Goal: Task Accomplishment & Management: Manage account settings

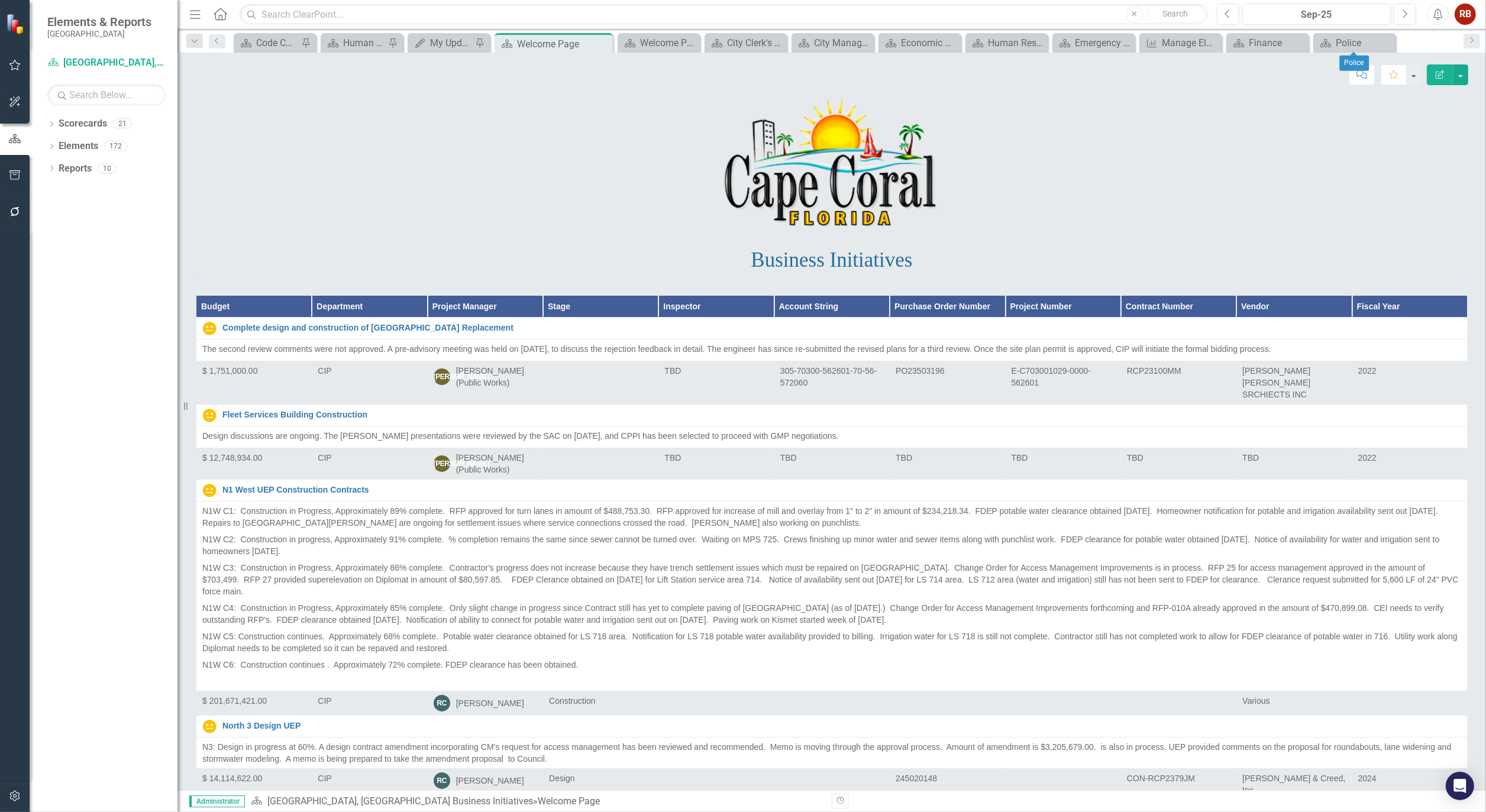
drag, startPoint x: 1385, startPoint y: 42, endPoint x: 1393, endPoint y: 44, distance: 8.2
click at [0, 0] on icon "Close" at bounding box center [0, 0] width 0 height 0
click at [1376, 42] on icon "Close" at bounding box center [1376, 43] width 12 height 10
drag, startPoint x: 1365, startPoint y: 39, endPoint x: 1285, endPoint y: 44, distance: 80.2
click at [0, 0] on icon "Close" at bounding box center [0, 0] width 0 height 0
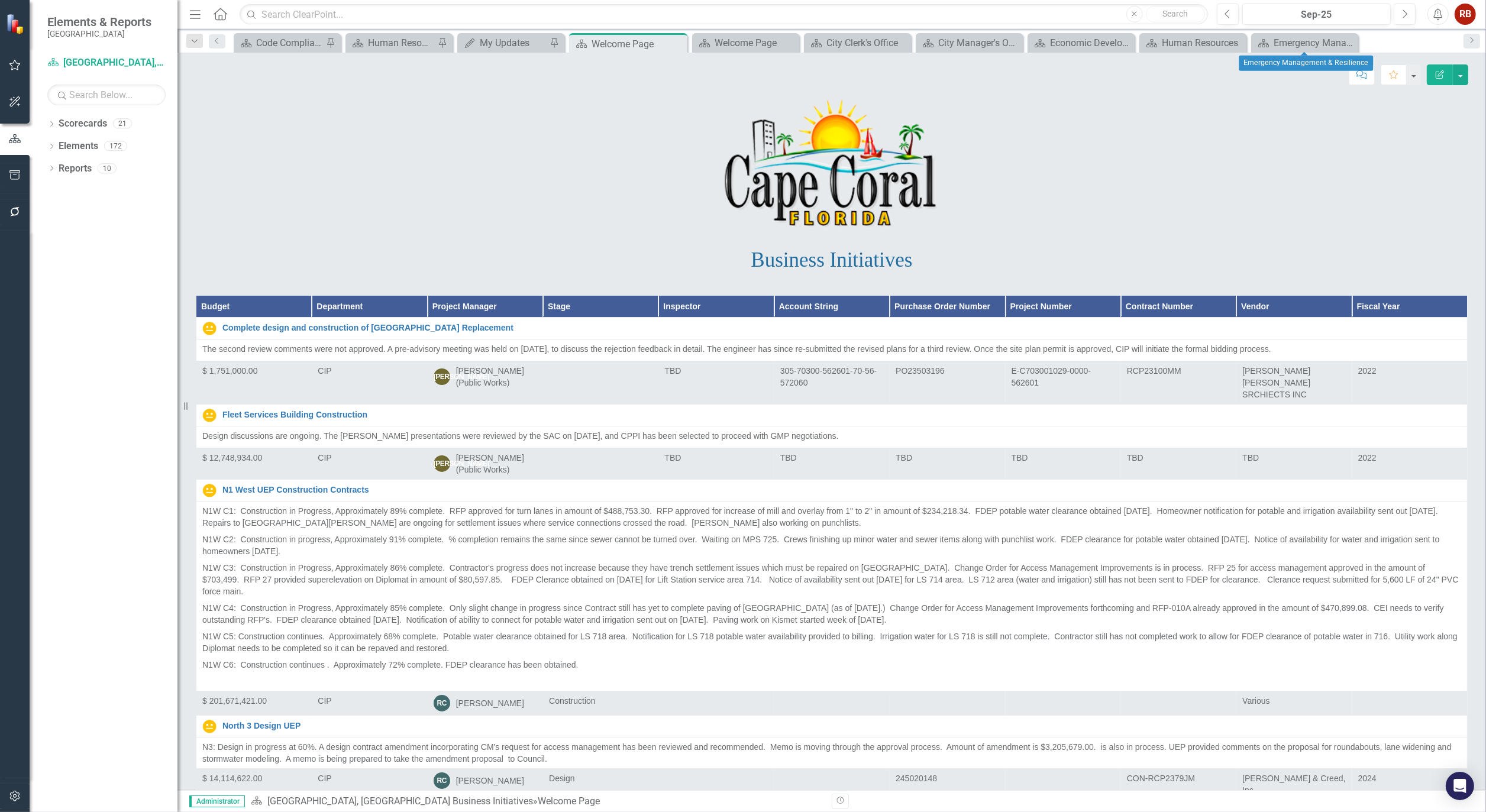
click at [0, 0] on icon "Close" at bounding box center [0, 0] width 0 height 0
click at [1279, 43] on div "Human Resources" at bounding box center [1279, 42] width 78 height 15
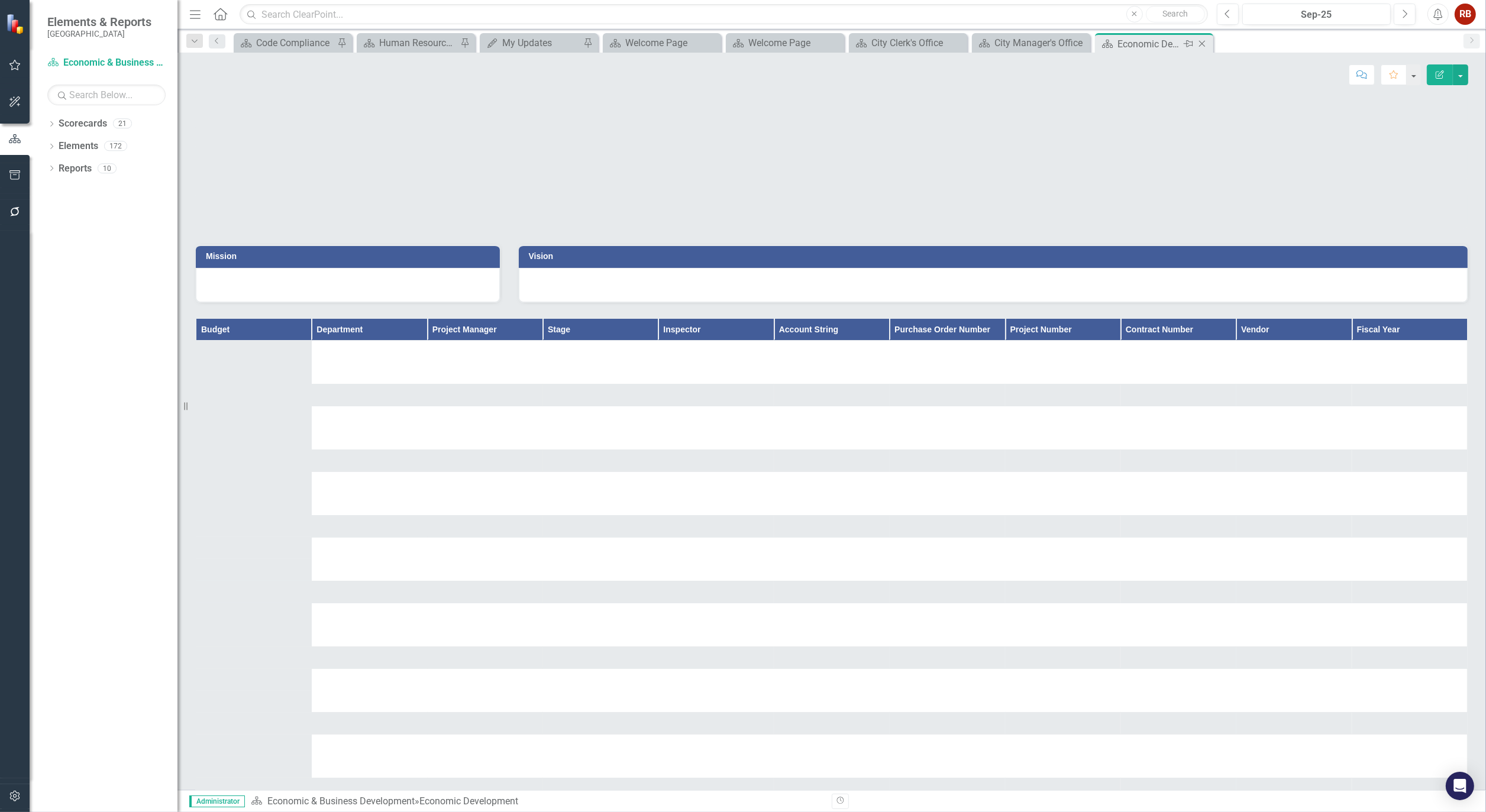
click at [1203, 43] on icon "Close" at bounding box center [1202, 44] width 12 height 10
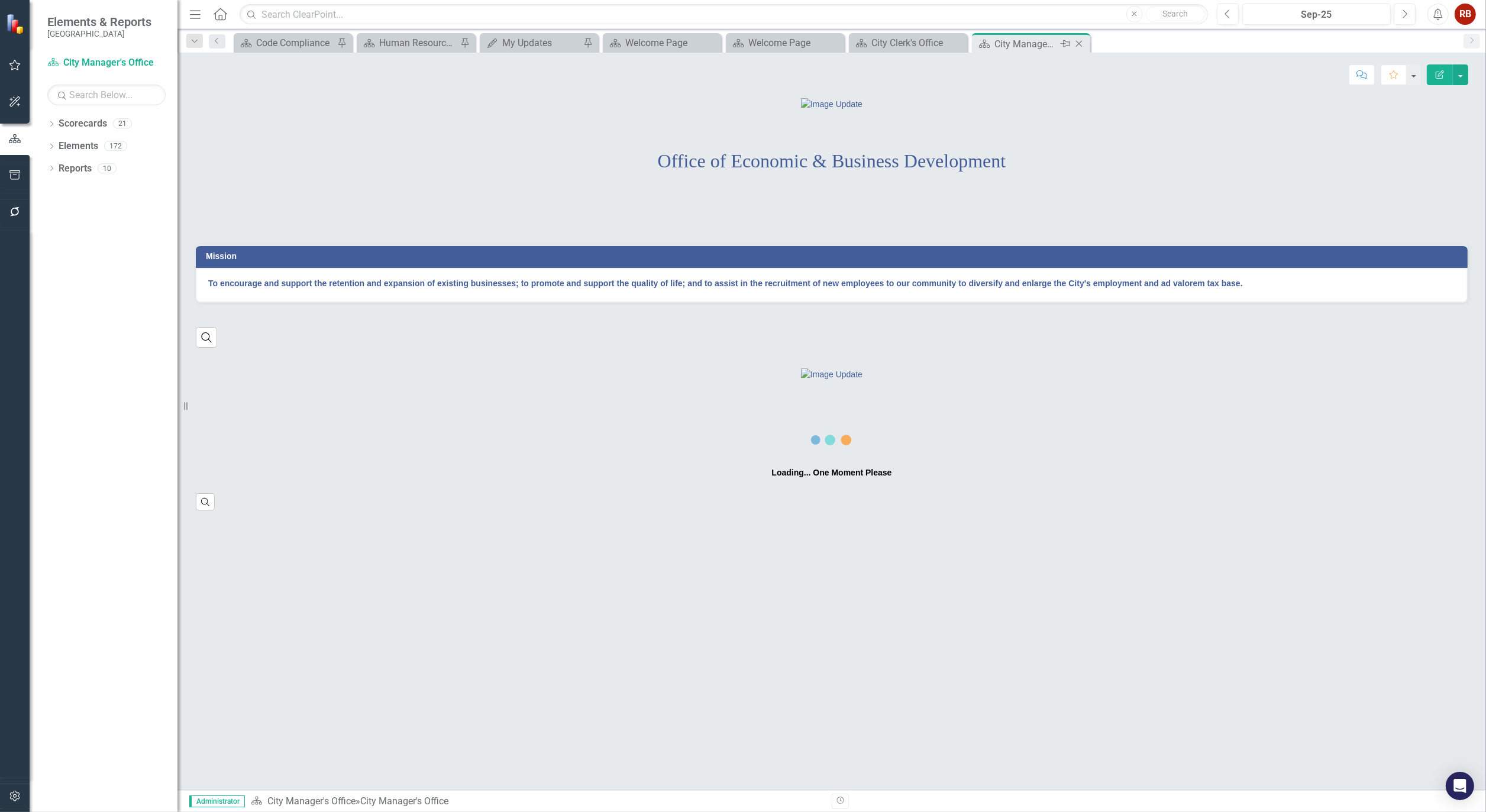
click at [1081, 42] on icon at bounding box center [1079, 44] width 6 height 6
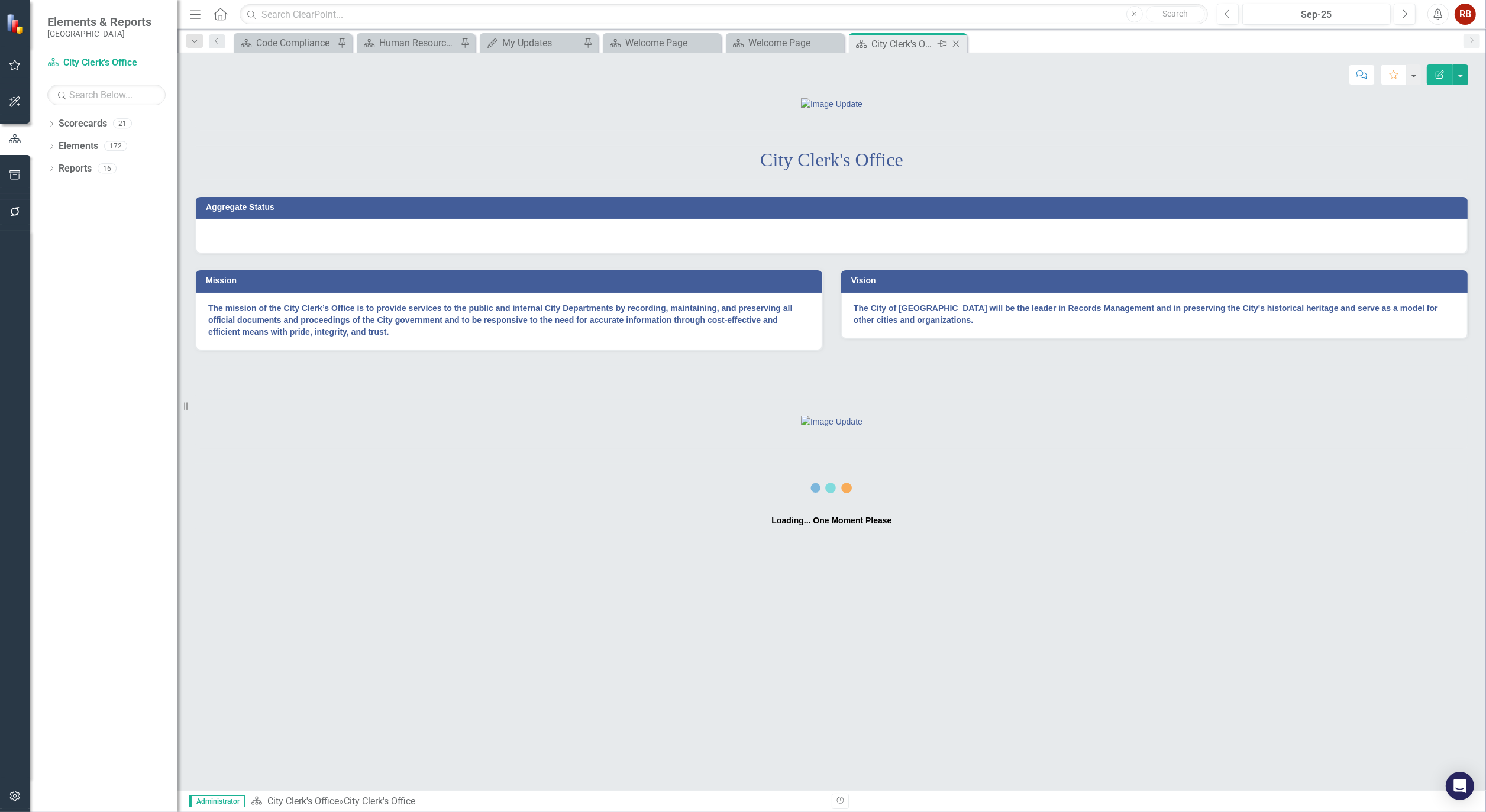
click at [956, 42] on icon "Close" at bounding box center [956, 44] width 12 height 10
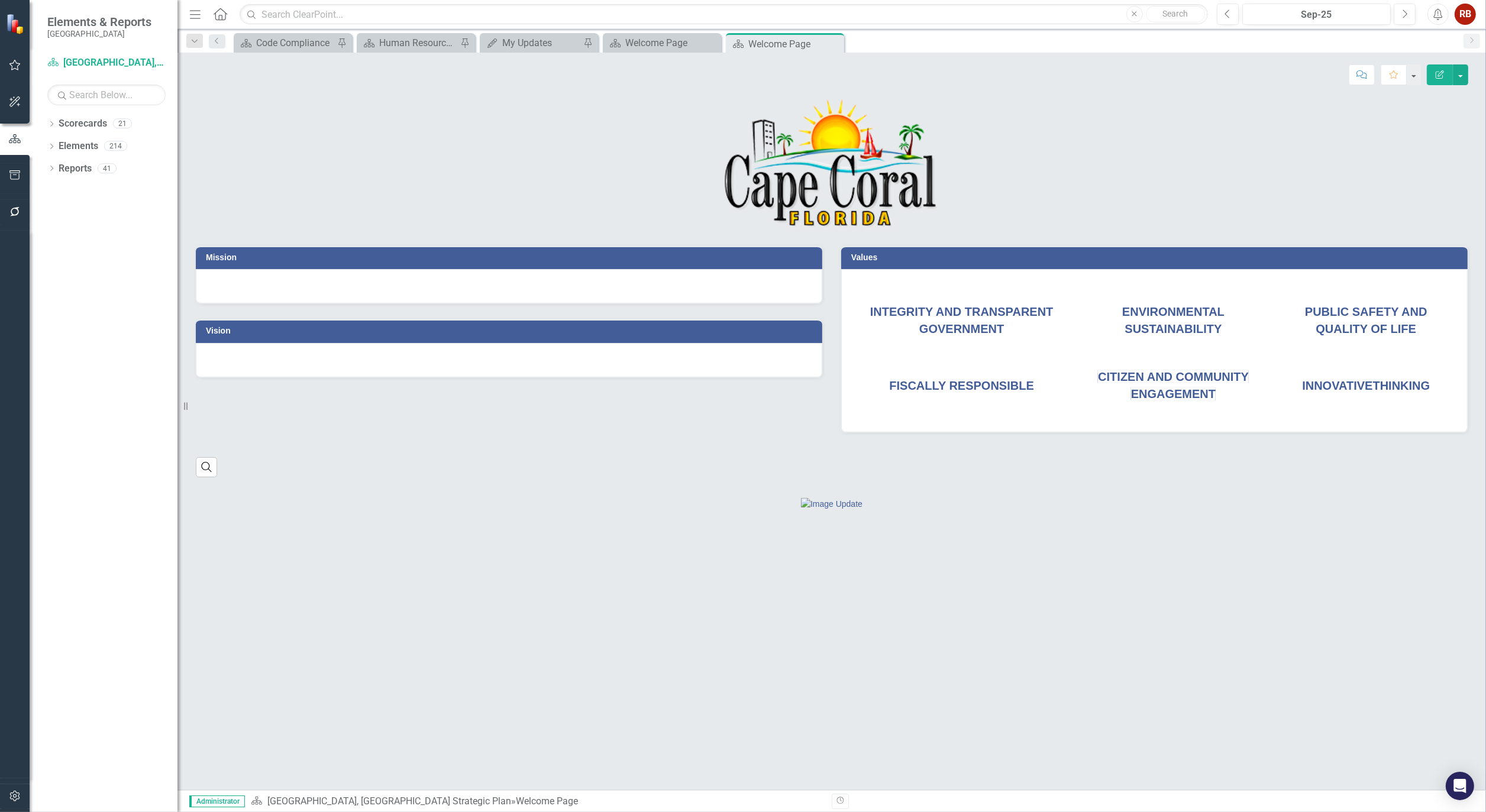
click at [46, 123] on div "Dropdown Scorecards 21 Dropdown [GEOGRAPHIC_DATA], [GEOGRAPHIC_DATA] Business I…" at bounding box center [103, 463] width 148 height 698
click at [55, 123] on icon "Dropdown" at bounding box center [51, 125] width 8 height 6
click at [55, 166] on icon "Dropdown" at bounding box center [58, 168] width 9 height 7
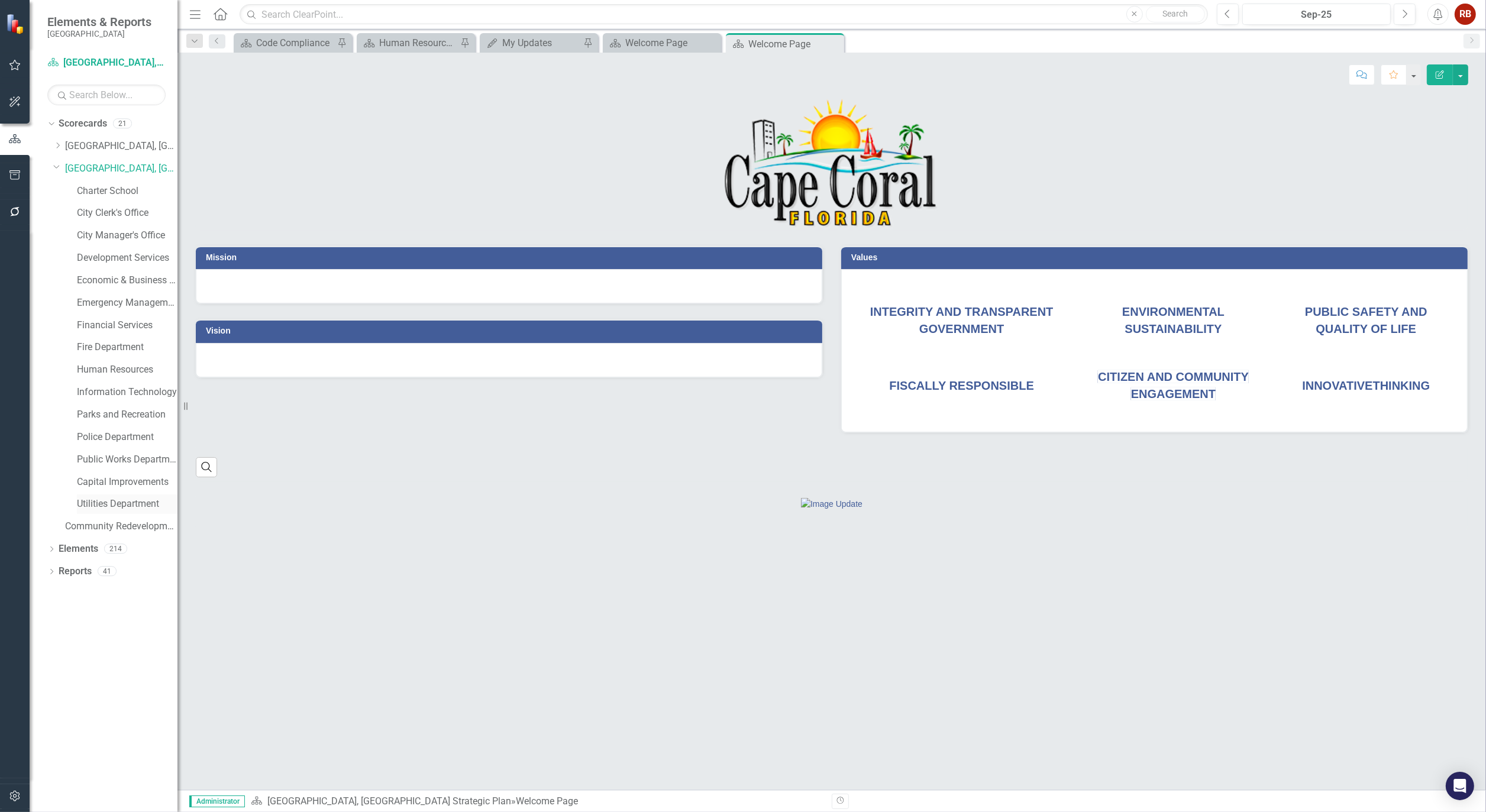
click at [110, 505] on link "Utilities Department" at bounding box center [127, 504] width 100 height 14
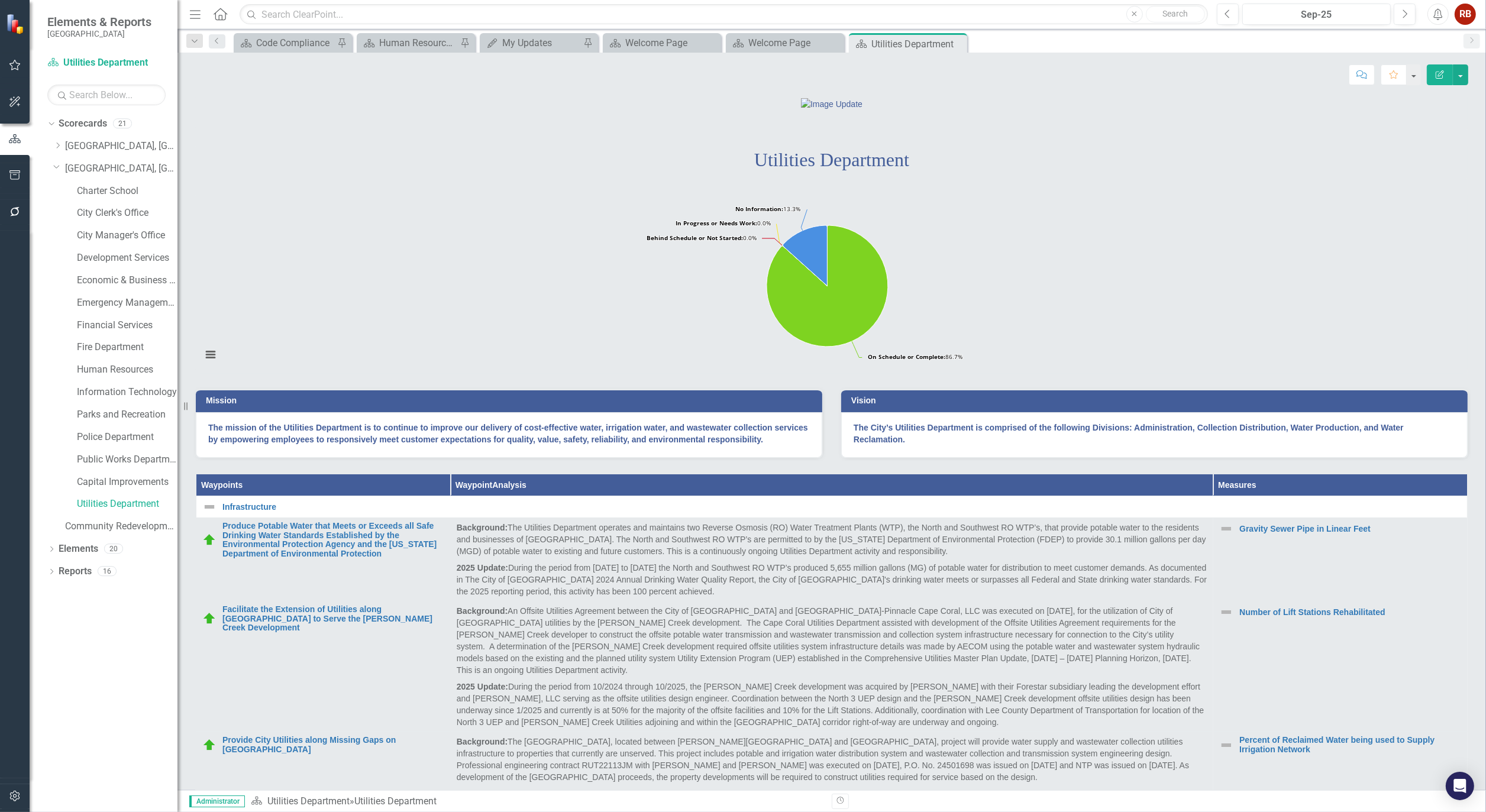
click at [575, 180] on div "Utilities Department" at bounding box center [832, 156] width 1291 height 49
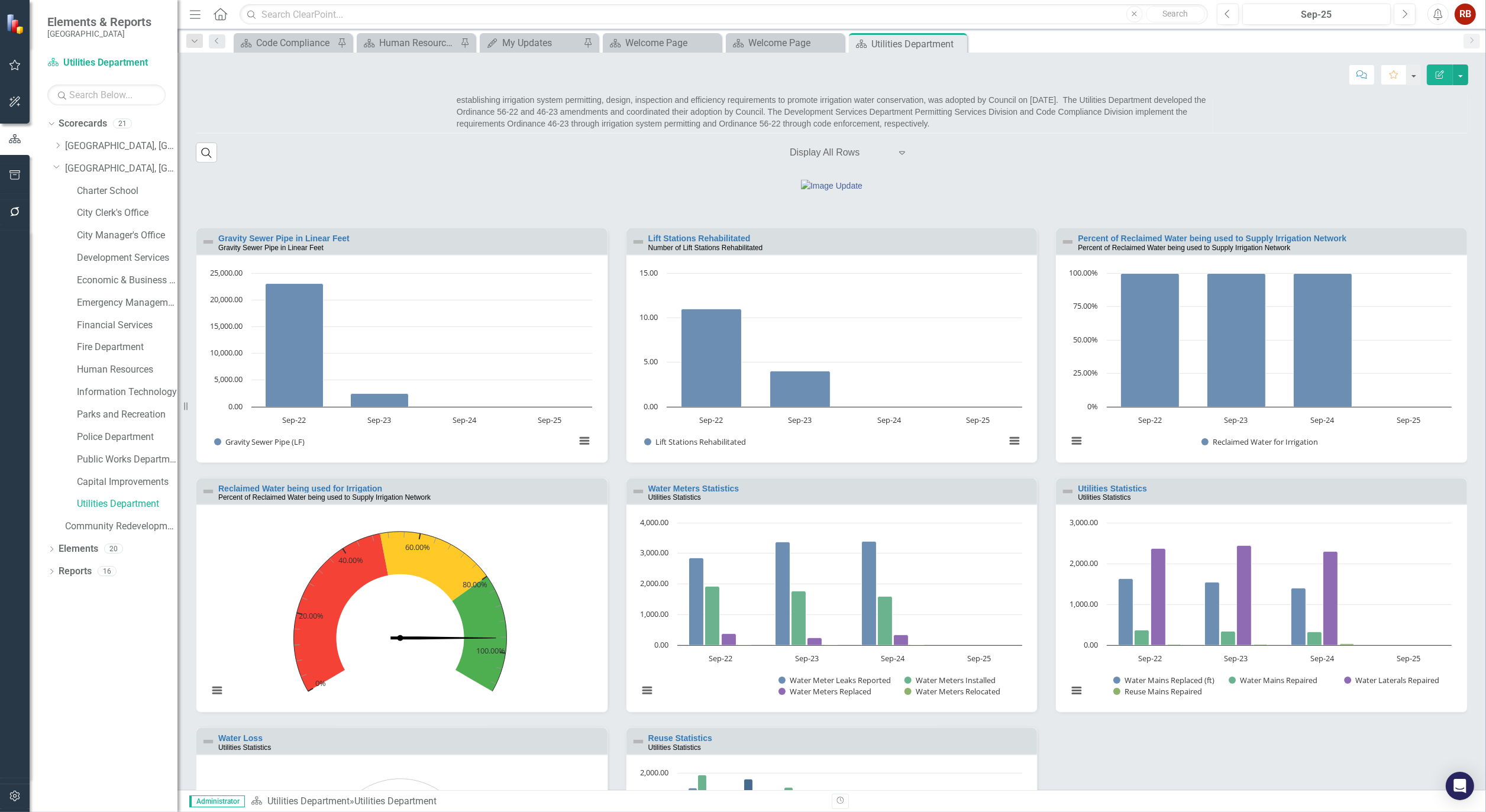
scroll to position [1117, 0]
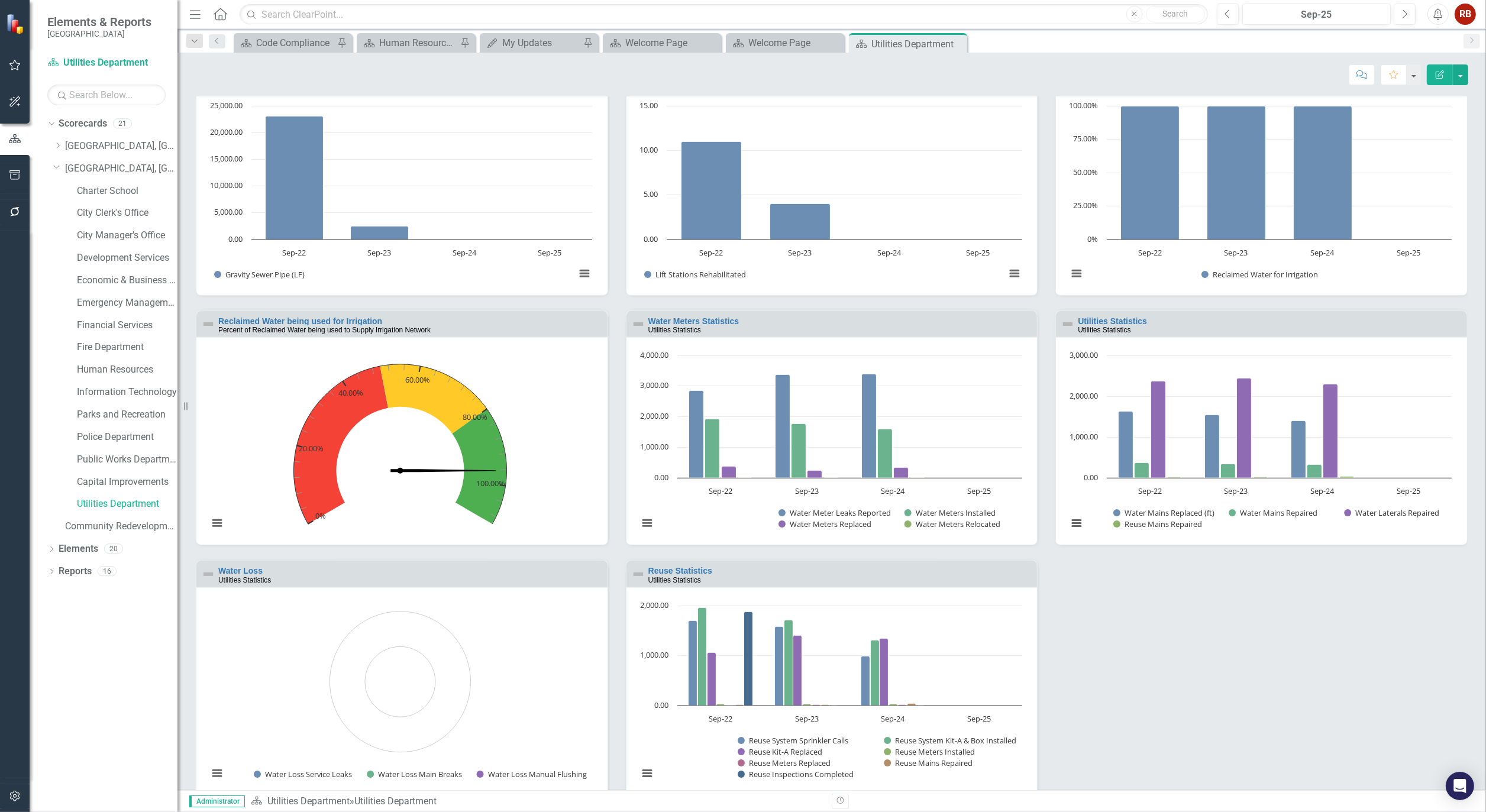
click at [336, 76] on link "Gravity Sewer Pipe in Linear Feet" at bounding box center [284, 71] width 132 height 10
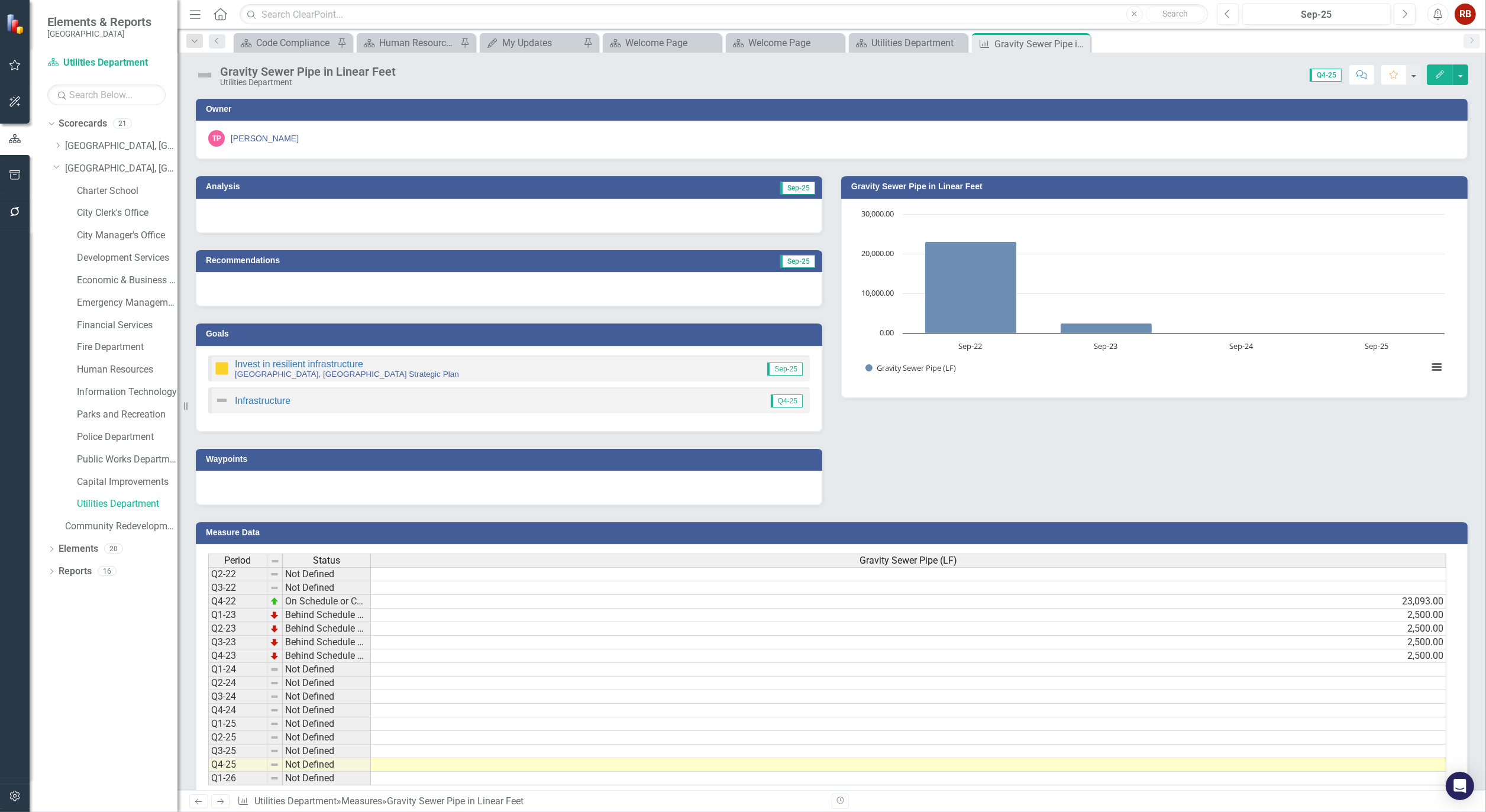
click at [1450, 75] on button "Edit" at bounding box center [1440, 75] width 26 height 21
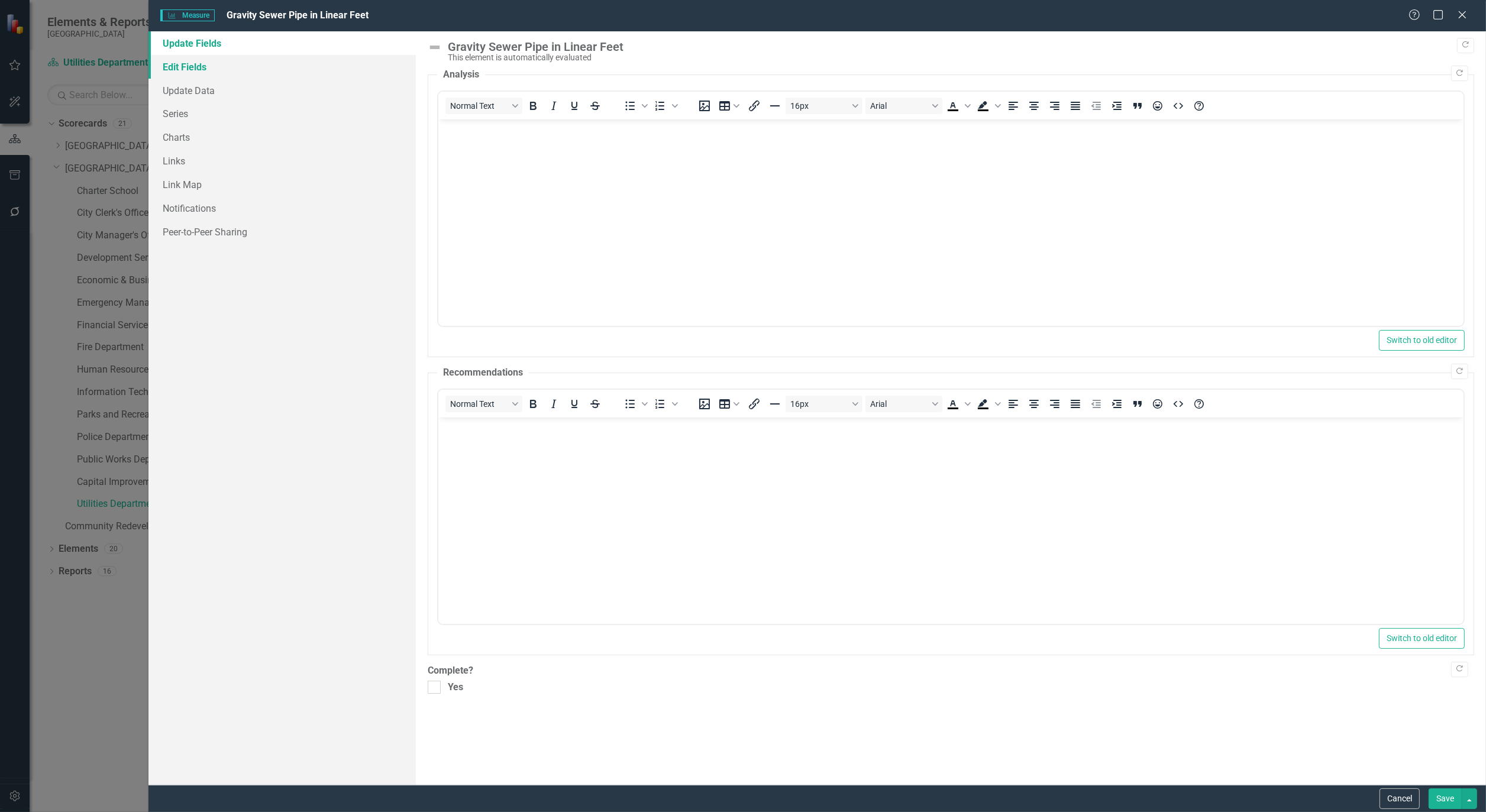
click at [209, 66] on link "Edit Fields" at bounding box center [282, 67] width 268 height 24
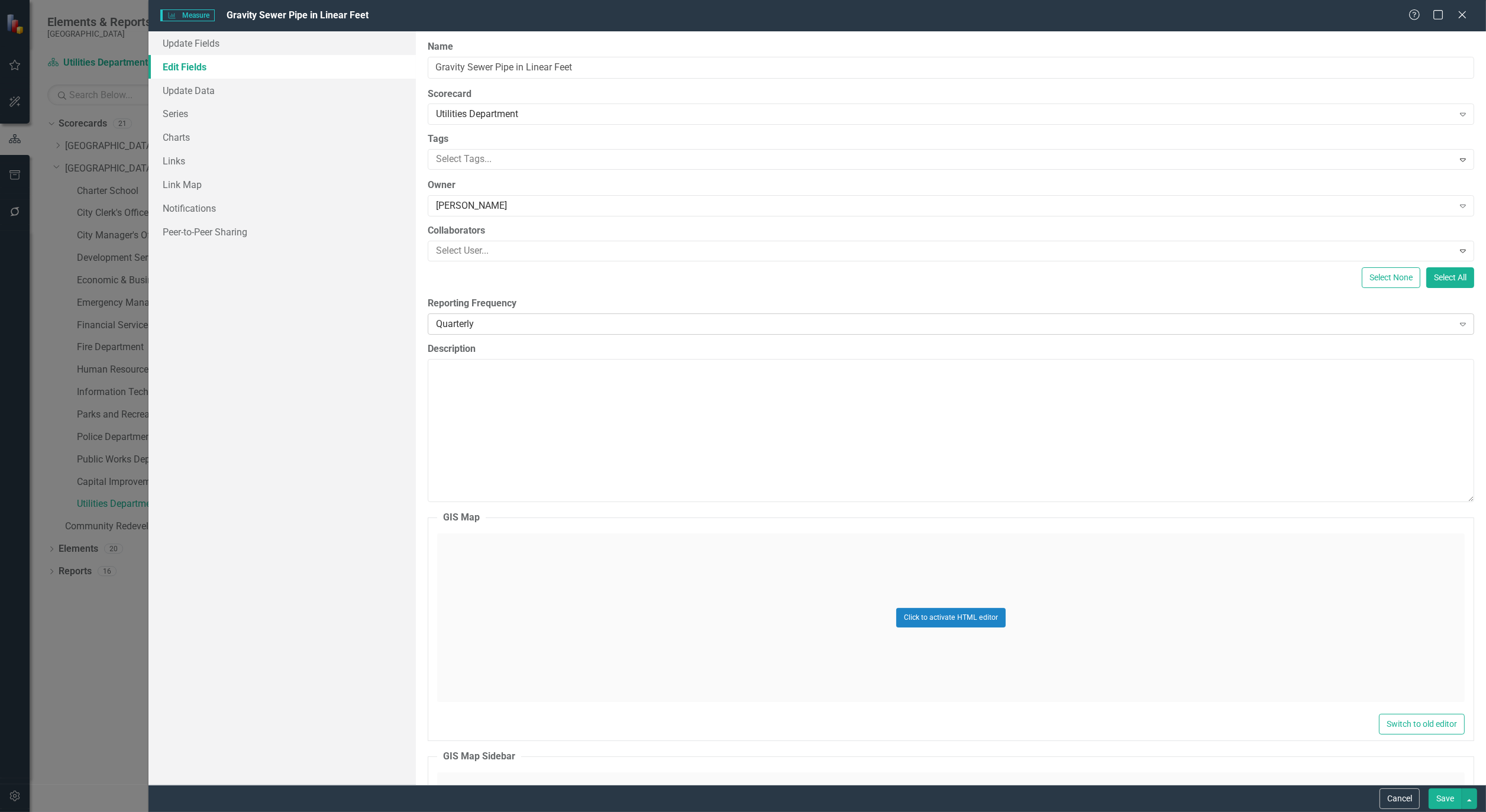
click at [1458, 322] on icon "Expand" at bounding box center [1463, 324] width 12 height 10
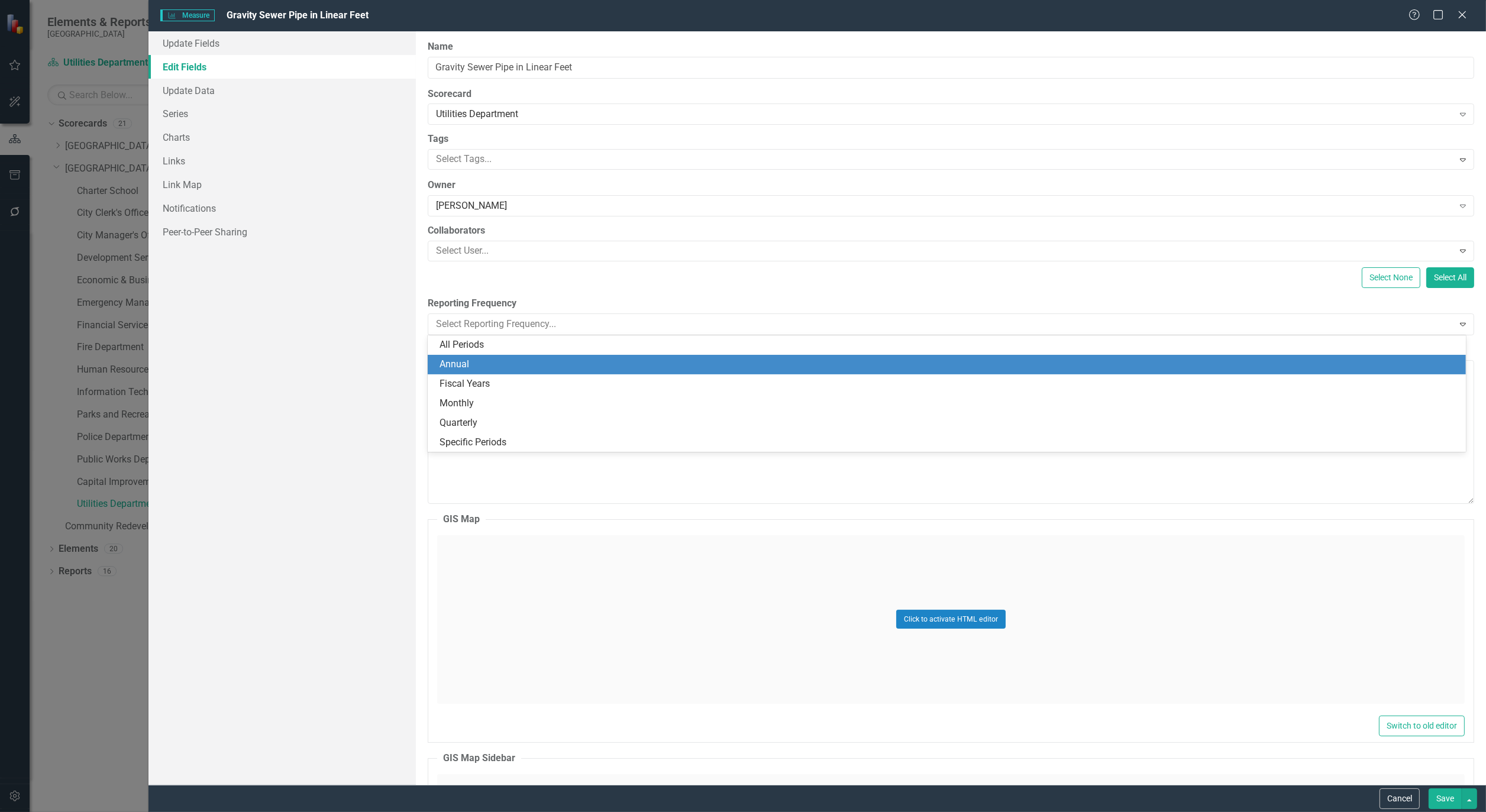
click at [489, 357] on div "Annual" at bounding box center [946, 364] width 1038 height 19
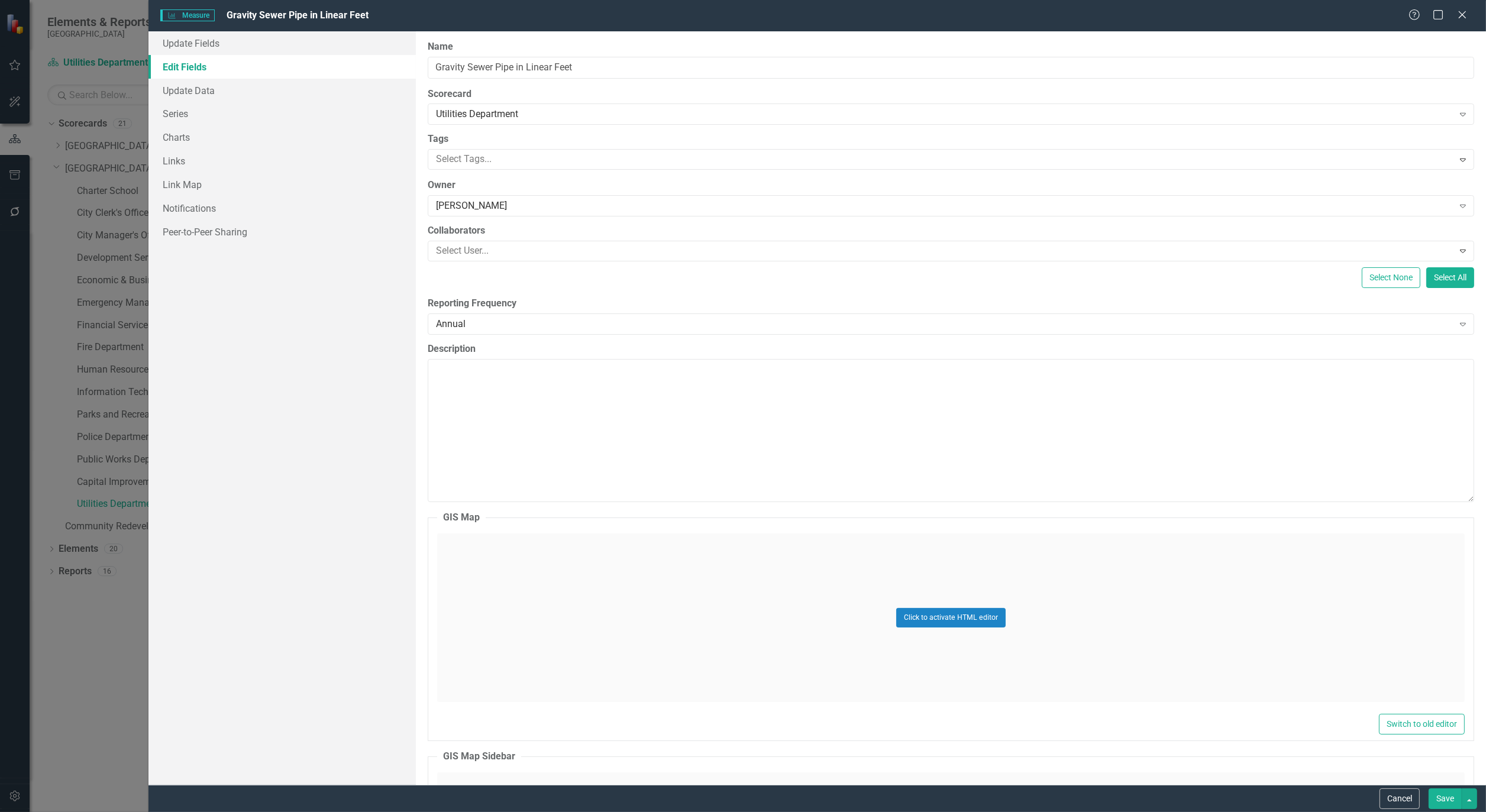
click at [1450, 791] on button "Save" at bounding box center [1446, 799] width 33 height 21
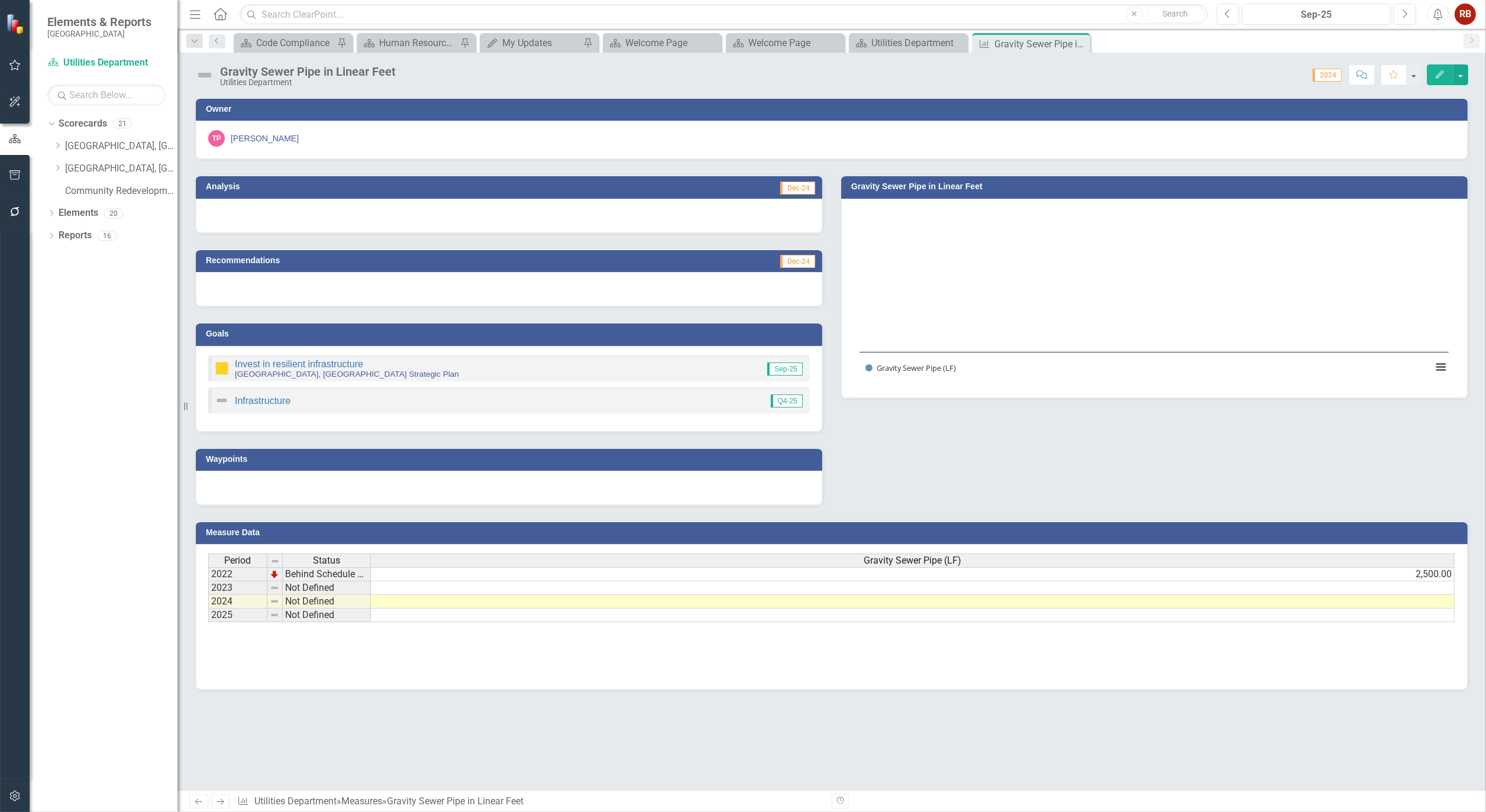
click at [1434, 67] on button "Edit" at bounding box center [1440, 75] width 26 height 21
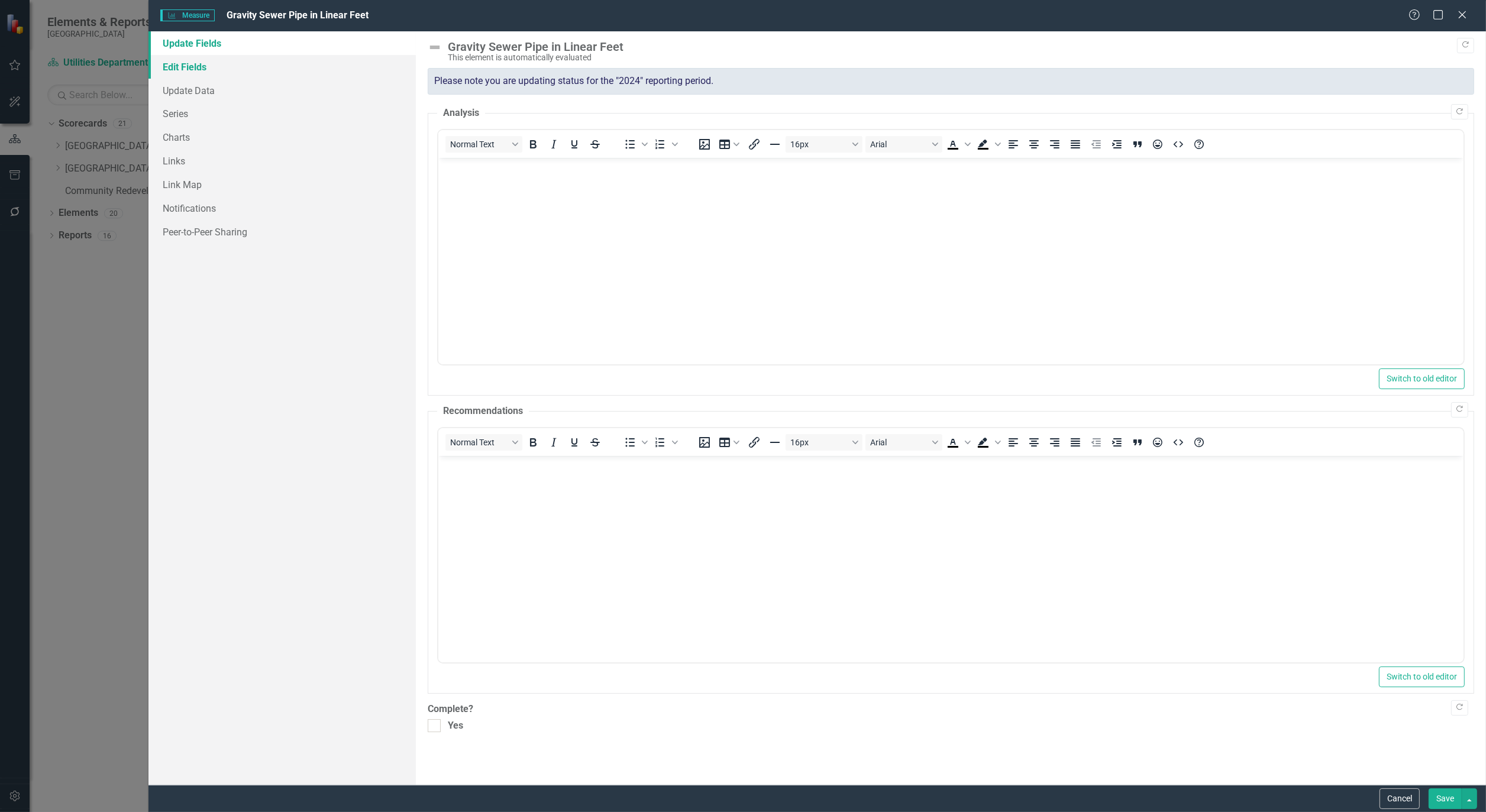
click at [177, 67] on link "Edit Fields" at bounding box center [282, 67] width 268 height 24
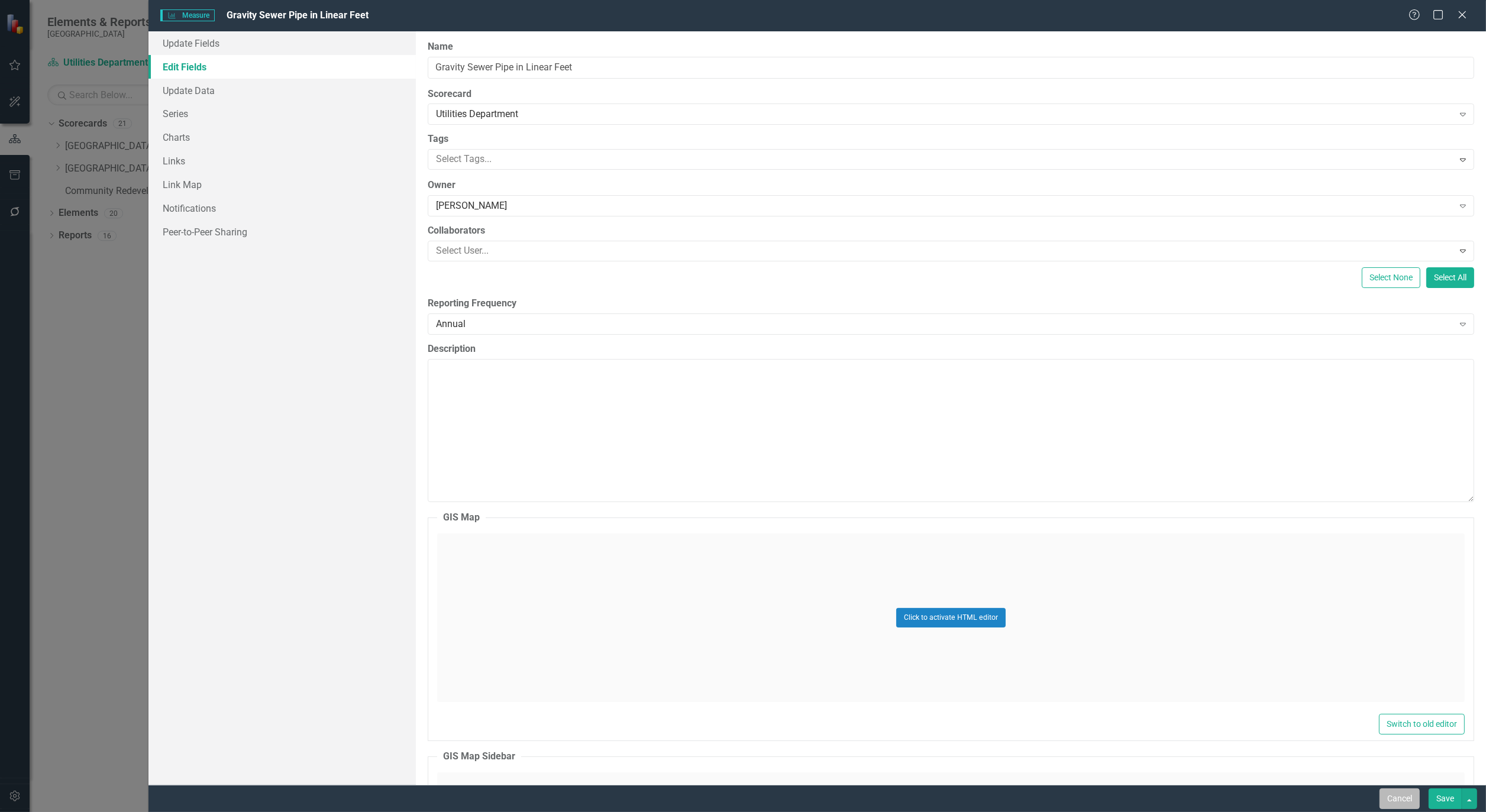
click at [1383, 791] on button "Cancel" at bounding box center [1400, 799] width 40 height 21
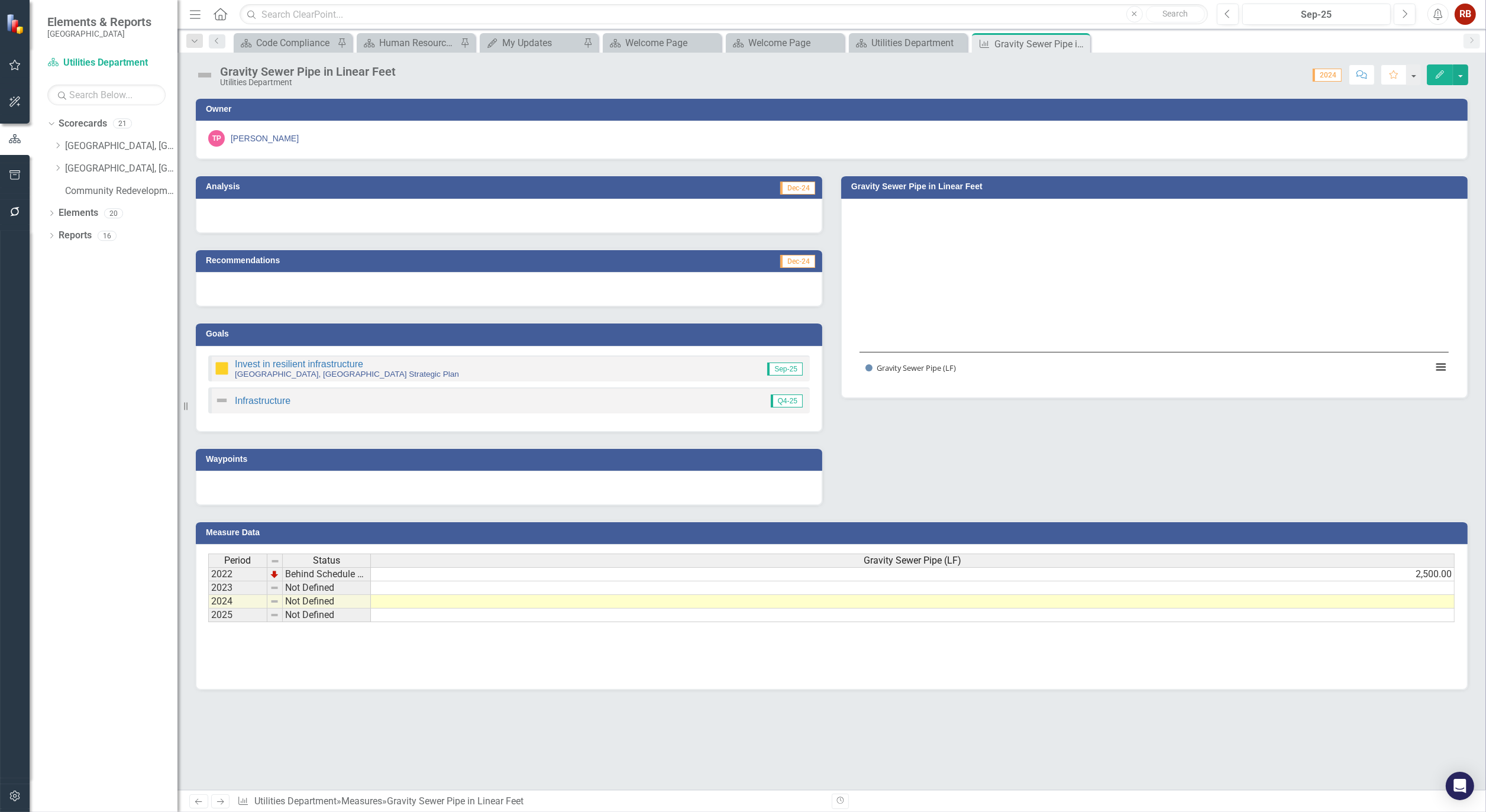
click at [1439, 68] on button "Edit" at bounding box center [1440, 75] width 26 height 21
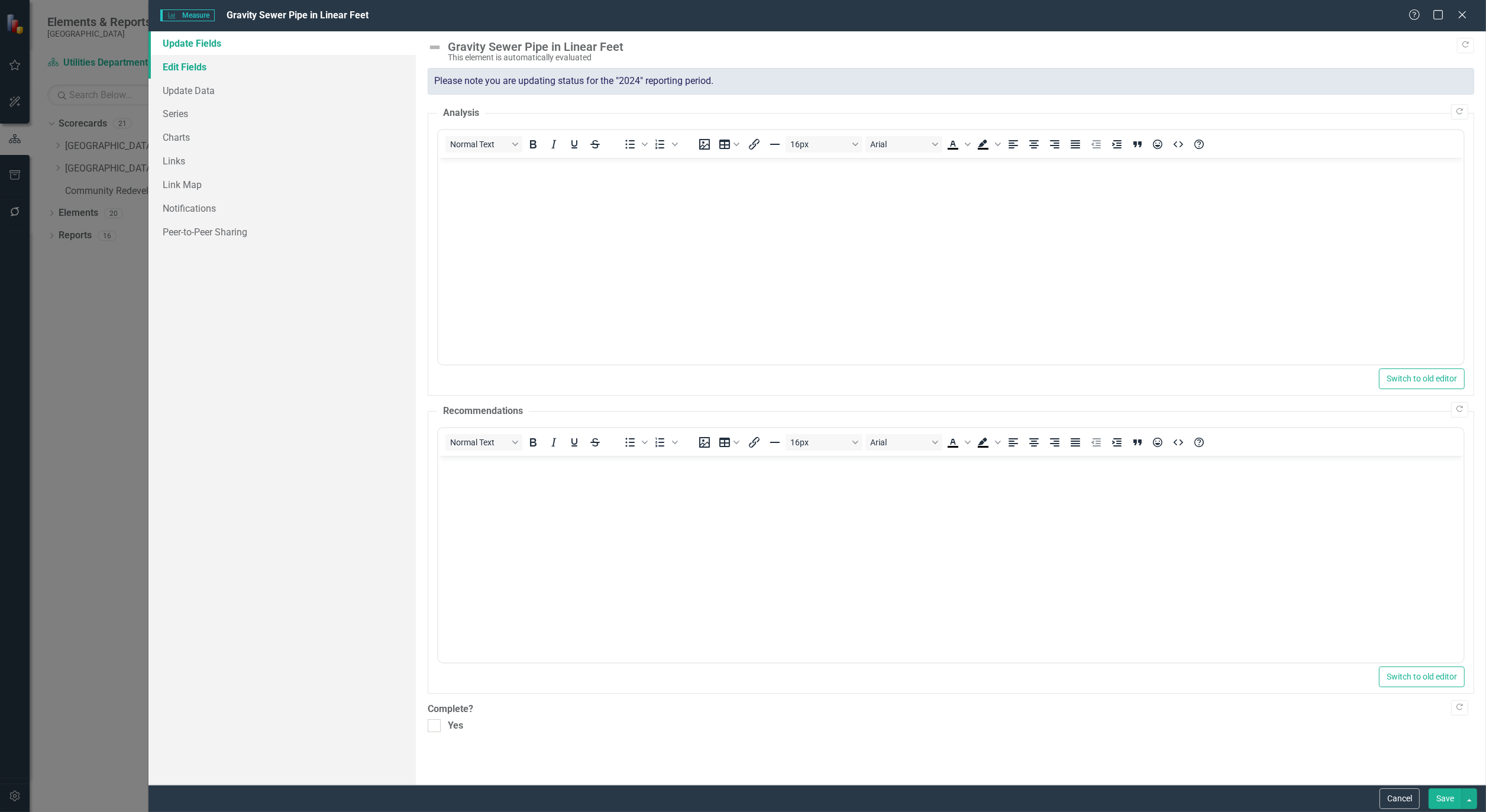
click at [193, 66] on link "Edit Fields" at bounding box center [282, 67] width 268 height 24
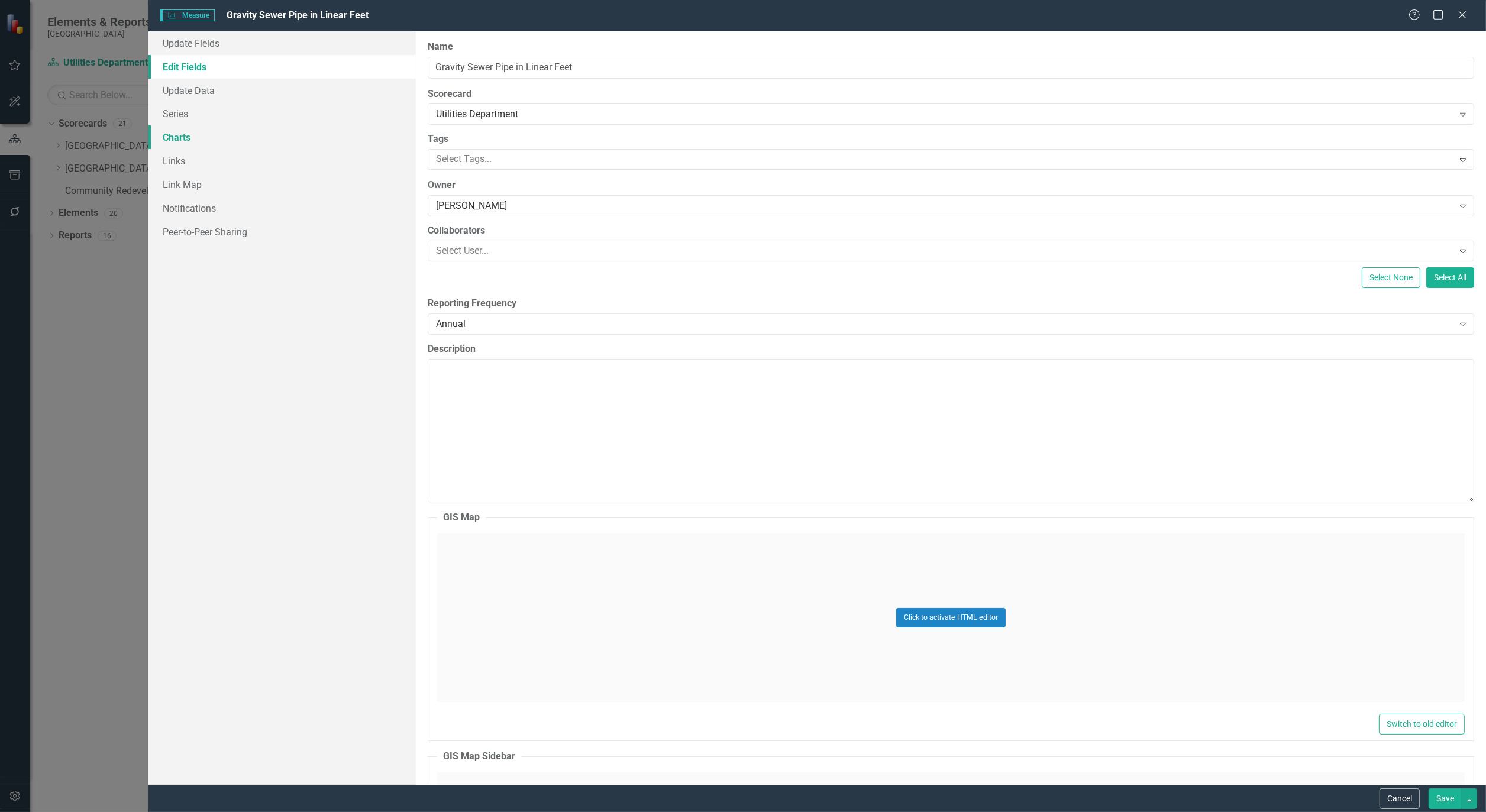
click at [178, 138] on link "Charts" at bounding box center [282, 137] width 268 height 24
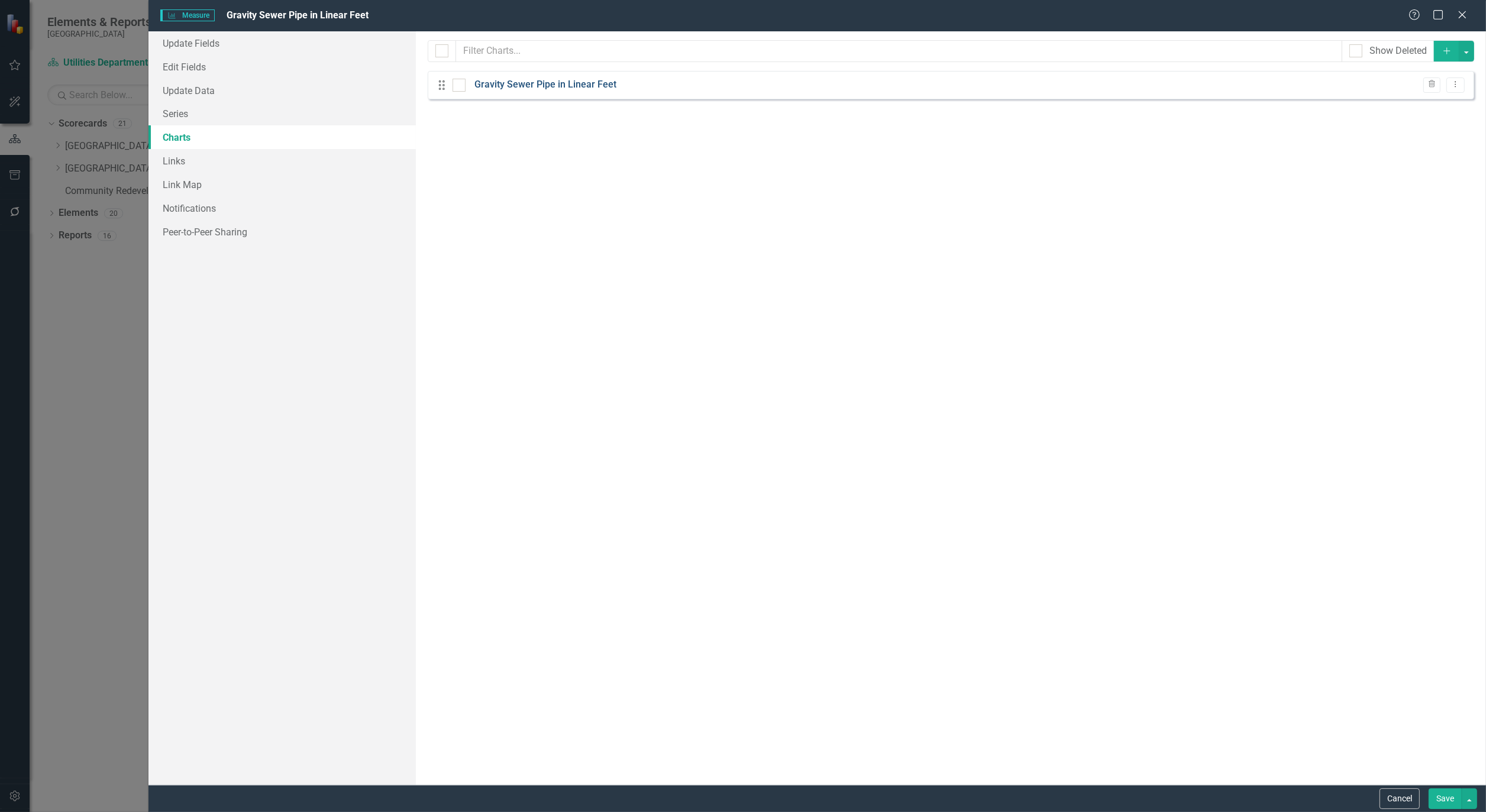
click at [498, 86] on link "Gravity Sewer Pipe in Linear Feet" at bounding box center [545, 85] width 142 height 14
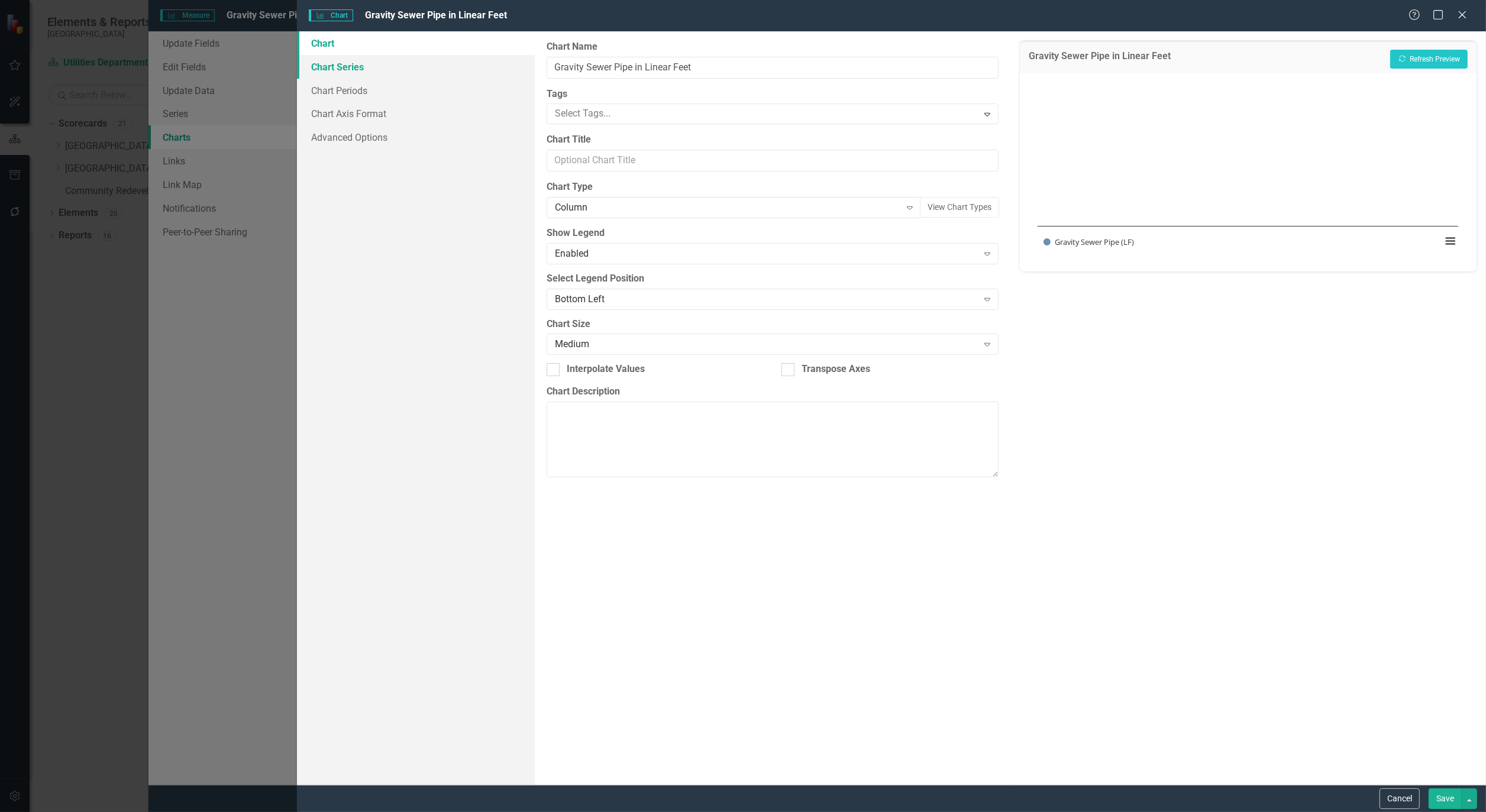
click at [353, 69] on link "Chart Series" at bounding box center [416, 67] width 238 height 24
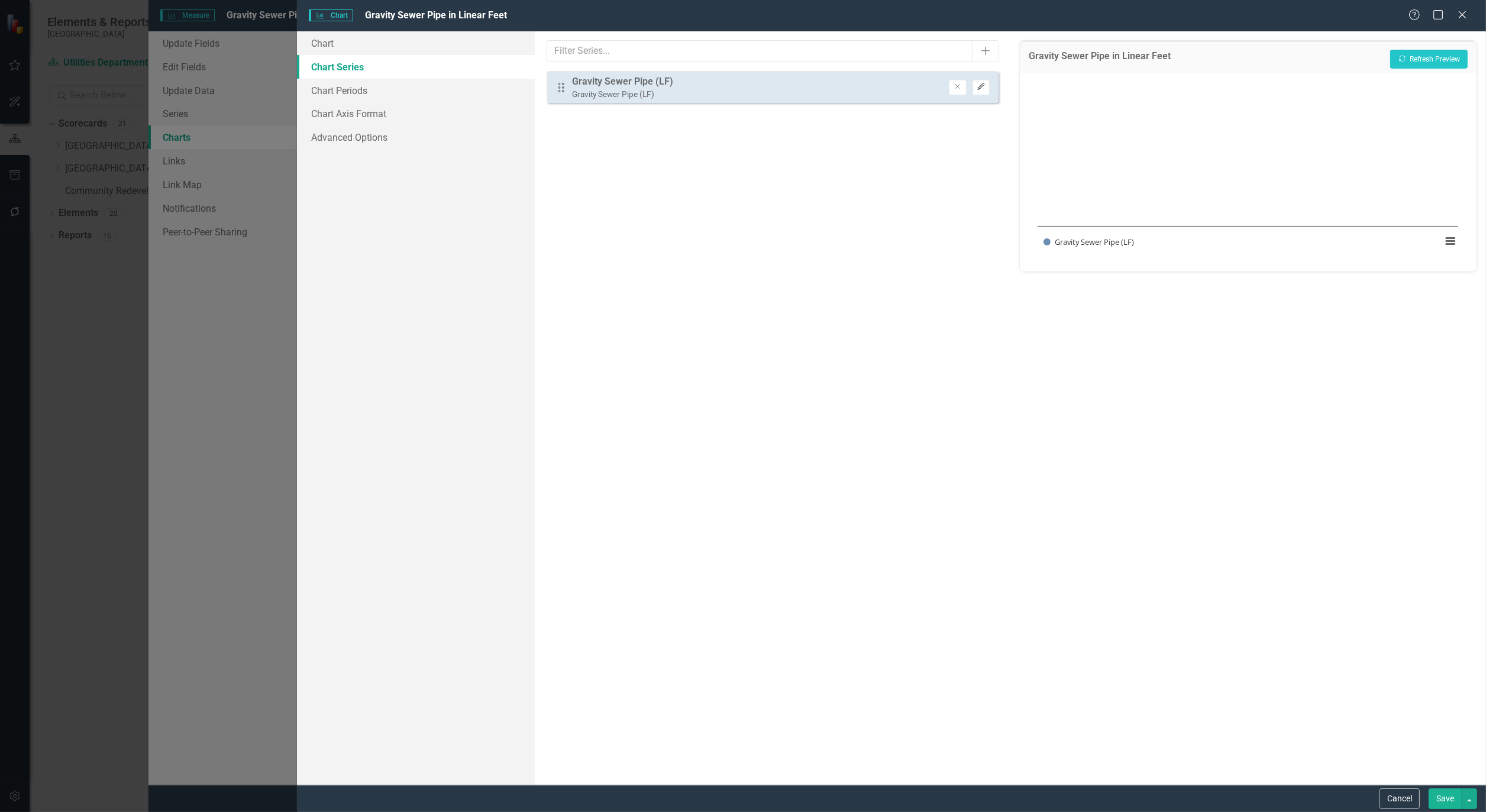
click at [982, 87] on icon "Edit" at bounding box center [981, 87] width 9 height 7
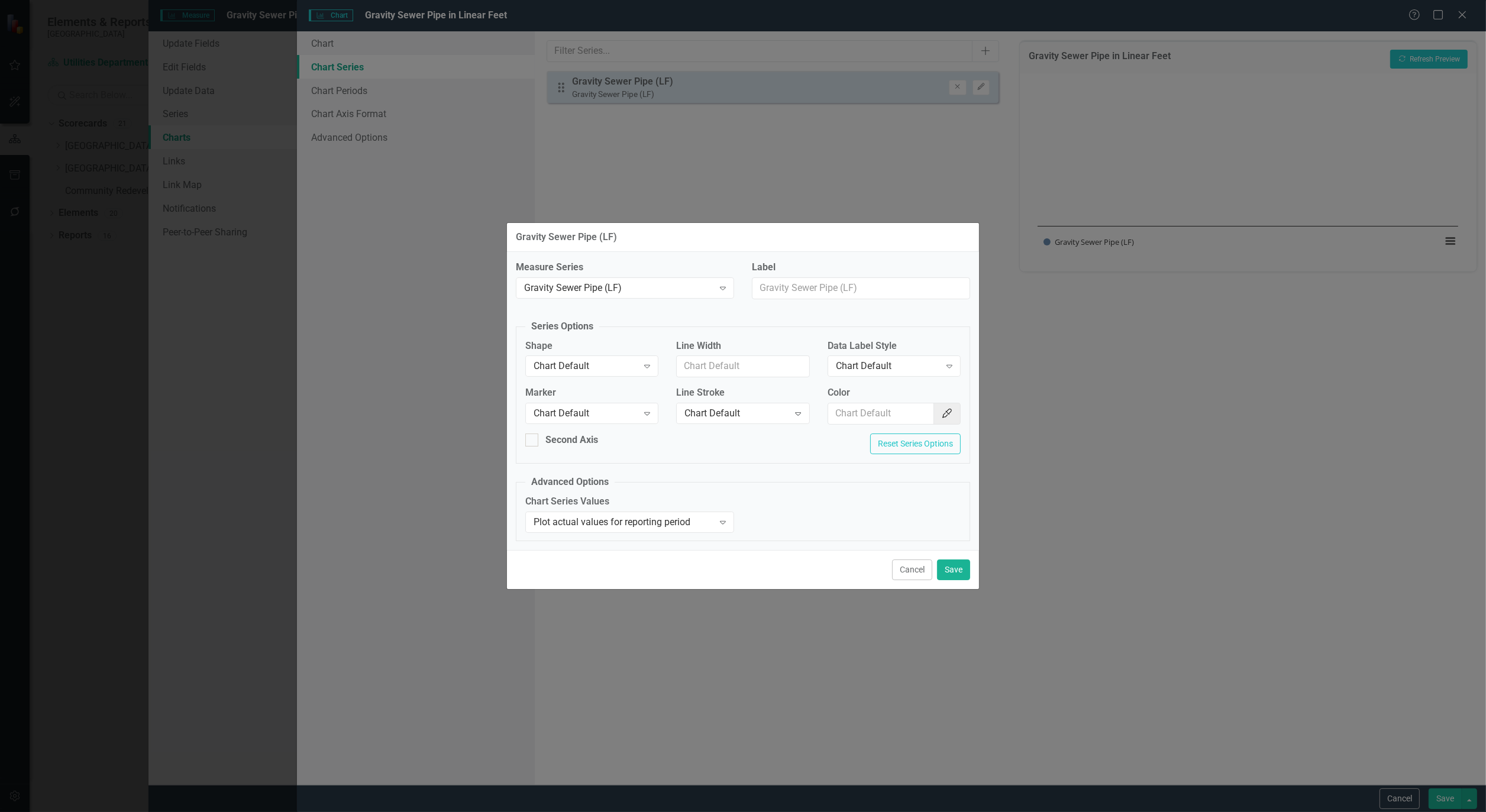
click at [1114, 443] on div "Gravity Sewer Pipe (LF) Measure Series Gravity Sewer Pipe (LF) Expand Label Ser…" at bounding box center [743, 406] width 1486 height 812
click at [909, 570] on button "Cancel" at bounding box center [912, 570] width 40 height 21
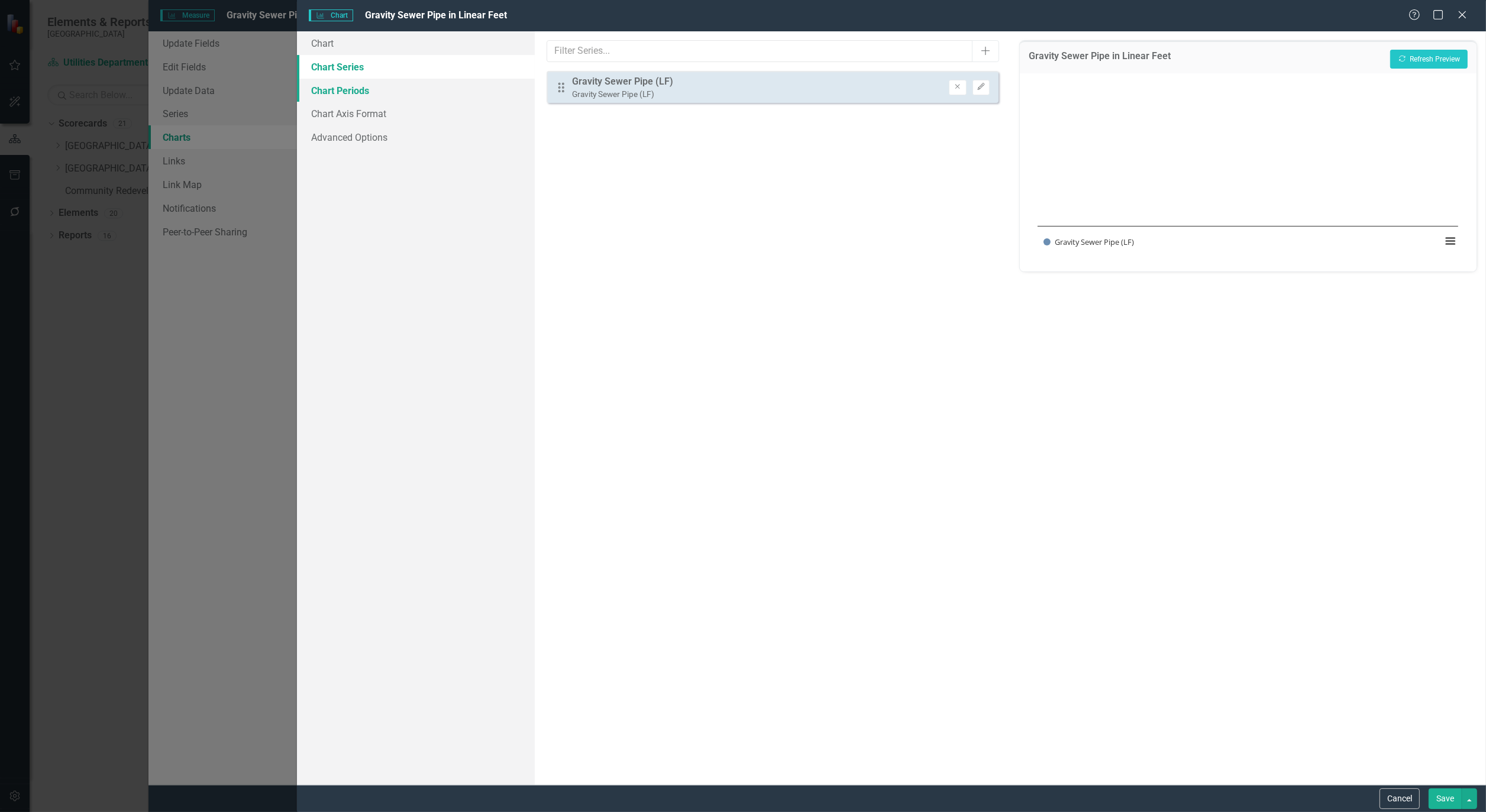
click at [346, 89] on link "Chart Periods" at bounding box center [416, 91] width 238 height 24
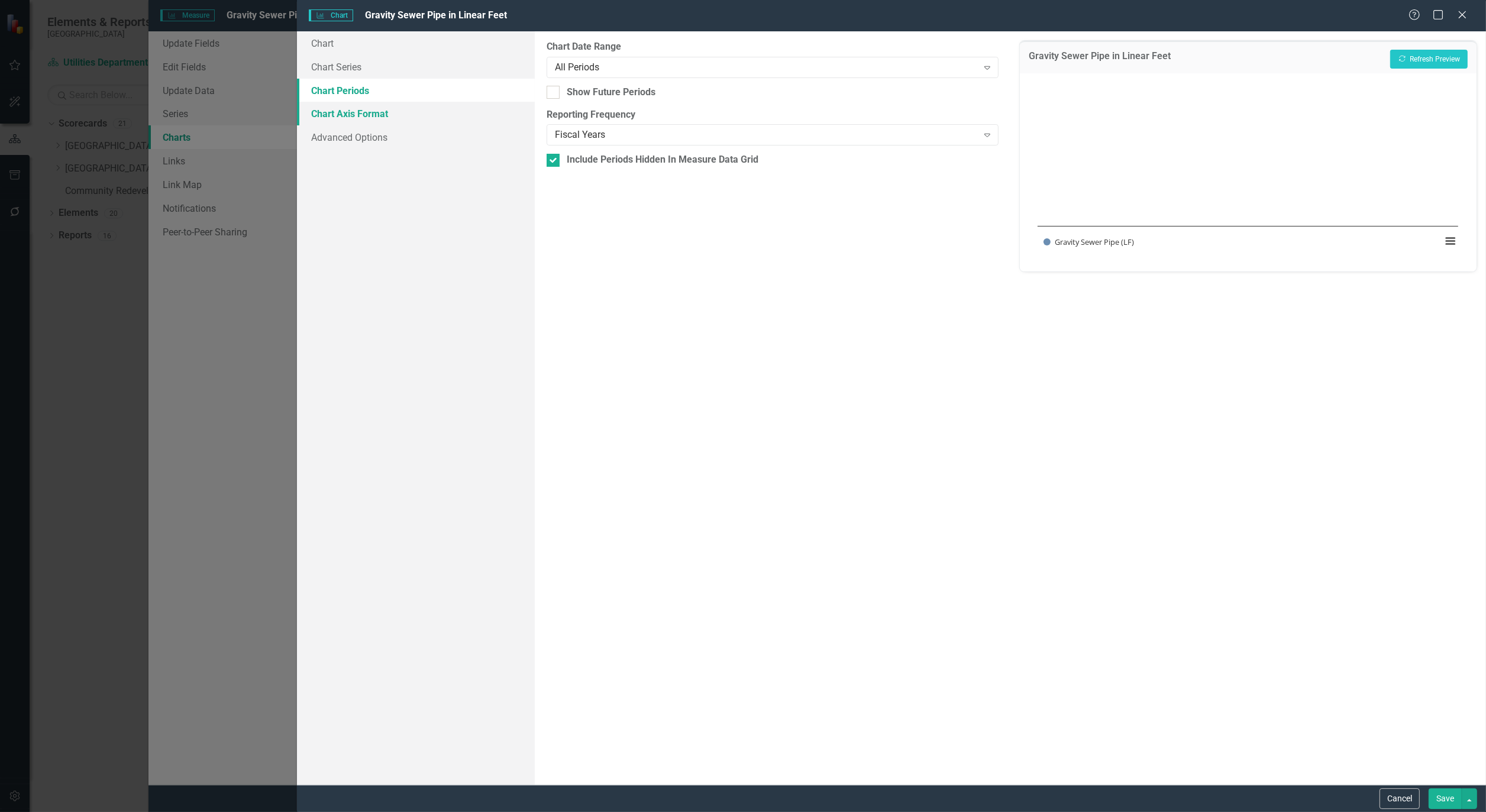
click at [358, 107] on link "Chart Axis Format" at bounding box center [416, 114] width 238 height 24
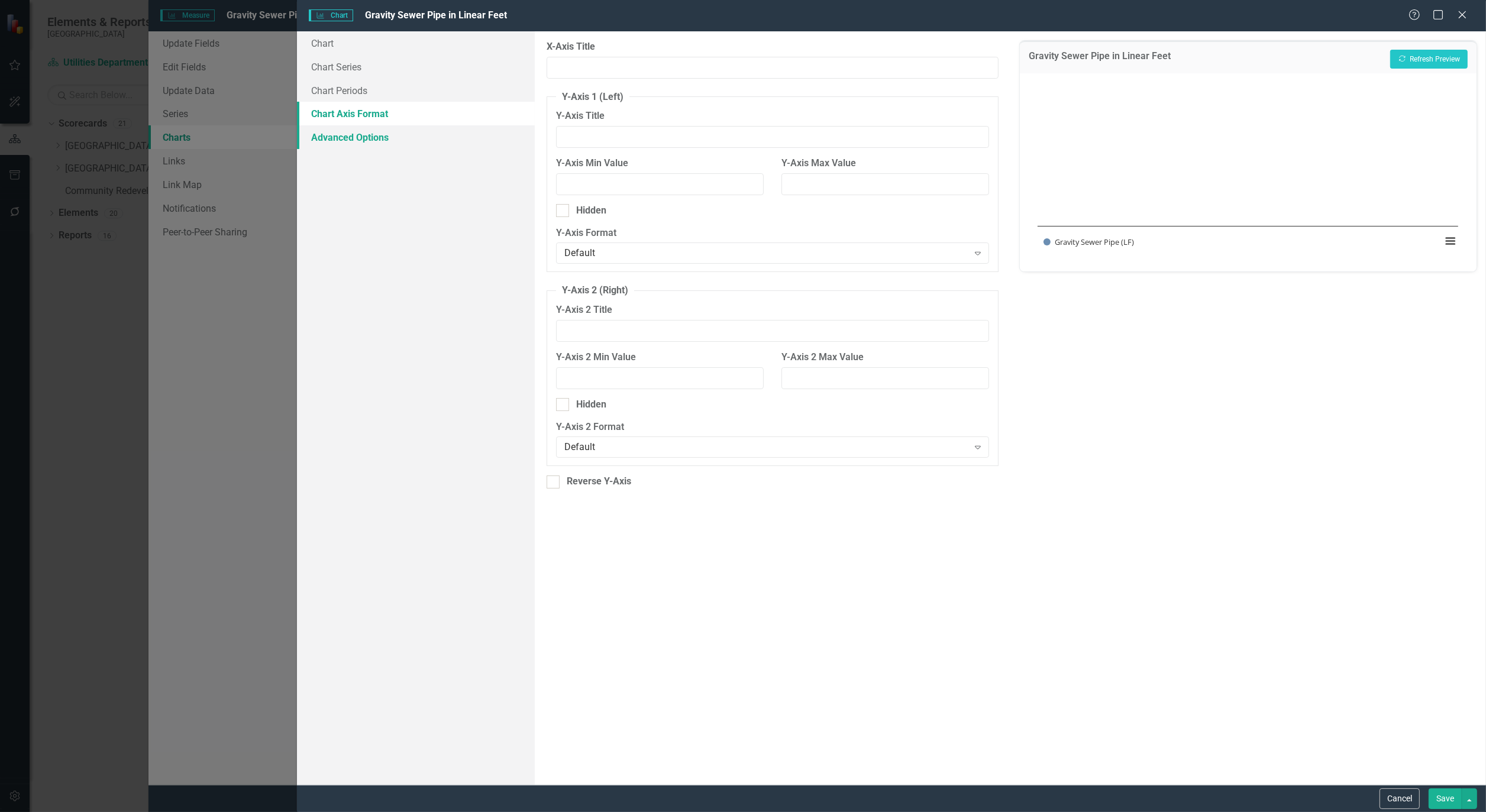
click at [363, 130] on link "Advanced Options" at bounding box center [416, 137] width 238 height 24
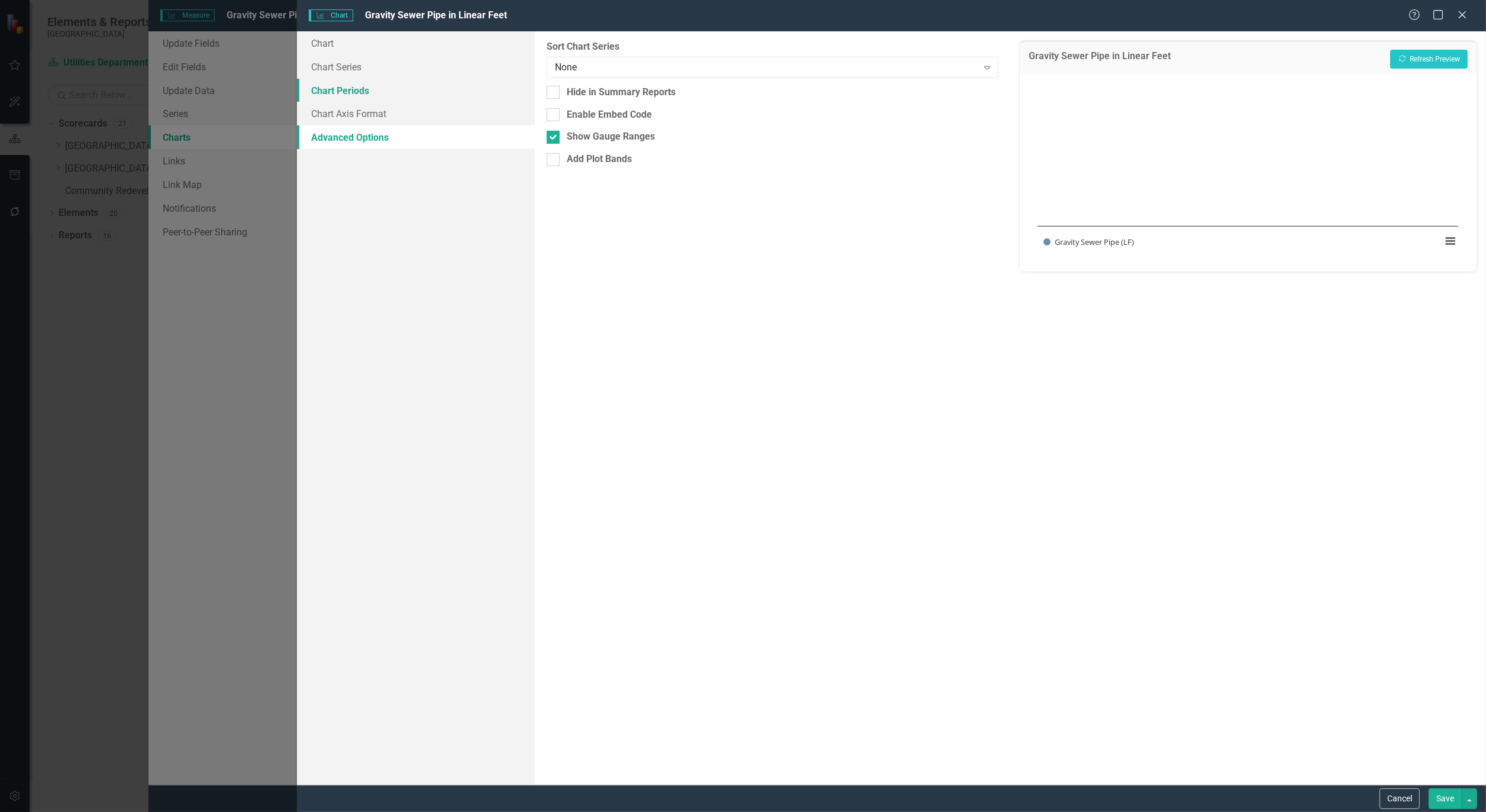
click at [353, 91] on link "Chart Periods" at bounding box center [416, 91] width 238 height 24
click at [988, 64] on icon "Expand" at bounding box center [987, 67] width 12 height 10
click at [992, 137] on icon "Expand" at bounding box center [987, 135] width 12 height 10
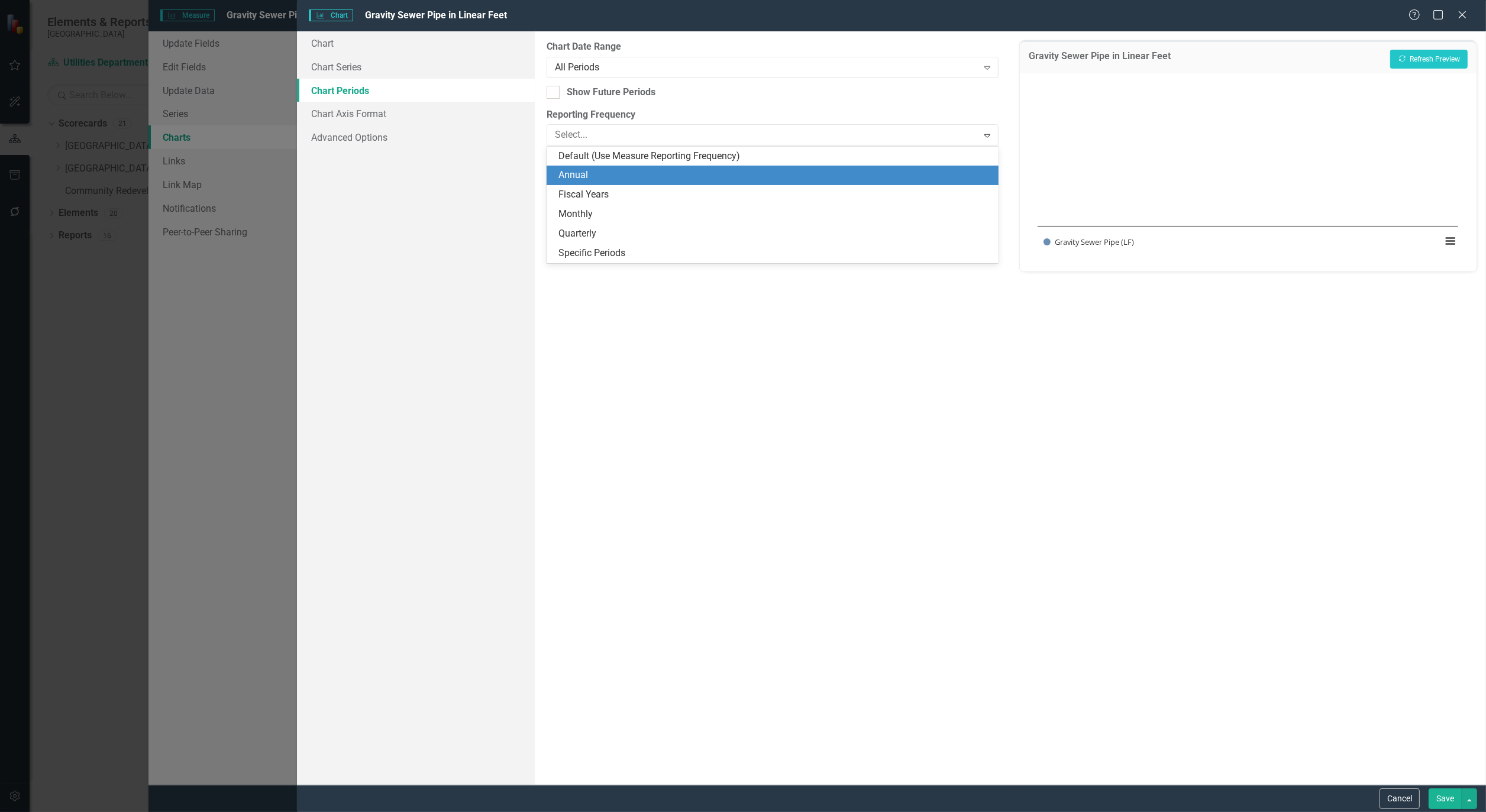
click at [746, 178] on div "Annual" at bounding box center [775, 175] width 433 height 14
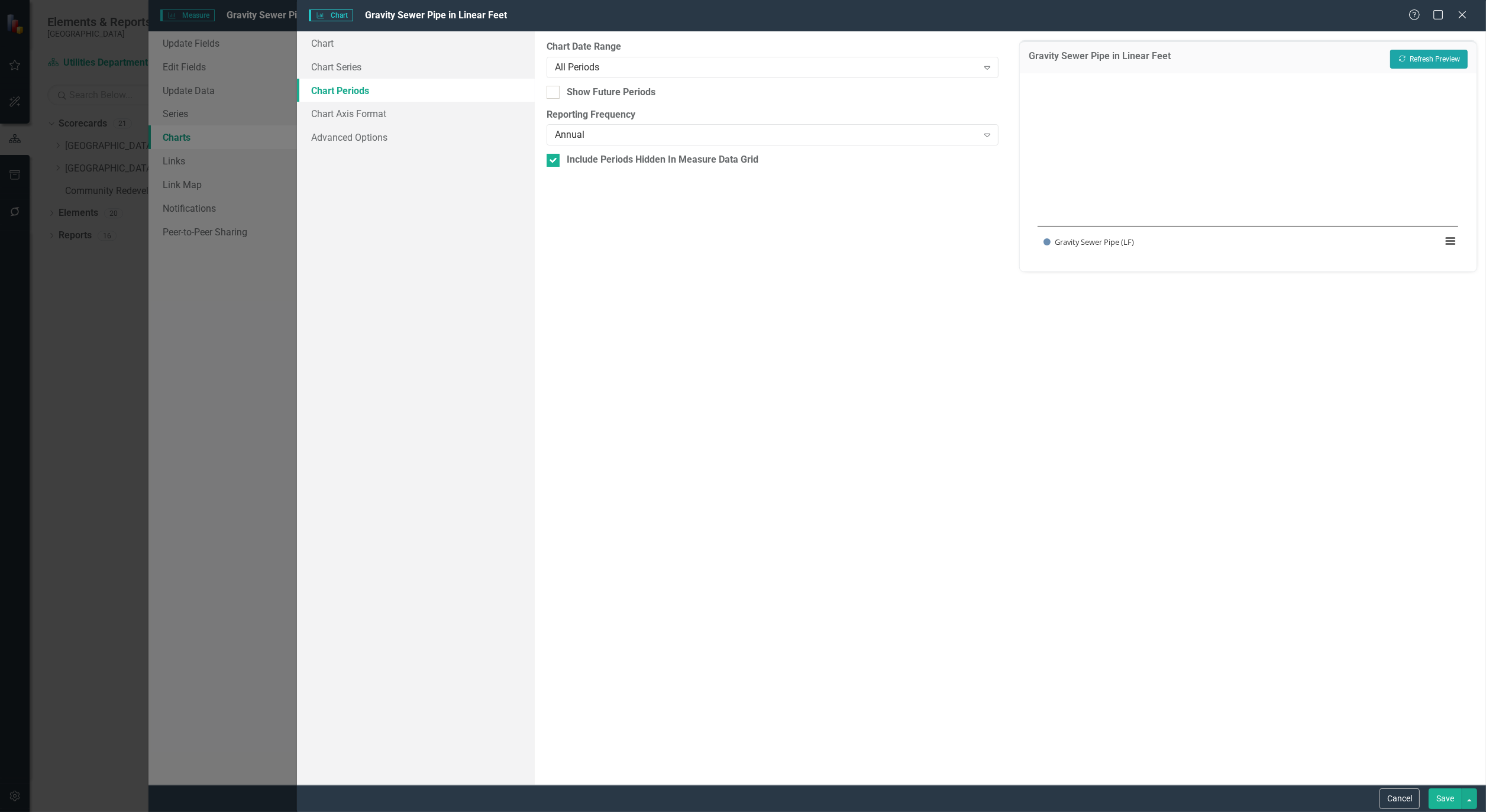
click at [1426, 55] on button "Recalculate Refresh Preview" at bounding box center [1429, 59] width 78 height 19
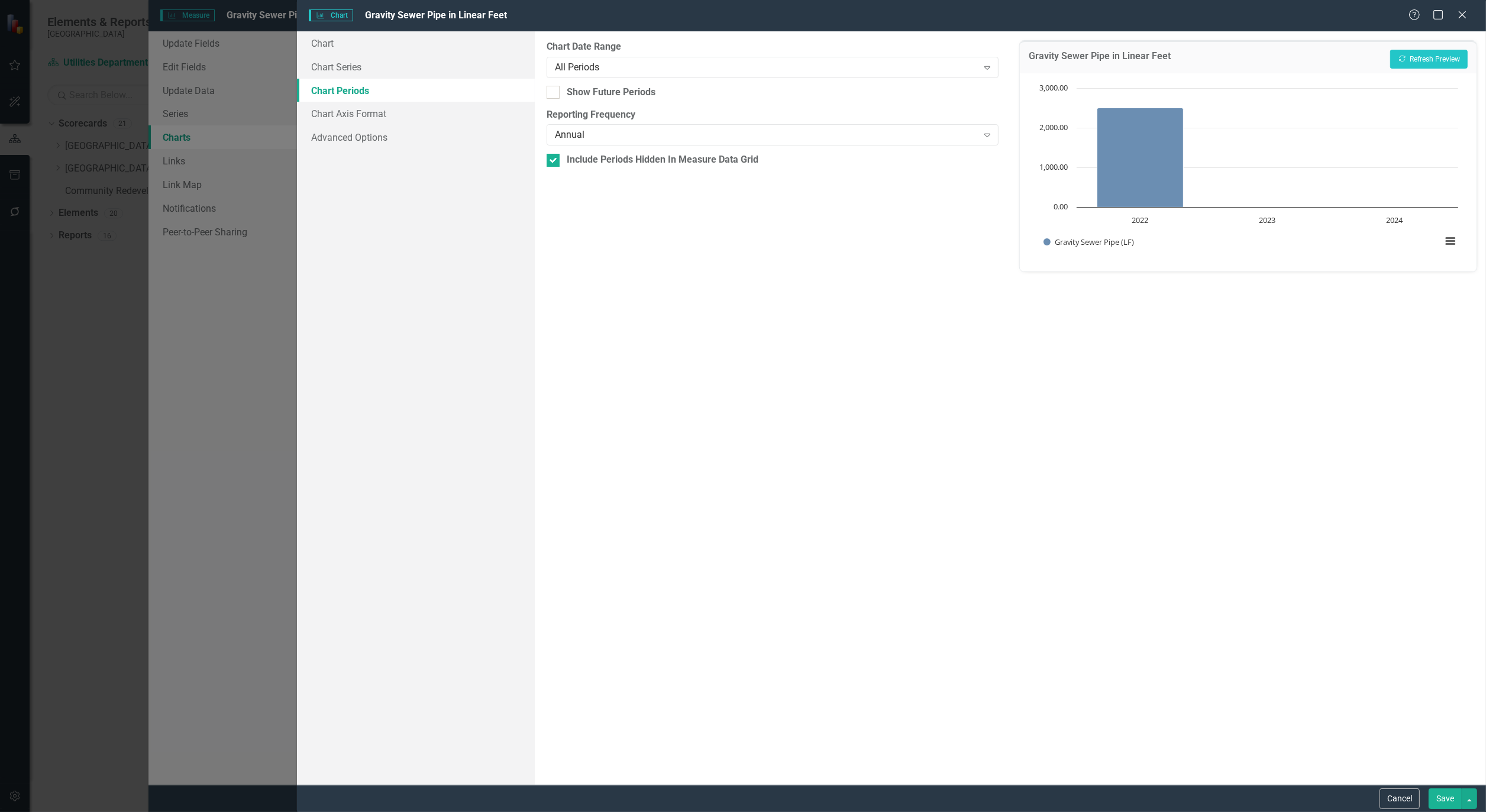
click at [1445, 799] on button "Save" at bounding box center [1446, 799] width 33 height 21
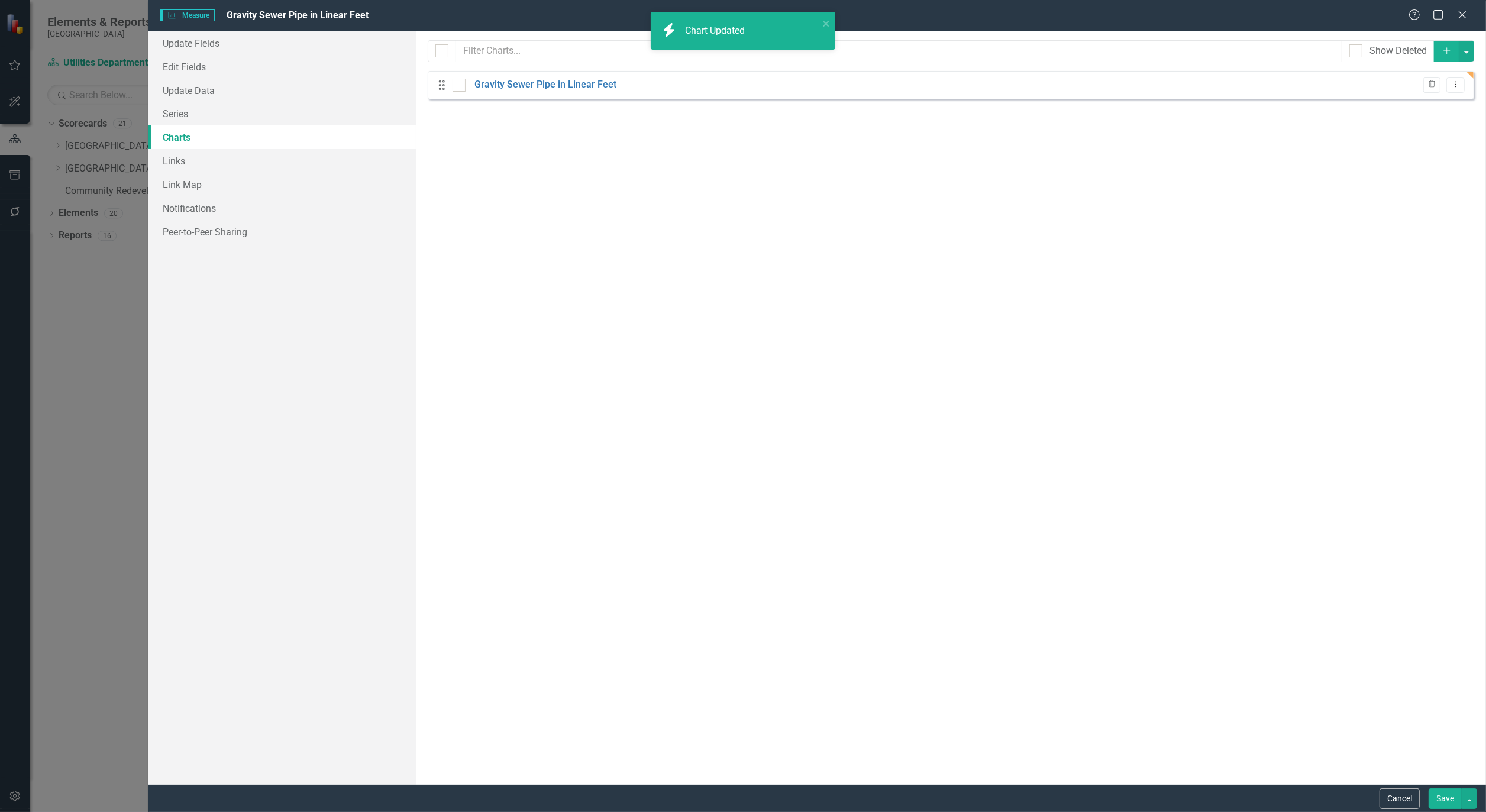
click at [1446, 799] on button "Save" at bounding box center [1446, 799] width 33 height 21
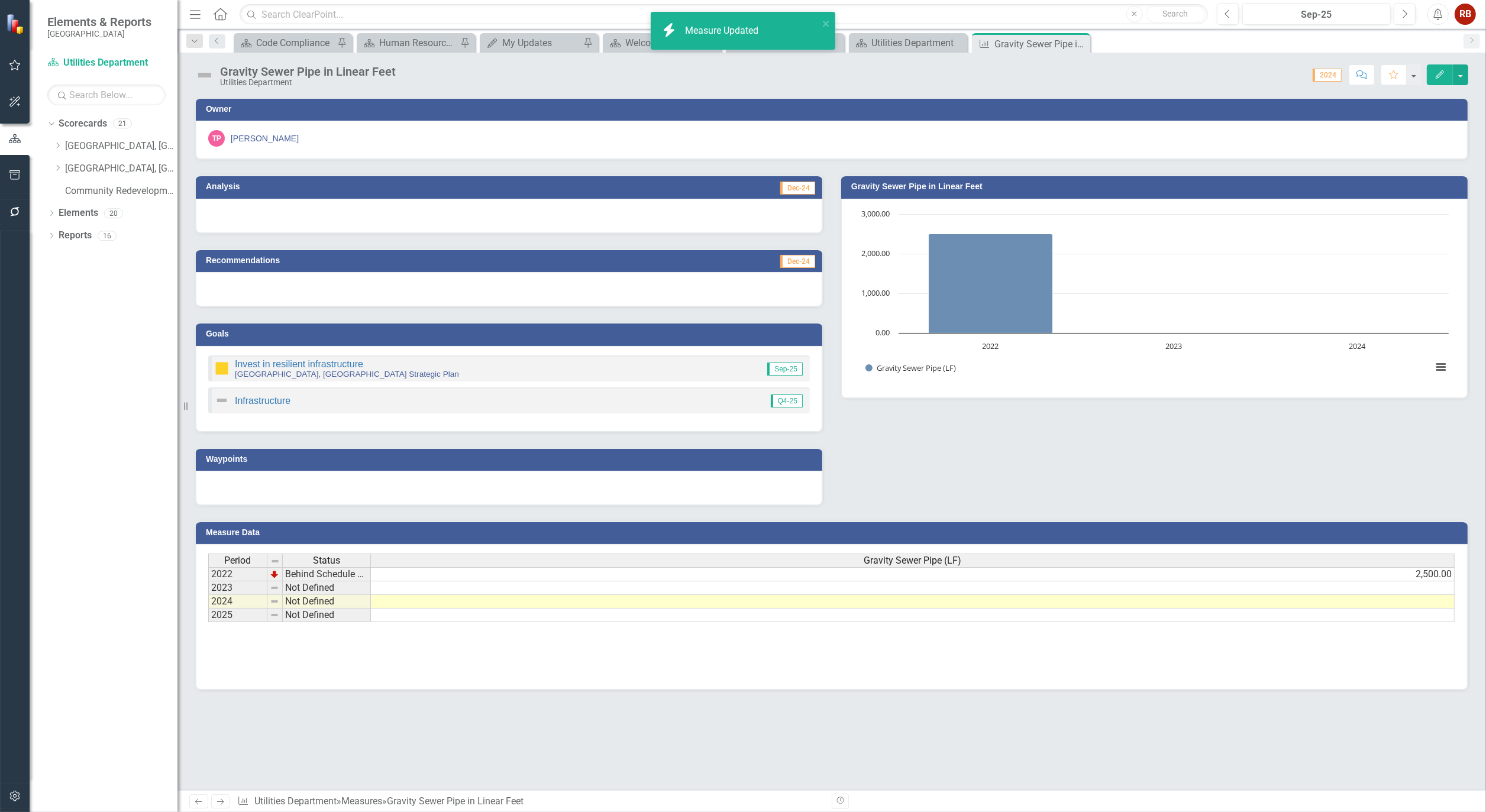
click at [209, 620] on div "Period Status Gravity Sewer Pipe (LF) 2022 Behind Schedule or Not Started 2,500…" at bounding box center [209, 588] width 0 height 69
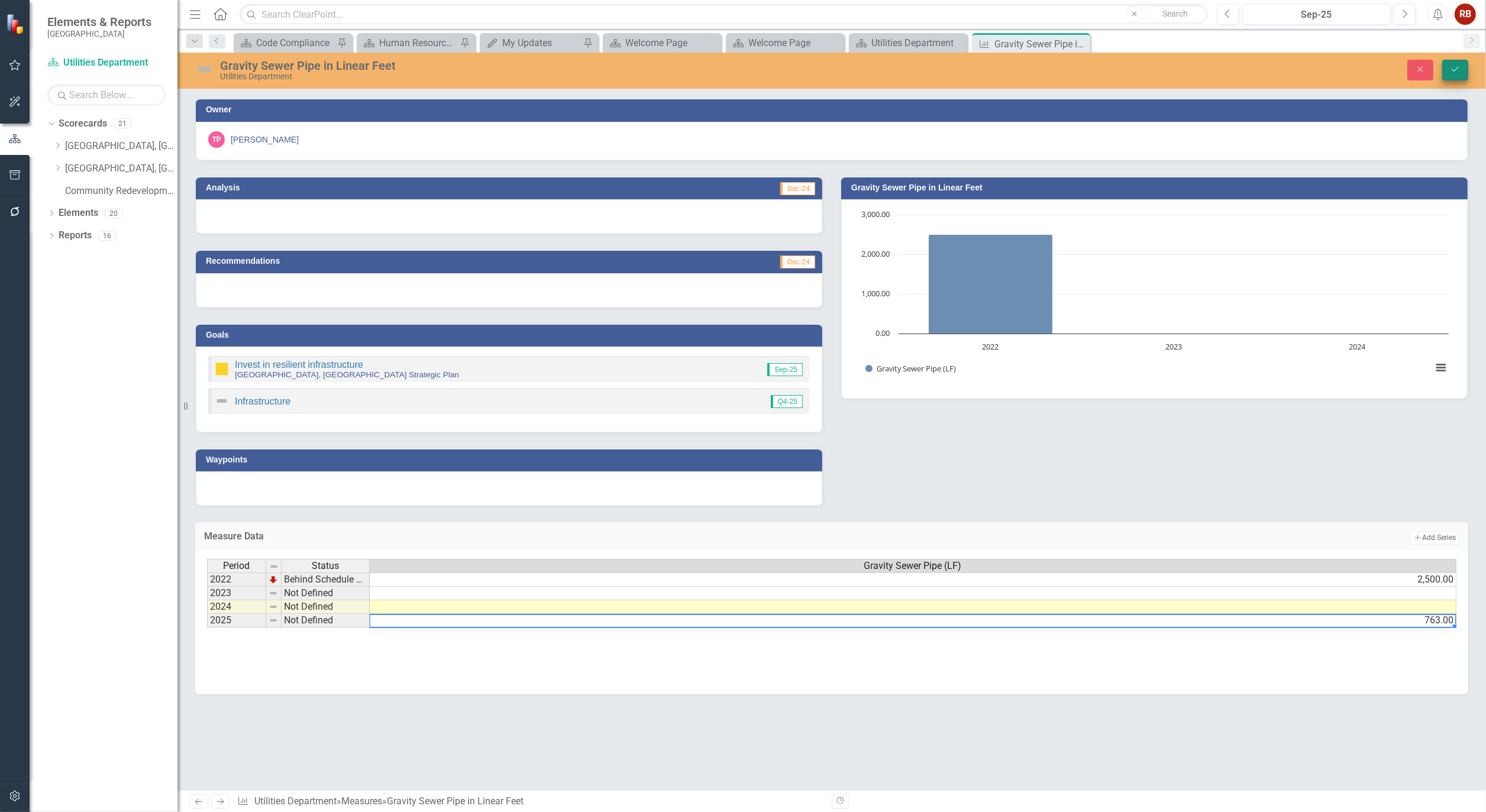
type textarea "763"
click at [1457, 62] on button "Save" at bounding box center [1456, 70] width 26 height 21
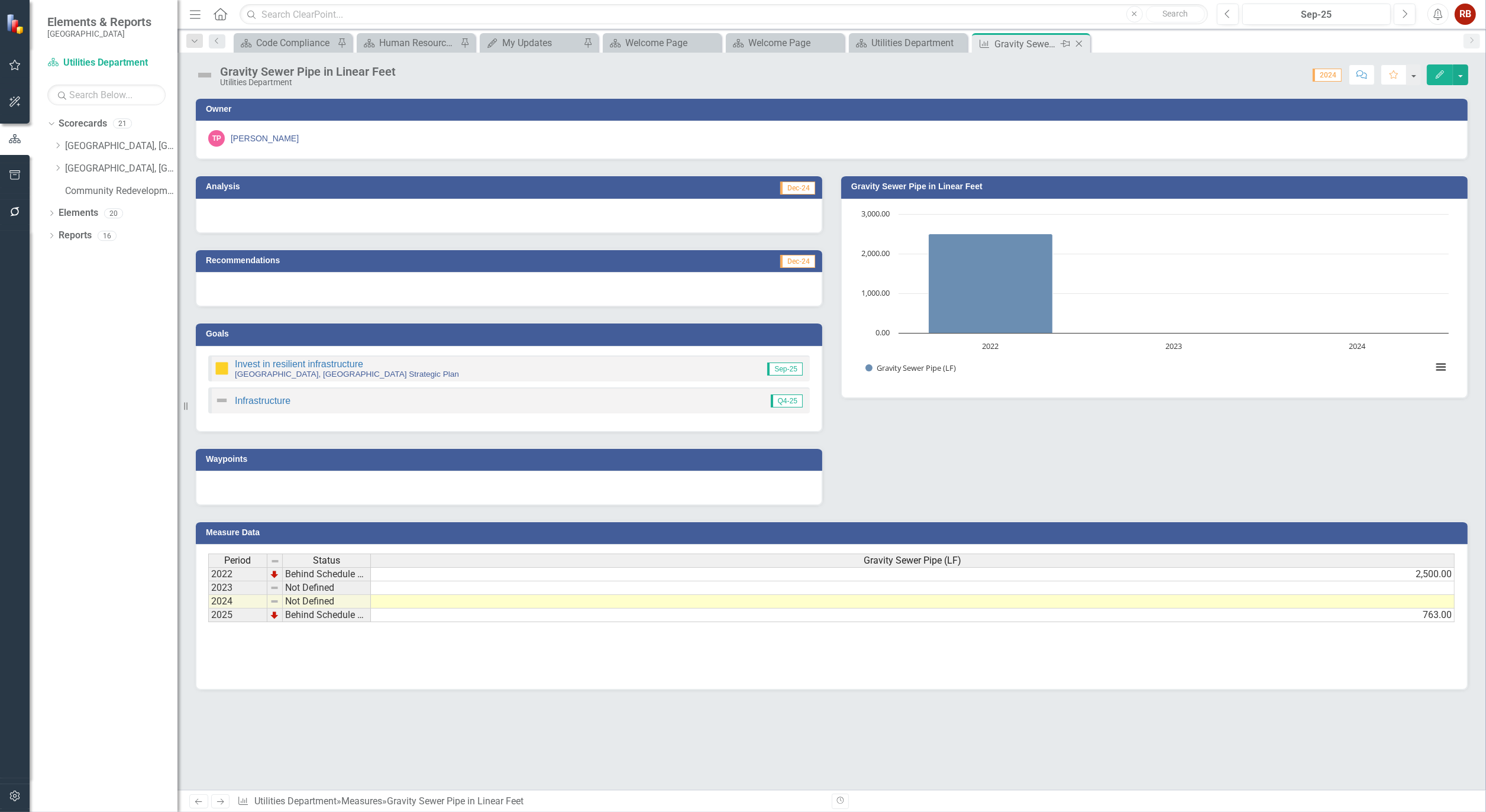
click at [1080, 42] on icon at bounding box center [1079, 44] width 6 height 6
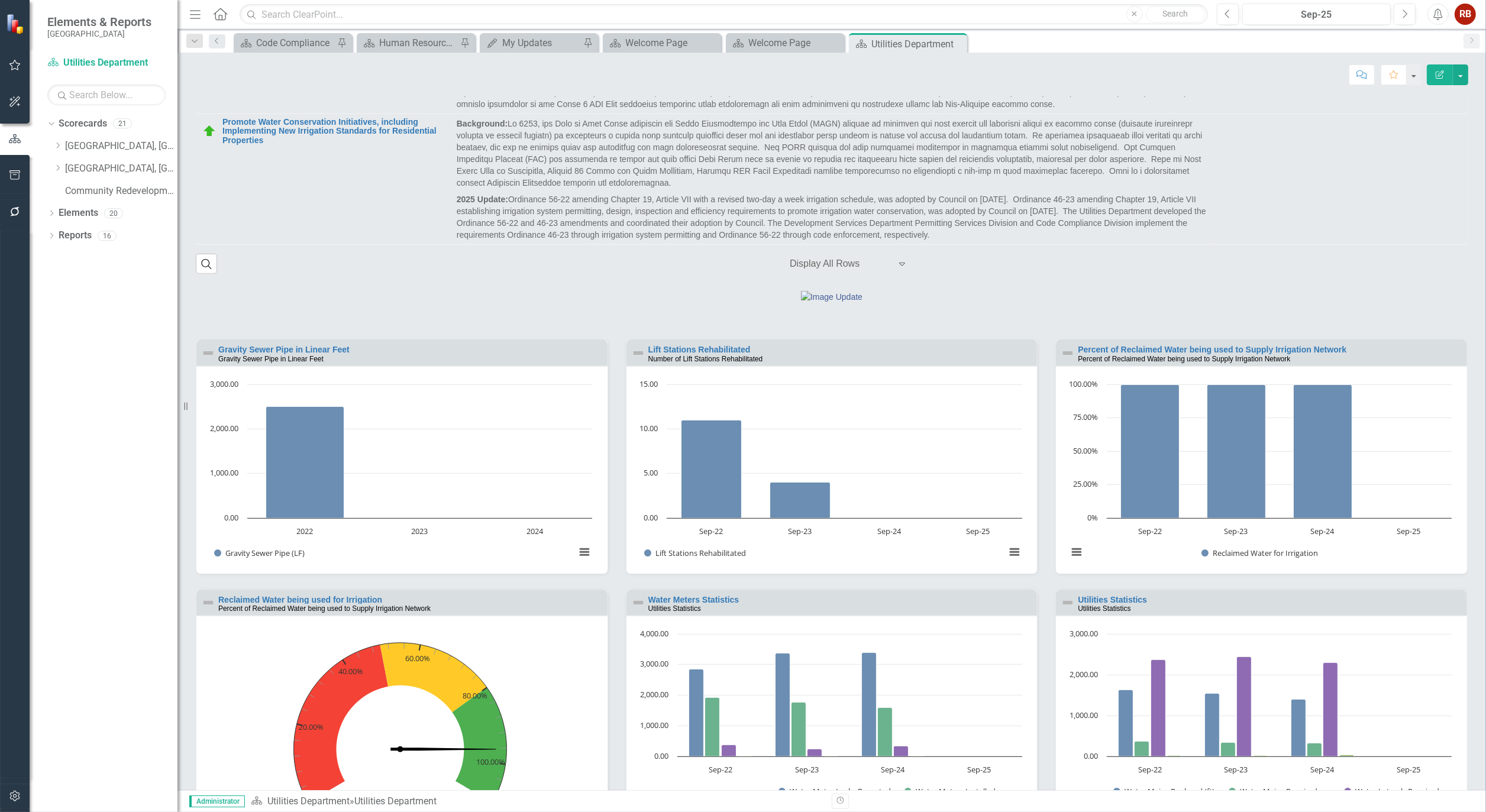
scroll to position [985, 0]
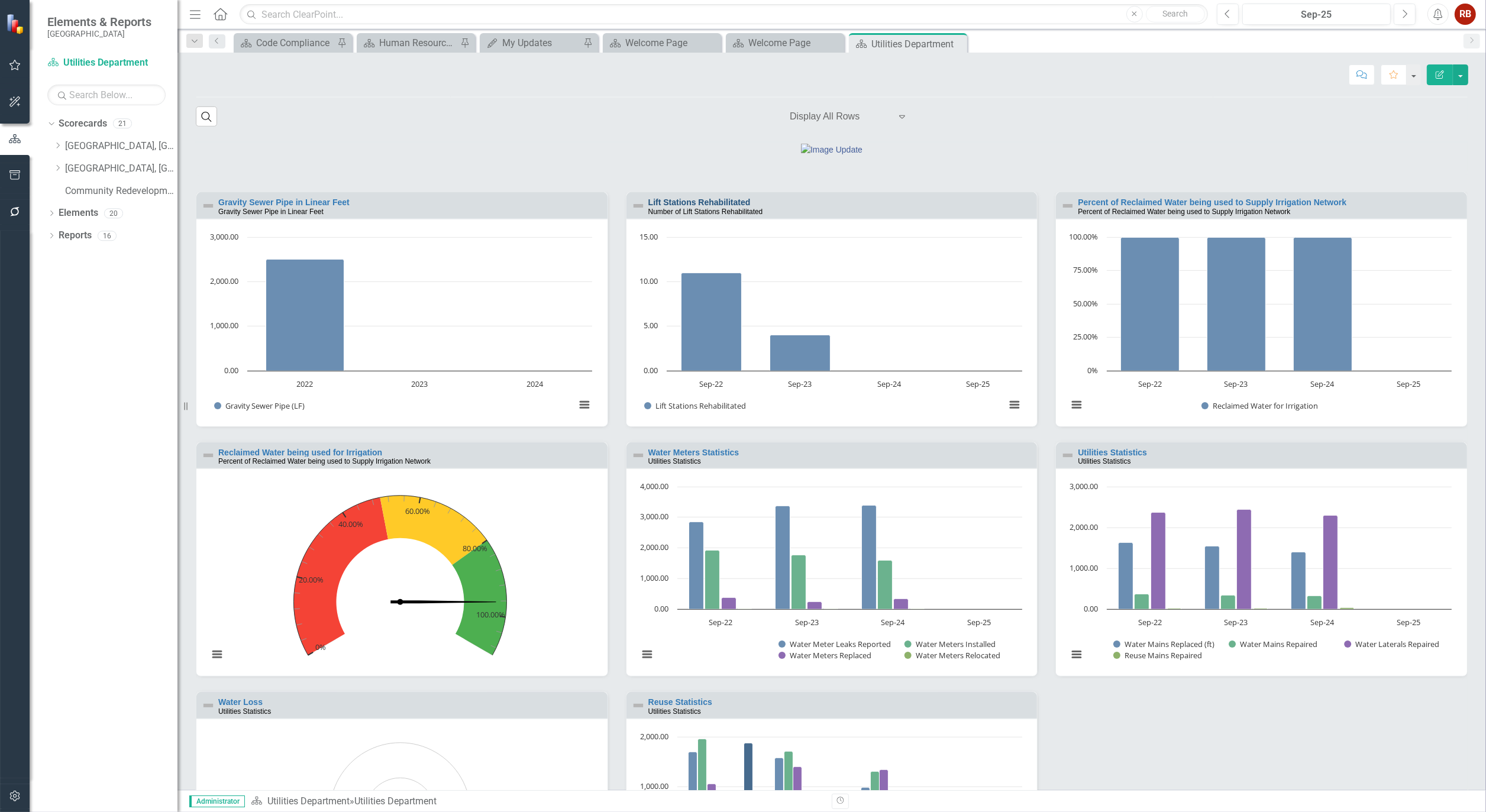
click at [717, 207] on link "Lift Stations Rehabilitated" at bounding box center [700, 202] width 103 height 10
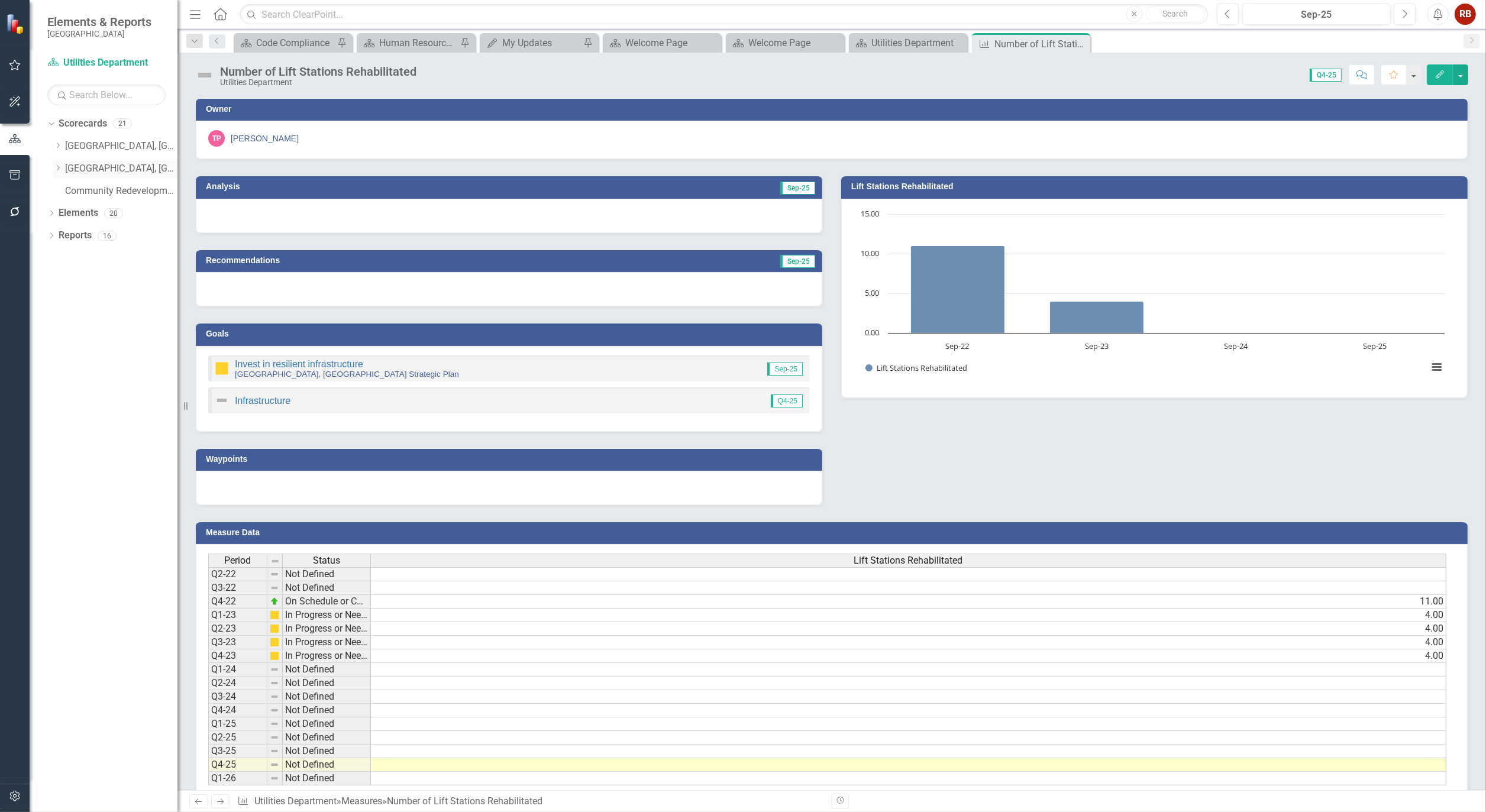
click at [55, 168] on icon "Dropdown" at bounding box center [58, 168] width 9 height 7
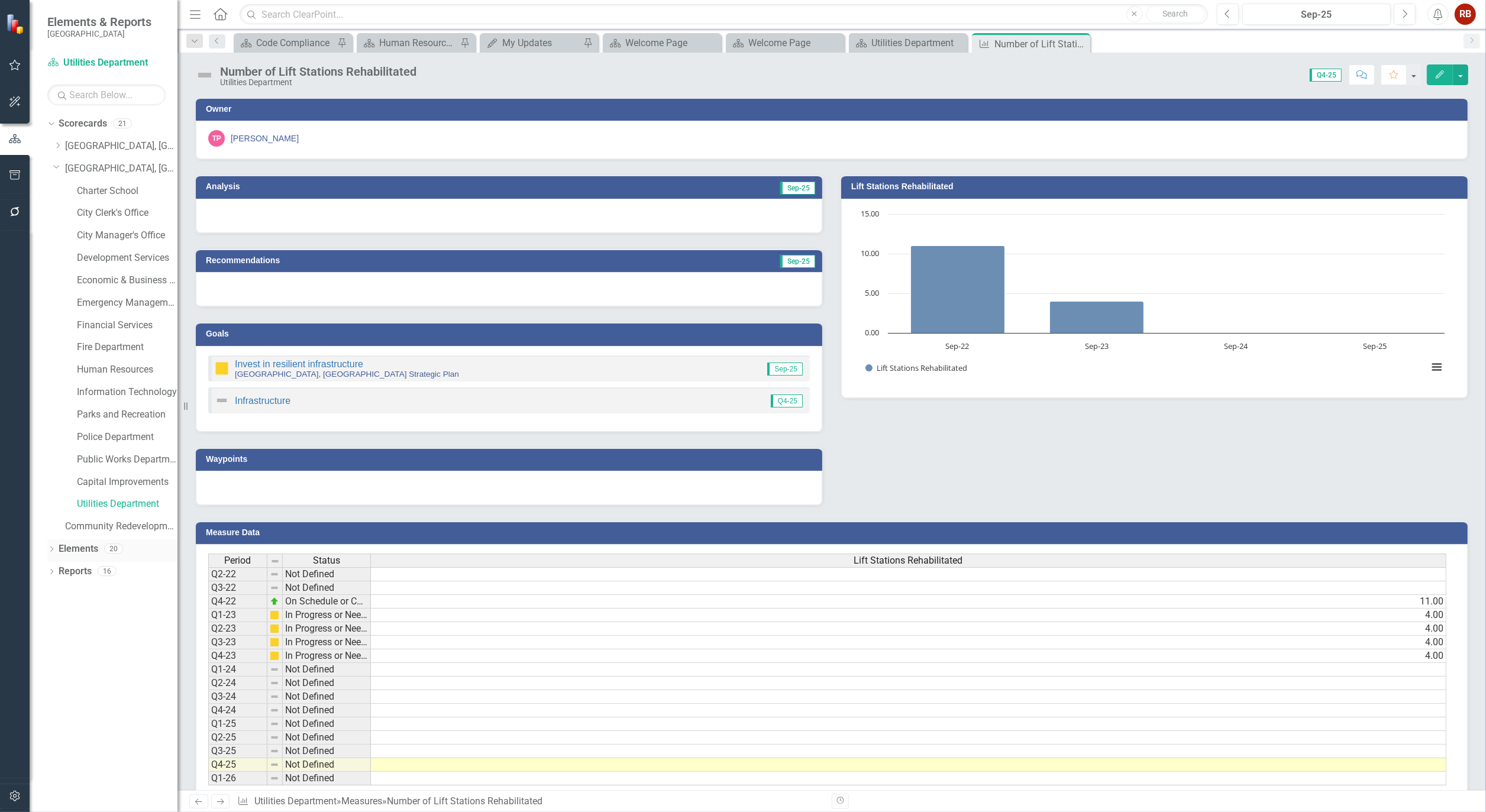
click at [51, 548] on icon "Dropdown" at bounding box center [51, 550] width 8 height 6
click at [95, 616] on link "Measure Measures" at bounding box center [94, 617] width 59 height 14
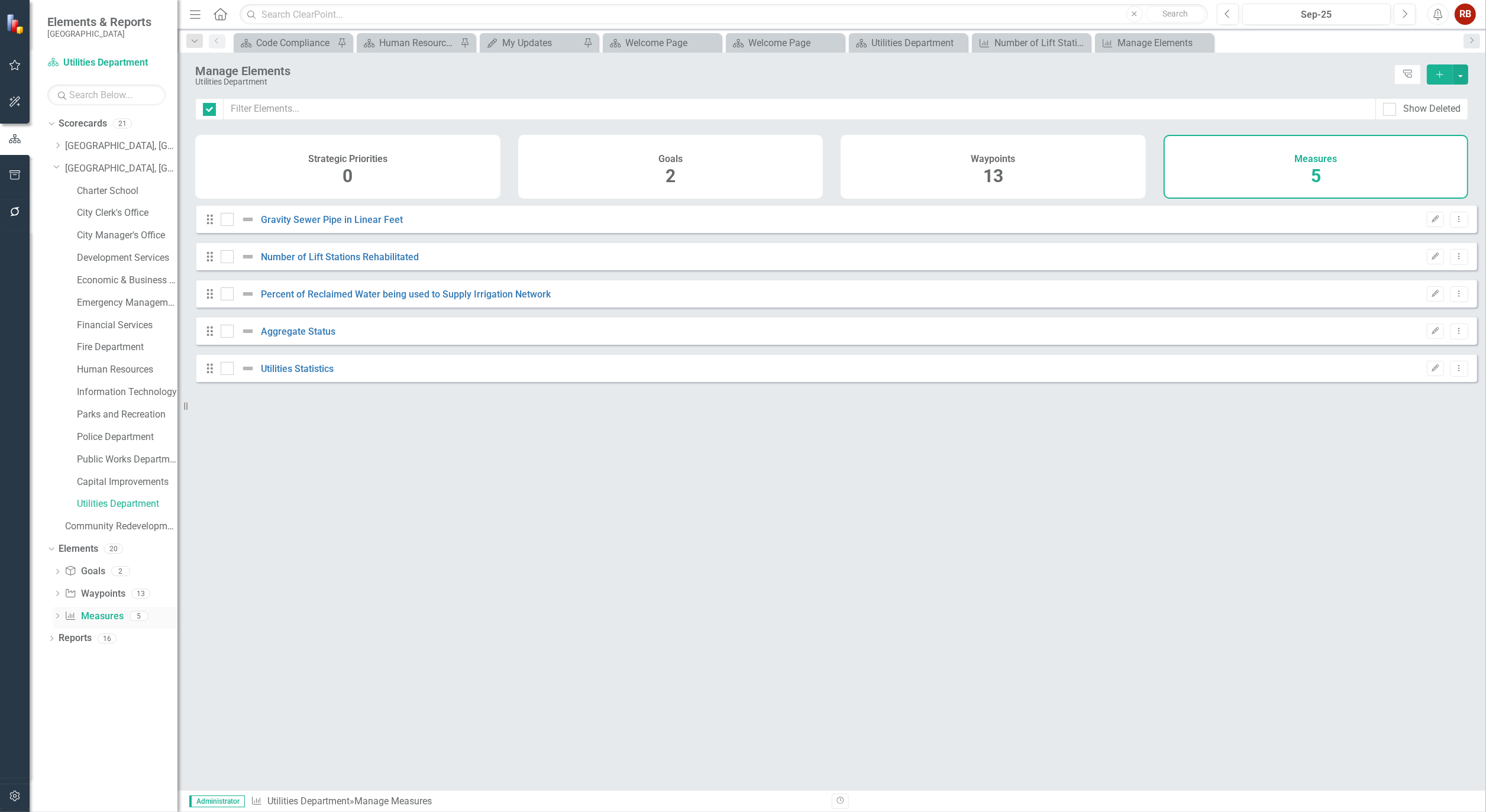
checkbox input "false"
click at [341, 225] on link "Gravity Sewer Pipe in Linear Feet" at bounding box center [331, 220] width 142 height 11
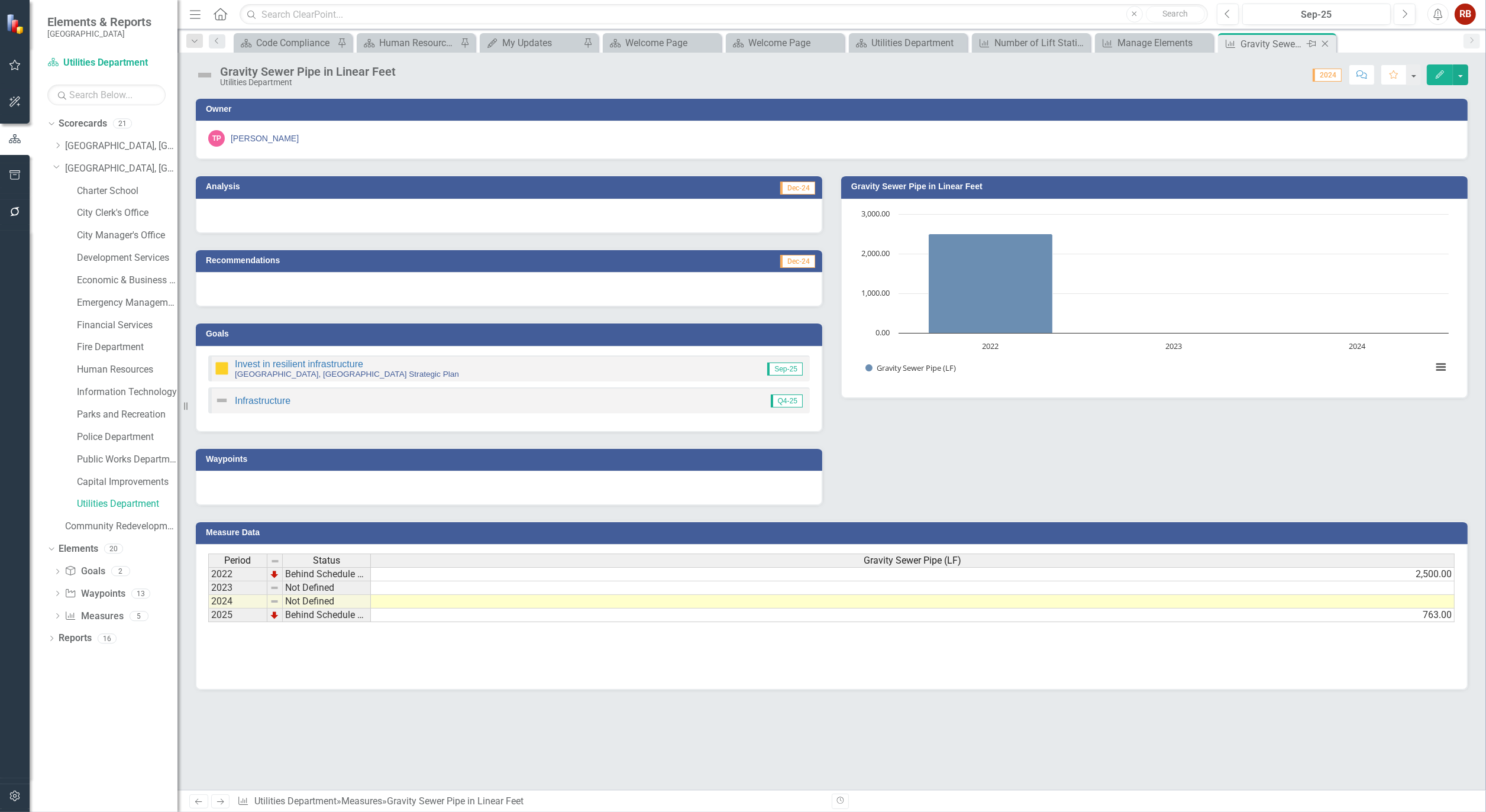
click at [1329, 44] on icon "Close" at bounding box center [1325, 44] width 12 height 10
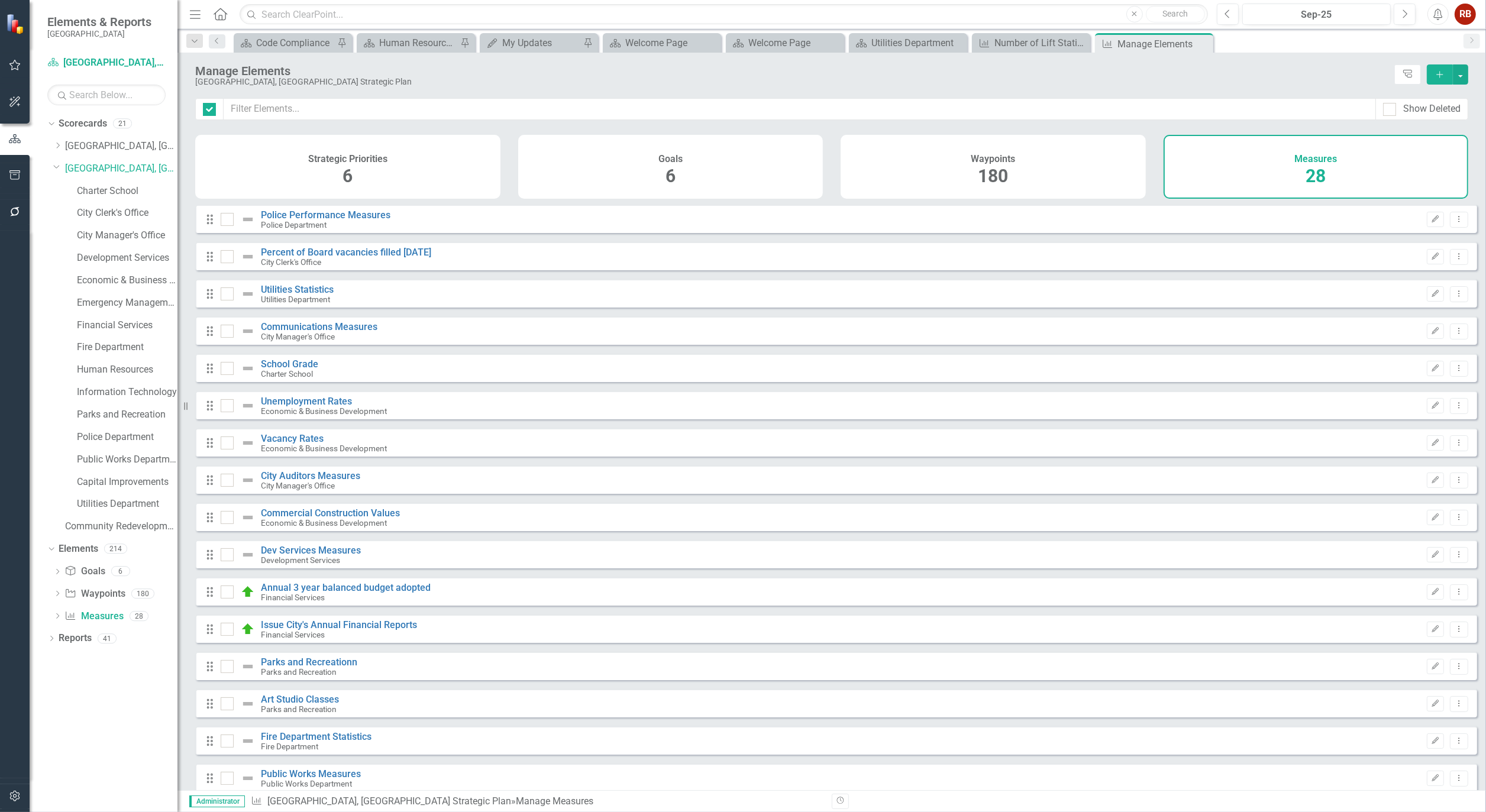
checkbox input "false"
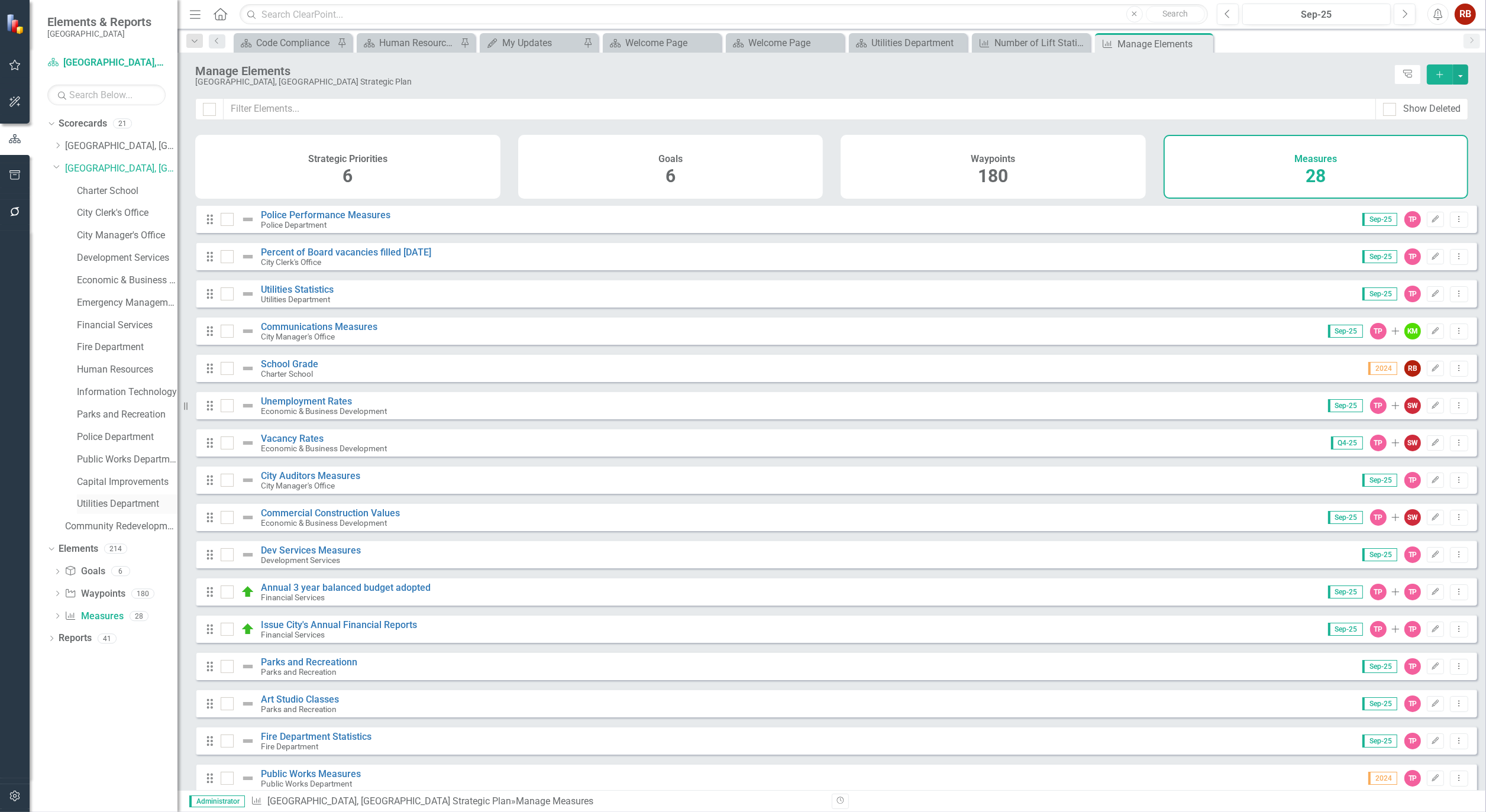
click at [96, 503] on link "Utilities Department" at bounding box center [127, 504] width 100 height 14
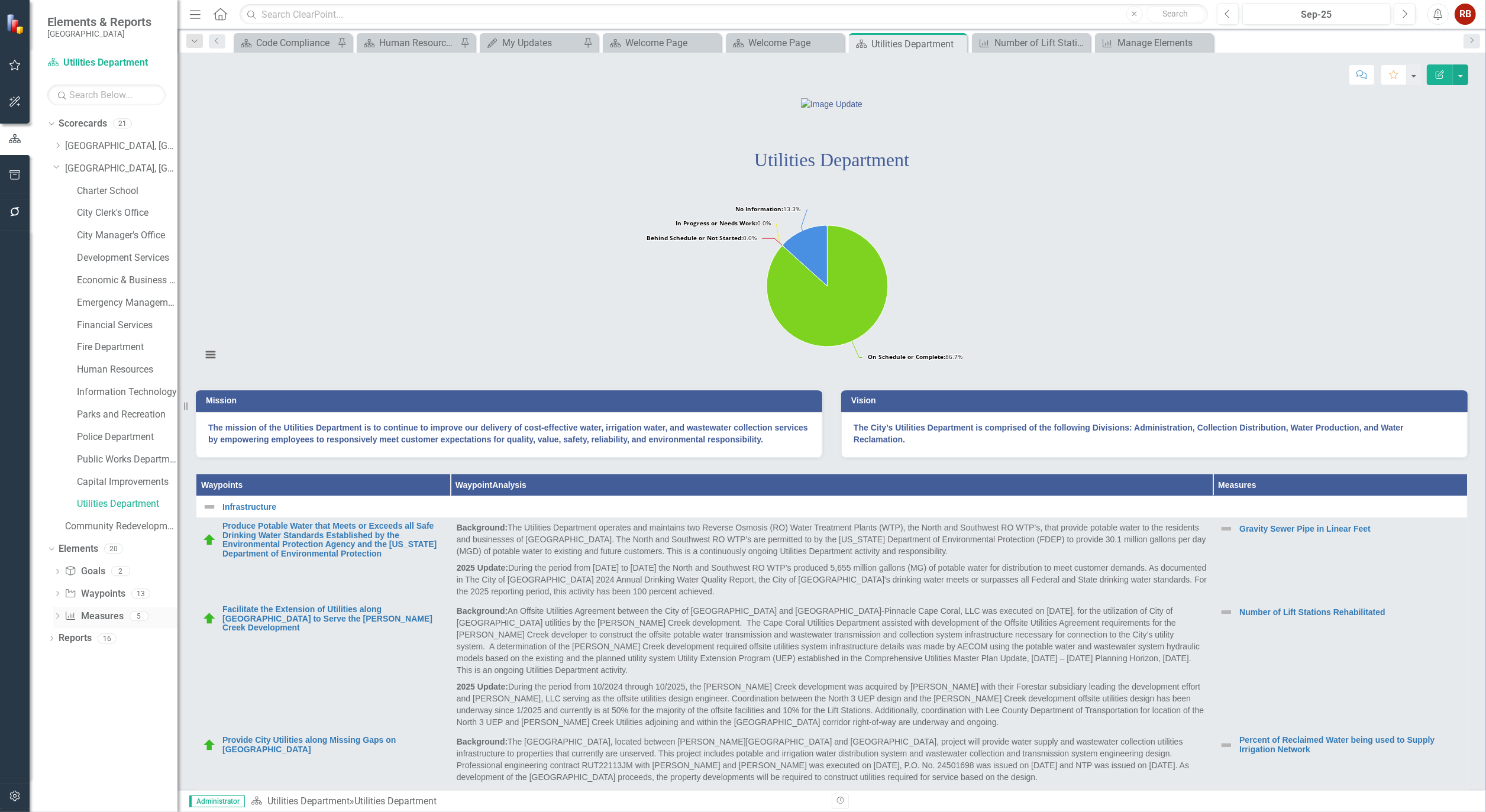
click at [89, 612] on link "Measure Measures" at bounding box center [94, 617] width 59 height 14
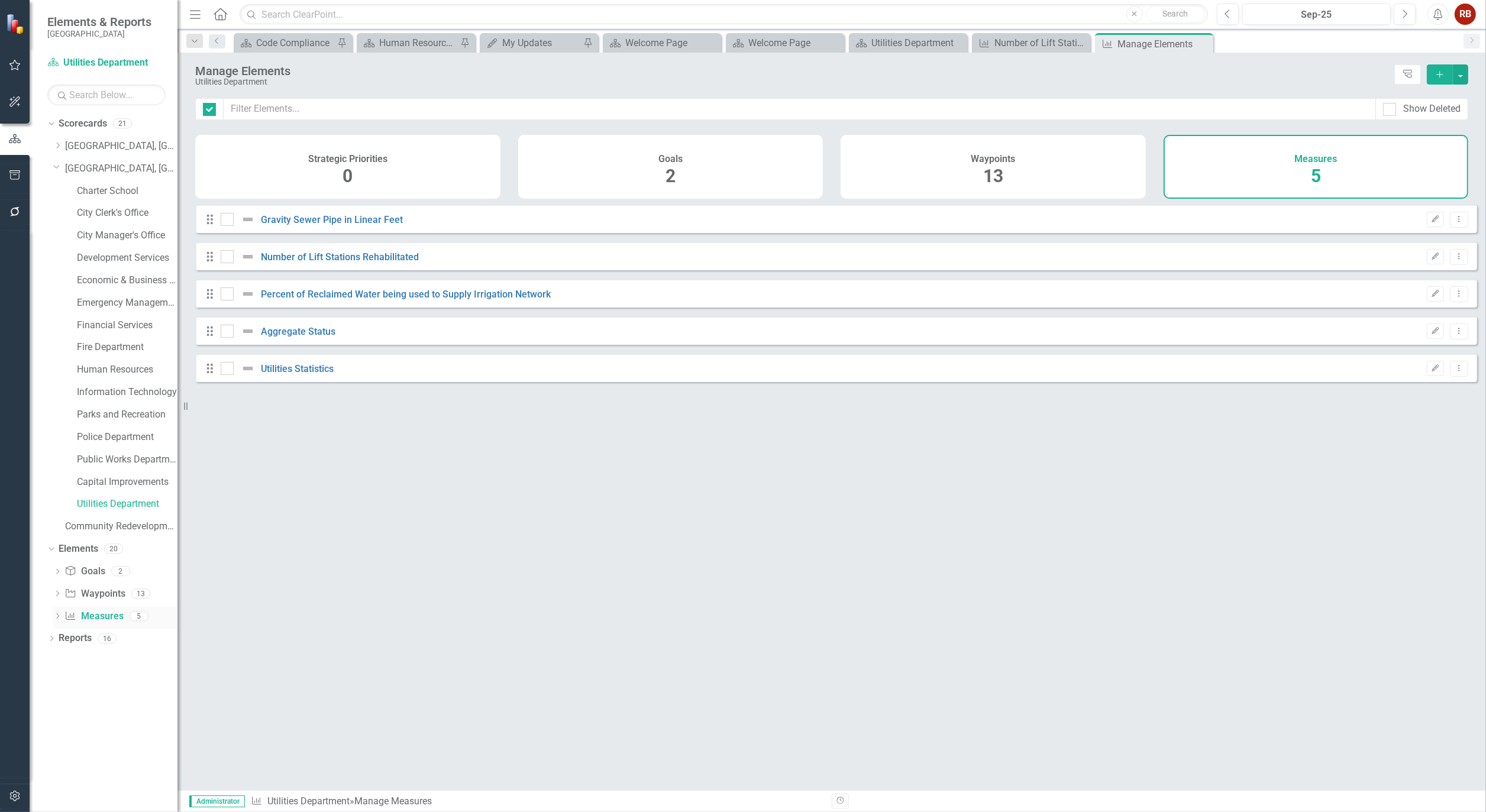
checkbox input "false"
click at [297, 374] on link "Utilities Statistics" at bounding box center [297, 369] width 73 height 11
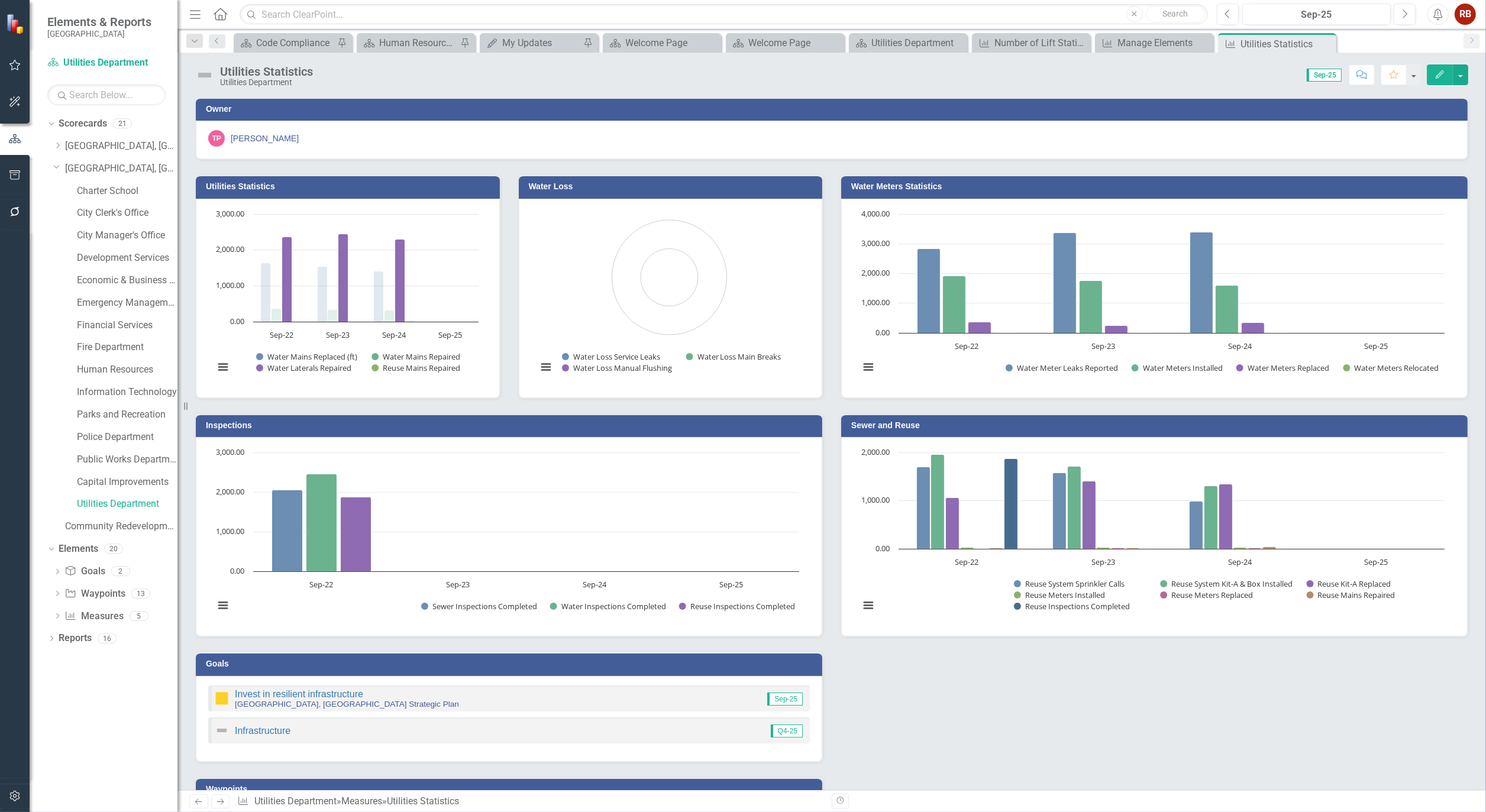
click at [1442, 72] on icon "Edit" at bounding box center [1440, 75] width 10 height 8
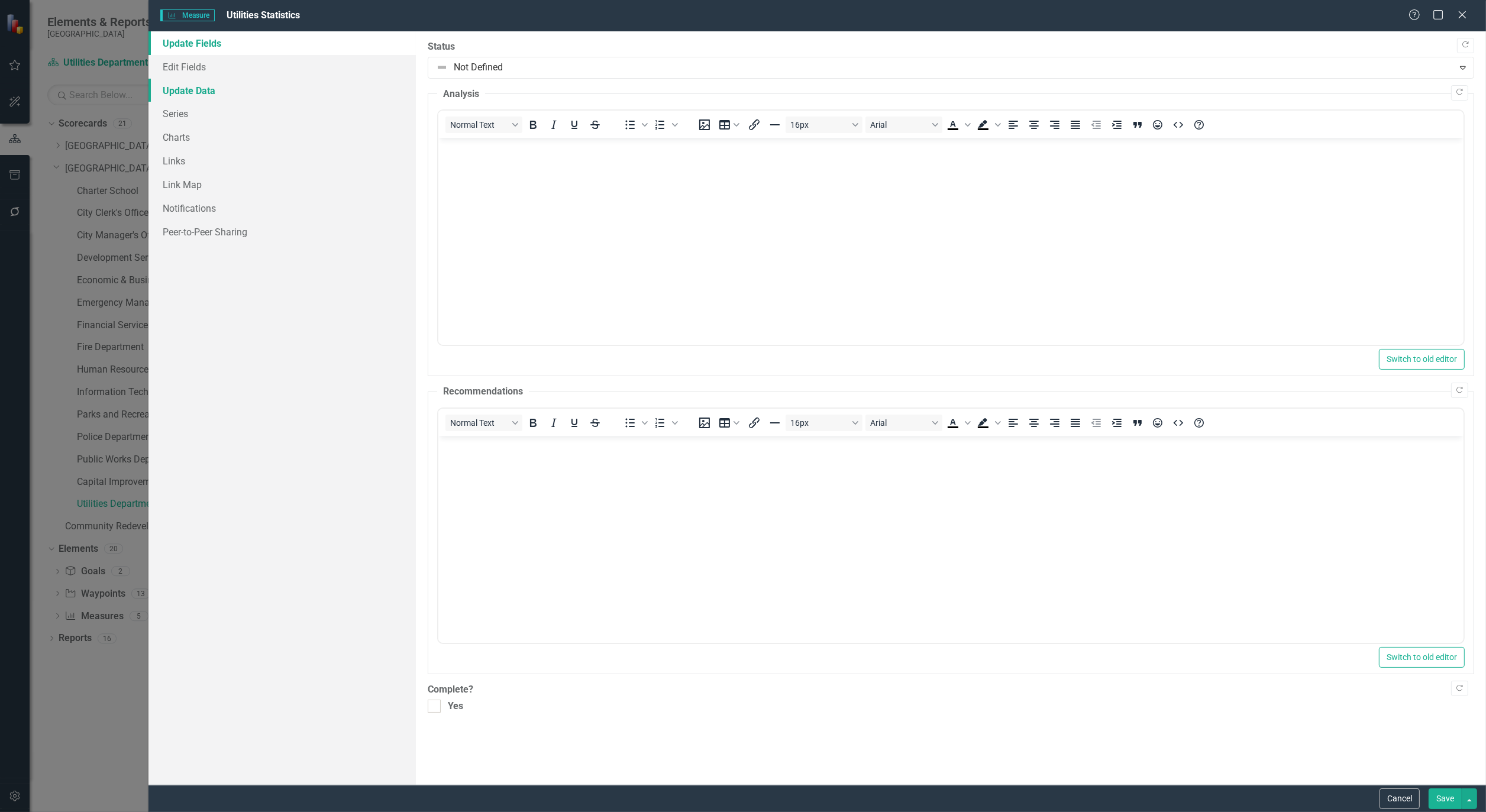
click at [196, 90] on link "Update Data" at bounding box center [282, 91] width 268 height 24
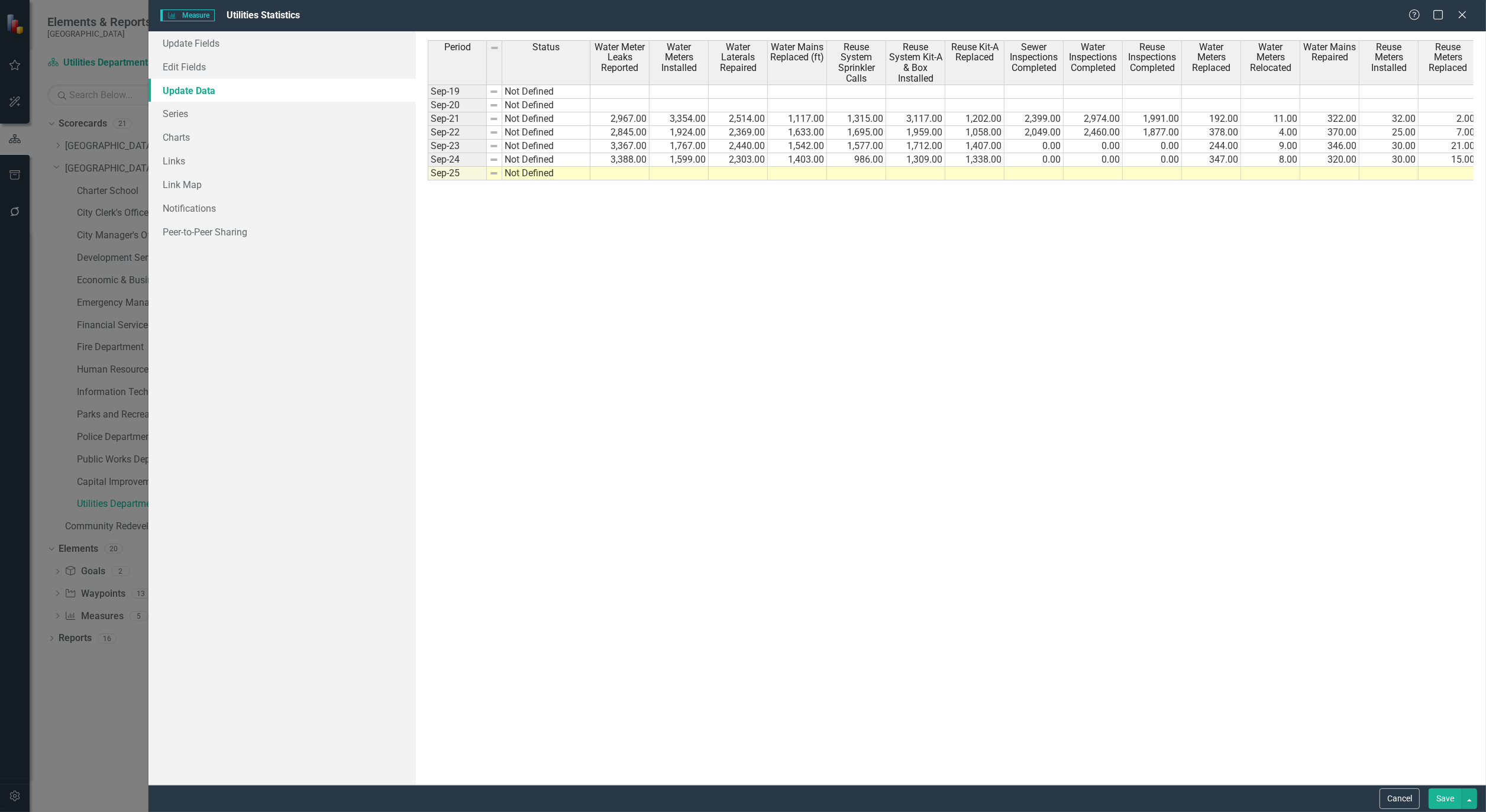
click at [620, 172] on td at bounding box center [620, 174] width 59 height 14
type textarea "993"
type textarea "352"
click at [750, 172] on td "352.00" at bounding box center [738, 174] width 59 height 14
type textarea "353"
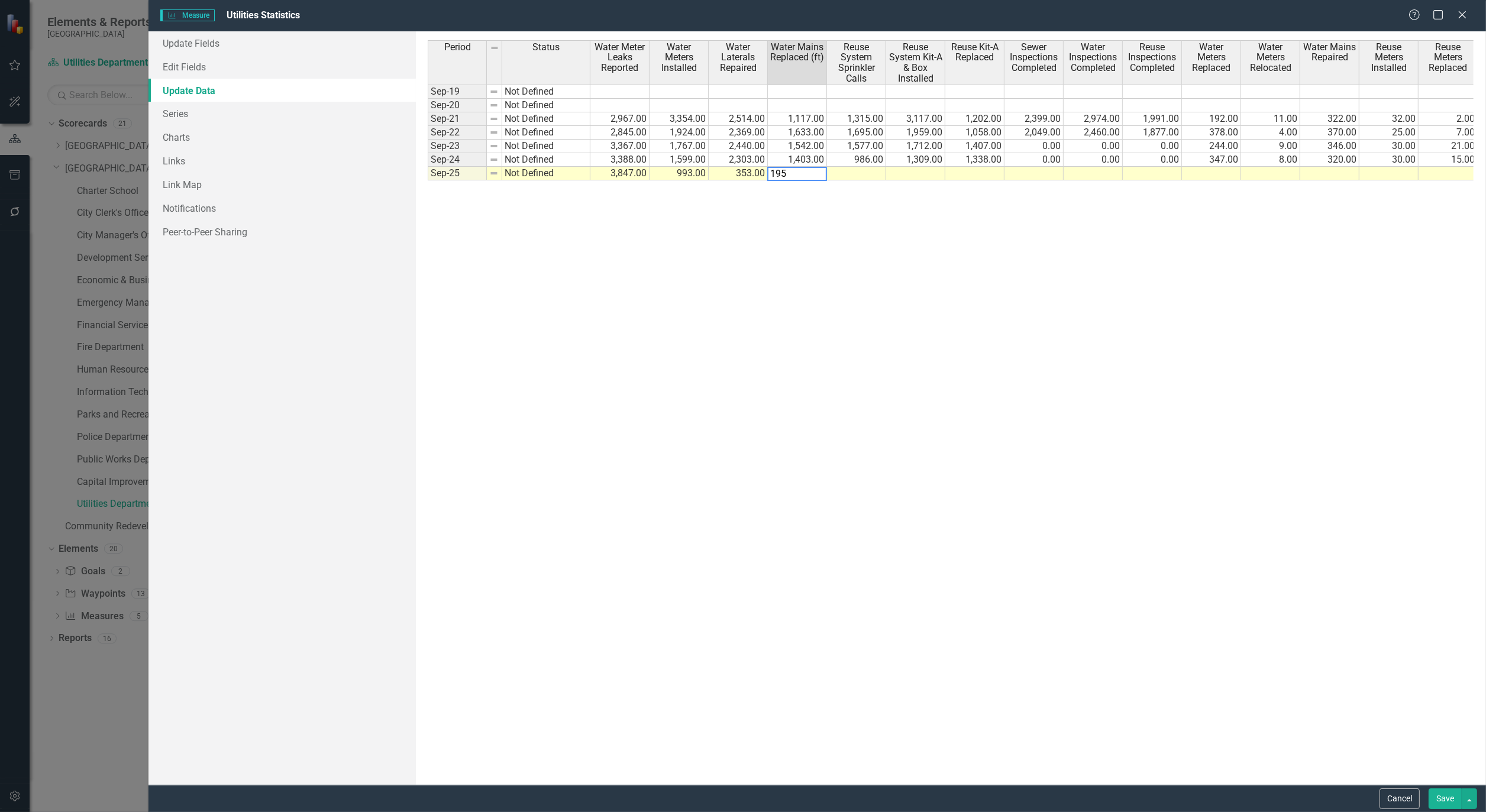
type textarea "1958"
type textarea "1101"
type textarea "1175"
type textarea "1301"
type textarea "1489"
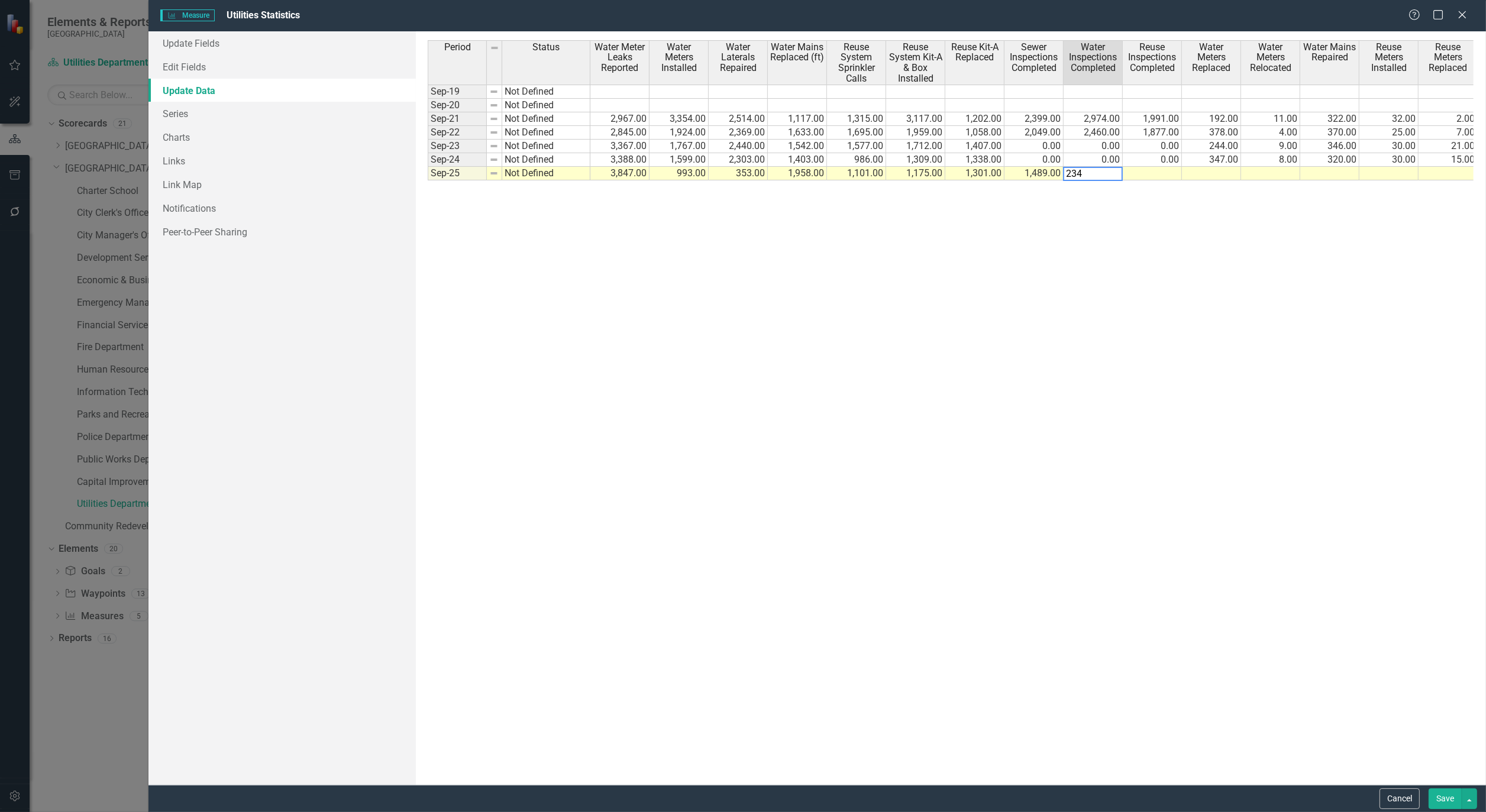
type textarea "2343"
type textarea "1314"
type textarea "261"
type textarea "10"
type textarea "381"
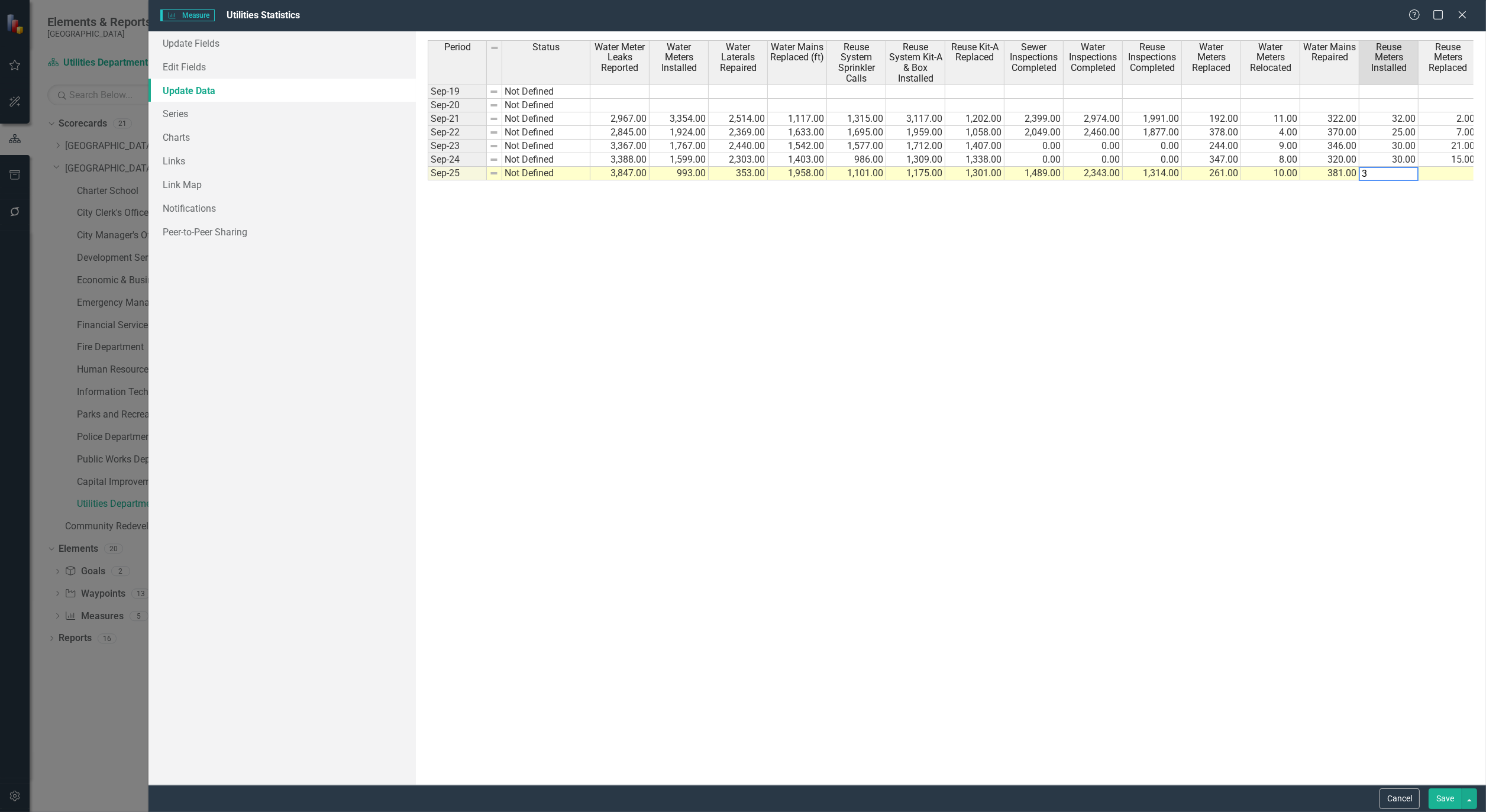
type textarea "34"
type textarea "31"
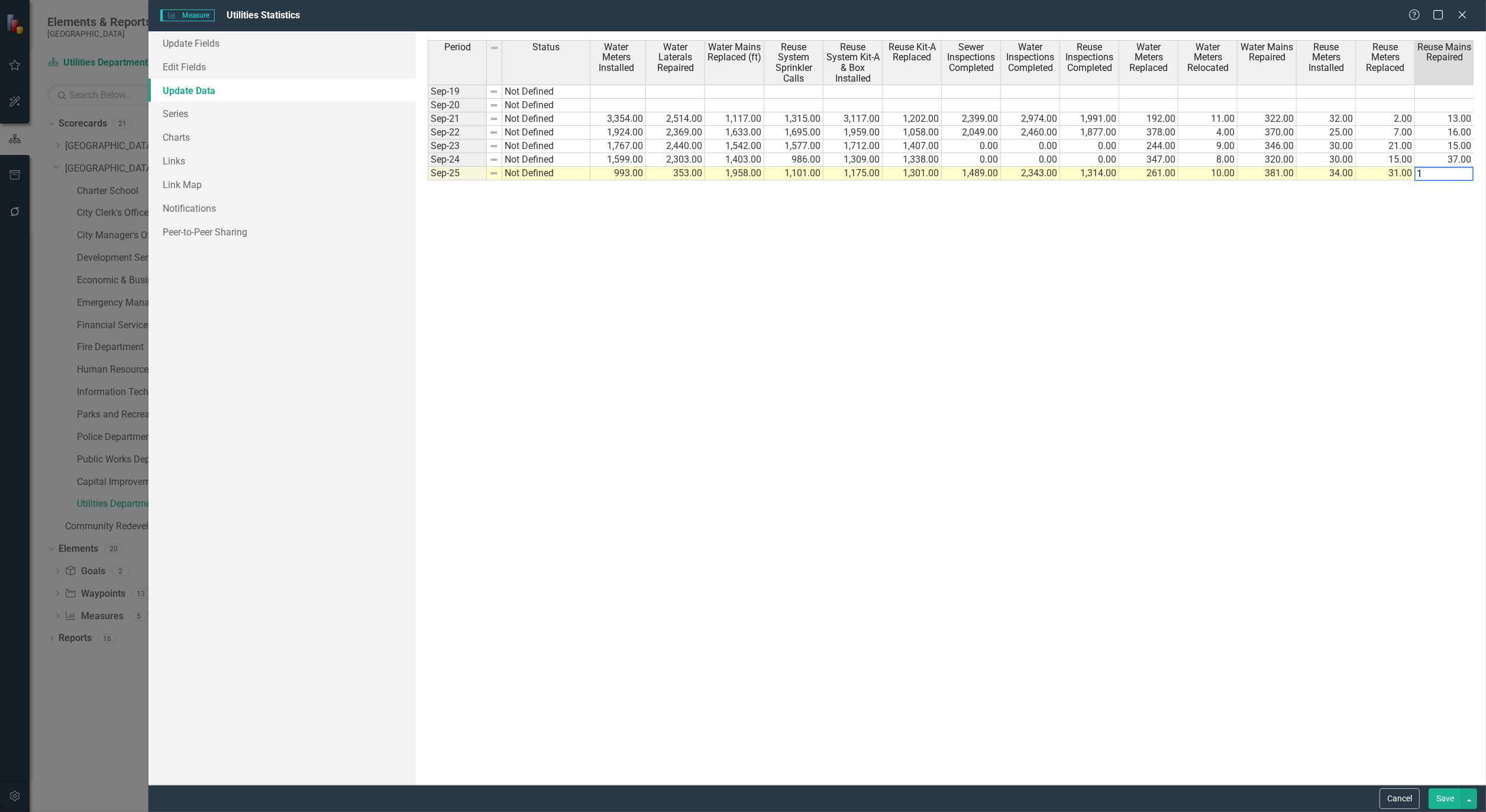
type textarea "13"
type textarea "70956288"
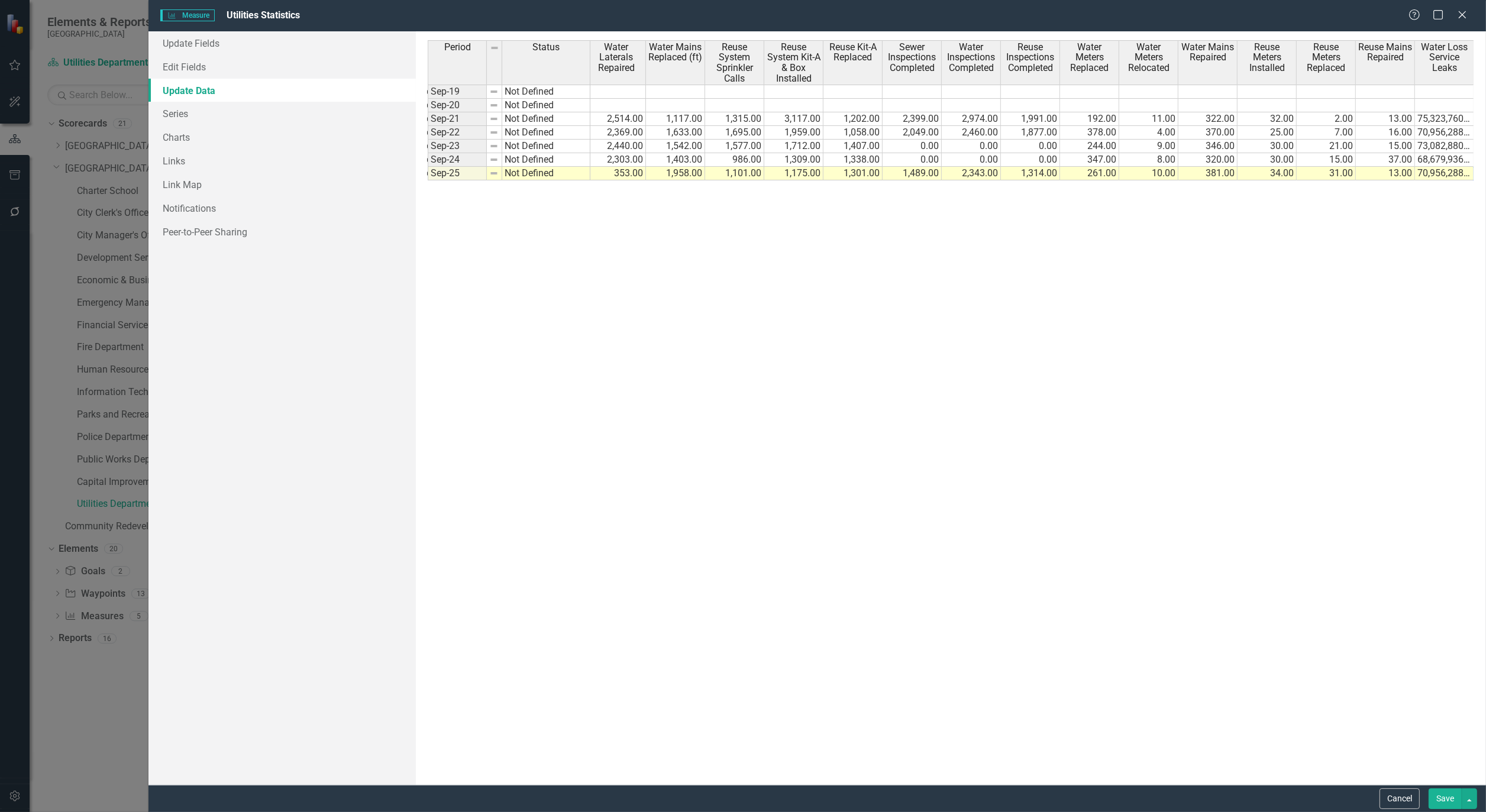
scroll to position [0, 181]
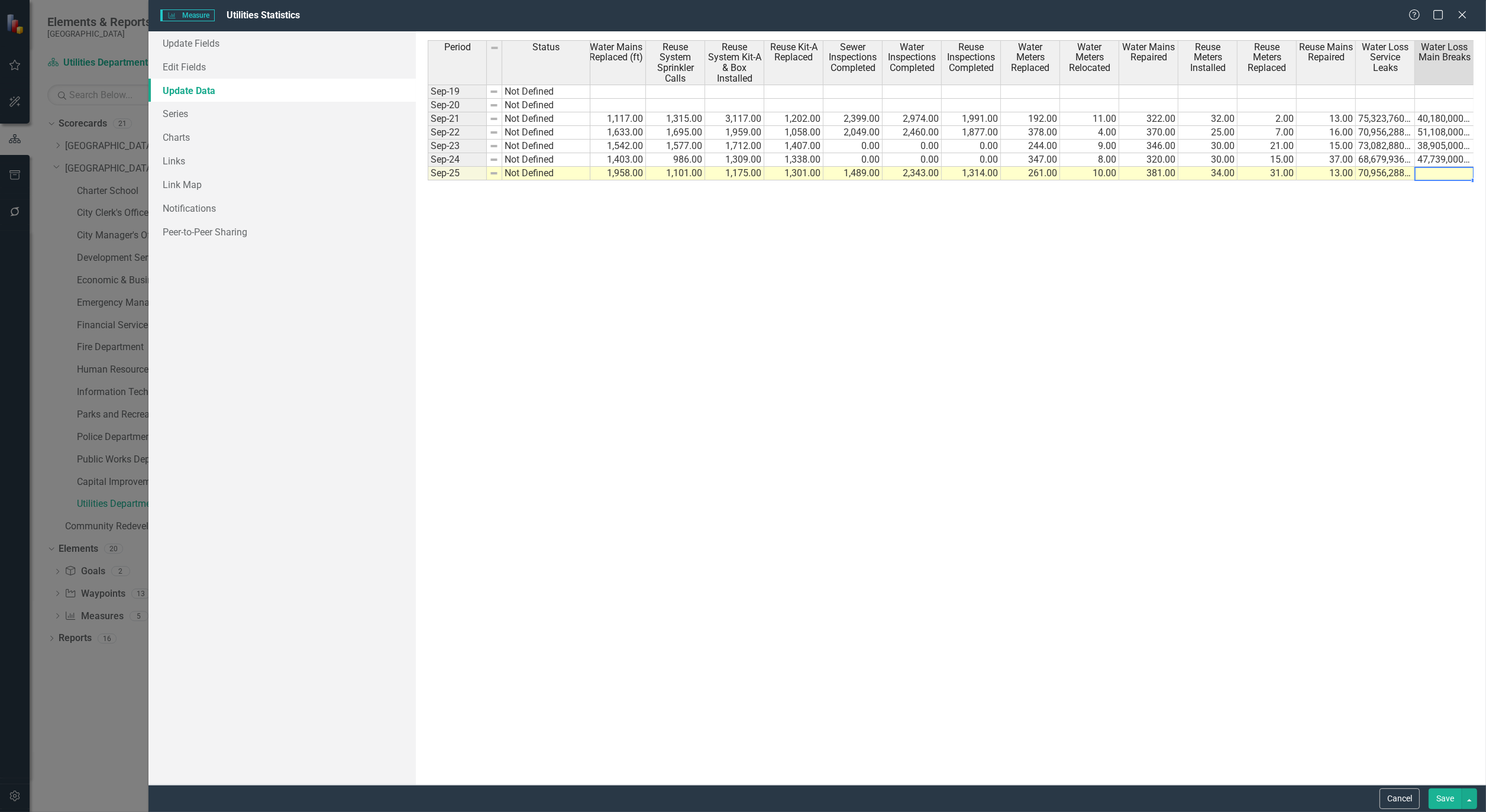
click at [1444, 172] on td at bounding box center [1444, 174] width 59 height 14
type textarea "47765000"
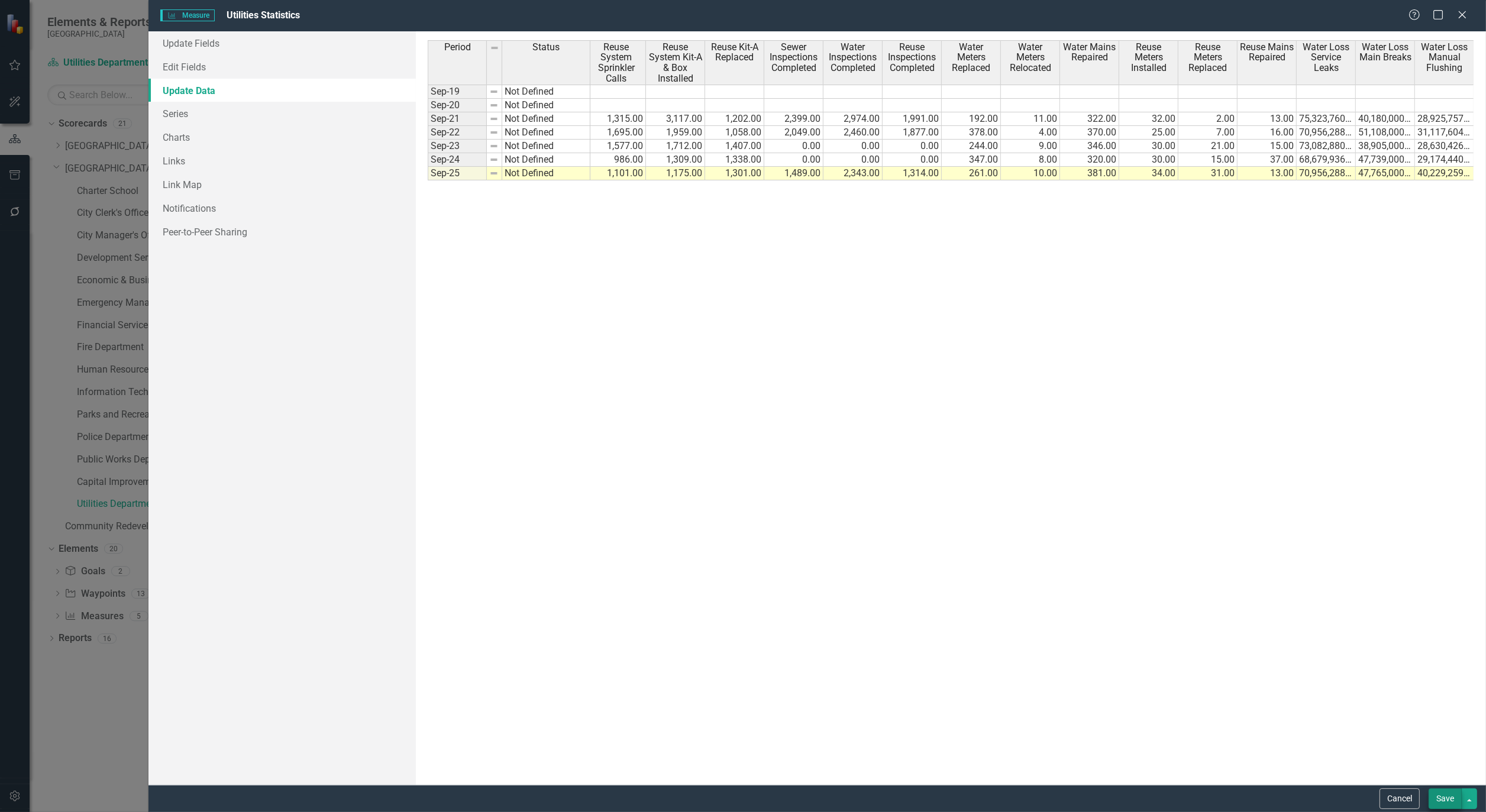
type textarea "40229259"
click at [1454, 798] on button "Save" at bounding box center [1446, 799] width 33 height 21
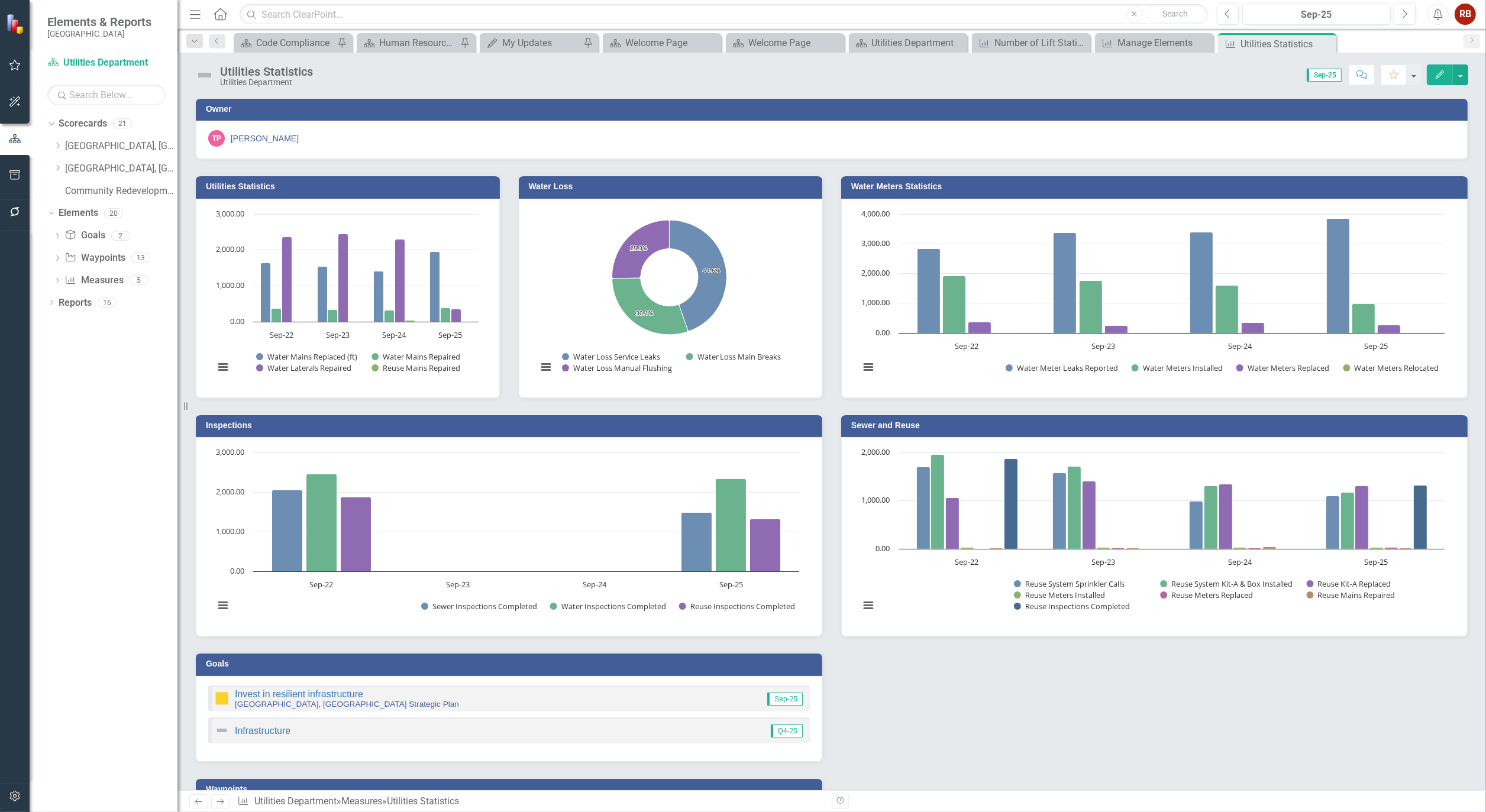
scroll to position [66, 0]
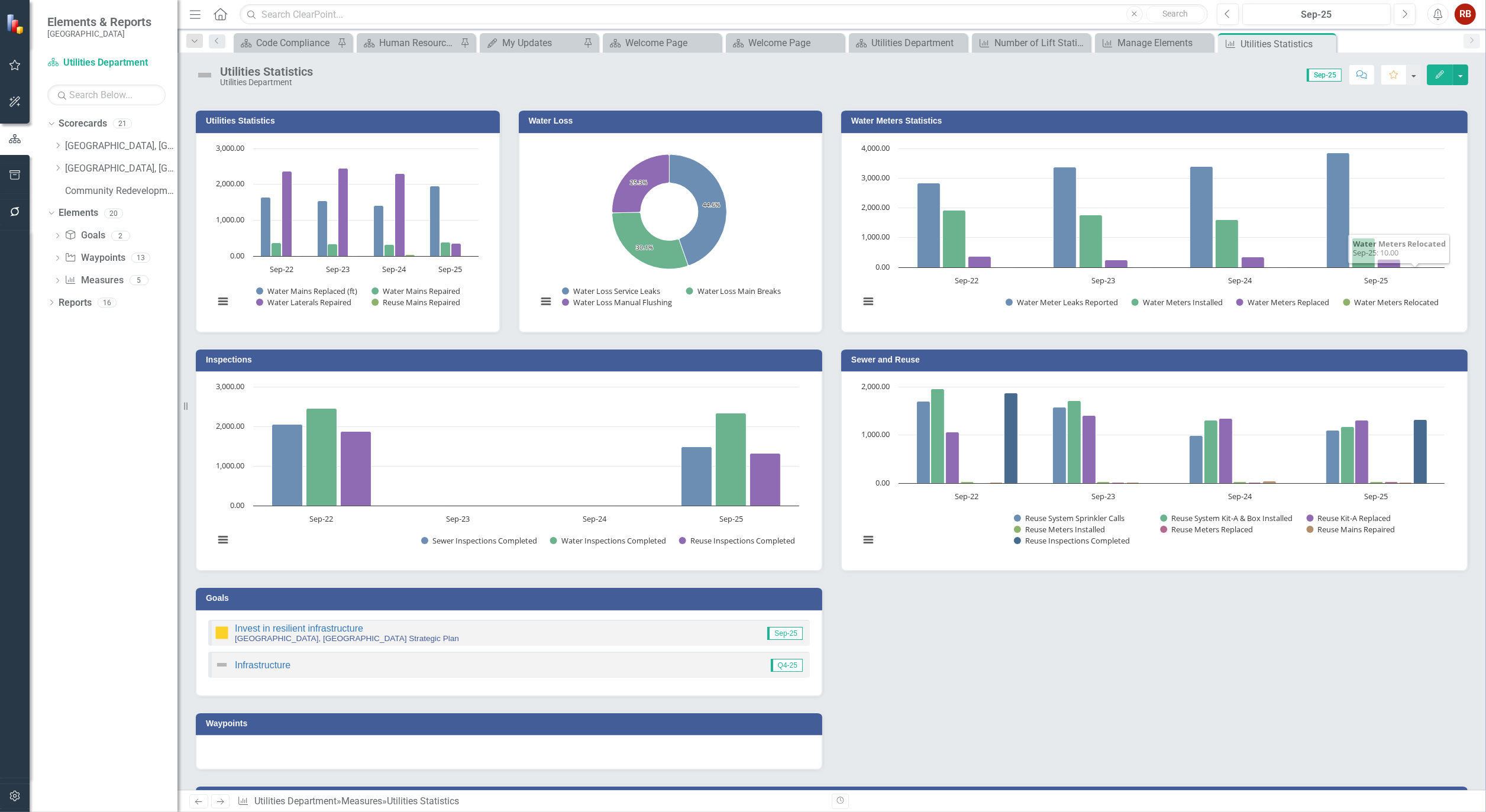
click at [1442, 73] on icon "Edit" at bounding box center [1440, 75] width 10 height 8
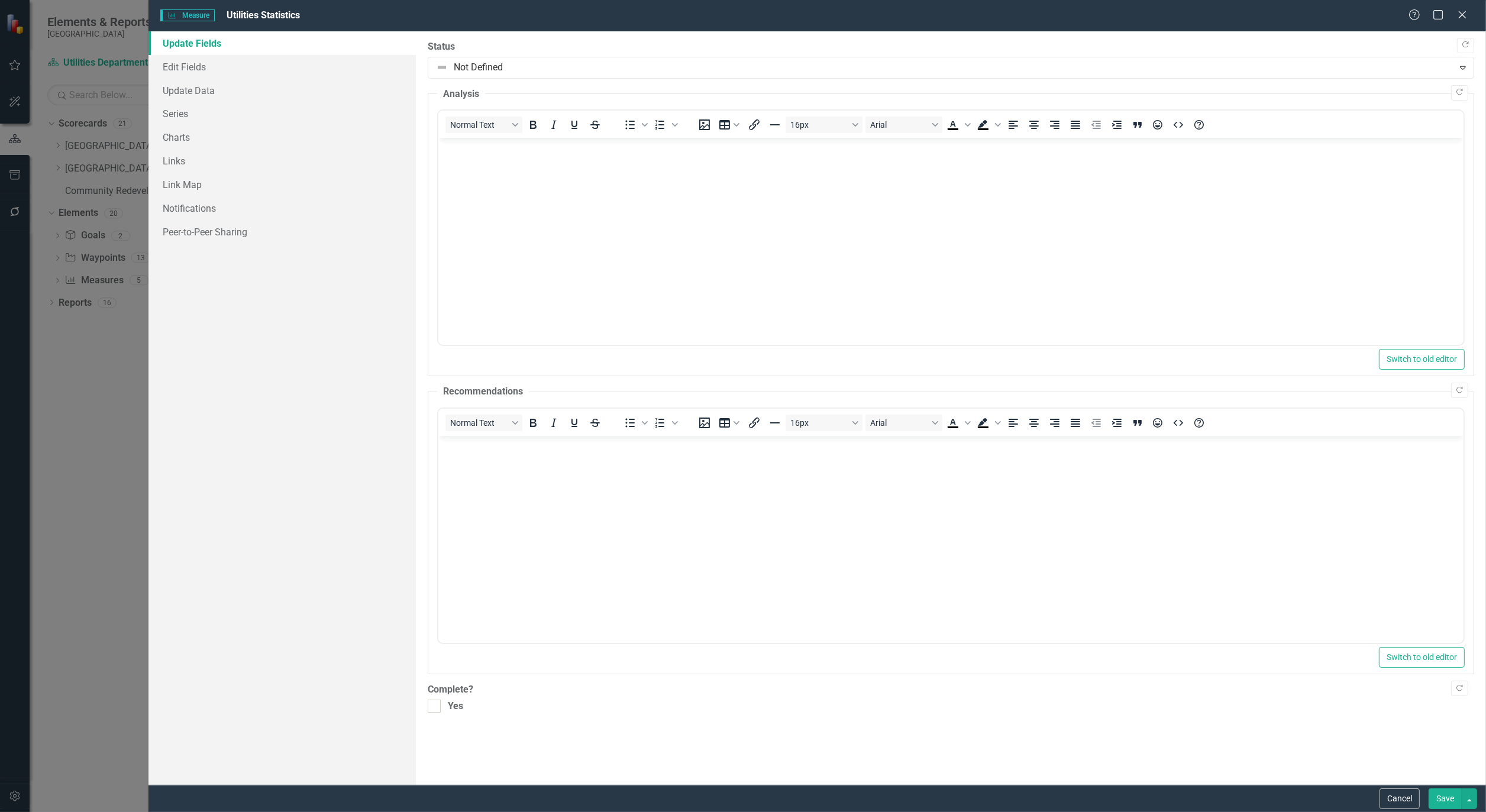
scroll to position [0, 0]
click at [170, 67] on link "Edit Fields" at bounding box center [282, 67] width 268 height 24
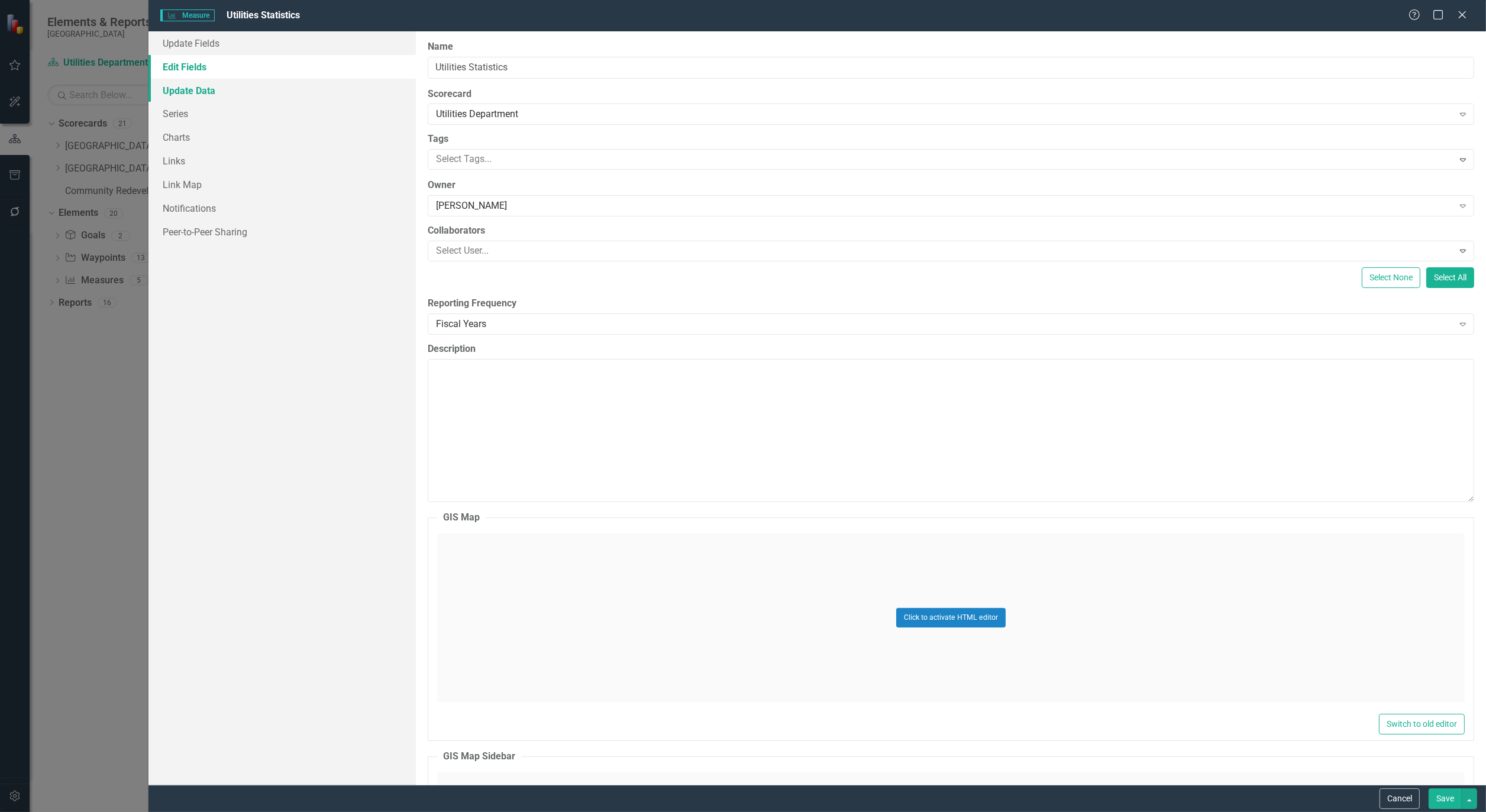
click at [186, 87] on link "Update Data" at bounding box center [282, 91] width 268 height 24
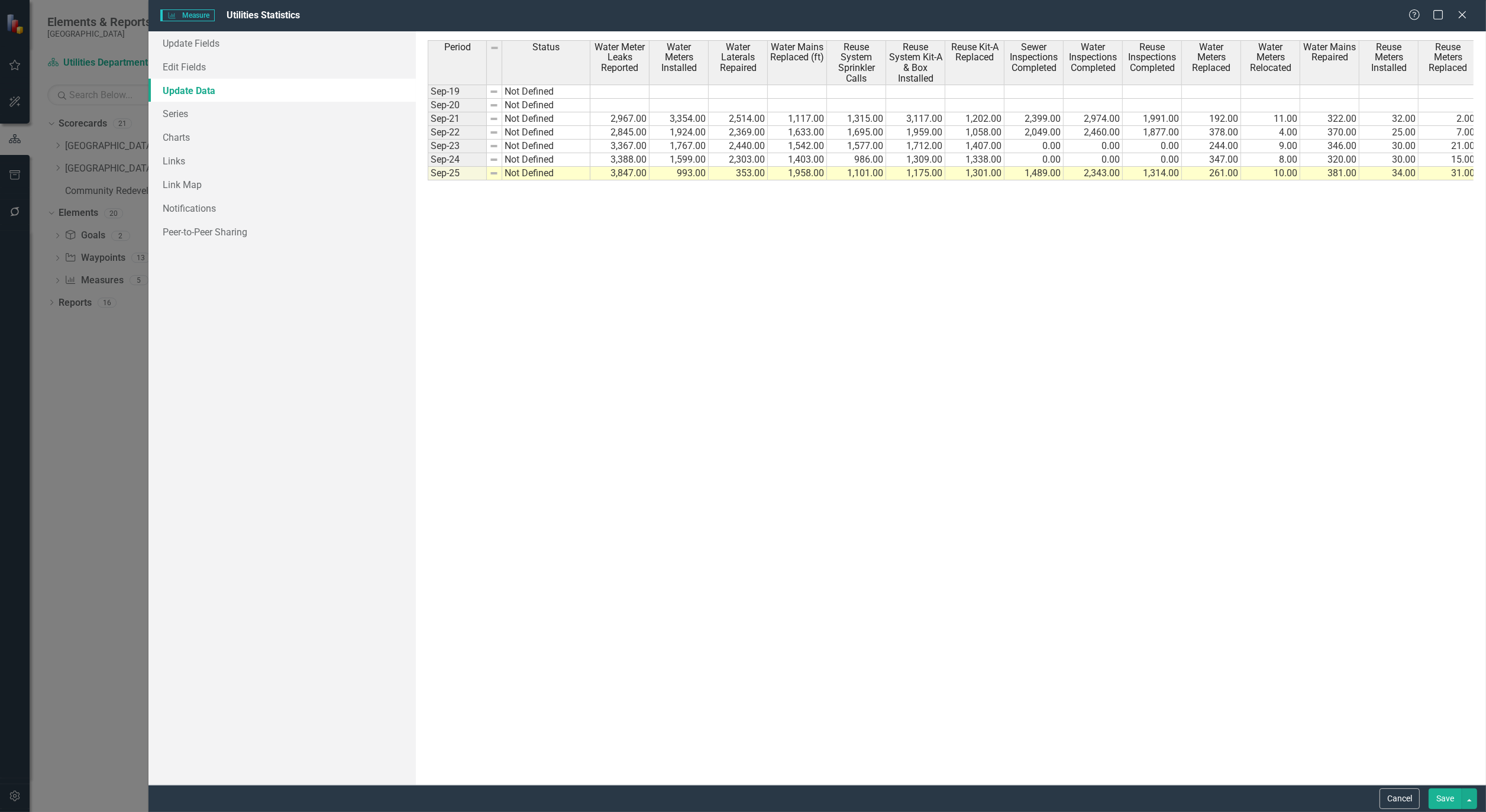
click at [1437, 794] on button "Save" at bounding box center [1446, 799] width 33 height 21
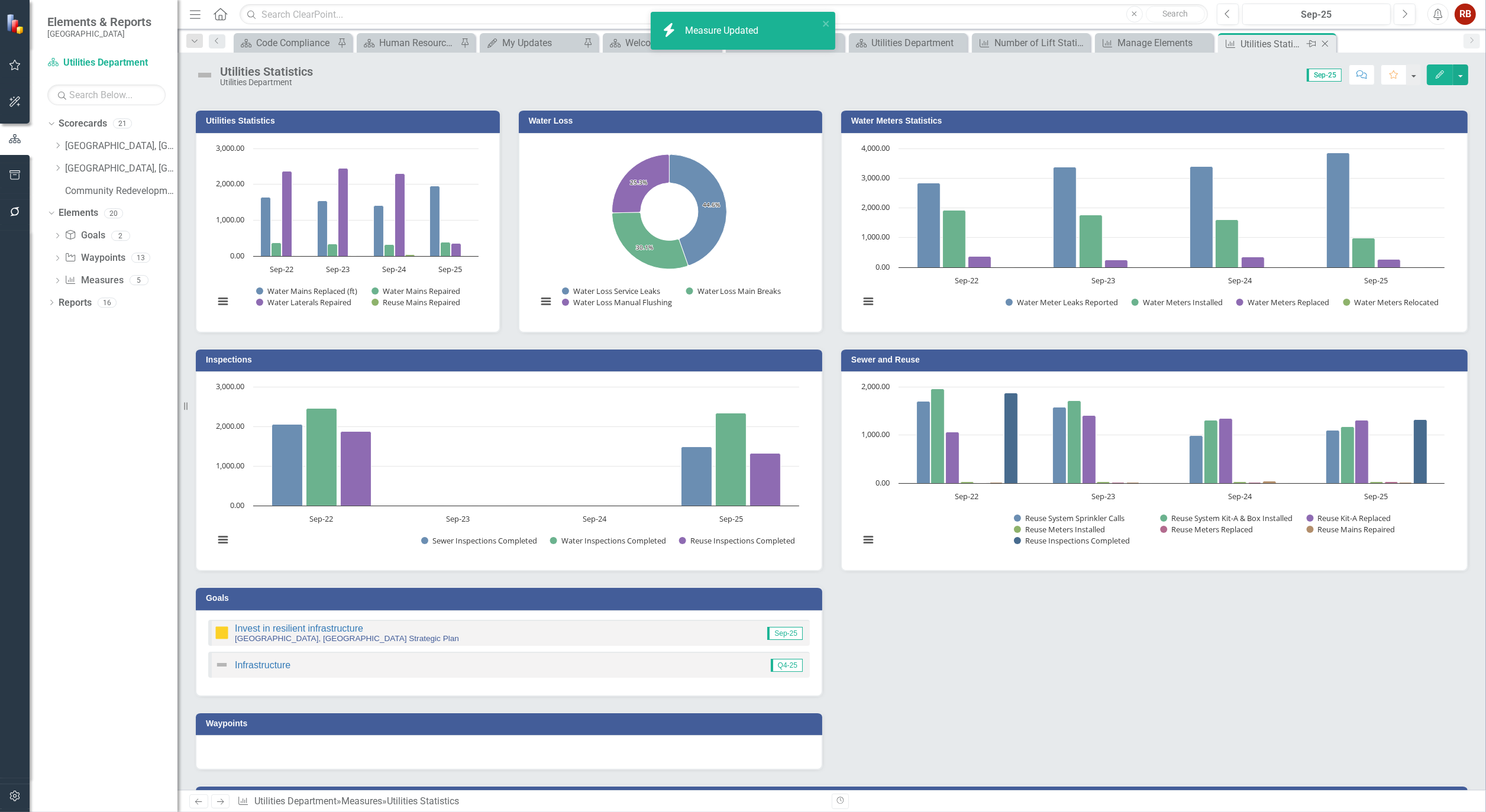
click at [1327, 43] on icon "Close" at bounding box center [1325, 44] width 12 height 10
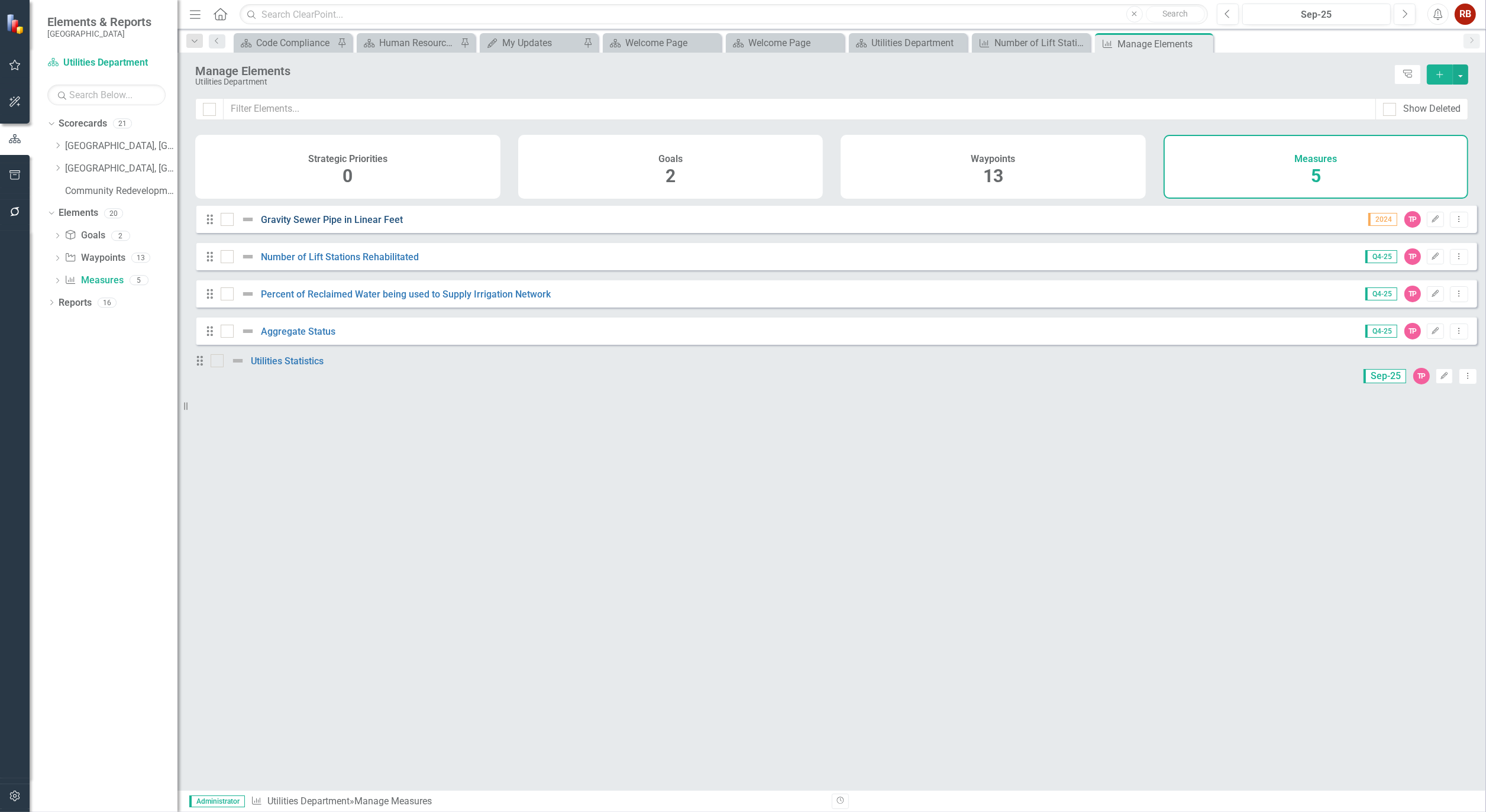
click at [326, 225] on link "Gravity Sewer Pipe in Linear Feet" at bounding box center [331, 220] width 142 height 11
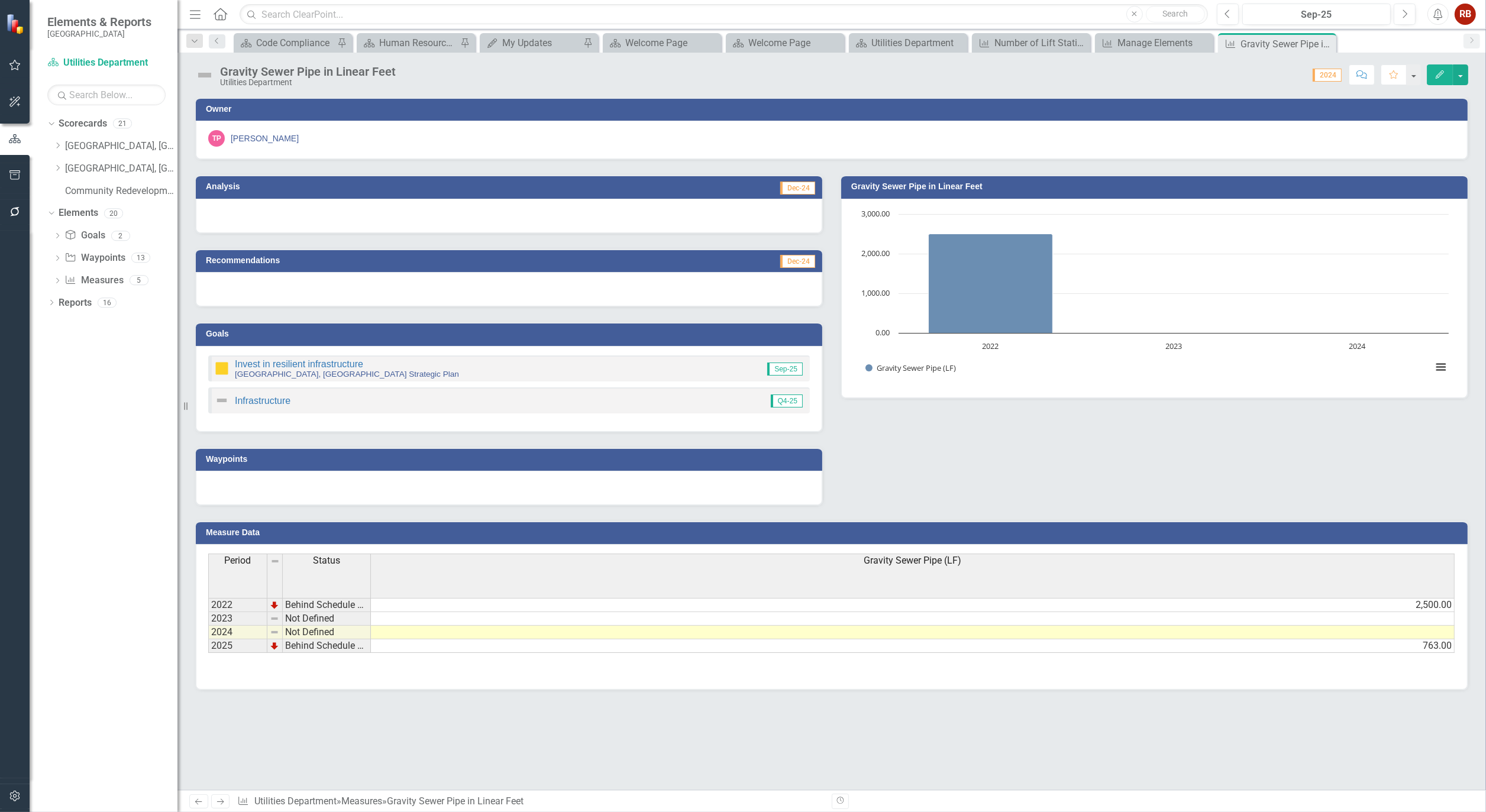
click at [1435, 73] on icon "Edit" at bounding box center [1440, 75] width 10 height 8
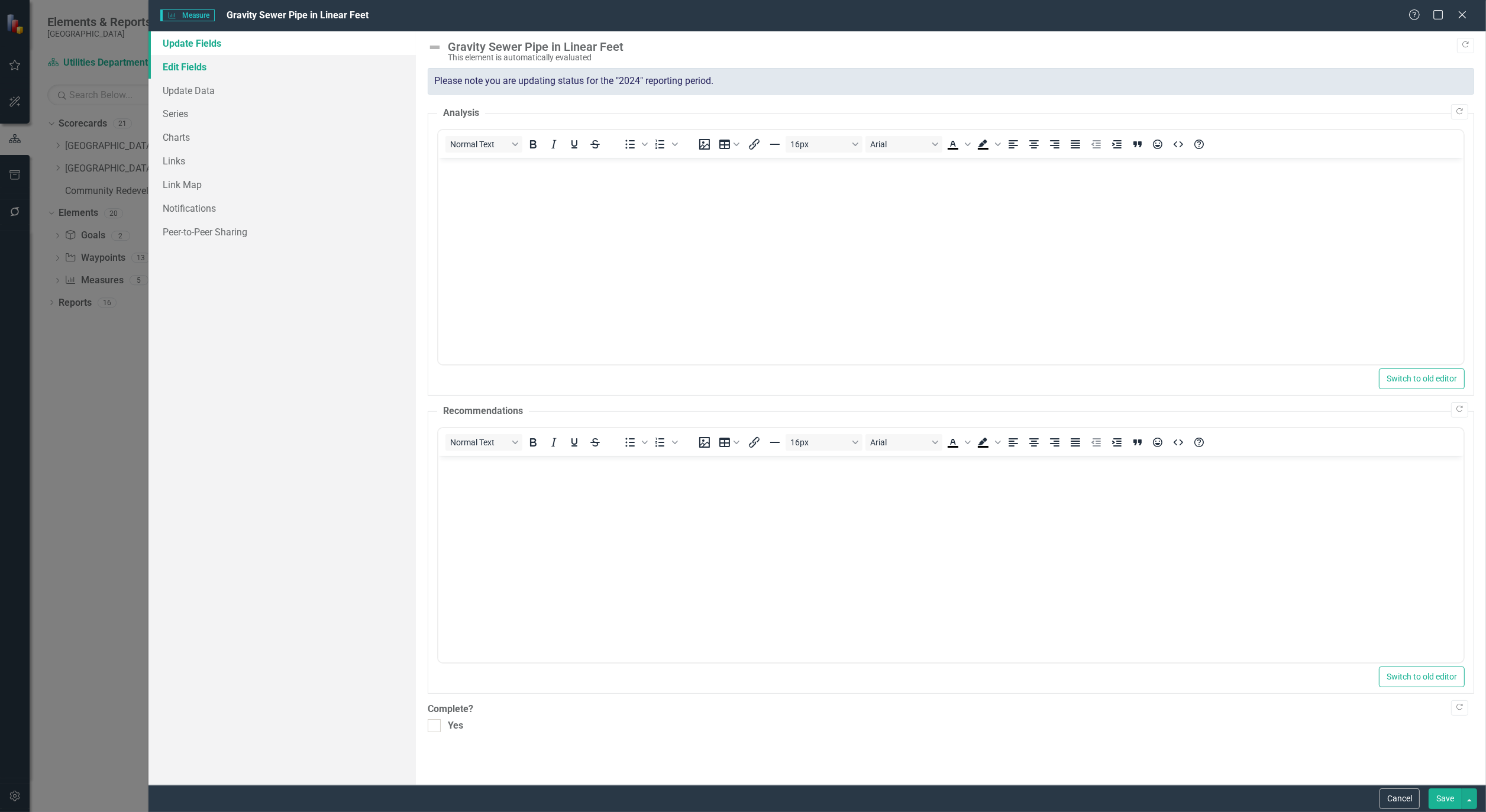
click at [180, 64] on link "Edit Fields" at bounding box center [282, 67] width 268 height 24
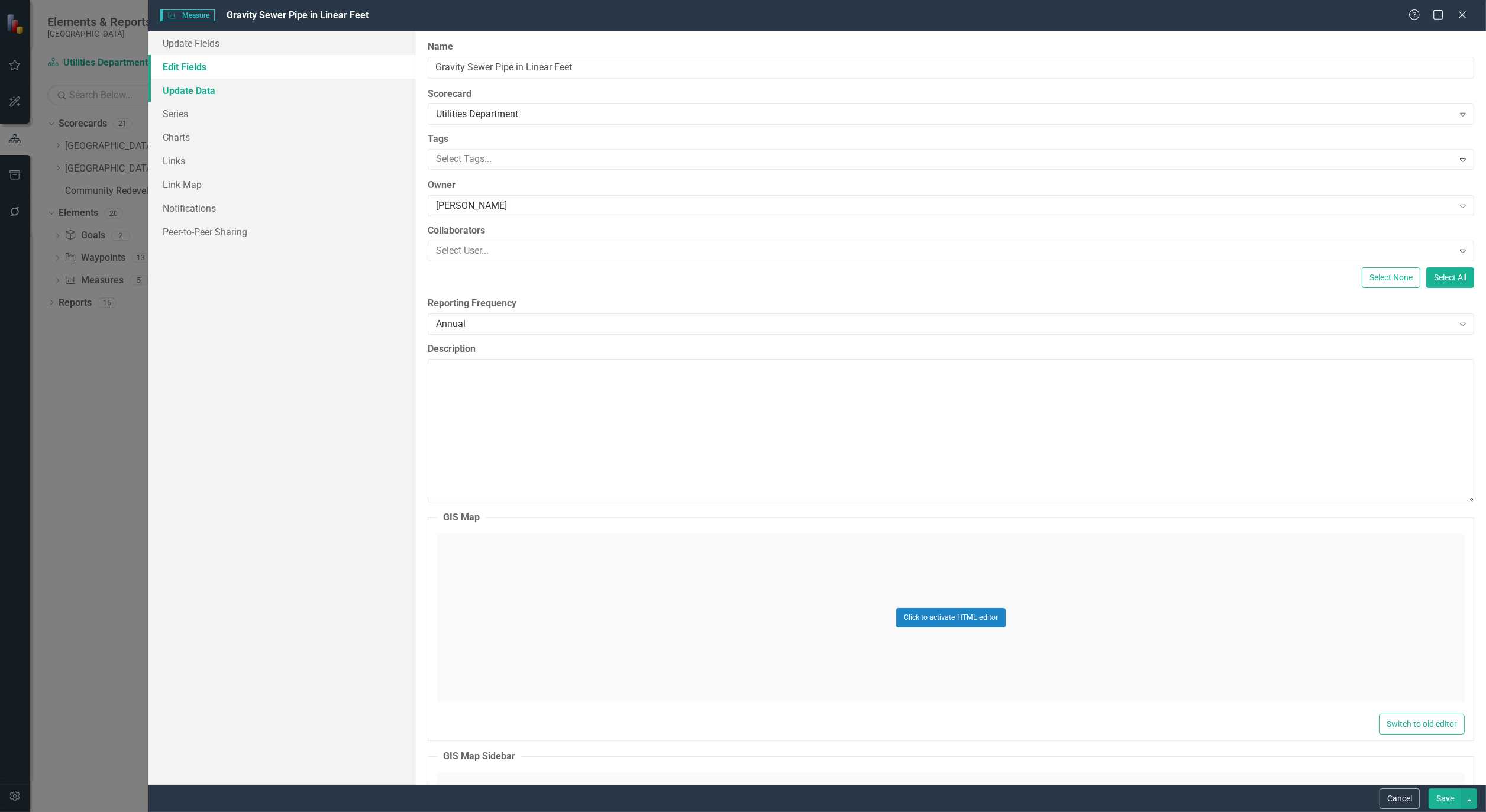
click at [198, 87] on link "Update Data" at bounding box center [282, 91] width 268 height 24
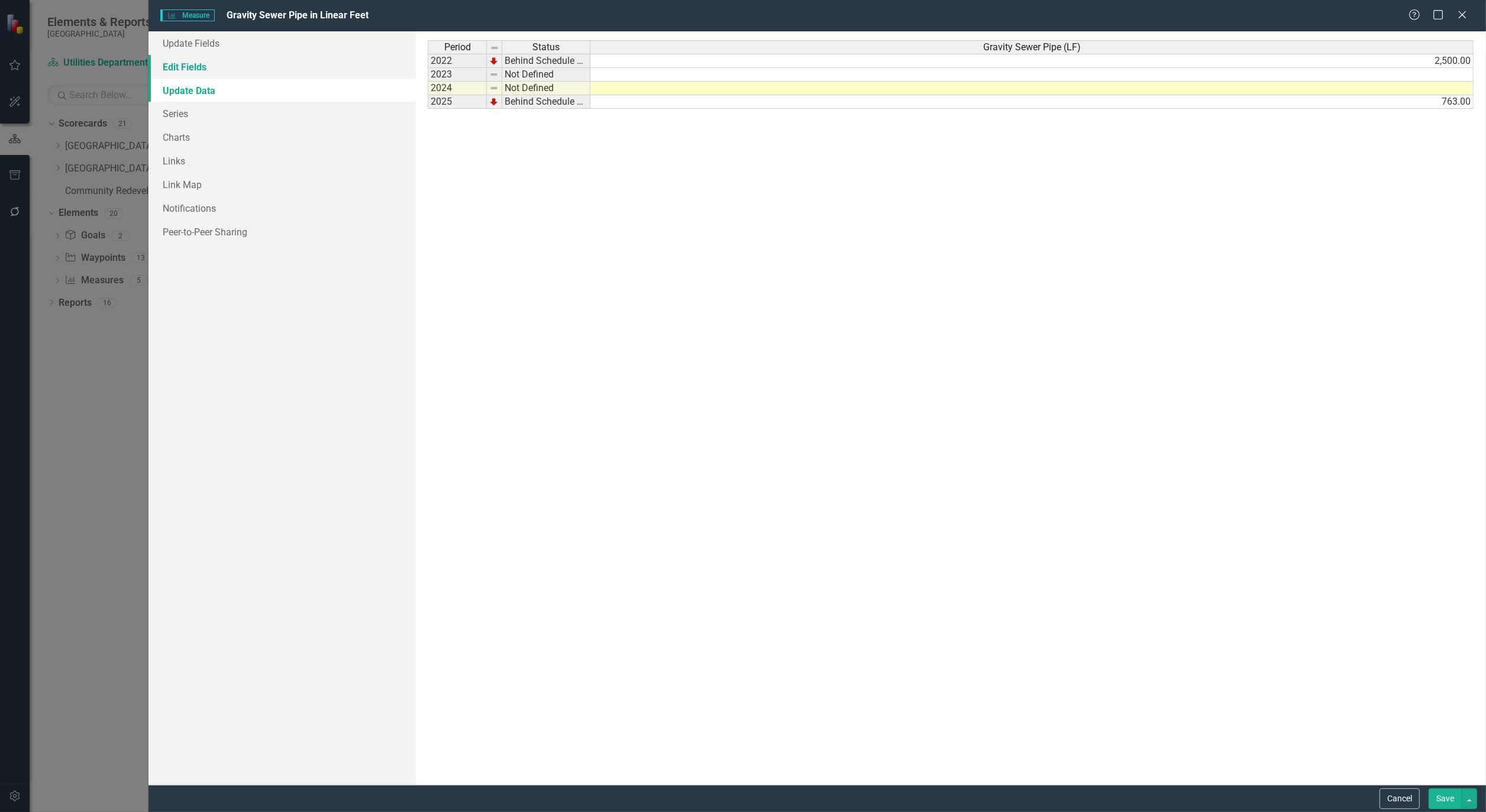
click at [192, 69] on link "Edit Fields" at bounding box center [282, 67] width 268 height 24
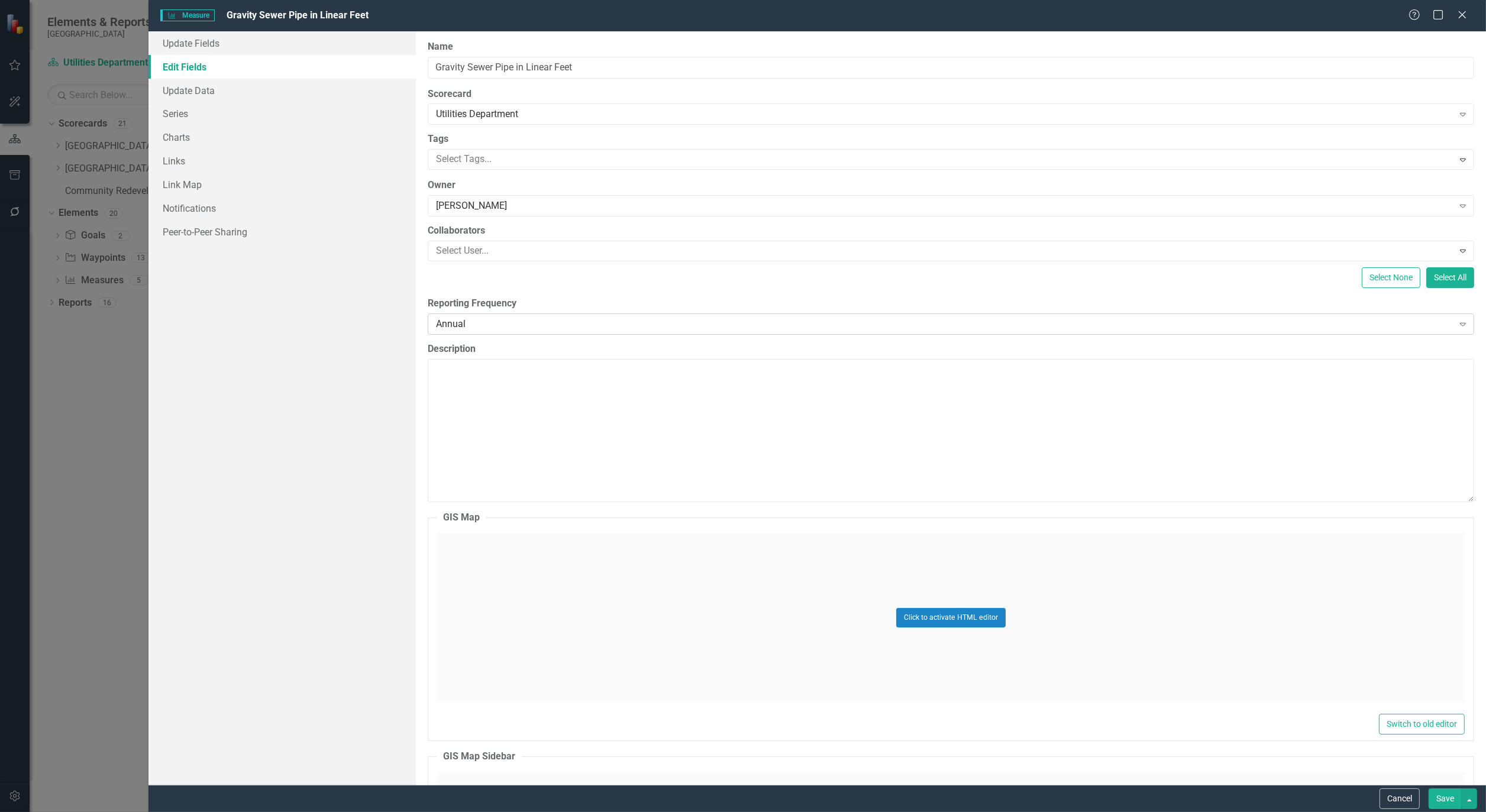
click at [1459, 324] on icon "Expand" at bounding box center [1463, 324] width 12 height 10
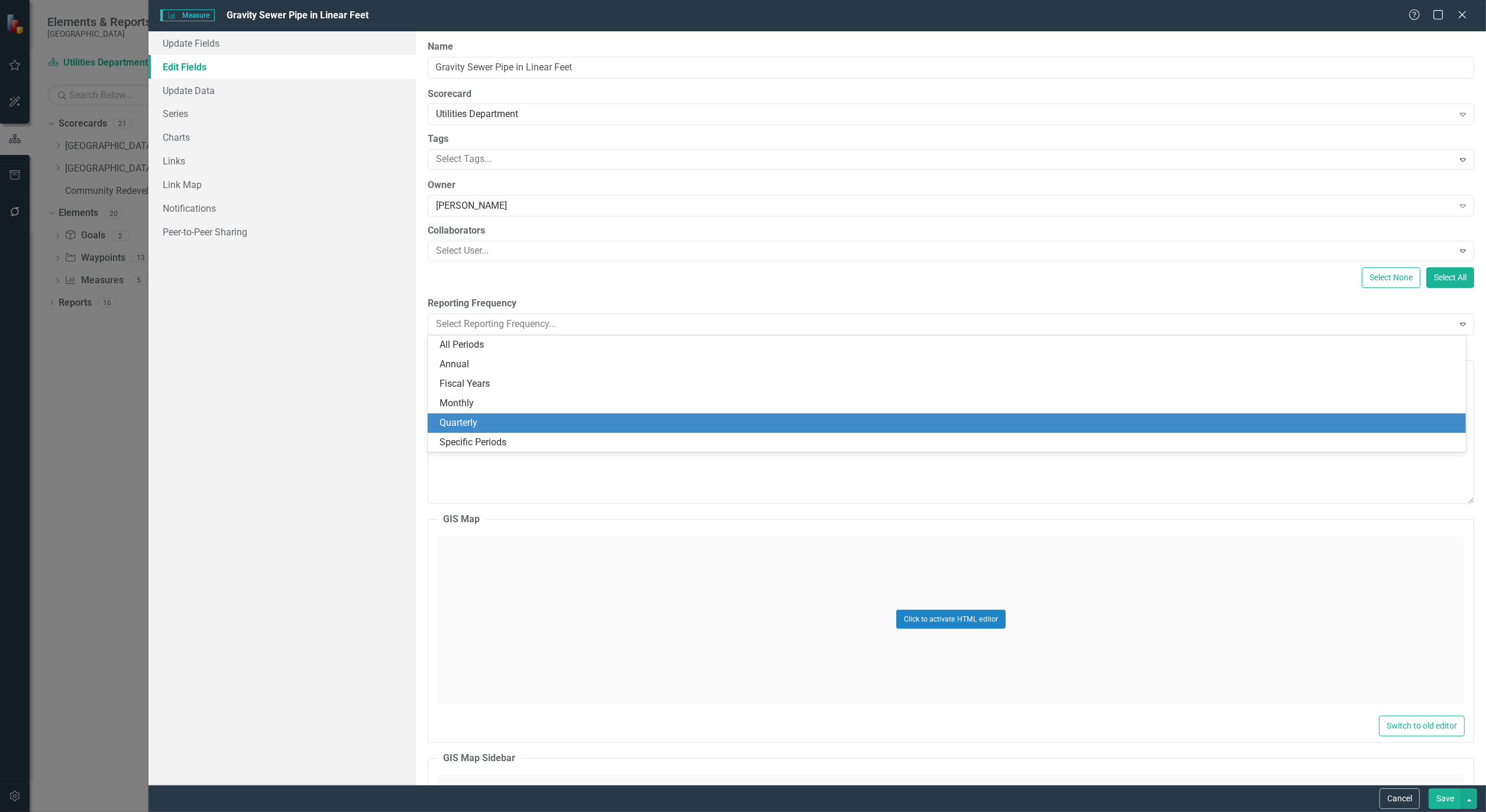
click at [503, 421] on div "Quarterly" at bounding box center [949, 423] width 1019 height 14
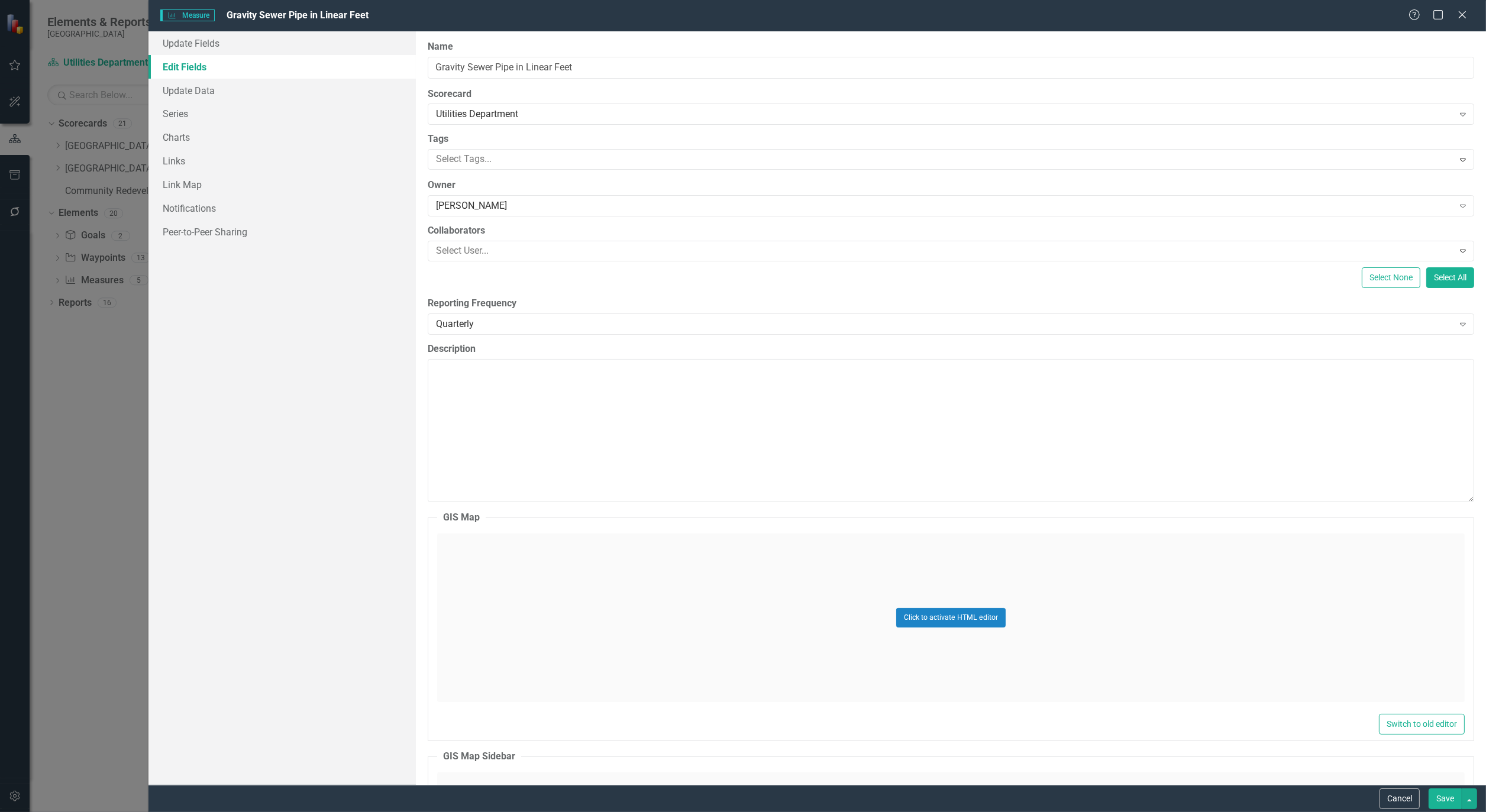
click at [1450, 806] on button "Save" at bounding box center [1446, 799] width 33 height 21
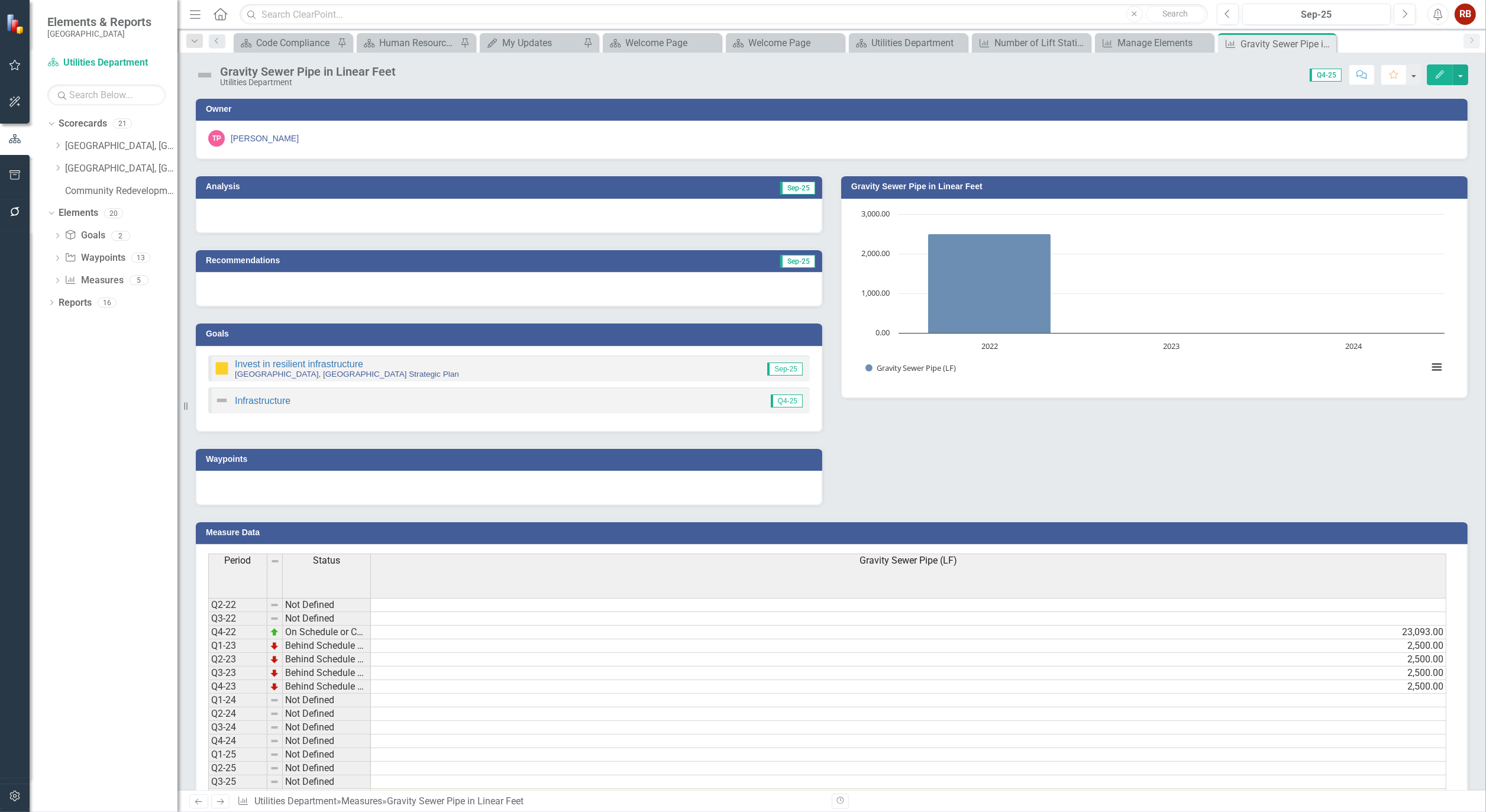
click at [1440, 67] on button "Edit" at bounding box center [1440, 75] width 26 height 21
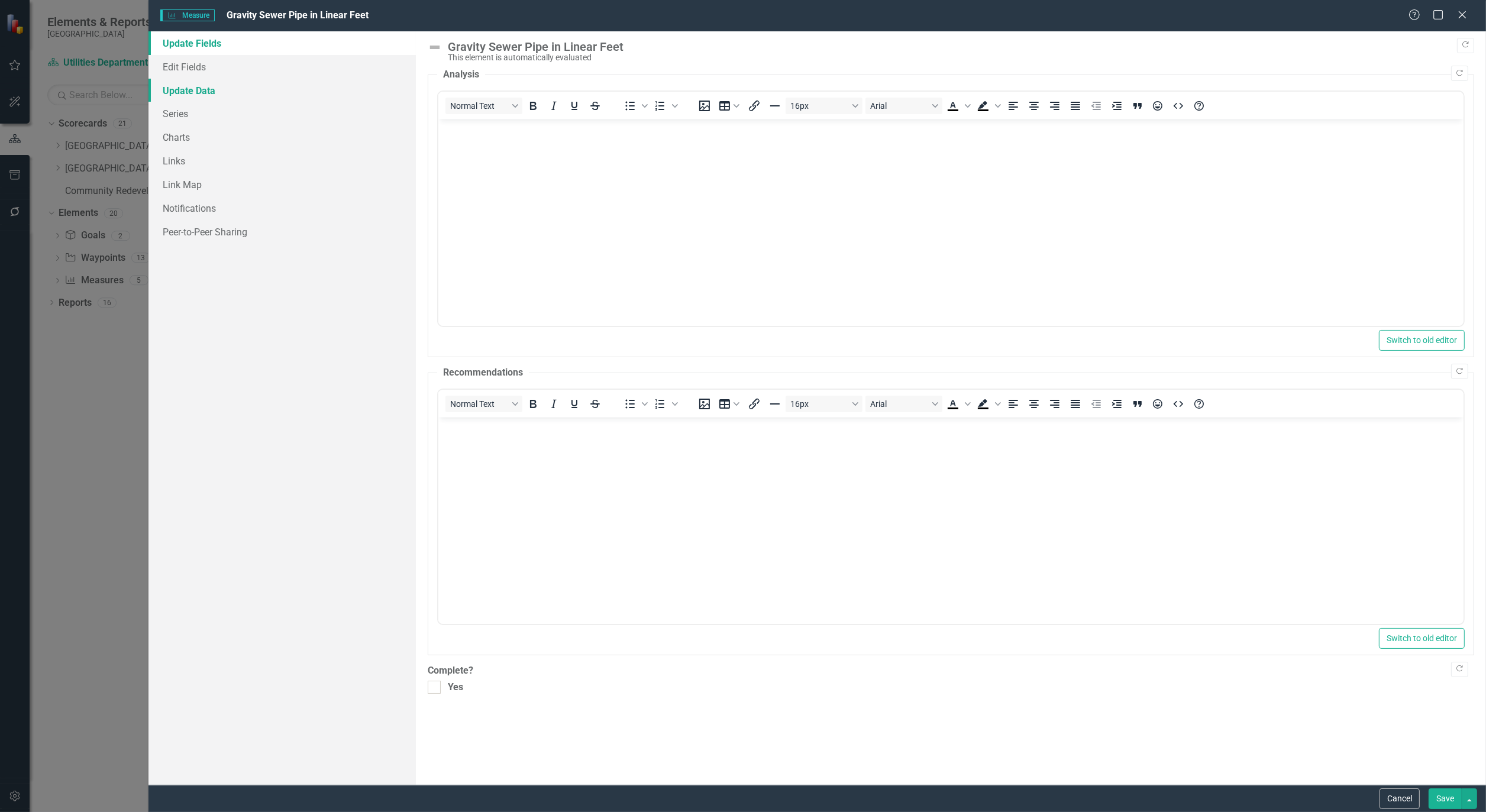
click at [174, 90] on link "Update Data" at bounding box center [282, 91] width 268 height 24
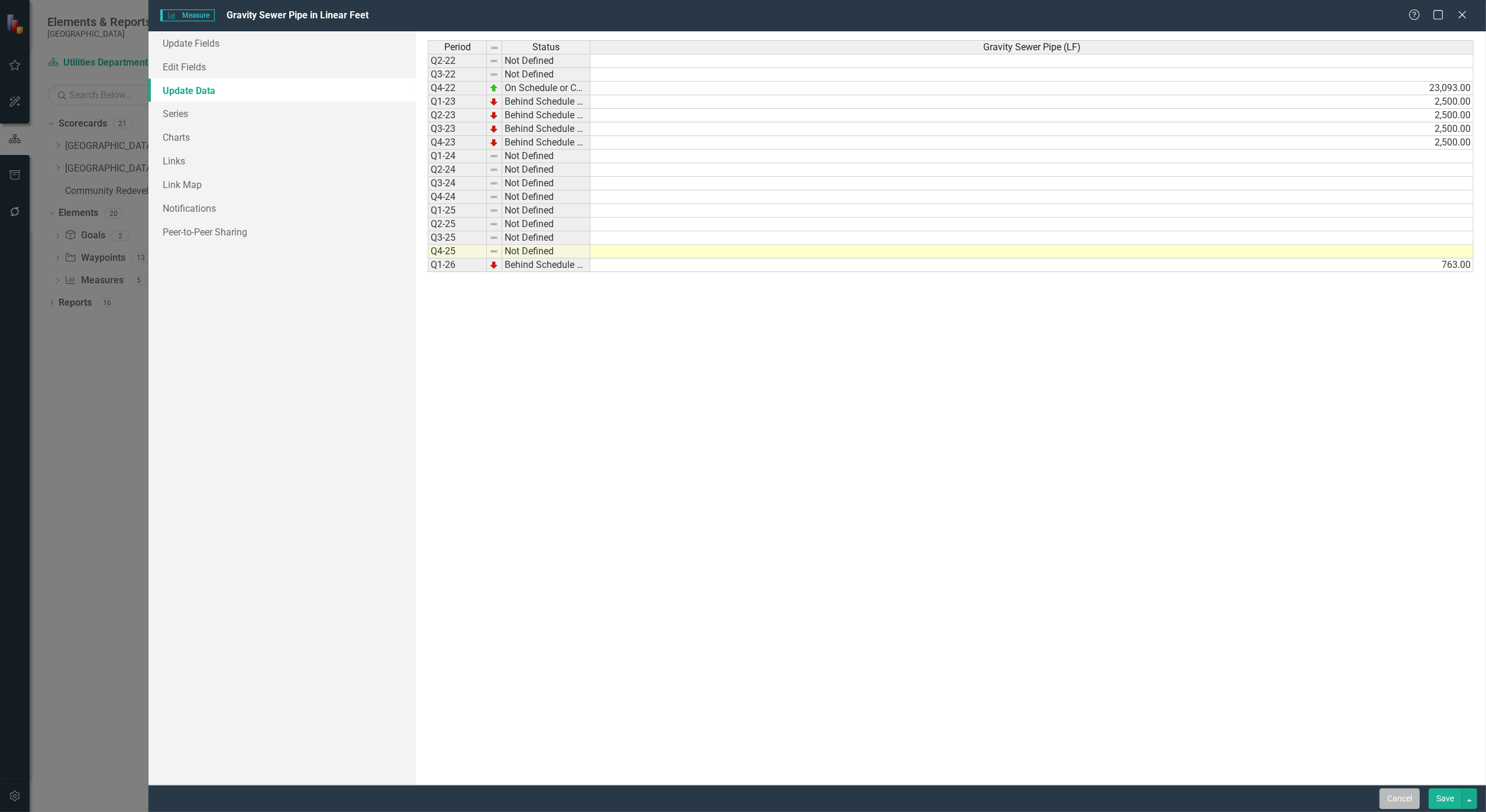
click at [1401, 795] on button "Cancel" at bounding box center [1400, 799] width 40 height 21
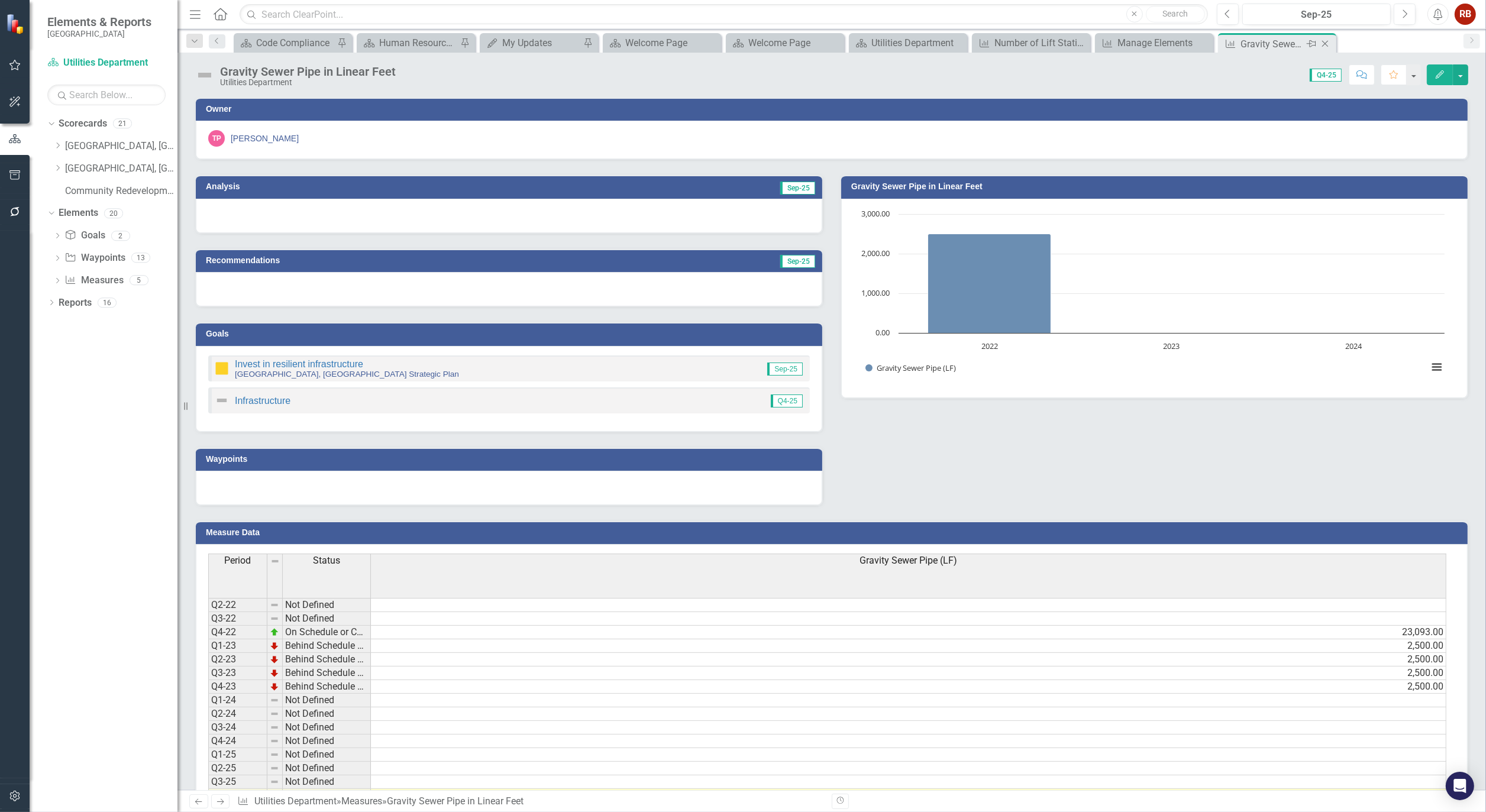
click at [1329, 42] on icon "Close" at bounding box center [1325, 44] width 12 height 10
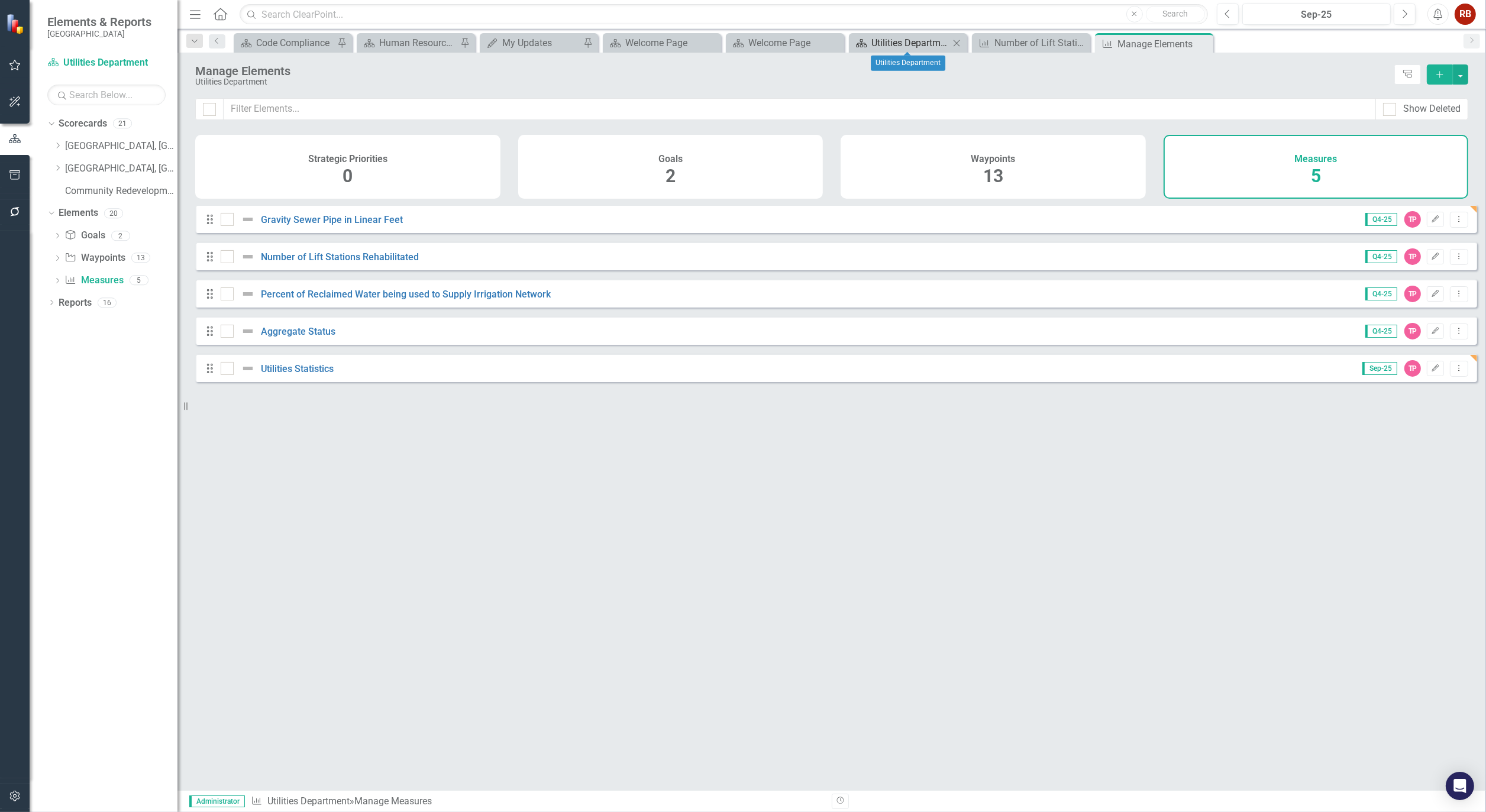
click at [911, 48] on div "Utilities Department" at bounding box center [910, 42] width 78 height 15
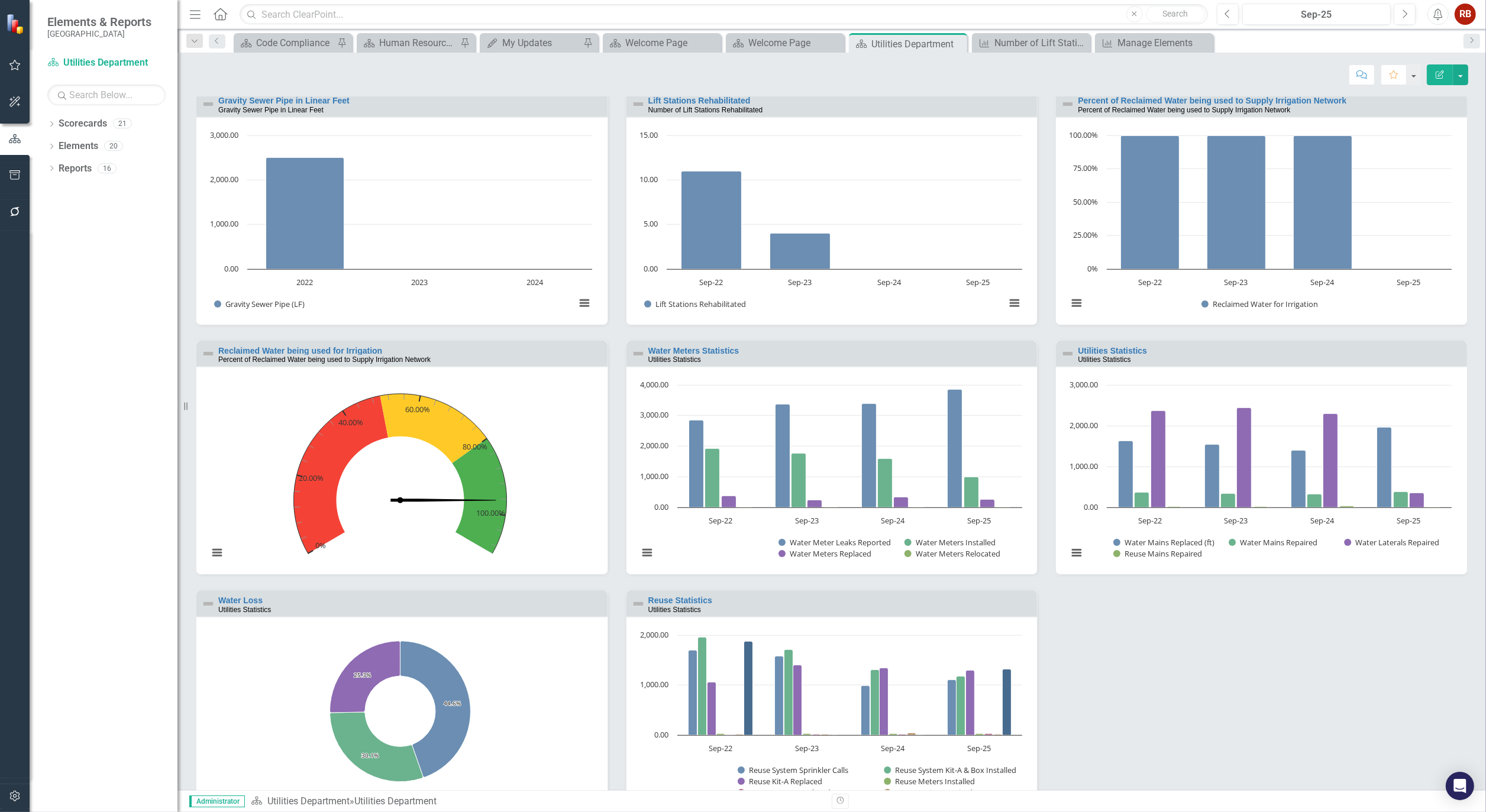
scroll to position [1043, 0]
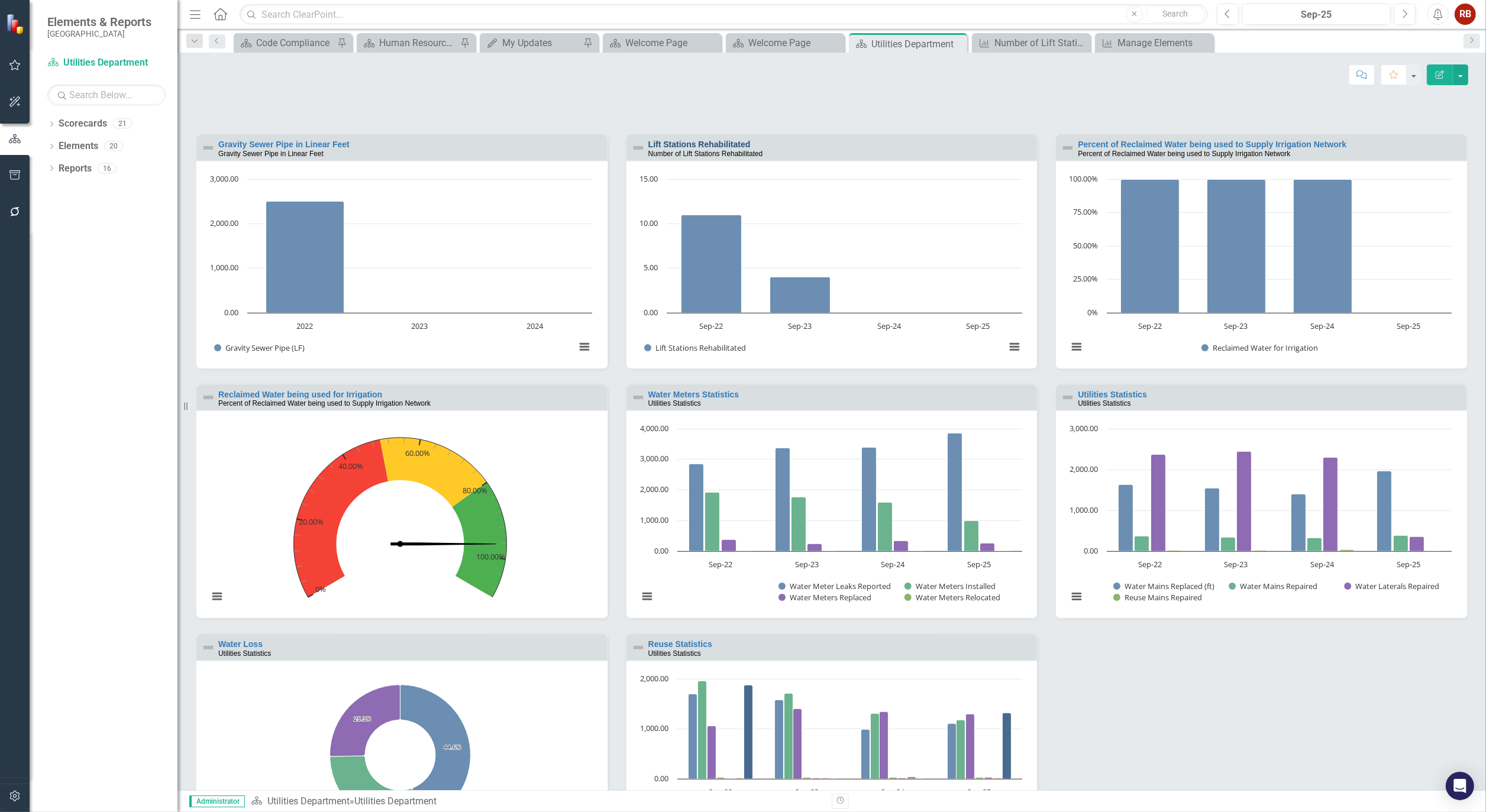
click at [695, 149] on link "Lift Stations Rehabilitated" at bounding box center [700, 144] width 103 height 10
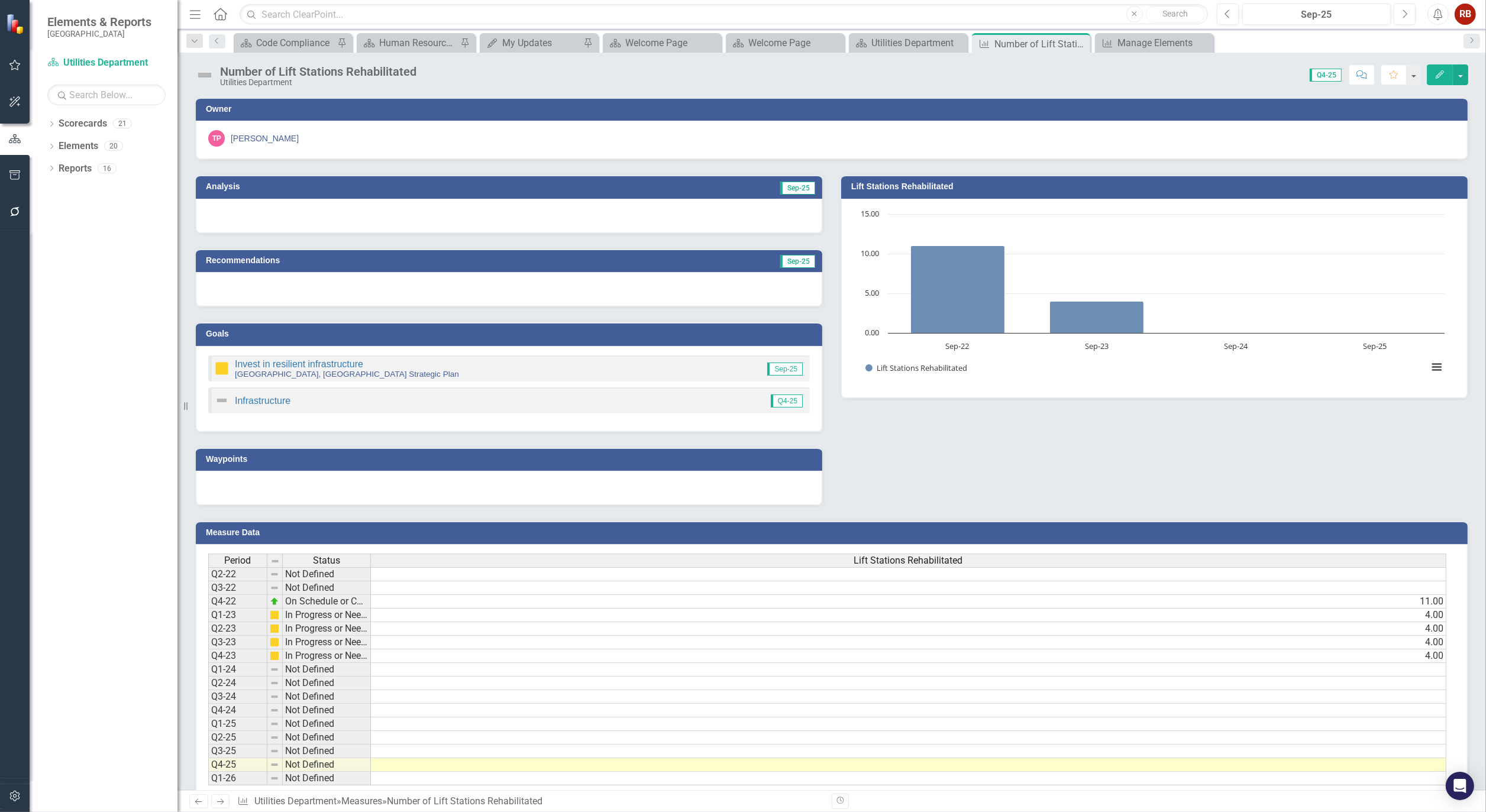
click at [1442, 73] on icon "Edit" at bounding box center [1440, 75] width 10 height 8
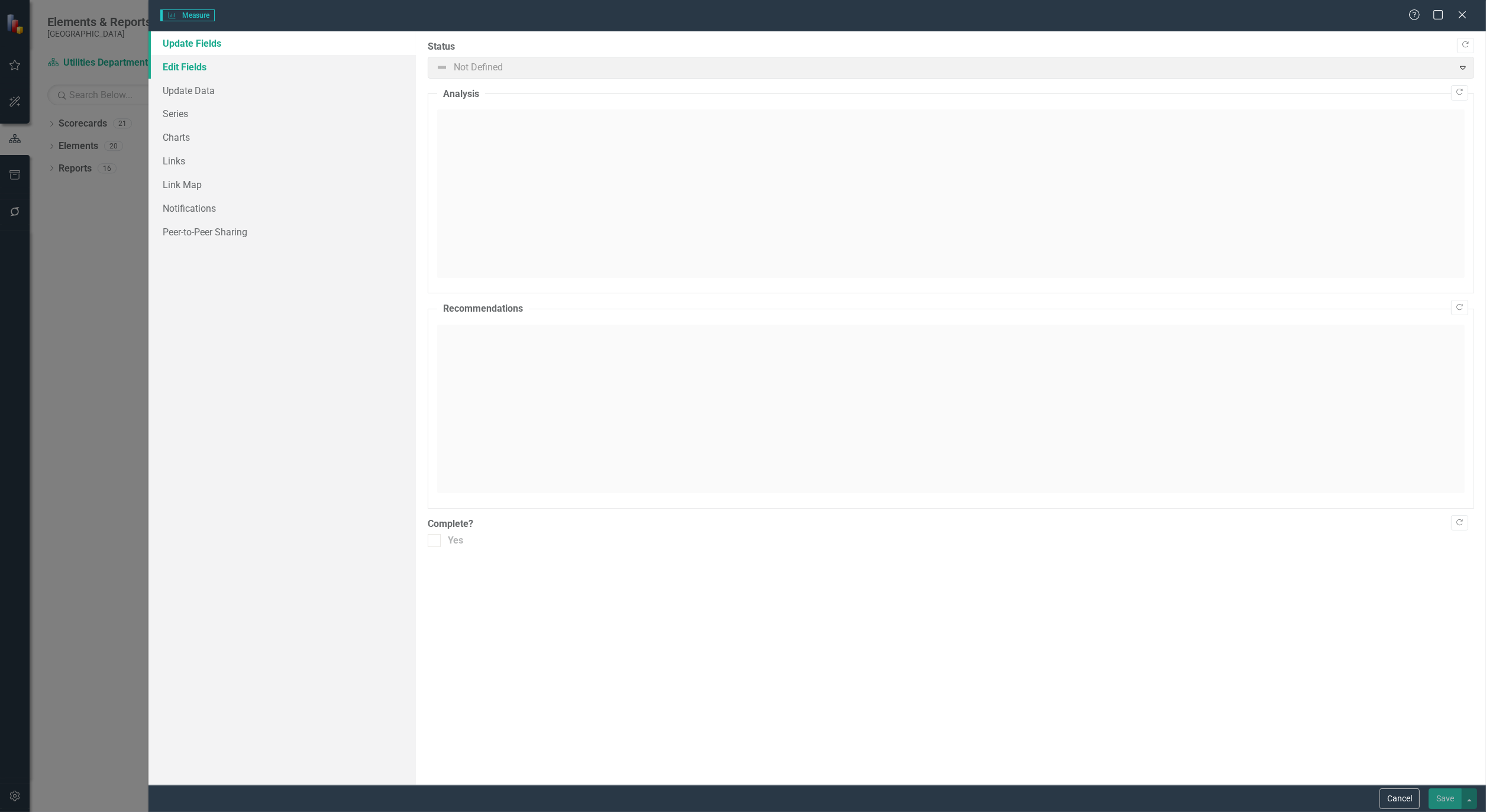
click at [193, 63] on link "Edit Fields" at bounding box center [282, 67] width 268 height 24
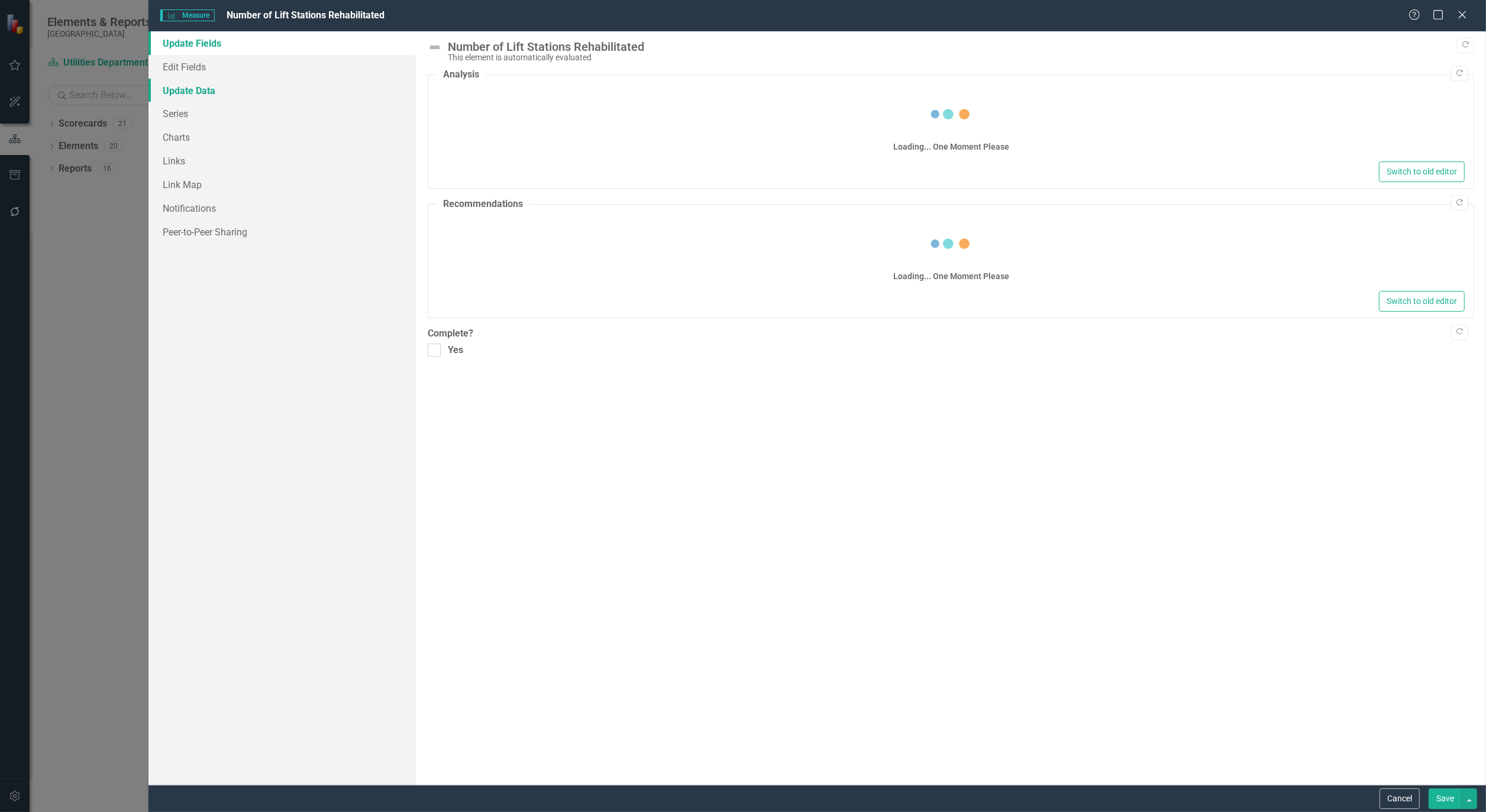
click at [193, 87] on link "Update Data" at bounding box center [282, 91] width 268 height 24
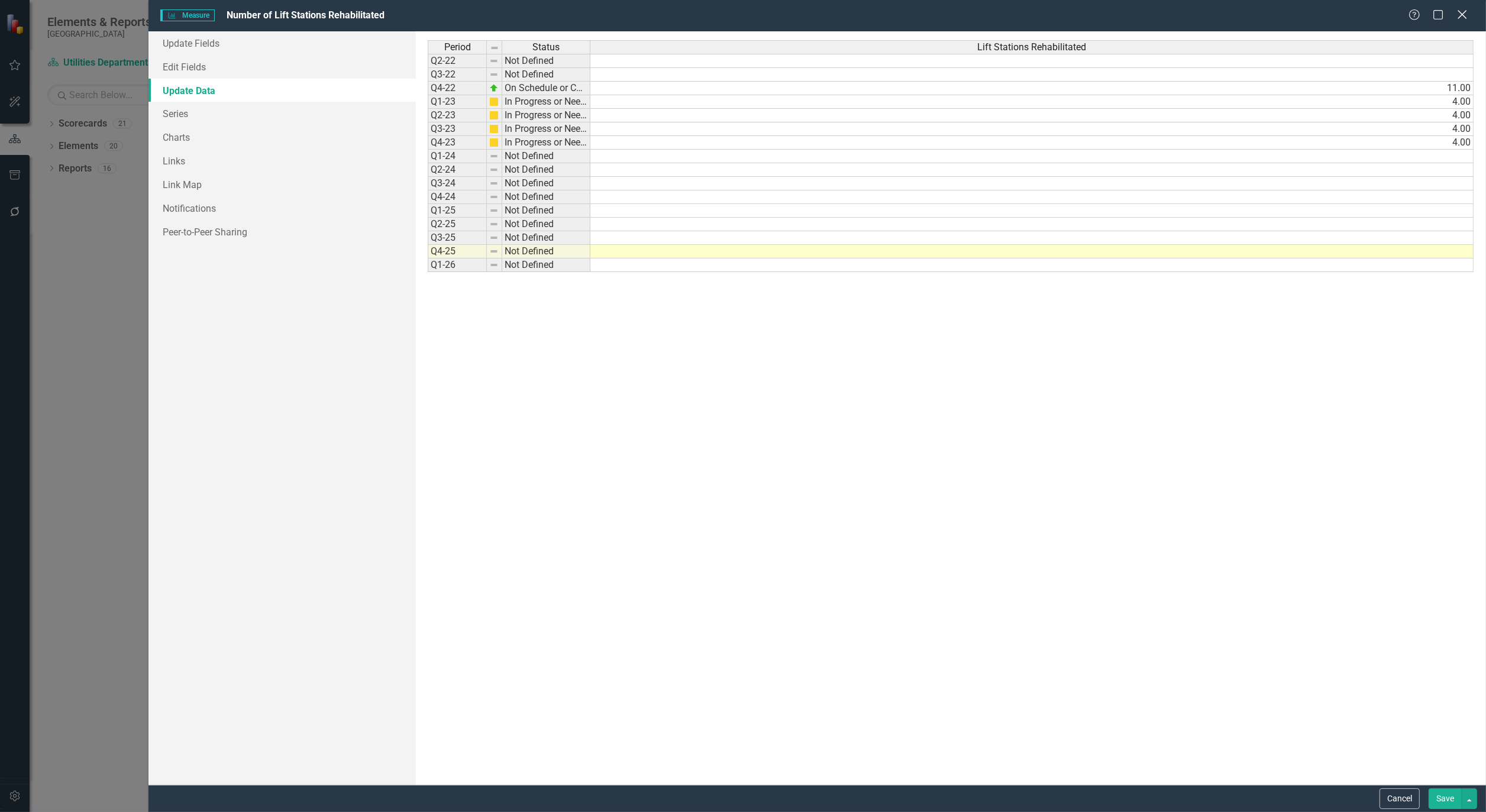
click at [1467, 10] on icon "Close" at bounding box center [1462, 15] width 15 height 11
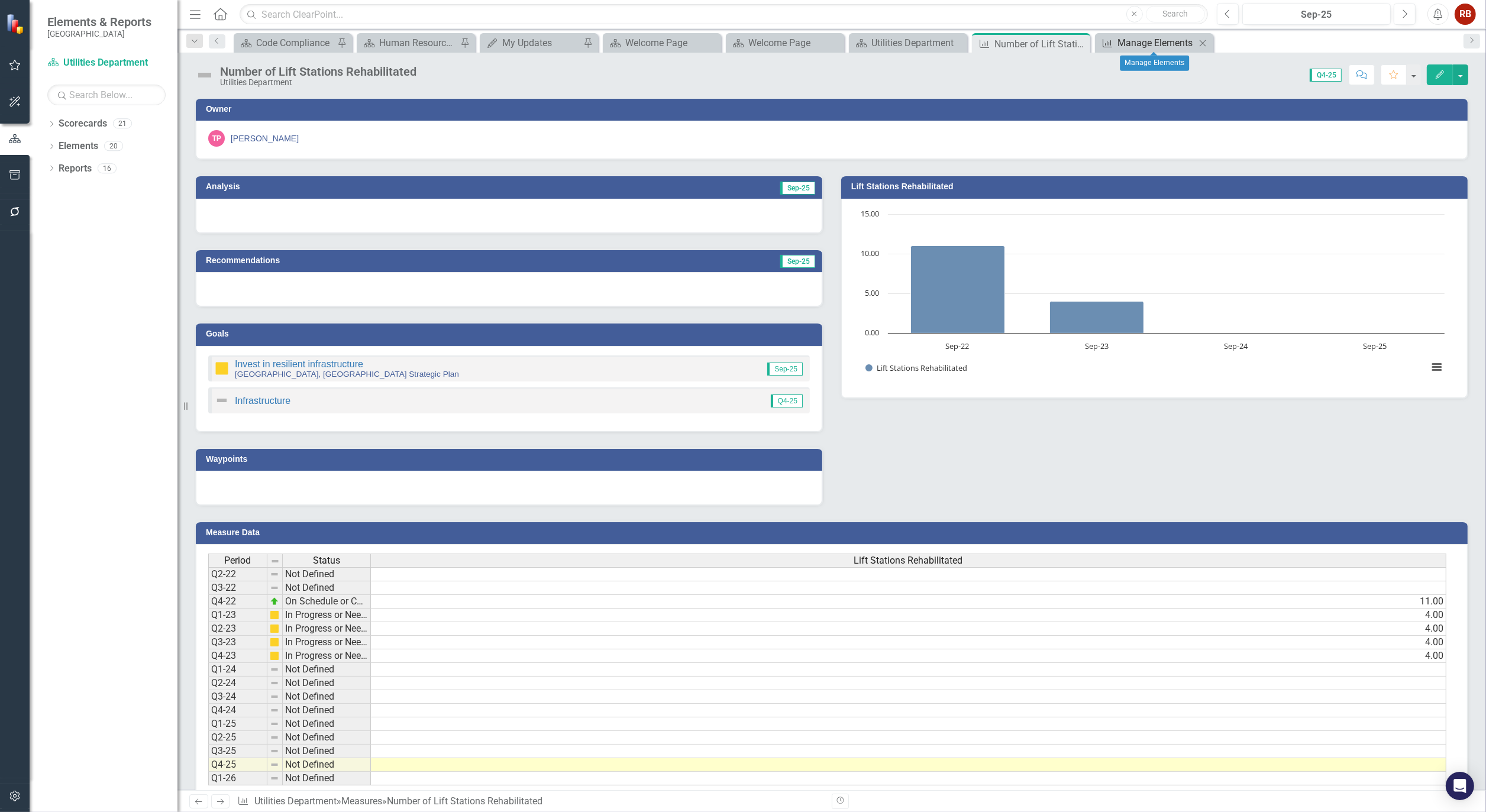
click at [1161, 39] on div "Manage Elements" at bounding box center [1157, 42] width 78 height 15
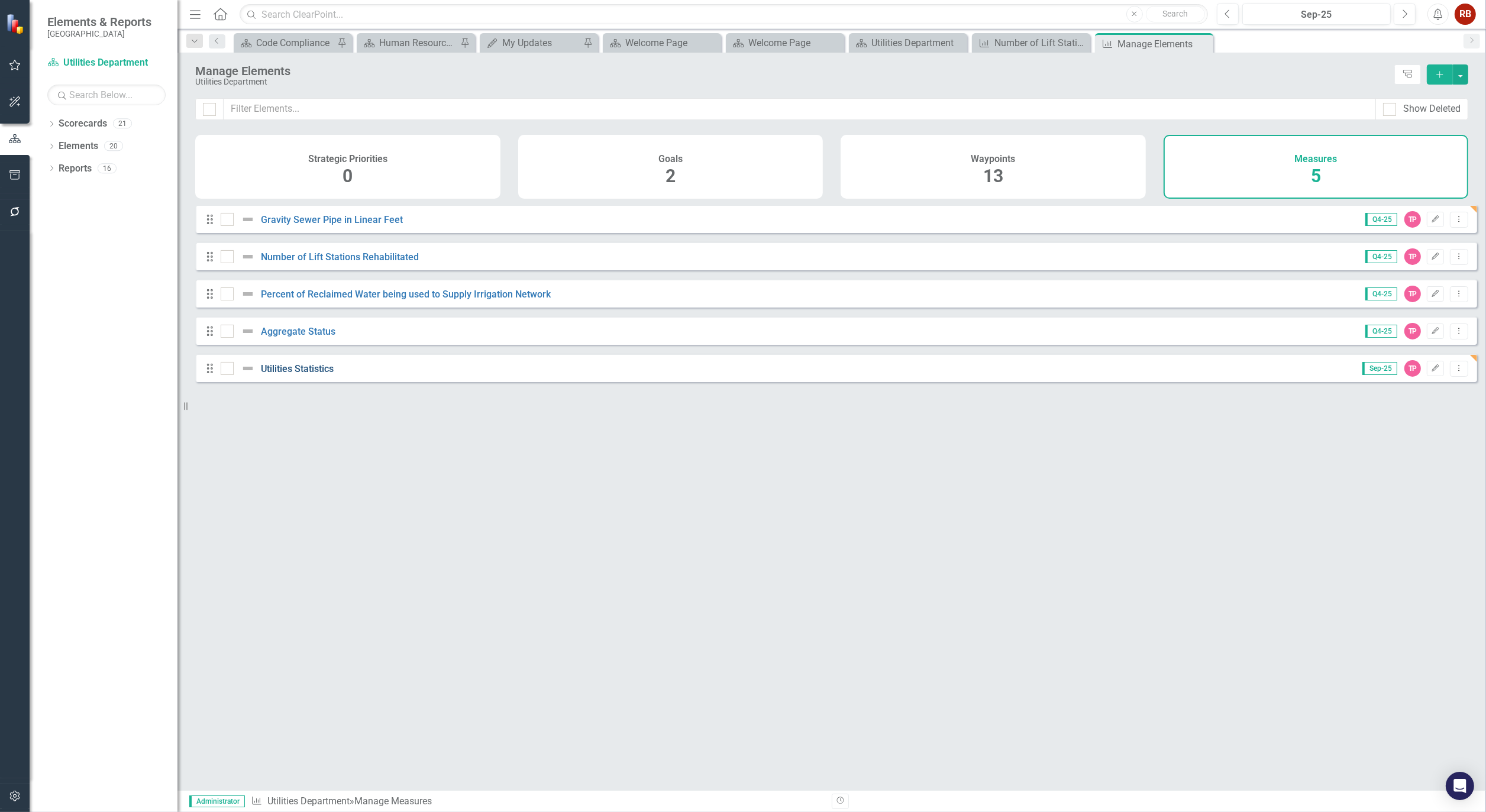
click at [299, 374] on link "Utilities Statistics" at bounding box center [297, 369] width 73 height 11
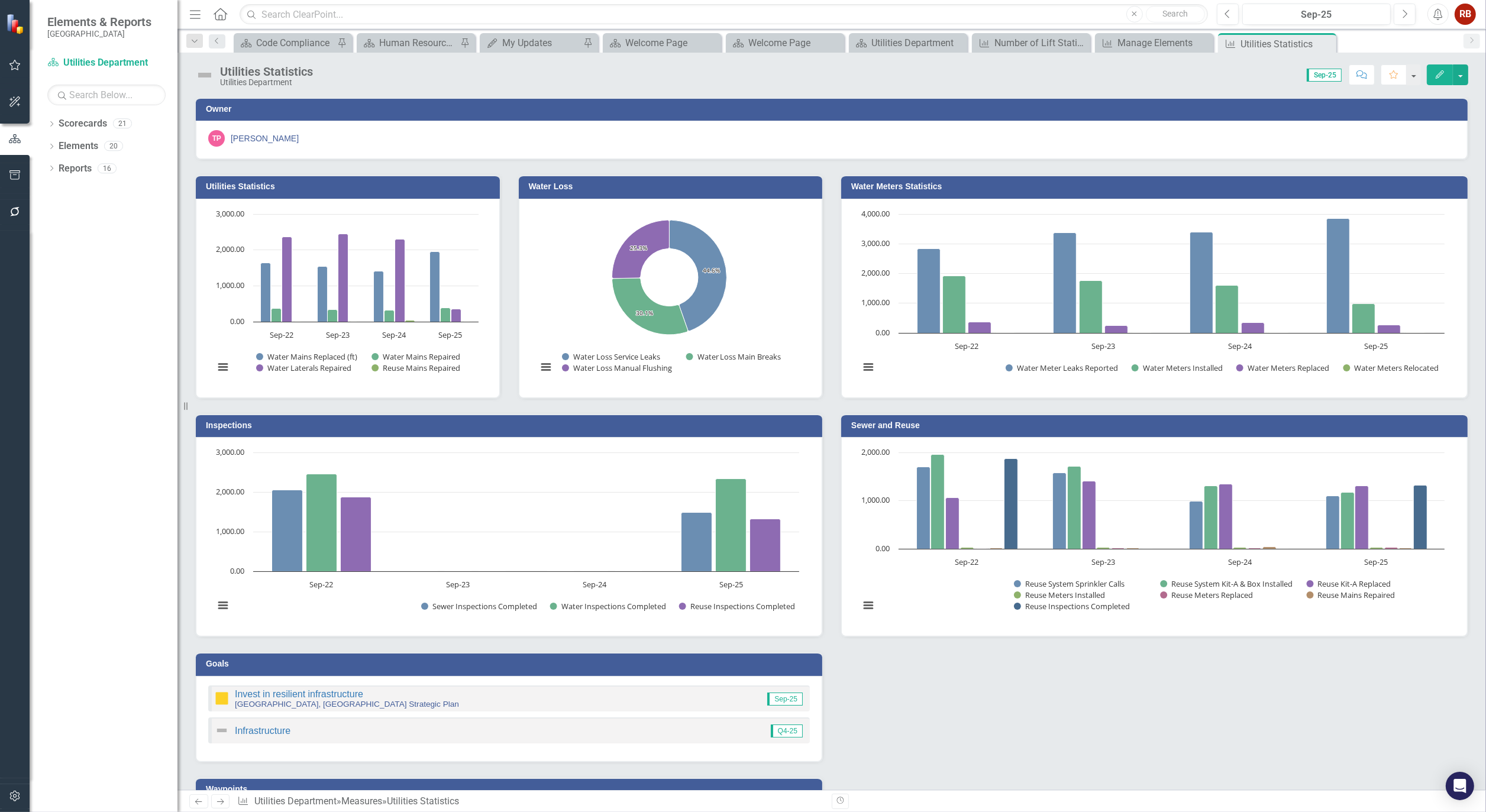
click at [890, 425] on h3 "Sewer and Reuse" at bounding box center [1156, 425] width 611 height 9
click at [1438, 72] on icon "Edit" at bounding box center [1440, 75] width 10 height 8
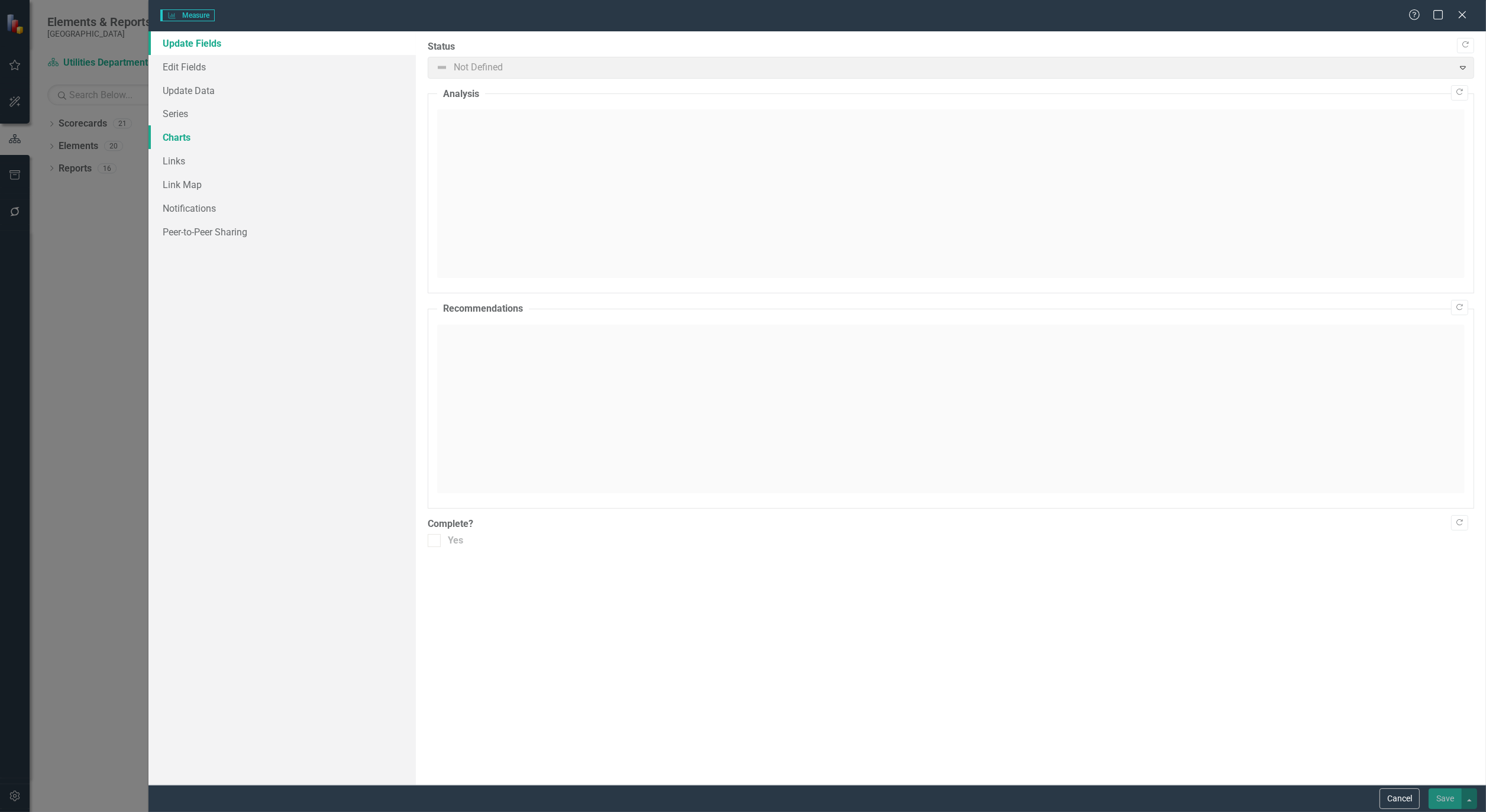
click at [152, 136] on link "Charts" at bounding box center [282, 137] width 268 height 24
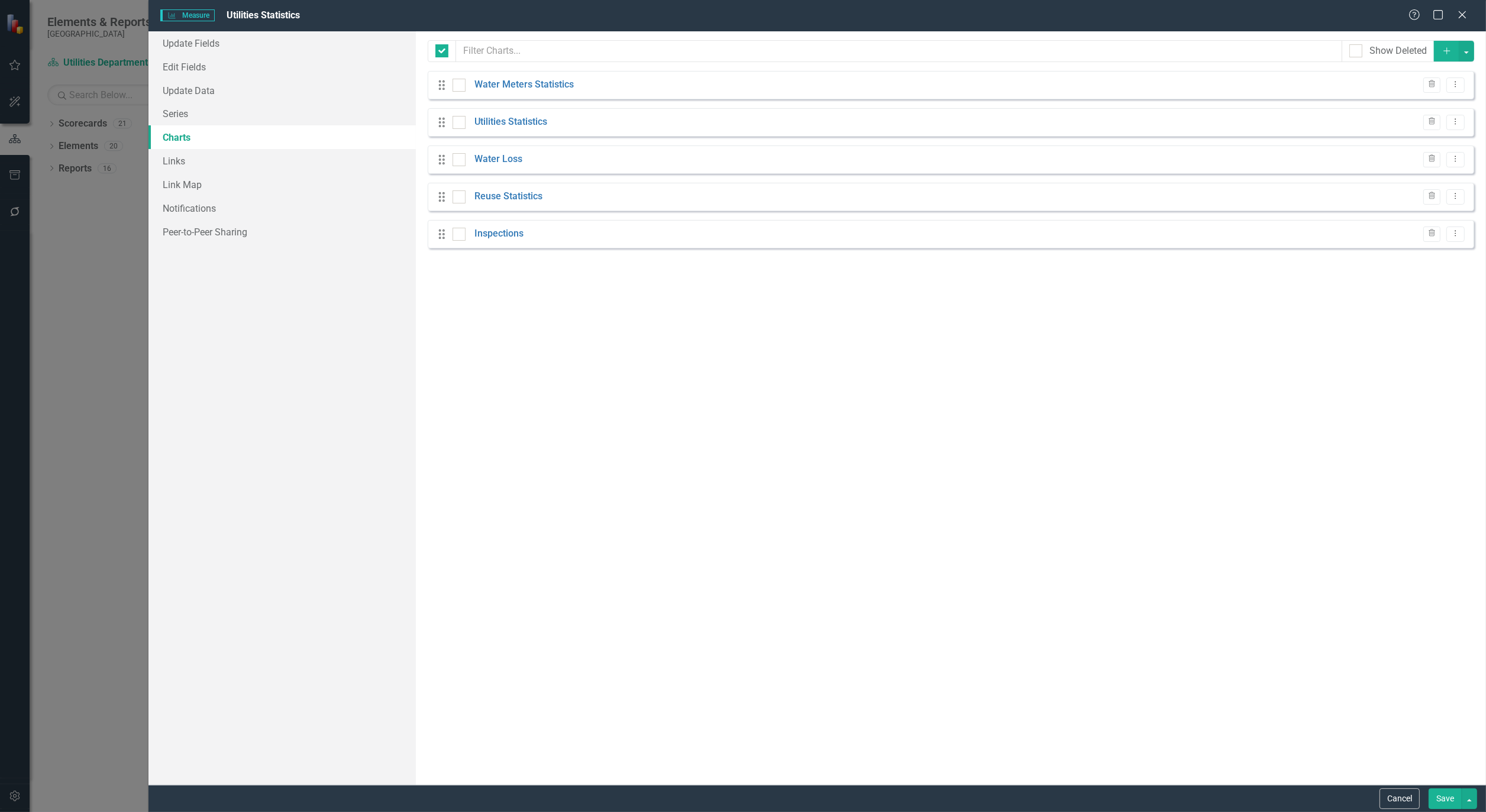
checkbox input "false"
click at [524, 86] on link "Water Meters Statistics" at bounding box center [524, 85] width 99 height 14
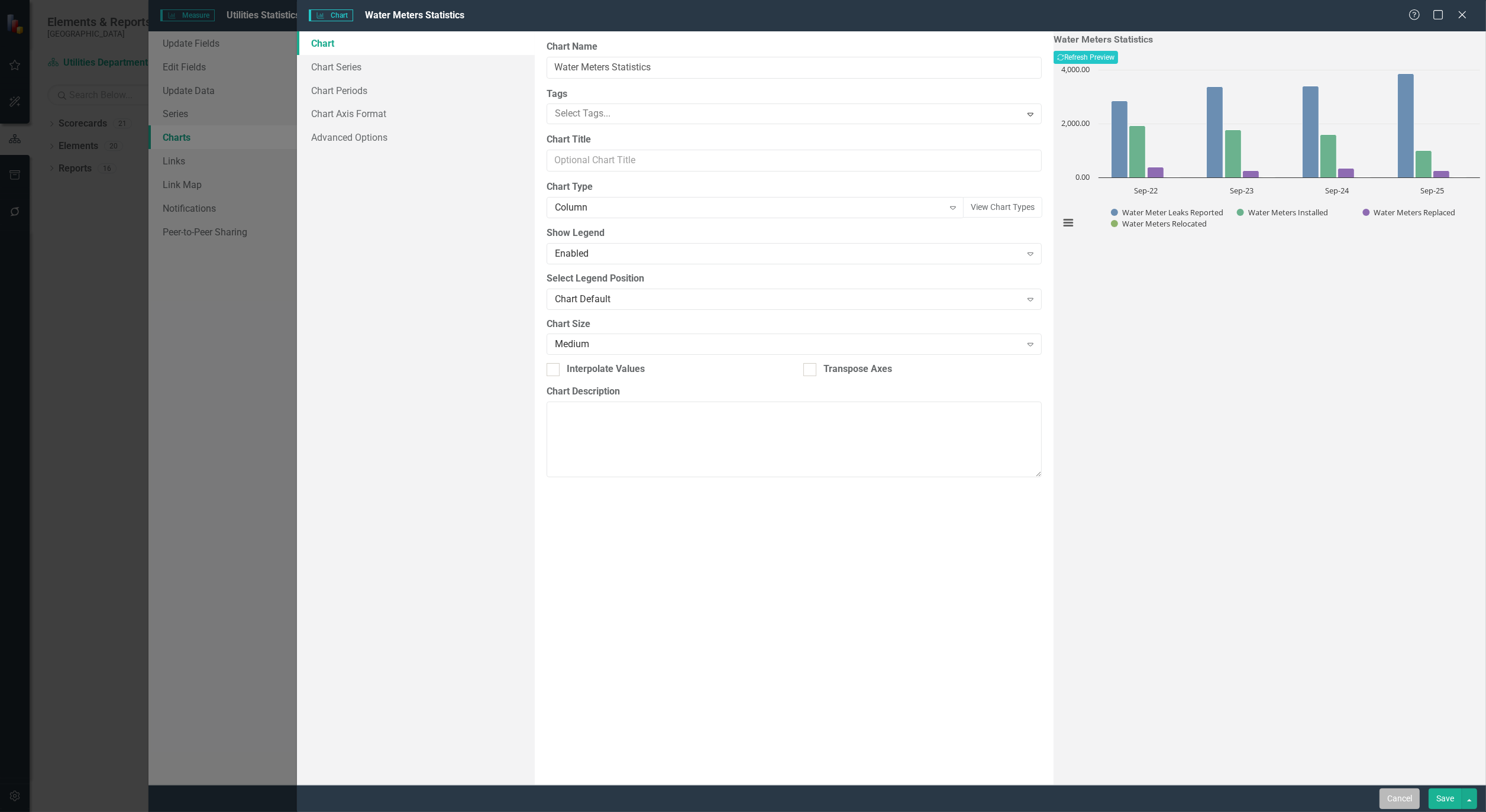
click at [1391, 804] on button "Cancel" at bounding box center [1400, 799] width 40 height 21
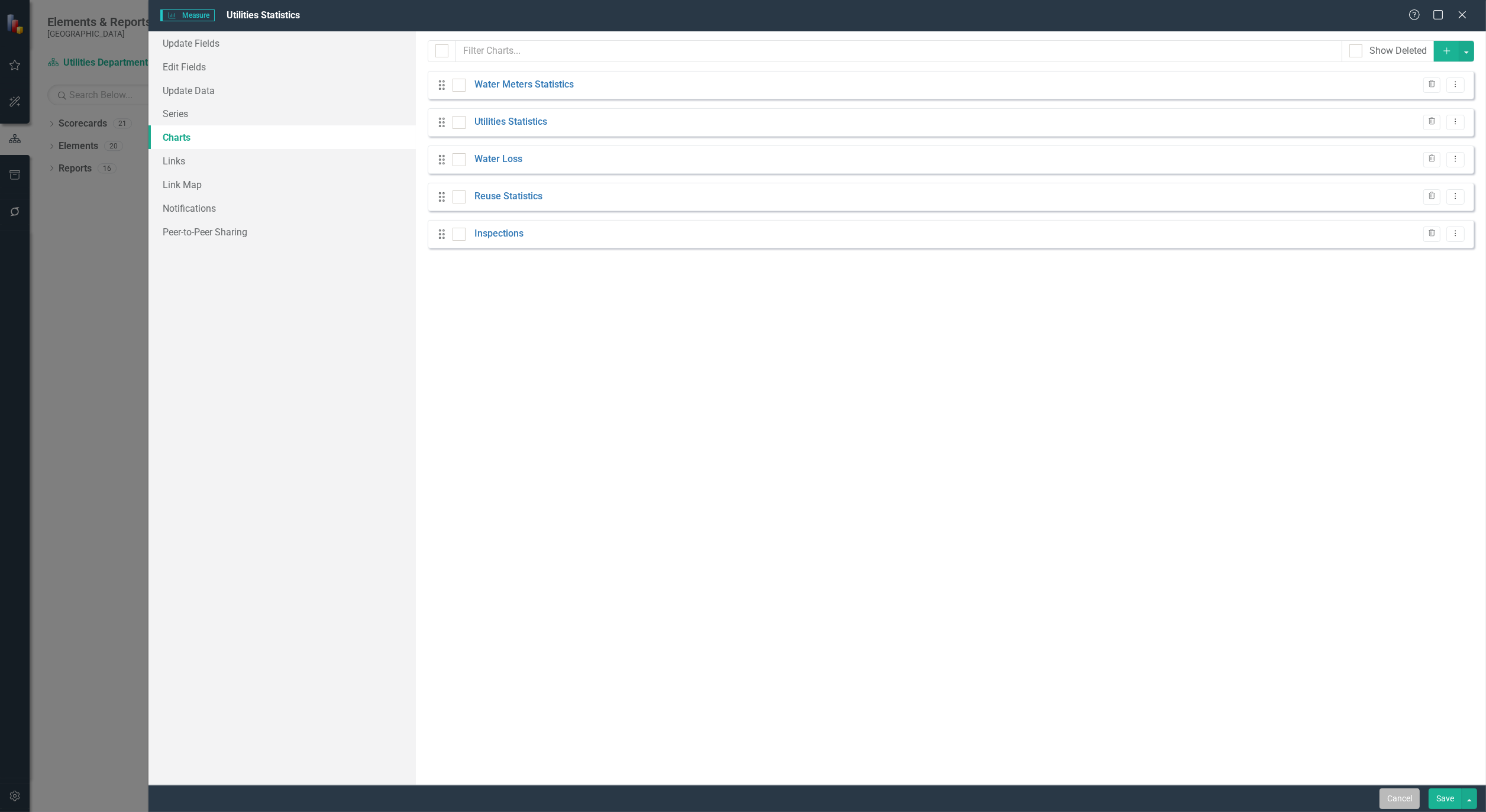
click at [1394, 806] on button "Cancel" at bounding box center [1400, 799] width 40 height 21
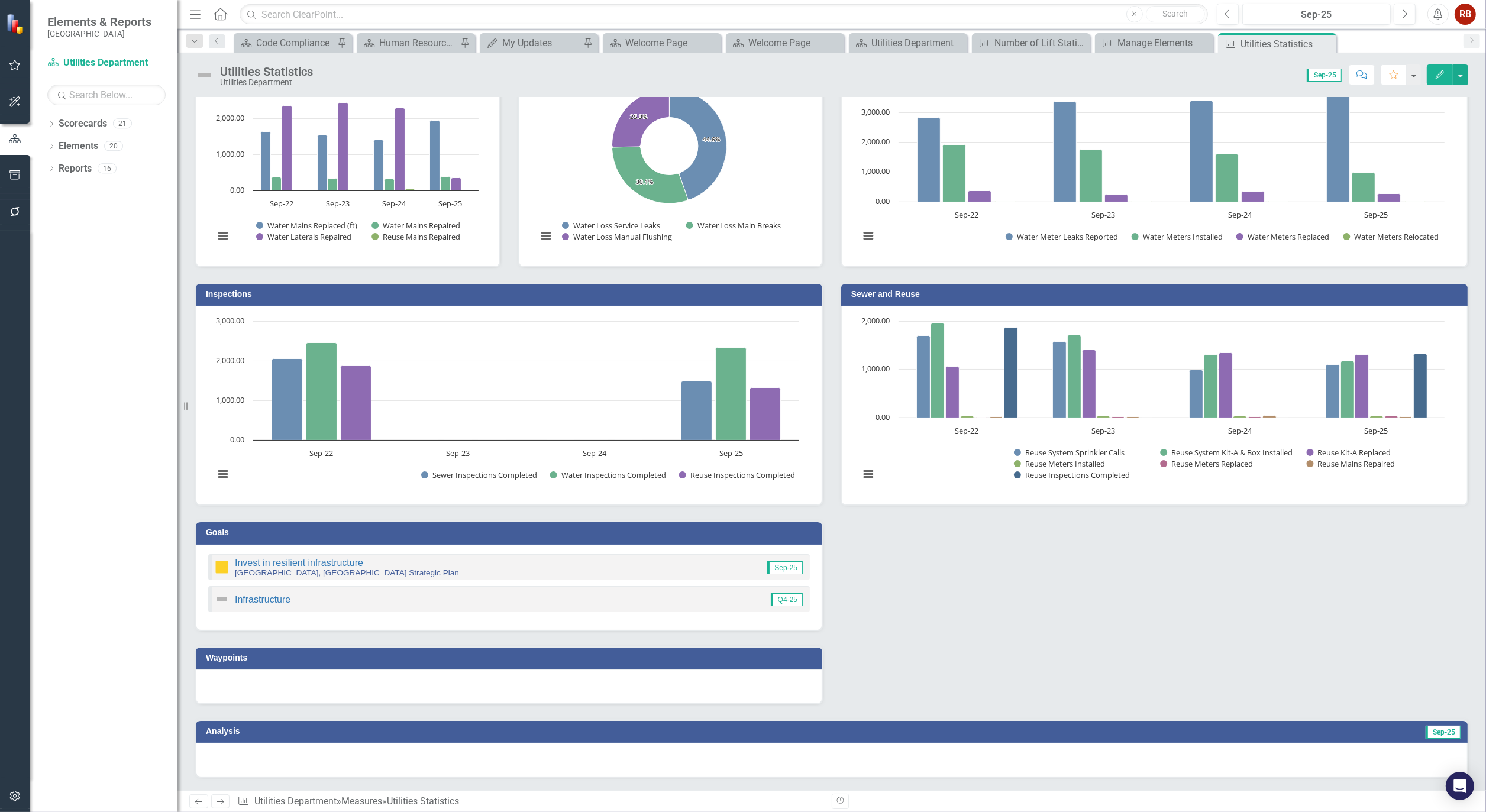
scroll to position [66, 0]
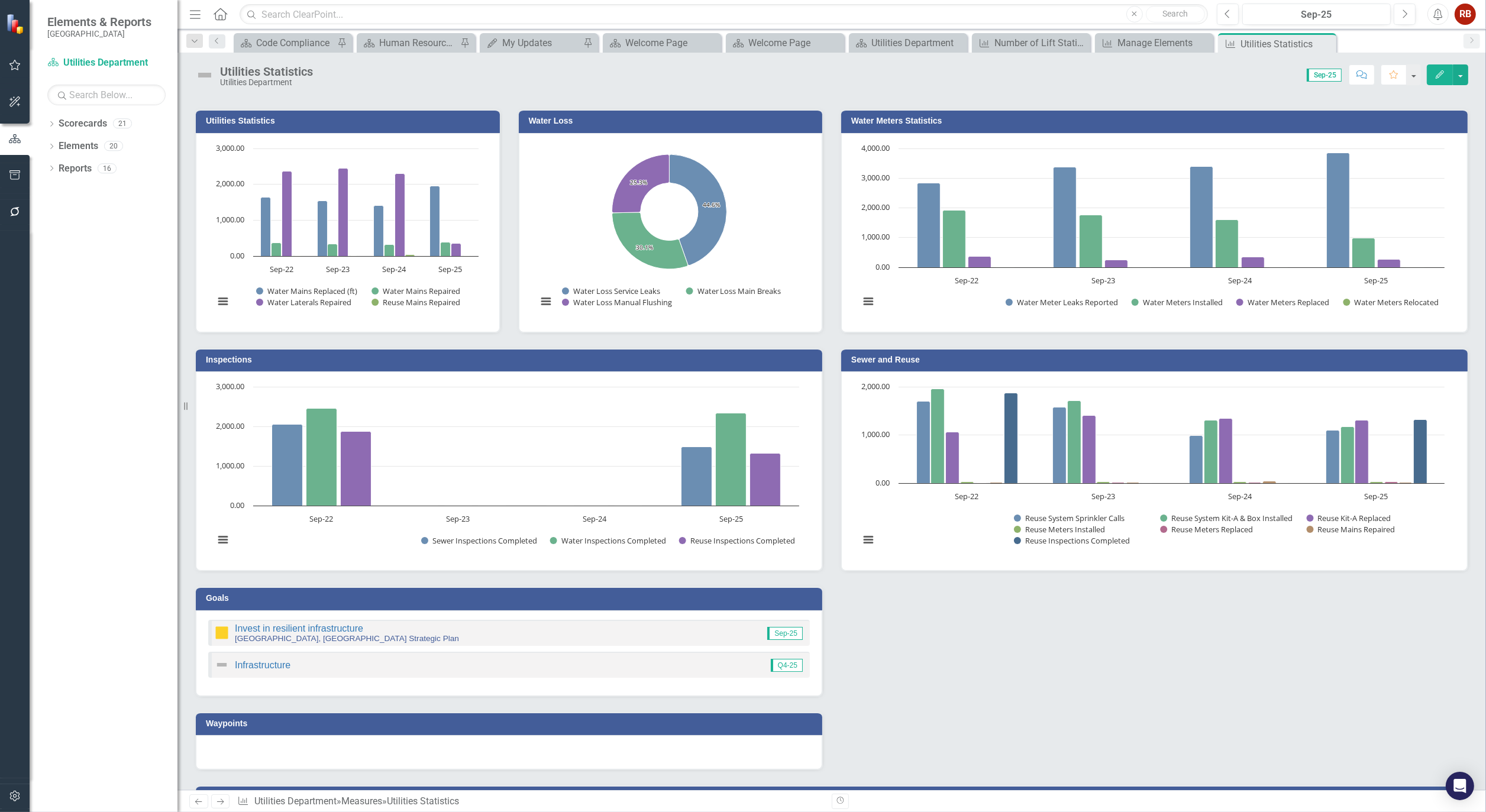
click at [233, 358] on h3 "Inspections" at bounding box center [511, 360] width 611 height 9
click at [1442, 80] on button "Edit" at bounding box center [1440, 75] width 26 height 21
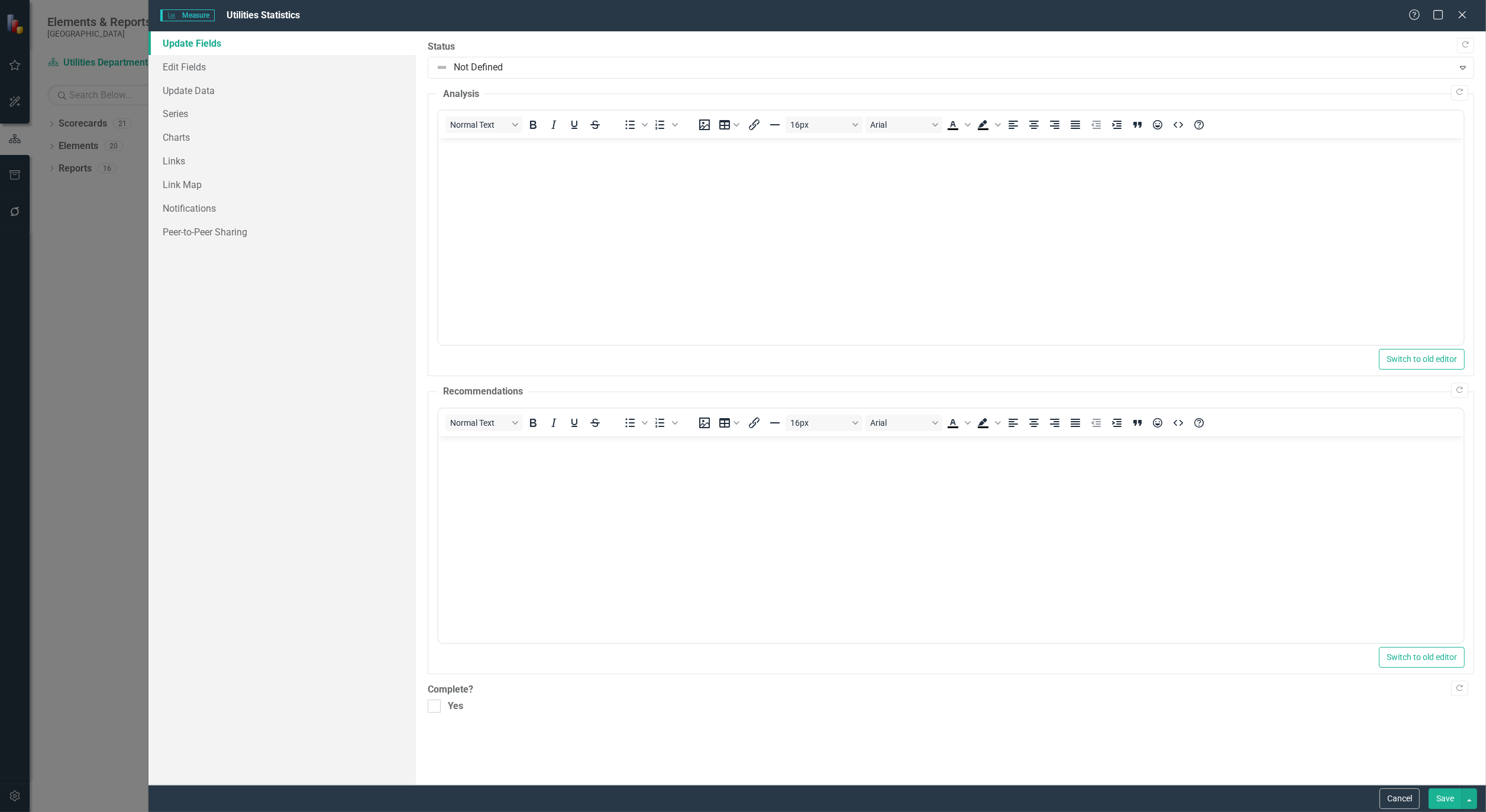
scroll to position [0, 0]
click at [178, 136] on link "Charts" at bounding box center [282, 137] width 268 height 24
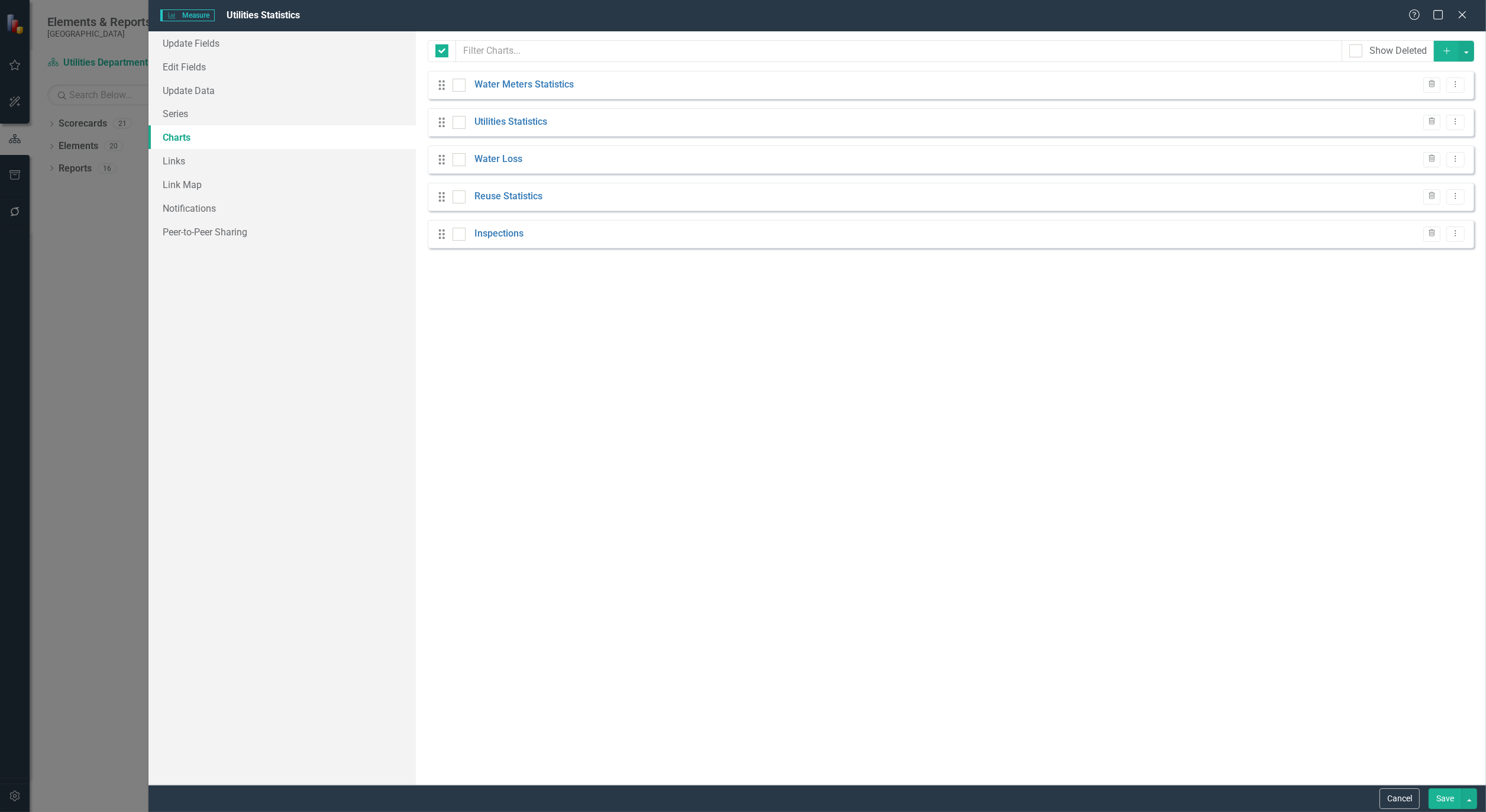
checkbox input "false"
click at [509, 158] on link "Water Loss" at bounding box center [498, 159] width 48 height 14
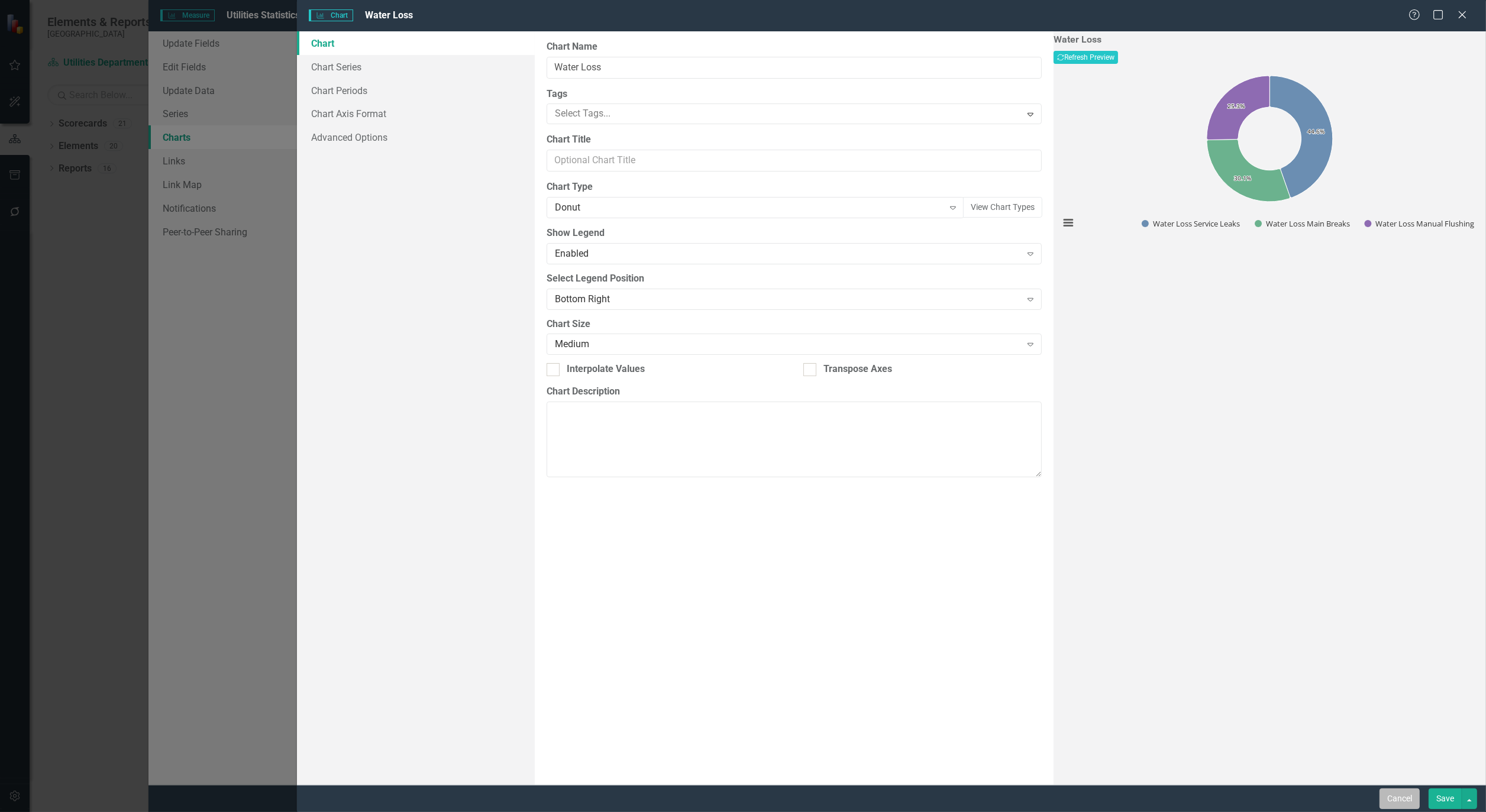
click at [1385, 790] on button "Cancel" at bounding box center [1400, 799] width 40 height 21
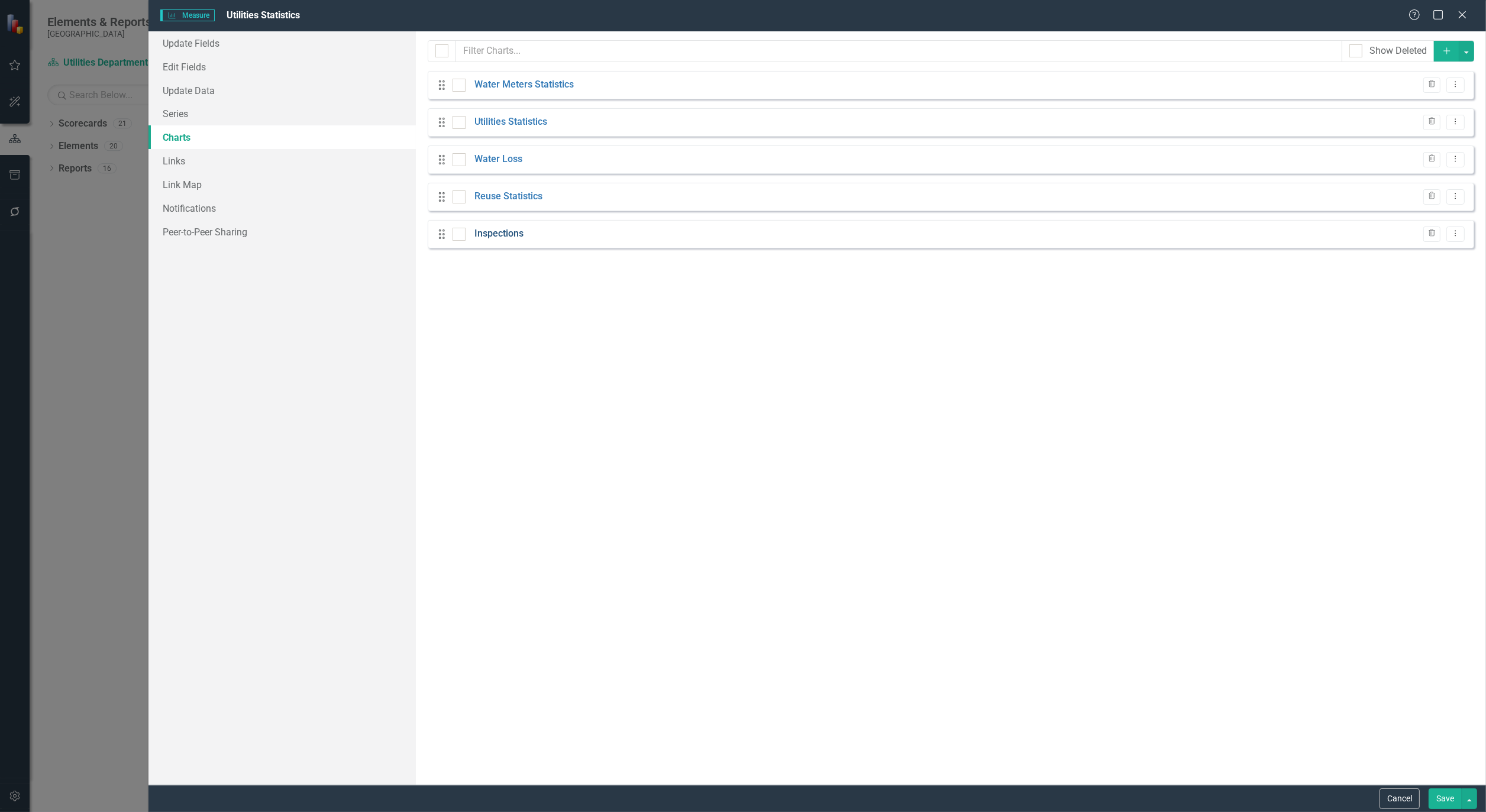
click at [500, 236] on link "Inspections" at bounding box center [499, 234] width 49 height 14
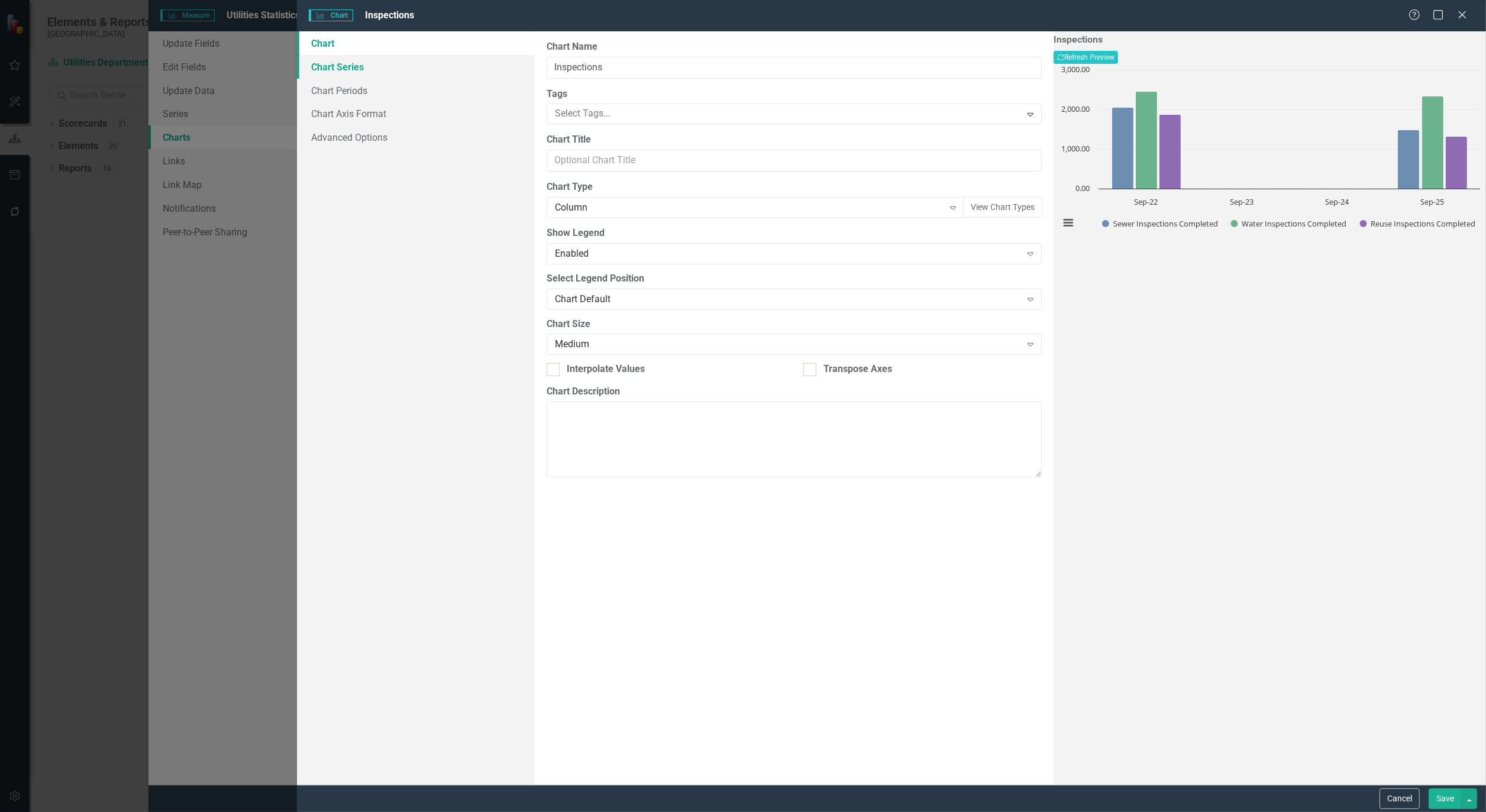
click at [346, 63] on link "Chart Series" at bounding box center [416, 67] width 238 height 24
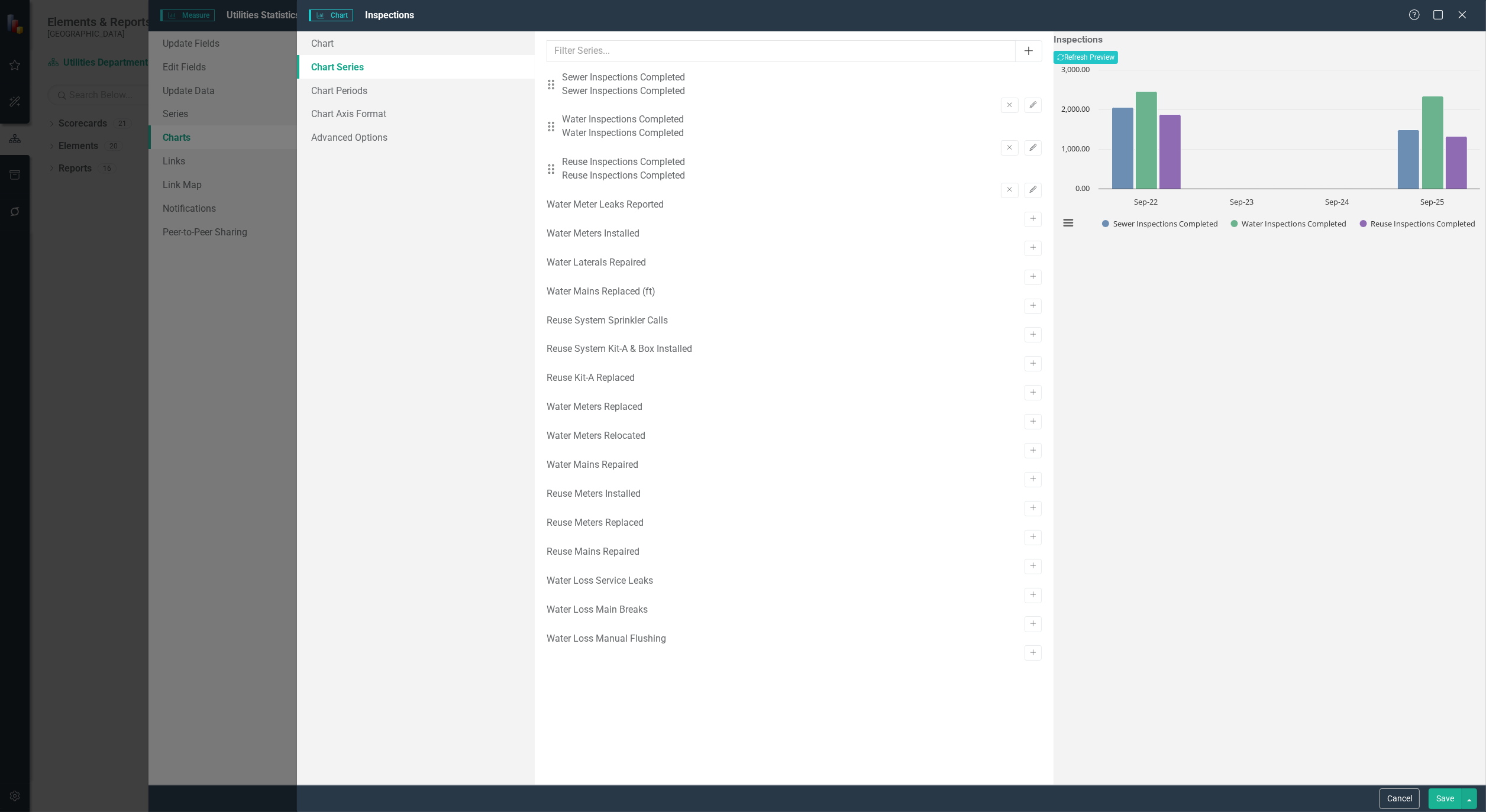
click at [1015, 53] on button "Add" at bounding box center [1029, 51] width 27 height 22
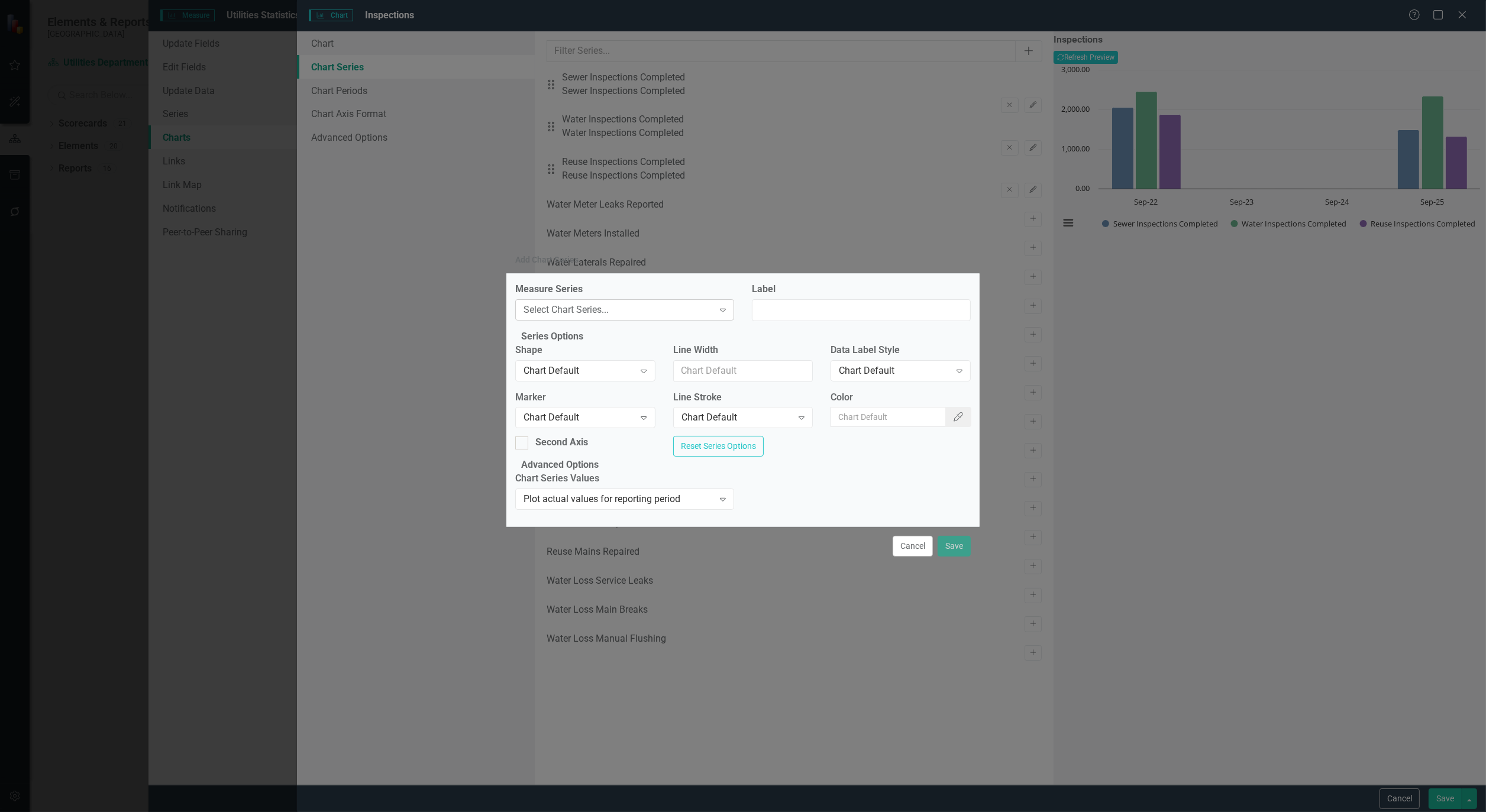
click at [726, 301] on div "Expand" at bounding box center [723, 310] width 21 height 19
click at [916, 556] on button "Cancel" at bounding box center [913, 546] width 40 height 21
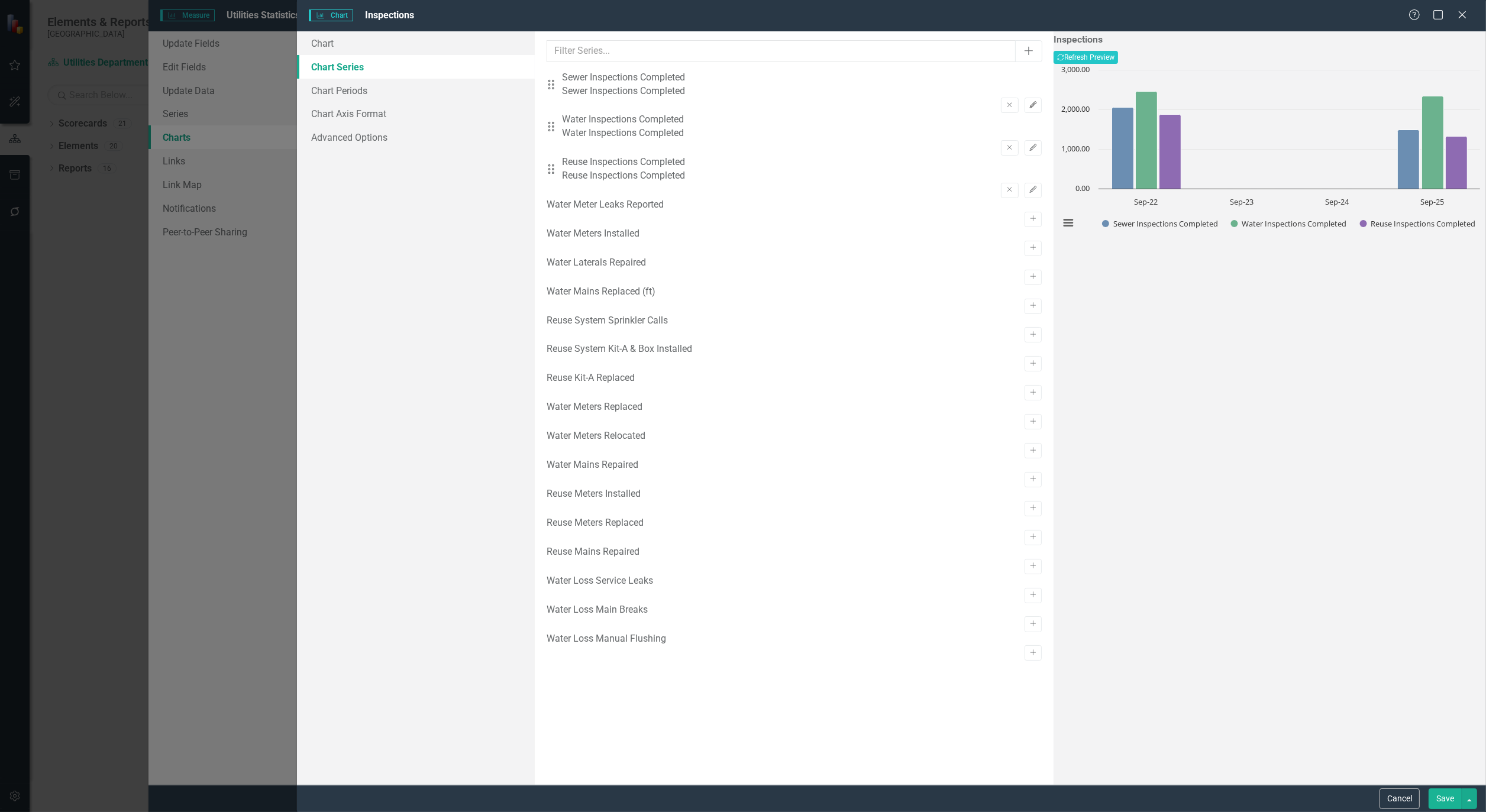
click at [1029, 102] on icon "Edit" at bounding box center [1033, 105] width 9 height 7
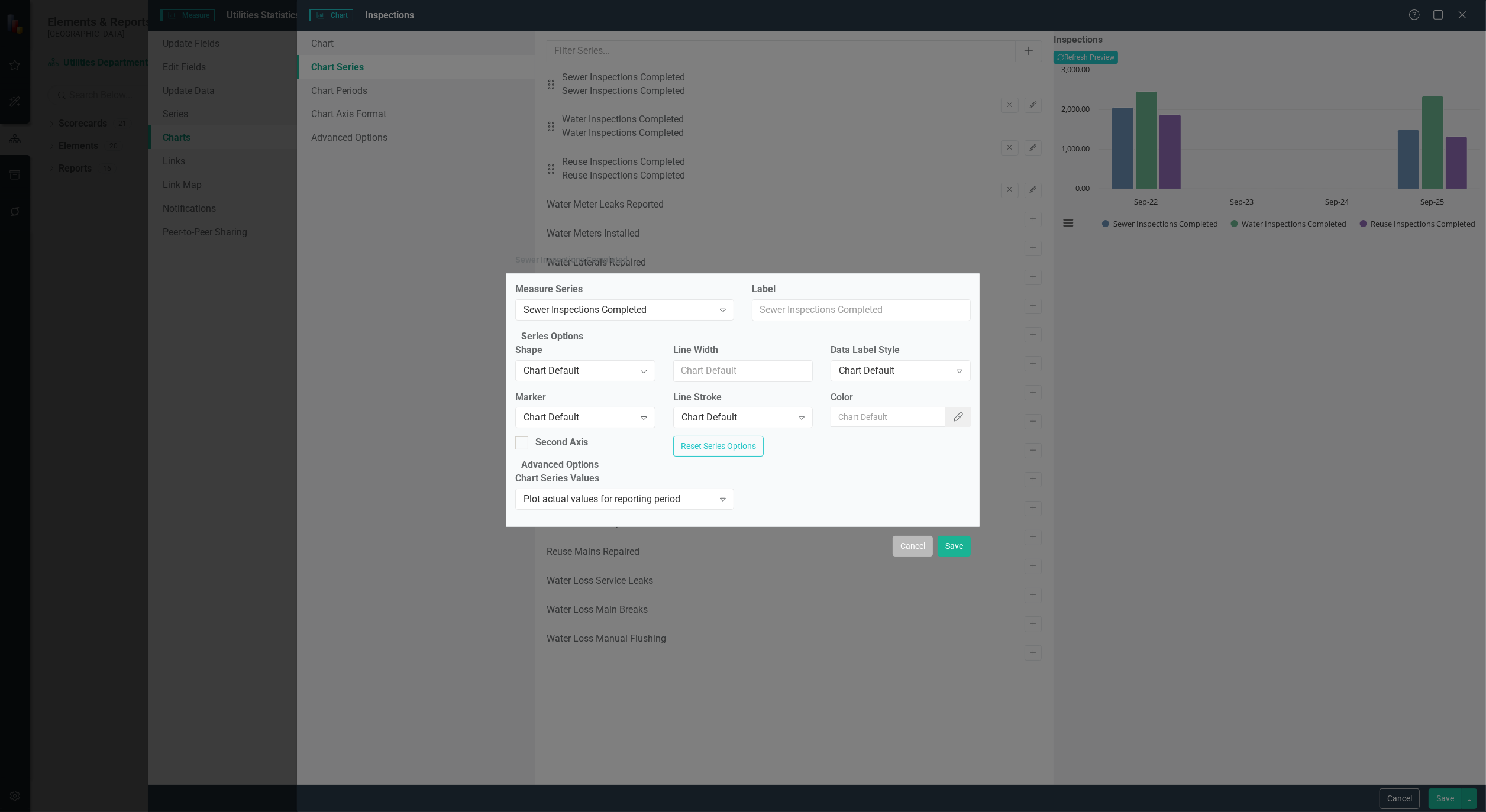
click at [914, 556] on button "Cancel" at bounding box center [913, 546] width 40 height 21
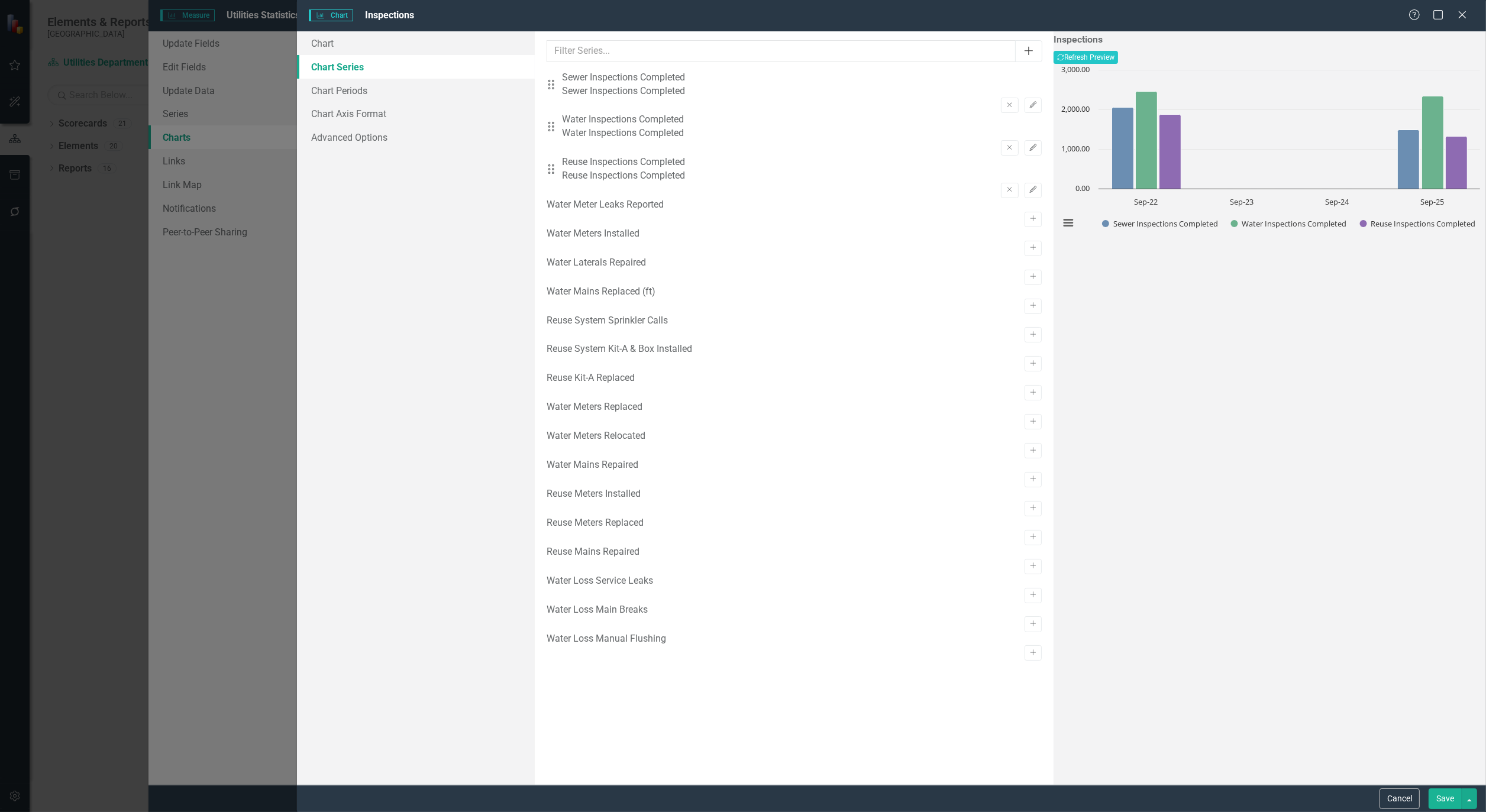
click at [1015, 44] on button "Add" at bounding box center [1029, 51] width 27 height 22
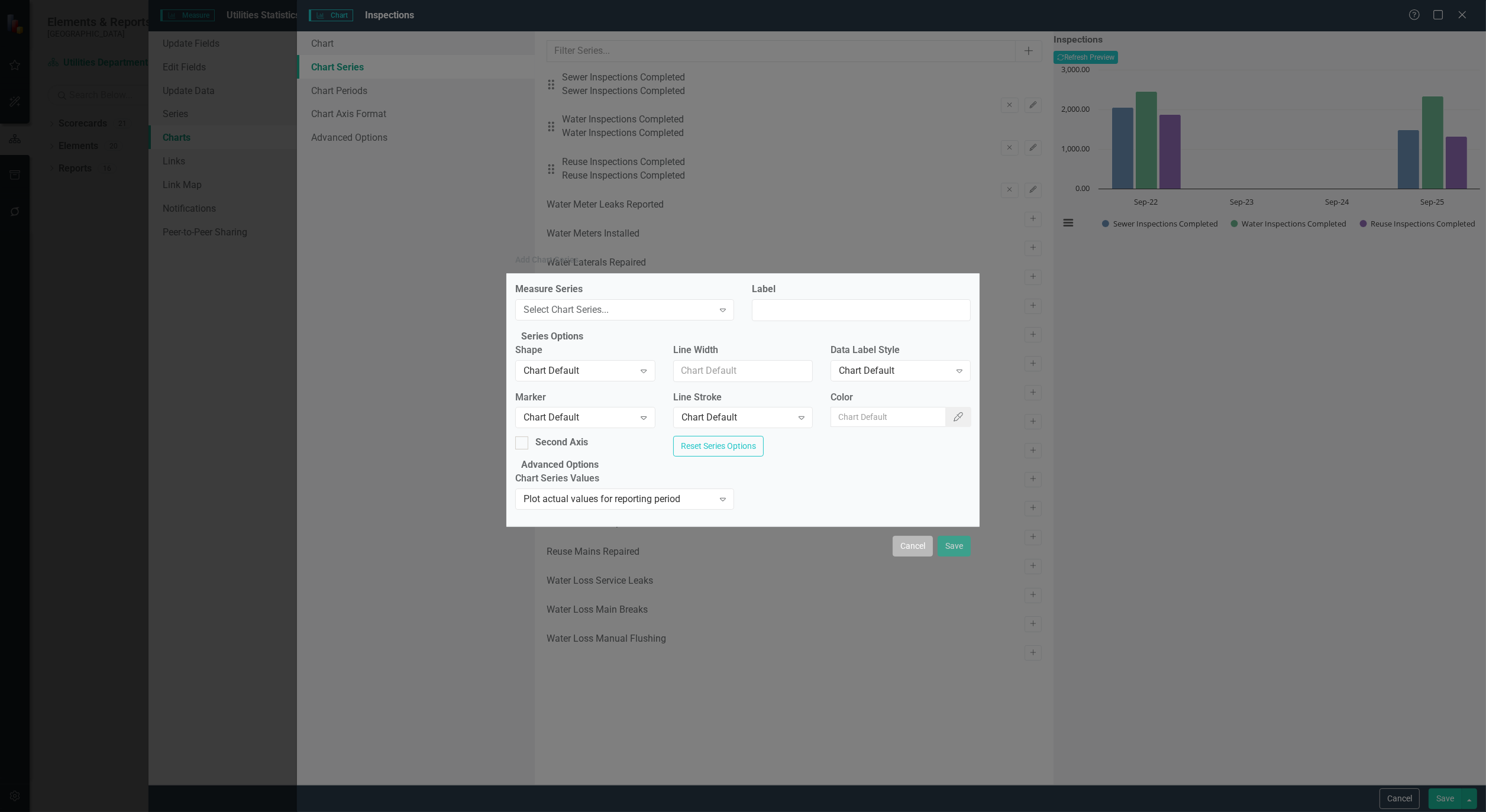
click at [918, 556] on button "Cancel" at bounding box center [913, 546] width 40 height 21
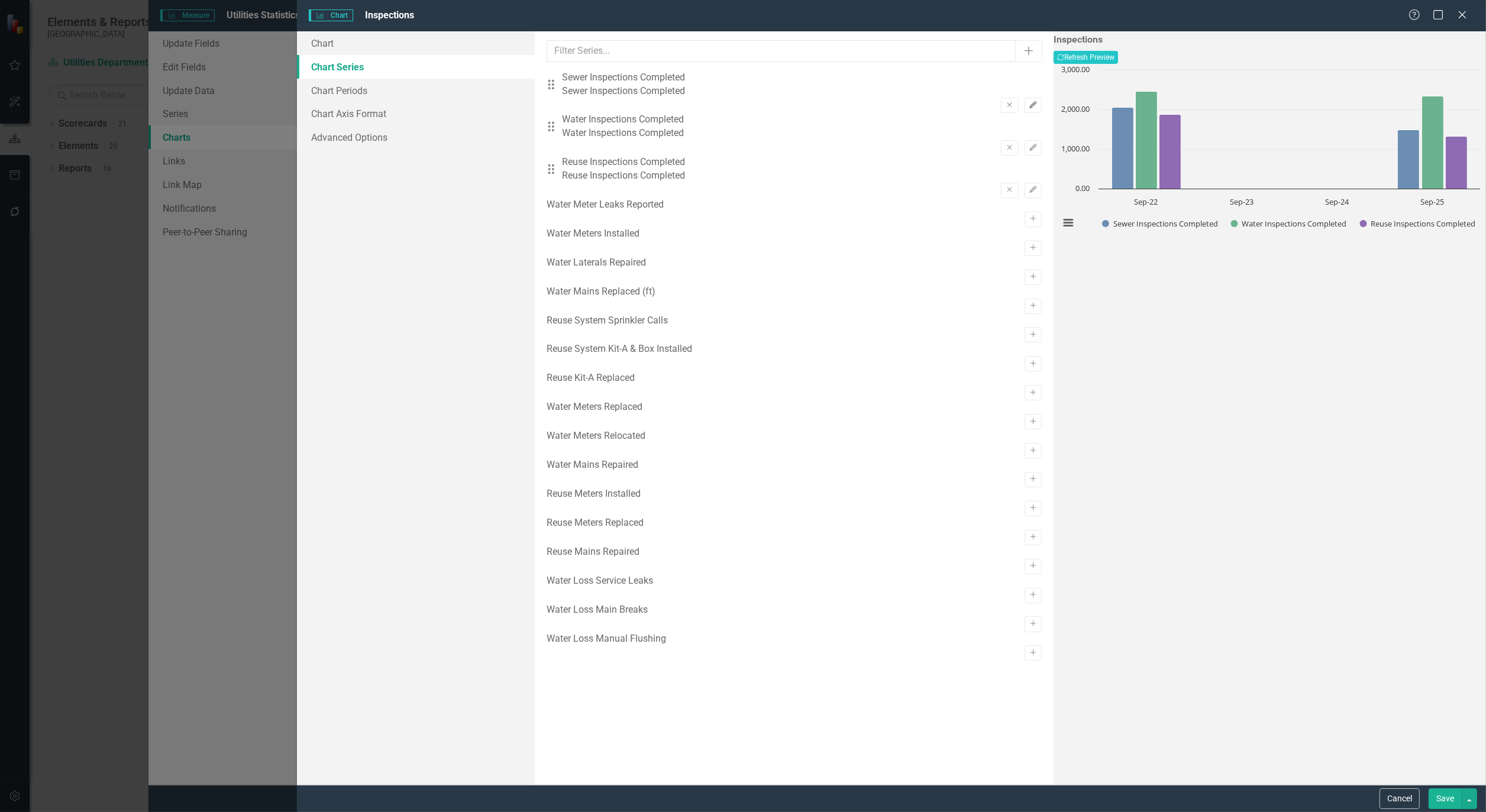
click at [1029, 101] on icon "button" at bounding box center [1033, 105] width 7 height 7
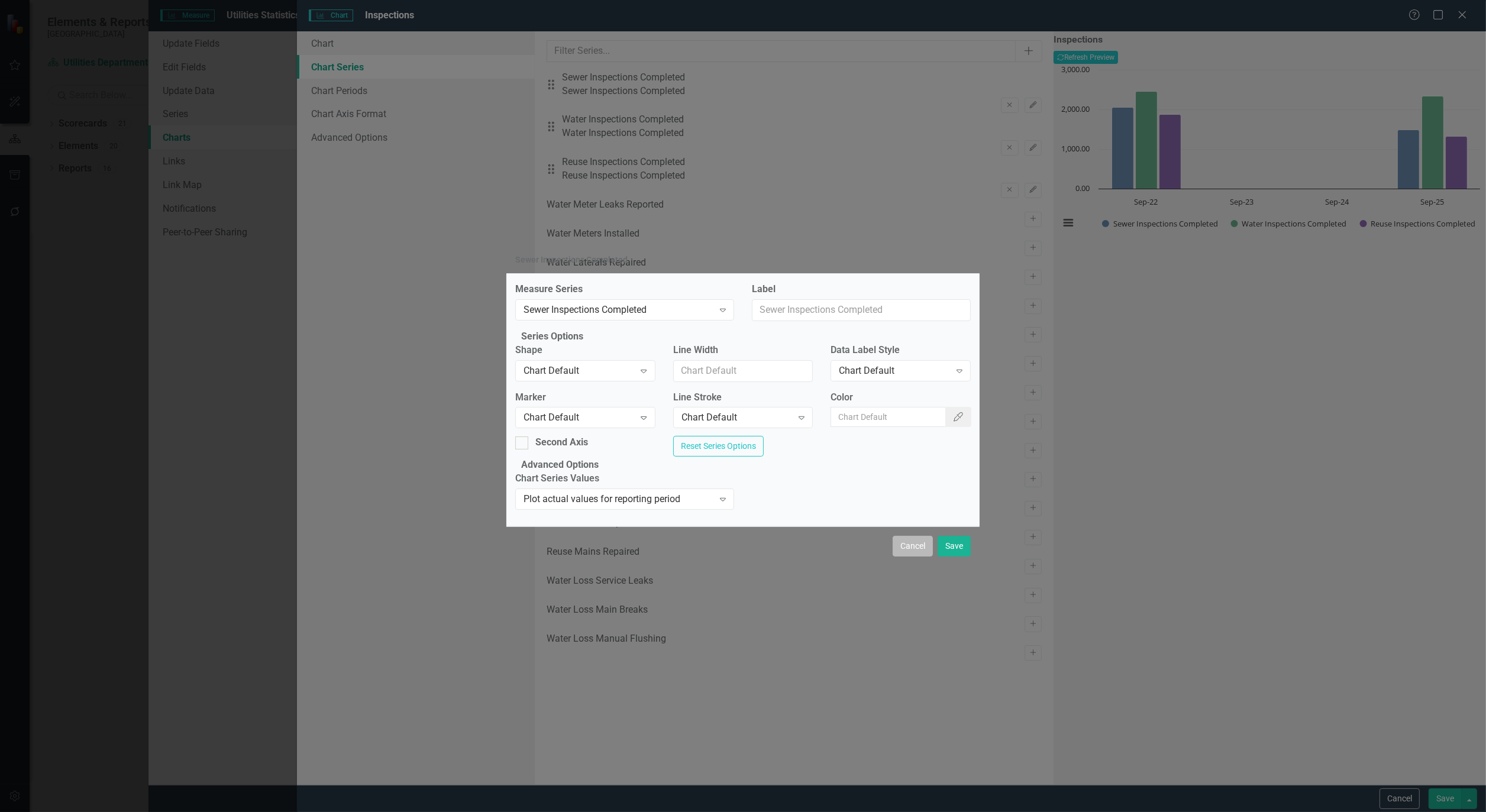
click at [909, 556] on button "Cancel" at bounding box center [913, 546] width 40 height 21
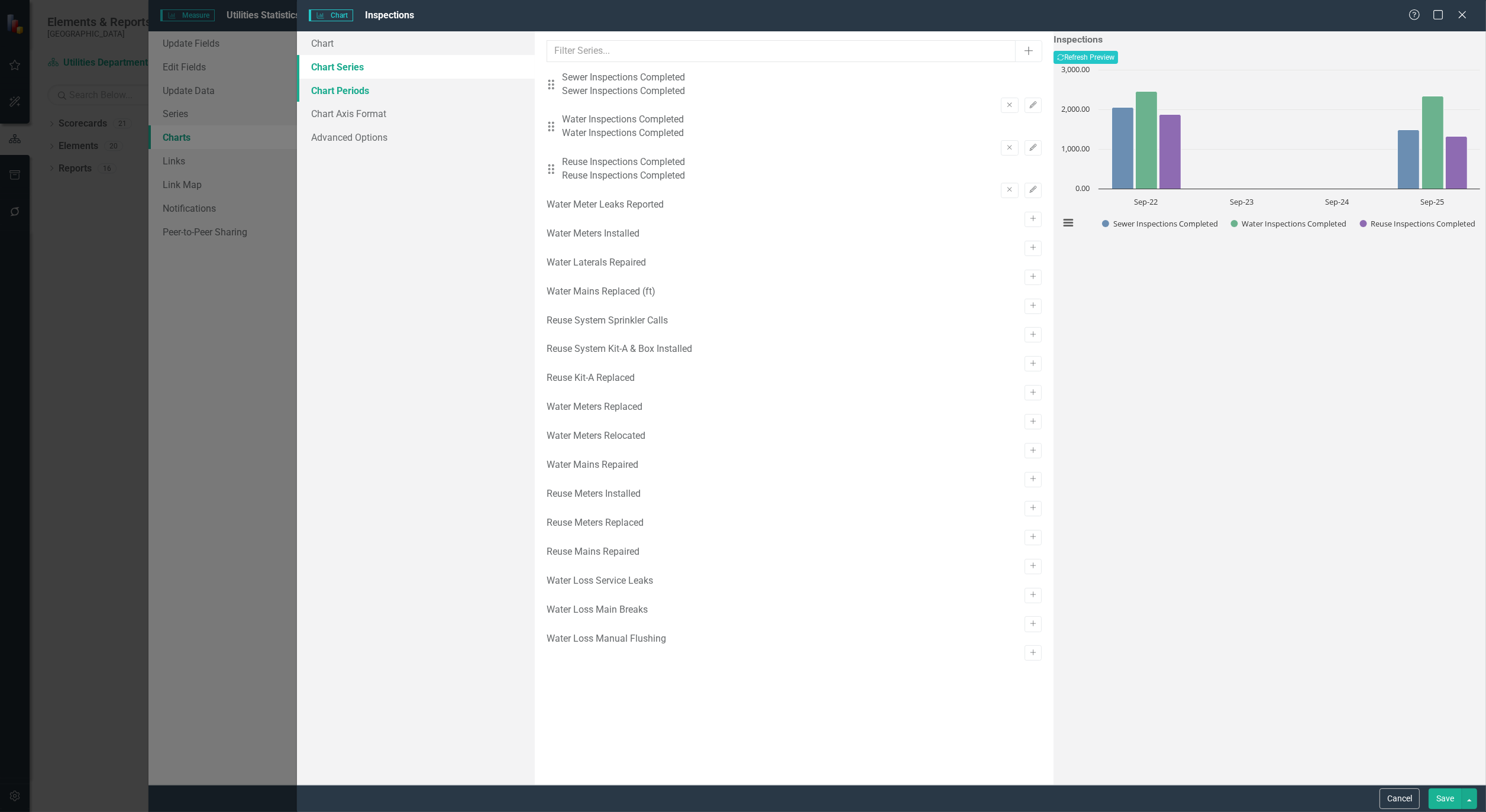
click at [317, 87] on link "Chart Periods" at bounding box center [416, 91] width 238 height 24
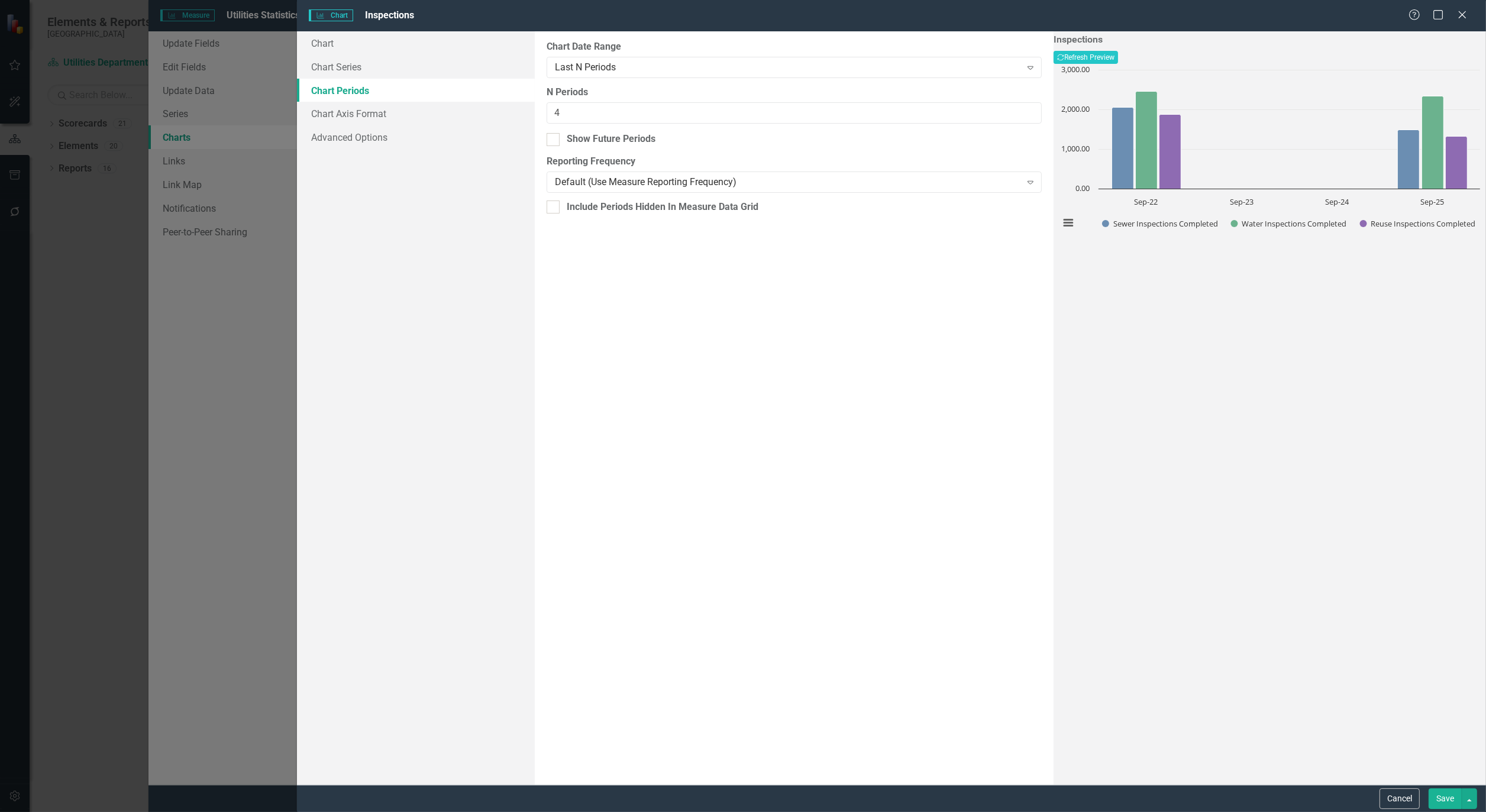
click at [328, 101] on link "Chart Periods" at bounding box center [416, 91] width 238 height 24
click at [322, 44] on link "Chart" at bounding box center [416, 43] width 238 height 24
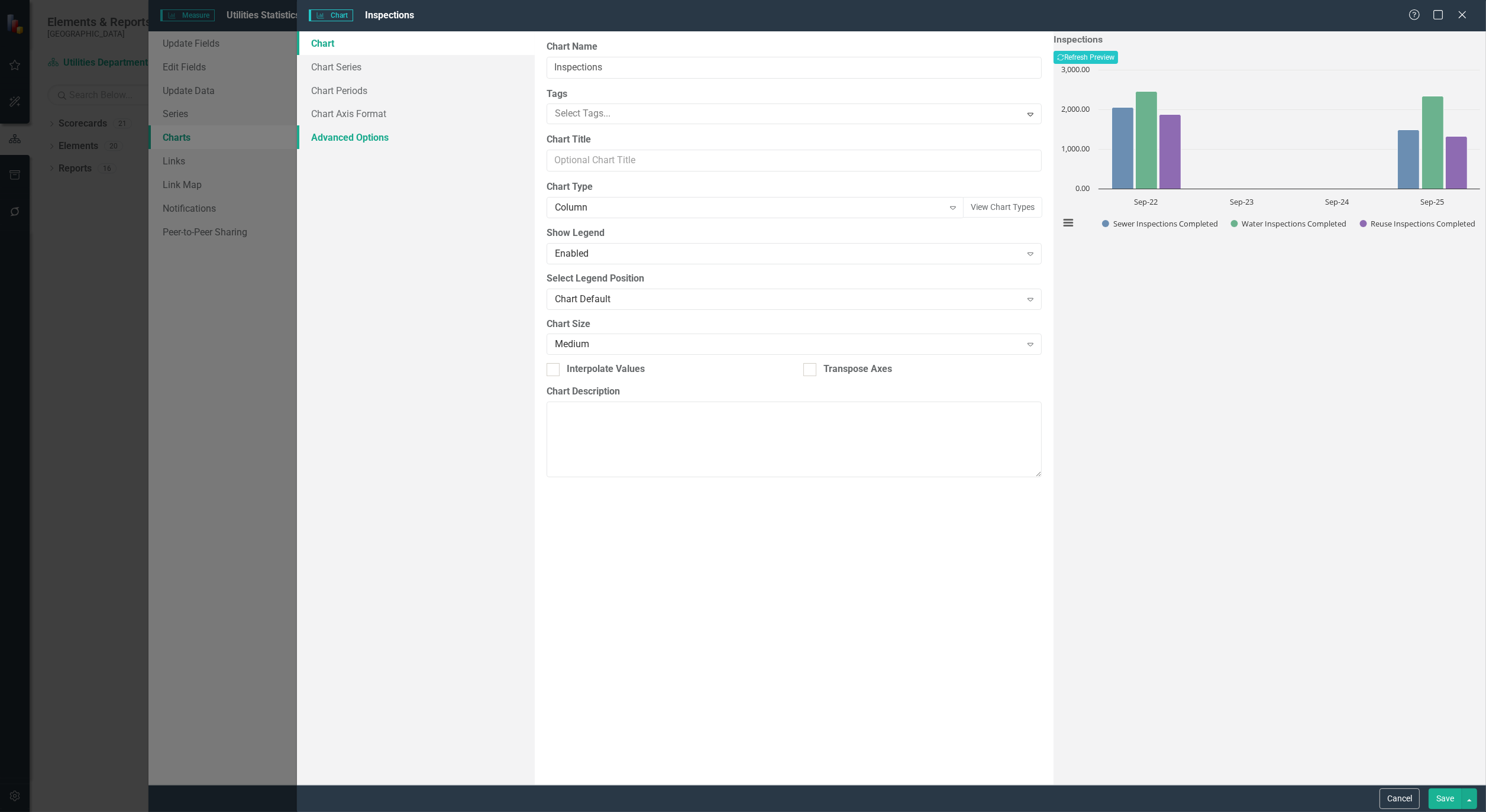
click at [349, 134] on link "Advanced Options" at bounding box center [416, 137] width 238 height 24
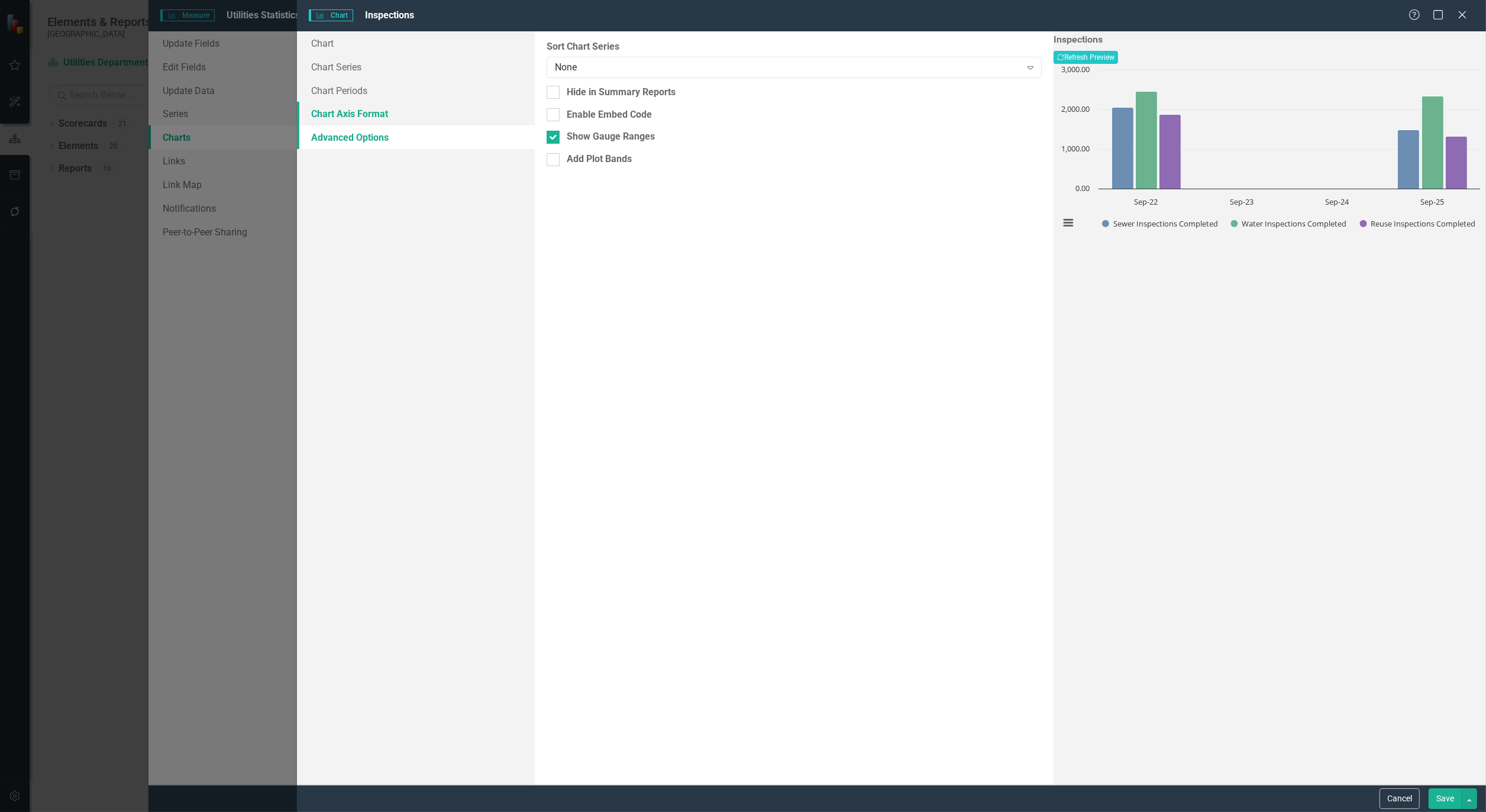
click at [345, 116] on link "Chart Axis Format" at bounding box center [416, 114] width 238 height 24
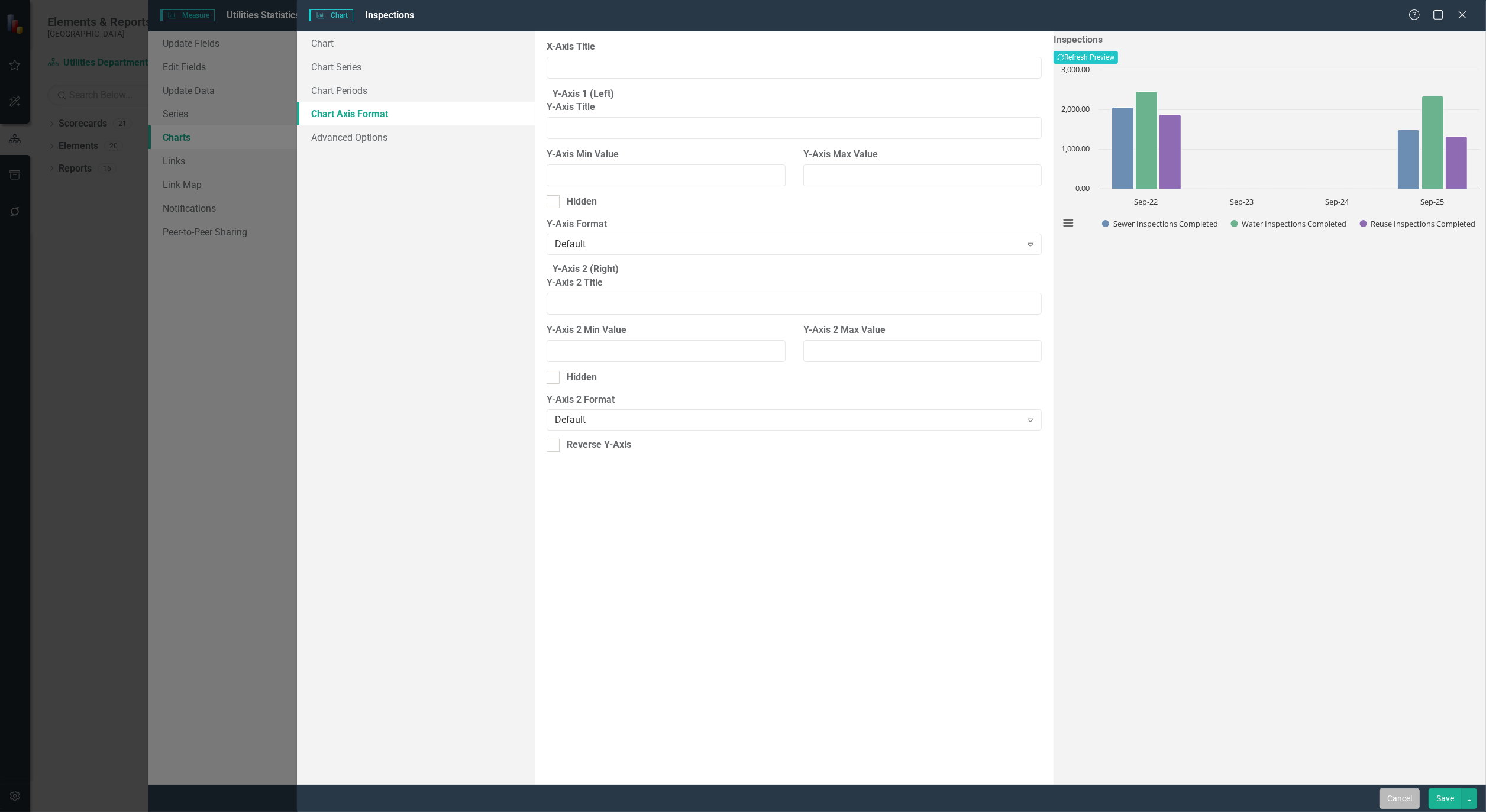
click at [1409, 798] on button "Cancel" at bounding box center [1400, 799] width 40 height 21
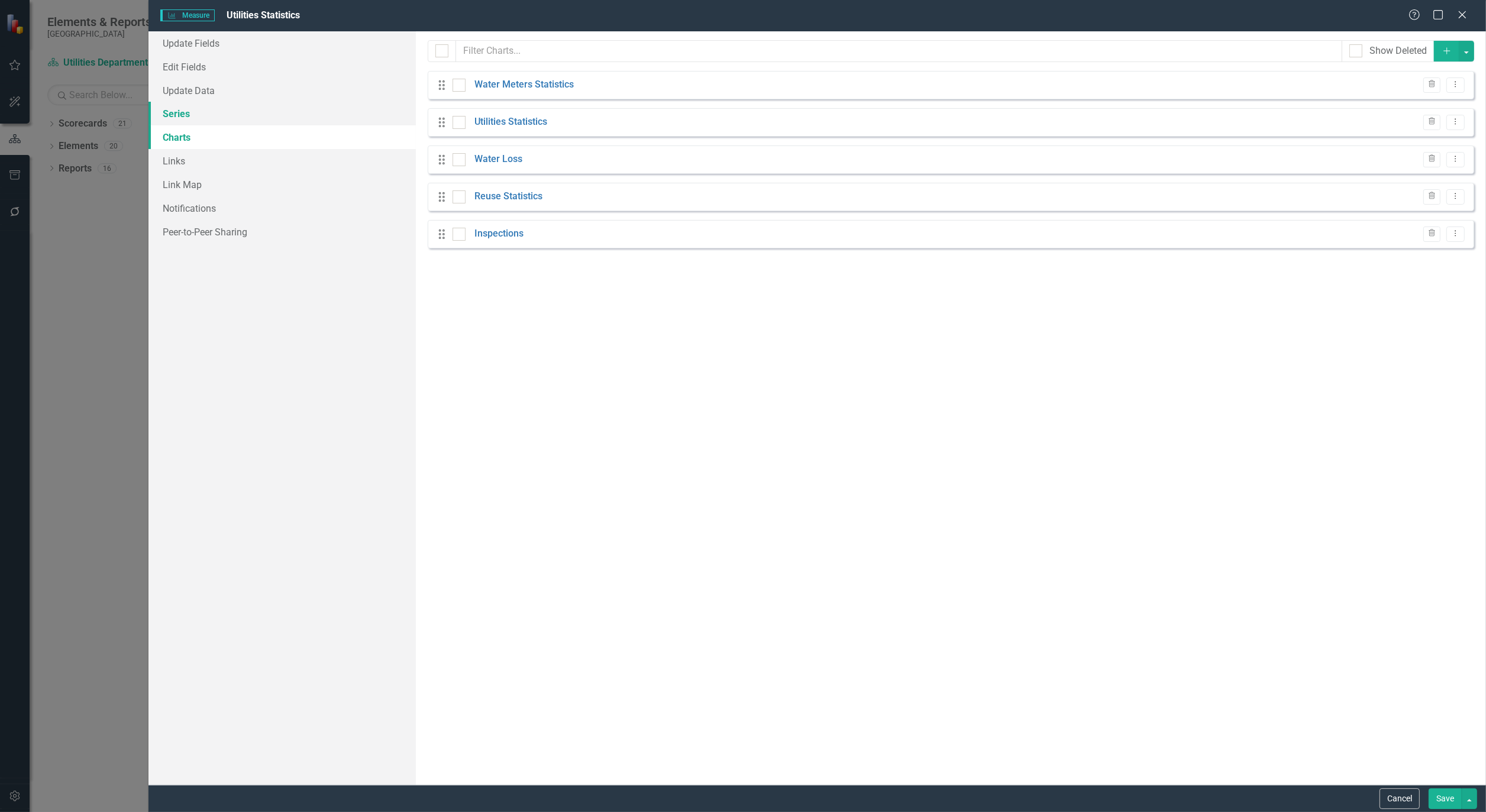
click at [174, 110] on link "Series" at bounding box center [282, 114] width 268 height 24
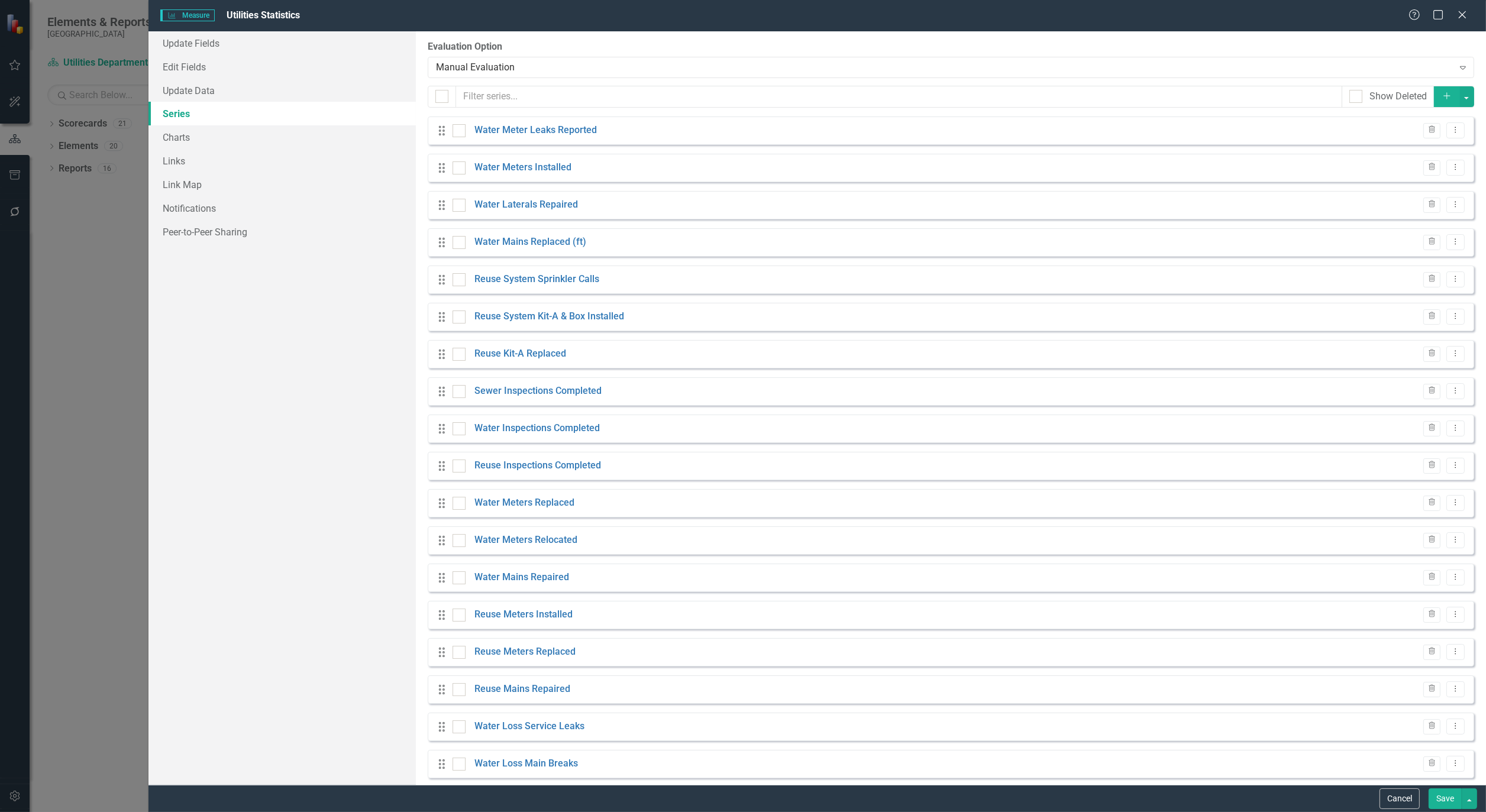
click at [1434, 96] on button "Add" at bounding box center [1447, 97] width 26 height 21
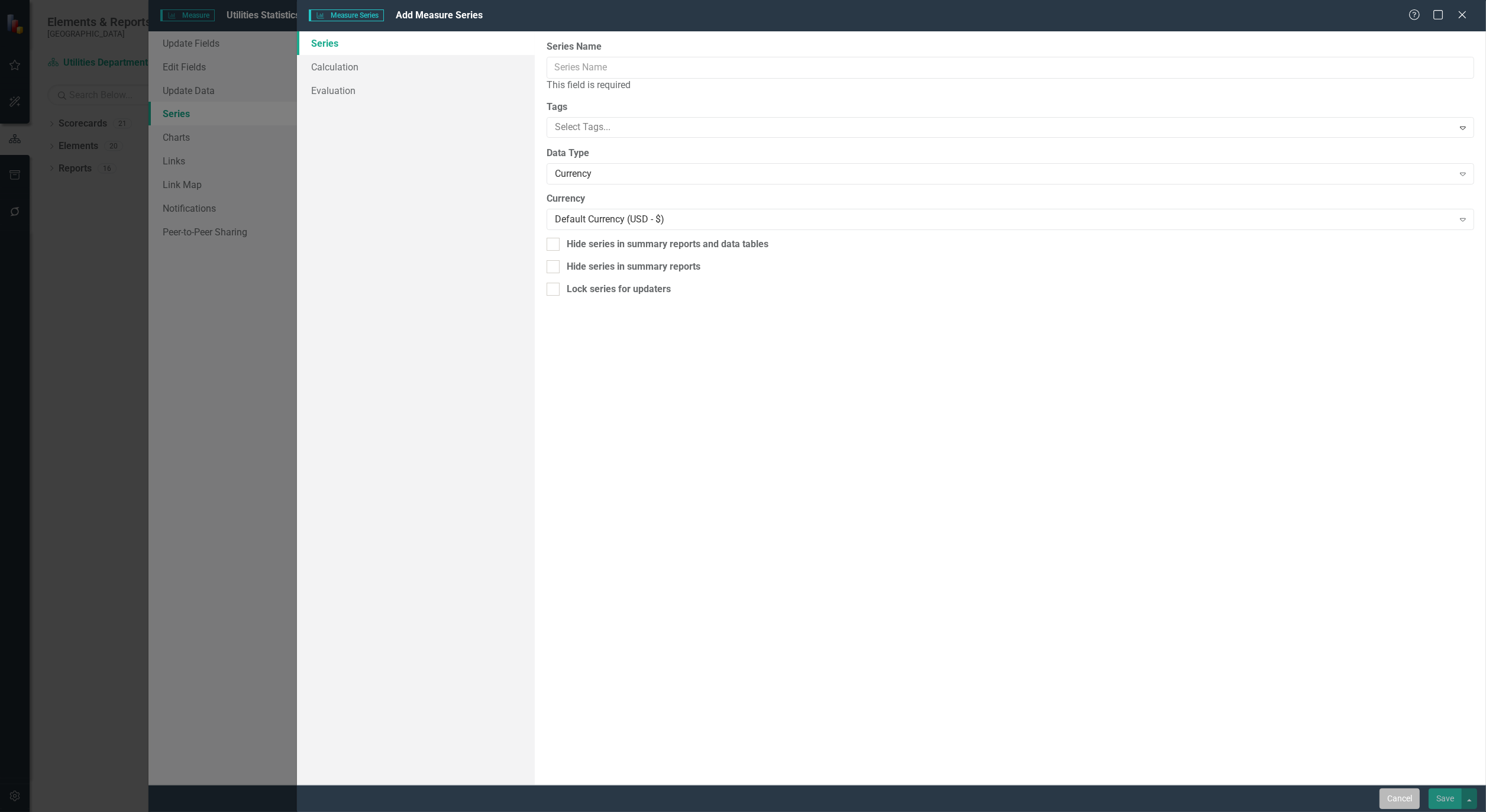
click at [1394, 791] on button "Cancel" at bounding box center [1400, 799] width 40 height 21
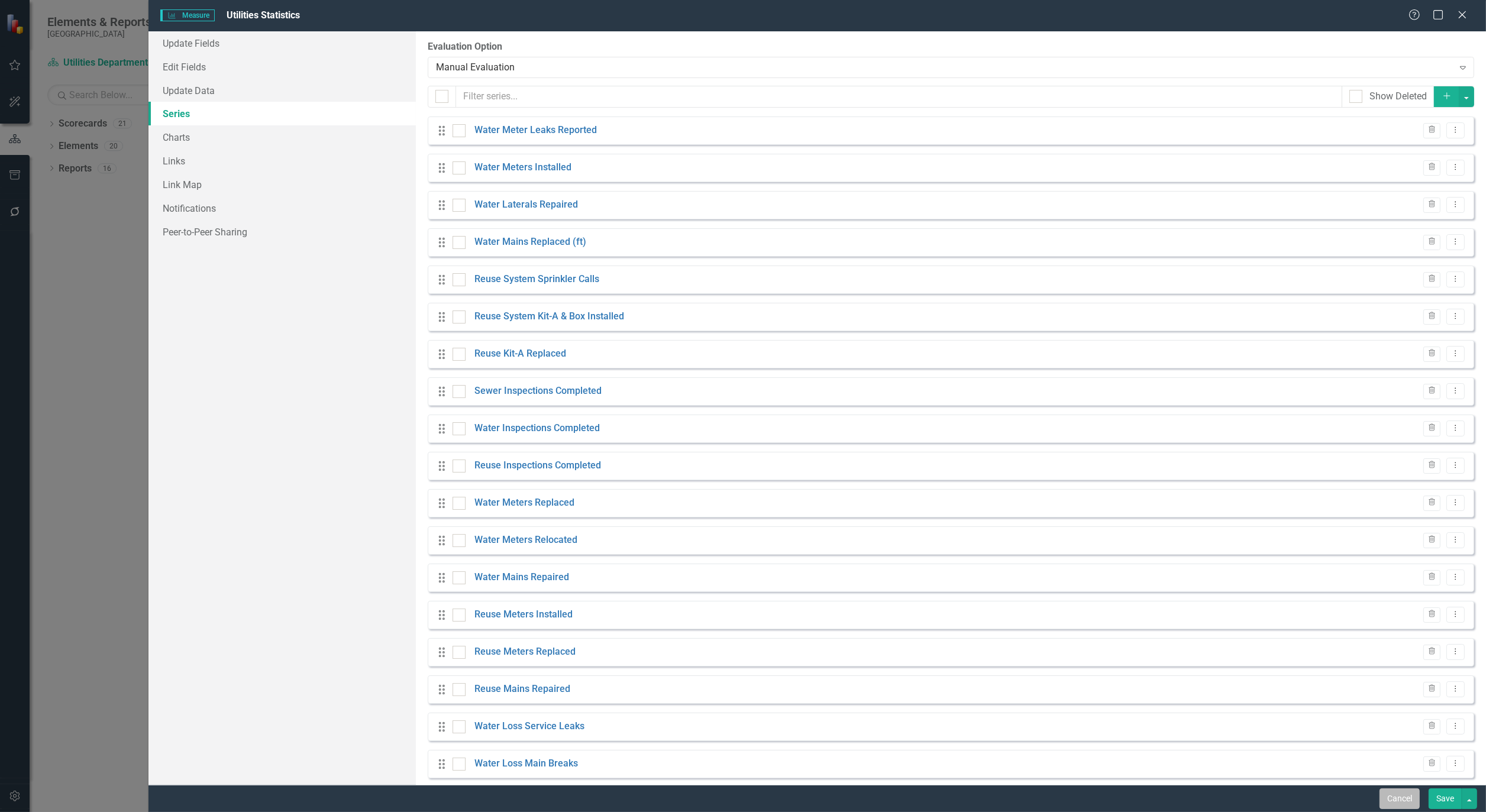
click at [1401, 797] on button "Cancel" at bounding box center [1400, 799] width 40 height 21
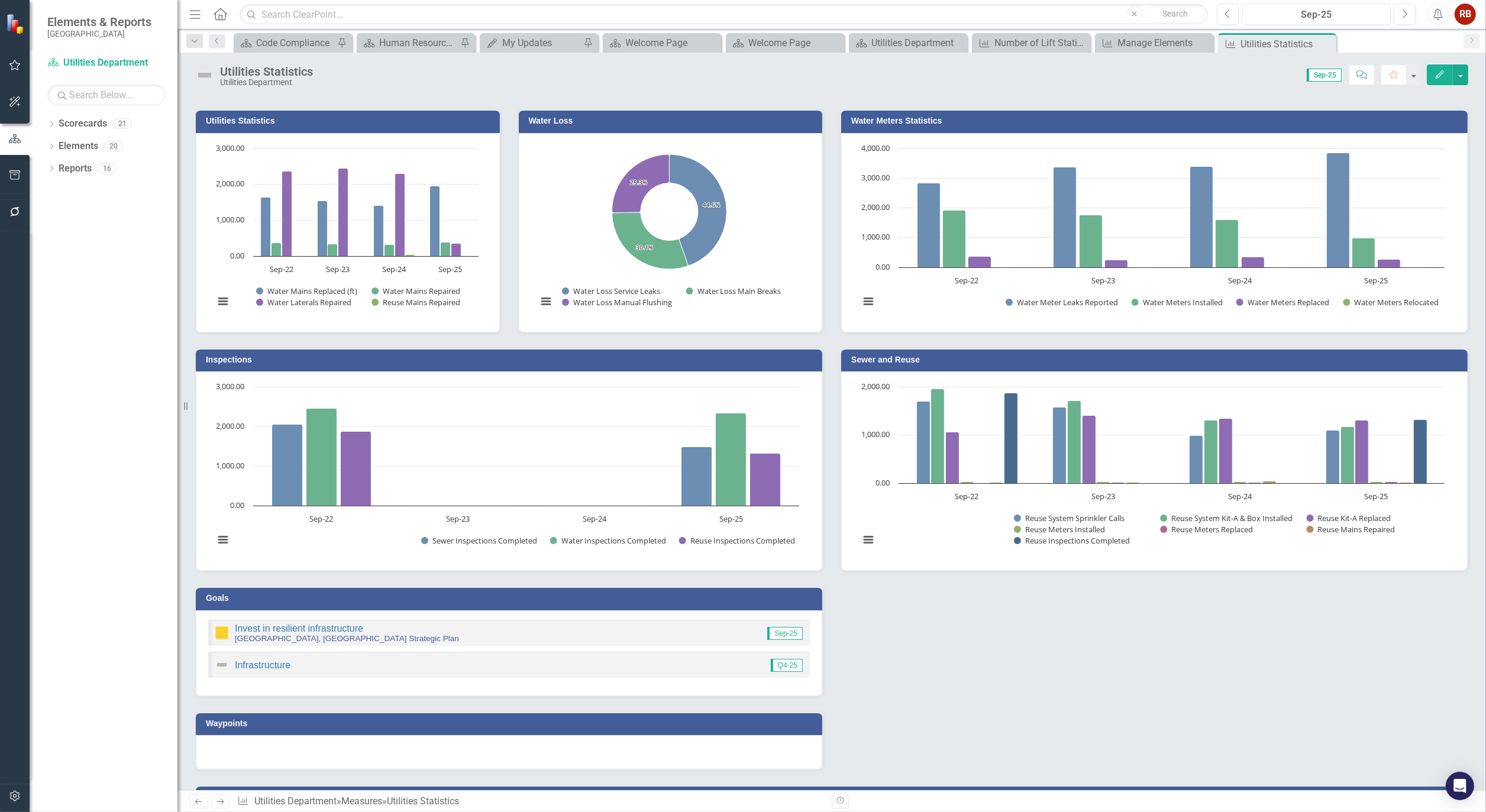
click at [907, 120] on h3 "Water Meters Statistics" at bounding box center [1156, 121] width 611 height 9
click at [1446, 75] on button "Edit" at bounding box center [1440, 75] width 26 height 21
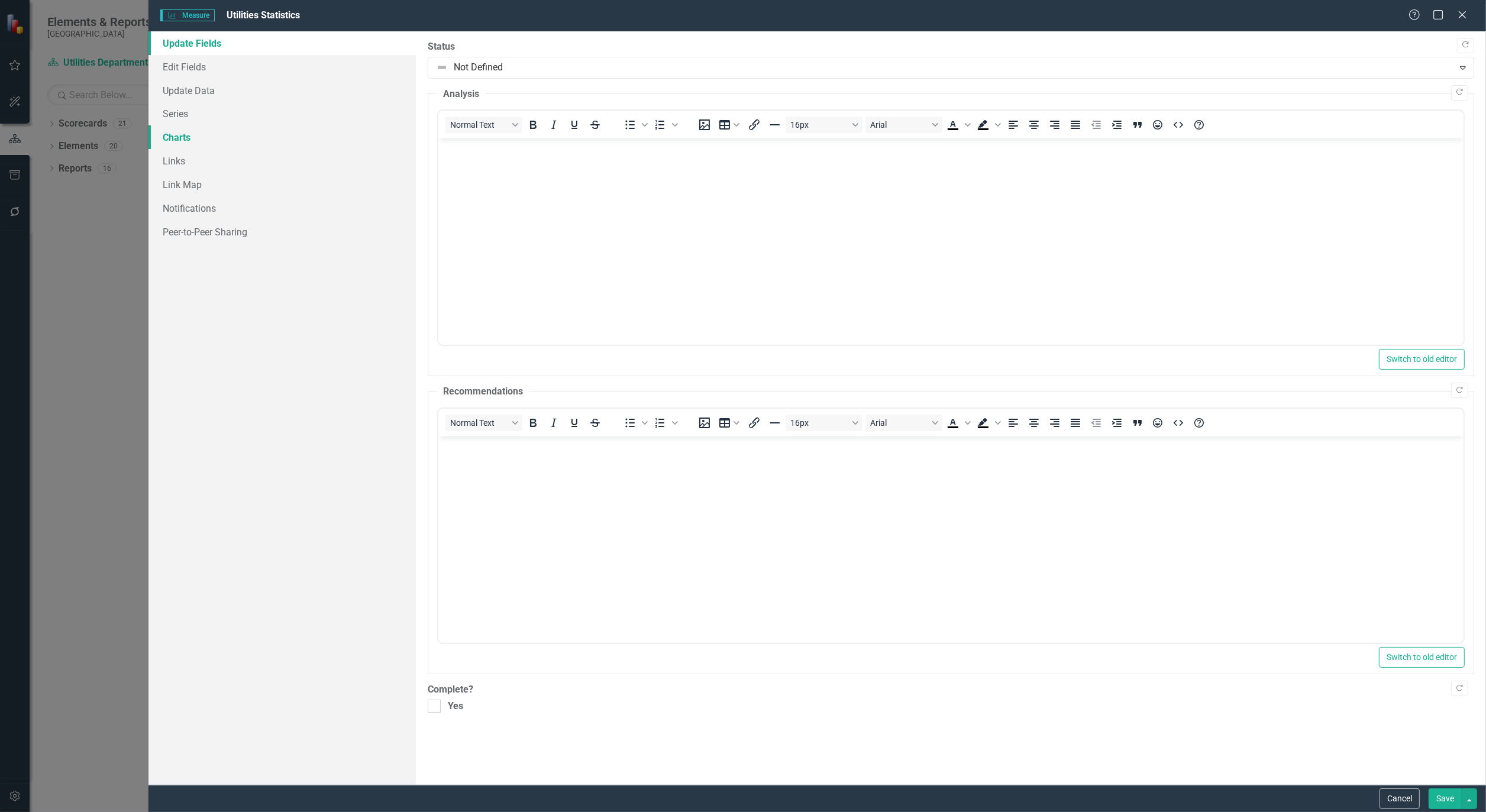
click at [184, 139] on link "Charts" at bounding box center [282, 137] width 268 height 24
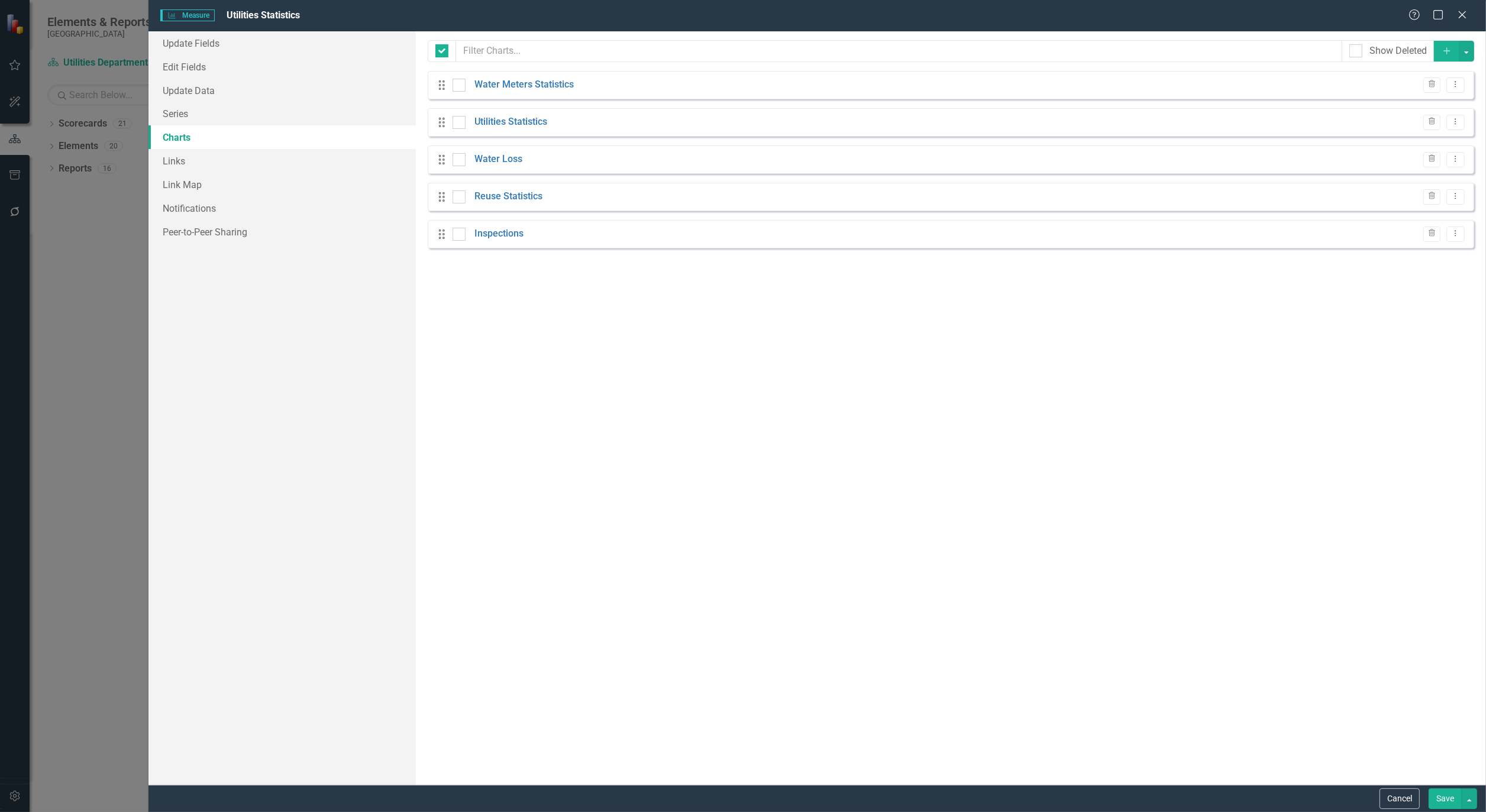
checkbox input "false"
click at [563, 84] on link "Water Meters Statistics" at bounding box center [524, 85] width 99 height 14
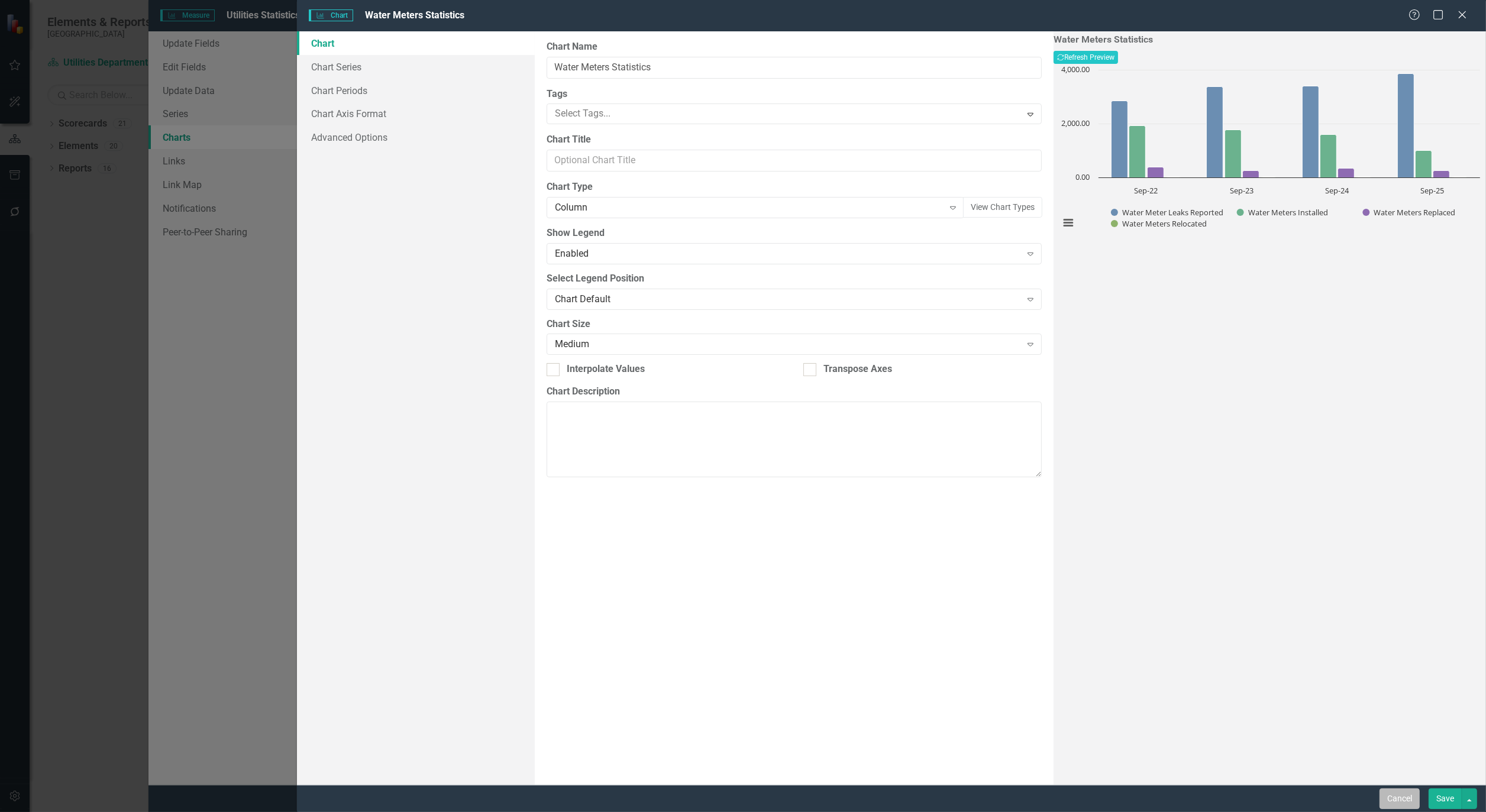
click at [1395, 797] on button "Cancel" at bounding box center [1400, 799] width 40 height 21
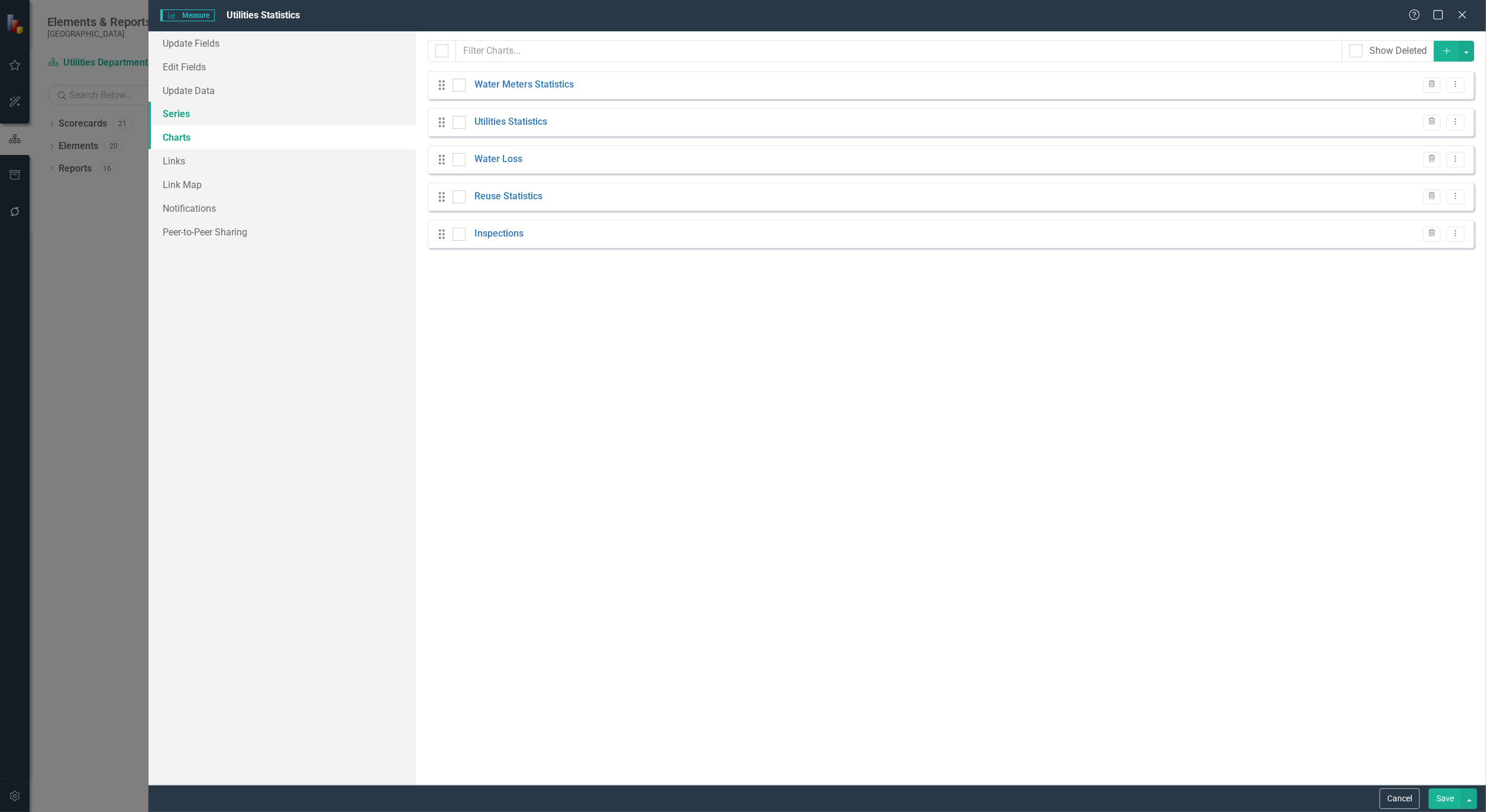
click at [178, 112] on link "Series" at bounding box center [282, 114] width 268 height 24
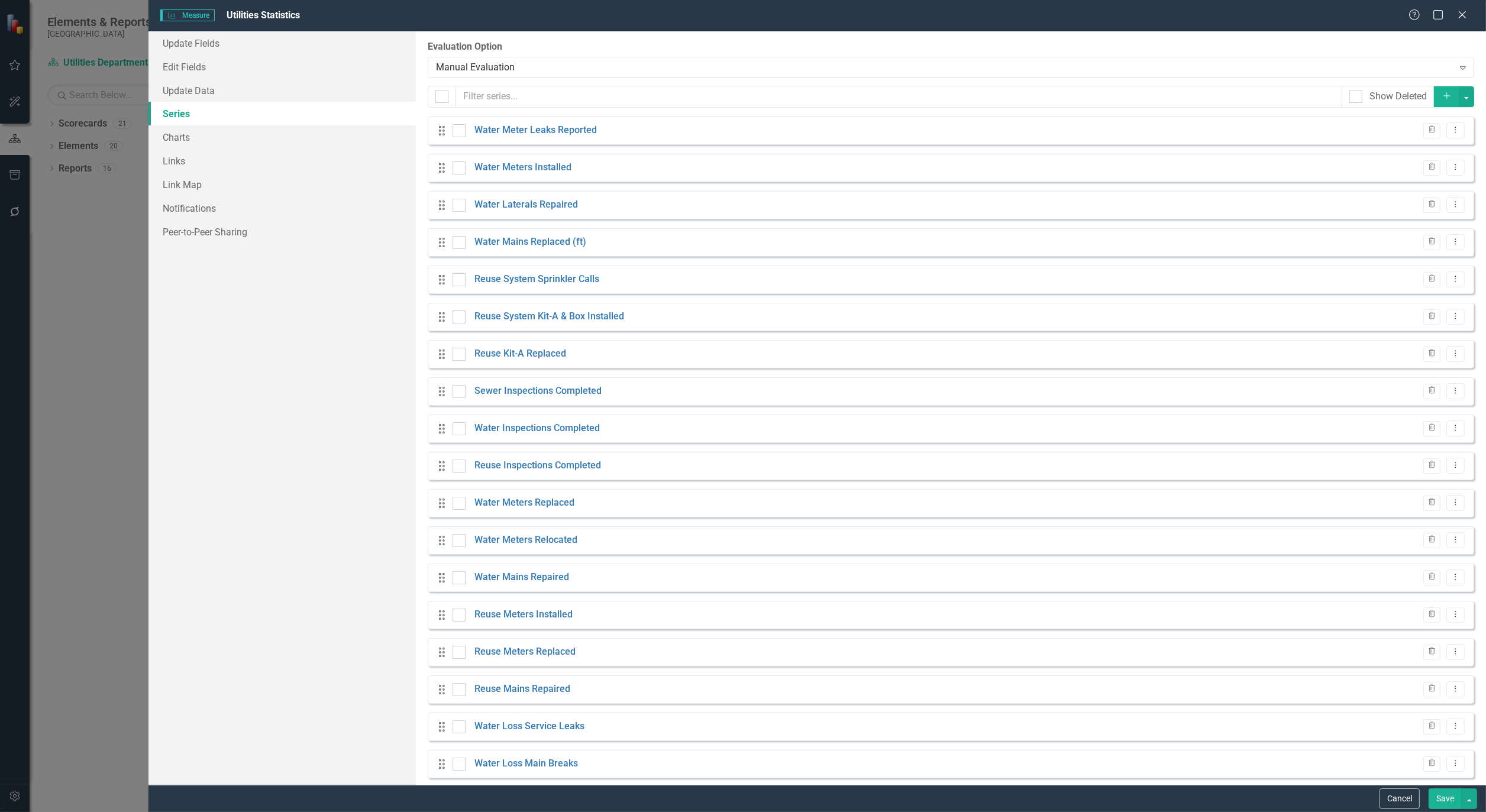
checkbox input "false"
click at [1451, 130] on icon "Dropdown Menu" at bounding box center [1456, 130] width 10 height 8
click at [1399, 145] on link "Edit Edit Measure Series" at bounding box center [1389, 150] width 134 height 22
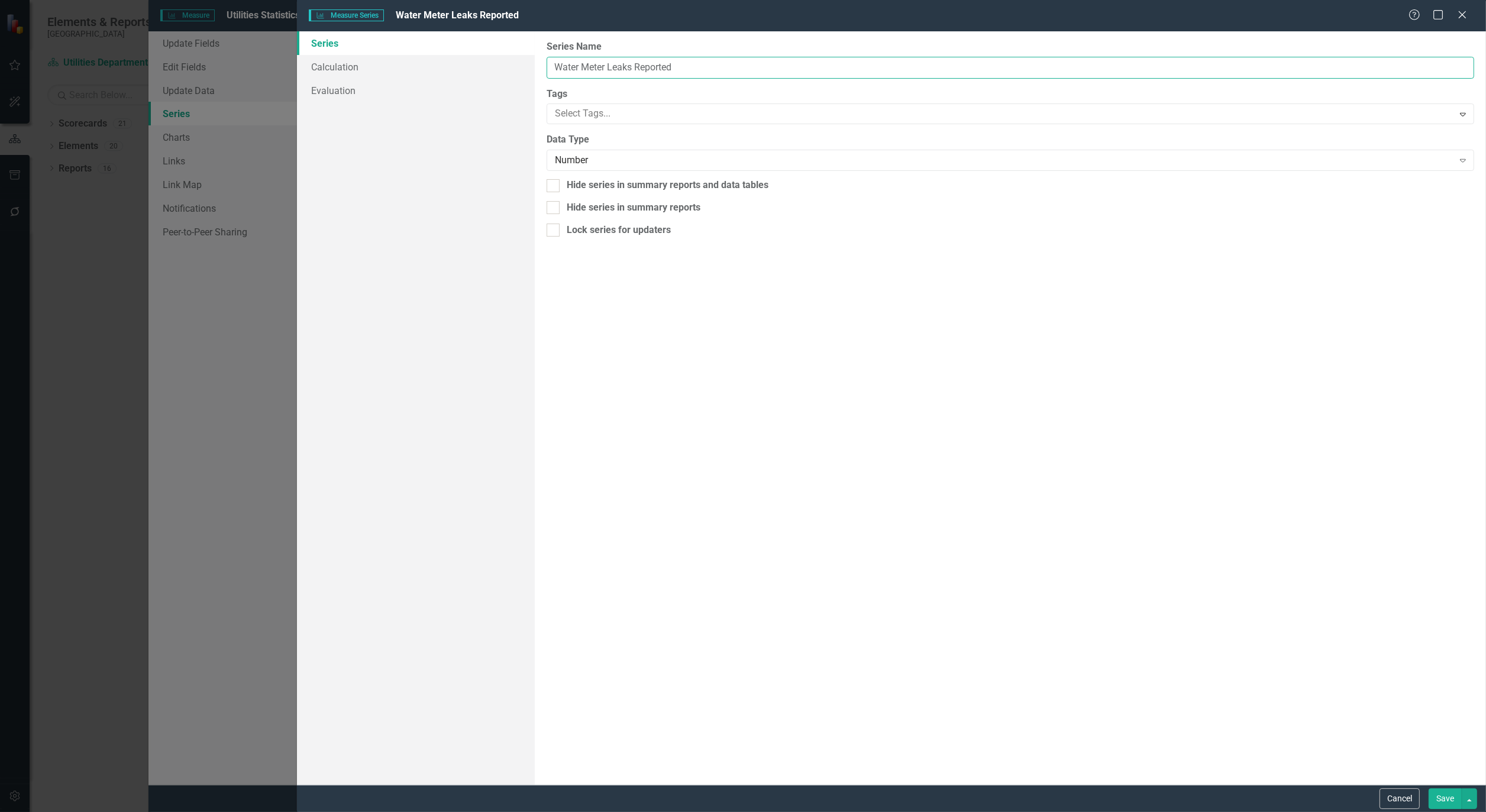
click at [596, 69] on input "Water Meter Leaks Reported" at bounding box center [1011, 68] width 928 height 22
type input "Water Leaks Reported"
click at [1444, 799] on button "Save" at bounding box center [1446, 799] width 33 height 21
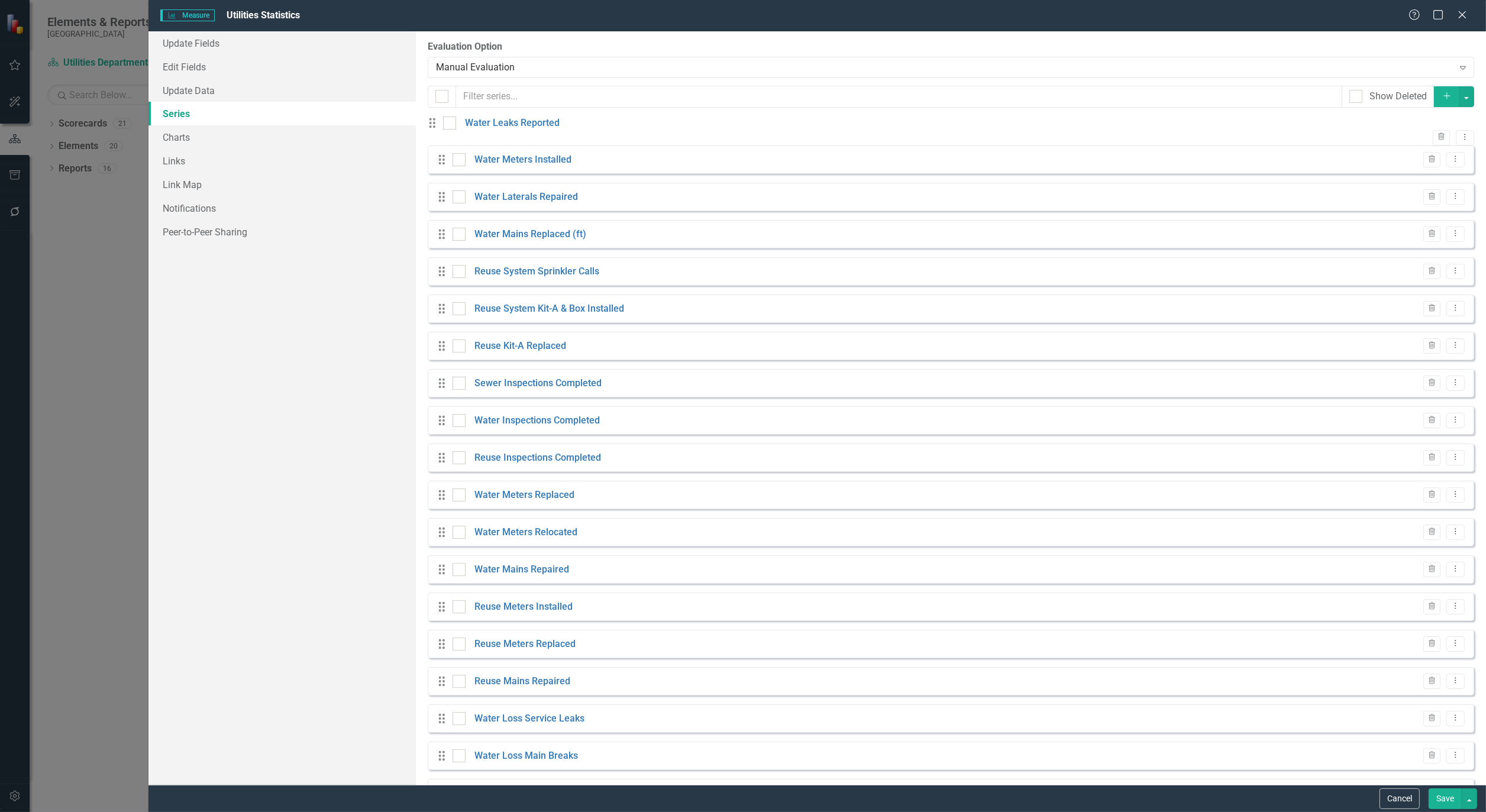
click at [1444, 799] on button "Save" at bounding box center [1446, 799] width 33 height 21
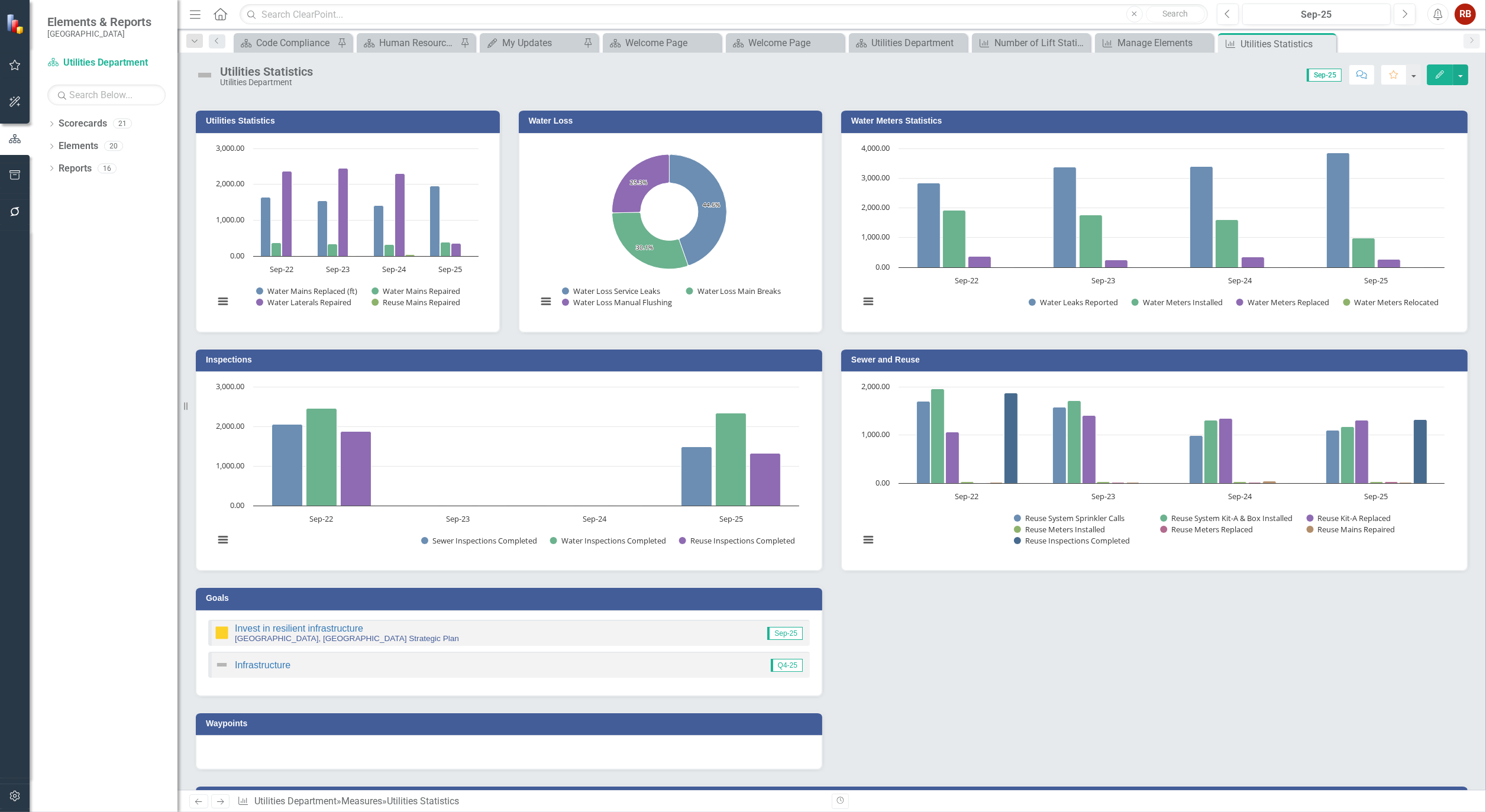
click at [1430, 73] on button "Edit" at bounding box center [1440, 75] width 26 height 21
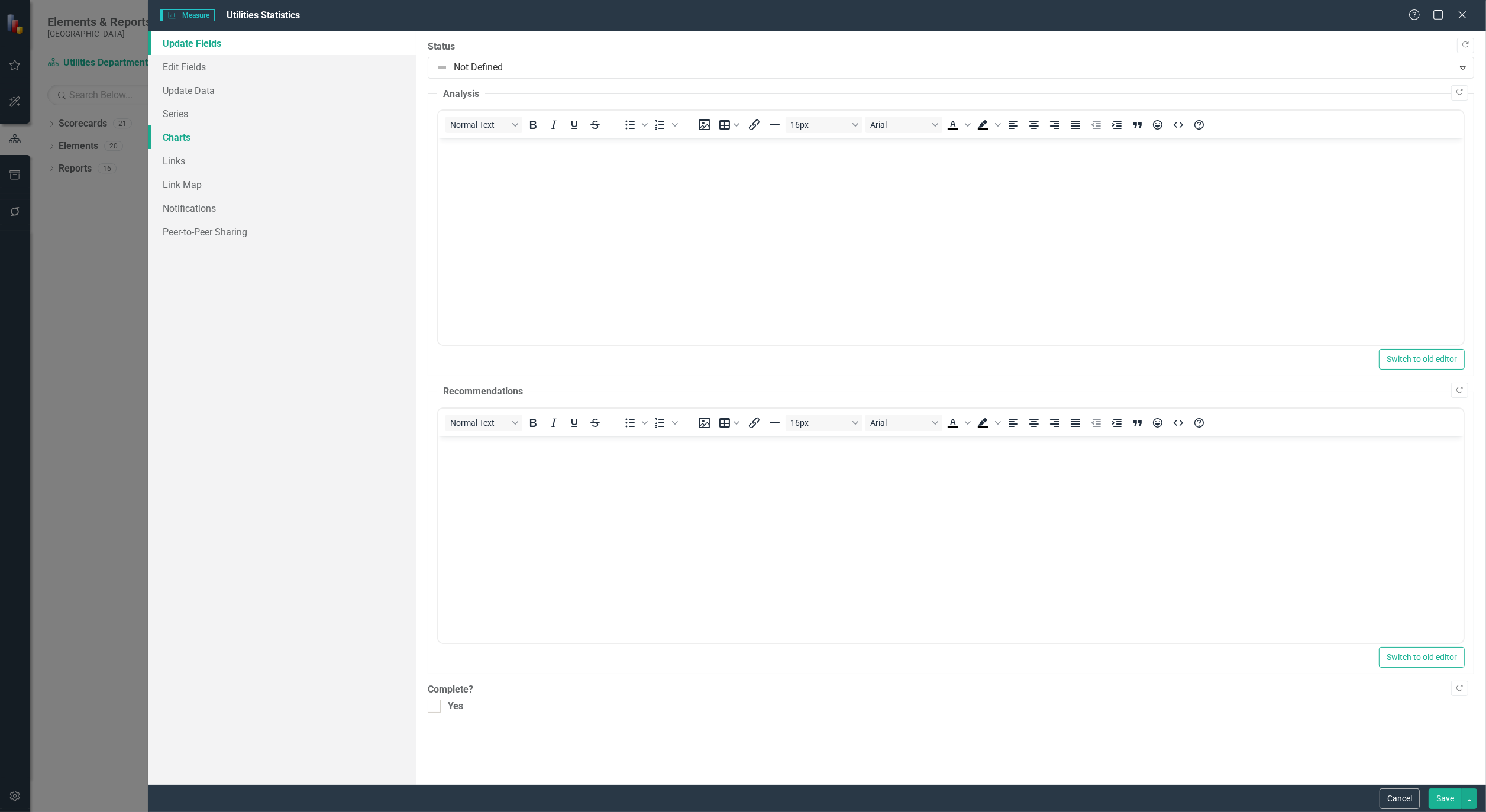
click at [176, 136] on link "Charts" at bounding box center [282, 137] width 268 height 24
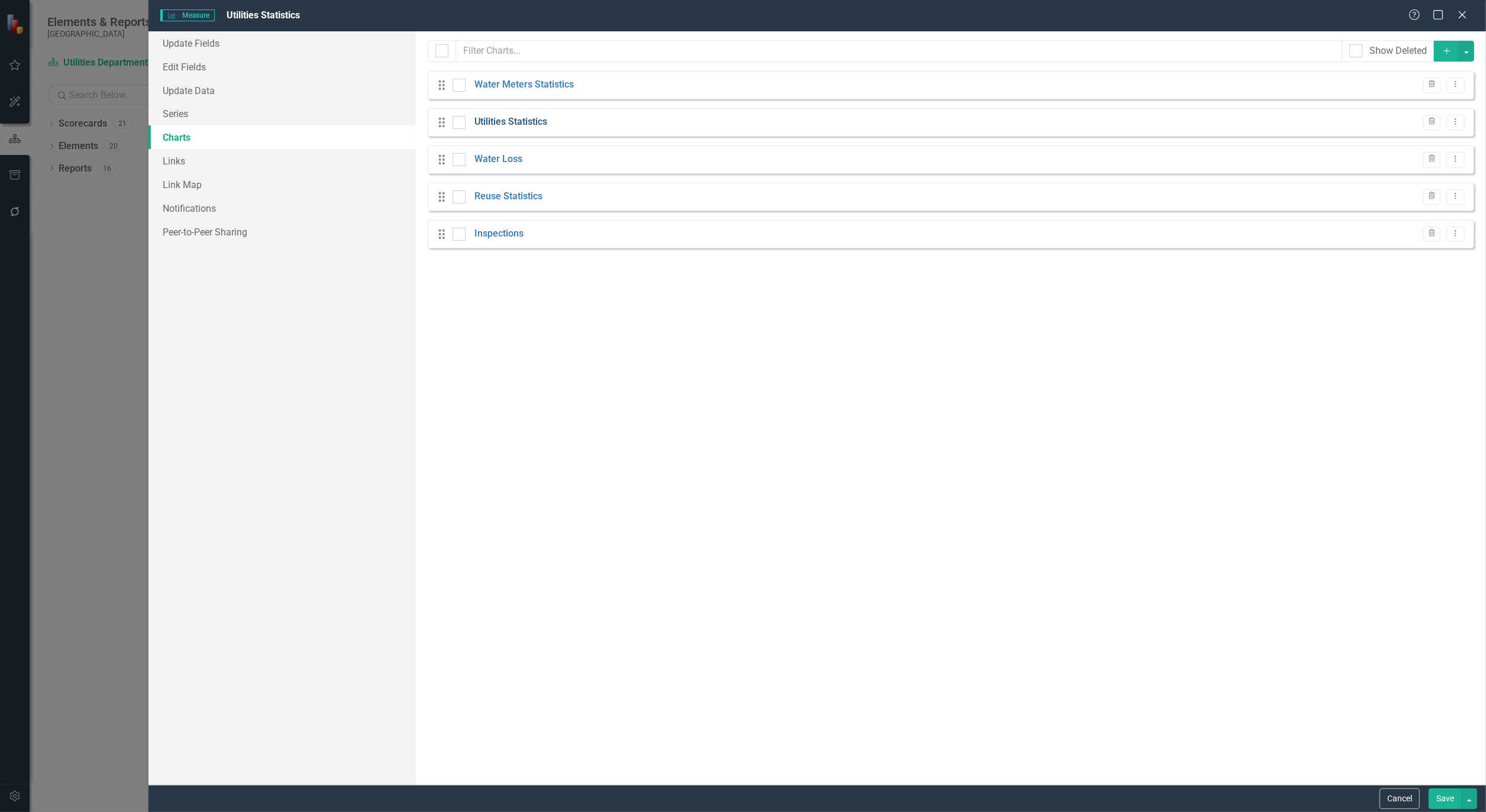
click at [506, 122] on link "Utilities Statistics" at bounding box center [511, 122] width 73 height 14
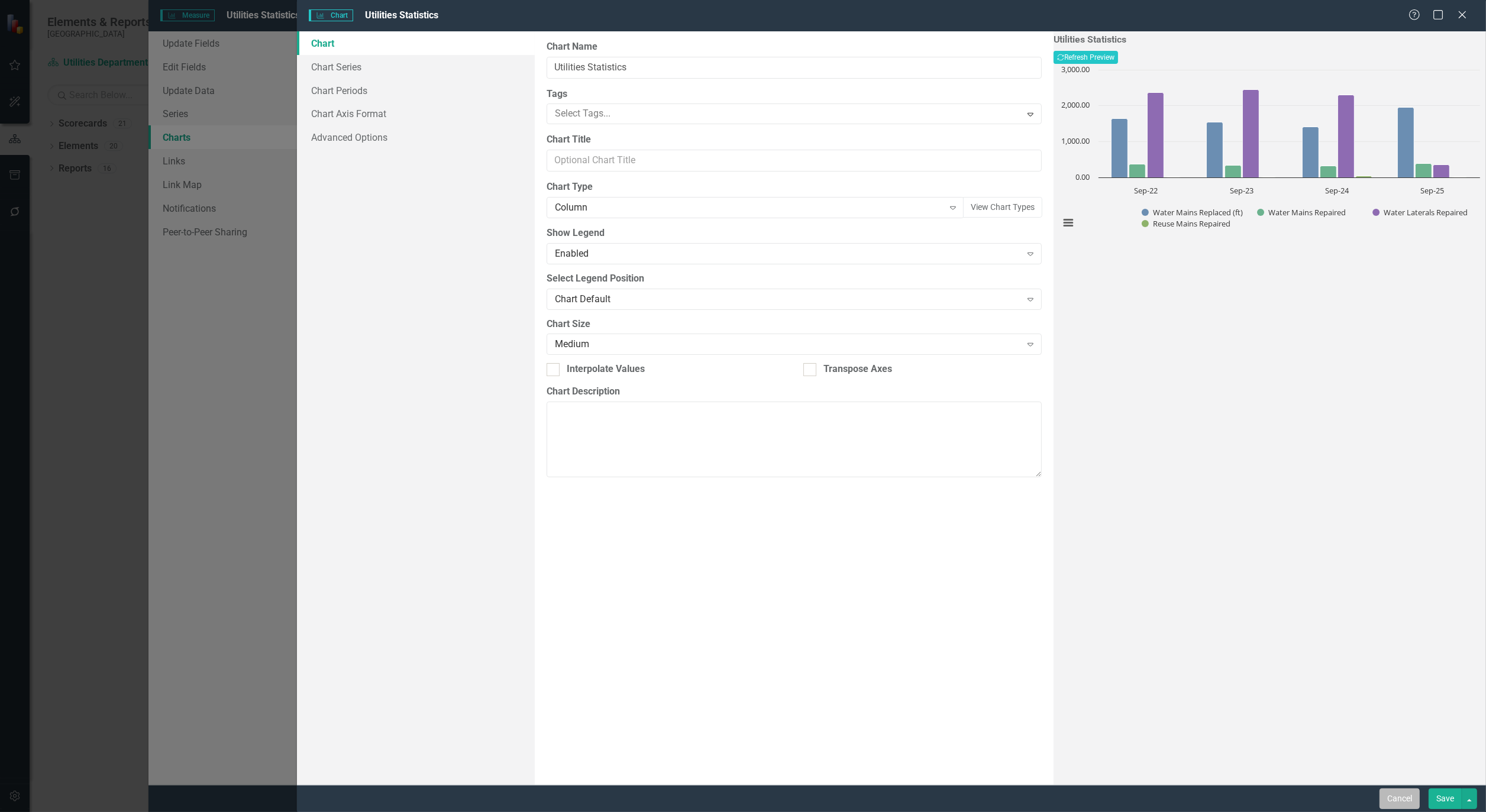
click at [1397, 797] on button "Cancel" at bounding box center [1400, 799] width 40 height 21
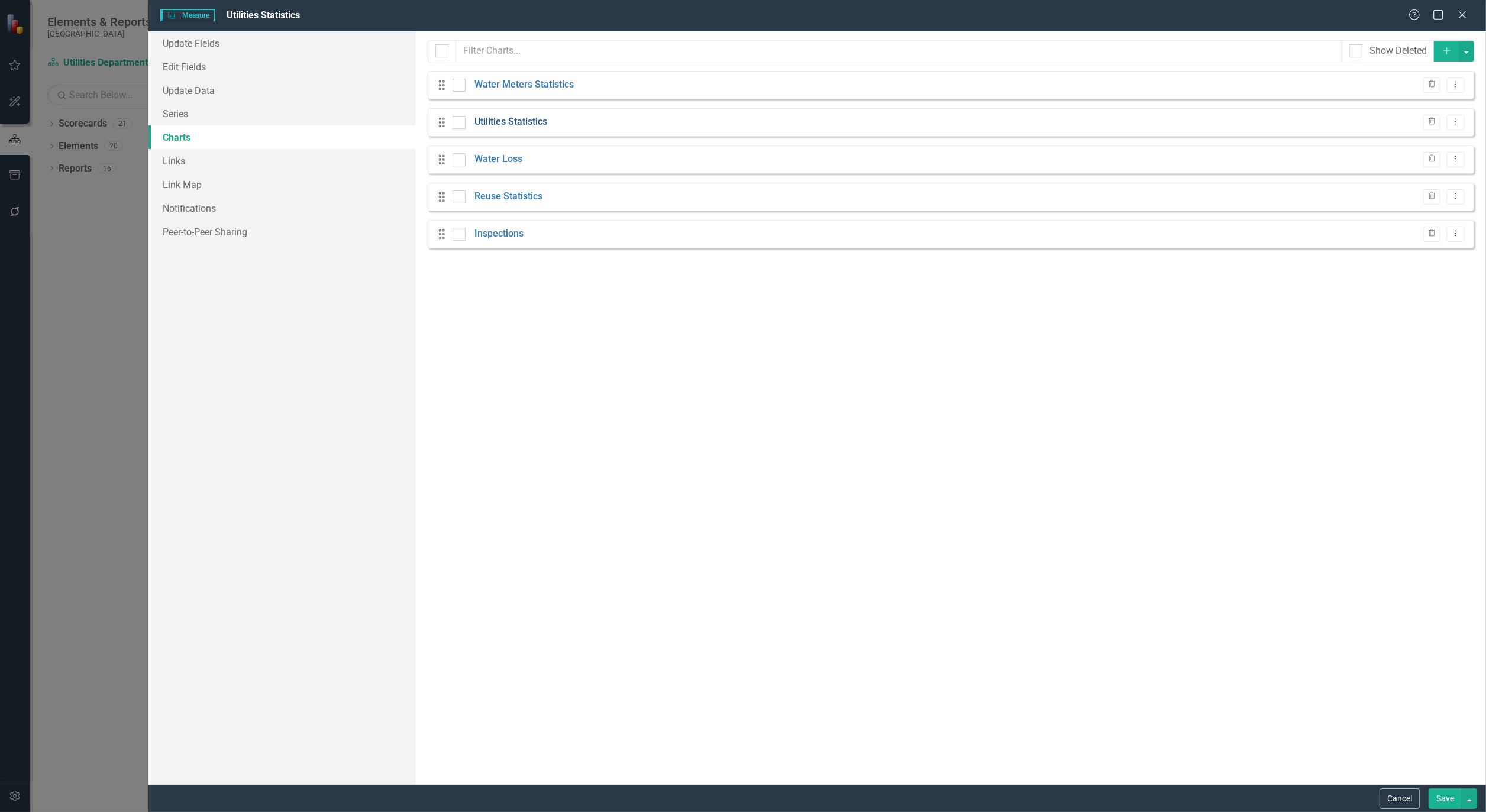
click at [517, 123] on link "Utilities Statistics" at bounding box center [511, 122] width 73 height 14
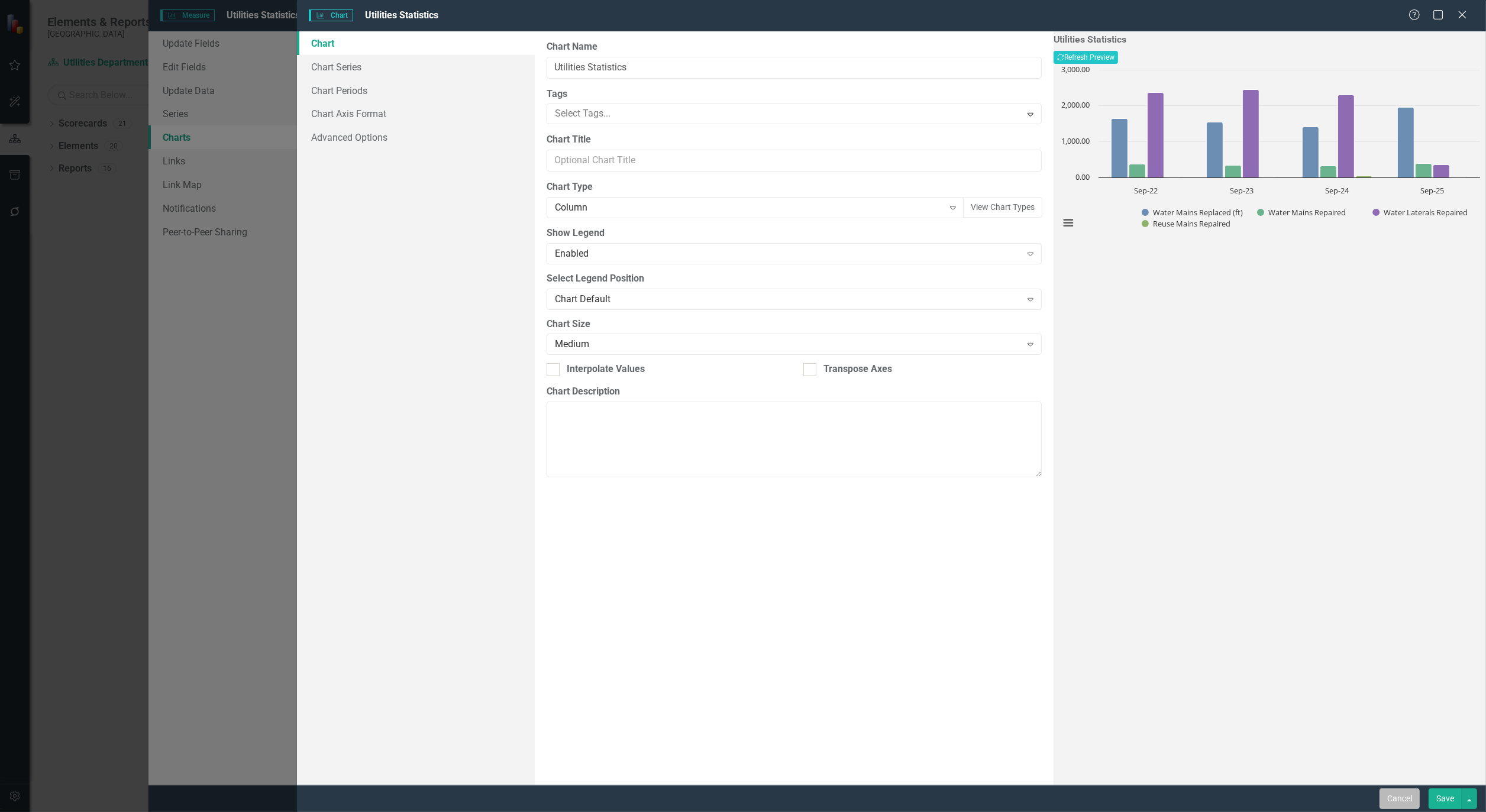
click at [1392, 793] on button "Cancel" at bounding box center [1400, 799] width 40 height 21
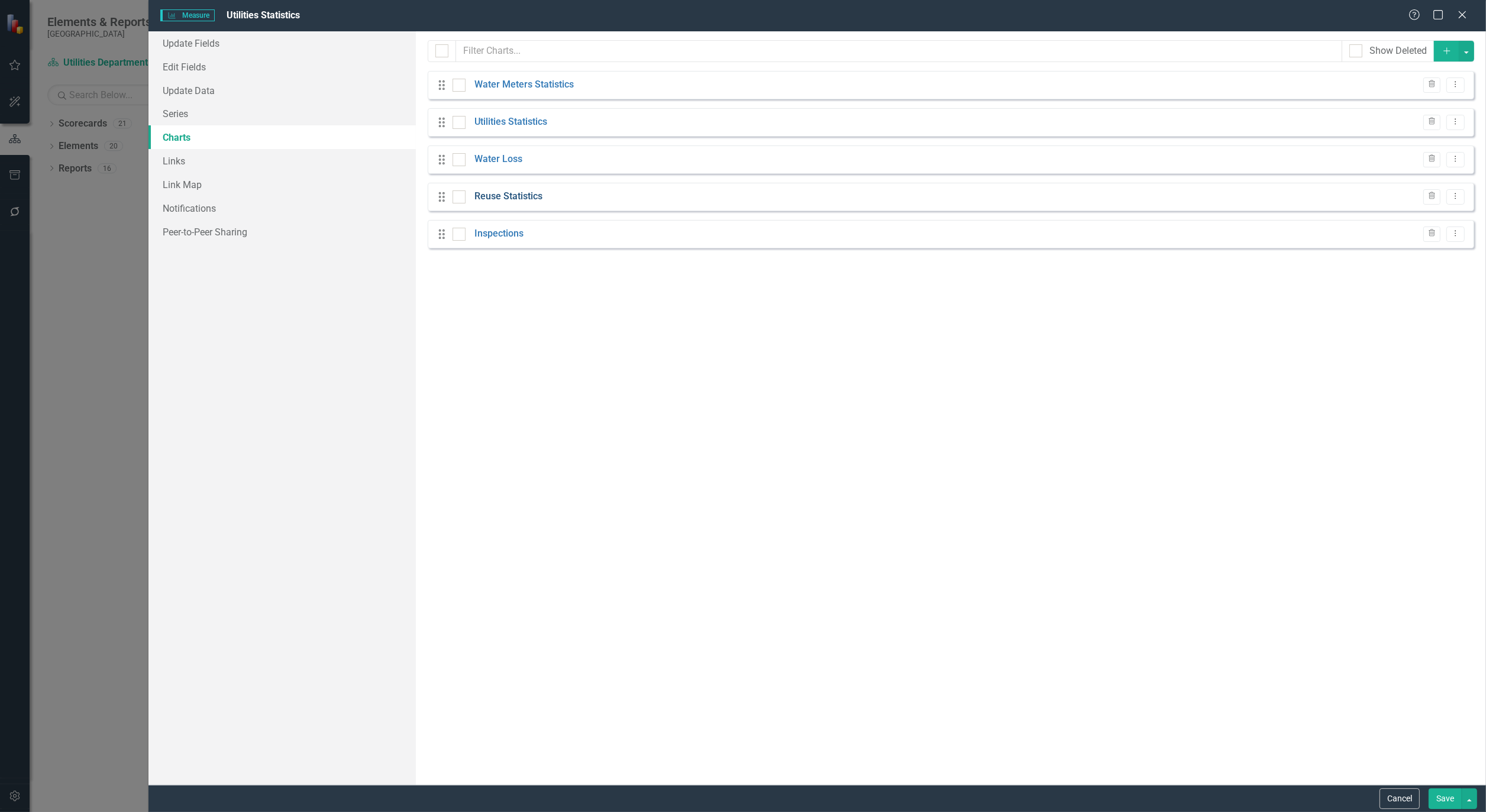
click at [507, 199] on link "Reuse Statistics" at bounding box center [509, 197] width 68 height 14
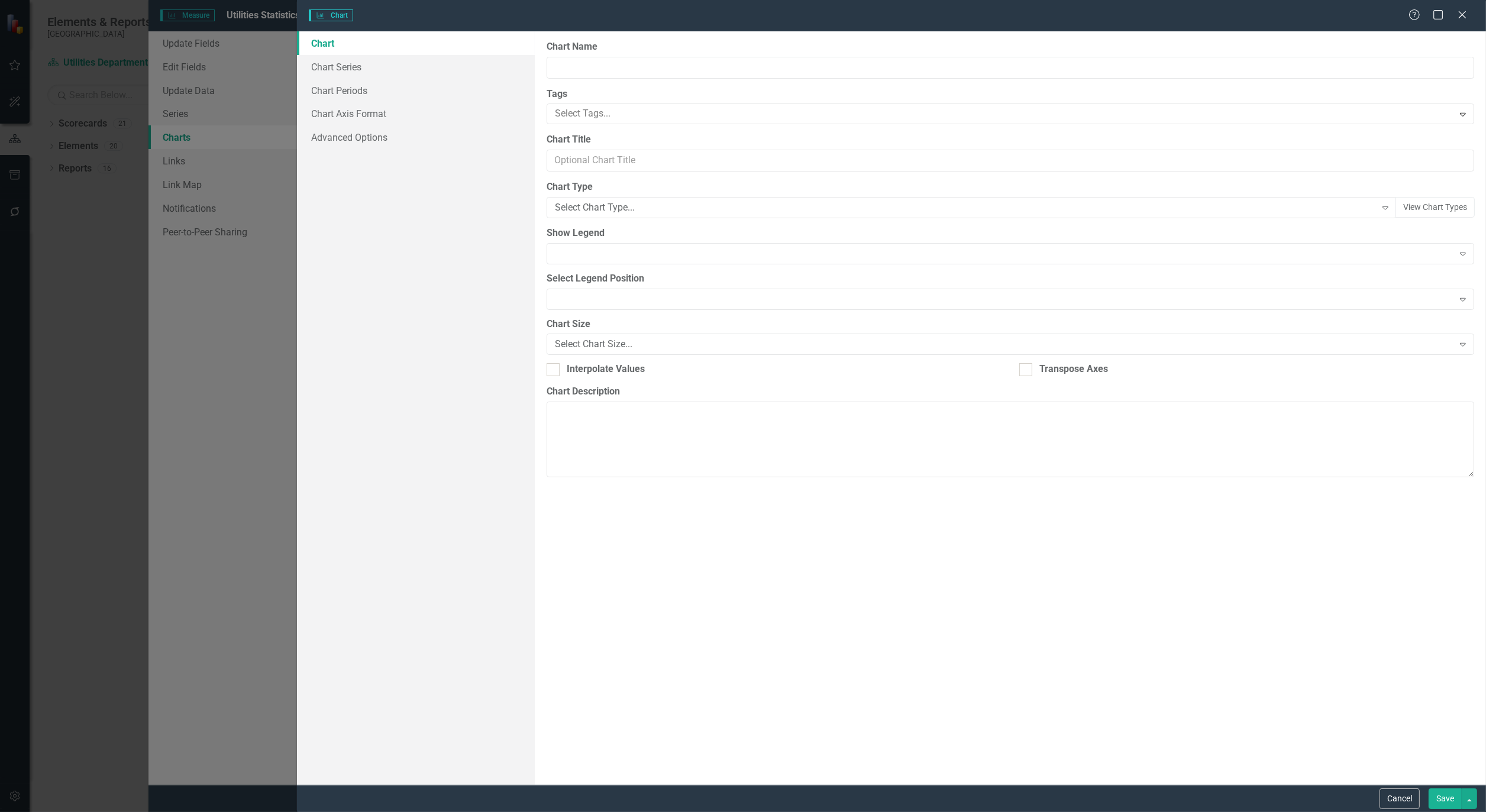
type input "Reuse Statistics"
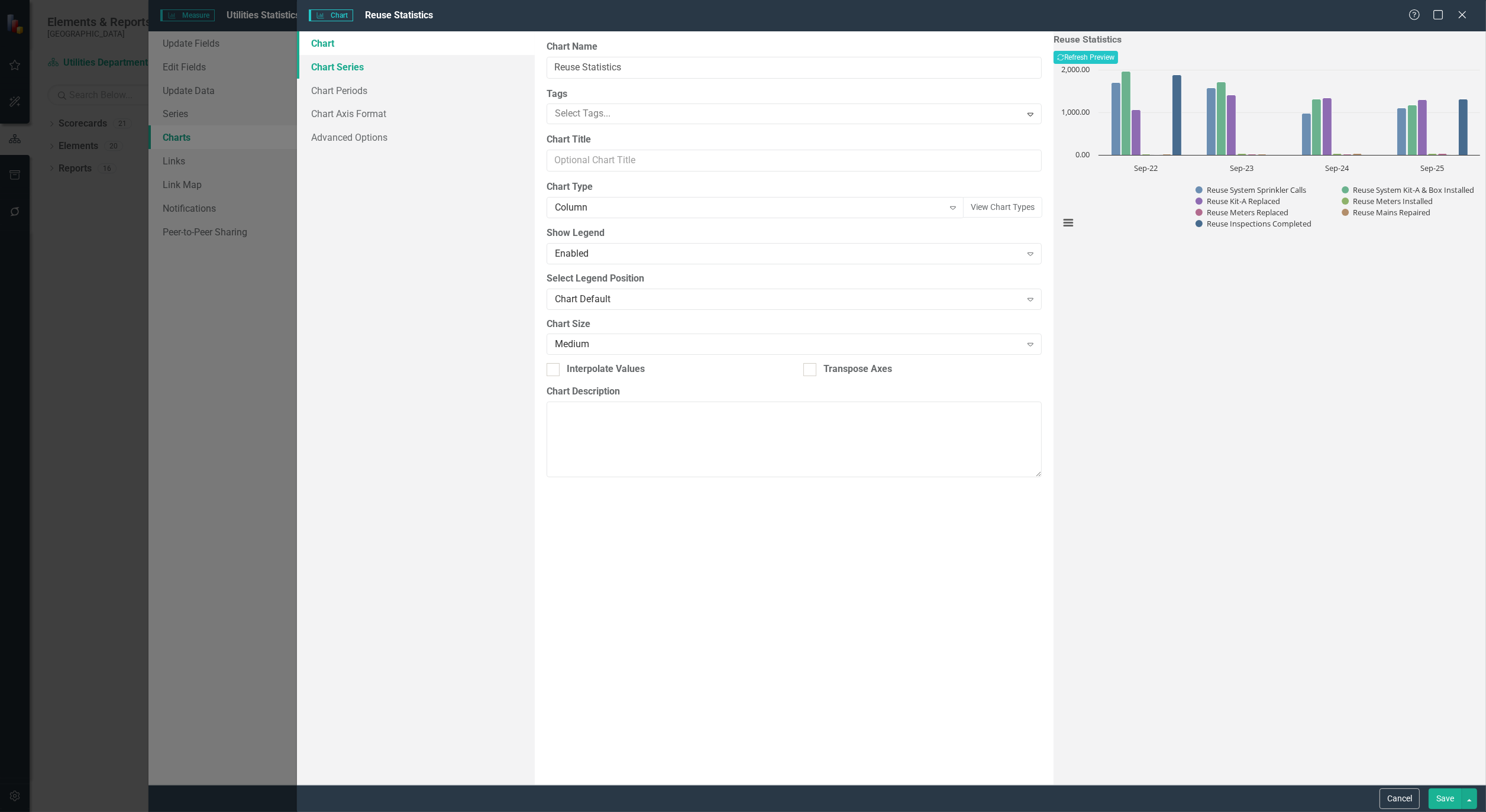
click at [335, 67] on link "Chart Series" at bounding box center [416, 67] width 238 height 24
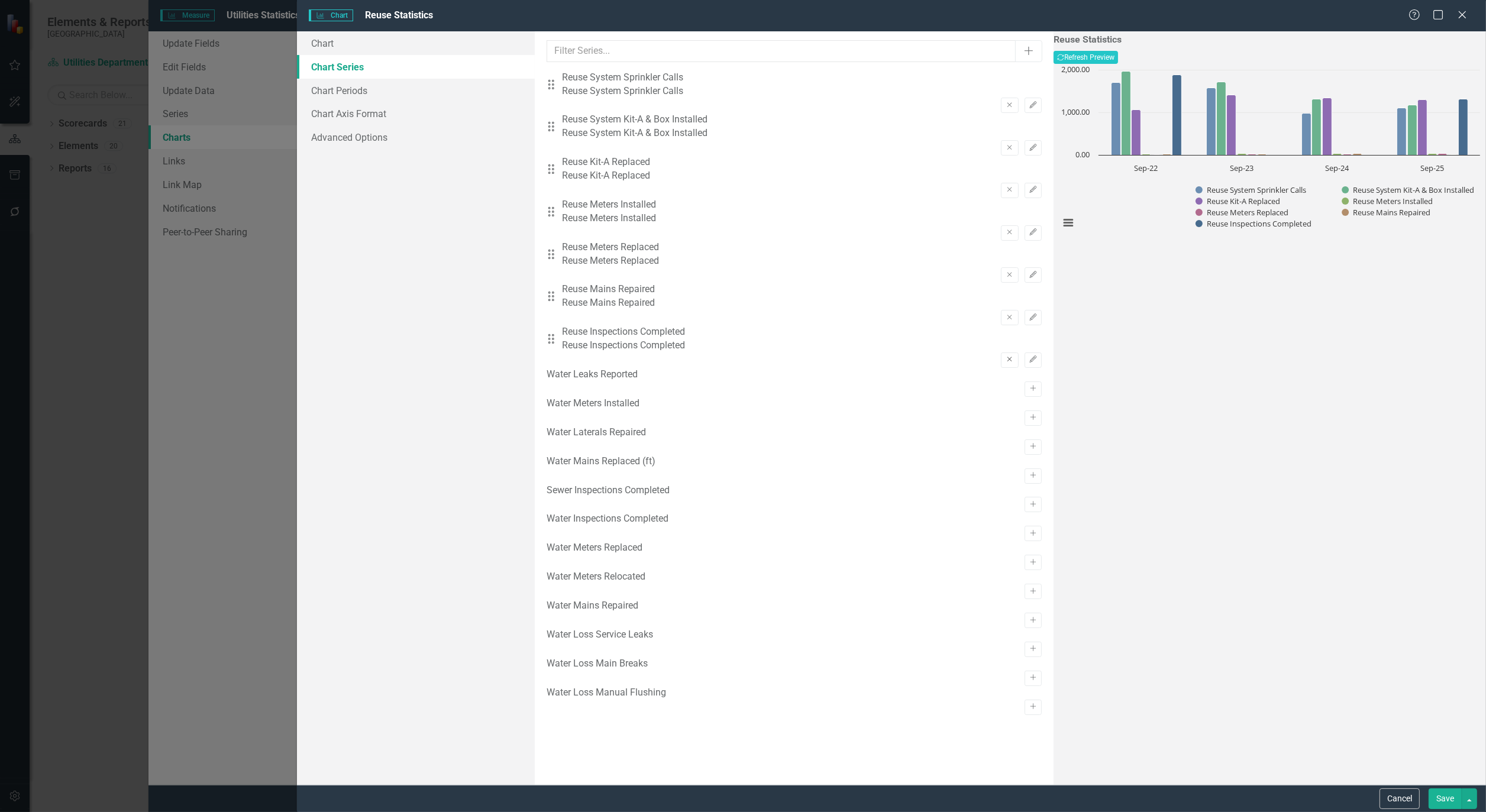
click at [1005, 356] on icon "Remove" at bounding box center [1009, 360] width 9 height 7
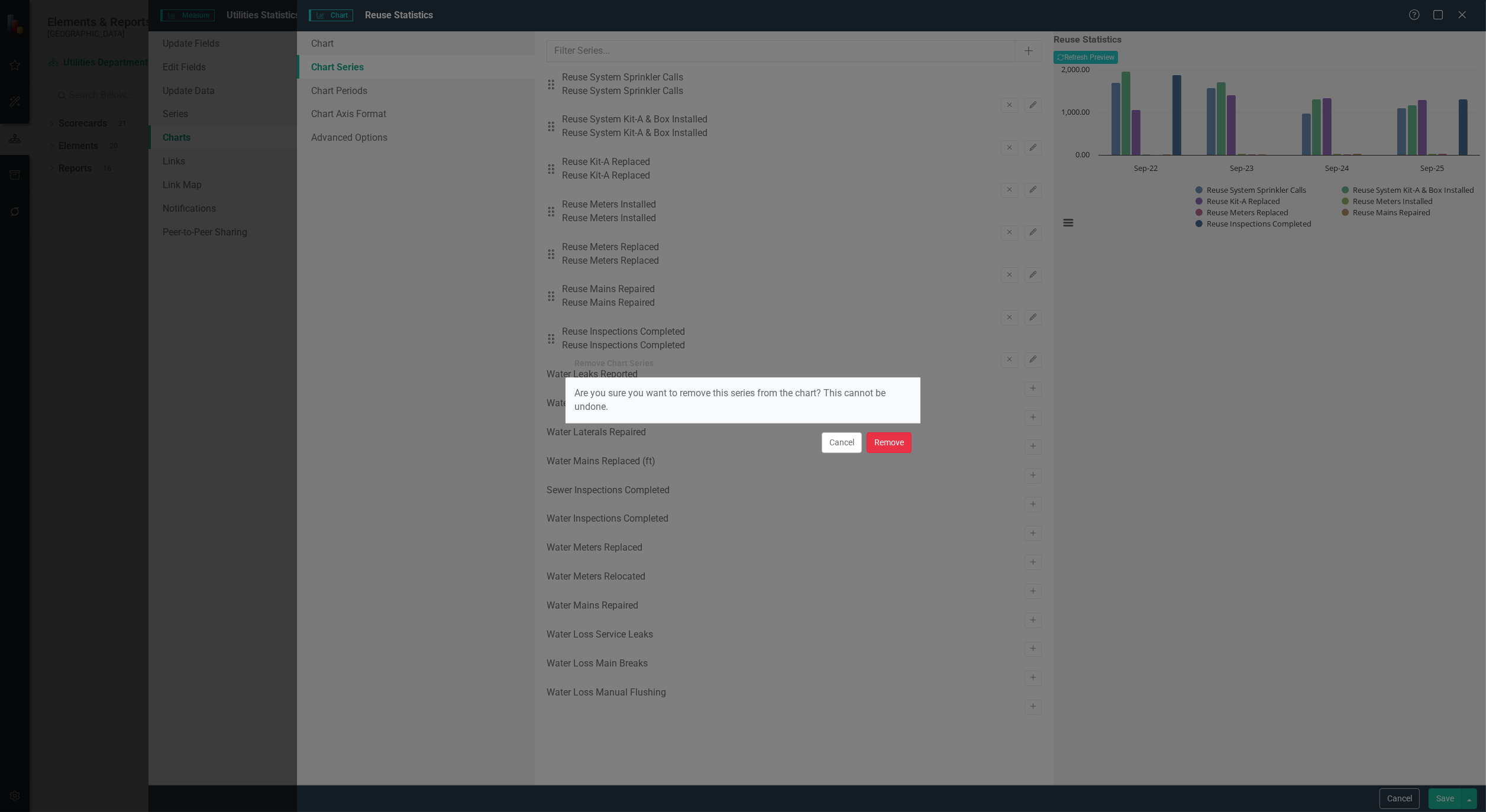
click at [884, 443] on button "Remove" at bounding box center [889, 443] width 45 height 21
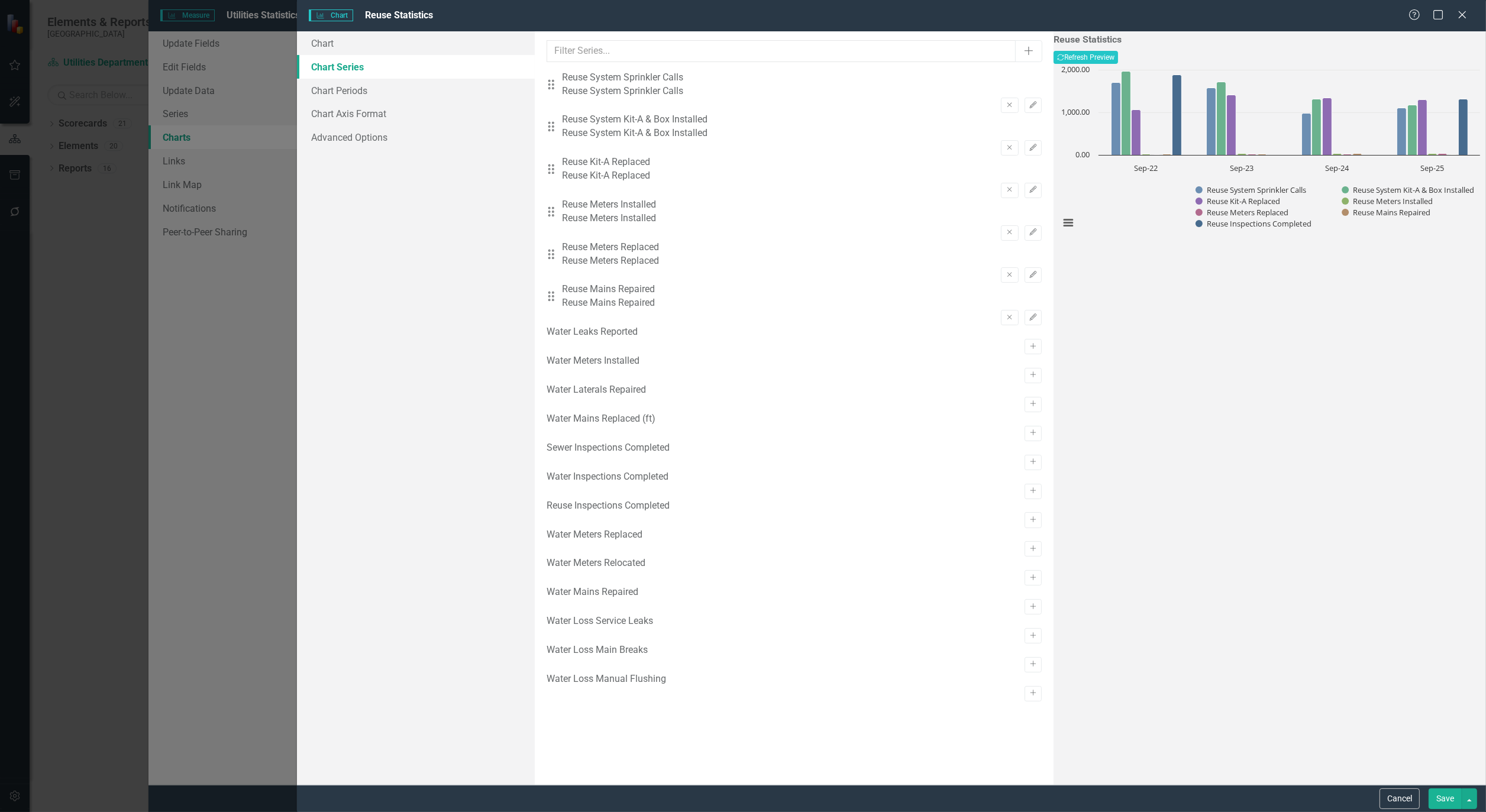
click at [1441, 799] on button "Save" at bounding box center [1446, 799] width 33 height 21
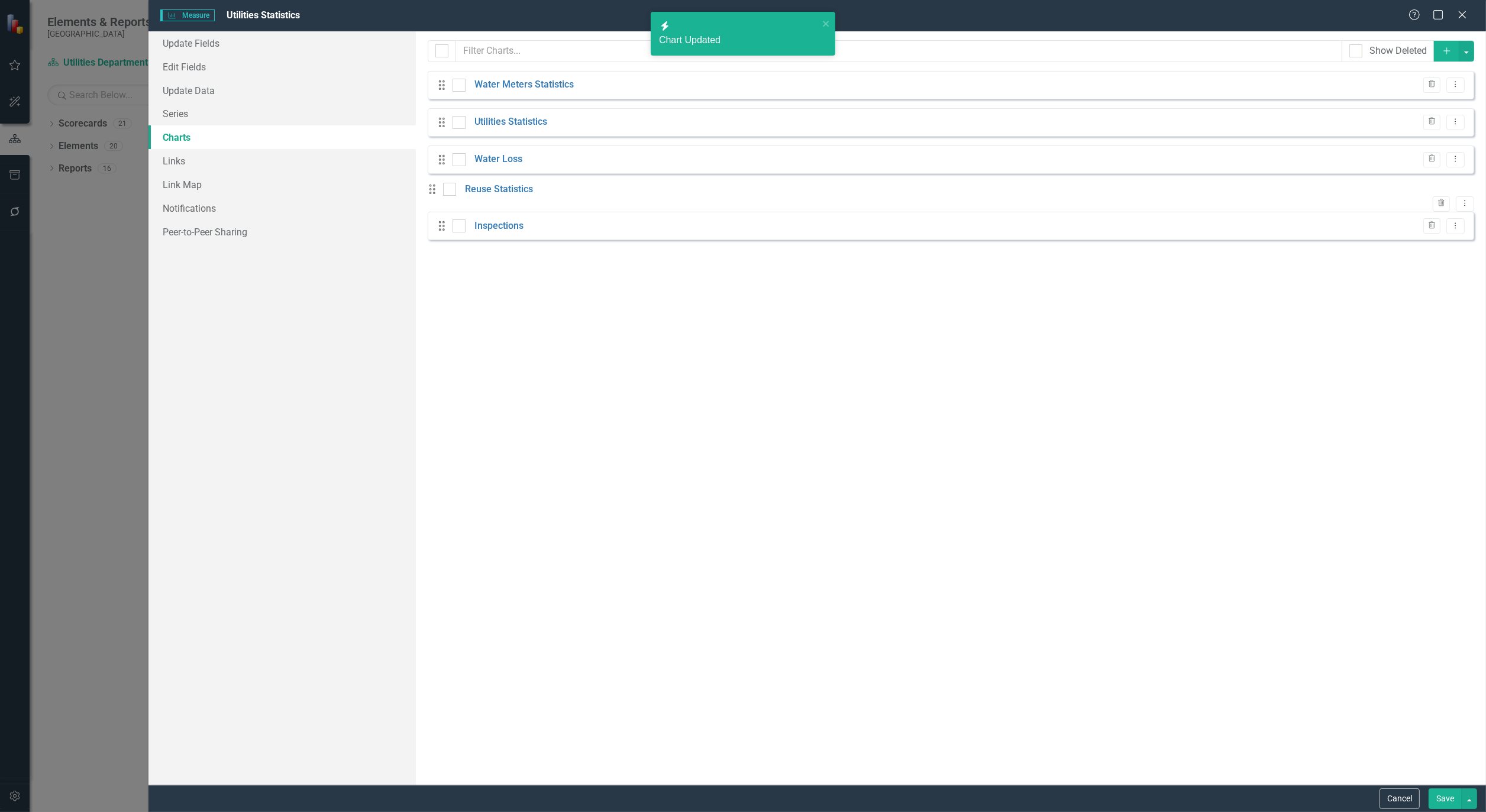
click at [1433, 796] on button "Save" at bounding box center [1446, 799] width 33 height 21
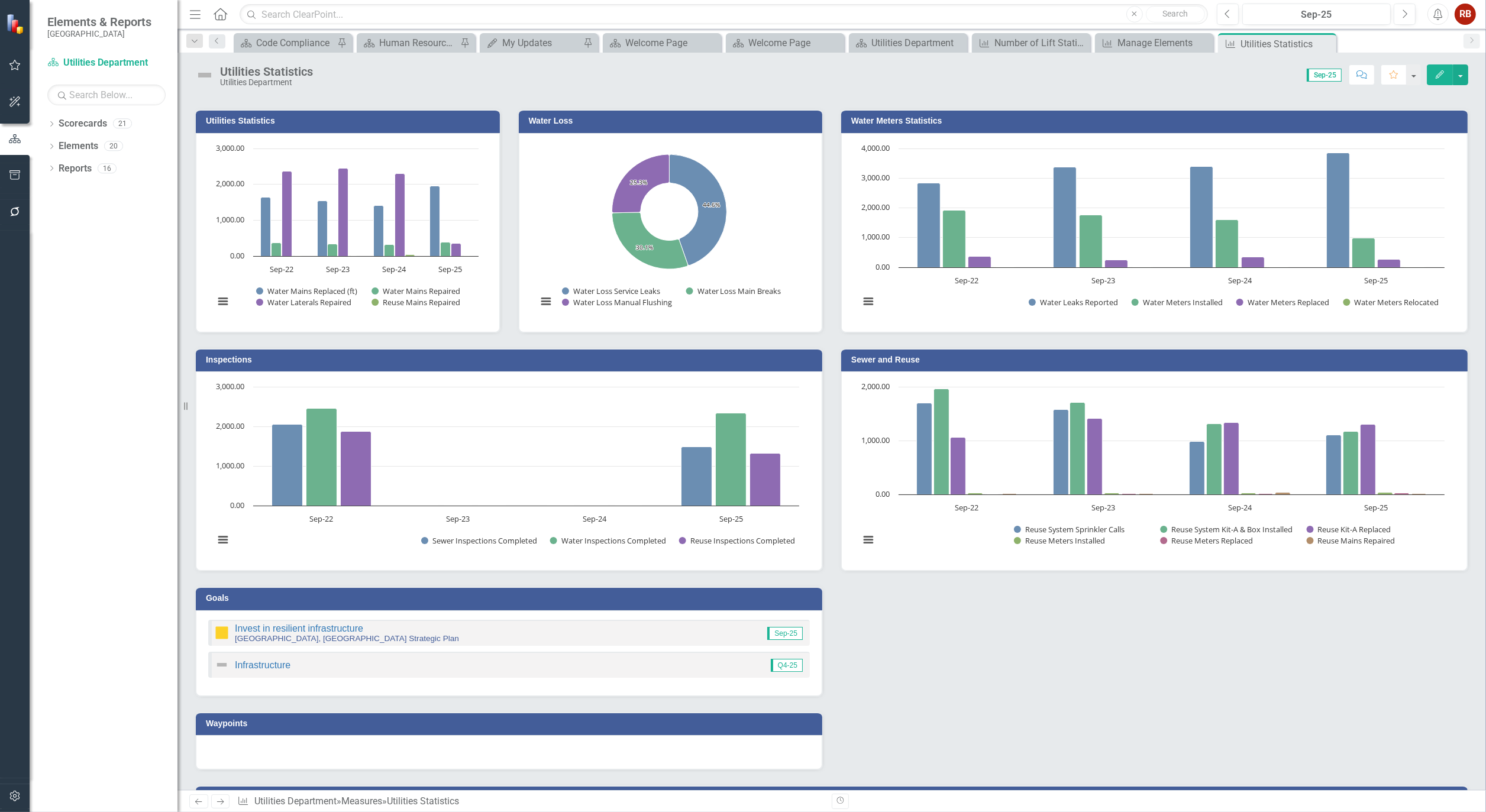
click at [1445, 75] on icon "Edit" at bounding box center [1440, 75] width 10 height 8
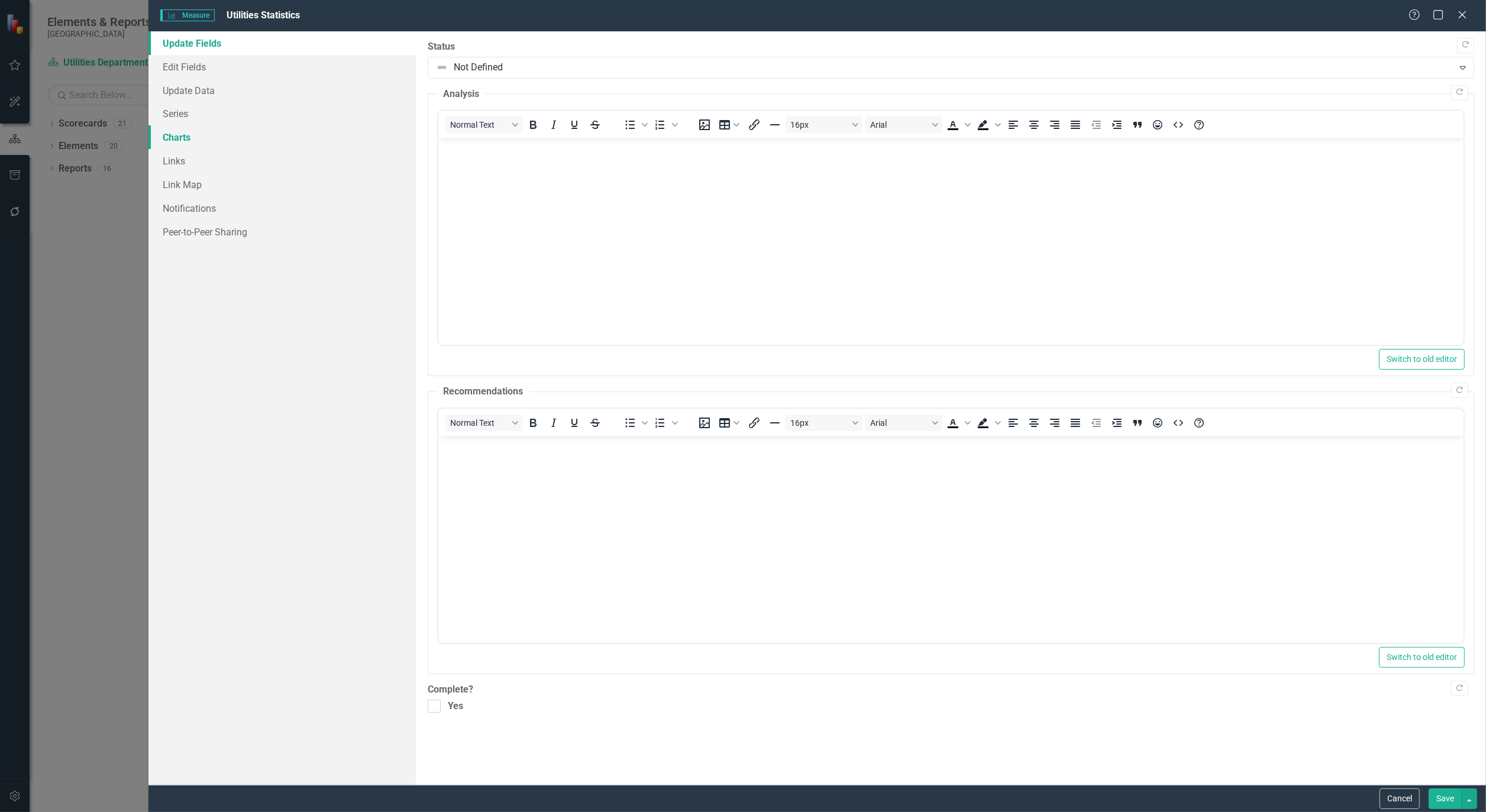
click at [180, 143] on link "Charts" at bounding box center [282, 137] width 268 height 24
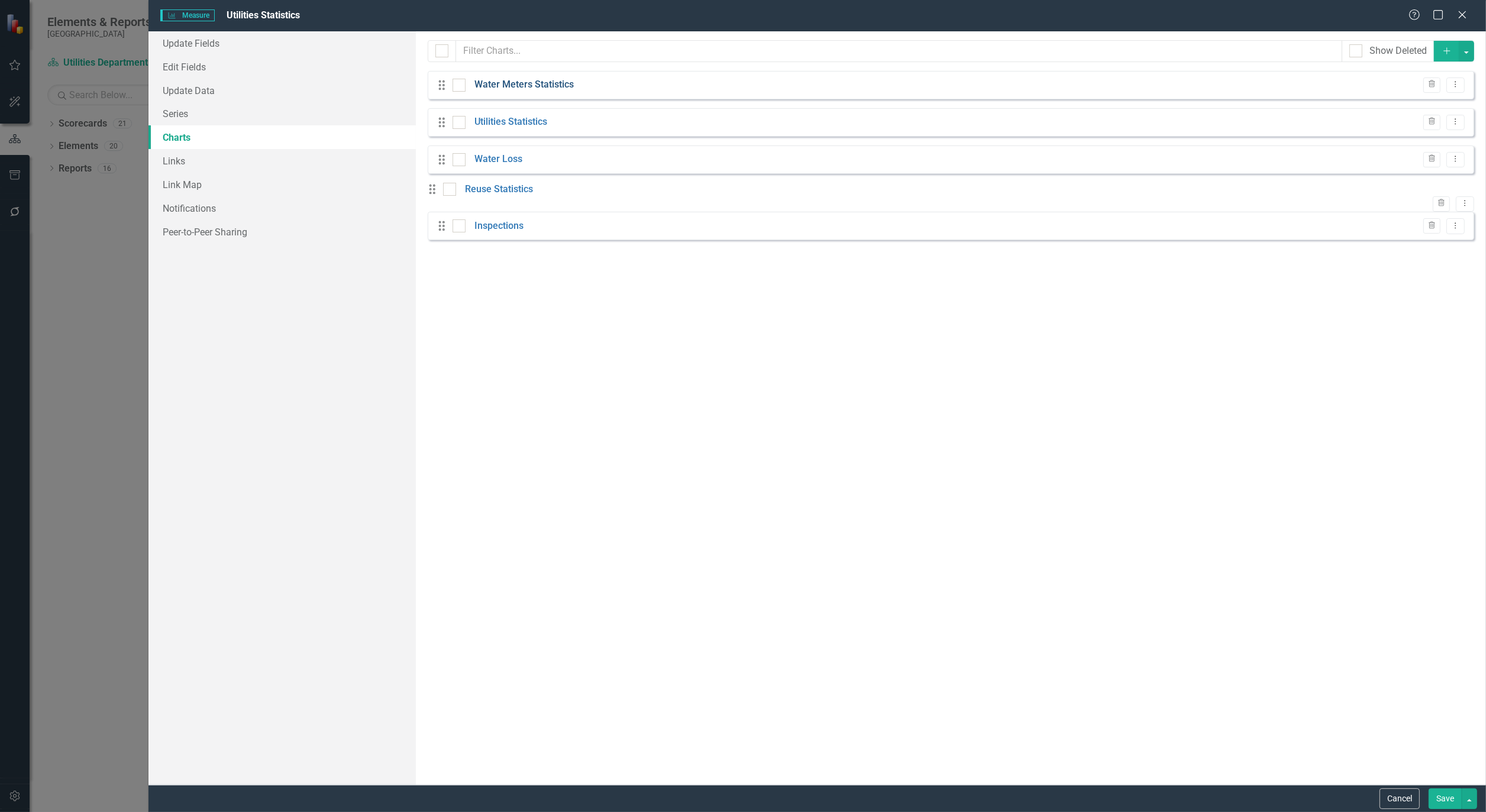
click at [533, 89] on link "Water Meters Statistics" at bounding box center [524, 85] width 99 height 14
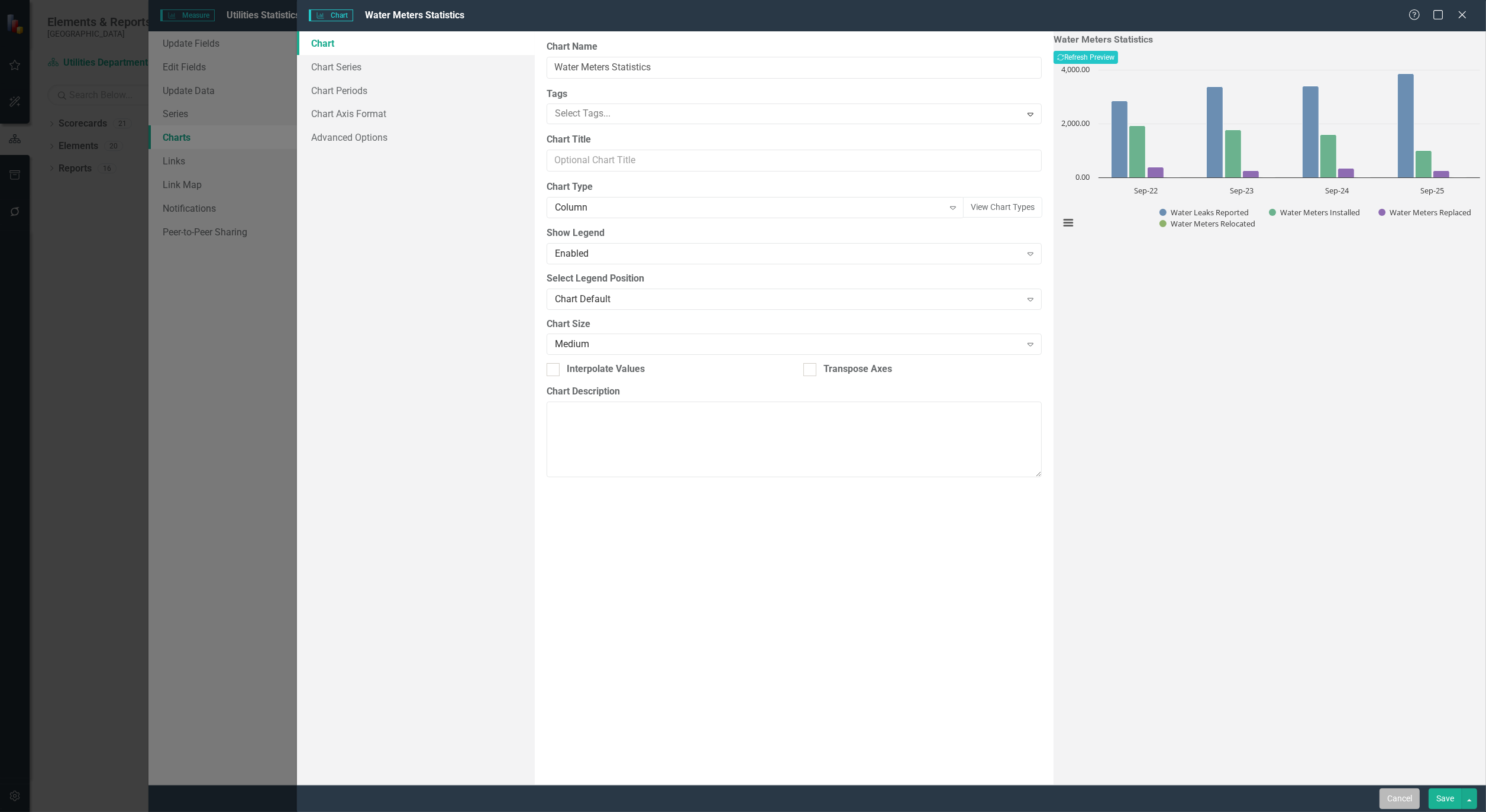
click at [1397, 800] on button "Cancel" at bounding box center [1400, 799] width 40 height 21
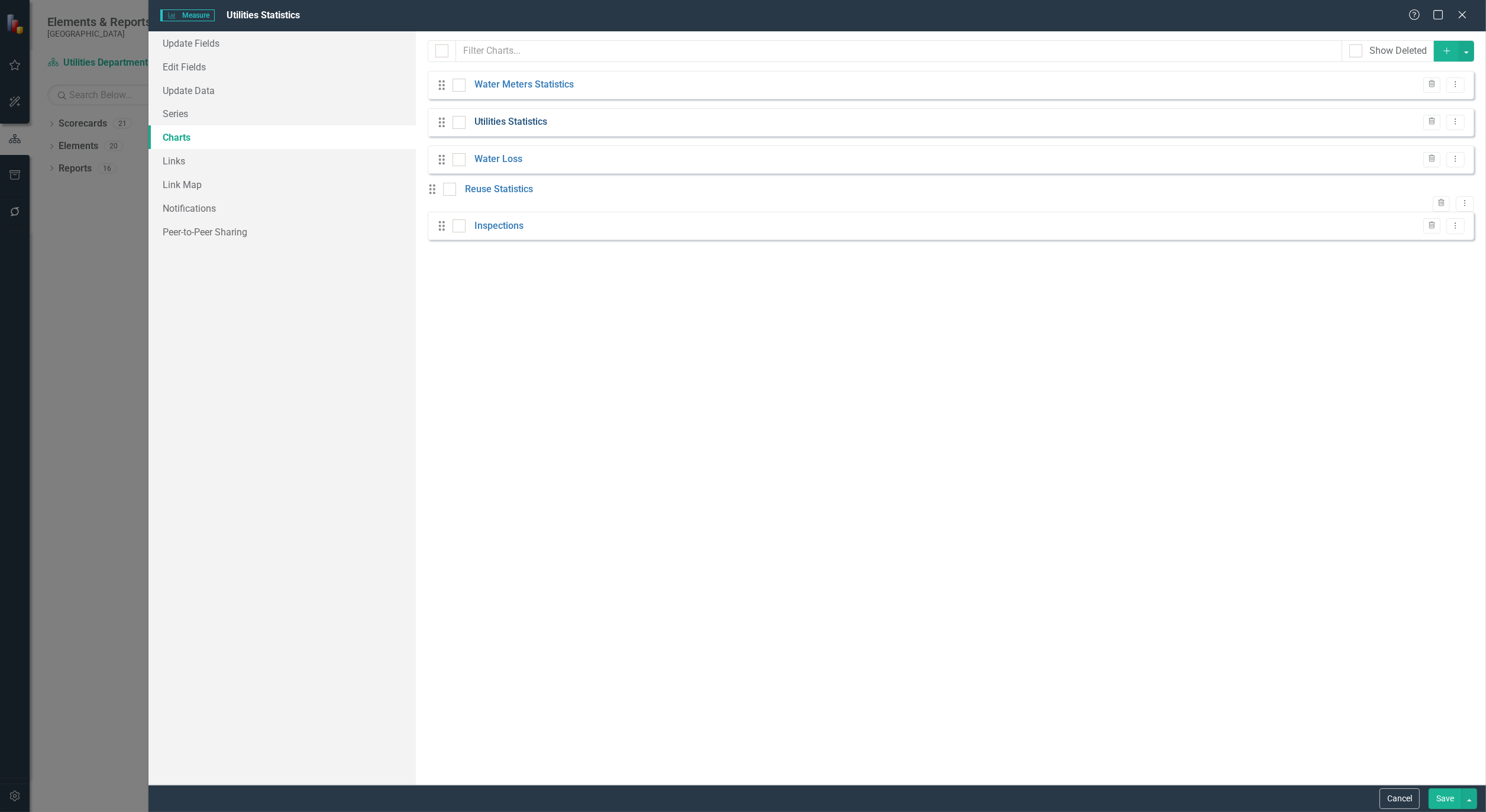
click at [533, 123] on link "Utilities Statistics" at bounding box center [511, 122] width 73 height 14
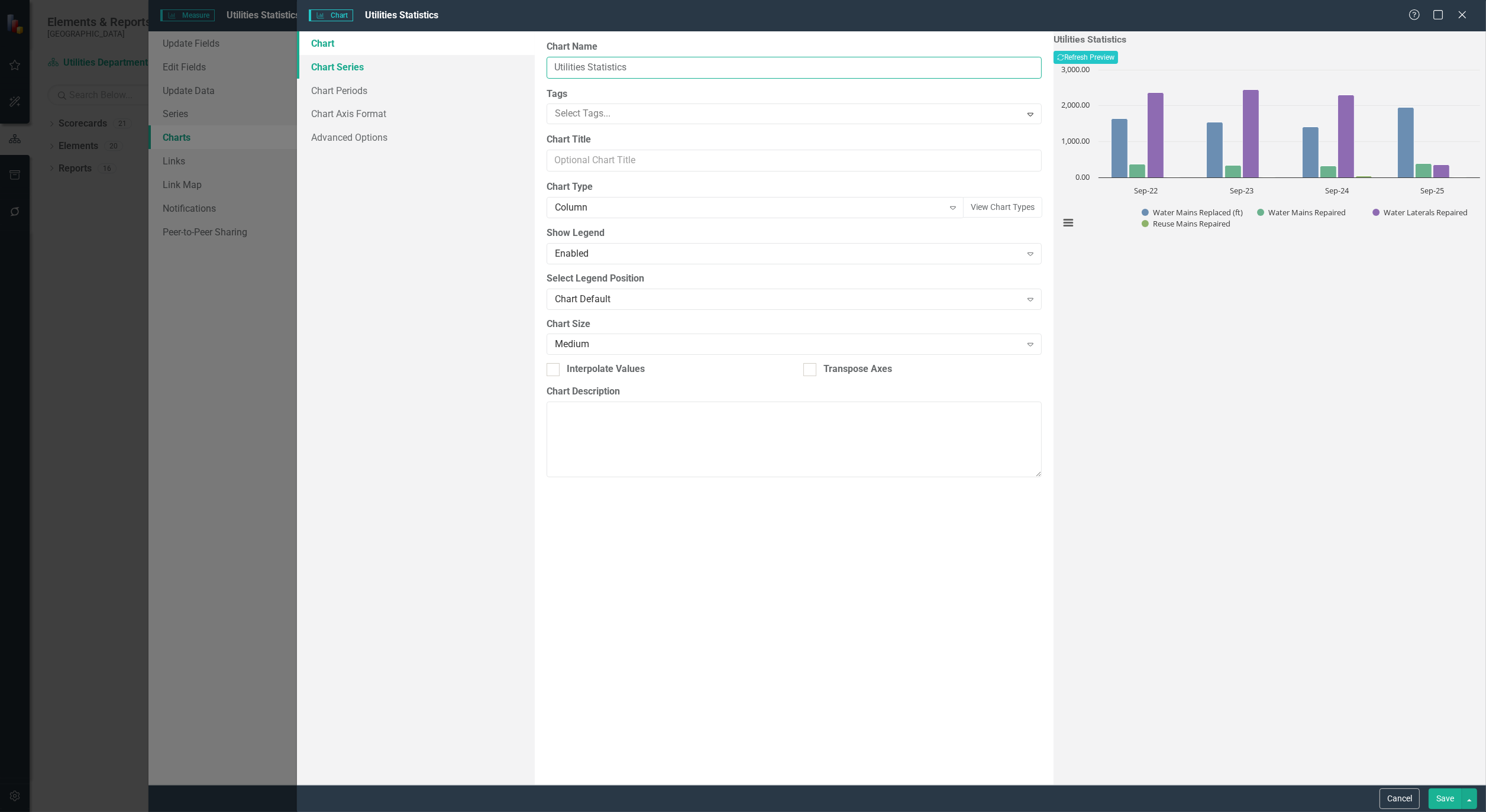
drag, startPoint x: 584, startPoint y: 68, endPoint x: 471, endPoint y: 64, distance: 113.1
click at [471, 64] on div "Chart Chart Series Chart Periods Chart Axis Format Advanced Options From this p…" at bounding box center [892, 408] width 1189 height 754
type input "Mains and Lateral Statistics"
click at [1441, 802] on button "Save" at bounding box center [1446, 799] width 33 height 21
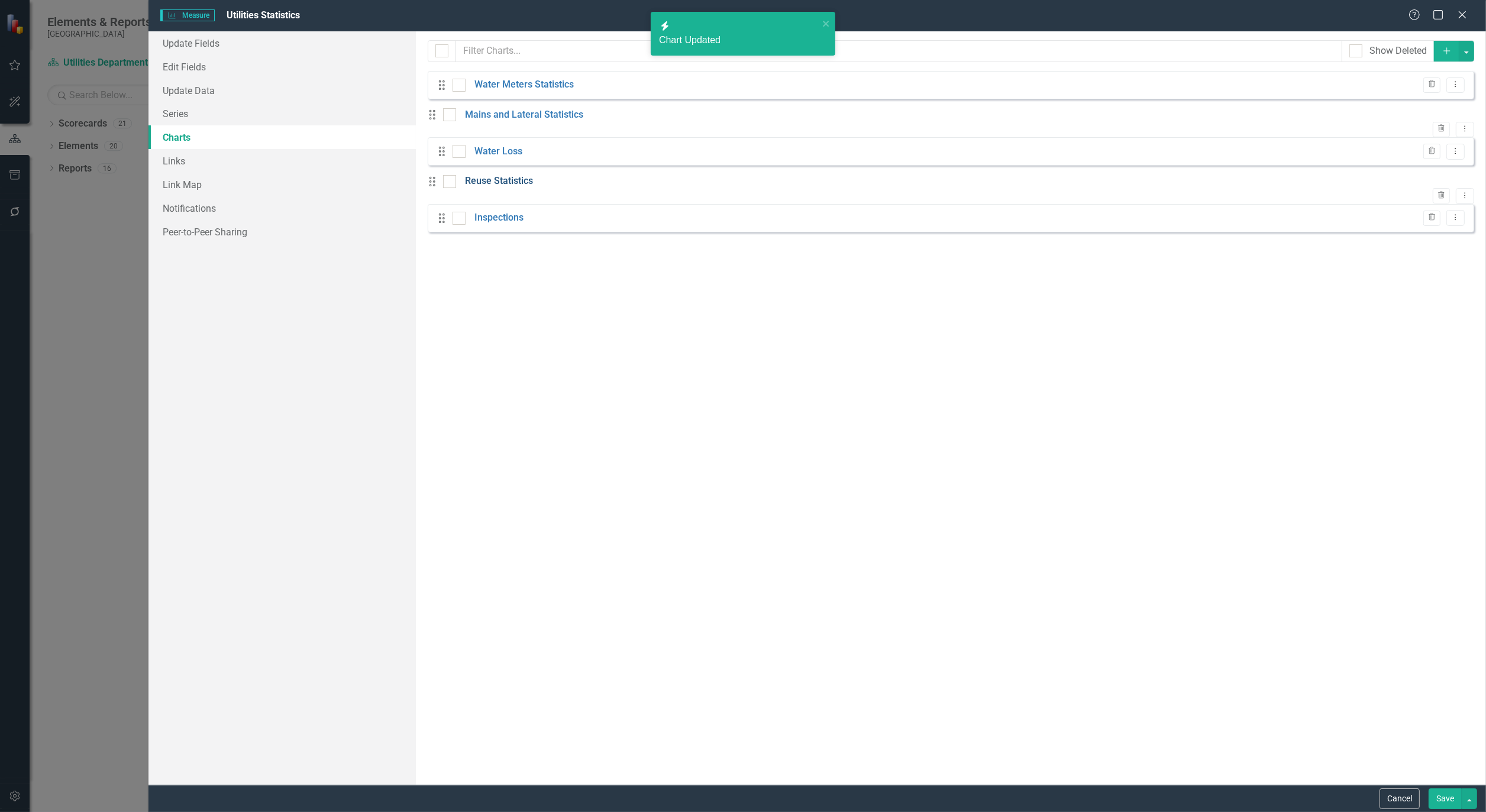
click at [504, 188] on link "Reuse Statistics" at bounding box center [499, 182] width 68 height 14
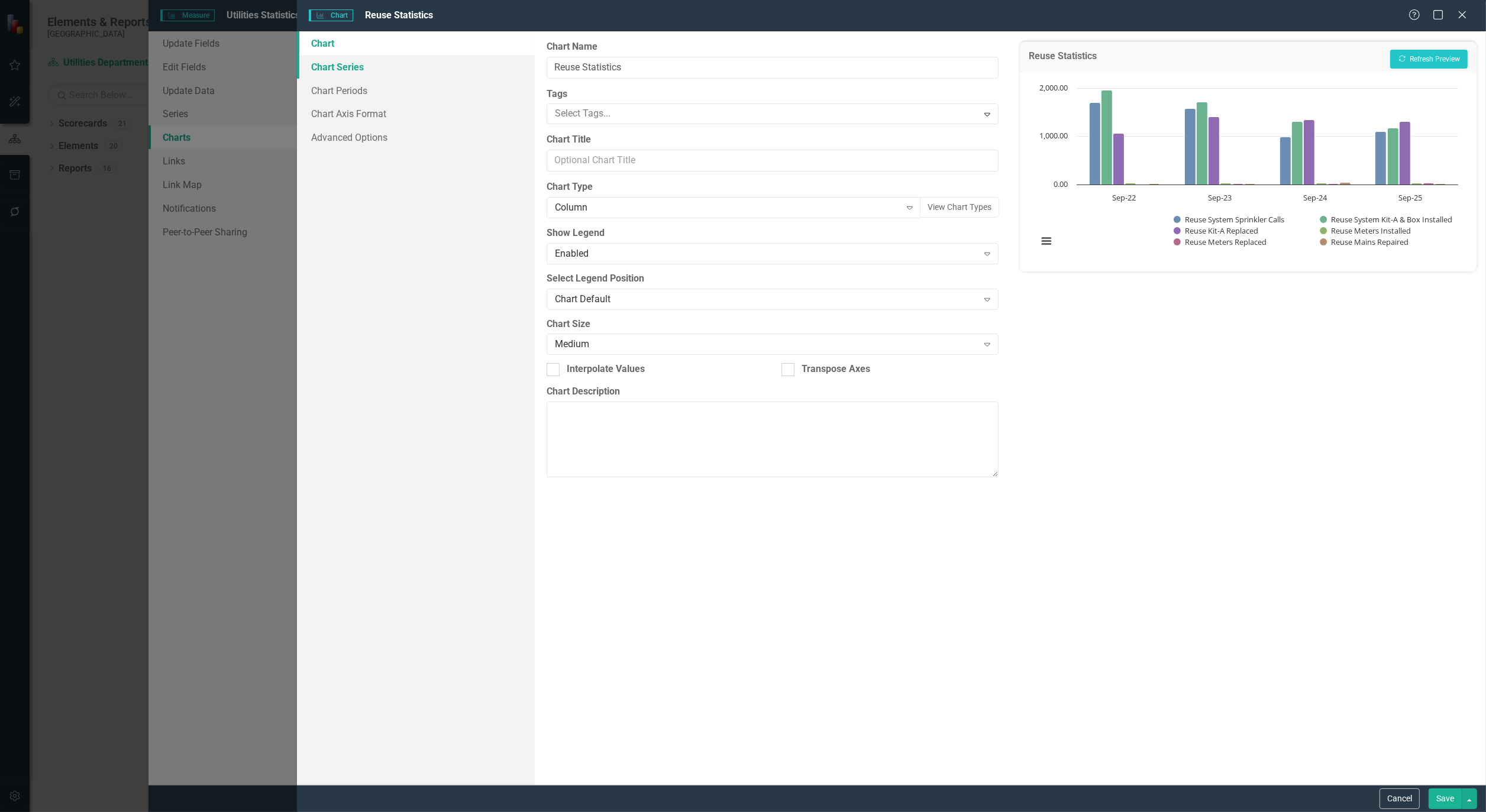
scroll to position [66, 0]
click at [339, 70] on link "Chart Series" at bounding box center [416, 67] width 238 height 24
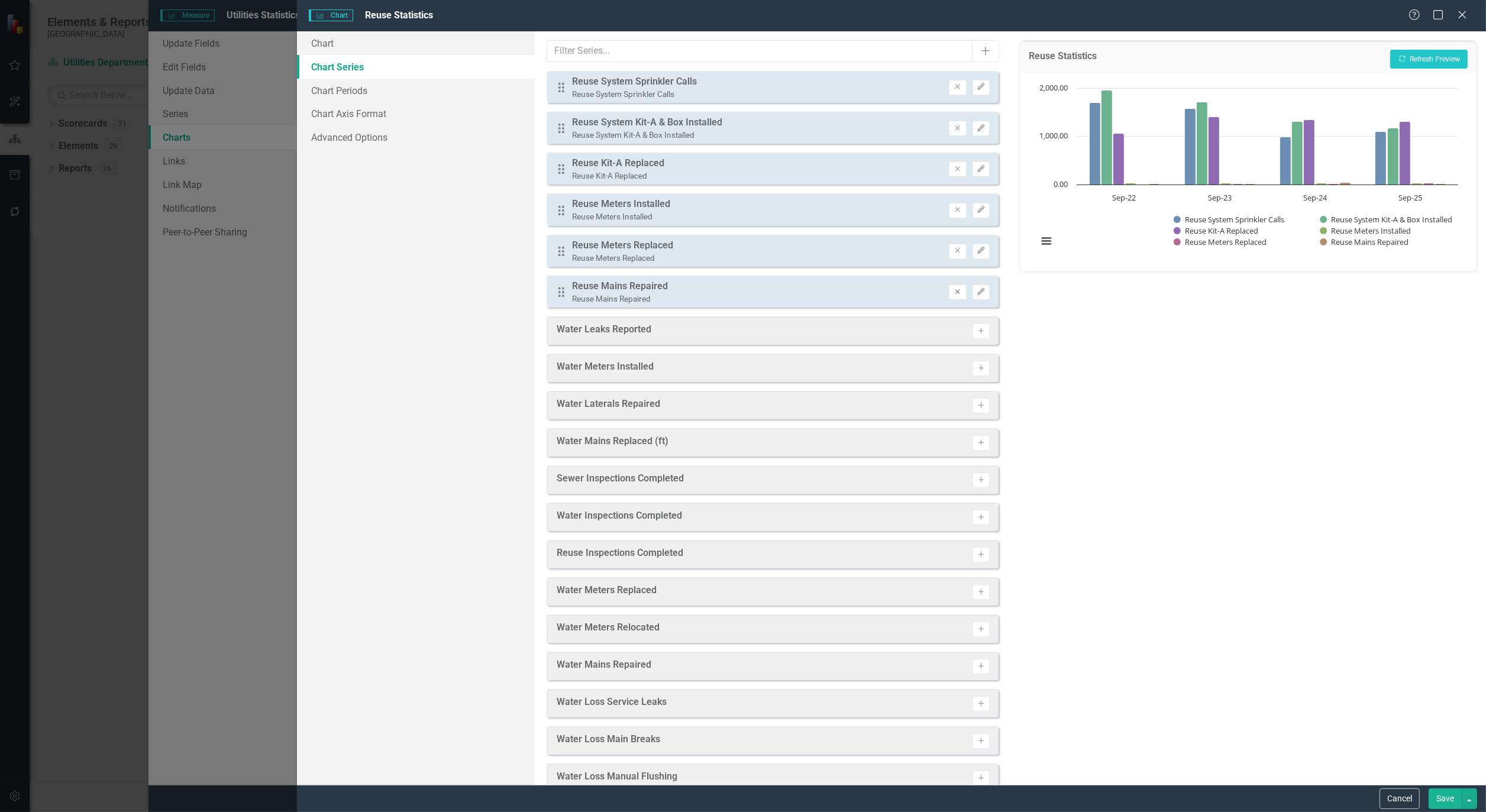
click at [953, 289] on icon "Remove" at bounding box center [957, 292] width 9 height 7
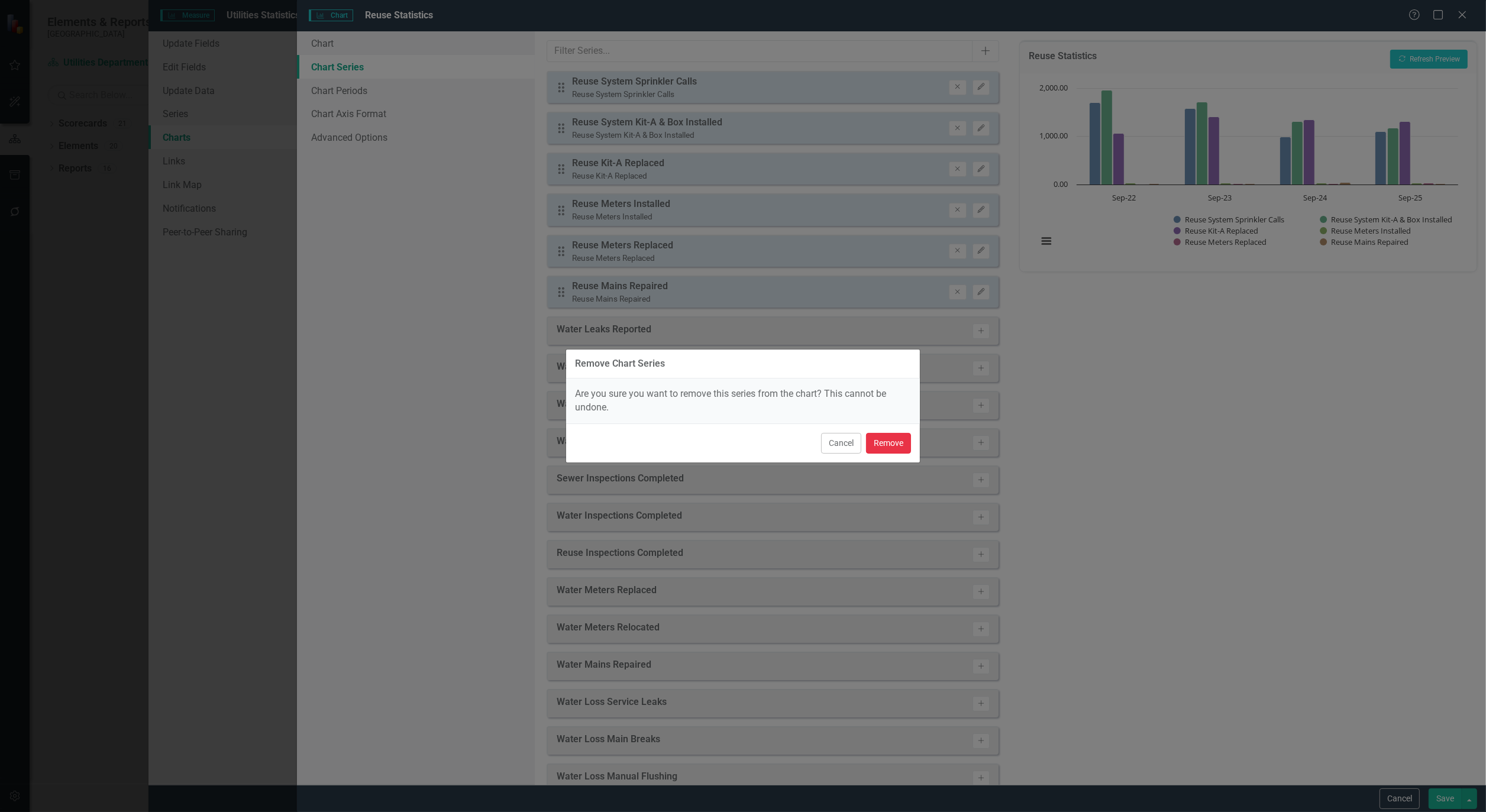
click at [897, 440] on button "Remove" at bounding box center [889, 443] width 45 height 21
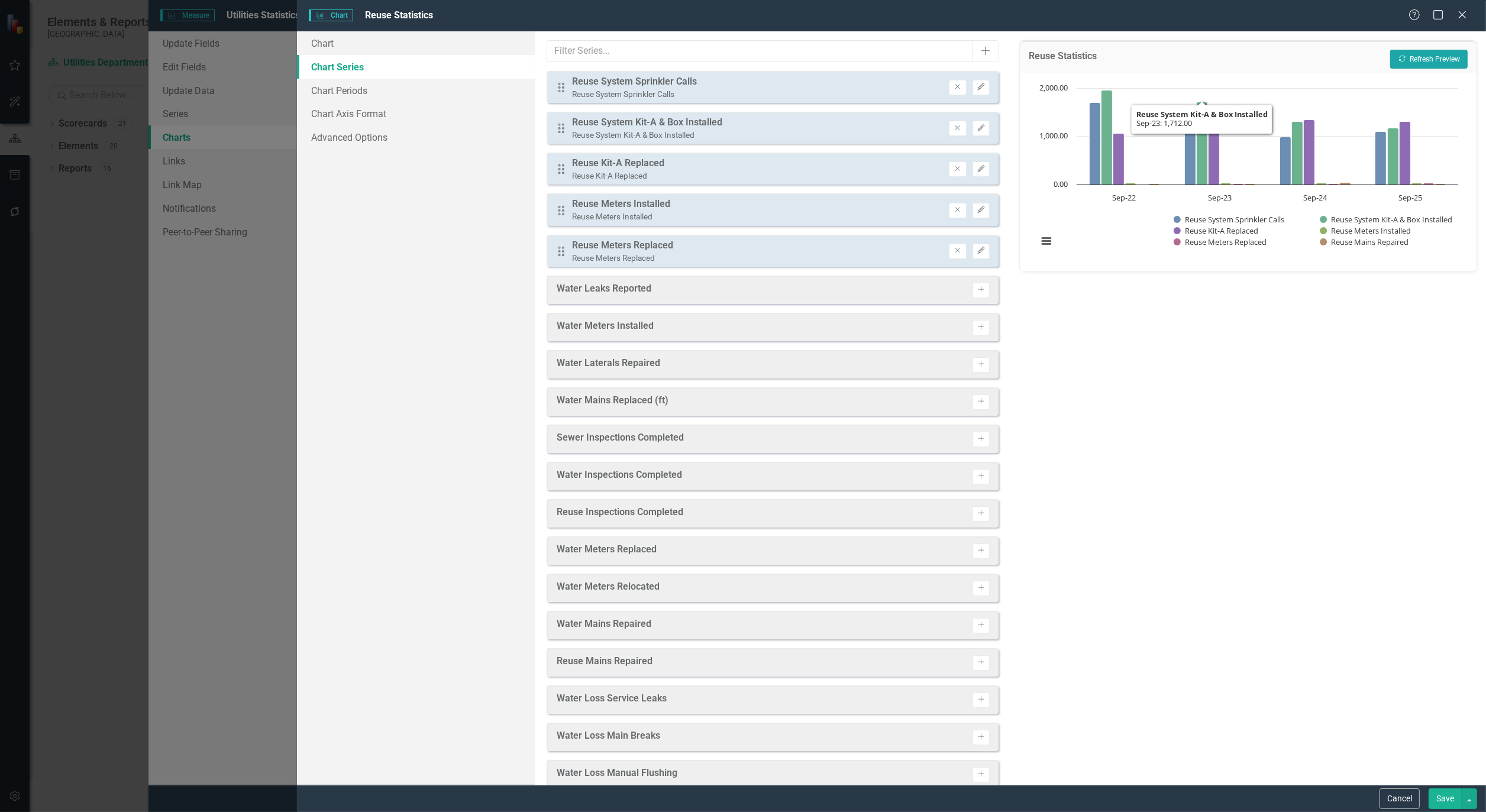
click at [1428, 59] on button "Recalculate Refresh Preview" at bounding box center [1429, 59] width 78 height 19
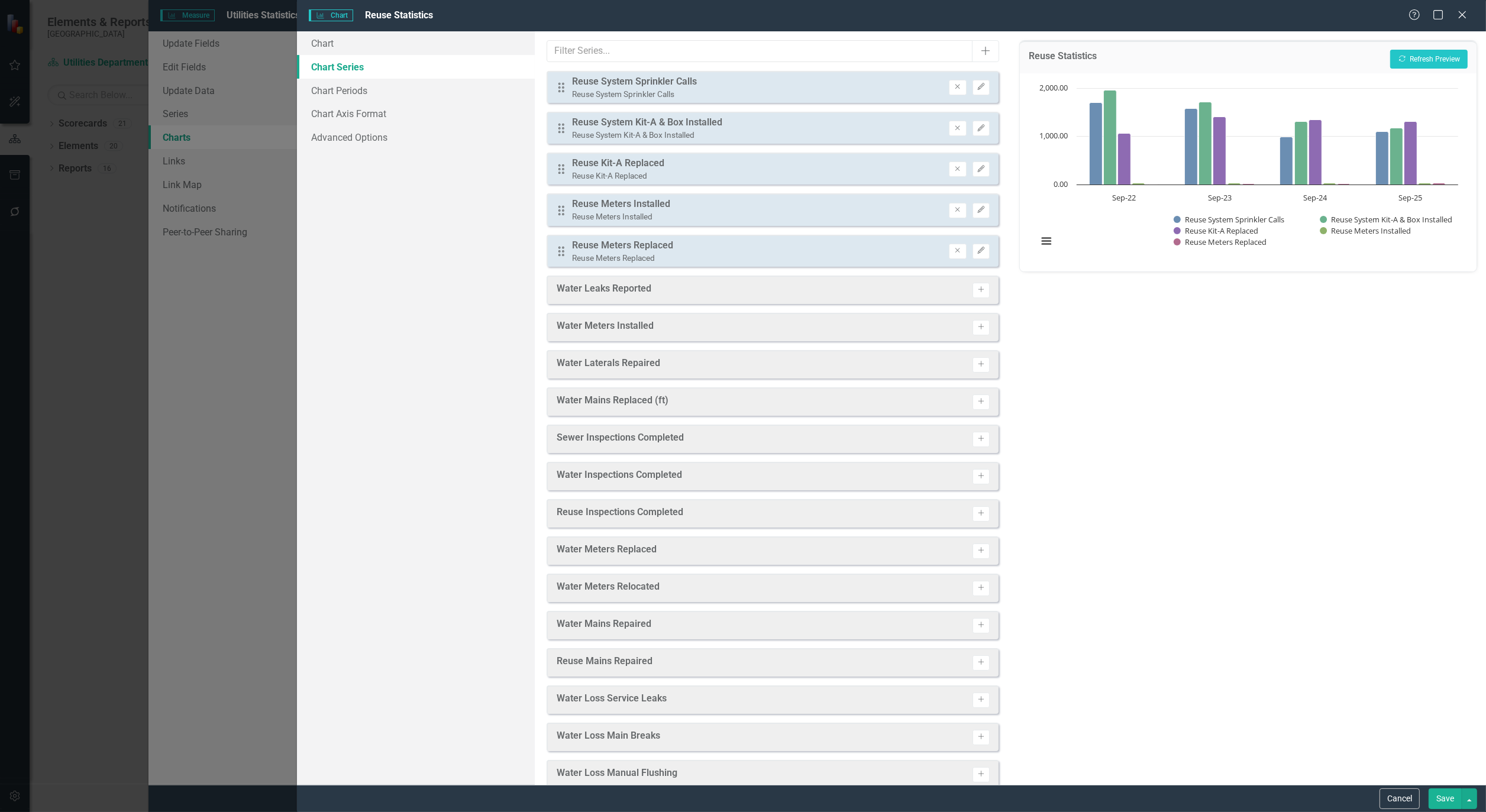
click at [1445, 797] on button "Save" at bounding box center [1446, 799] width 33 height 21
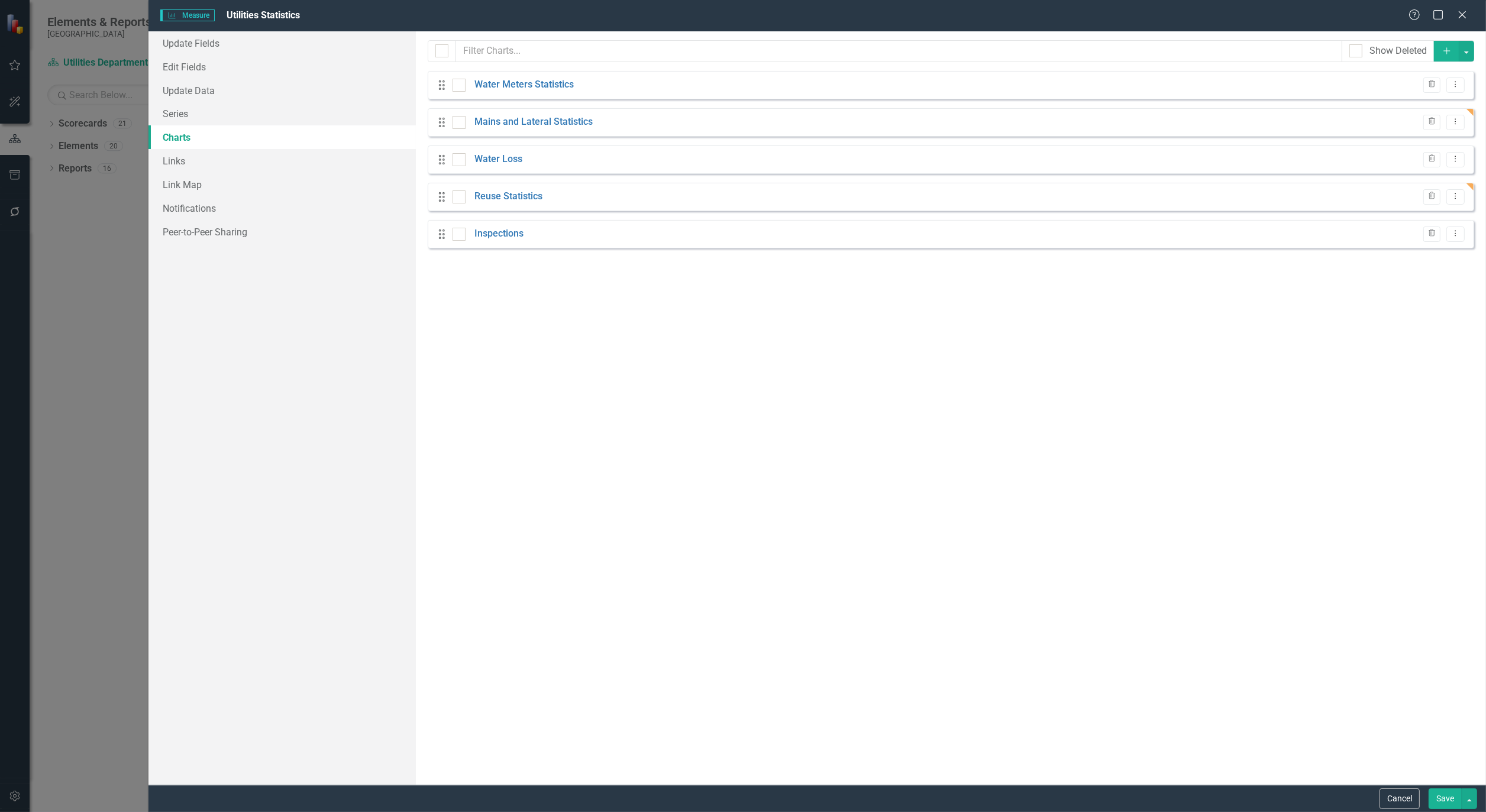
click at [1445, 797] on button "Save" at bounding box center [1446, 799] width 33 height 21
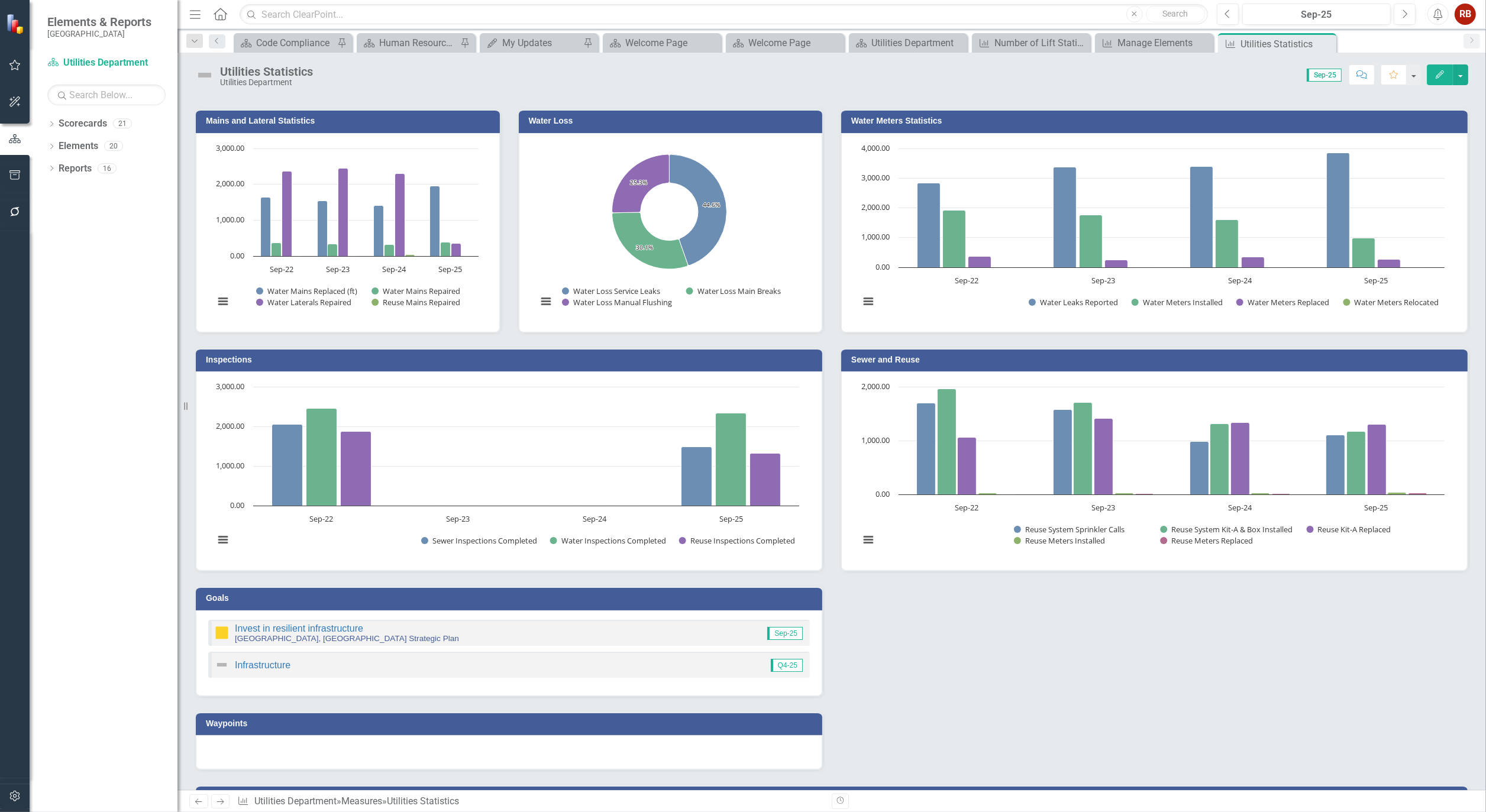
click at [1446, 71] on button "Edit" at bounding box center [1440, 75] width 26 height 21
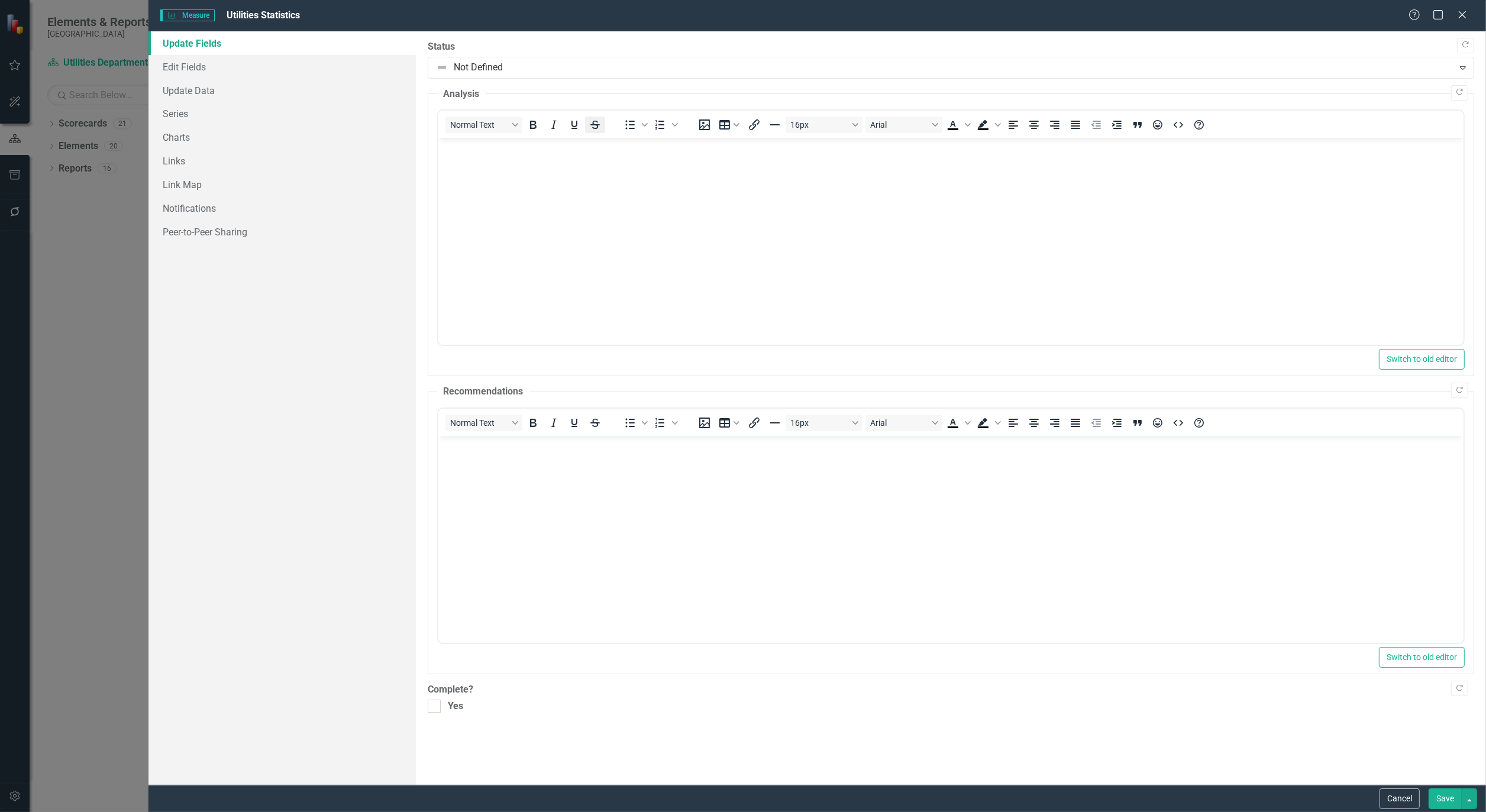
scroll to position [0, 0]
click at [182, 137] on link "Charts" at bounding box center [282, 137] width 268 height 24
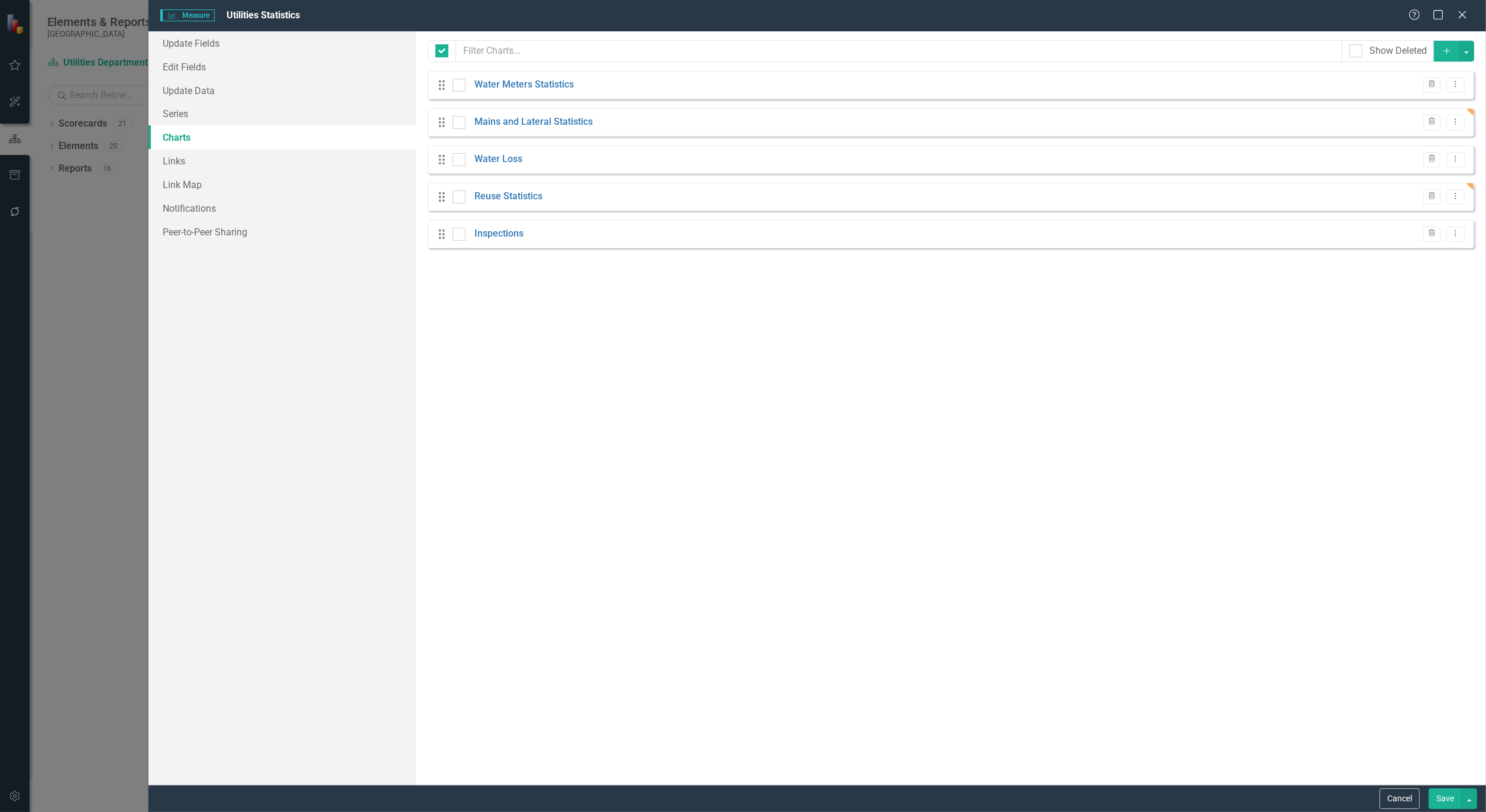
checkbox input "false"
click at [1458, 85] on icon "Dropdown Menu" at bounding box center [1456, 84] width 10 height 8
click at [1420, 105] on link "Edit Edit Chart" at bounding box center [1417, 105] width 94 height 22
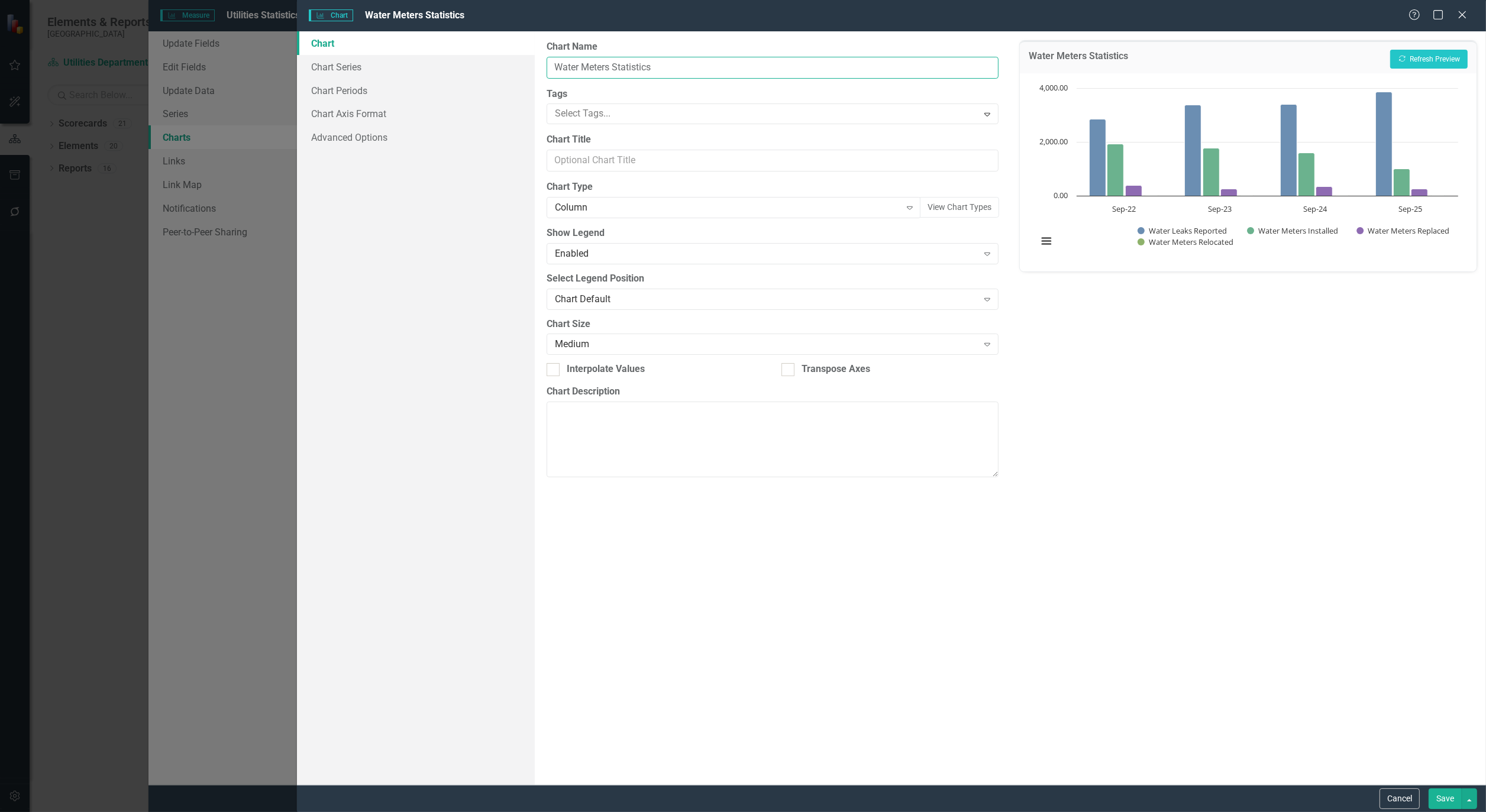
click at [596, 68] on input "Water Meters Statistics" at bounding box center [773, 68] width 452 height 22
type input "Water Statistics"
click at [1442, 791] on button "Save" at bounding box center [1446, 799] width 33 height 21
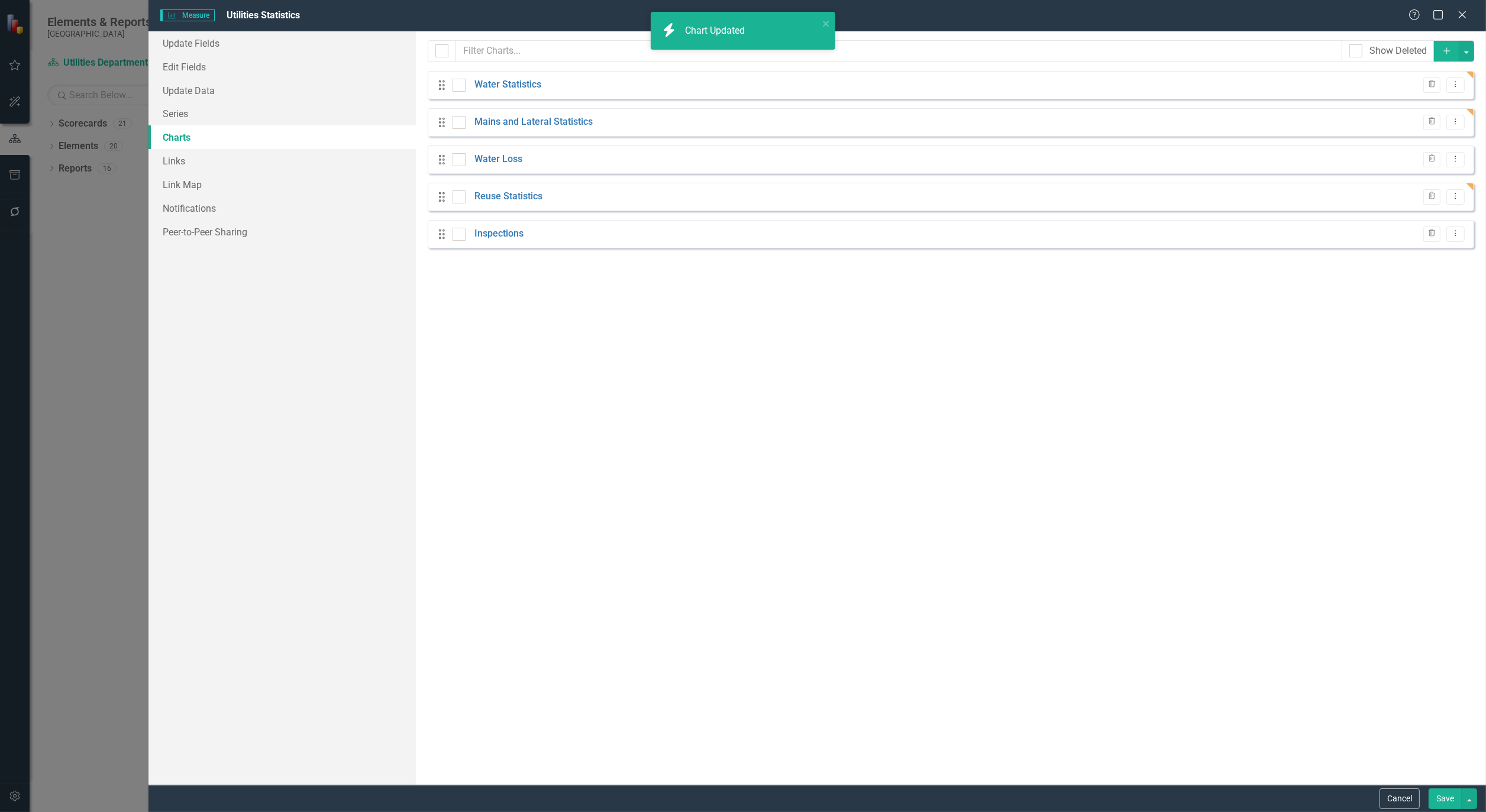
click at [1442, 794] on button "Save" at bounding box center [1446, 799] width 33 height 21
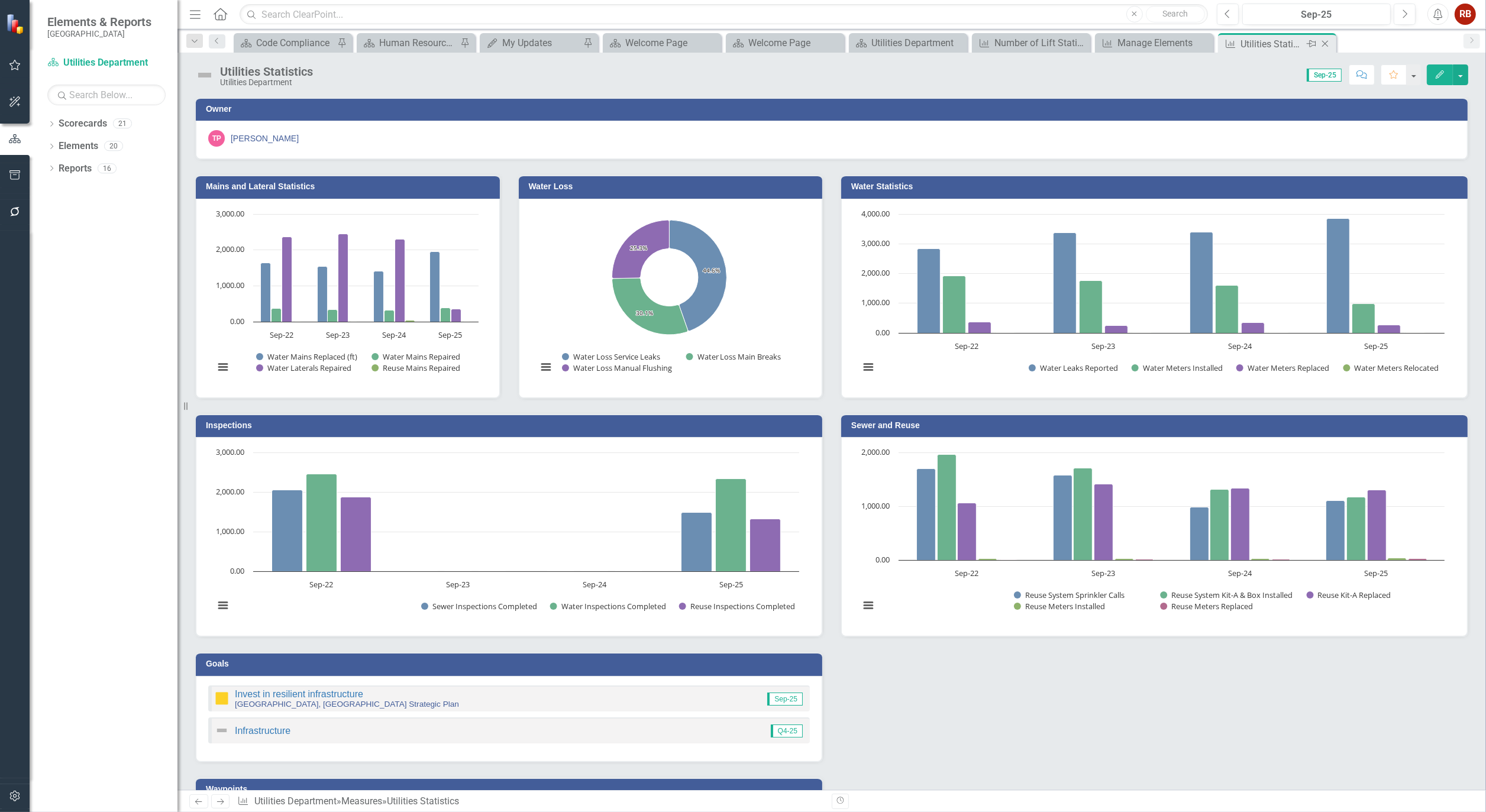
click at [1328, 41] on icon at bounding box center [1325, 44] width 6 height 6
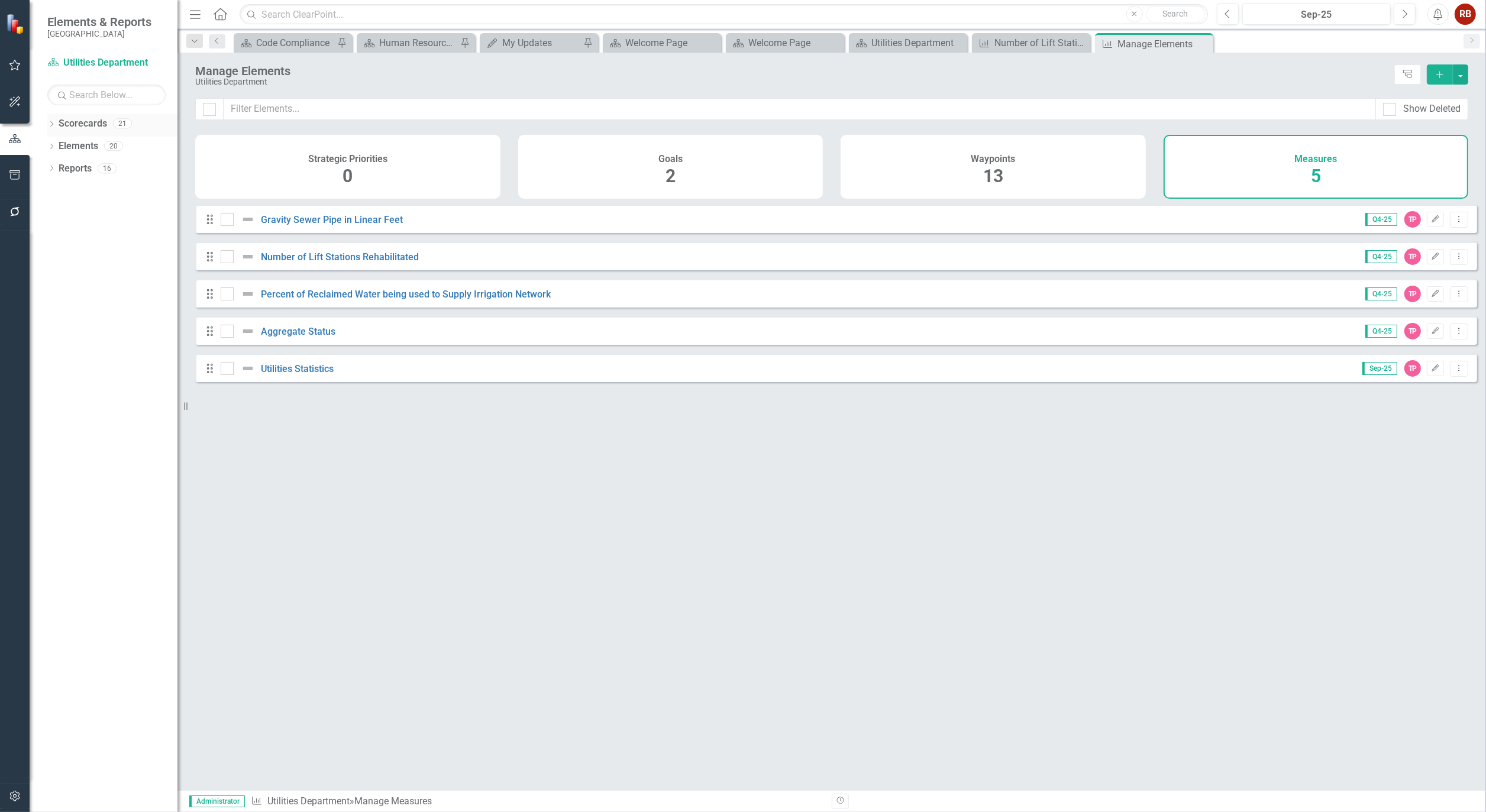
click at [54, 121] on div "Dropdown" at bounding box center [51, 125] width 8 height 10
click at [44, 168] on icon "Dropdown" at bounding box center [40, 168] width 9 height 7
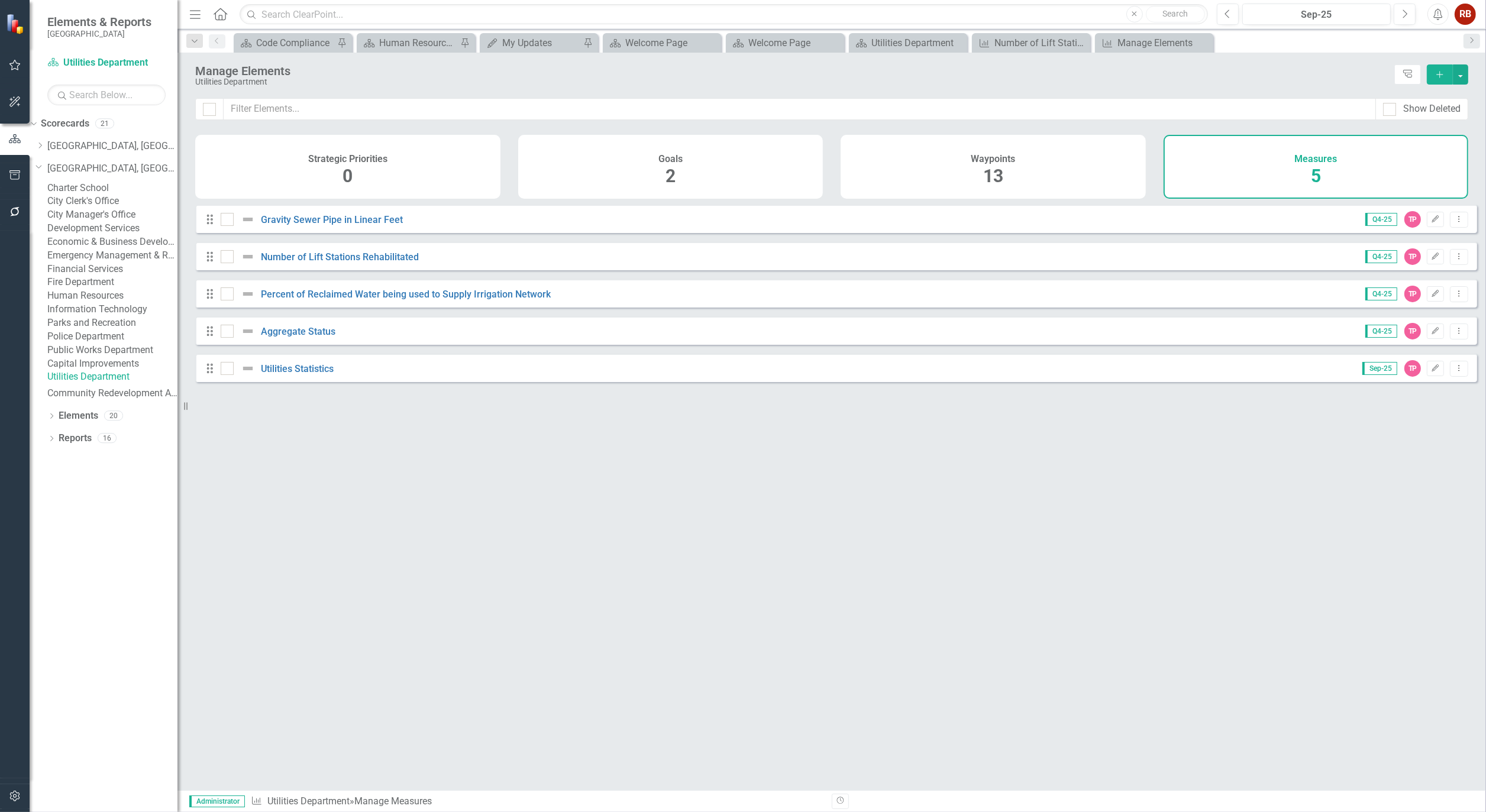
click at [112, 222] on link "City Manager's Office" at bounding box center [112, 215] width 130 height 14
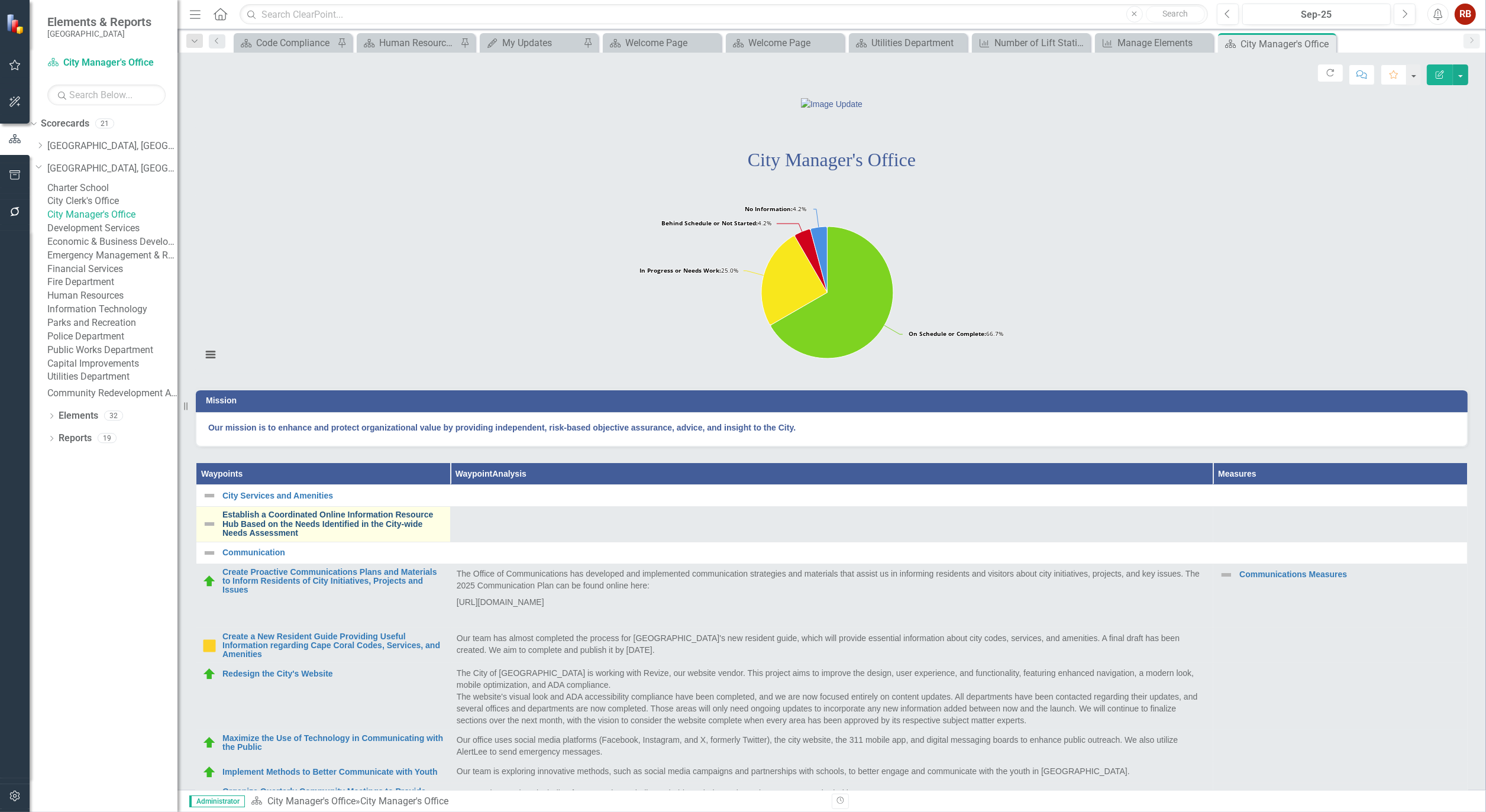
click at [330, 538] on link "Establish a Coordinated Online Information Resource Hub Based on the Needs Iden…" at bounding box center [333, 524] width 222 height 27
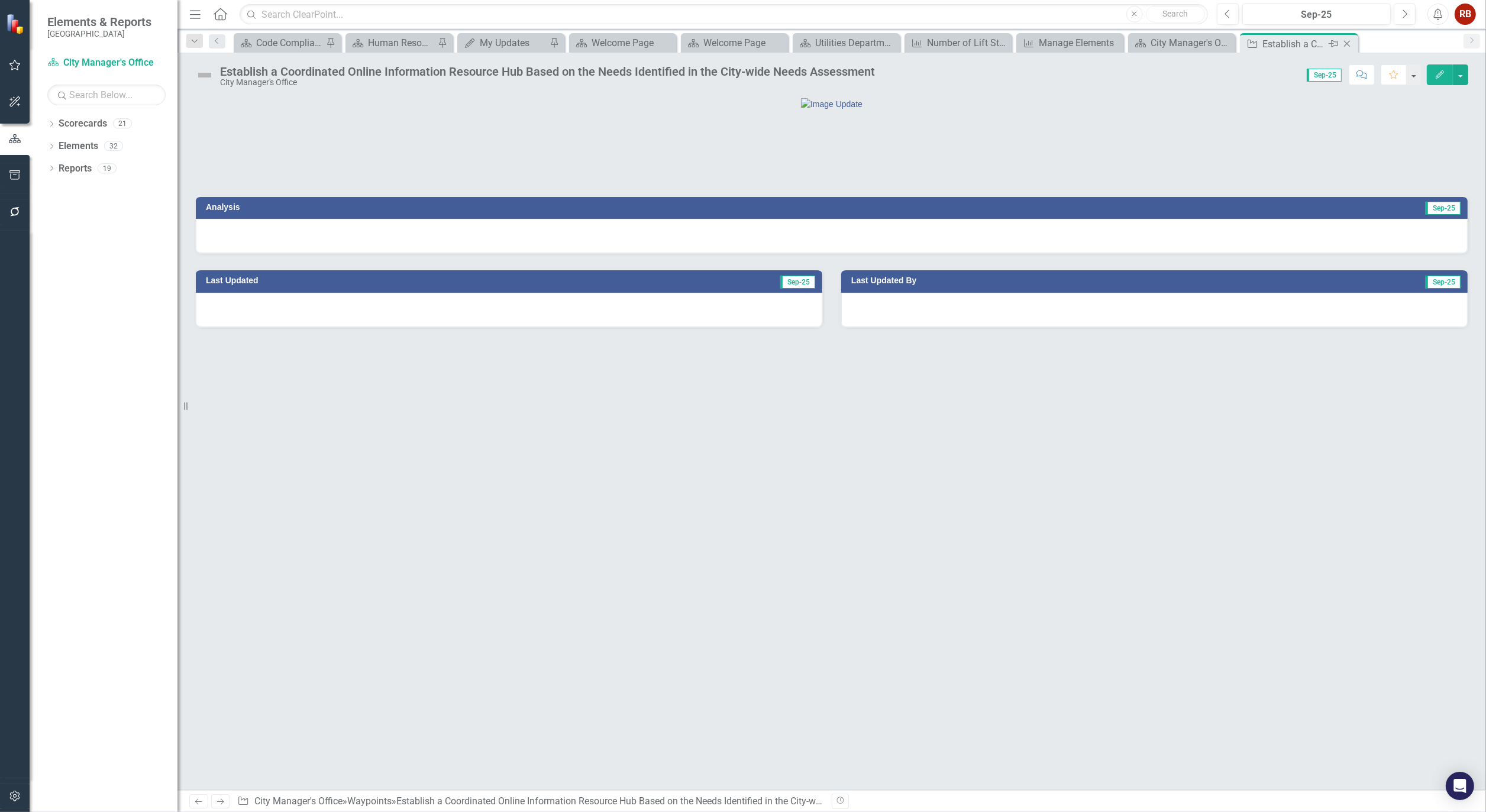
click at [1349, 44] on icon "Close" at bounding box center [1347, 44] width 12 height 10
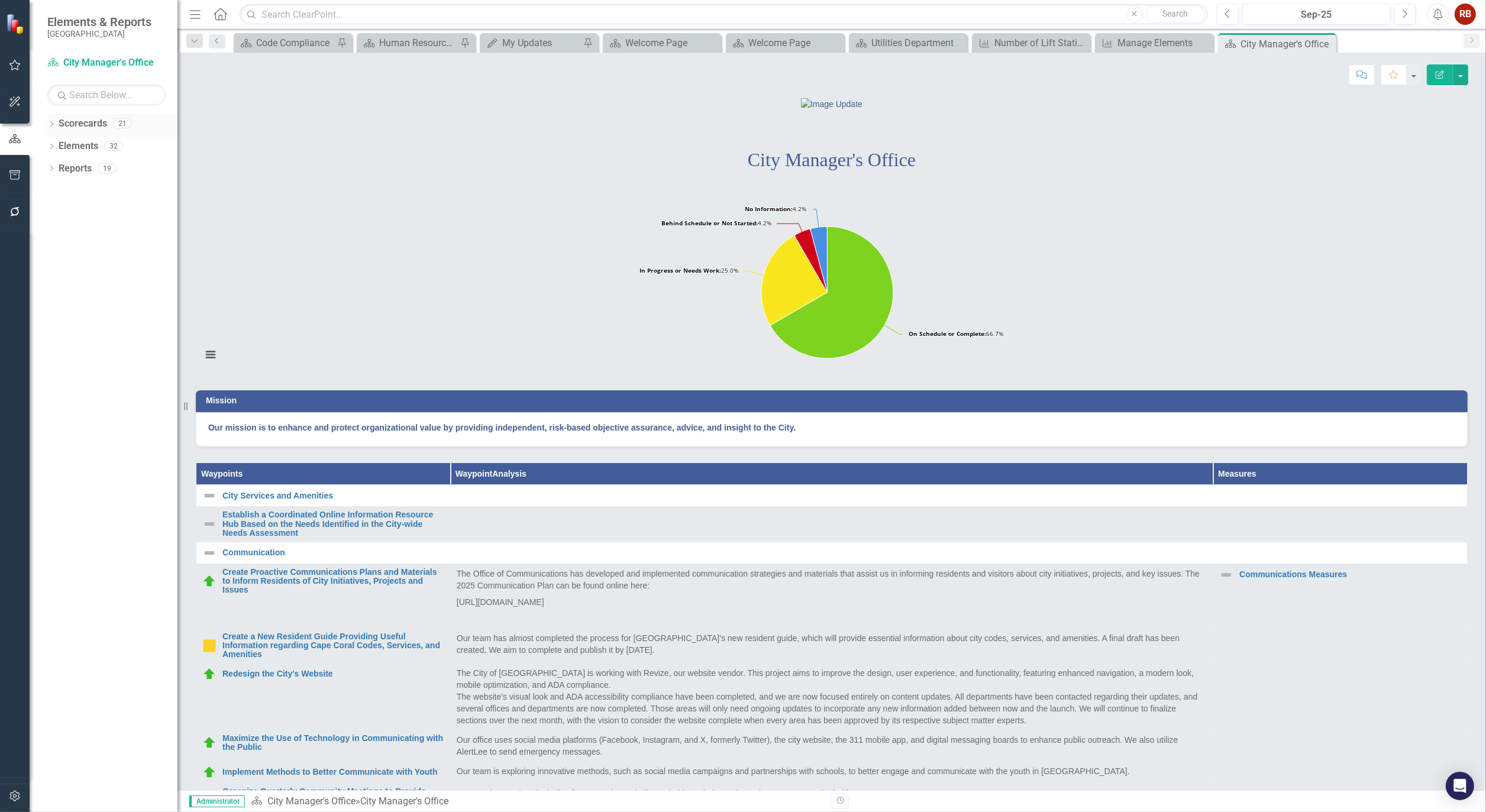
click at [52, 124] on icon "Dropdown" at bounding box center [51, 125] width 8 height 6
click at [53, 168] on icon "Dropdown" at bounding box center [58, 168] width 9 height 7
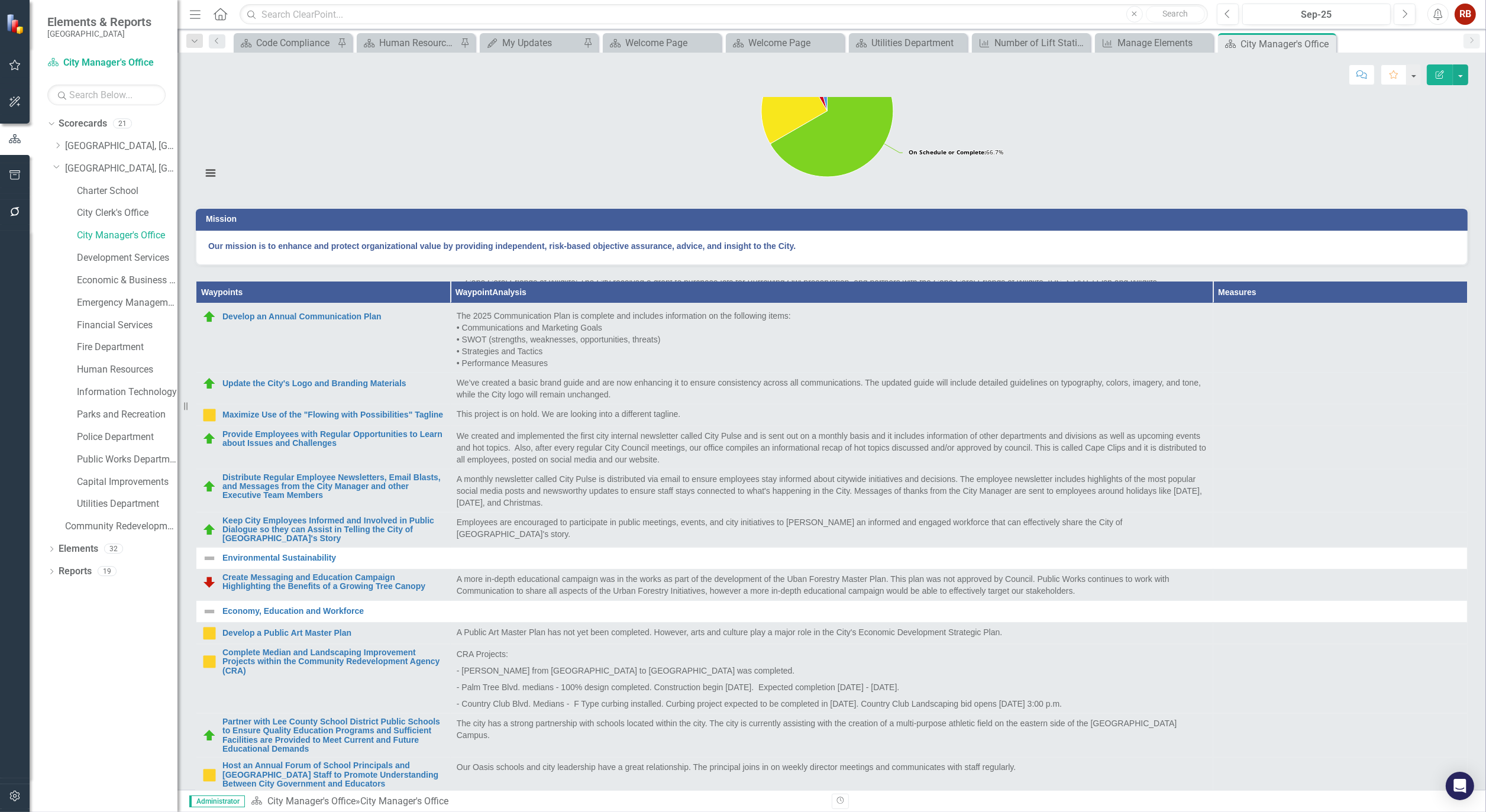
scroll to position [66, 0]
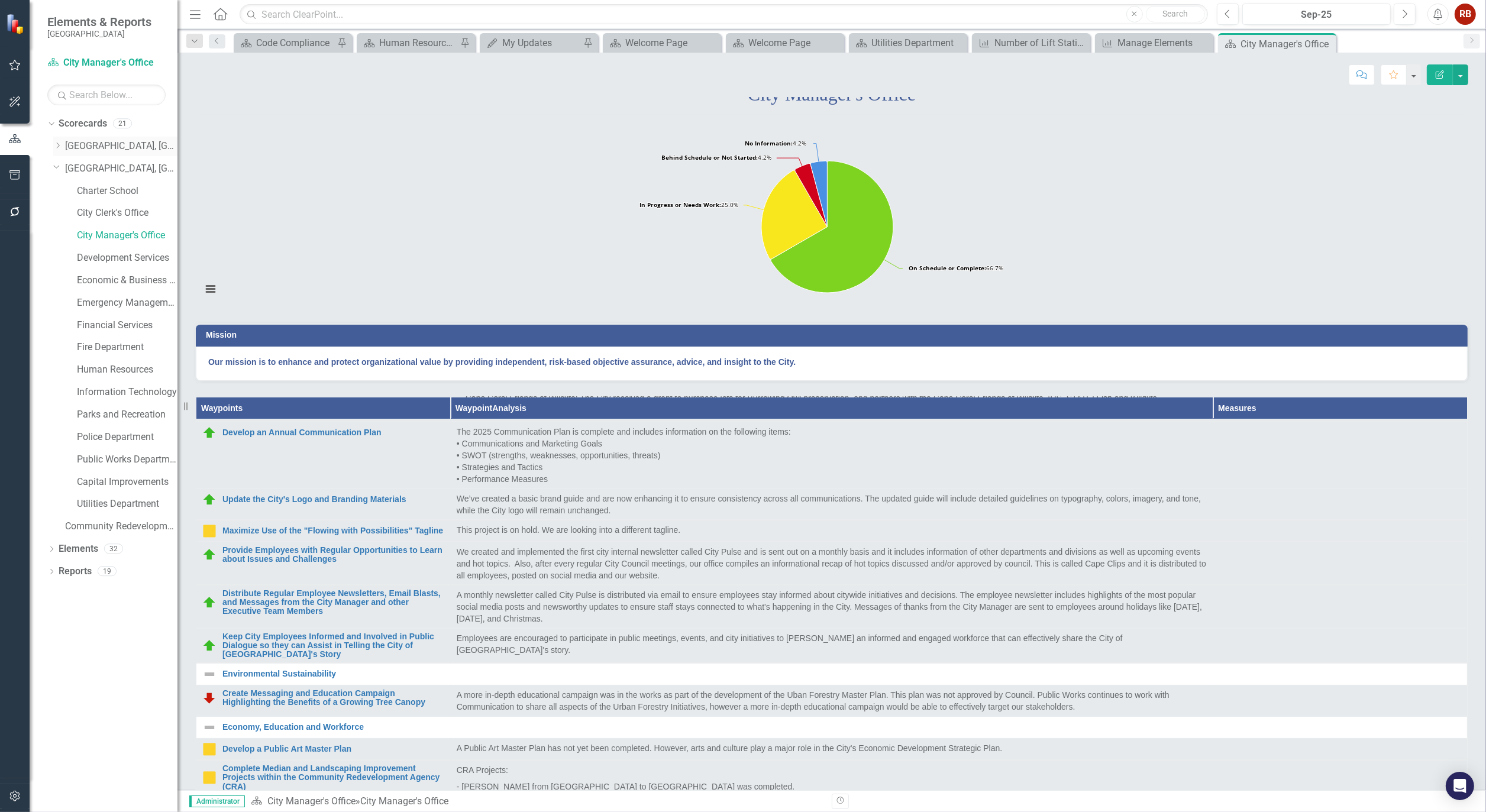
click at [59, 146] on icon at bounding box center [58, 145] width 3 height 6
click at [107, 167] on link "CRA Initiatives" at bounding box center [127, 169] width 100 height 14
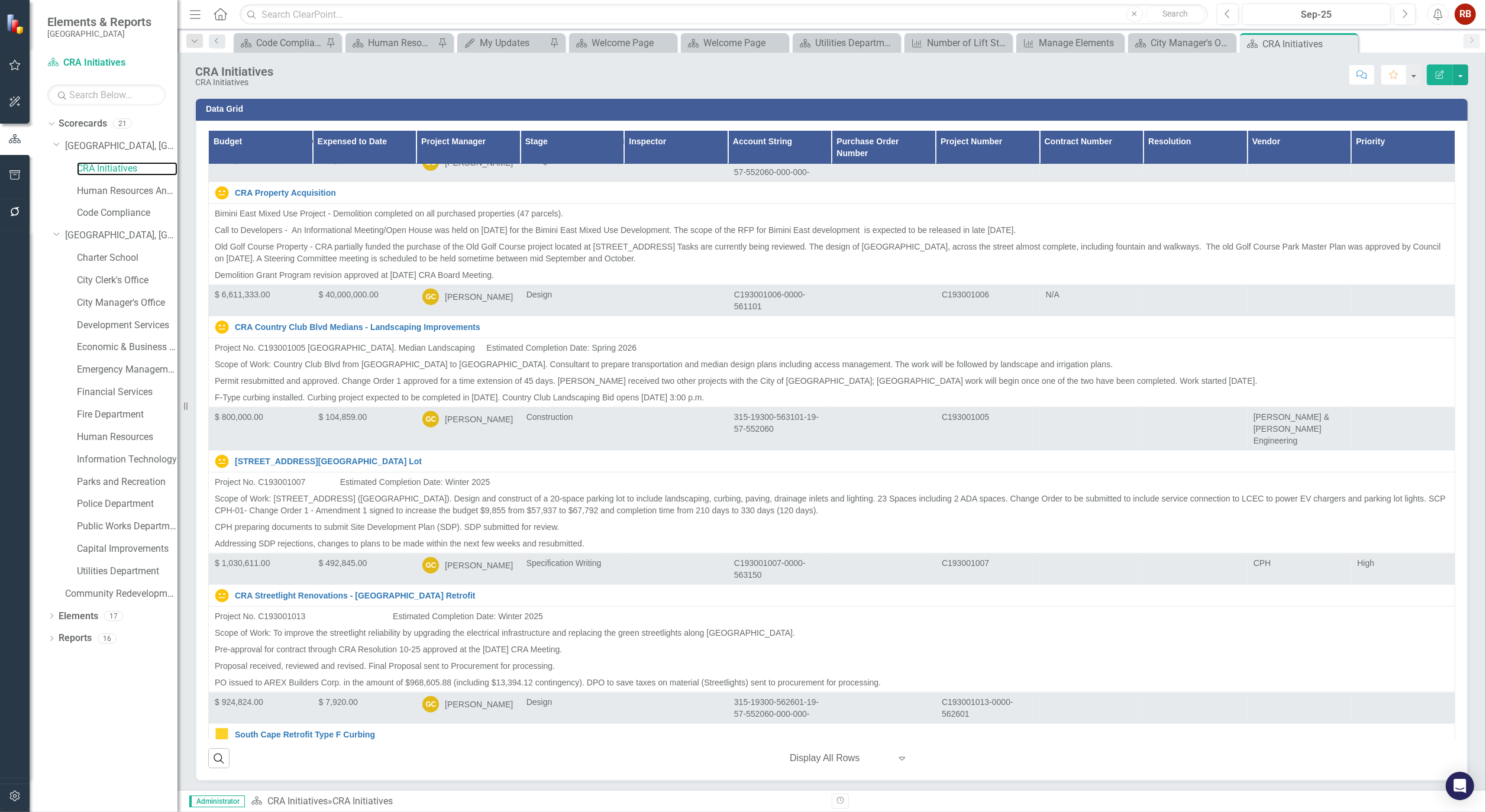
scroll to position [1652, 0]
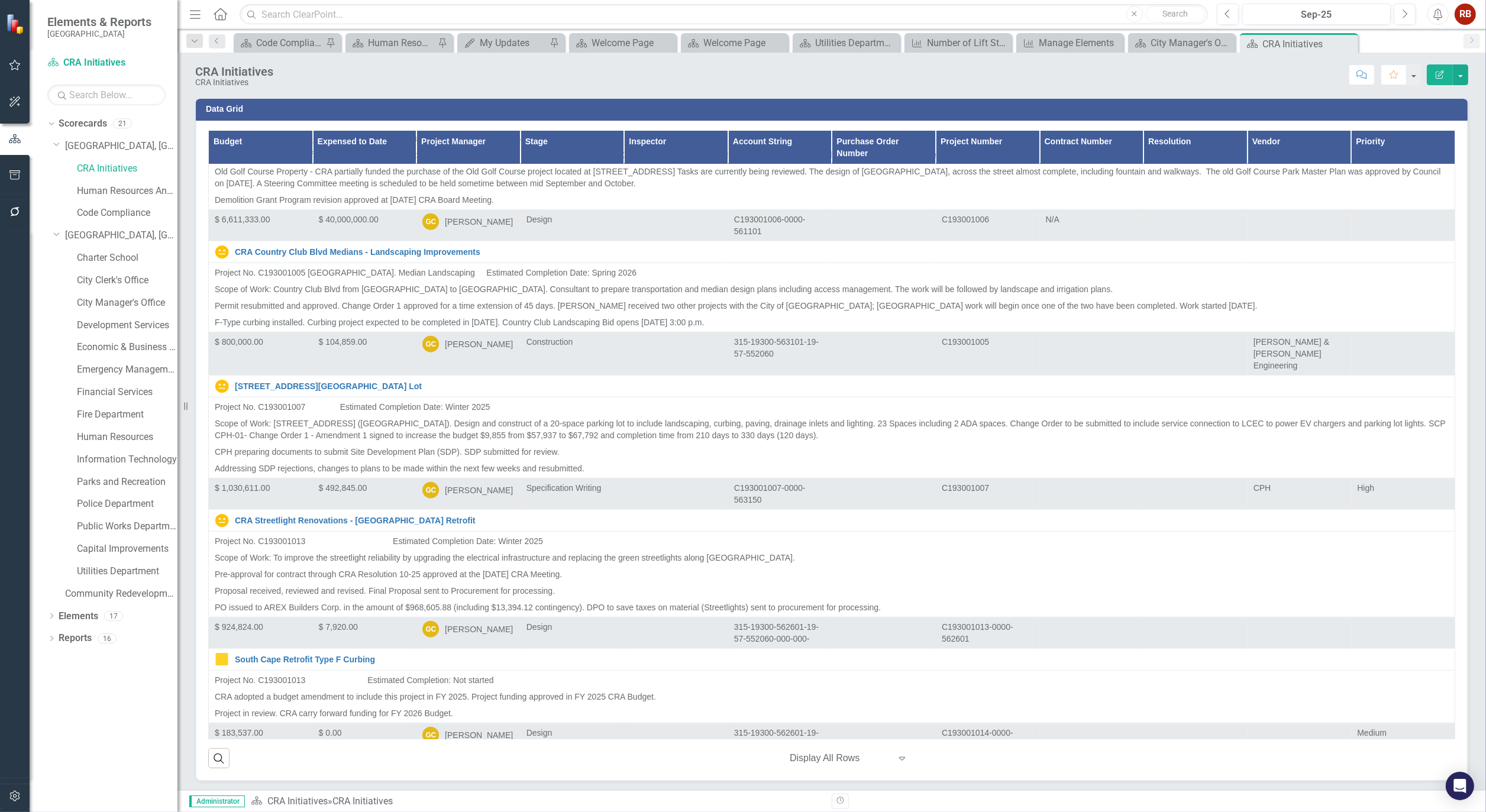
click at [0, 0] on icon "Close" at bounding box center [0, 0] width 0 height 0
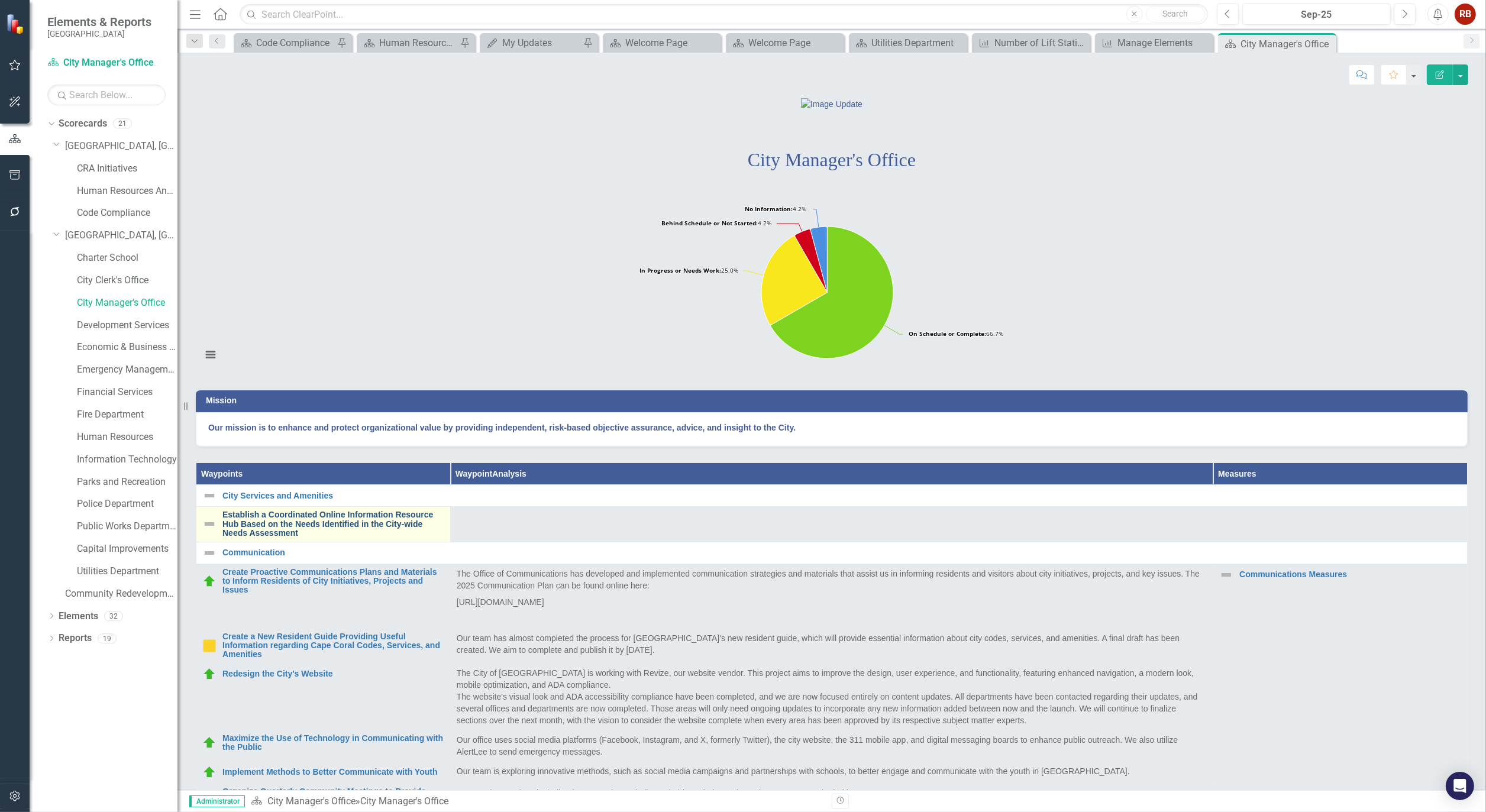
click at [333, 538] on link "Establish a Coordinated Online Information Resource Hub Based on the Needs Iden…" at bounding box center [333, 524] width 222 height 27
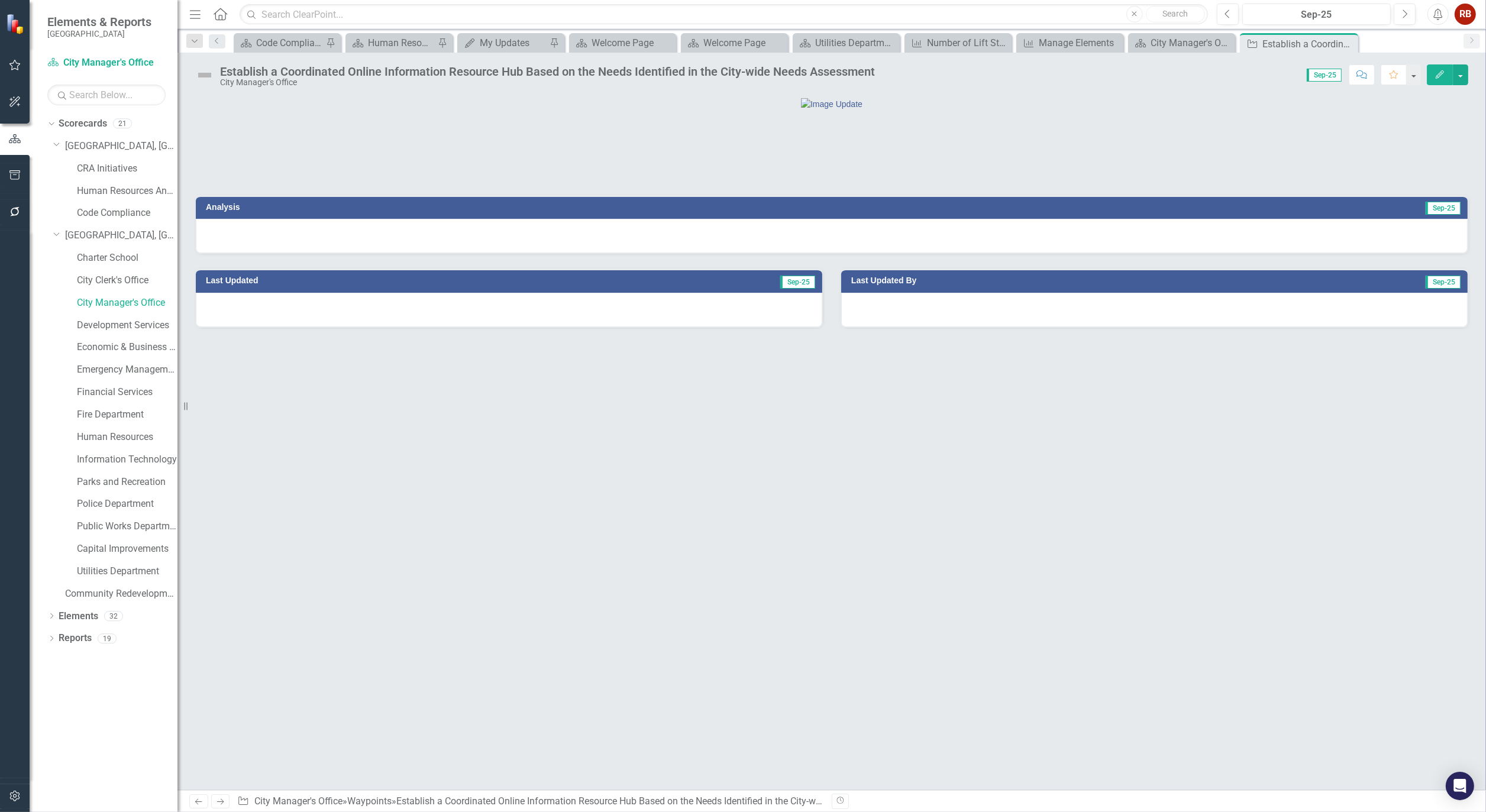
click at [1441, 80] on button "Edit" at bounding box center [1440, 75] width 26 height 21
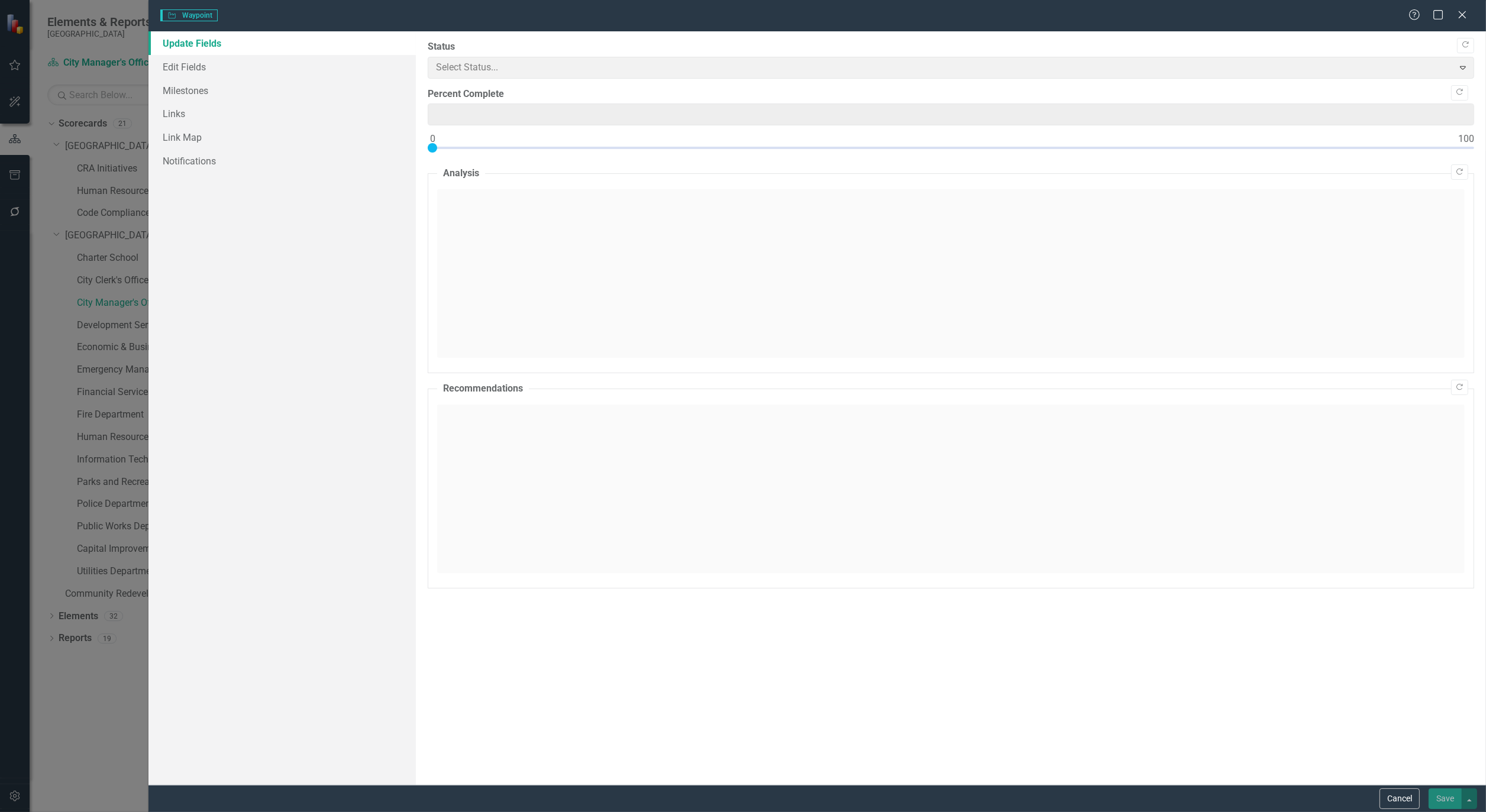
type input "0"
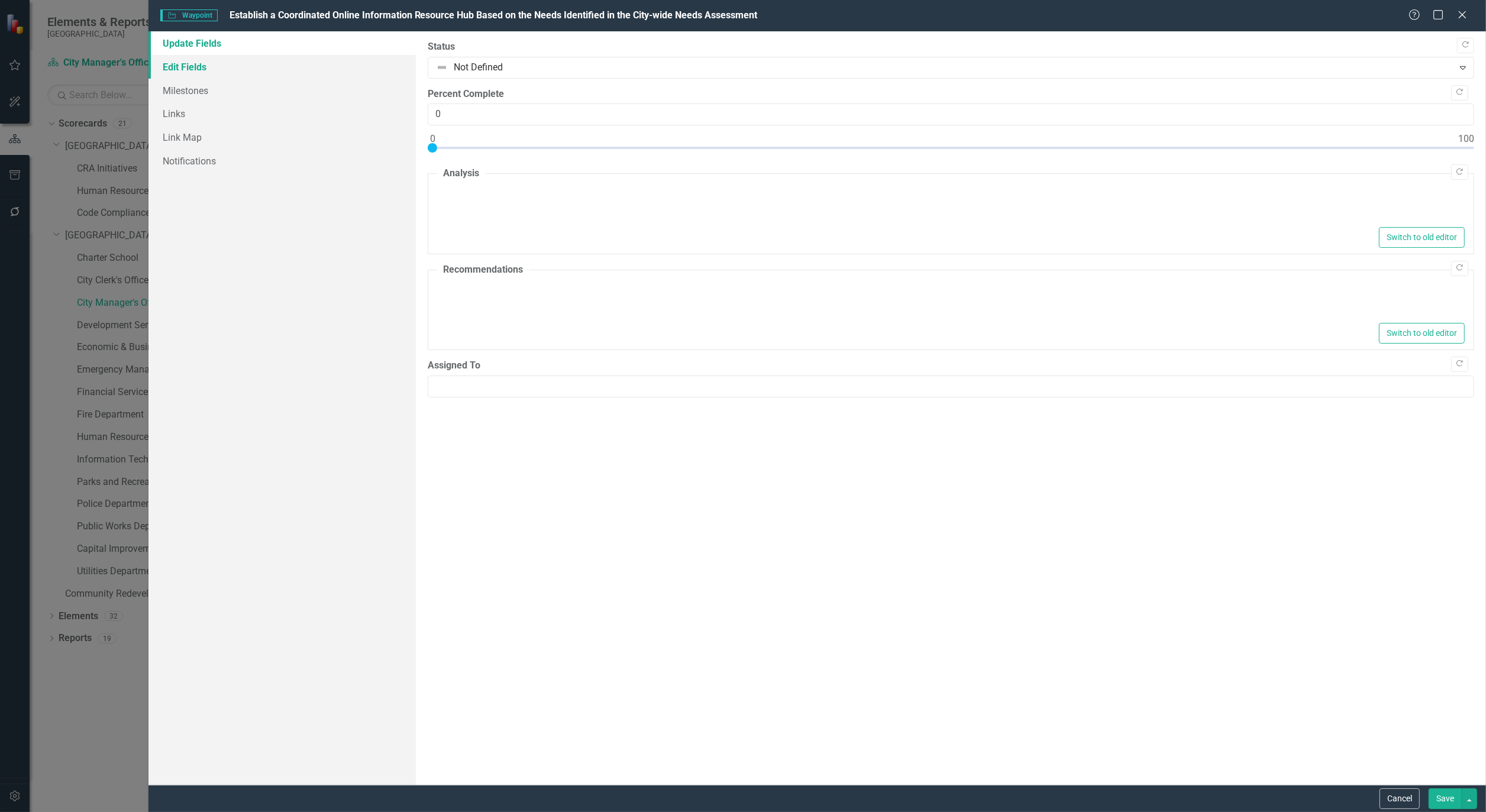
click at [180, 64] on link "Edit Fields" at bounding box center [282, 67] width 268 height 24
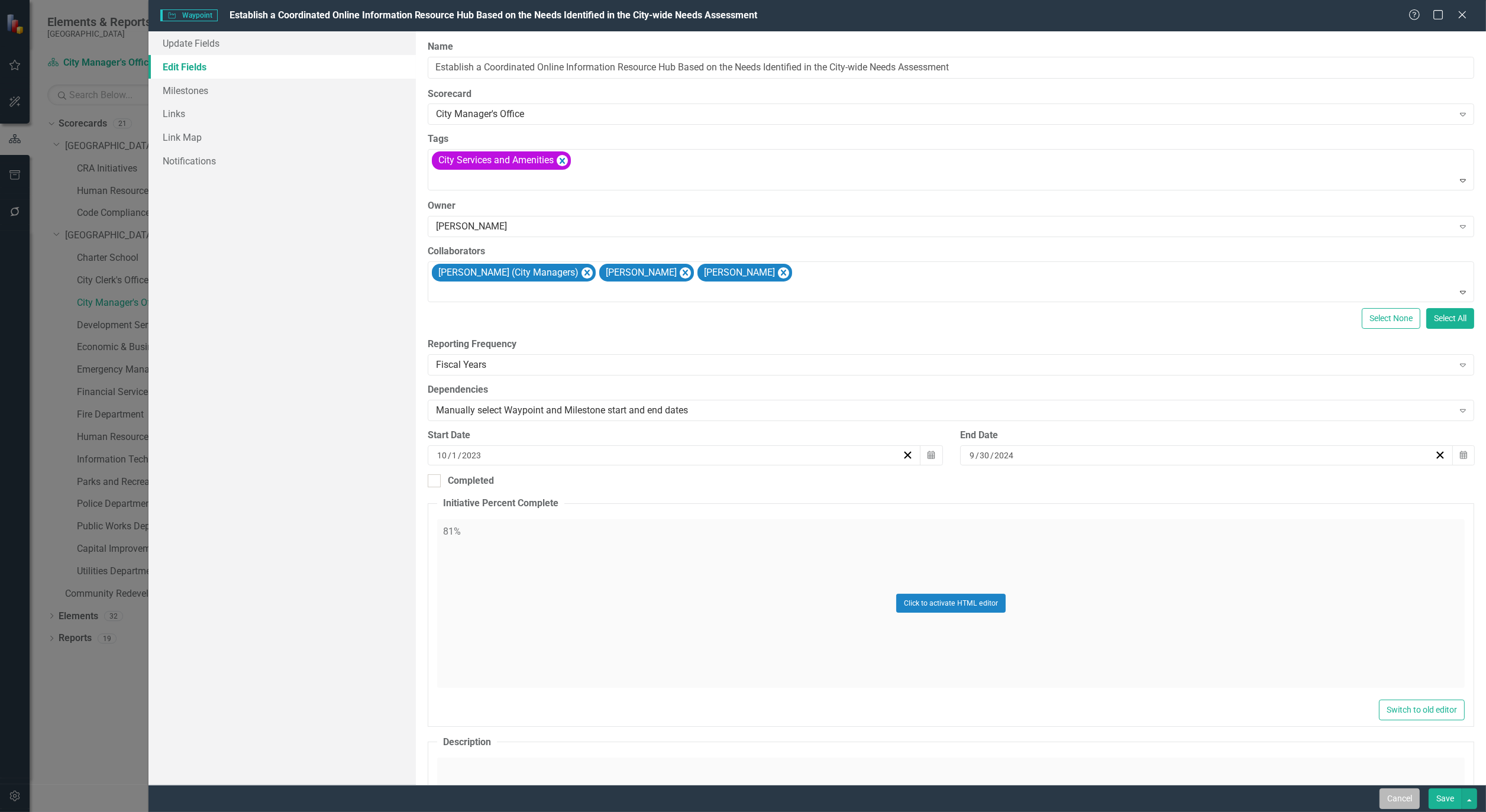
click at [1401, 802] on button "Cancel" at bounding box center [1400, 799] width 40 height 21
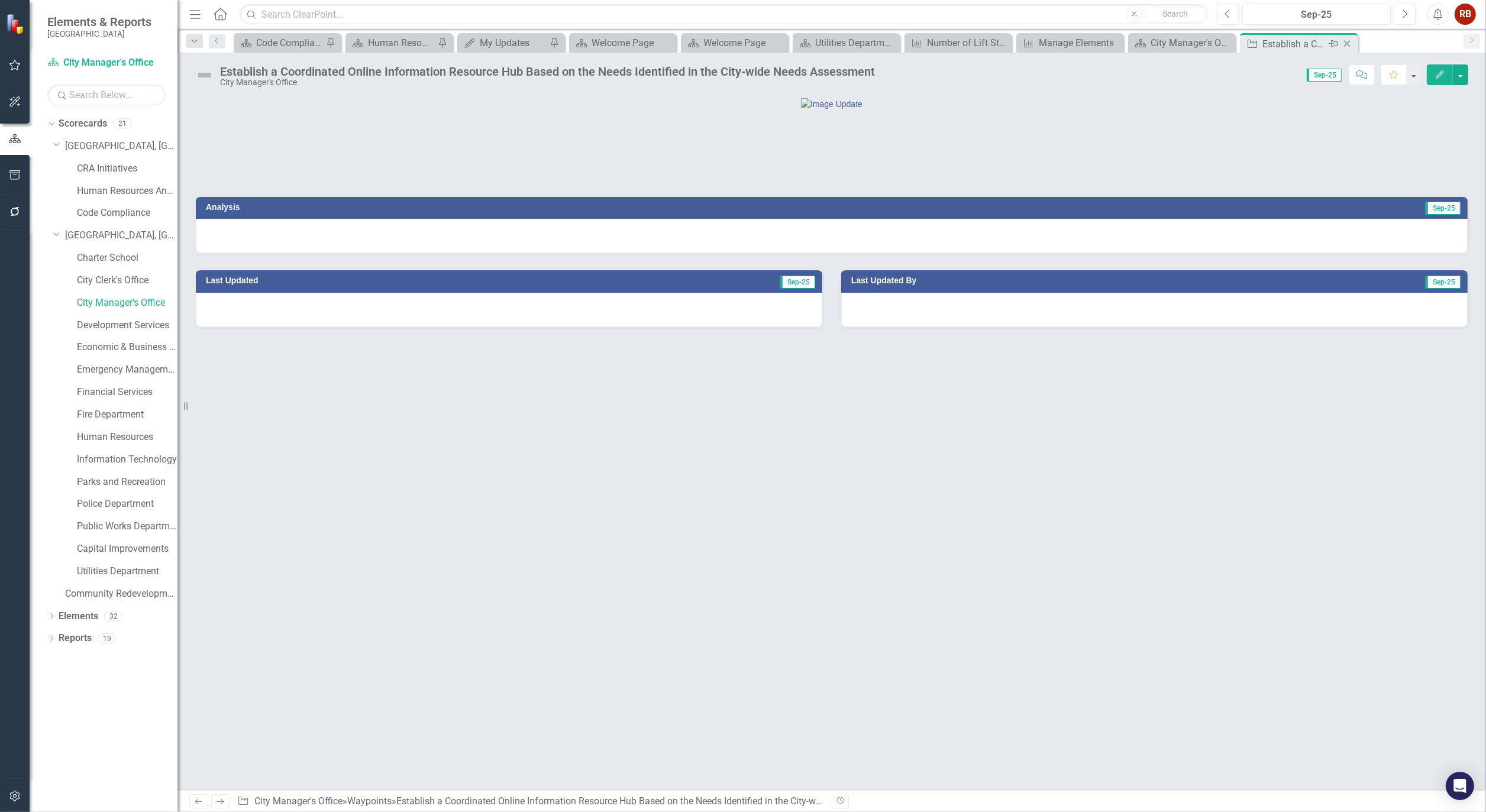
click at [1349, 42] on icon at bounding box center [1347, 44] width 6 height 6
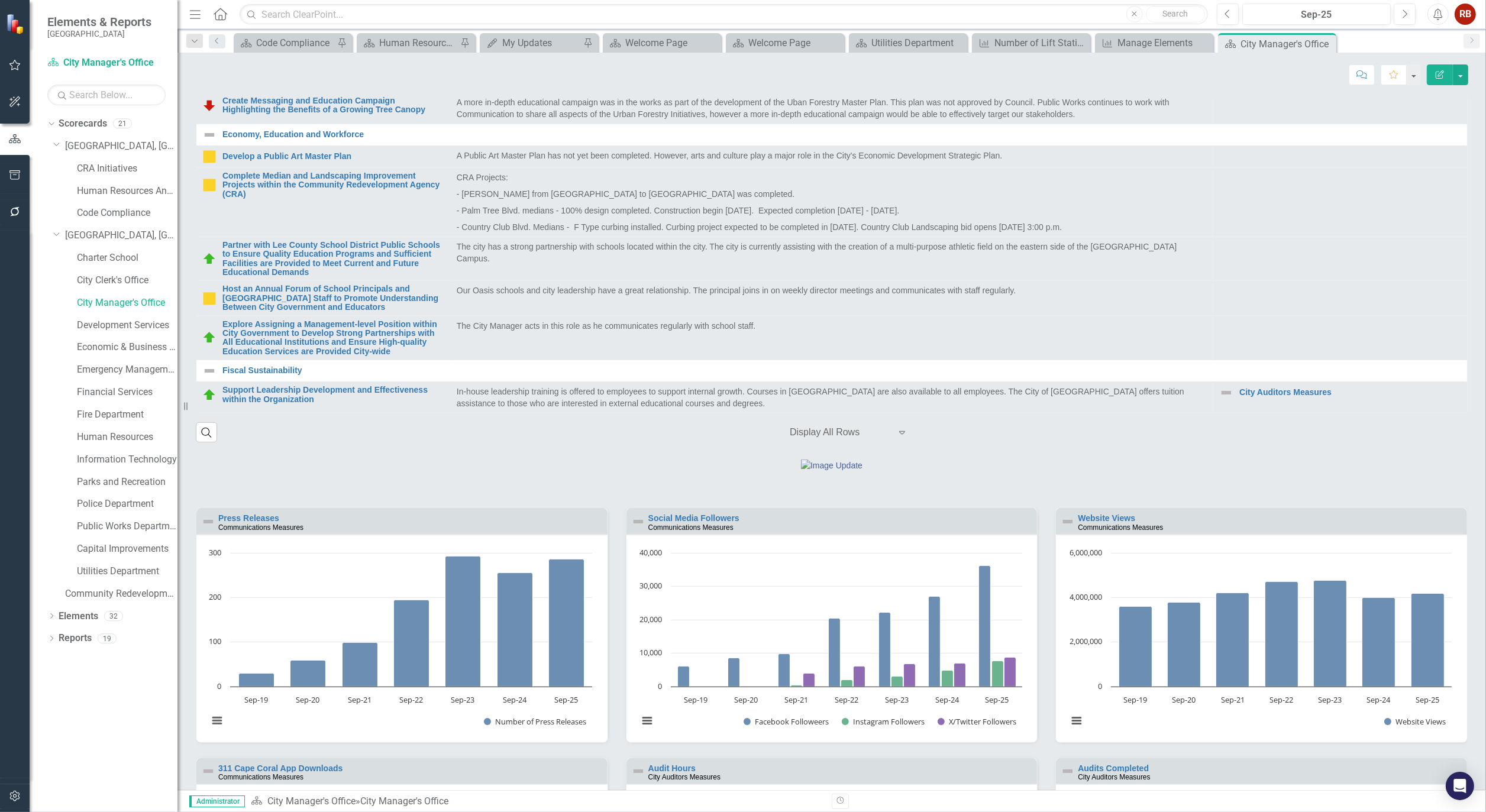
scroll to position [657, 0]
click at [1327, 42] on icon "Close" at bounding box center [1325, 44] width 12 height 10
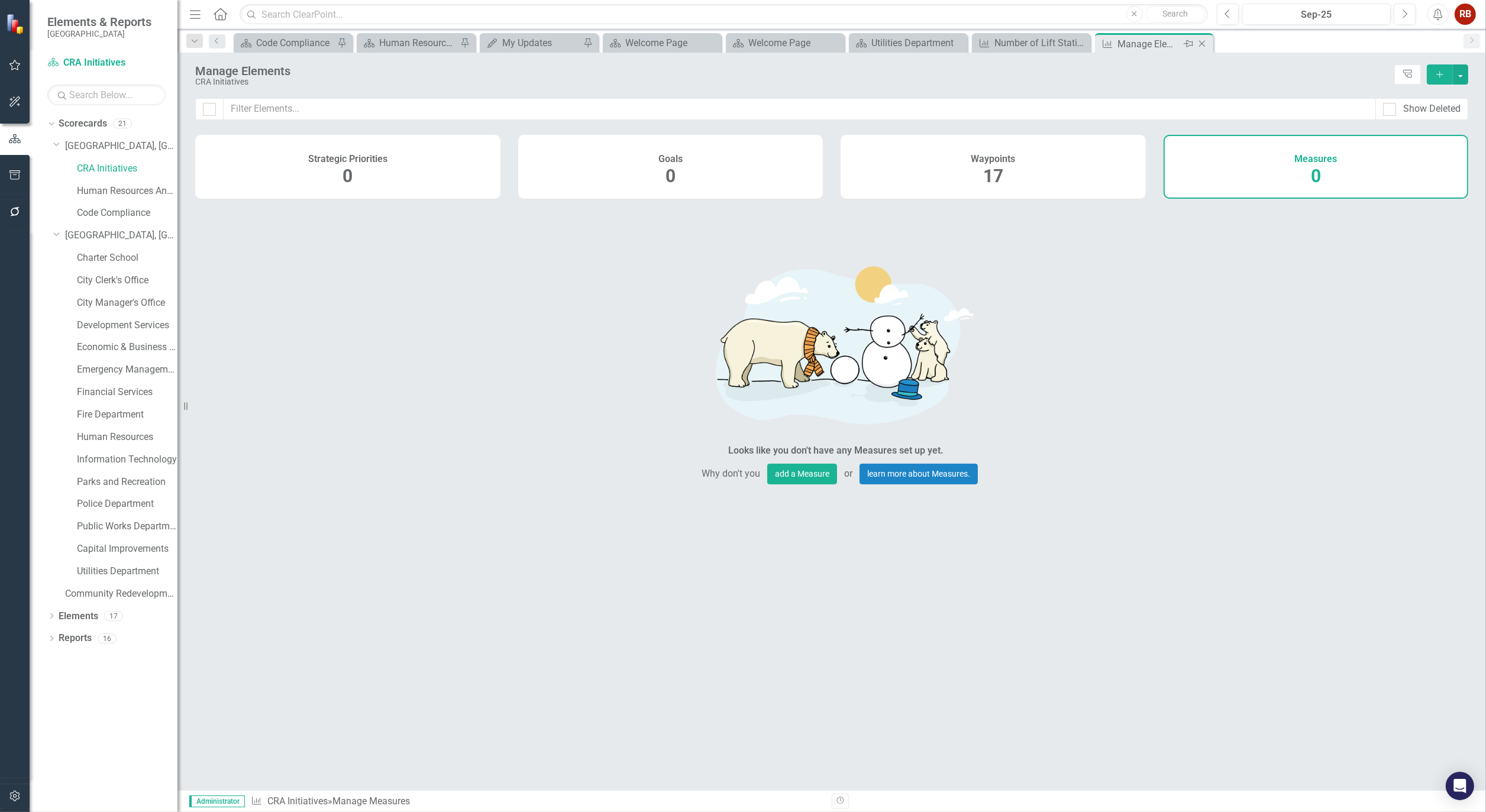
click at [1201, 44] on icon "Close" at bounding box center [1202, 44] width 12 height 10
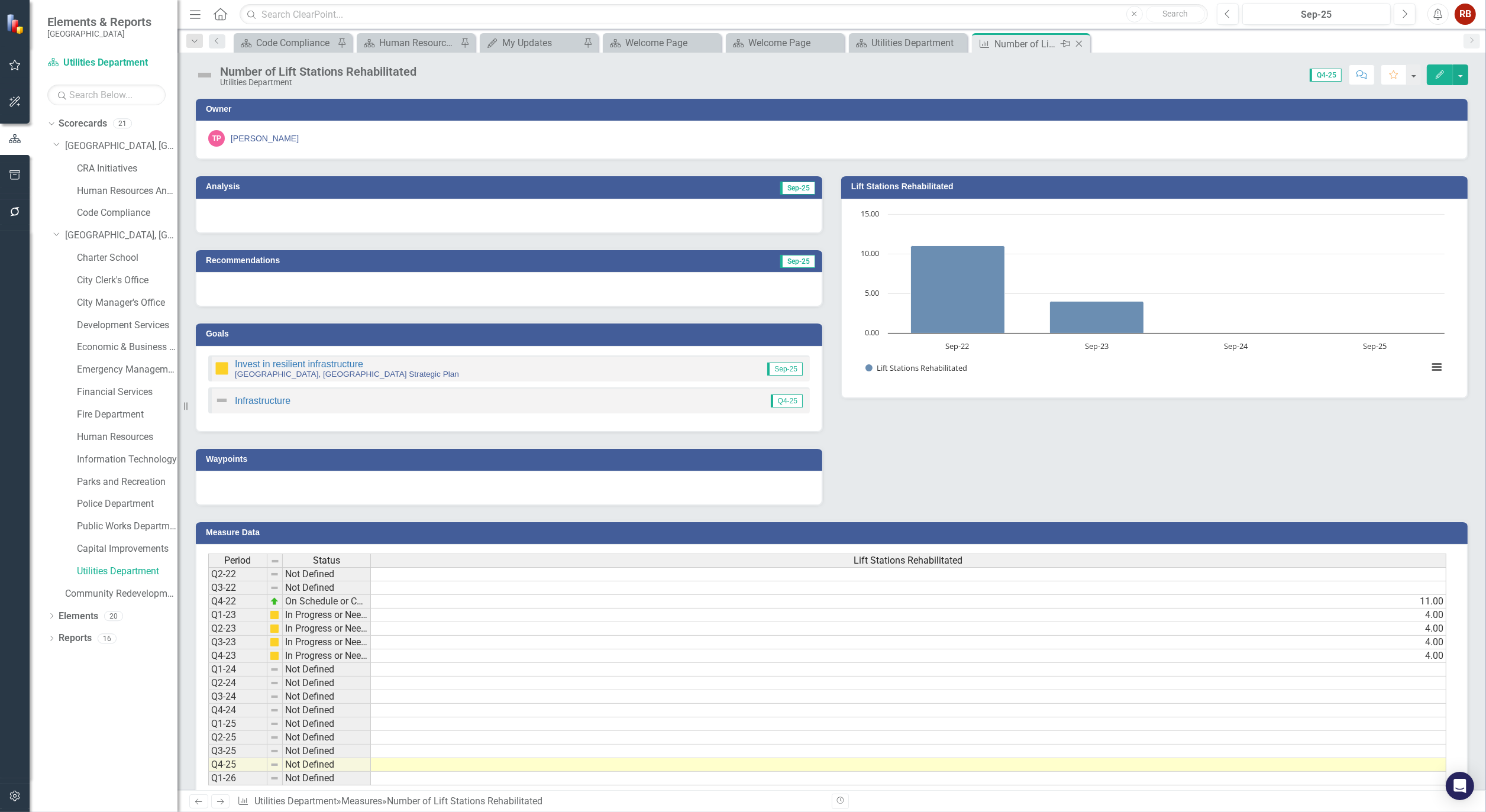
click at [1082, 43] on icon "Close" at bounding box center [1079, 44] width 12 height 10
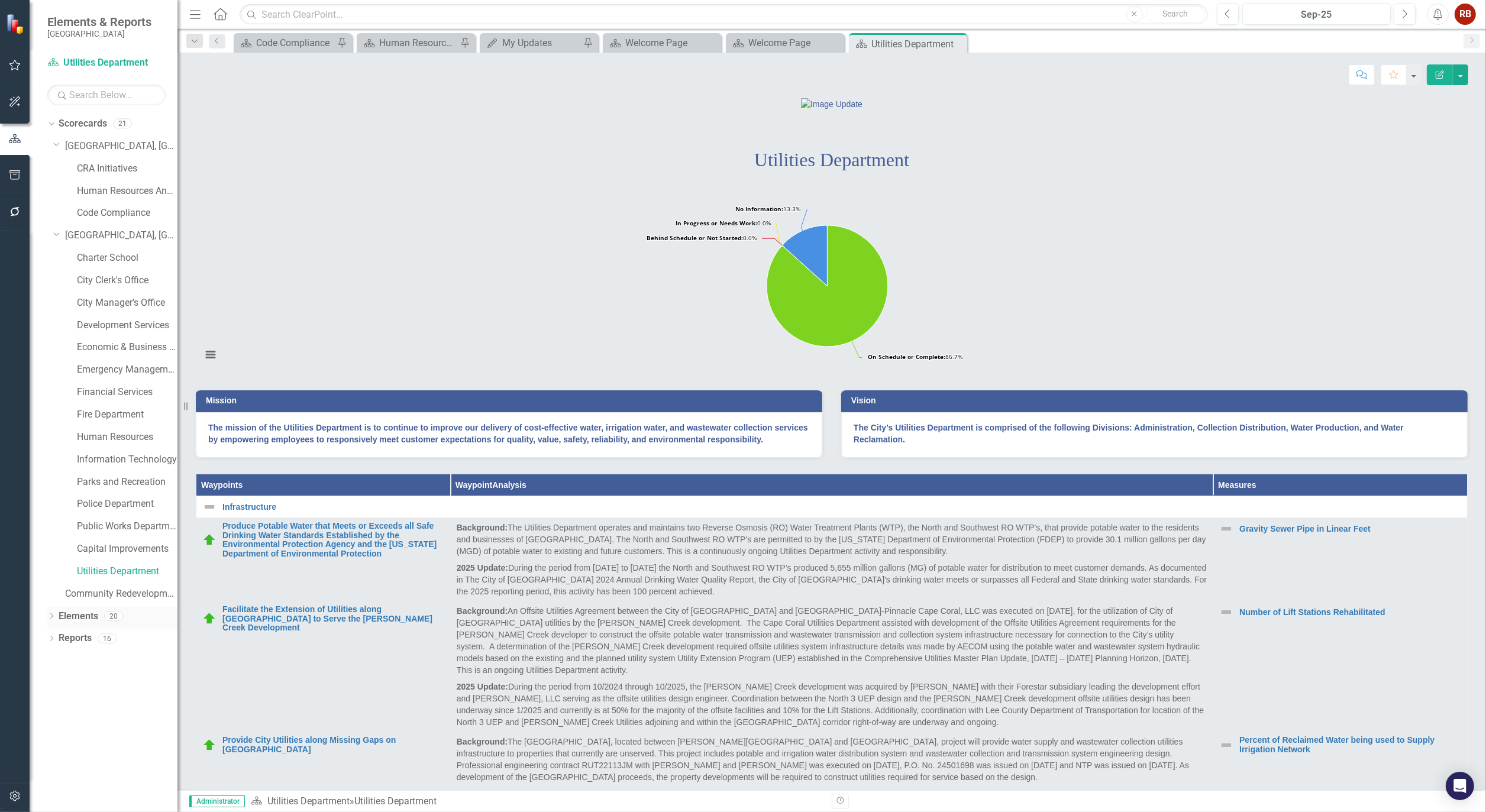
click at [48, 616] on icon "Dropdown" at bounding box center [51, 617] width 8 height 6
click at [87, 681] on link "Measure Measures" at bounding box center [94, 684] width 59 height 14
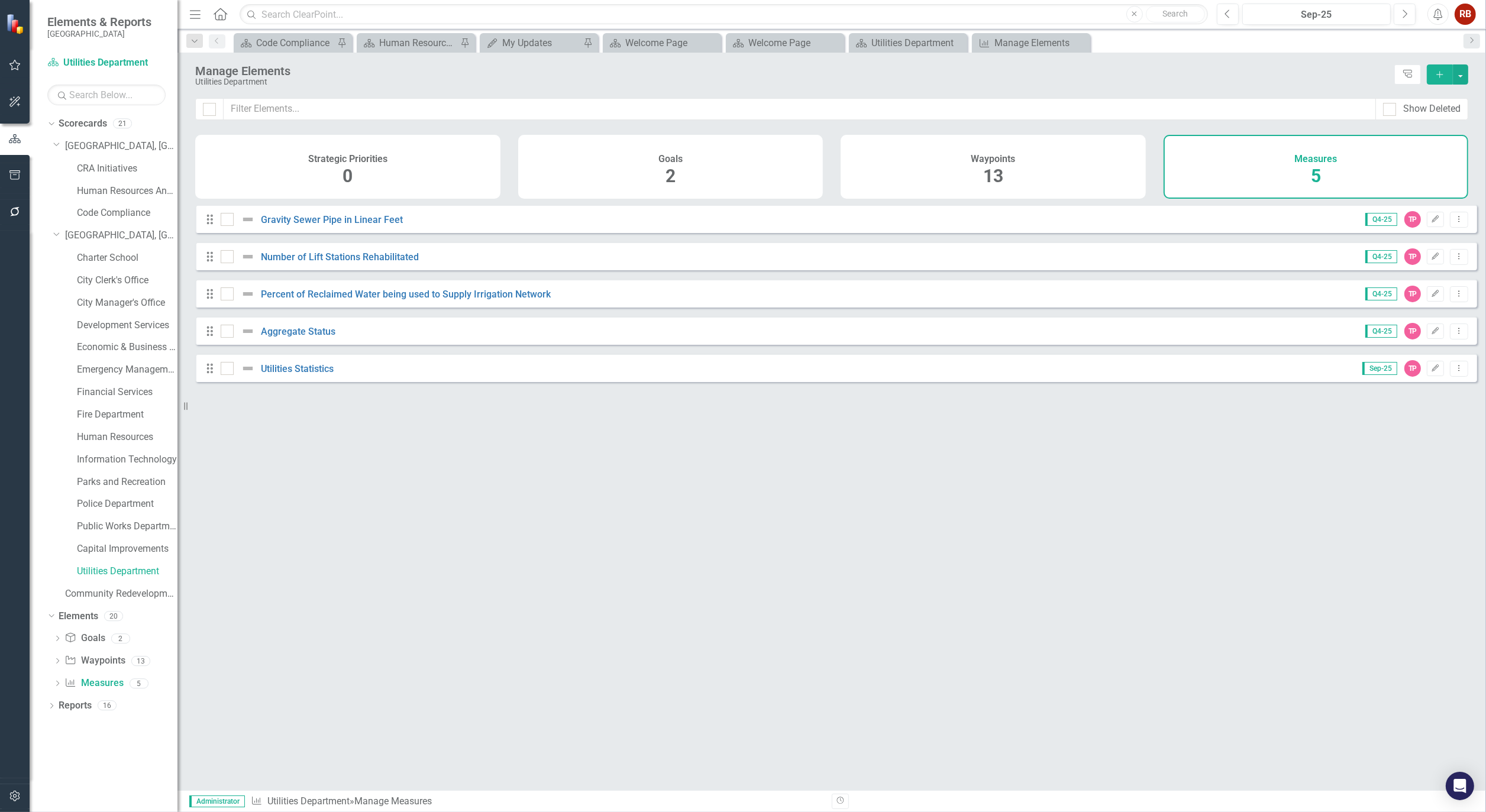
click at [1261, 167] on div "Measures 5" at bounding box center [1316, 167] width 306 height 64
click at [1083, 172] on div "Waypoints 13" at bounding box center [993, 167] width 306 height 64
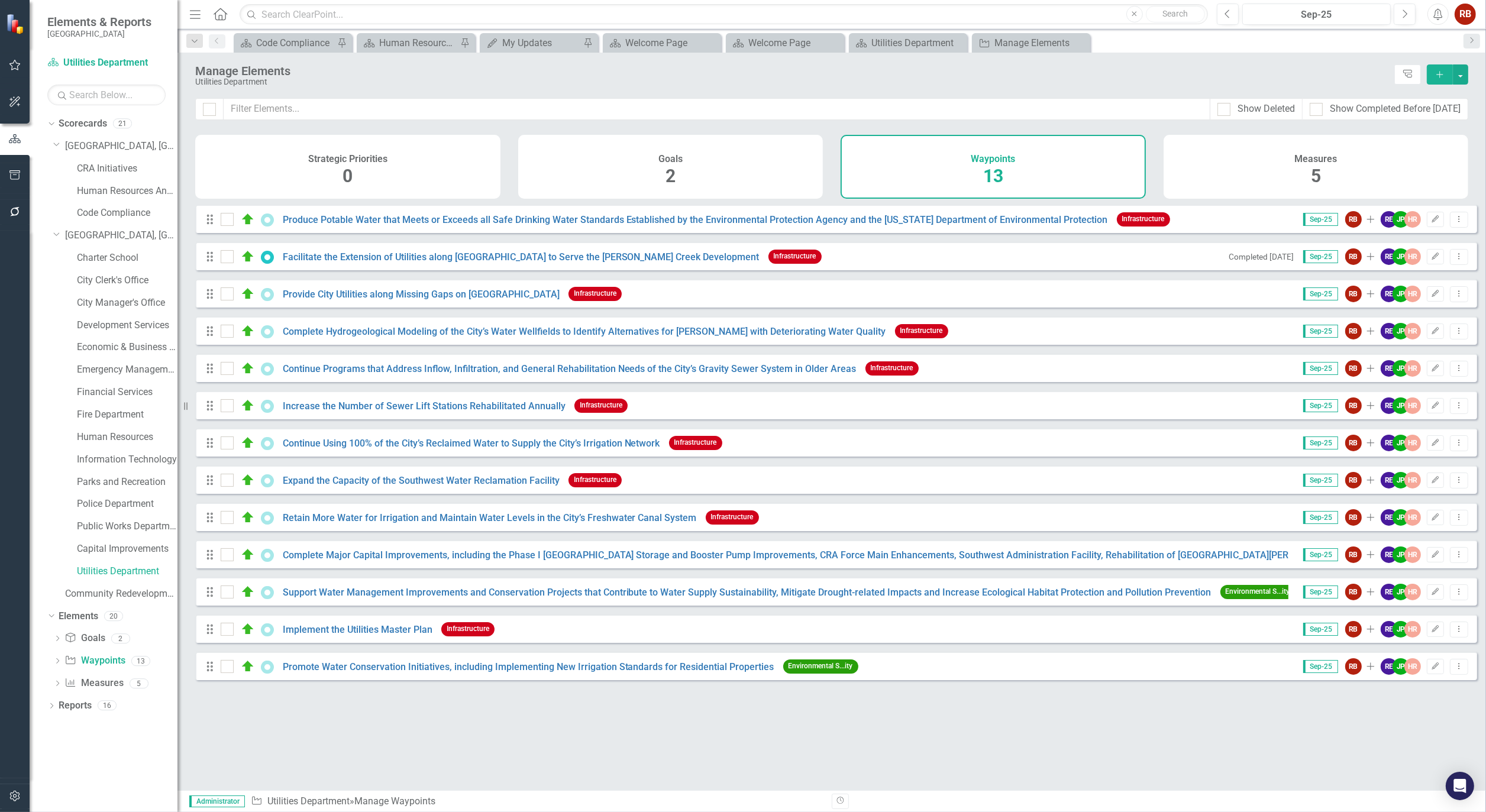
click at [1281, 166] on div "Measures 5" at bounding box center [1316, 167] width 306 height 64
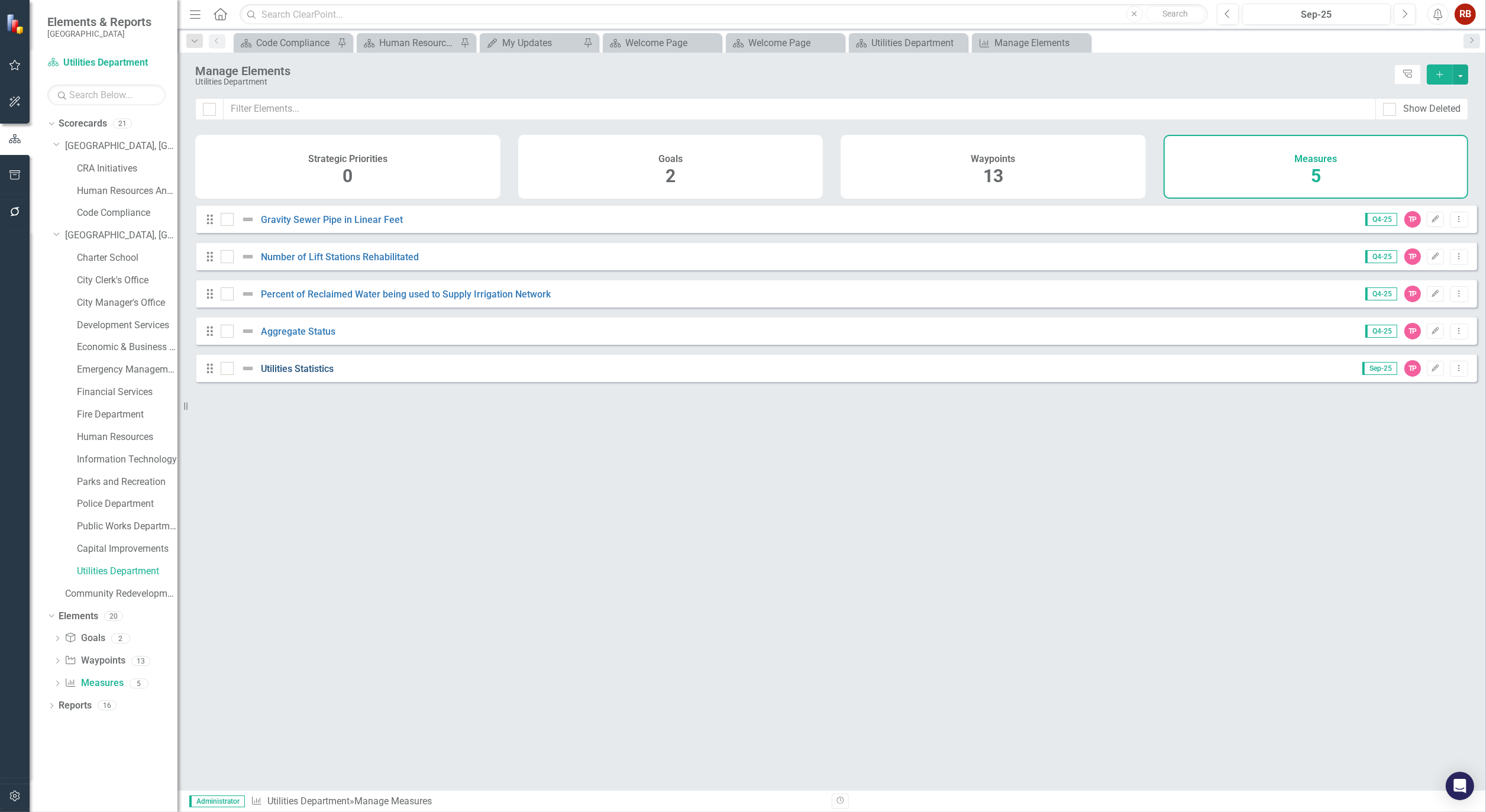
click at [293, 374] on link "Utilities Statistics" at bounding box center [297, 369] width 73 height 11
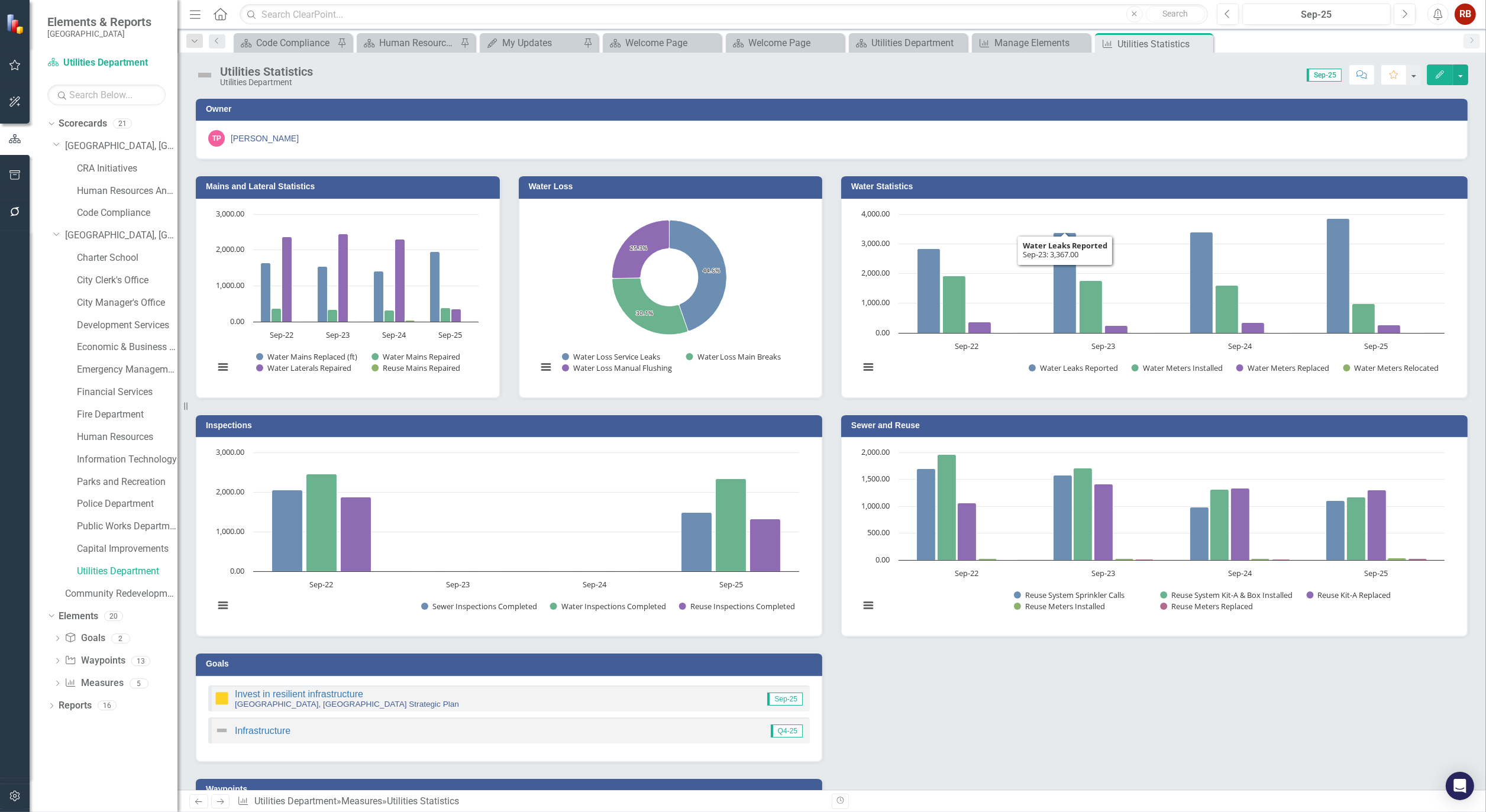
click at [1438, 73] on icon "Edit" at bounding box center [1440, 75] width 10 height 8
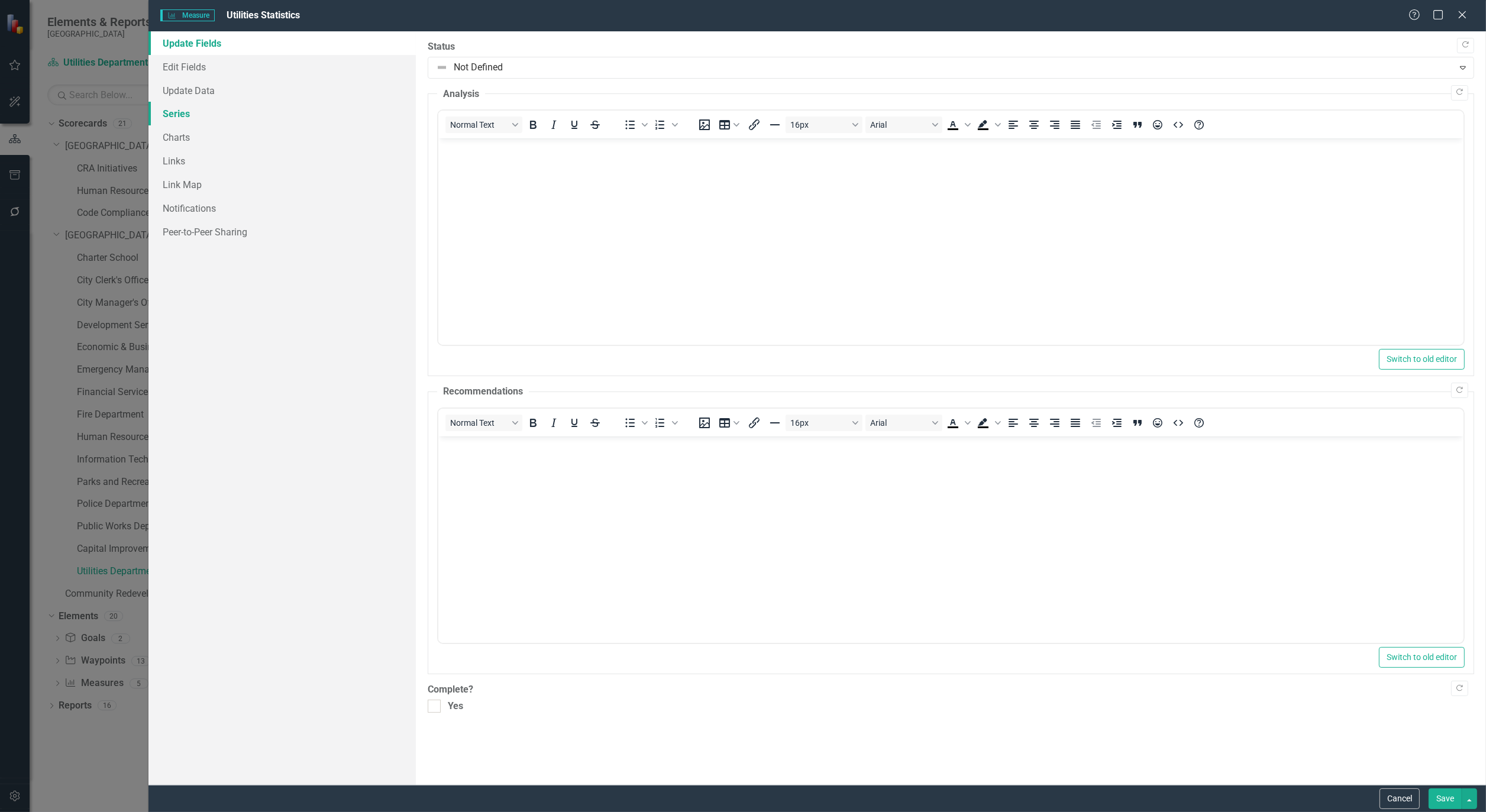
click at [176, 111] on link "Series" at bounding box center [282, 114] width 268 height 24
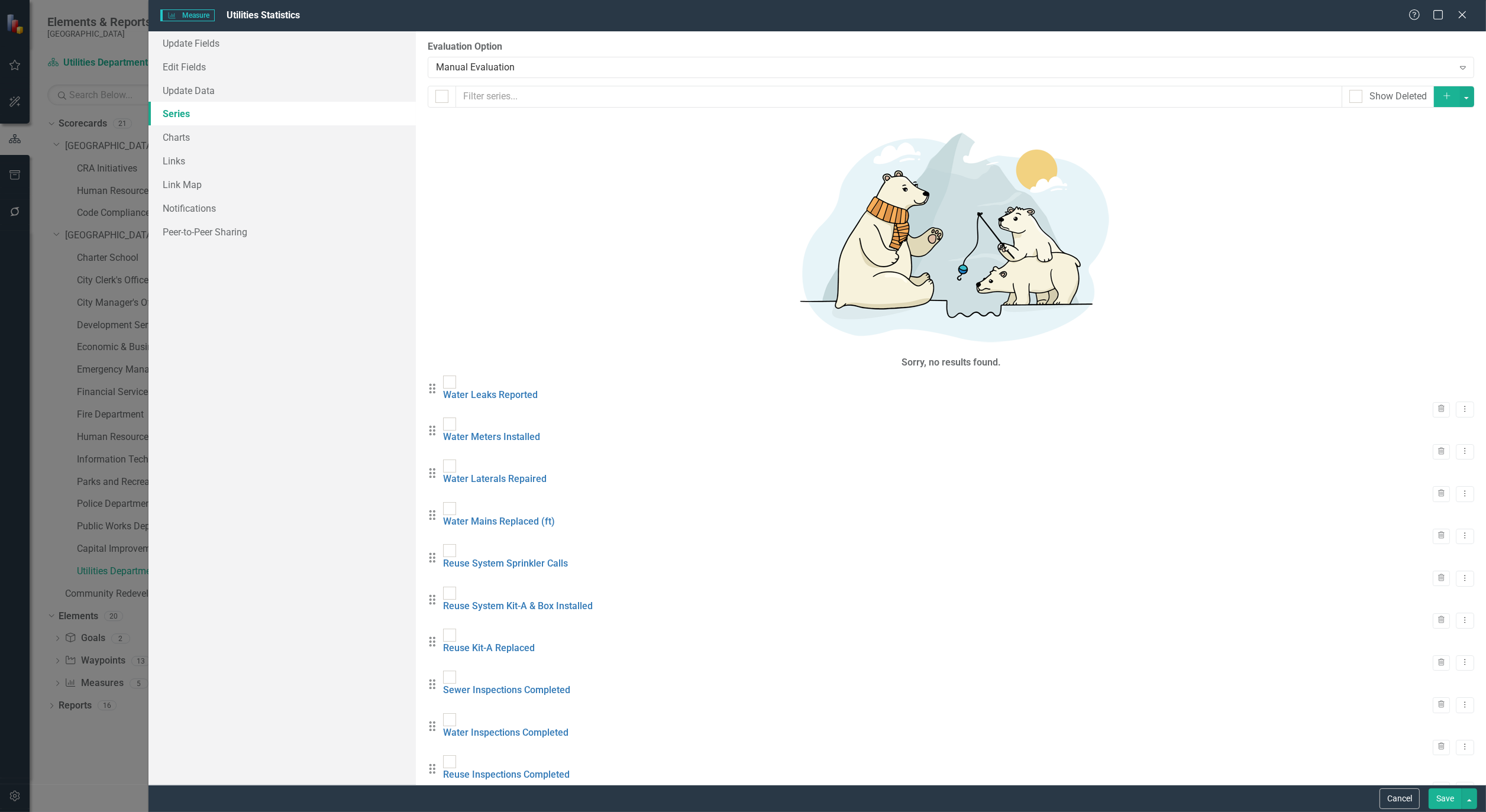
click at [1442, 94] on icon "Add" at bounding box center [1446, 96] width 10 height 8
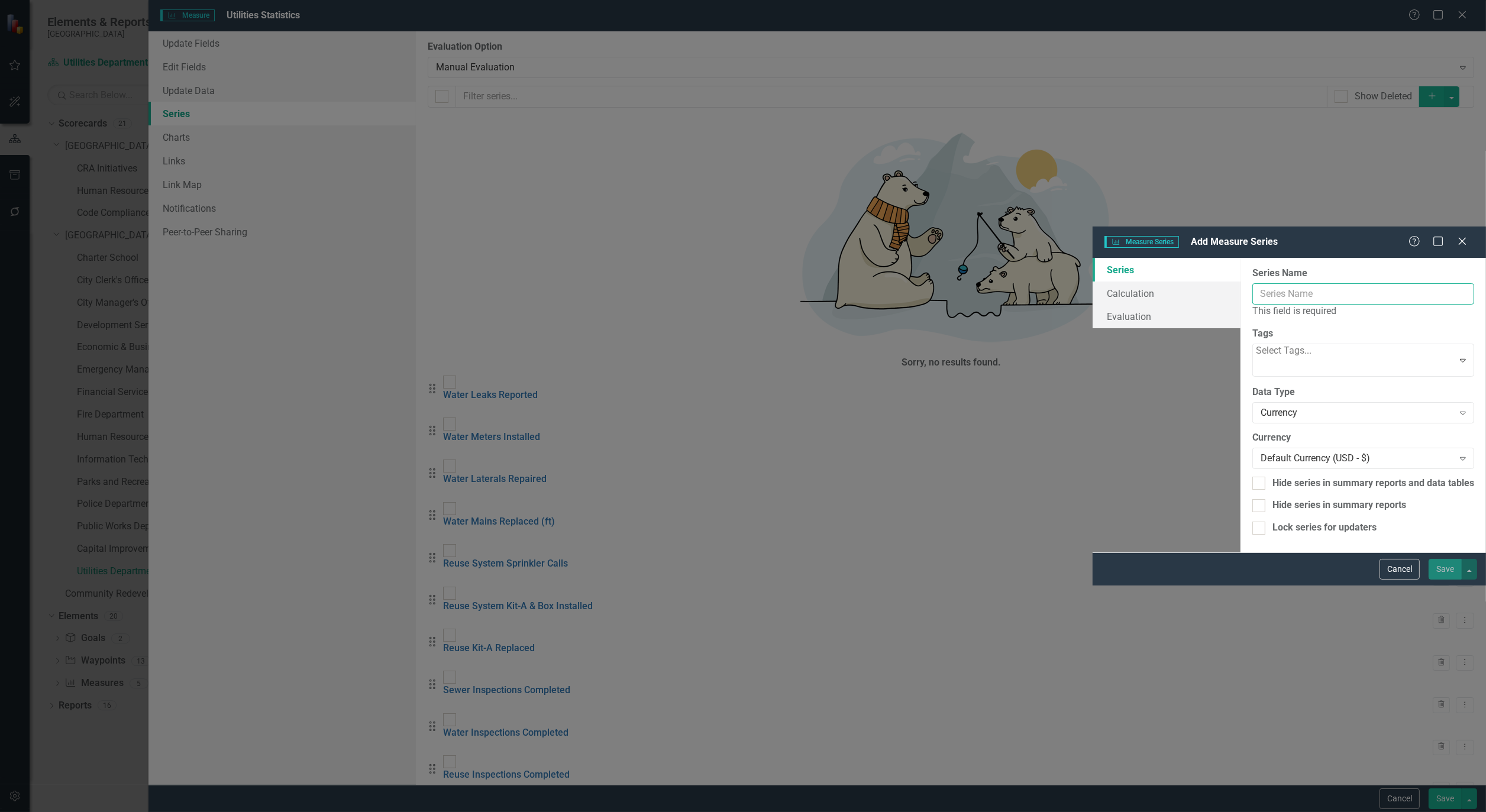
click at [1252, 283] on input "Series Name" at bounding box center [1363, 294] width 222 height 22
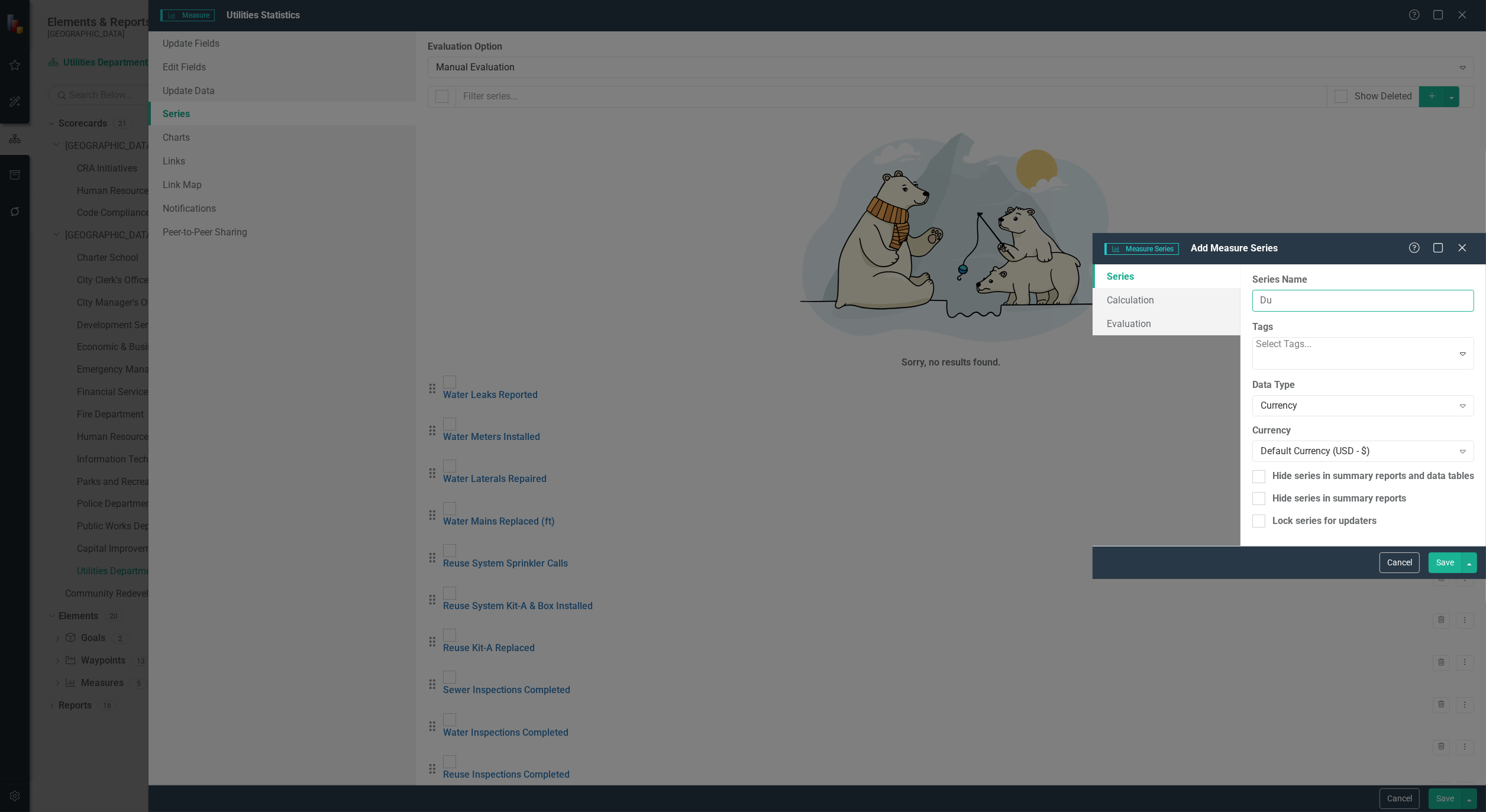
type input "D"
type input "Water Dual Check Inspections"
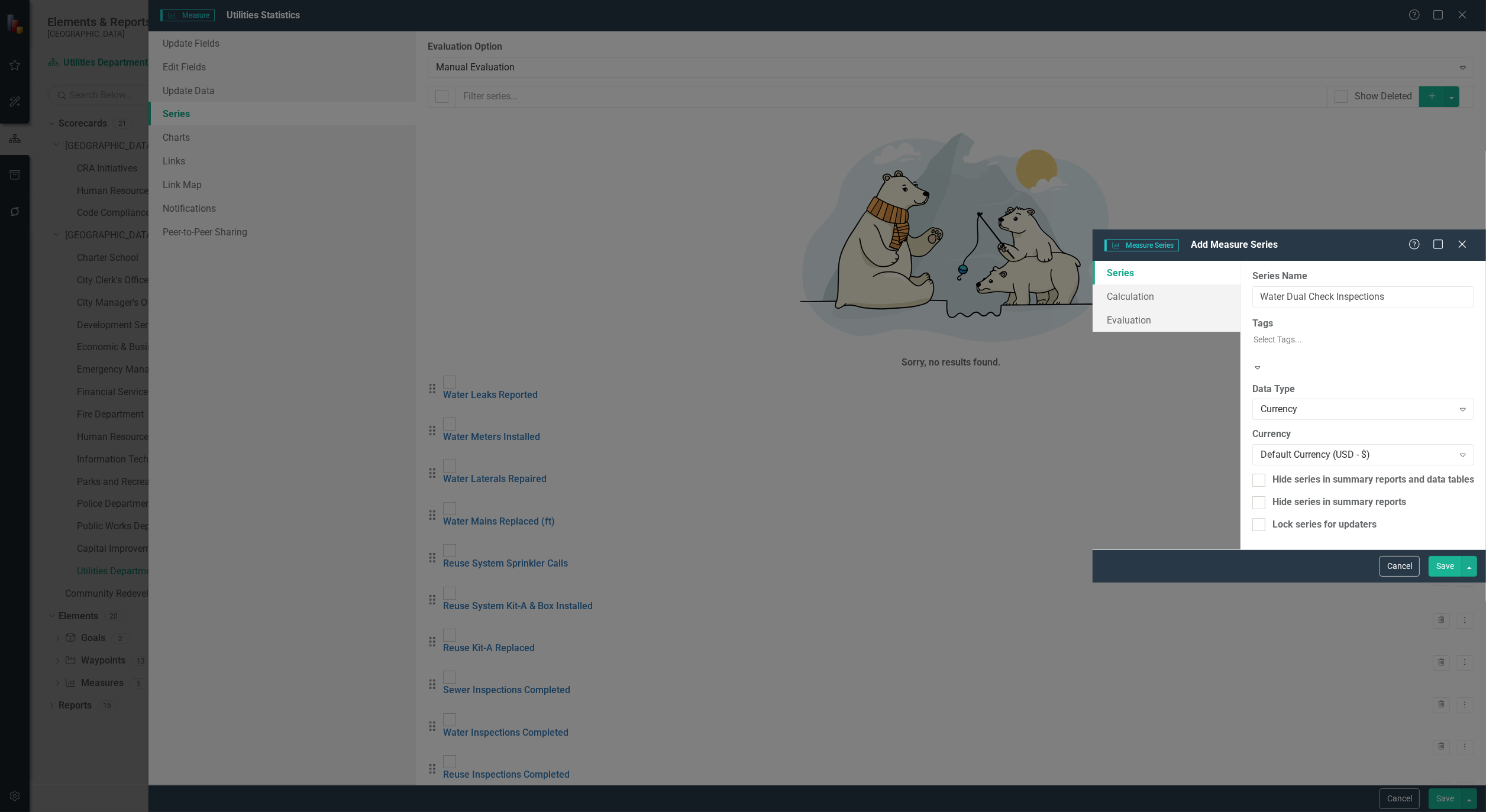
click at [1264, 363] on icon "Expand" at bounding box center [1257, 367] width 10 height 8
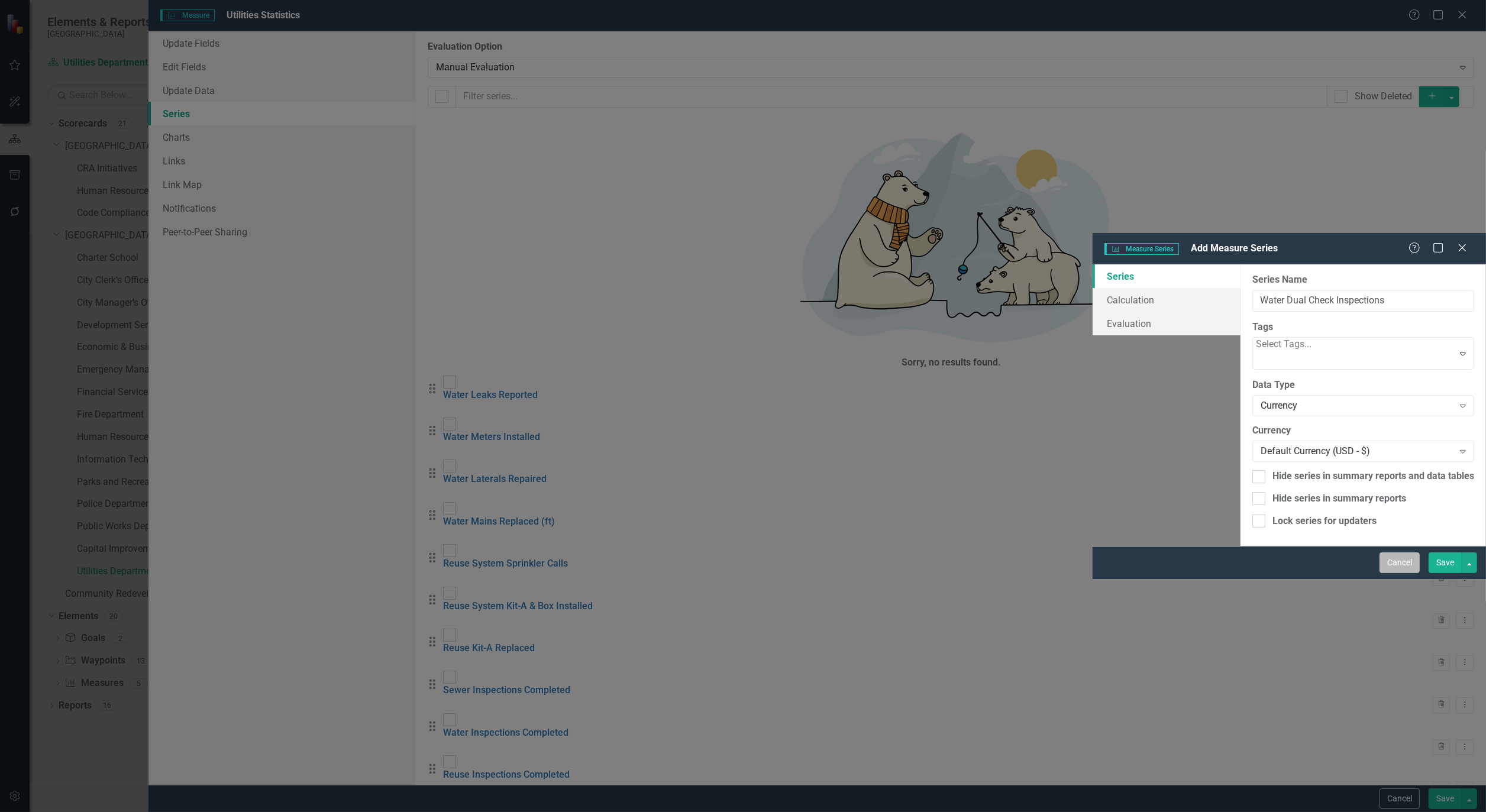
click at [1397, 573] on button "Cancel" at bounding box center [1400, 563] width 40 height 21
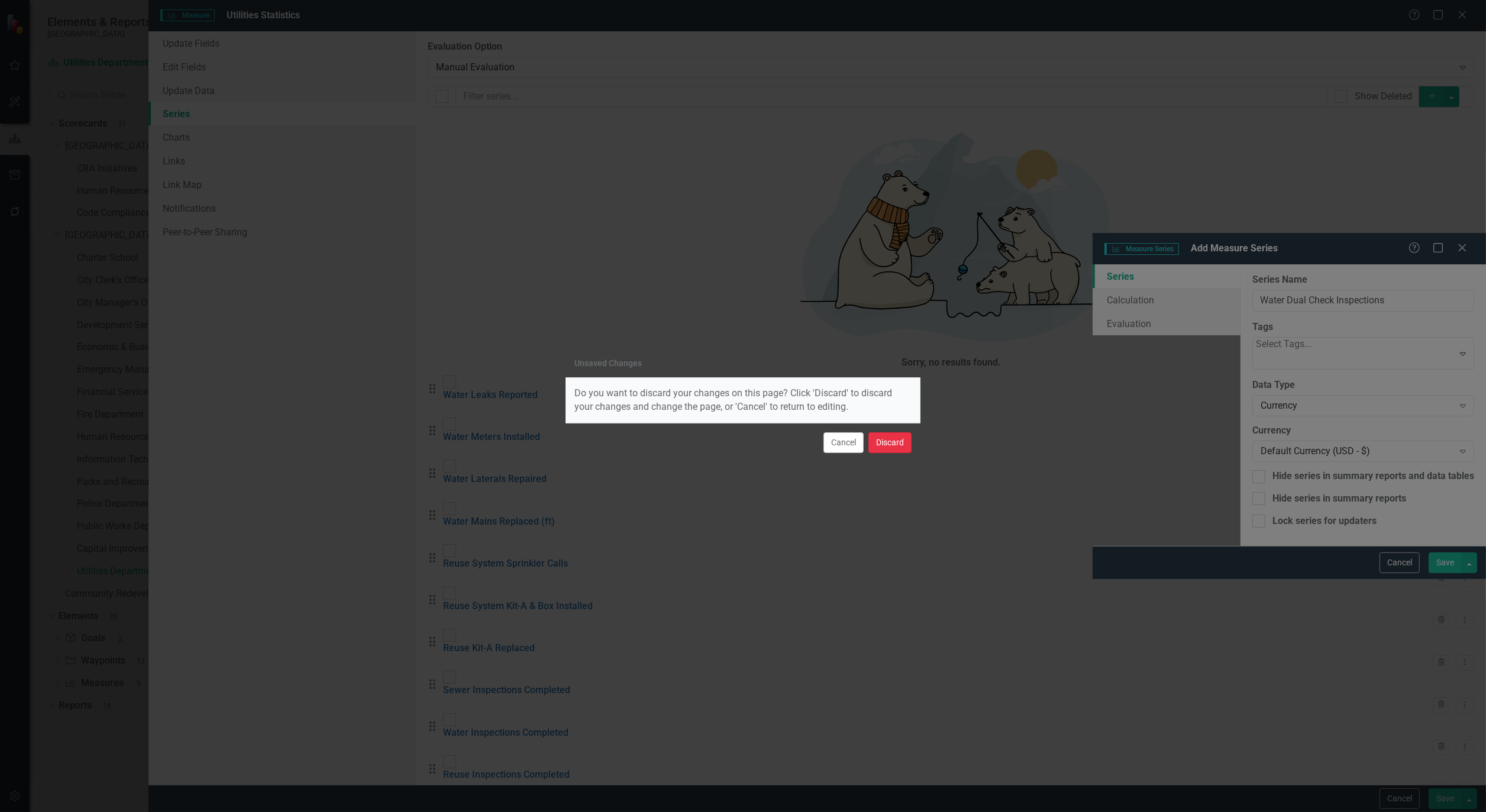
click at [900, 440] on button "Discard" at bounding box center [890, 443] width 43 height 21
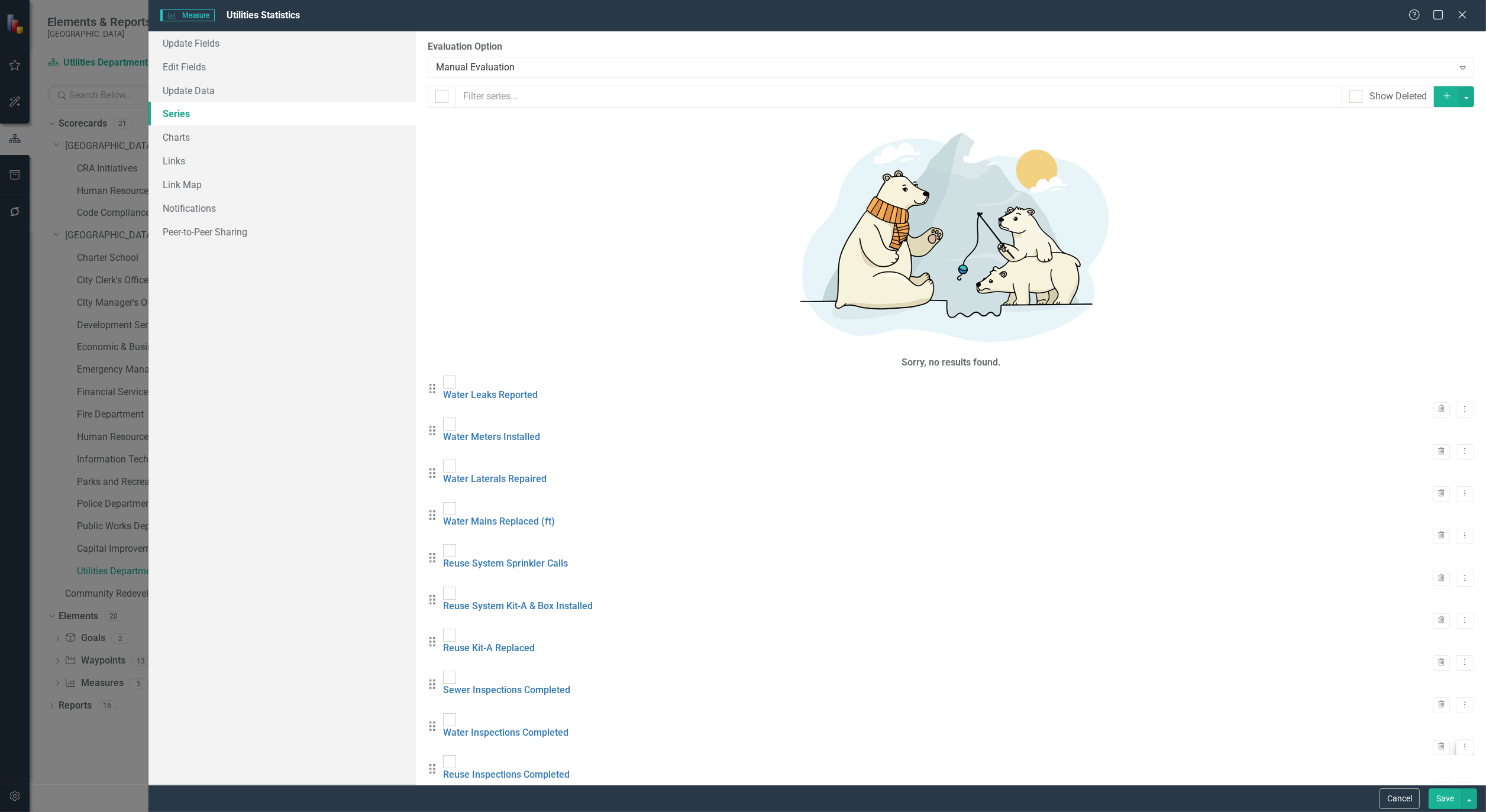
click at [1456, 740] on button "Dropdown Menu" at bounding box center [1465, 748] width 18 height 16
click at [1379, 441] on link "Edit Edit Measure Series" at bounding box center [1389, 449] width 134 height 22
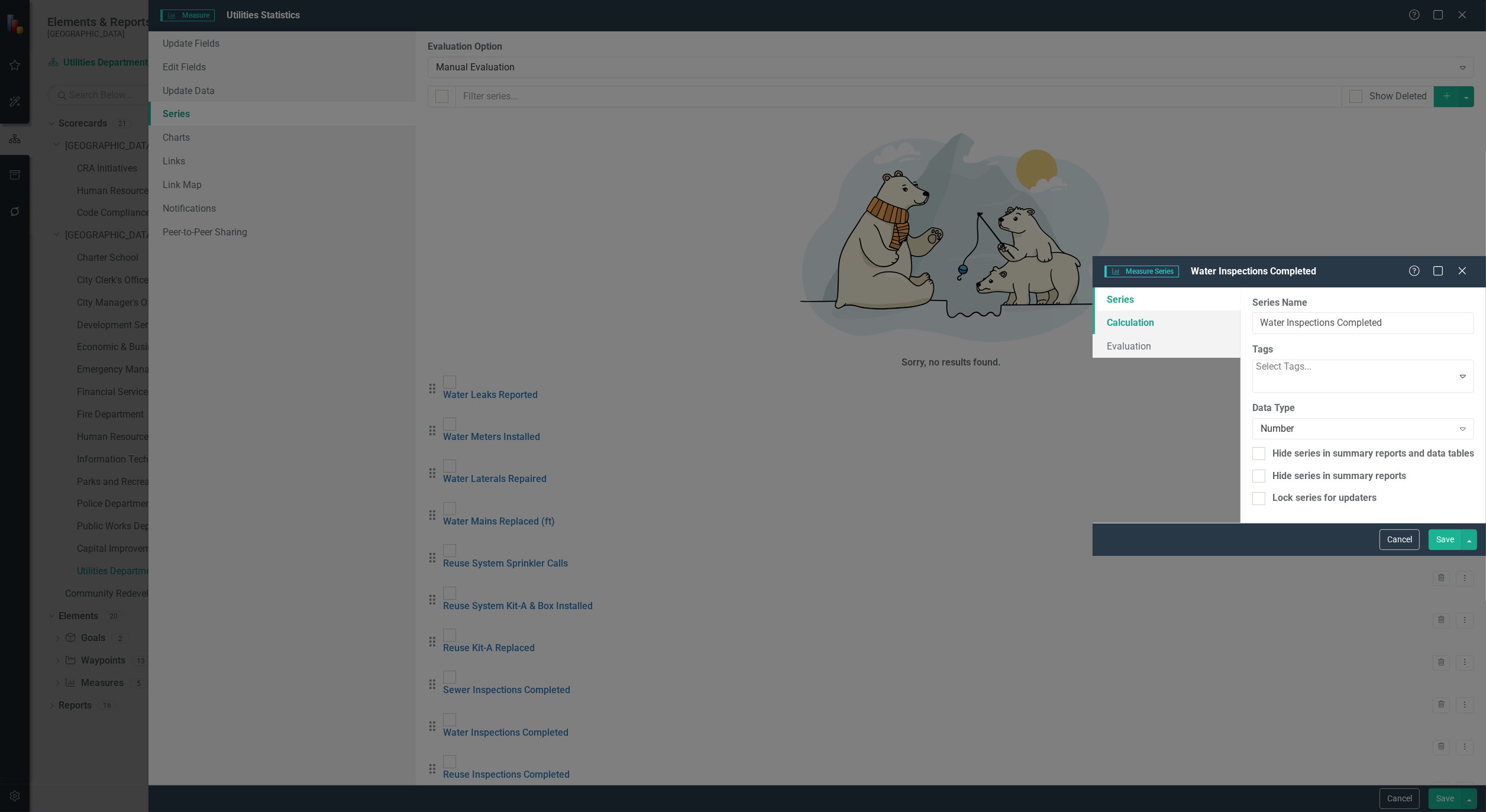
click at [1093, 310] on link "Calculation" at bounding box center [1166, 322] width 148 height 24
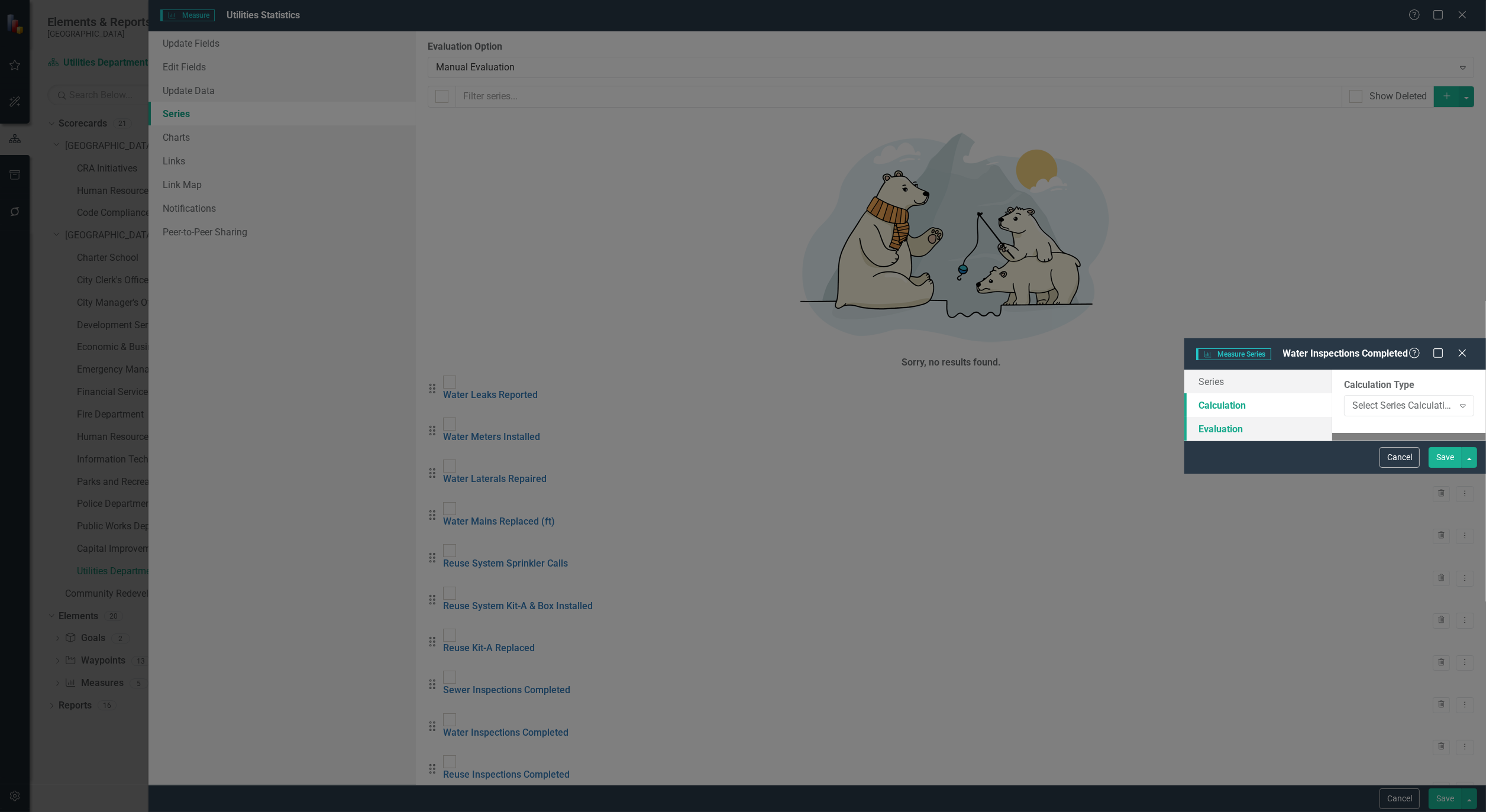
click at [1185, 417] on link "Evaluation" at bounding box center [1258, 429] width 148 height 24
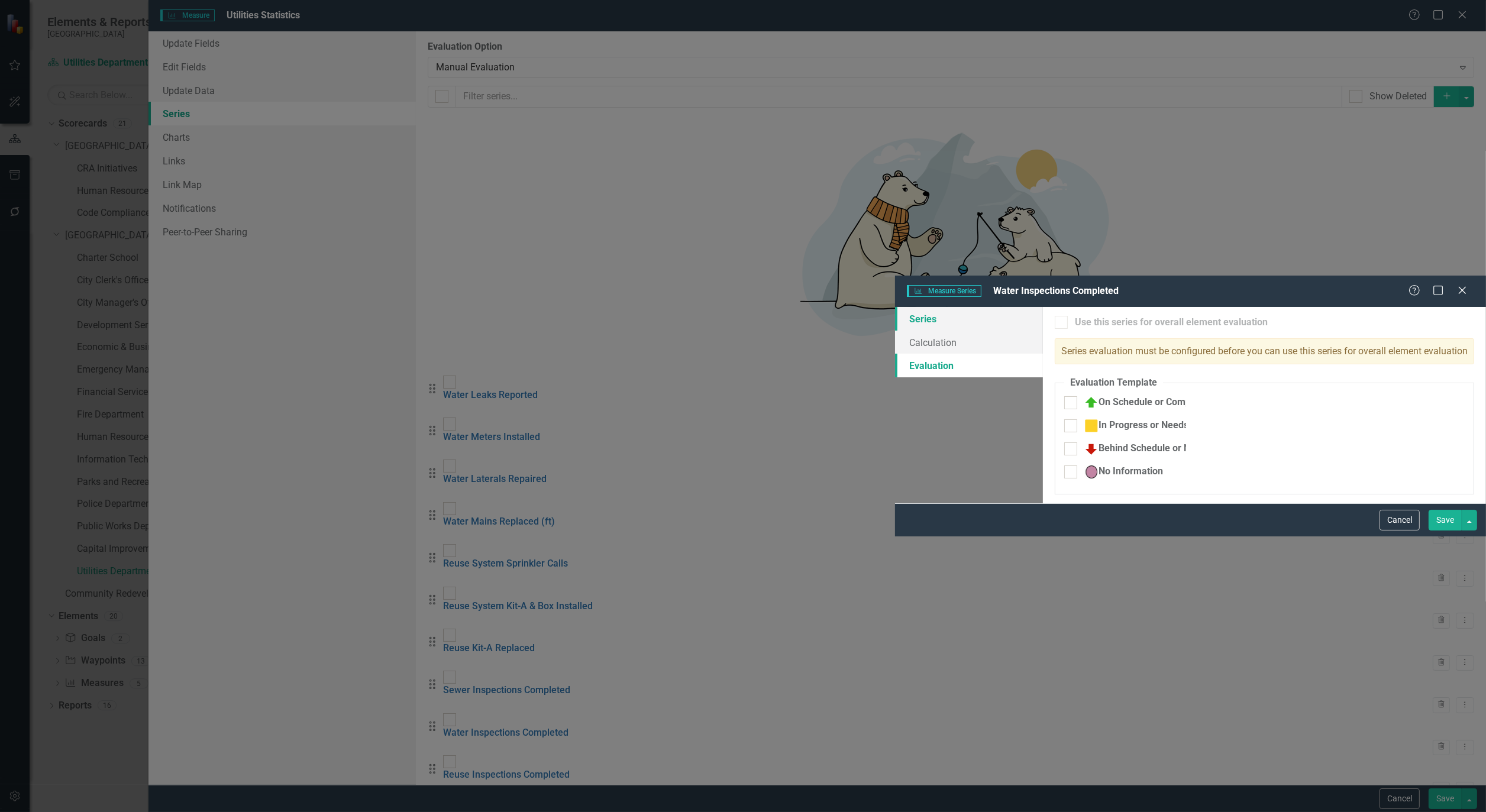
click at [895, 307] on link "Series" at bounding box center [969, 319] width 148 height 24
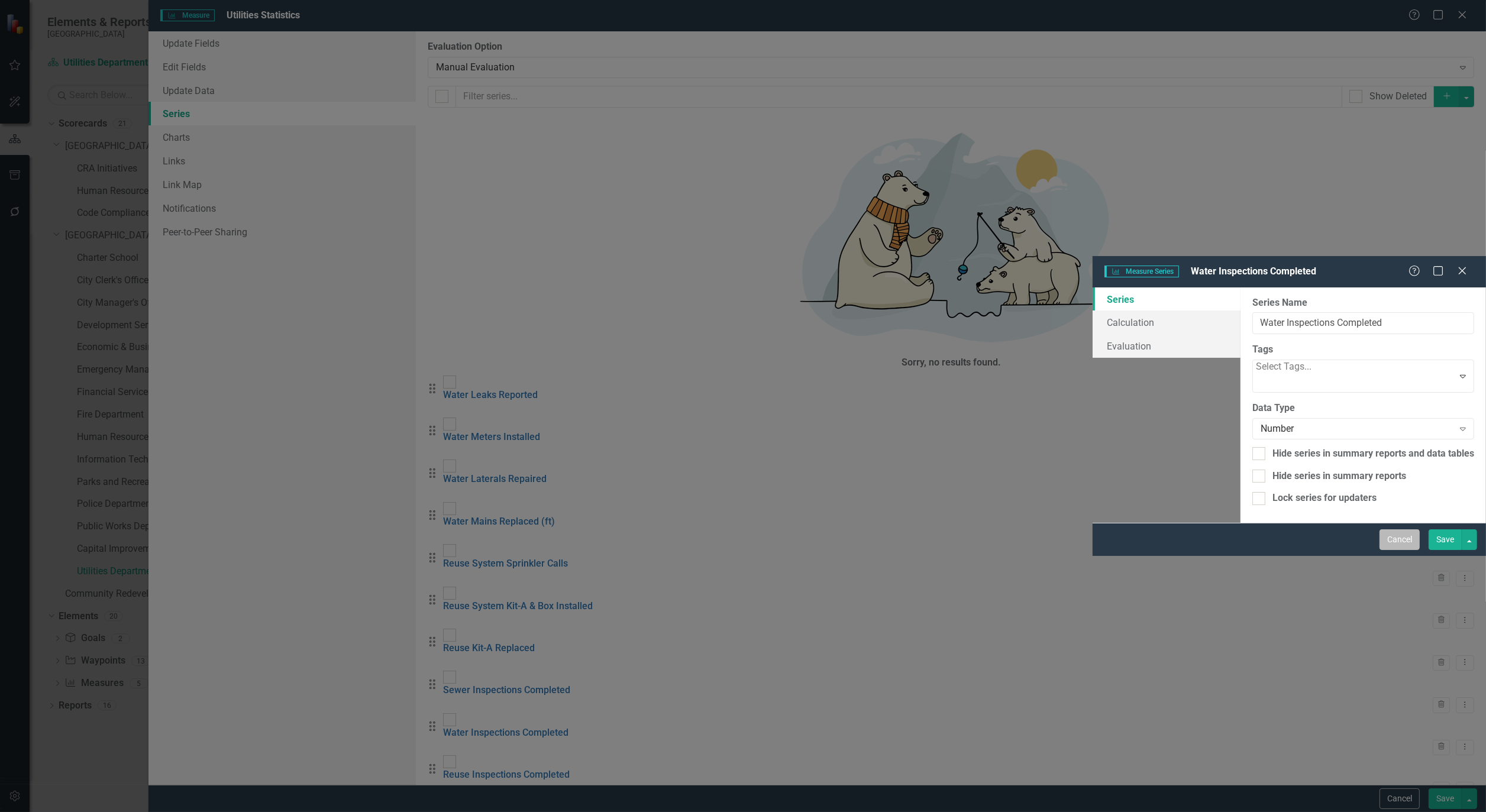
click at [1412, 550] on button "Cancel" at bounding box center [1400, 540] width 40 height 21
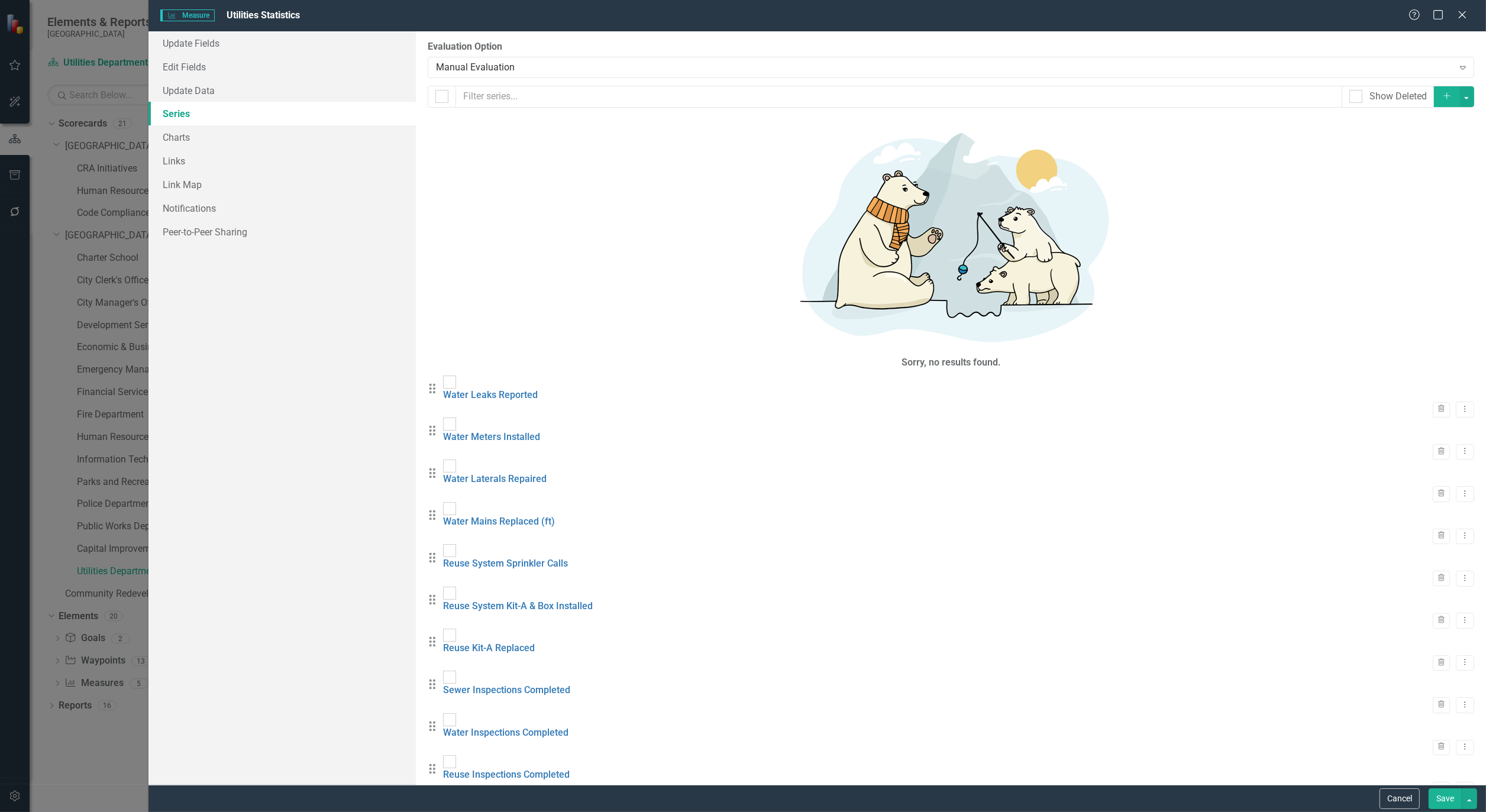
click at [1444, 96] on button "Add" at bounding box center [1447, 97] width 26 height 21
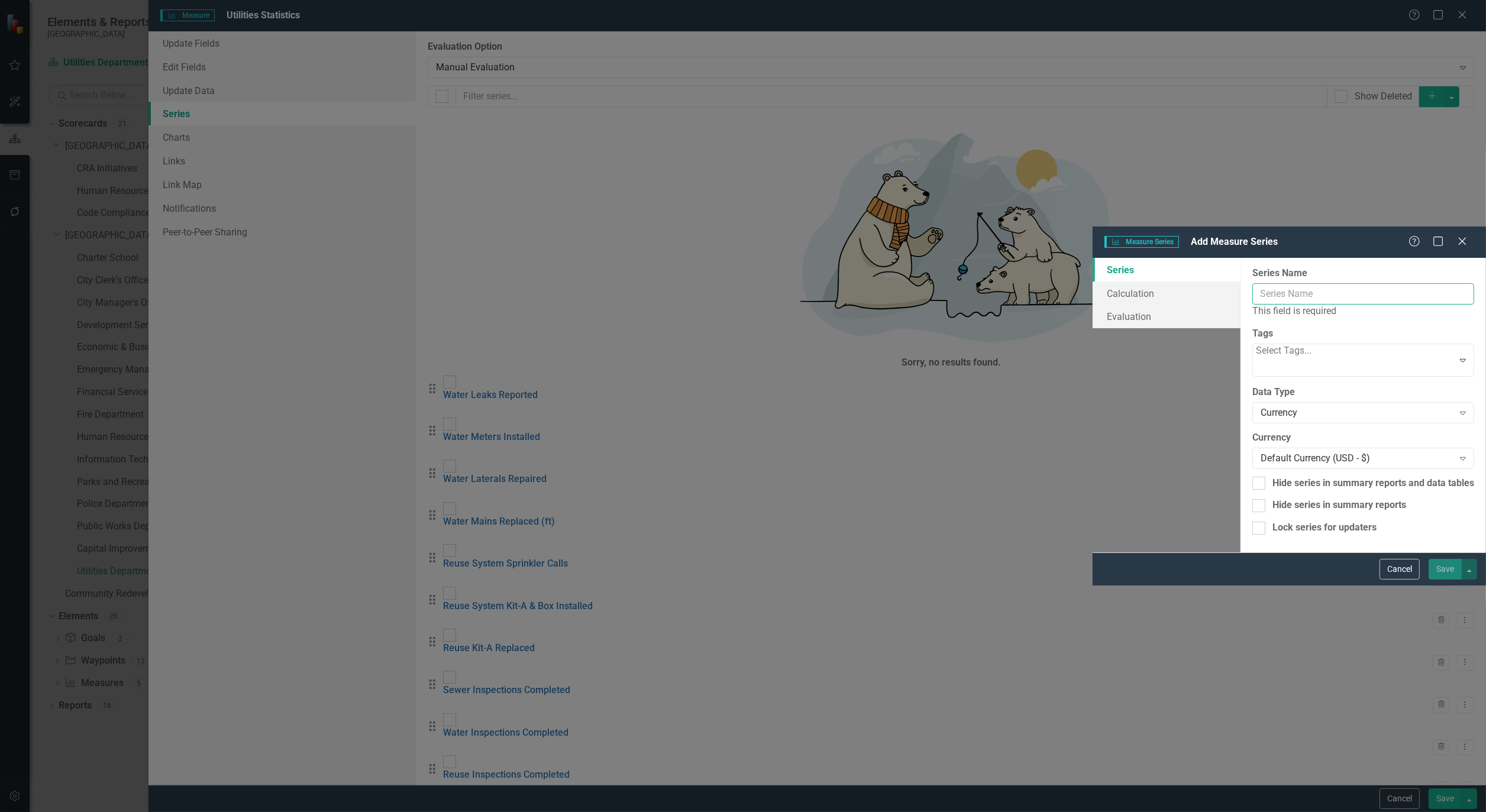
click at [1252, 283] on input "Series Name" at bounding box center [1363, 294] width 222 height 22
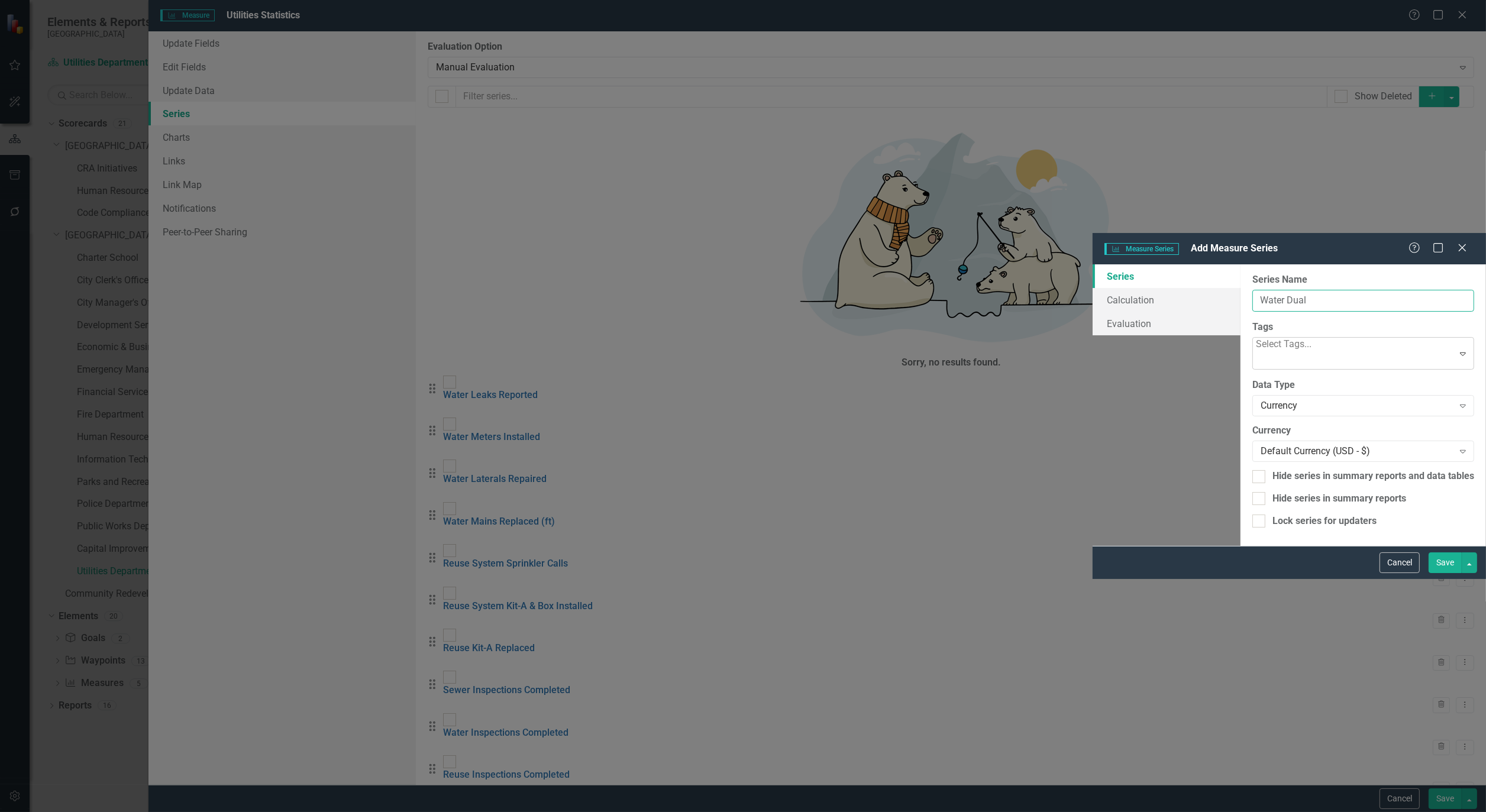
type input "Water Dual Check Inspections"
click at [1261, 399] on div "Currency" at bounding box center [1357, 406] width 193 height 14
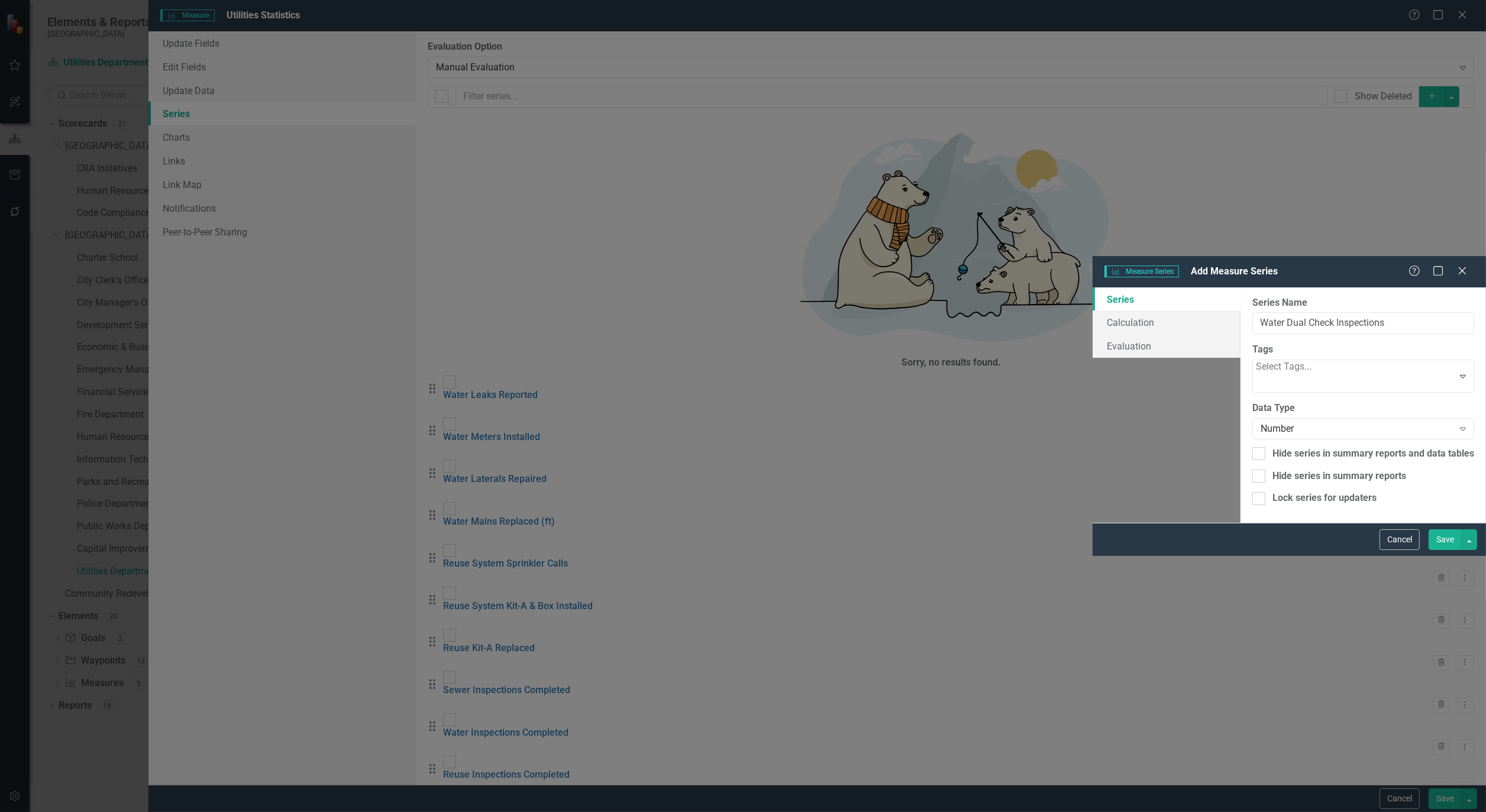
click at [1447, 550] on button "Save" at bounding box center [1446, 540] width 33 height 21
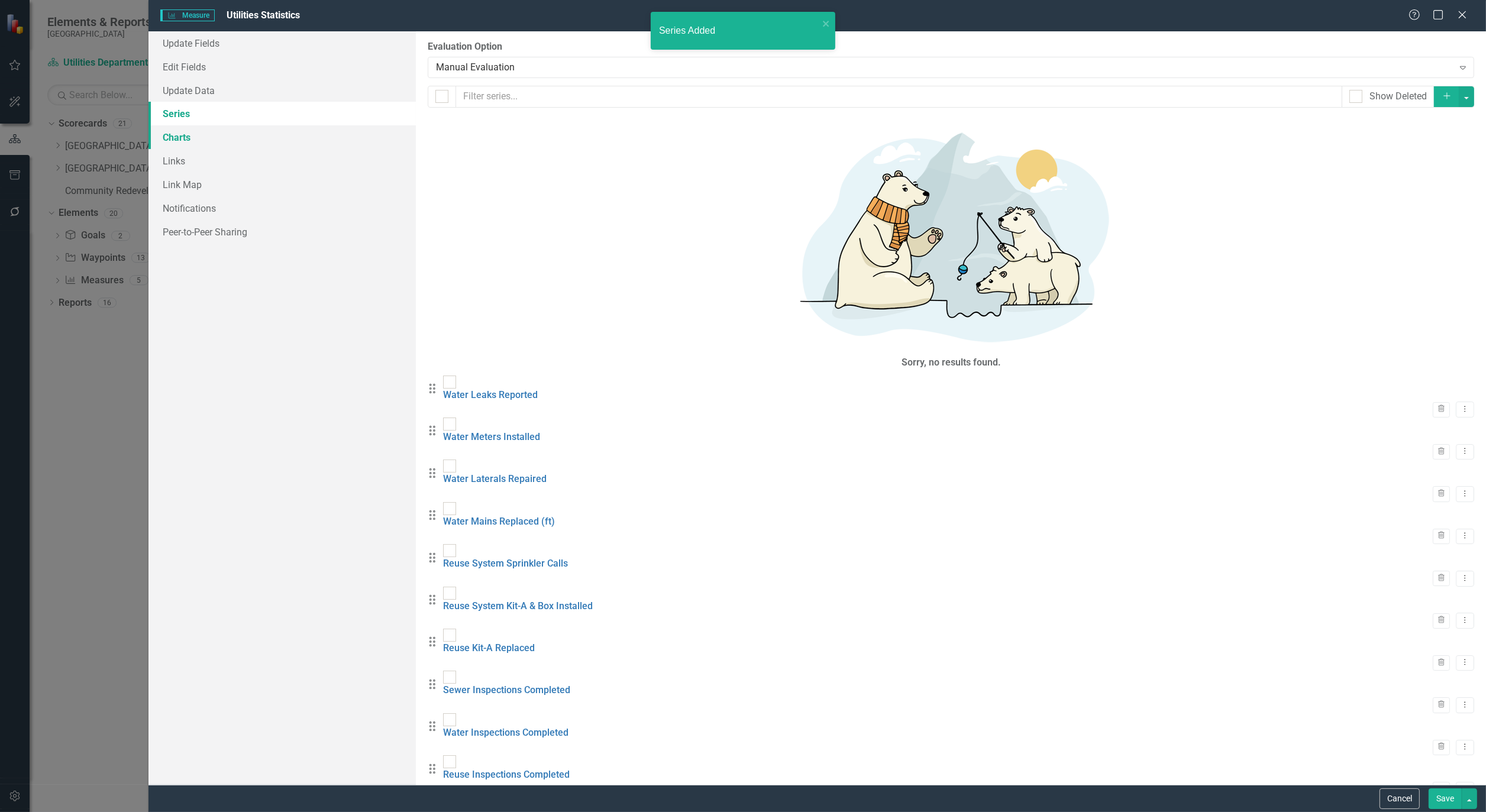
click at [173, 137] on link "Charts" at bounding box center [282, 137] width 268 height 24
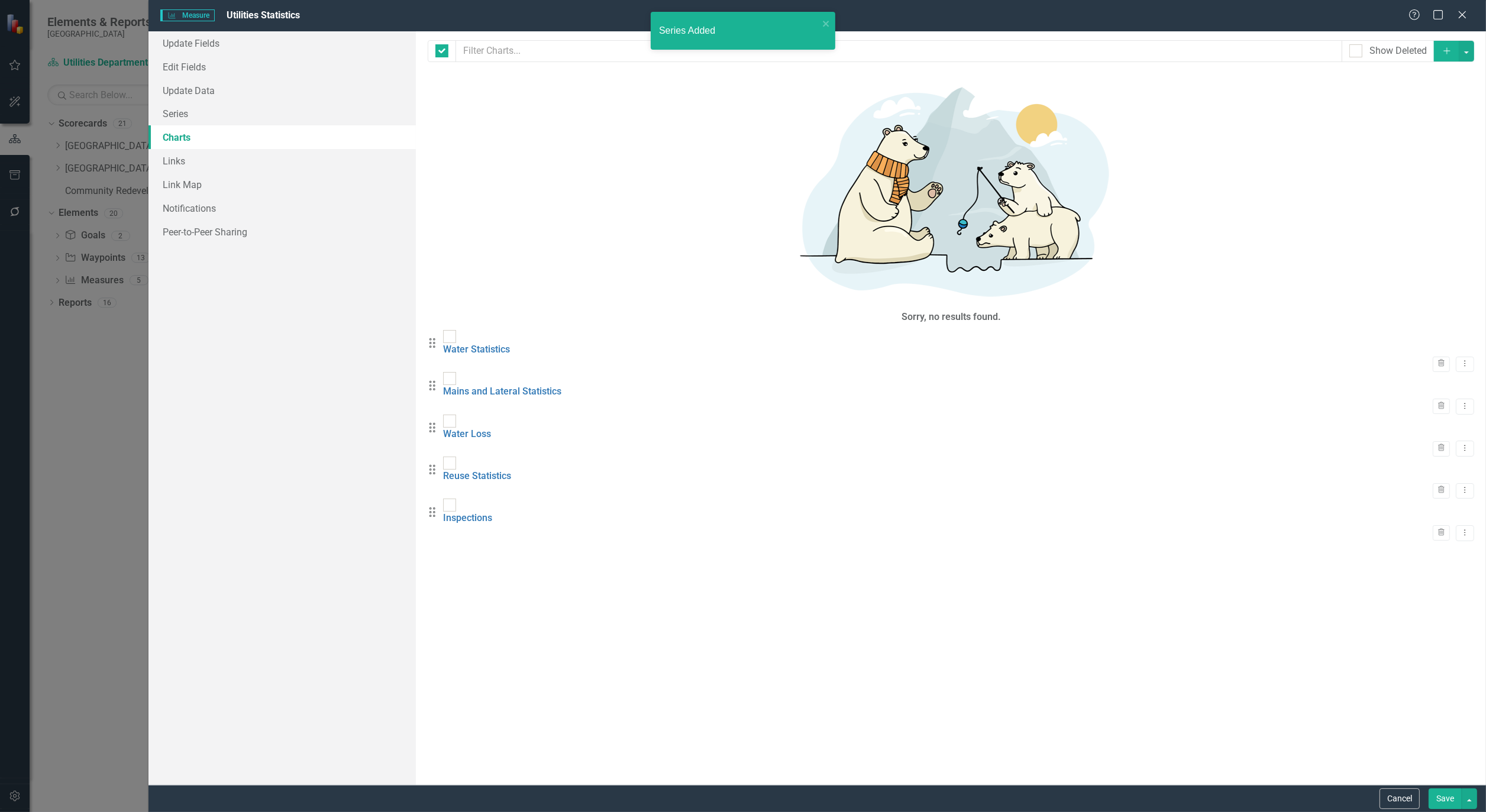
checkbox input "false"
click at [492, 512] on link "Inspections" at bounding box center [467, 518] width 49 height 11
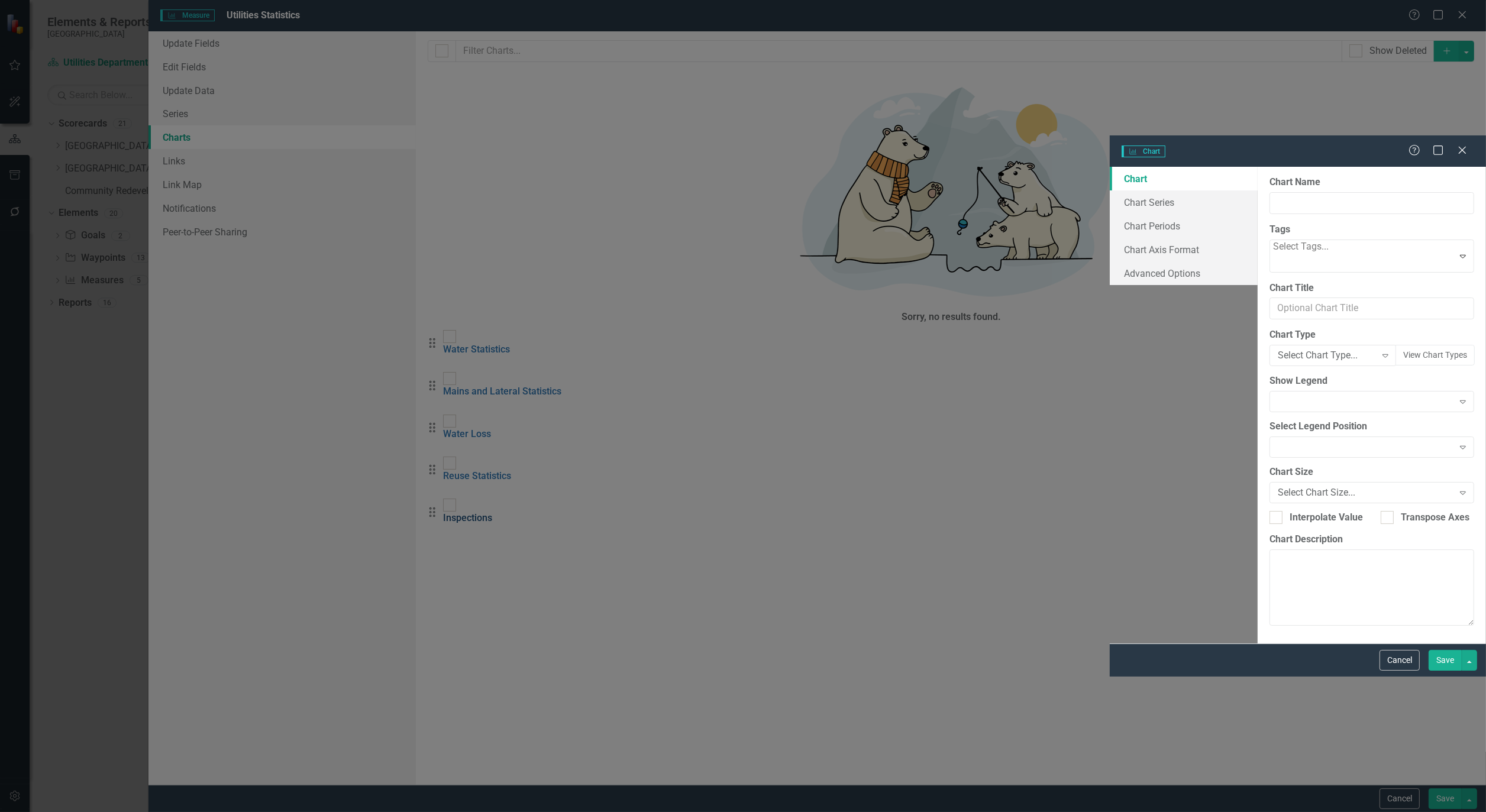
type input "Inspections"
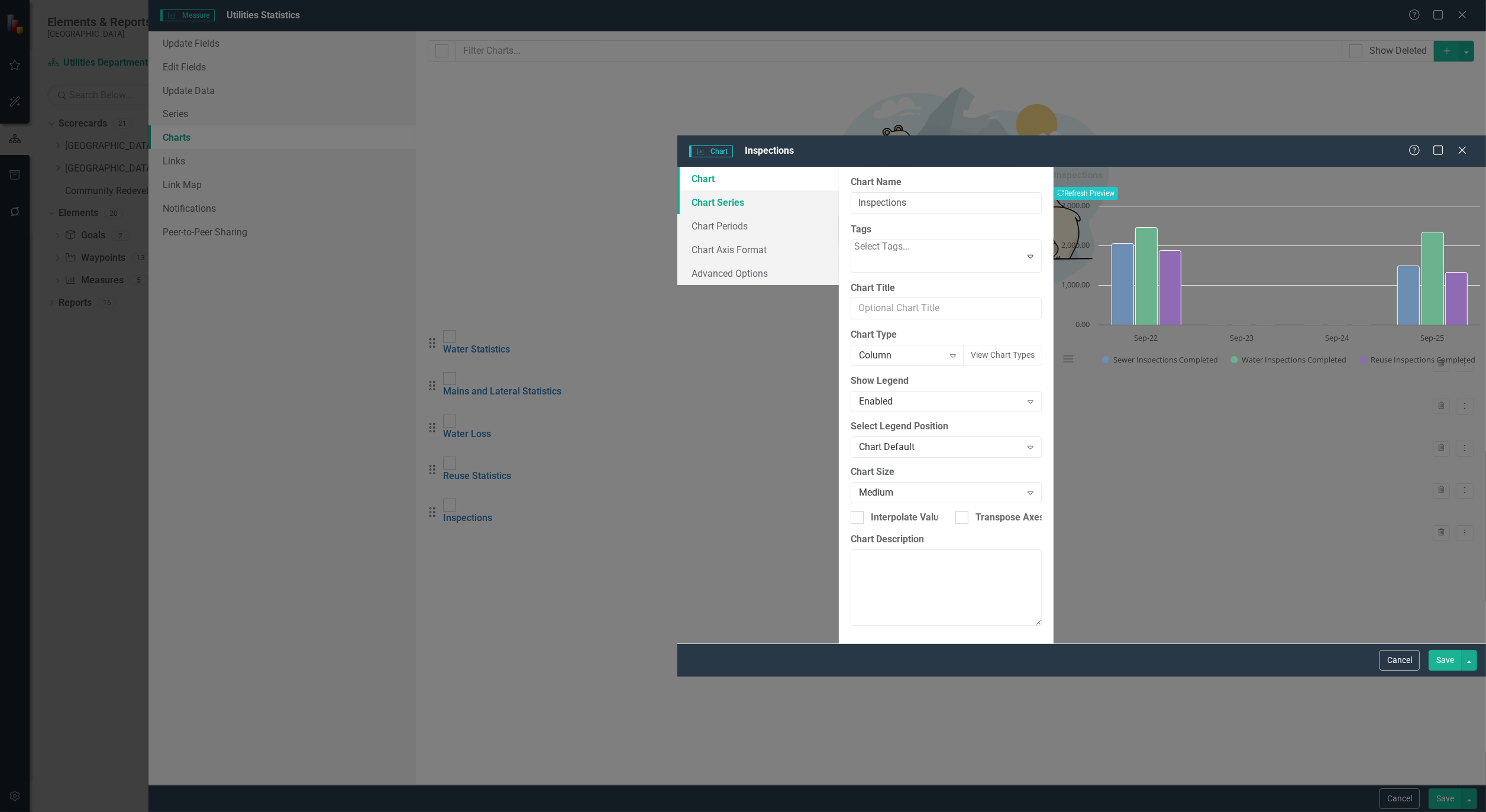
click at [677, 191] on link "Chart Series" at bounding box center [758, 202] width 161 height 24
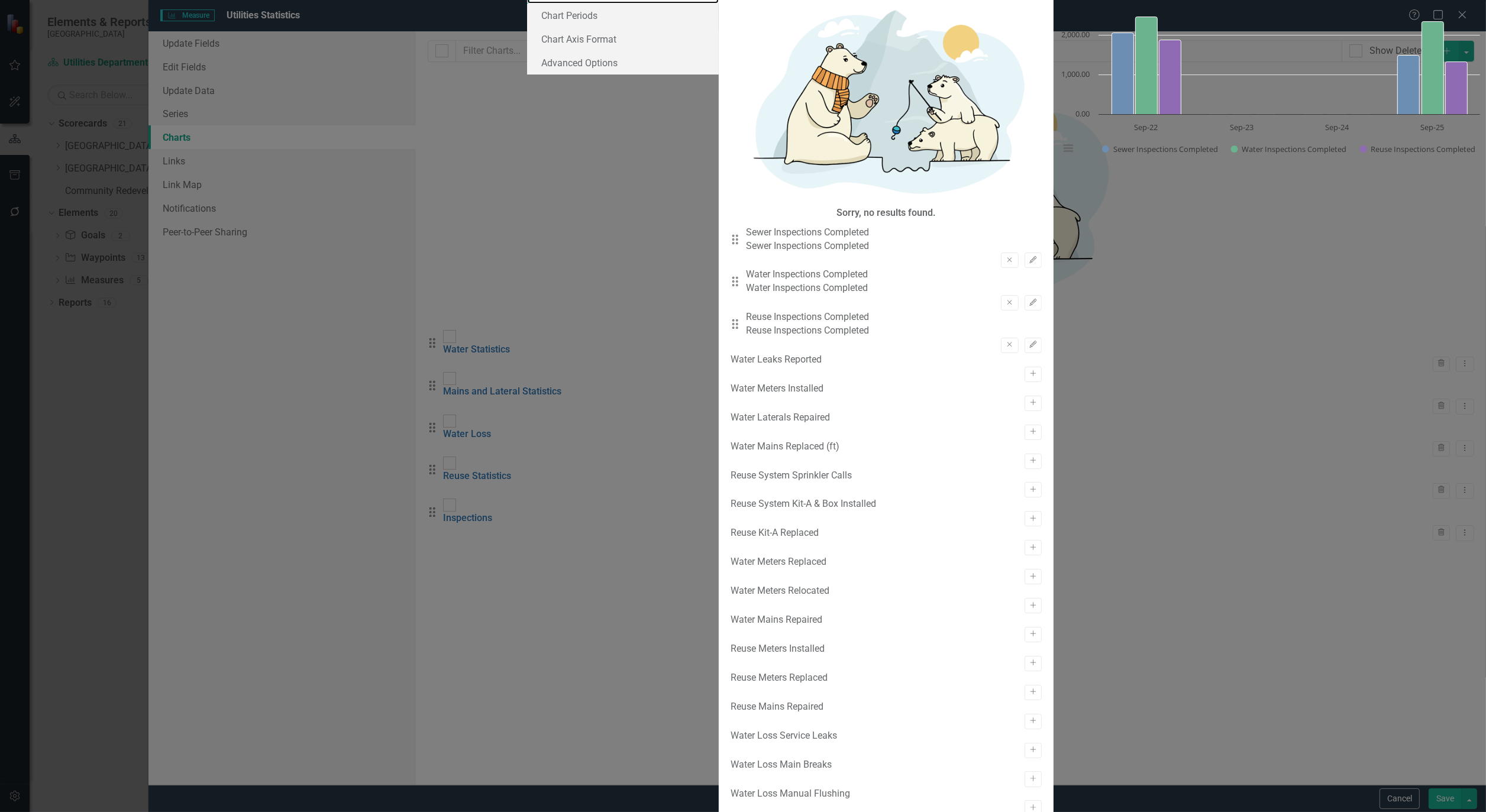
scroll to position [49, 0]
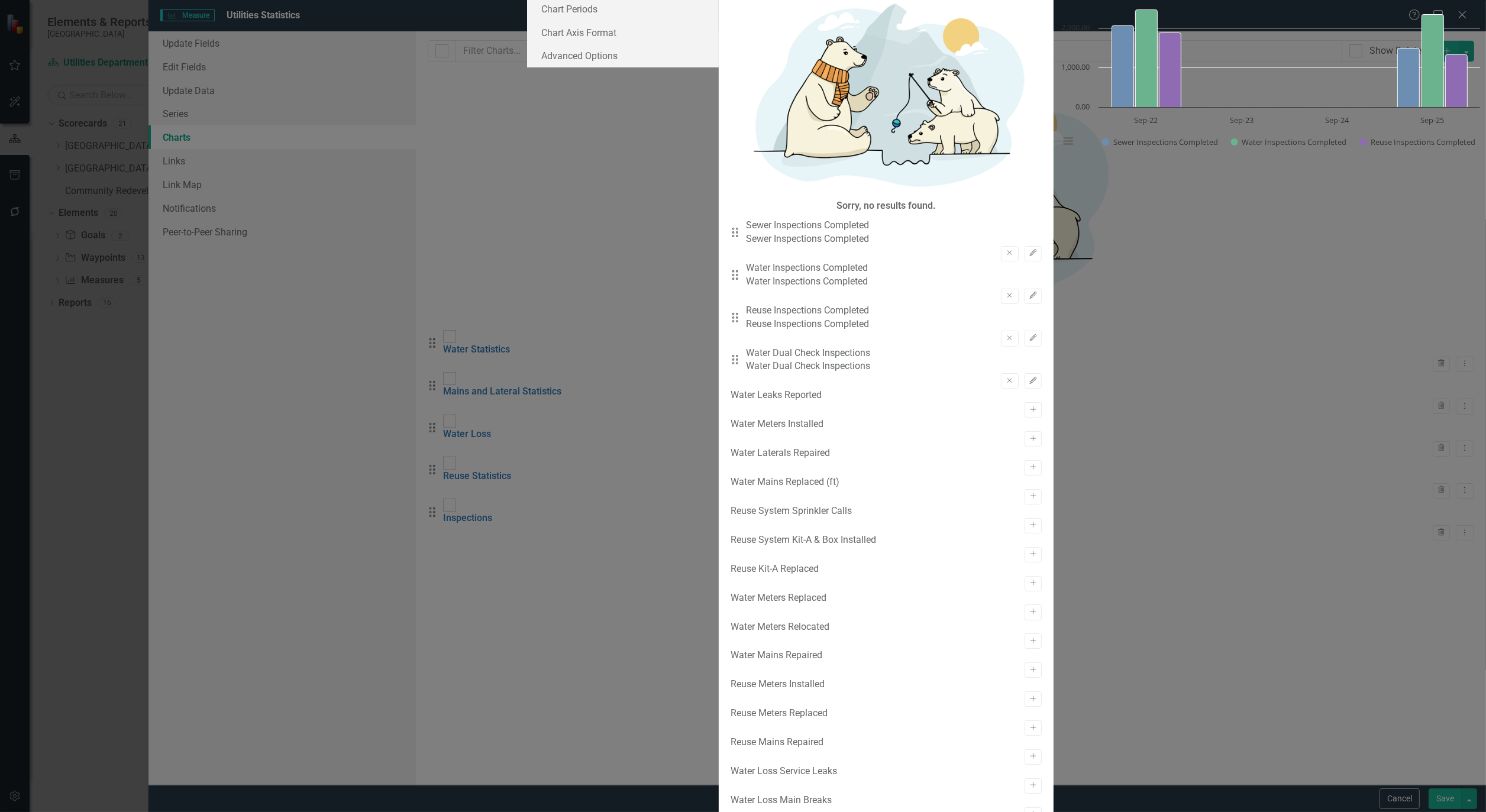
scroll to position [0, 0]
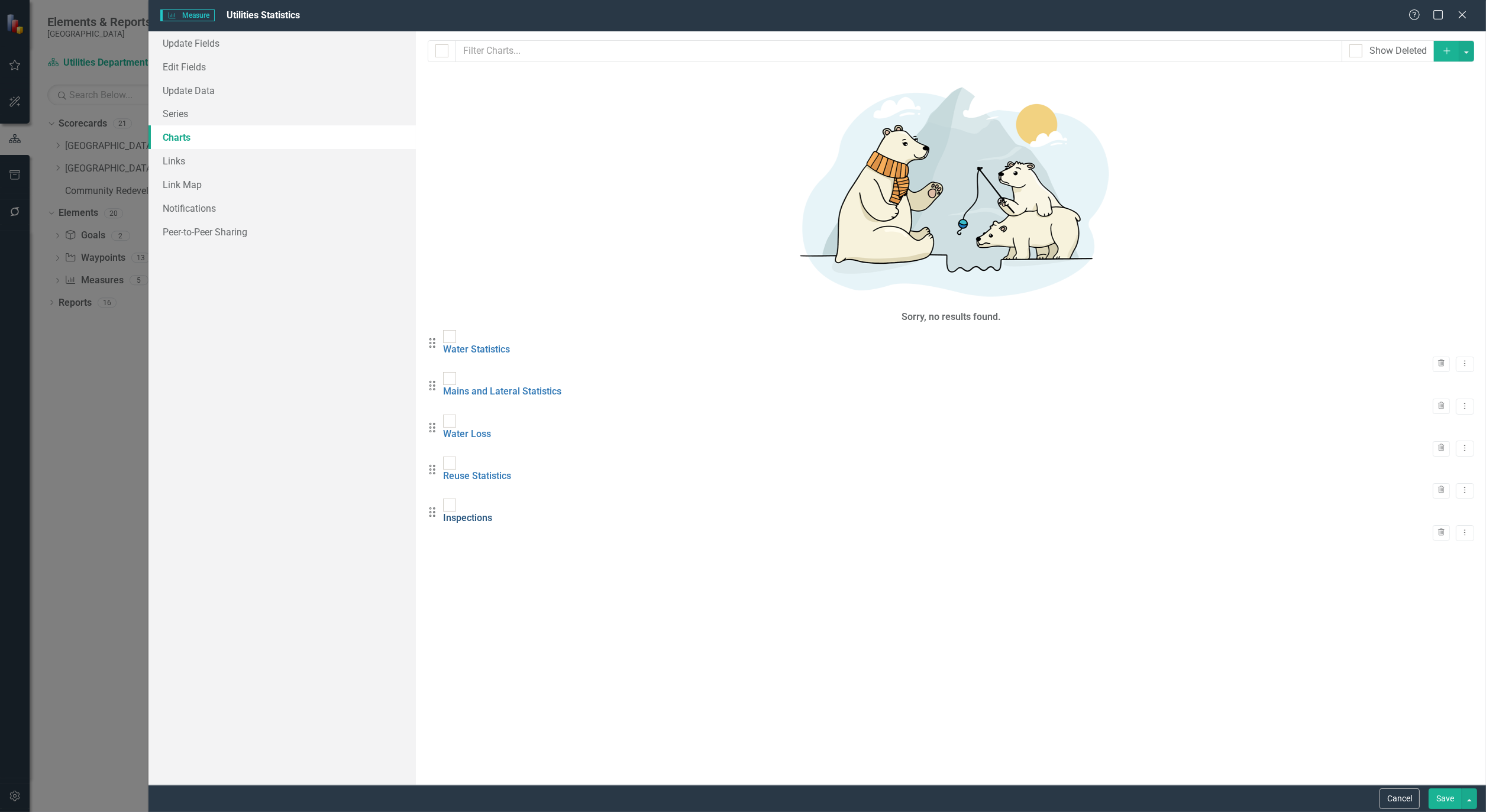
click at [492, 512] on link "Inspections" at bounding box center [467, 518] width 49 height 11
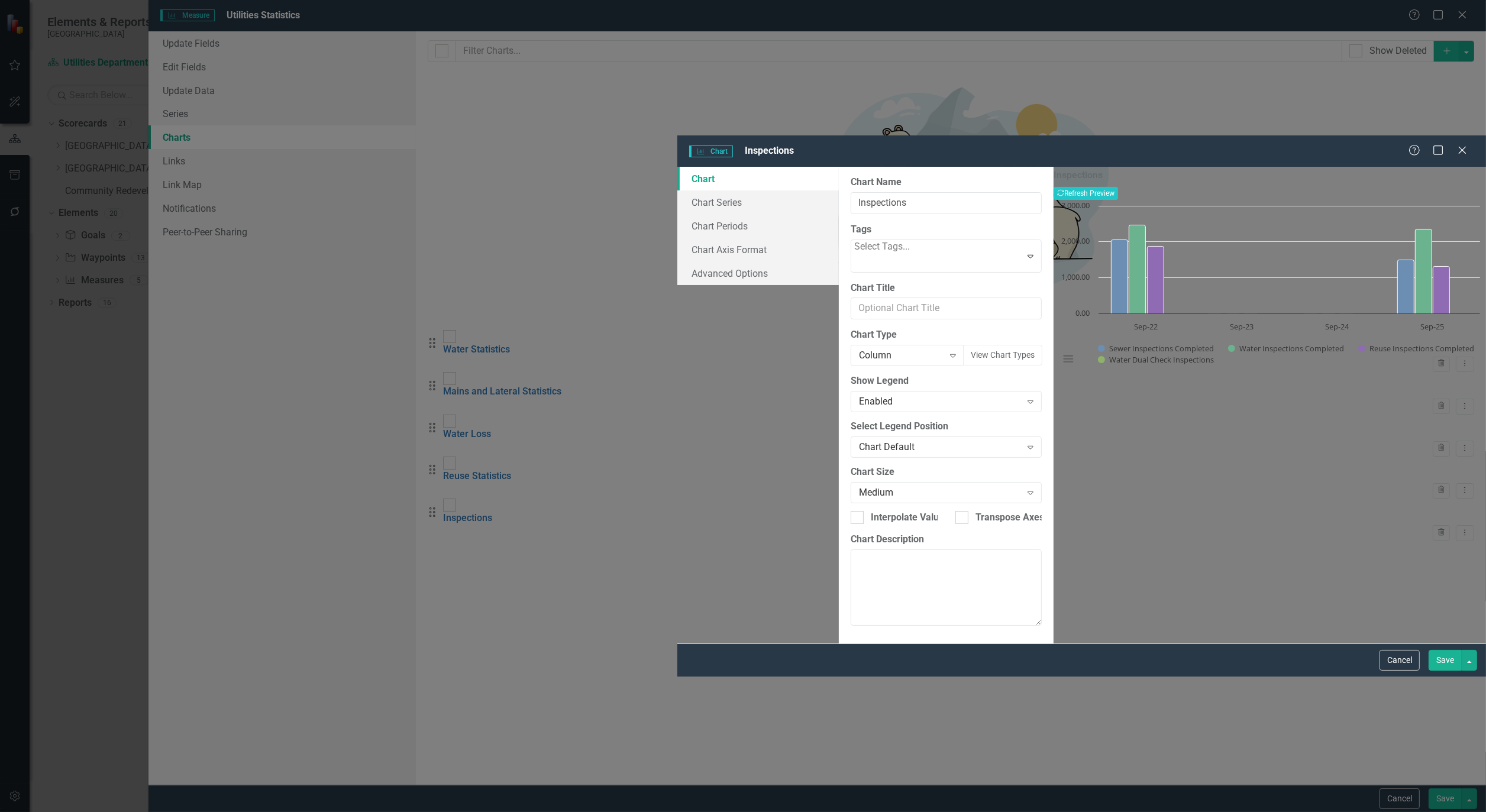
click at [1446, 671] on button "Save" at bounding box center [1446, 660] width 33 height 21
click at [177, 69] on div "Charts Chart Inspections Help Maximize Close Chart Chart Series Chart Periods C…" at bounding box center [743, 406] width 1486 height 812
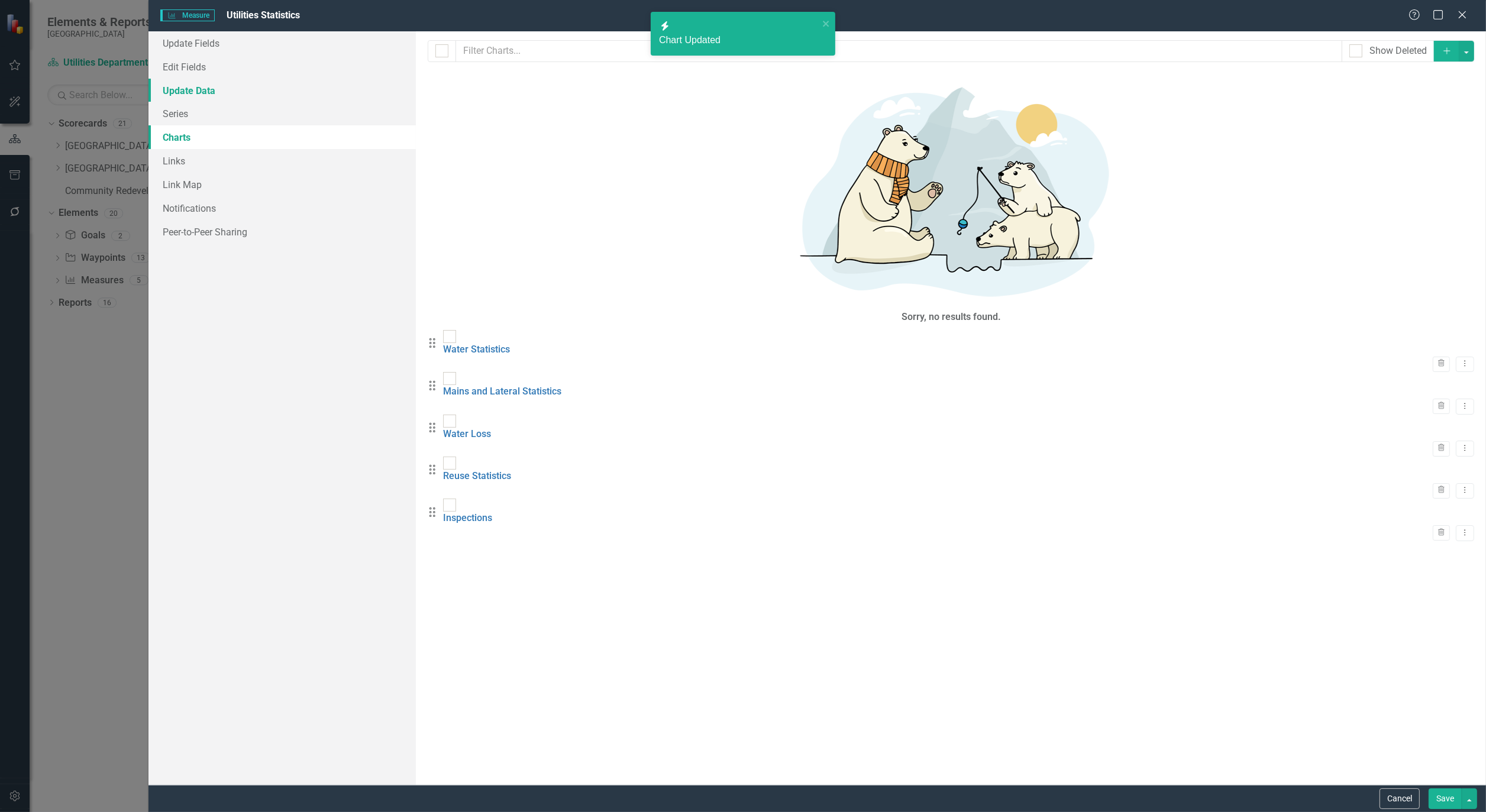
click at [204, 87] on link "Update Data" at bounding box center [282, 91] width 268 height 24
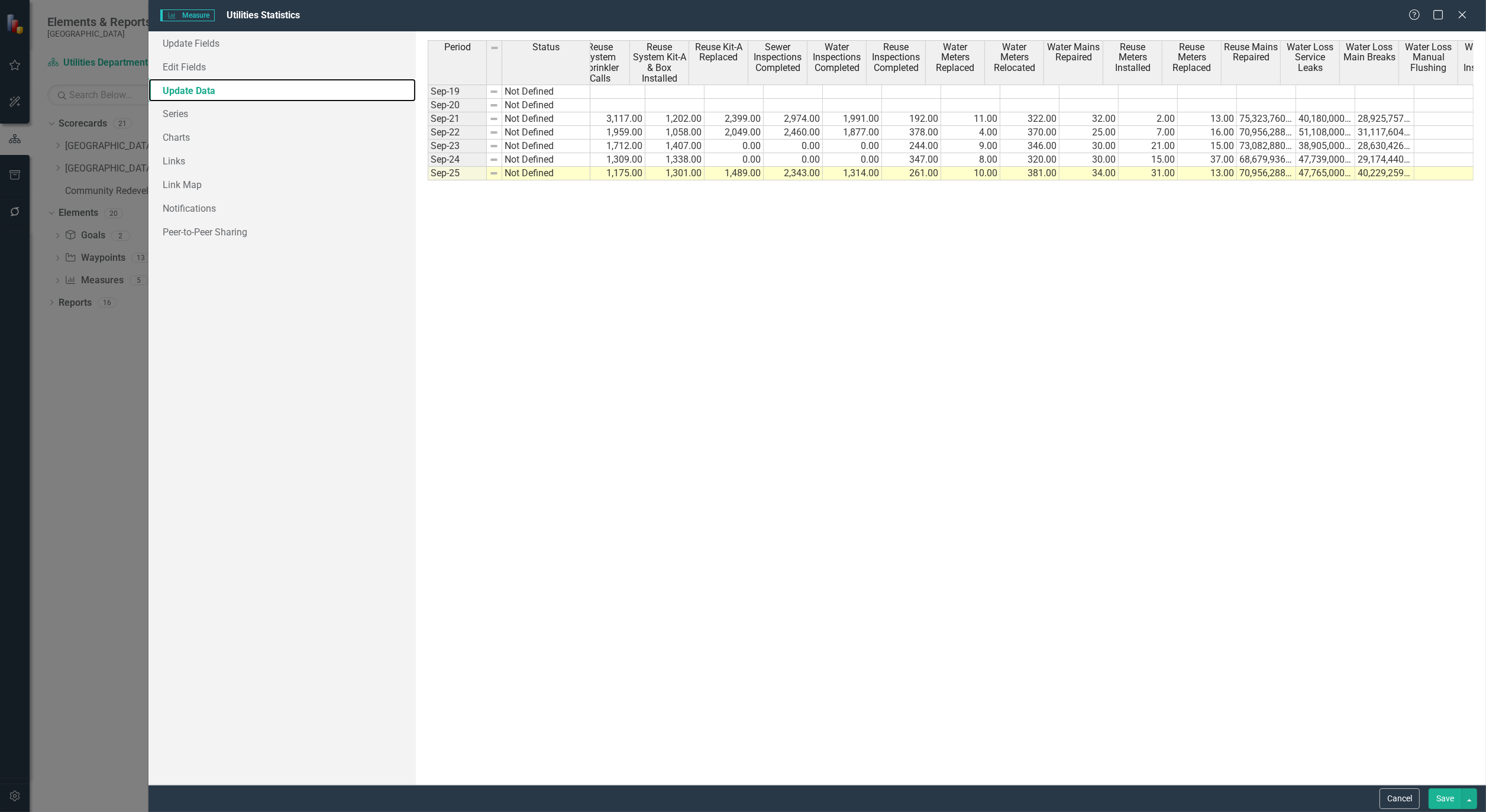
scroll to position [0, 300]
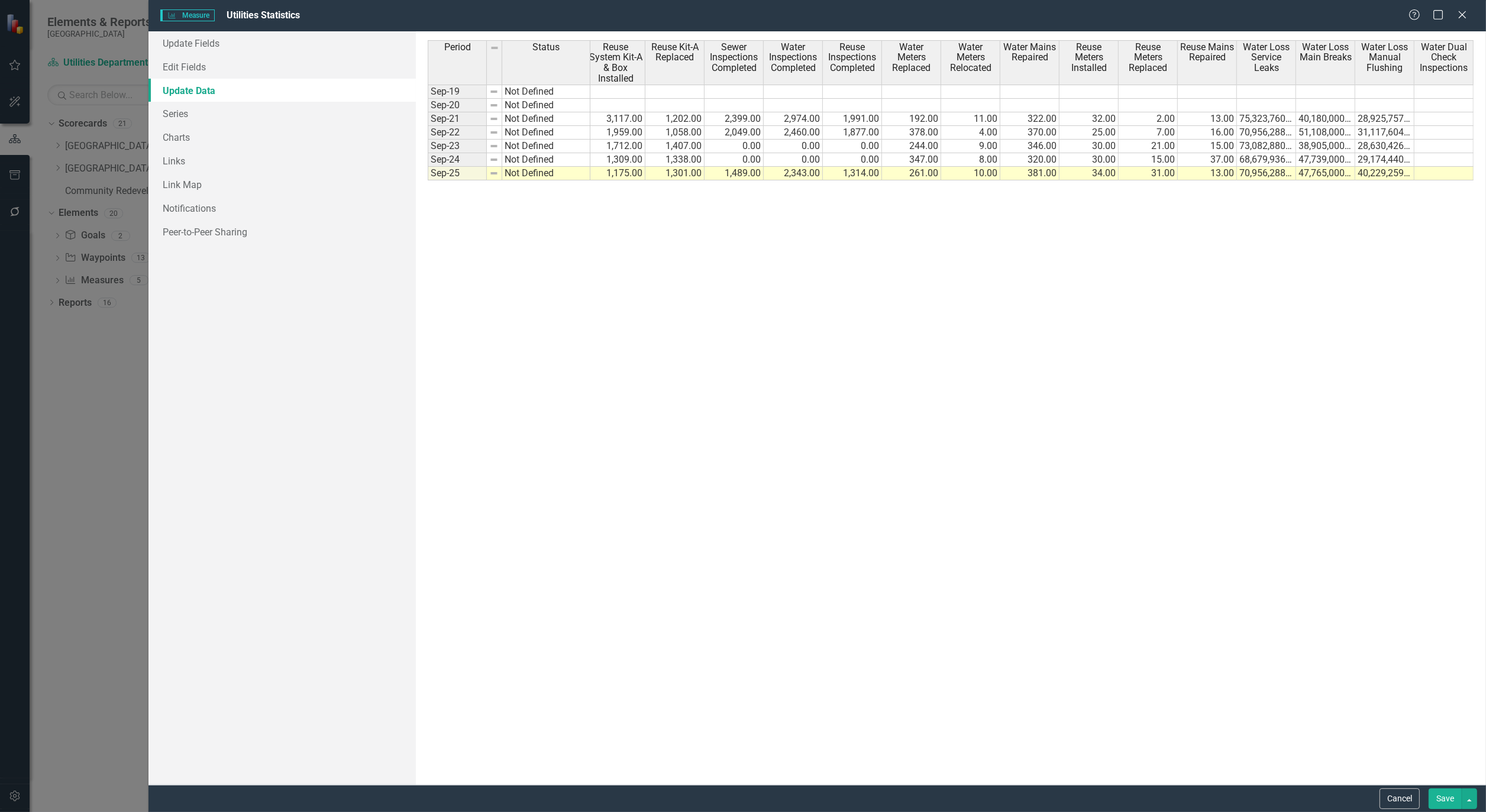
click at [1456, 168] on tbody "Sep-19 Not Defined Sep-20 Not Defined Sep-21 Not Defined 2,967.00 3,354.00 2,51…" at bounding box center [801, 132] width 1346 height 96
click at [1454, 173] on td at bounding box center [1444, 174] width 59 height 14
type textarea "6932"
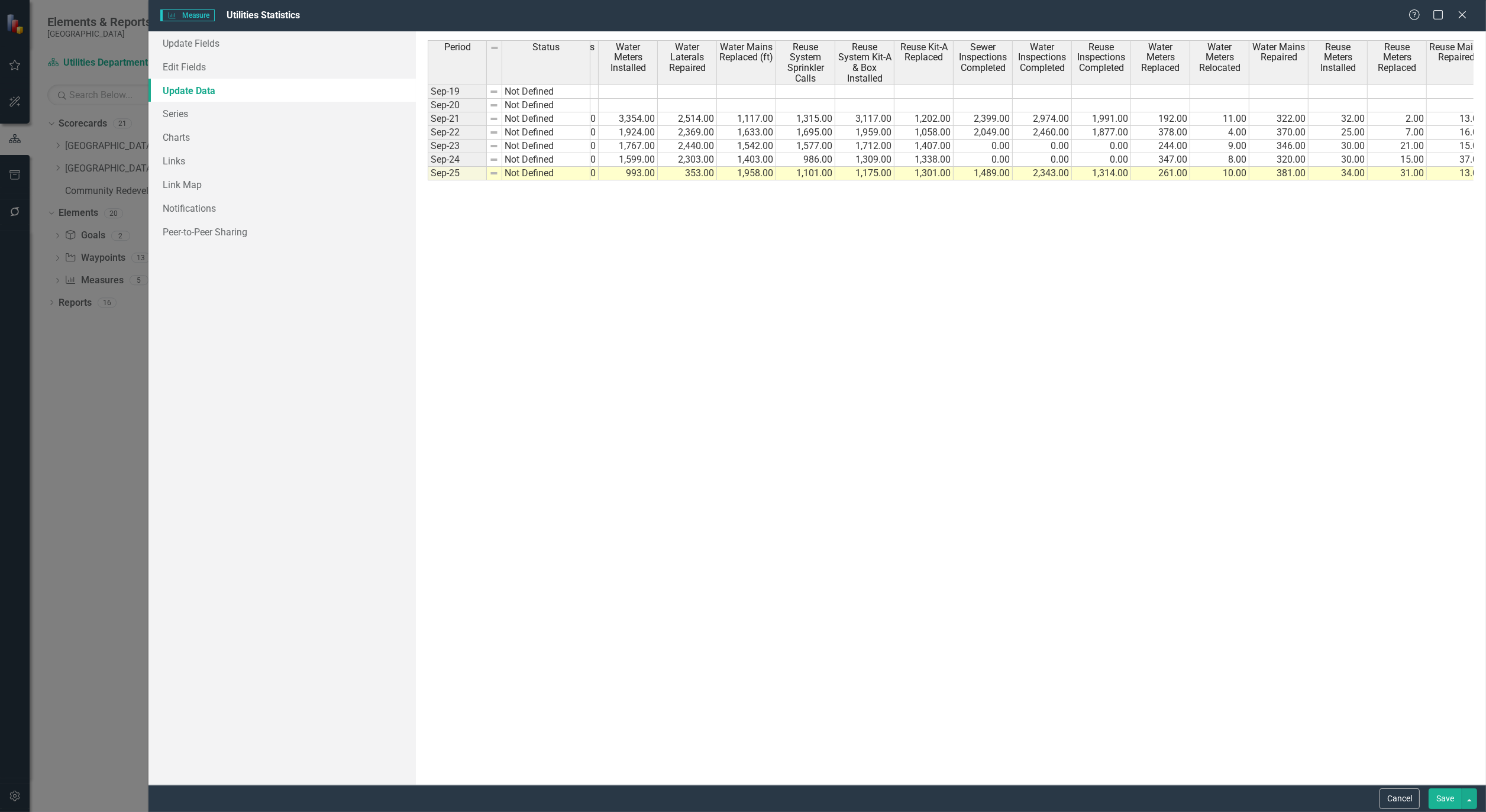
scroll to position [0, 55]
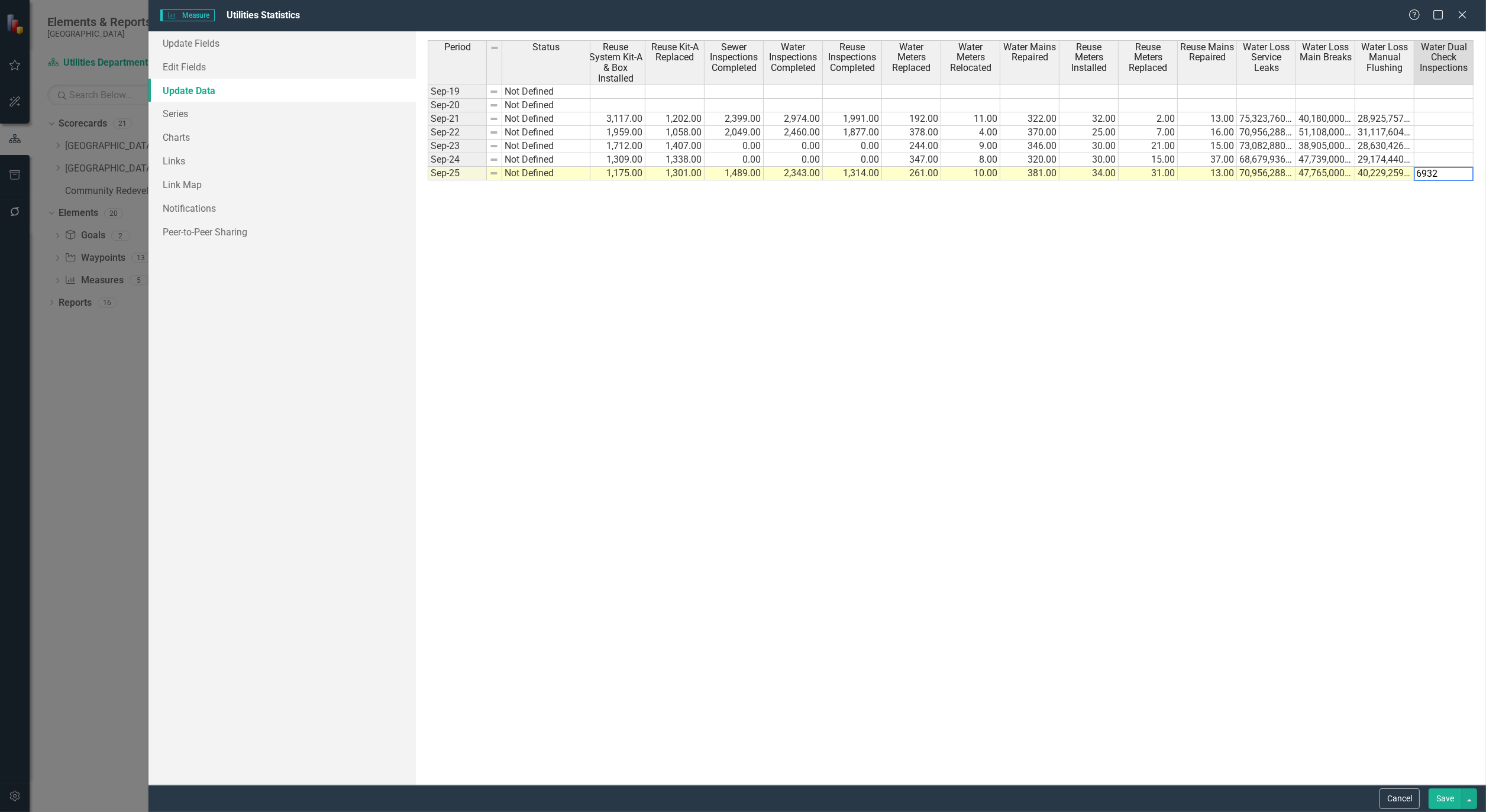
click at [1446, 798] on button "Save" at bounding box center [1446, 799] width 33 height 21
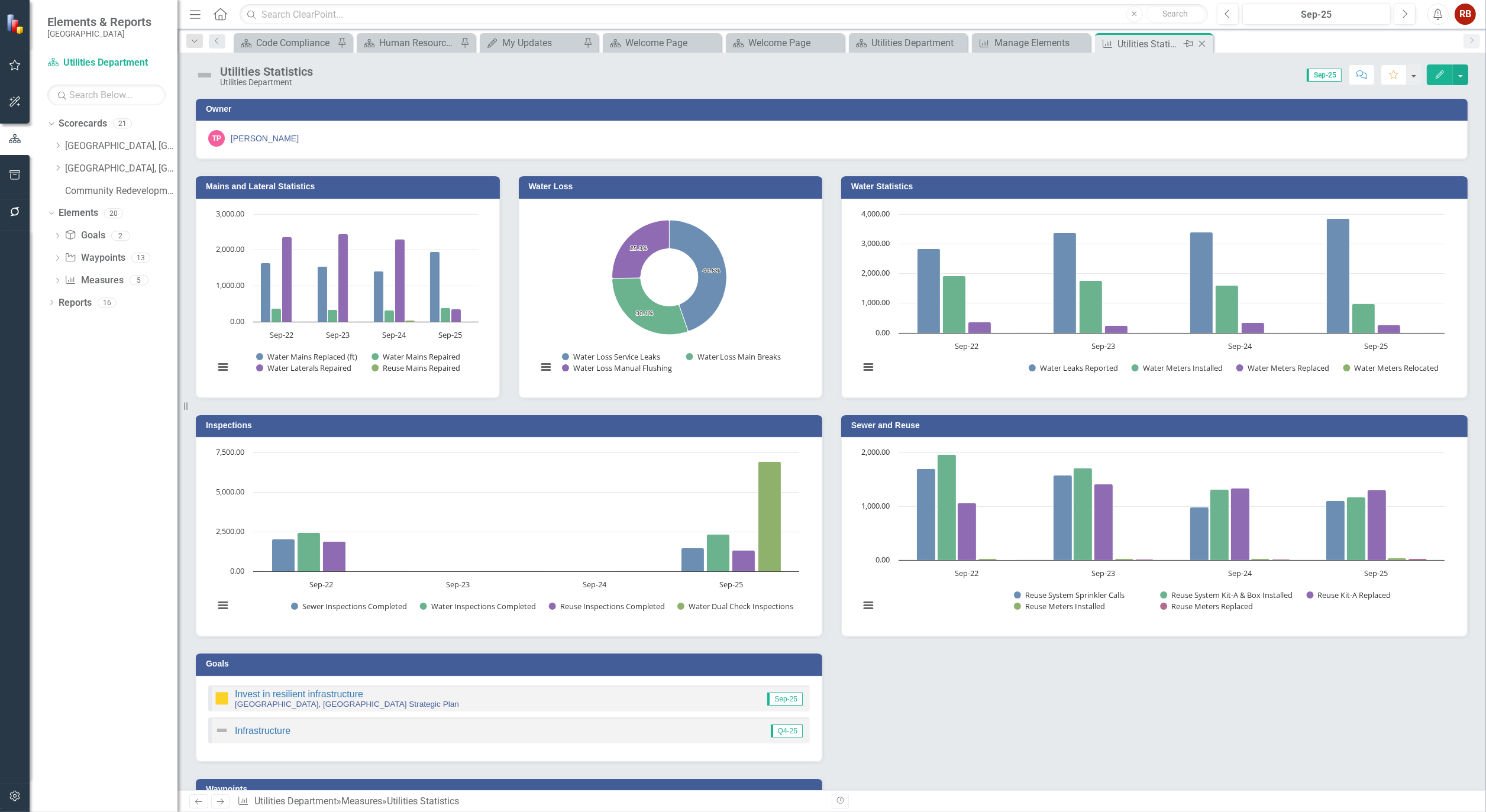
click at [1205, 45] on icon "Close" at bounding box center [1202, 44] width 12 height 10
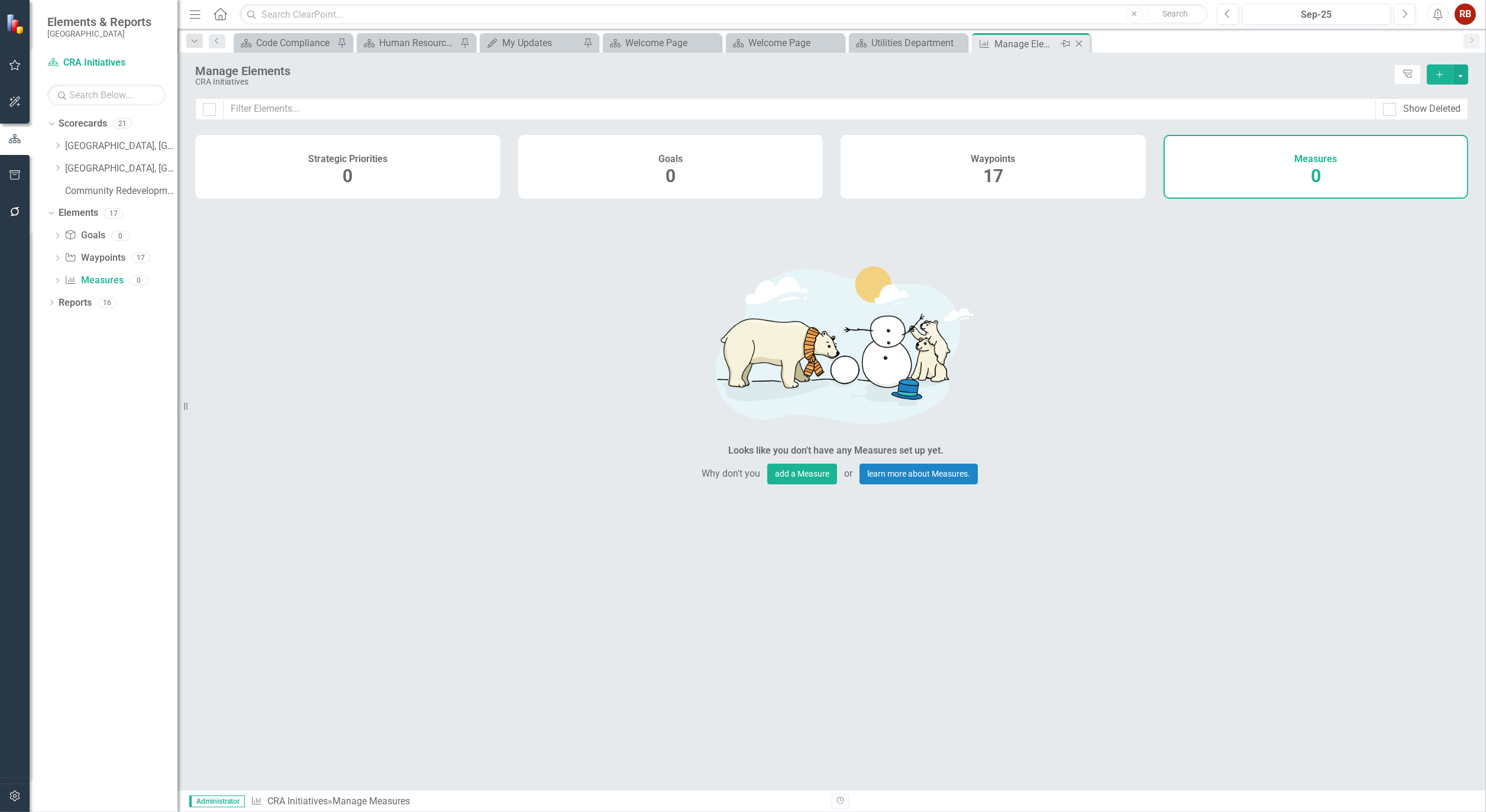
click at [1081, 42] on icon "Close" at bounding box center [1079, 44] width 12 height 10
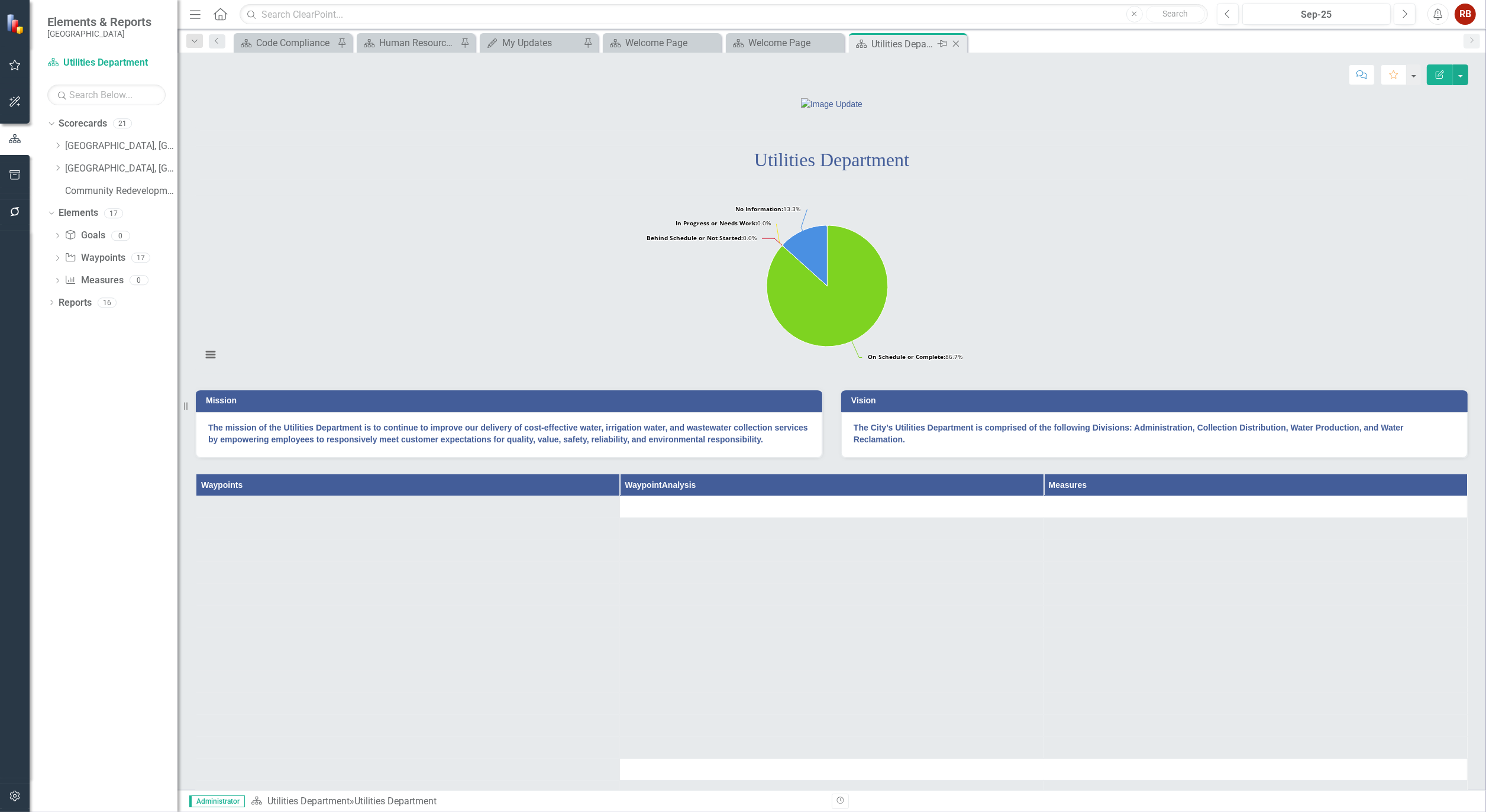
click at [957, 42] on icon at bounding box center [956, 44] width 6 height 6
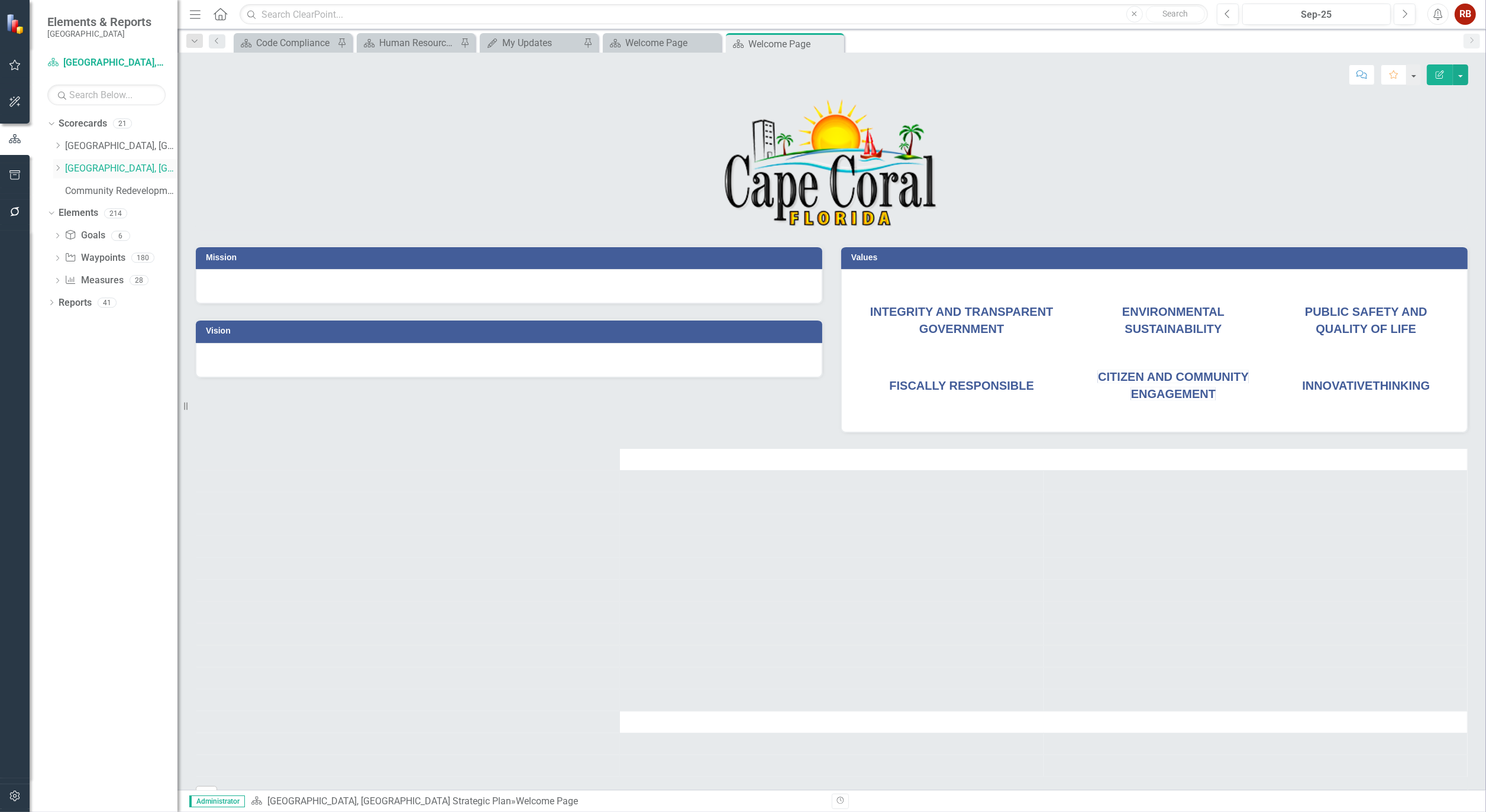
click at [57, 168] on icon "Dropdown" at bounding box center [58, 168] width 9 height 7
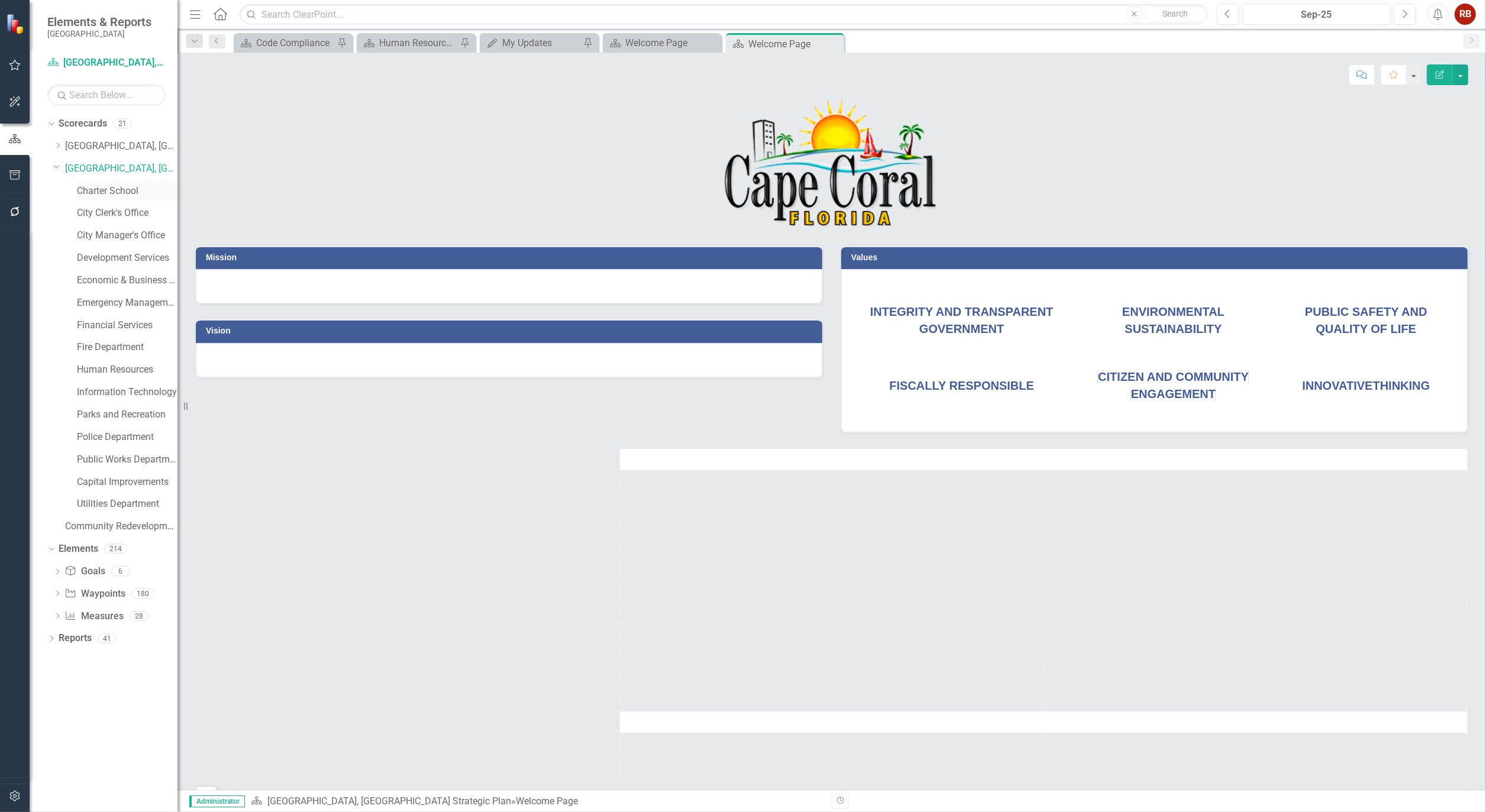
click at [115, 195] on link "Charter School" at bounding box center [127, 191] width 100 height 14
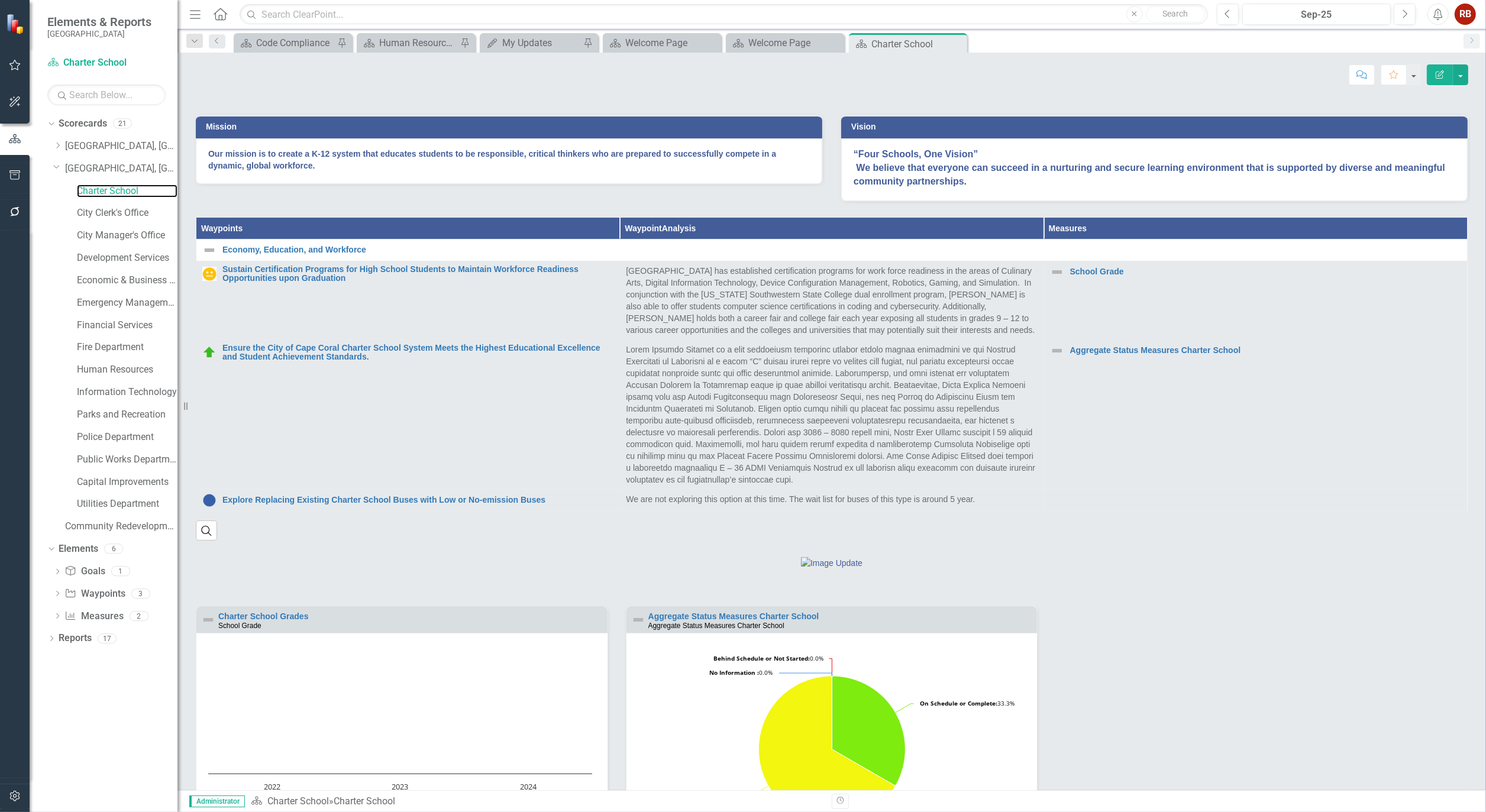
scroll to position [364, 0]
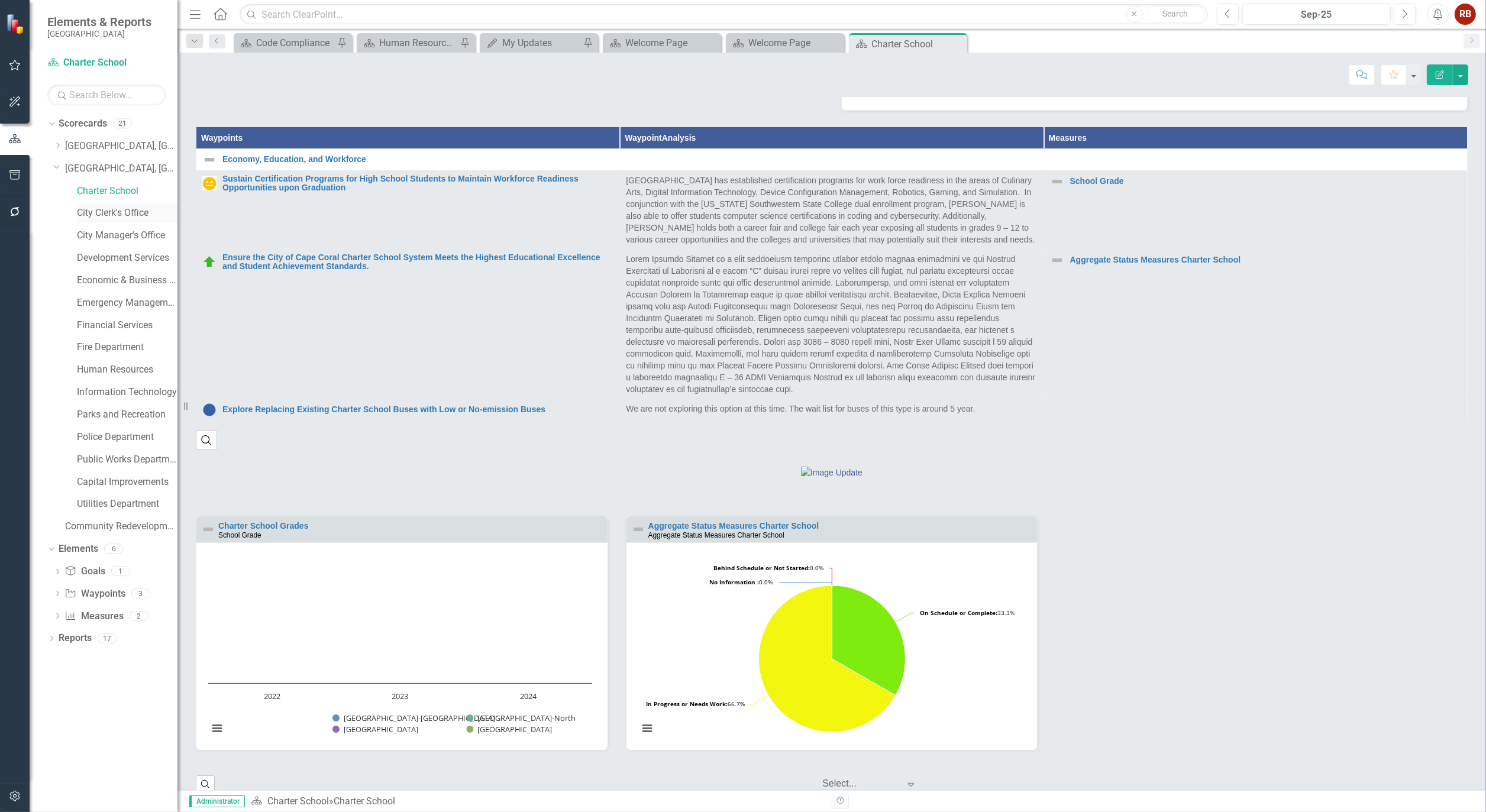
click at [123, 215] on link "City Clerk's Office" at bounding box center [127, 213] width 100 height 14
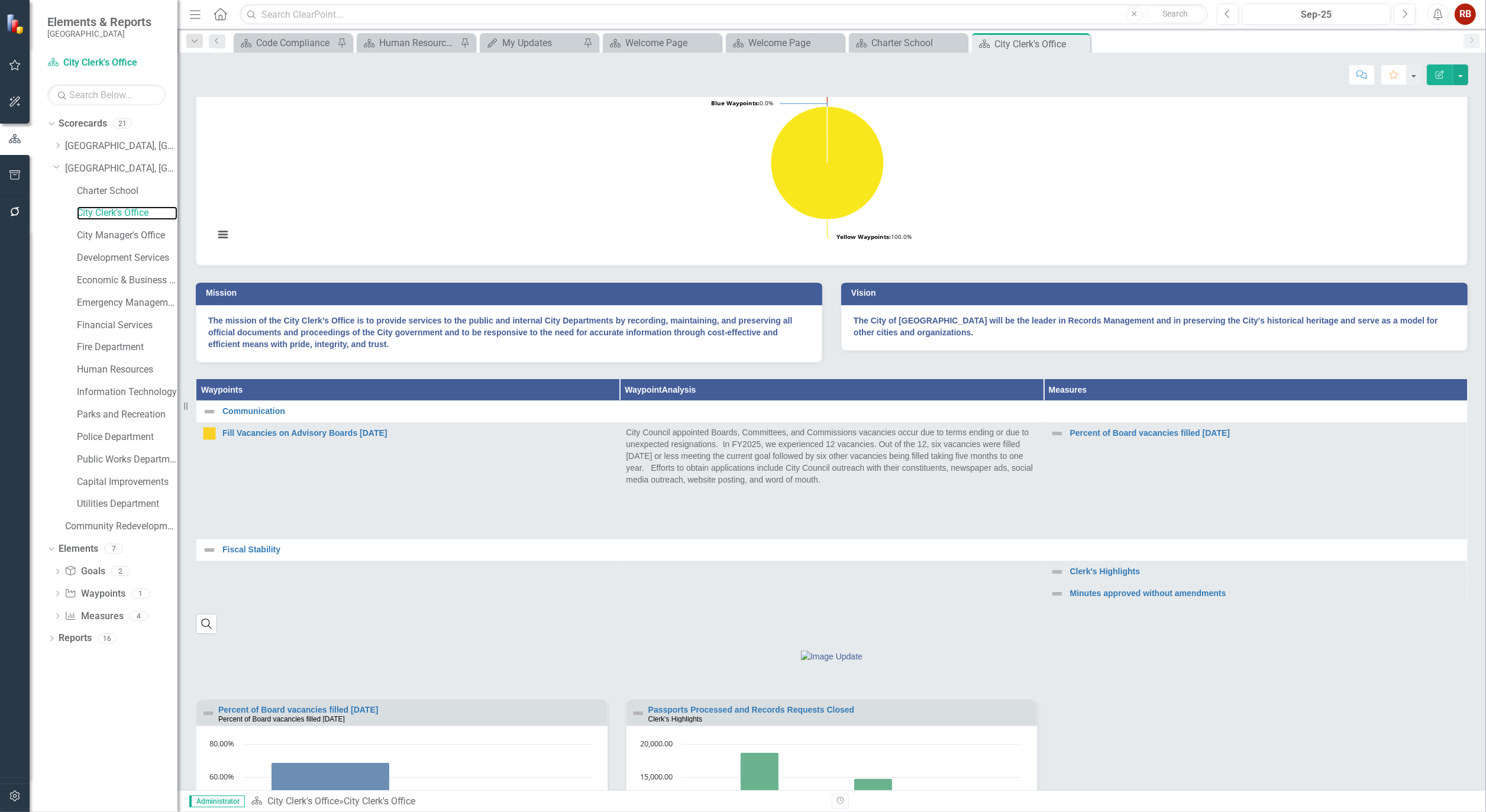
scroll to position [197, 0]
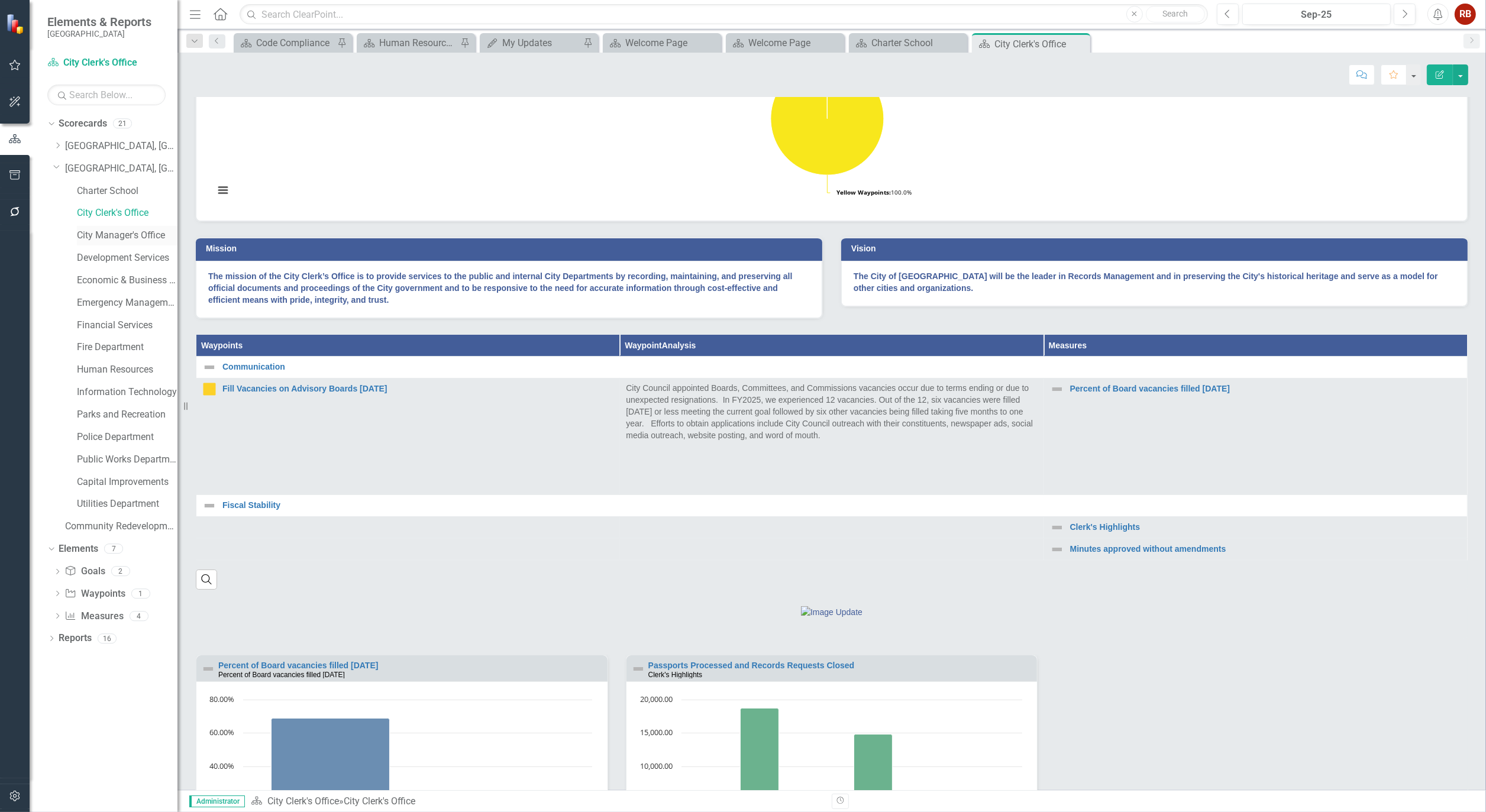
click at [124, 234] on link "City Manager's Office" at bounding box center [127, 236] width 100 height 14
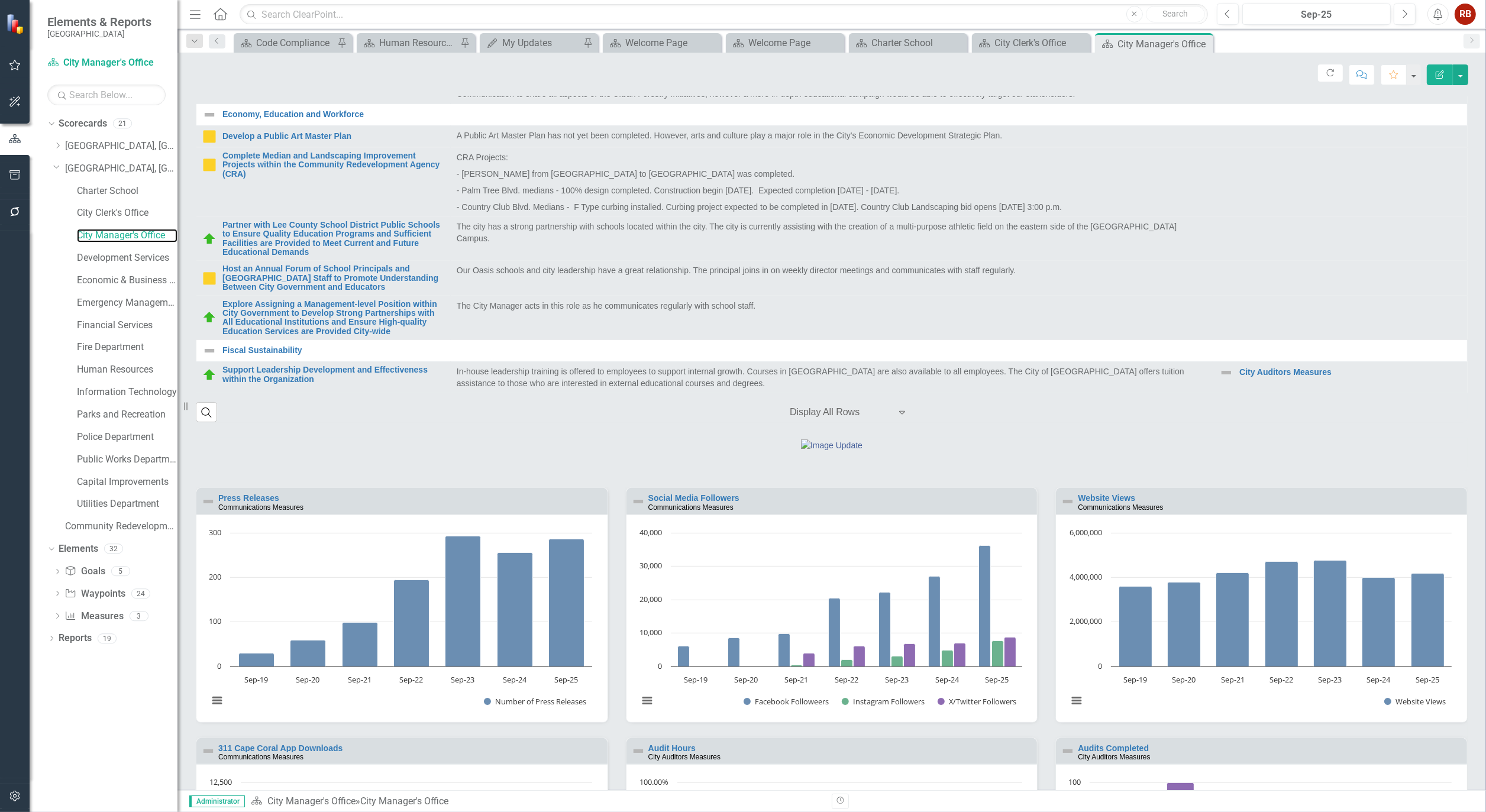
scroll to position [723, 0]
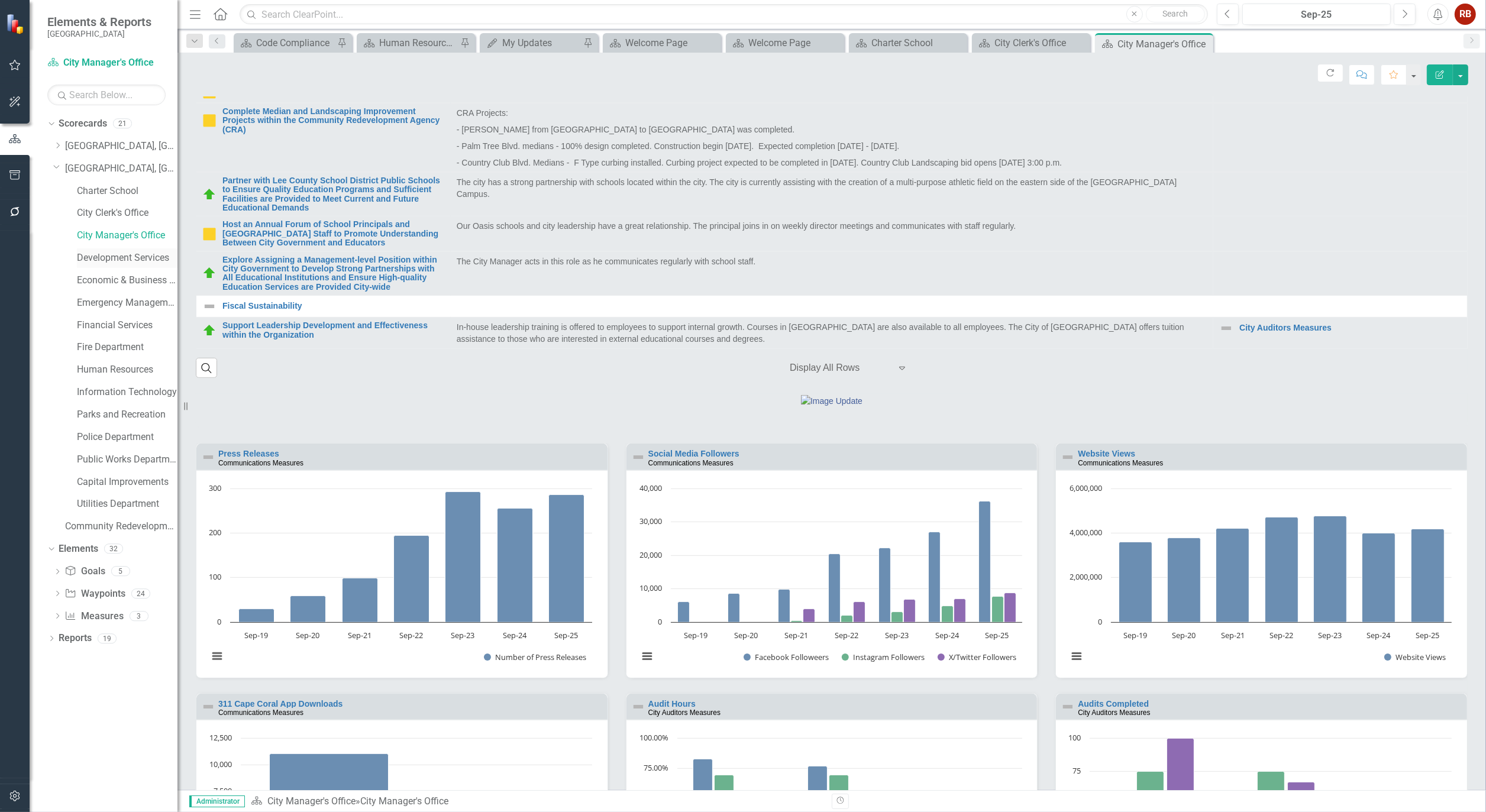
click at [140, 253] on link "Development Services" at bounding box center [127, 258] width 100 height 14
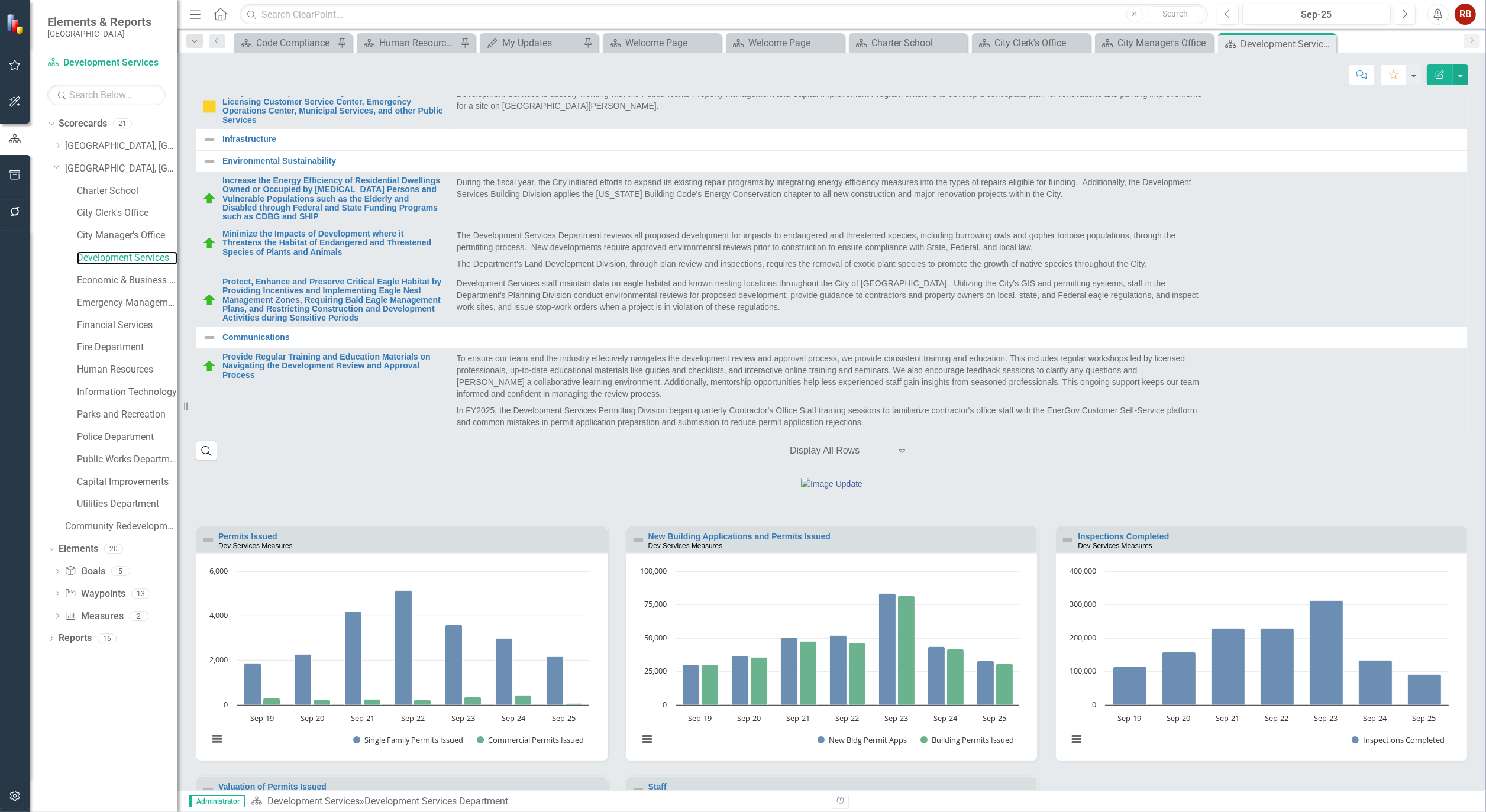
scroll to position [788, 0]
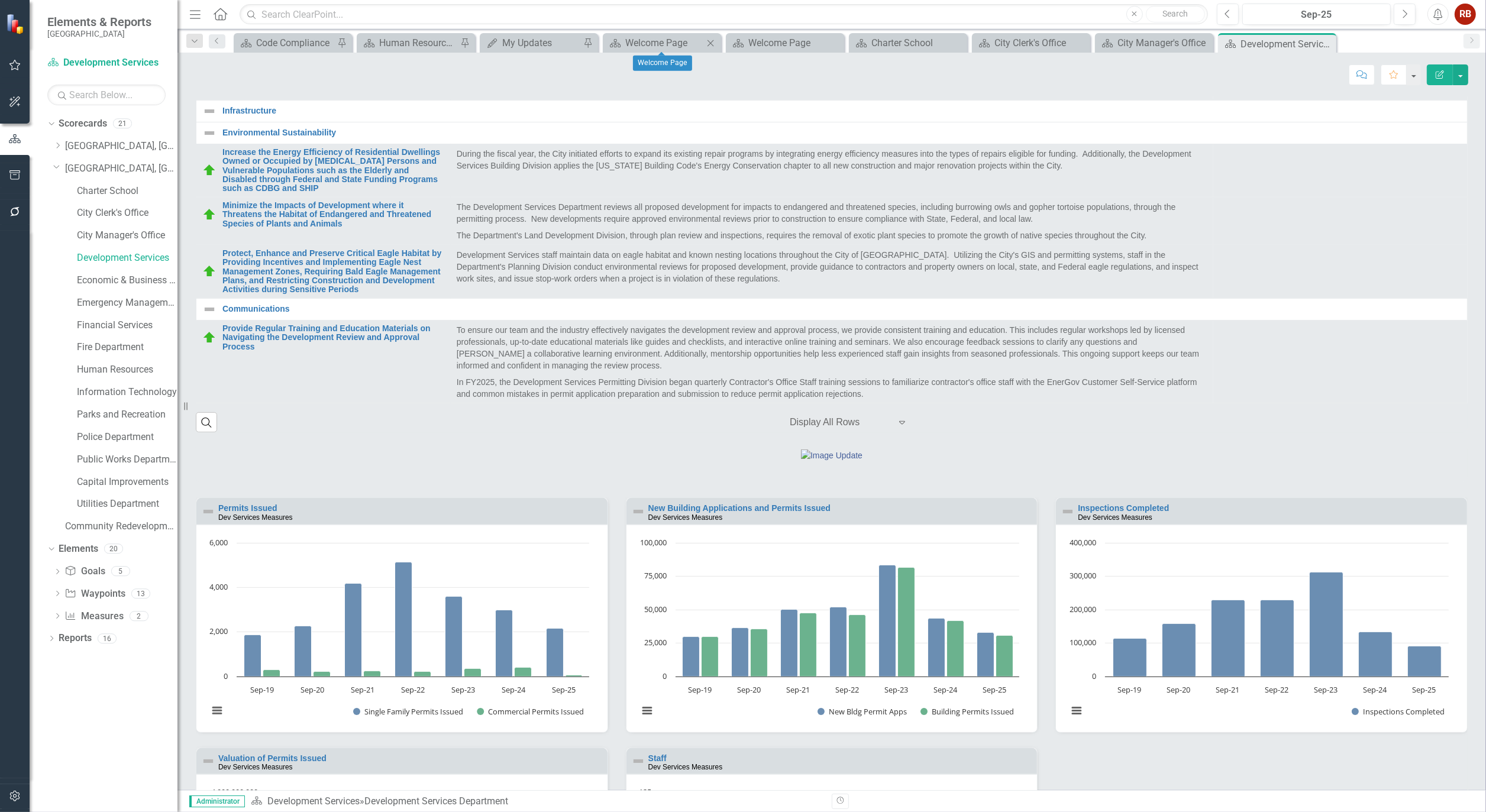
click at [709, 40] on icon "Close" at bounding box center [710, 43] width 12 height 10
click at [132, 276] on link "Economic & Business Development" at bounding box center [127, 281] width 100 height 14
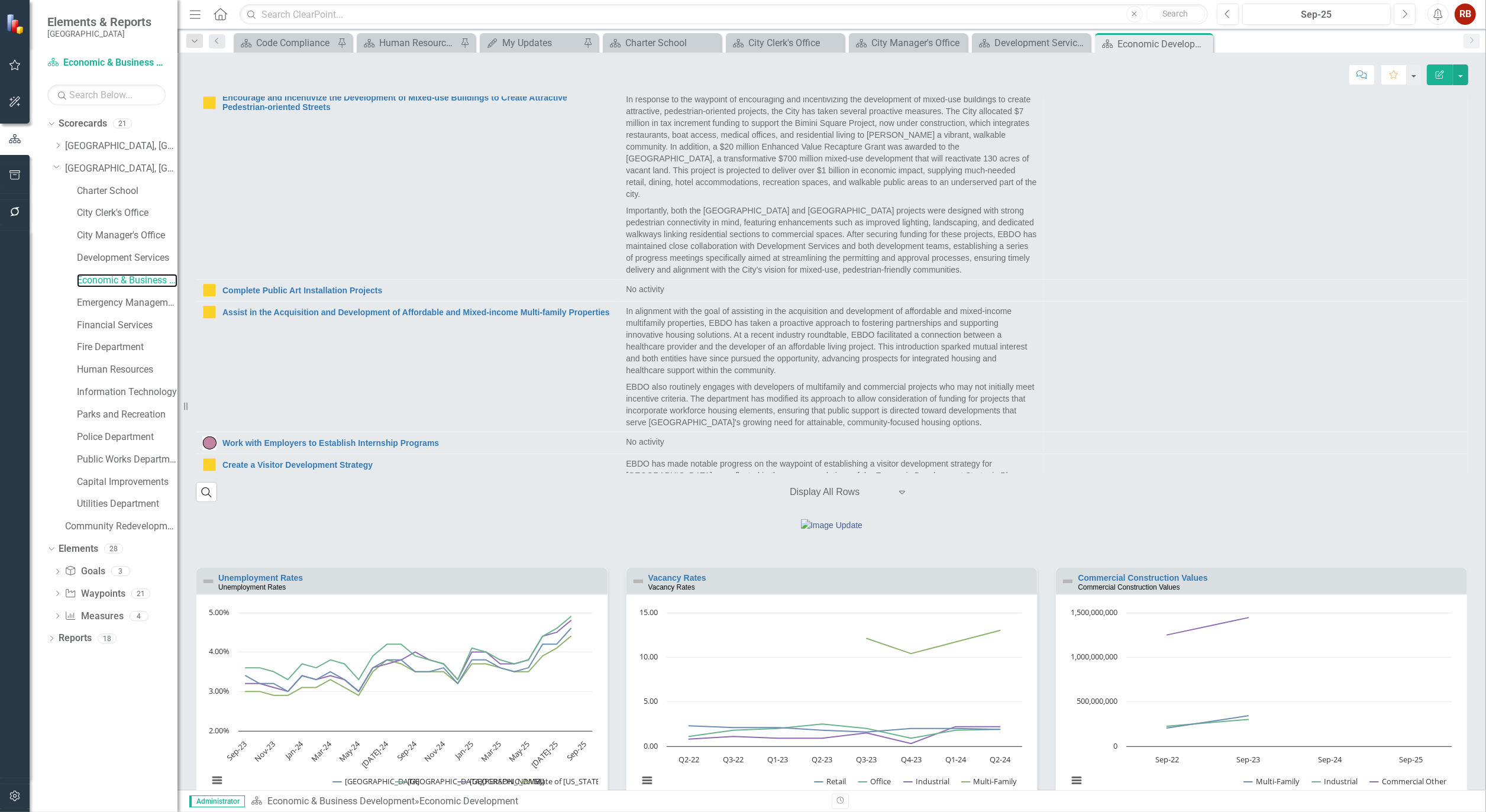
scroll to position [723, 0]
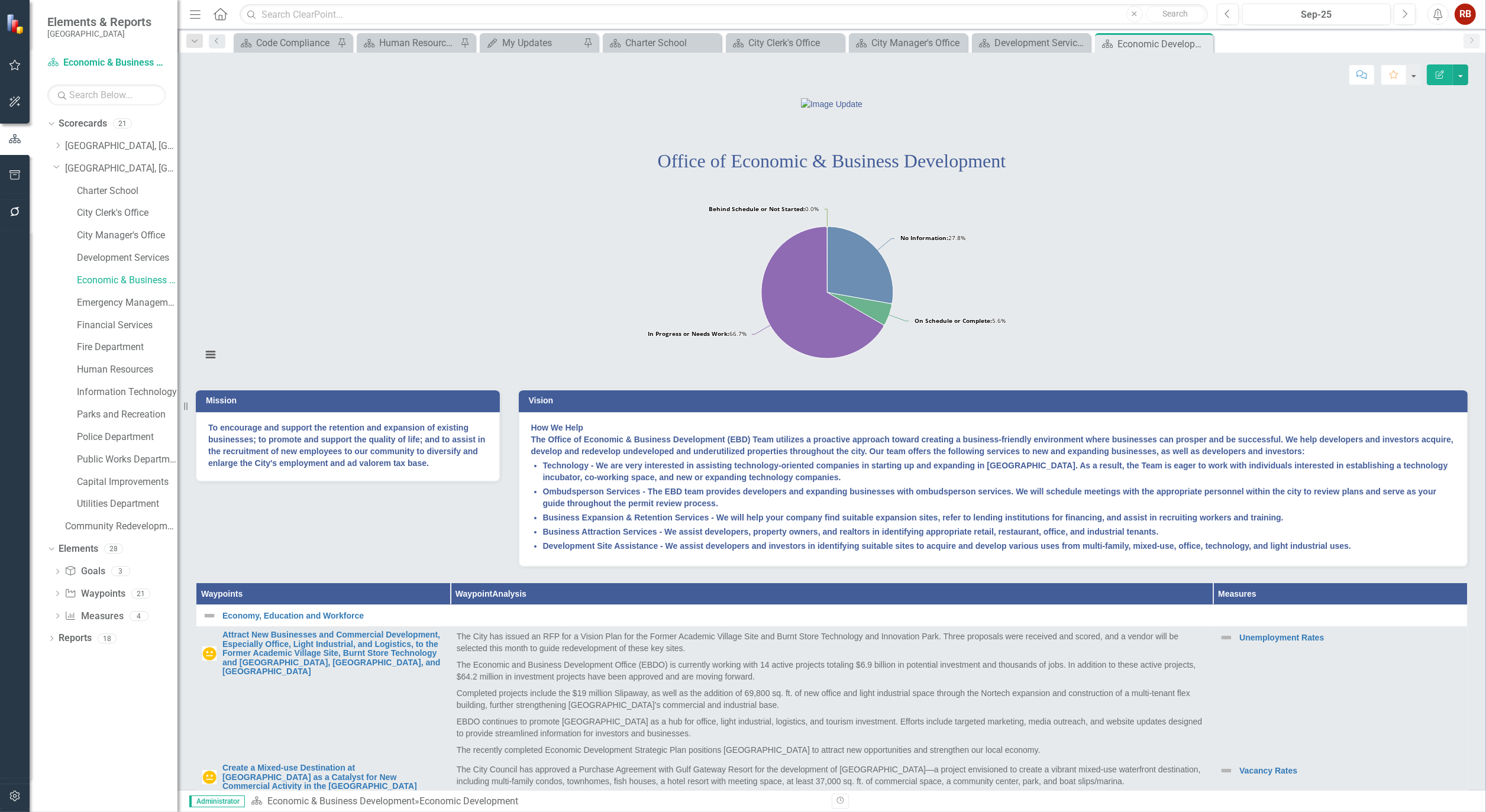
scroll to position [1232, 0]
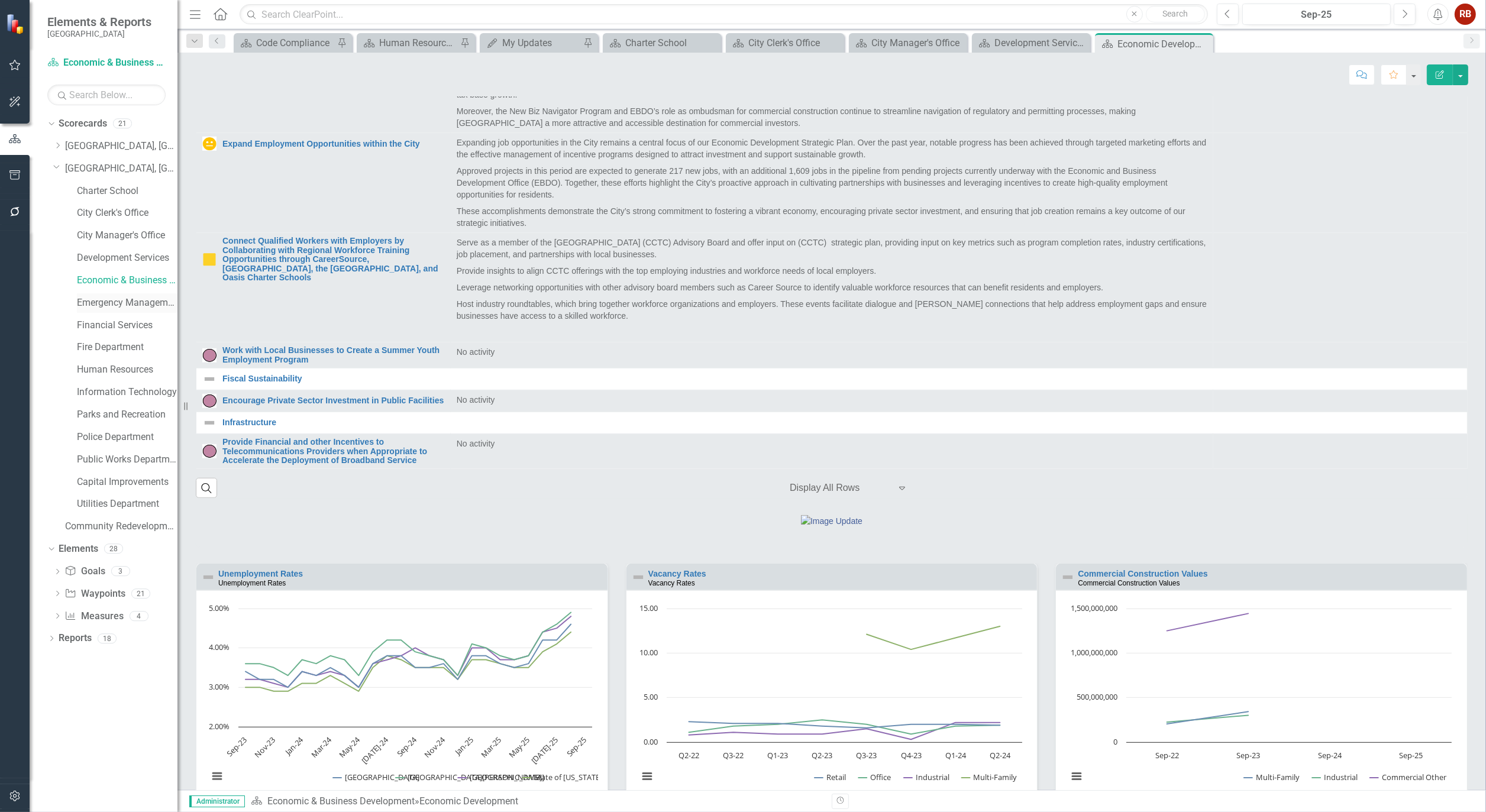
click at [128, 301] on link "Emergency Management & Resilience" at bounding box center [127, 303] width 100 height 14
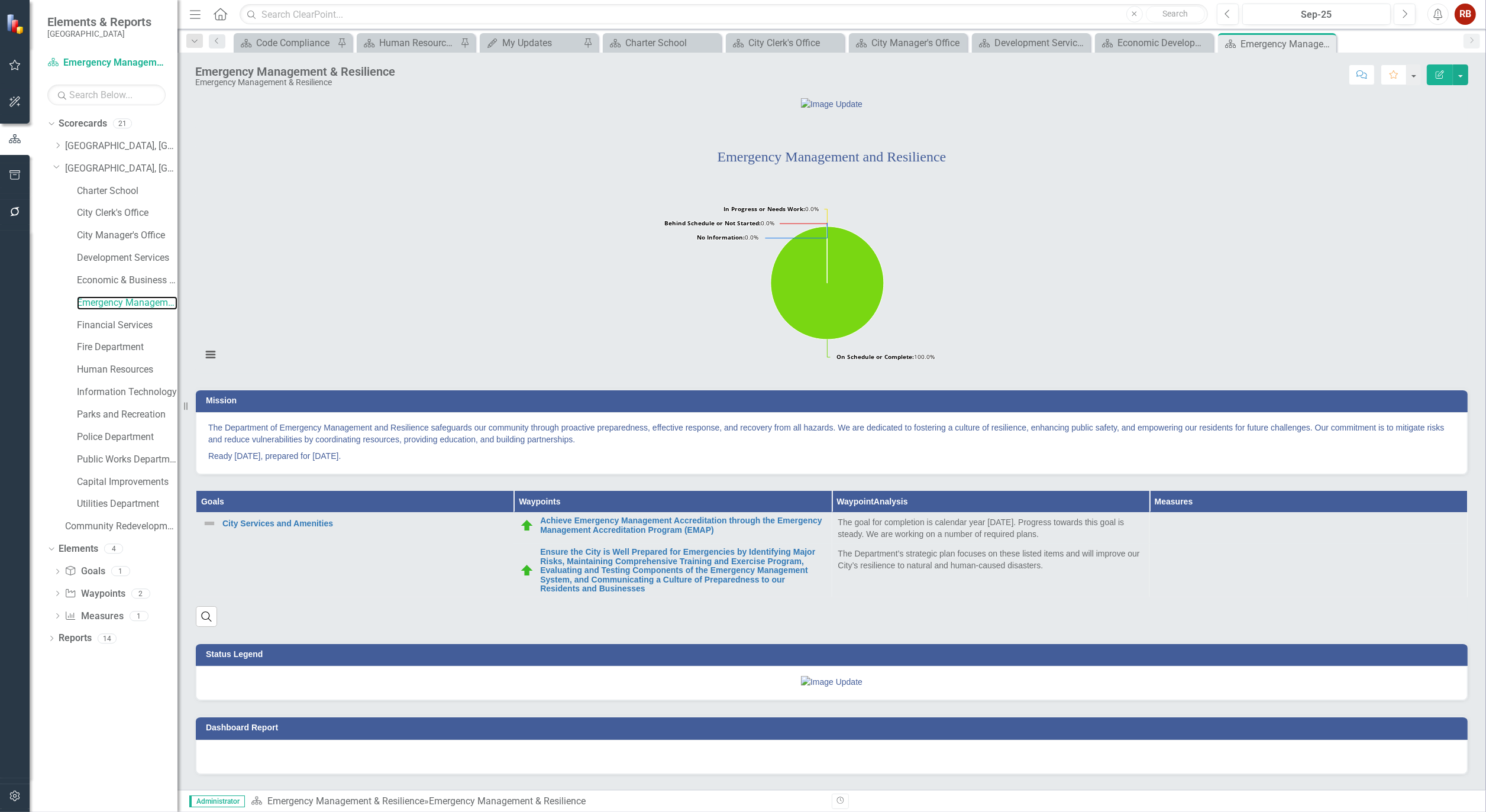
scroll to position [105, 0]
click at [665, 44] on div "Charter School" at bounding box center [664, 42] width 78 height 15
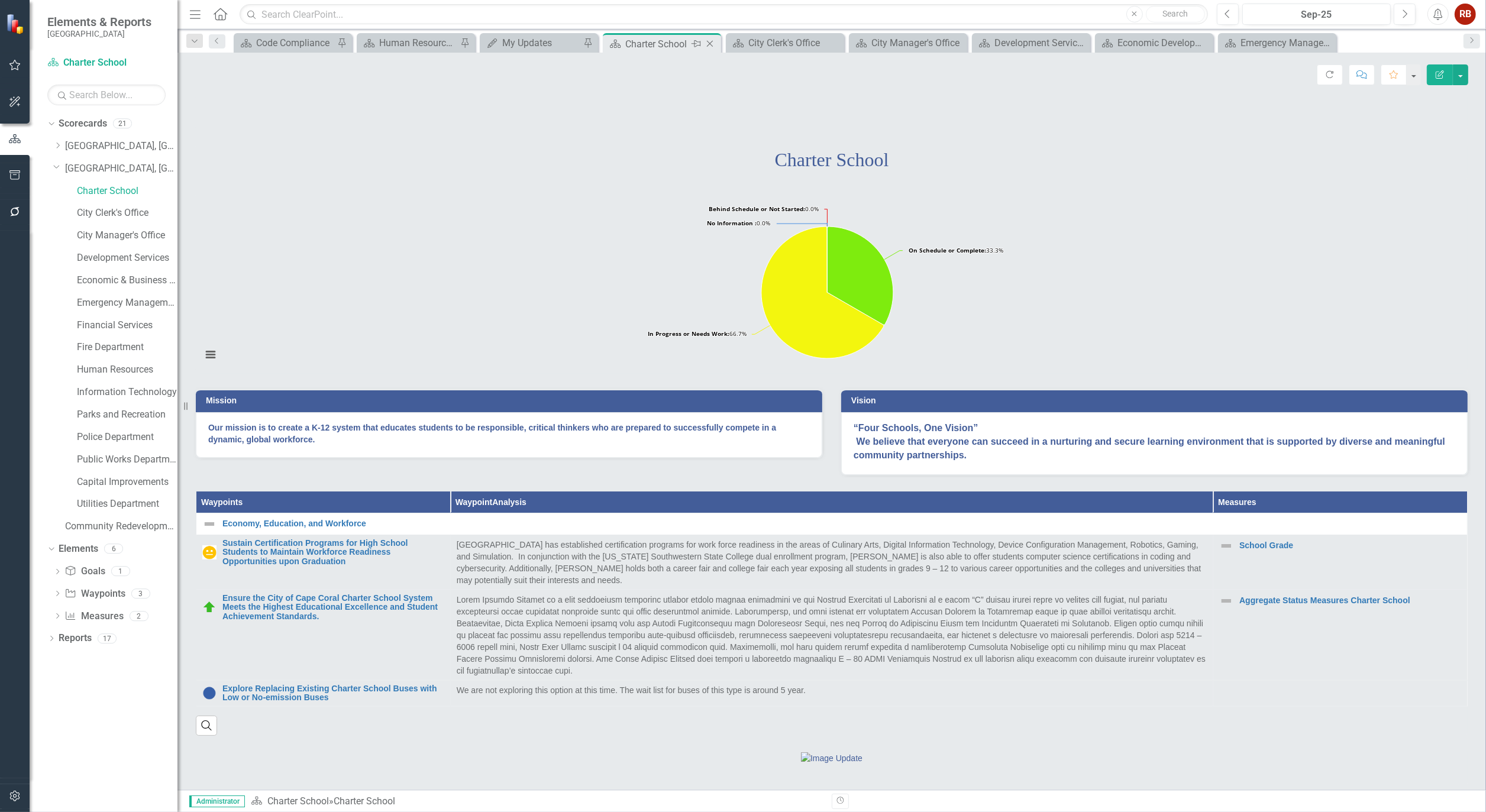
click at [713, 42] on icon "Close" at bounding box center [710, 44] width 12 height 10
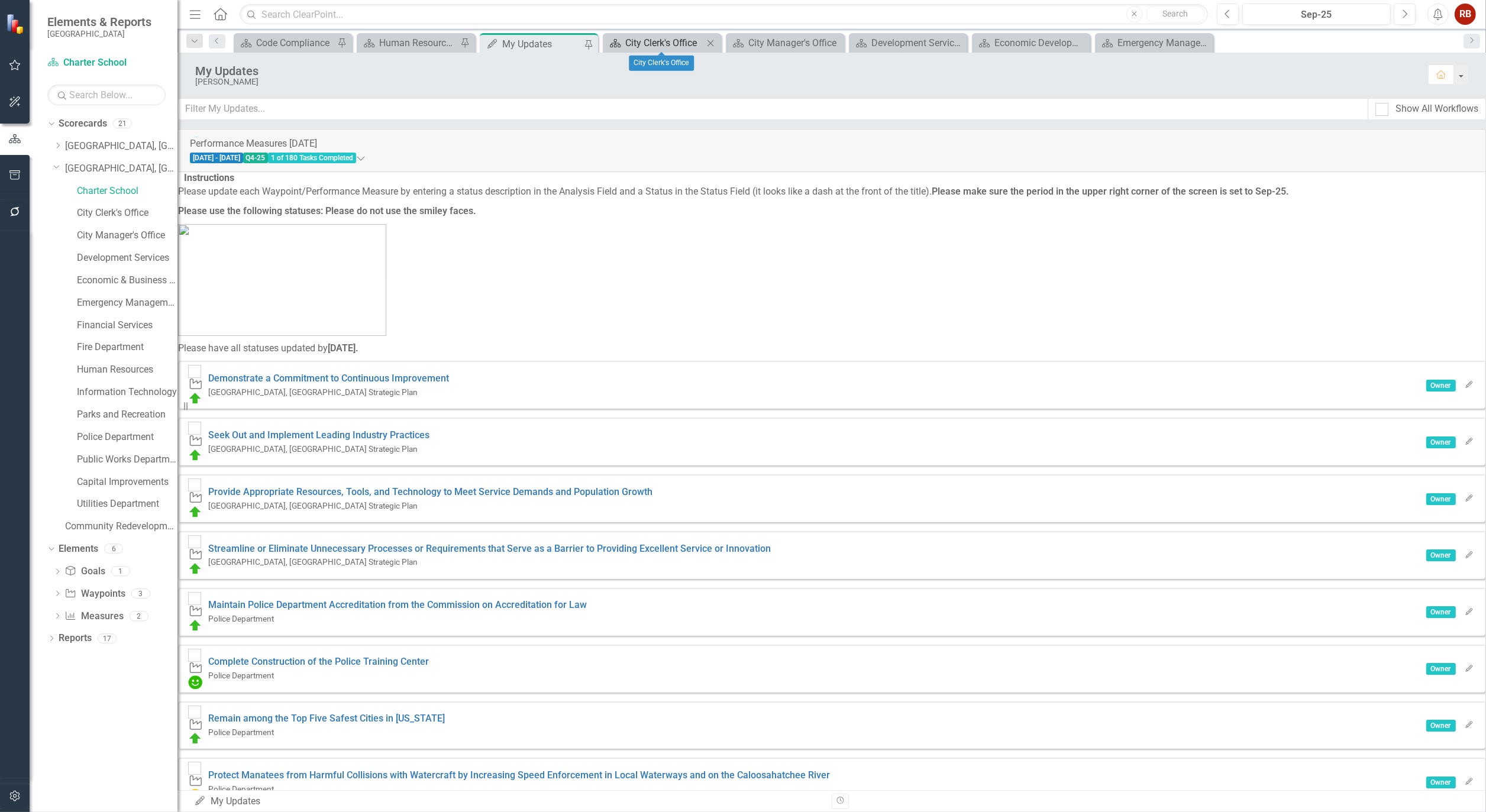
click at [675, 42] on div "City Clerk's Office" at bounding box center [664, 42] width 78 height 15
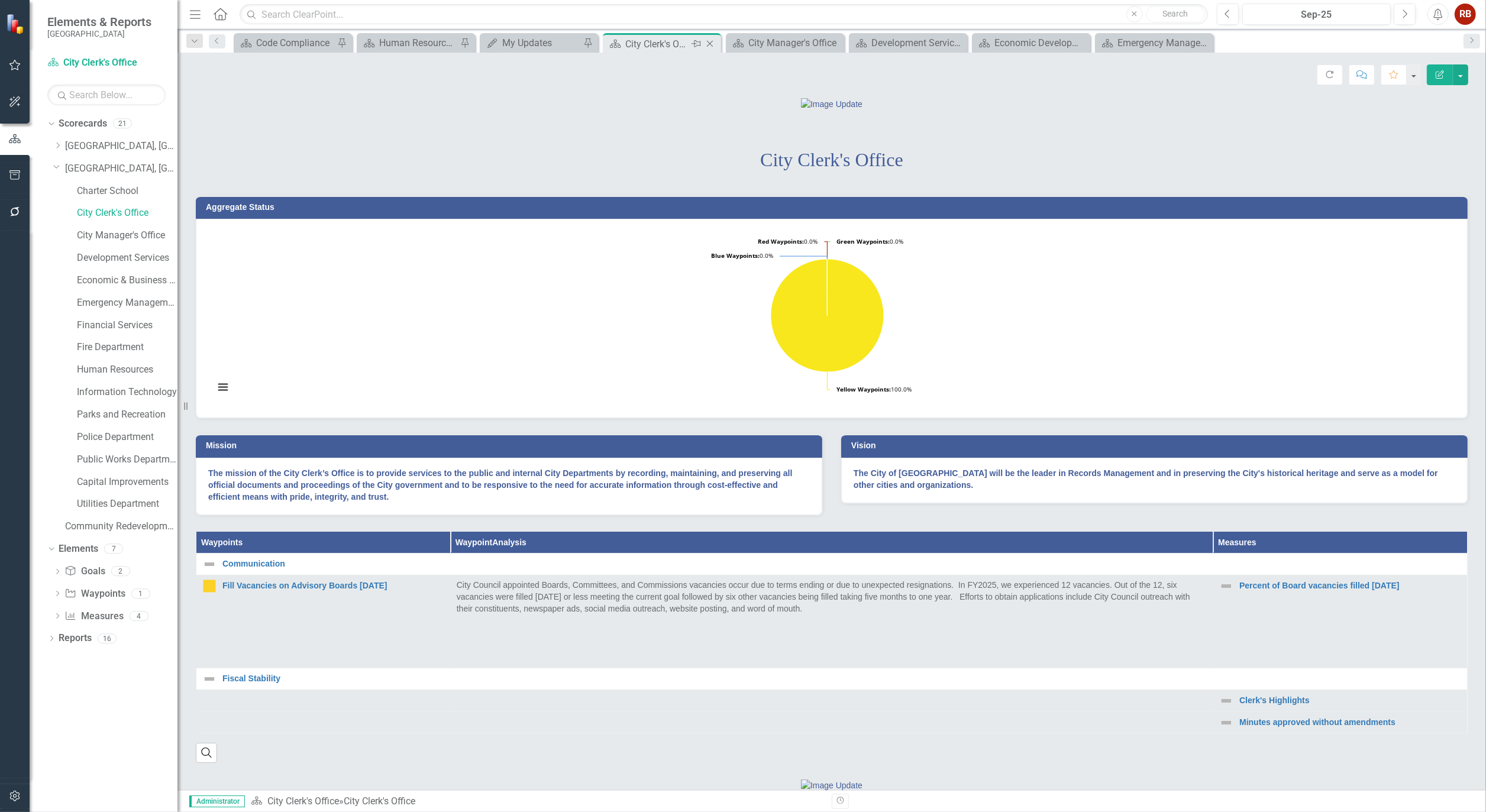
click at [709, 42] on icon at bounding box center [710, 44] width 6 height 6
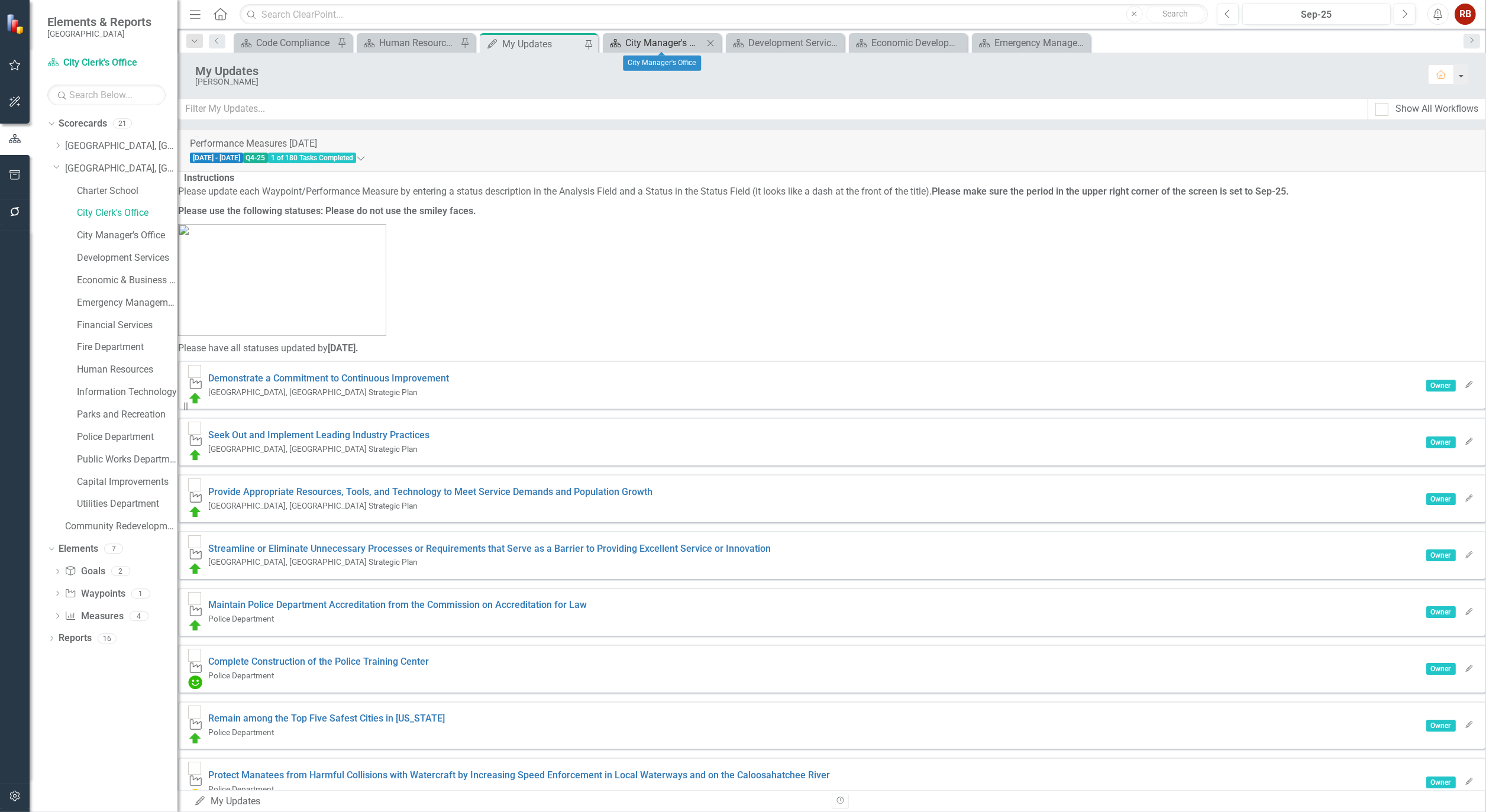
click at [653, 44] on div "City Manager's Office" at bounding box center [664, 42] width 78 height 15
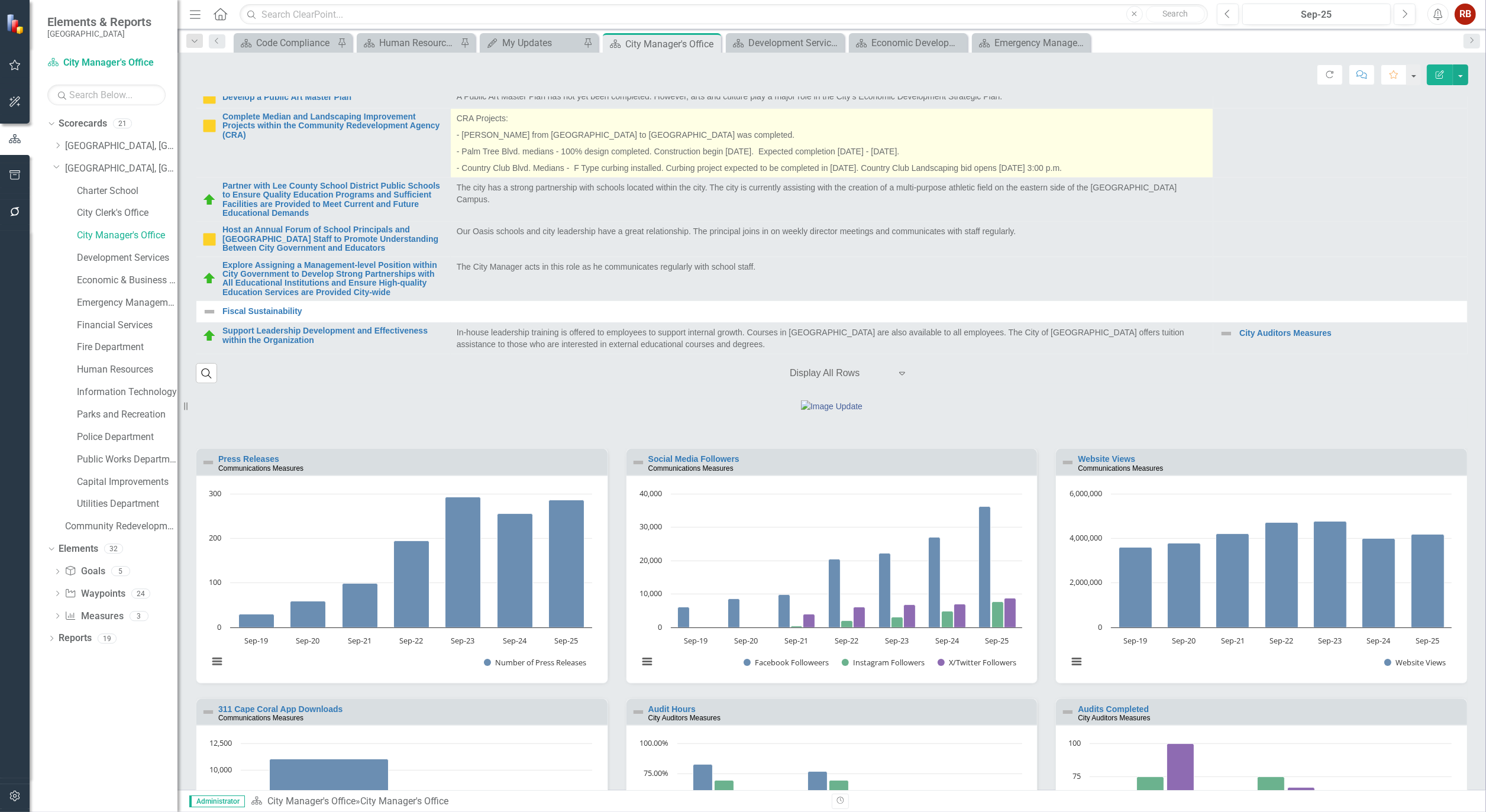
scroll to position [723, 0]
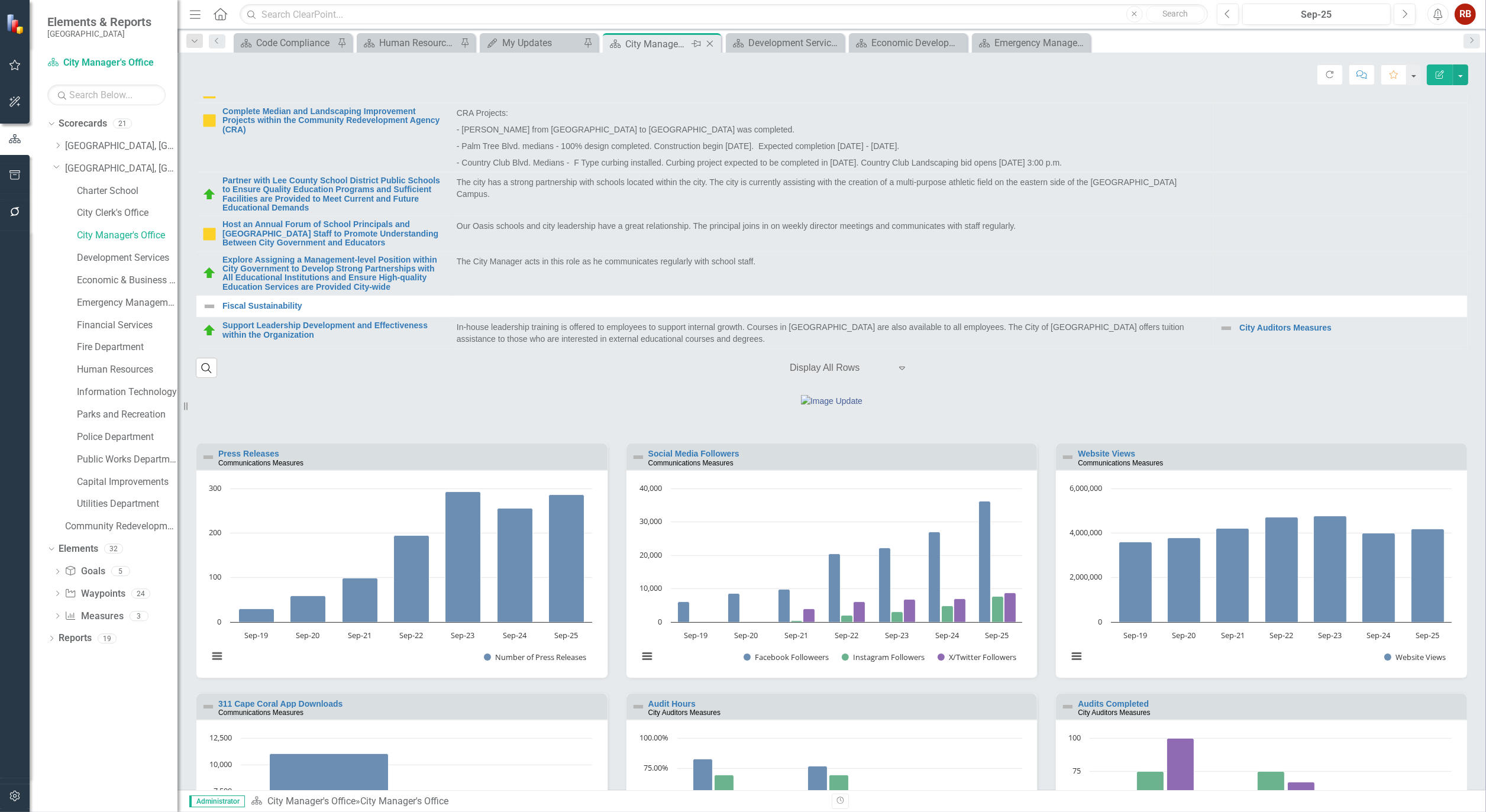
click at [713, 39] on icon "Close" at bounding box center [710, 44] width 12 height 10
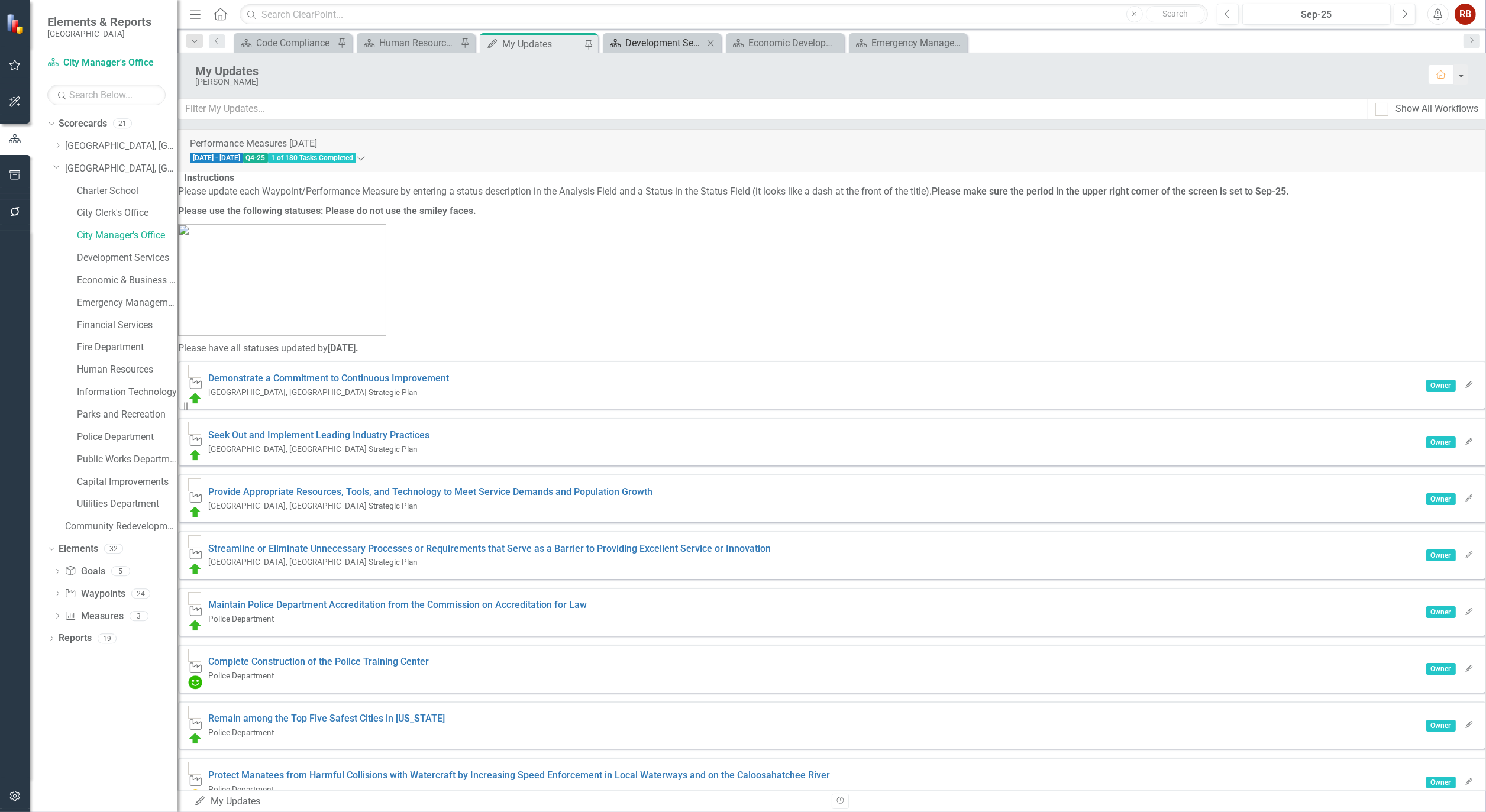
click at [655, 40] on div "Development Services Department" at bounding box center [664, 42] width 78 height 15
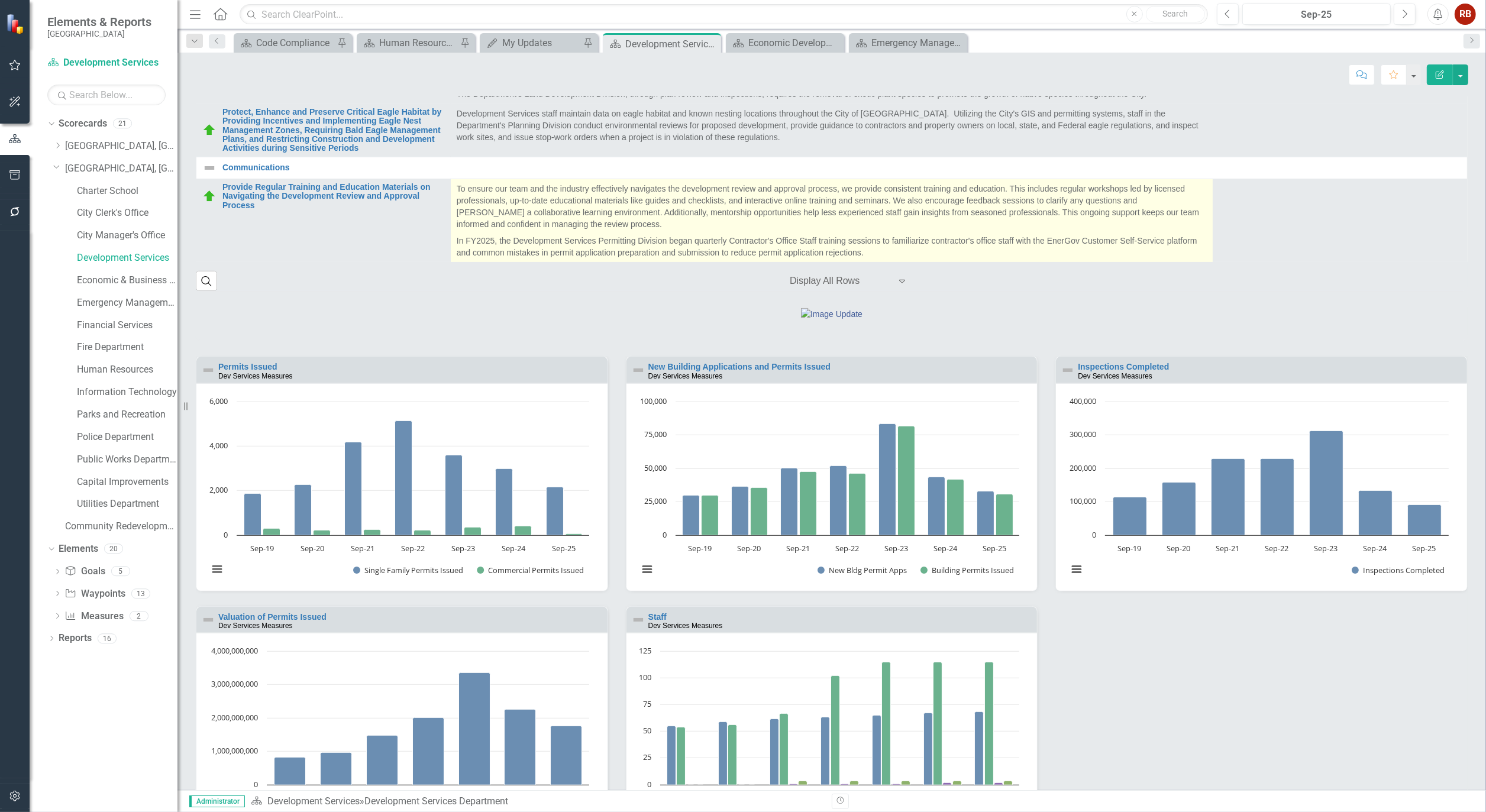
scroll to position [985, 0]
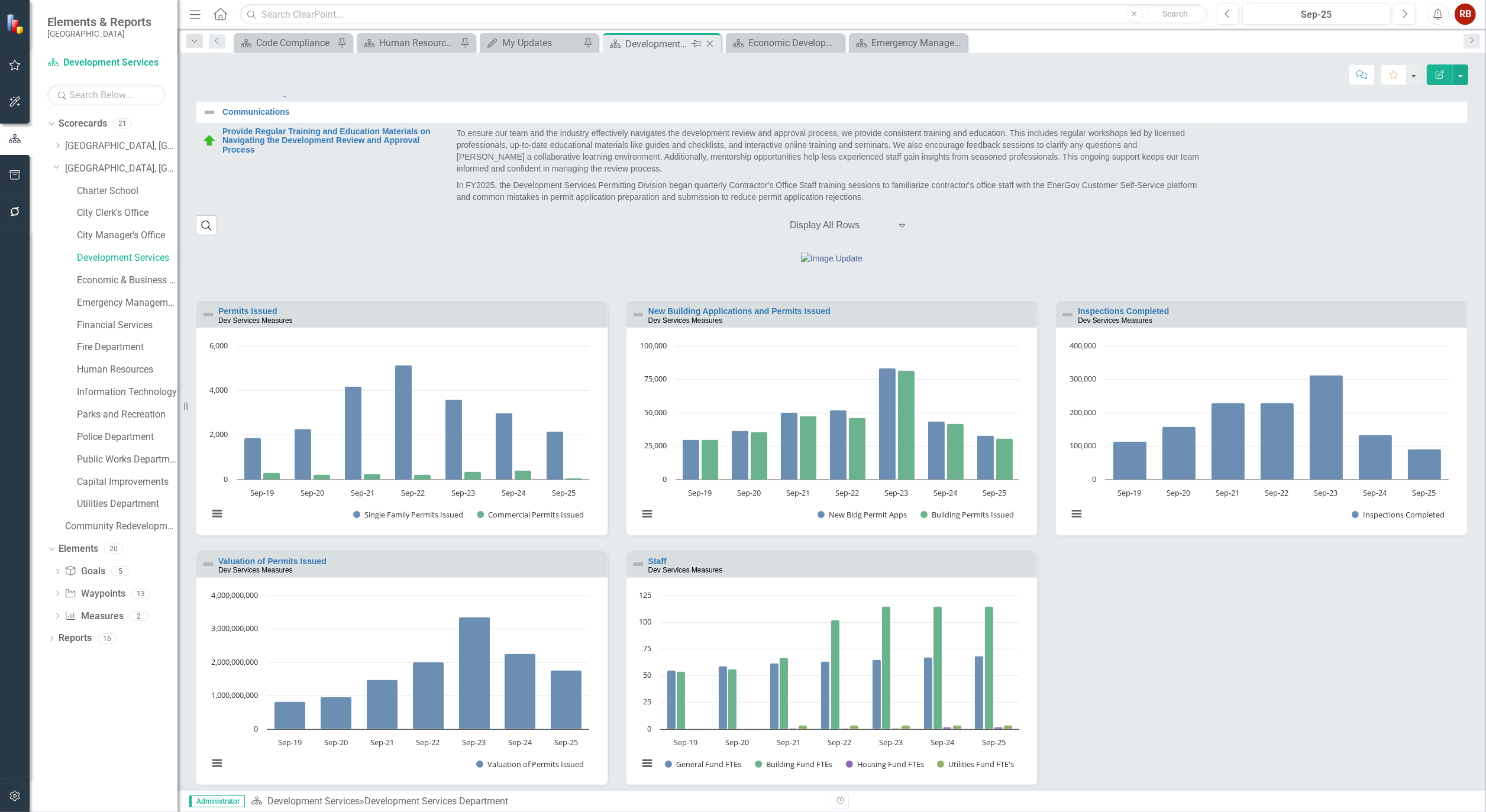
click at [712, 39] on icon "Close" at bounding box center [710, 44] width 12 height 10
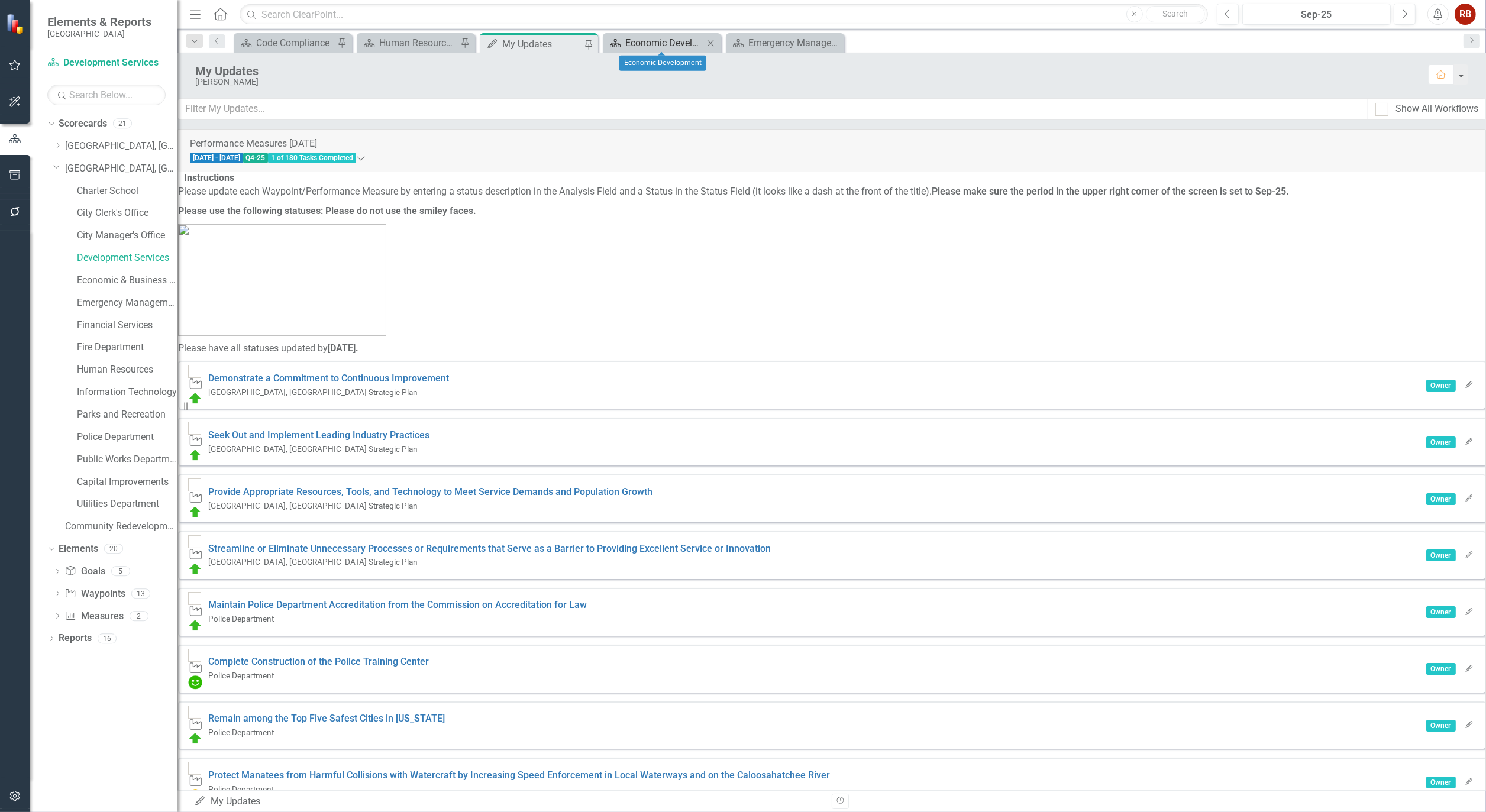
click at [672, 38] on div "Economic Development" at bounding box center [664, 42] width 78 height 15
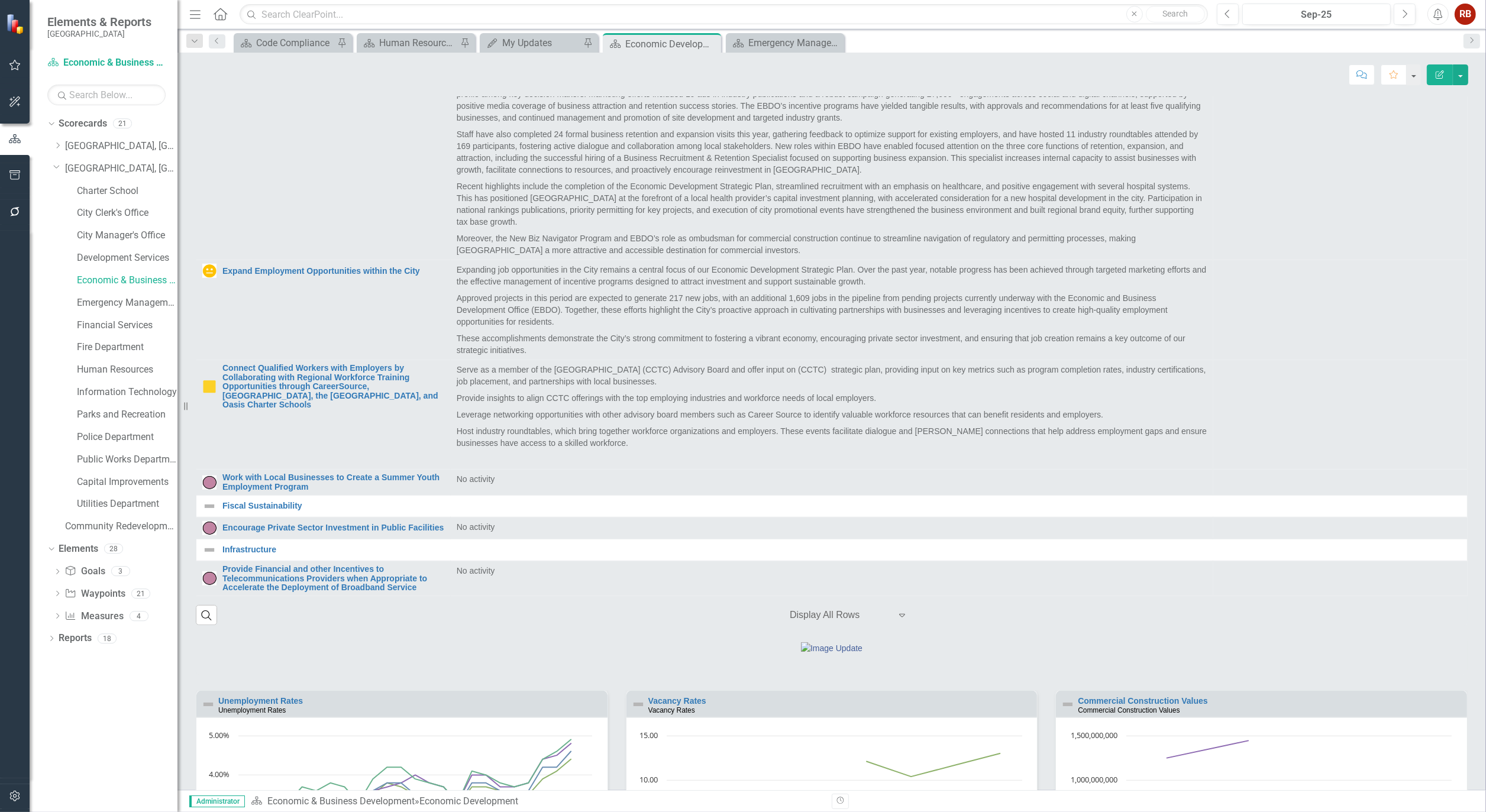
scroll to position [657, 0]
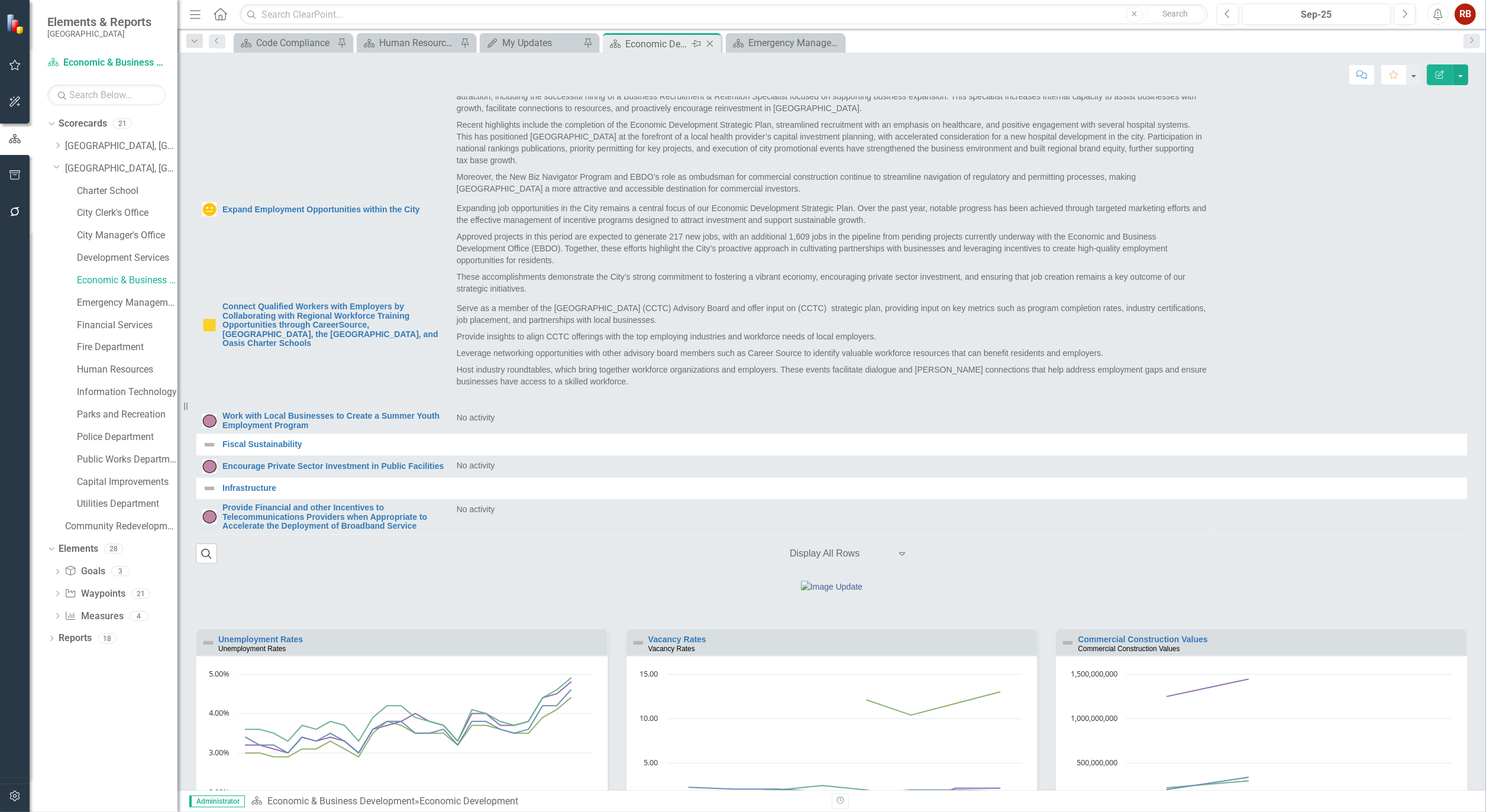
click at [711, 46] on icon "Close" at bounding box center [710, 44] width 12 height 10
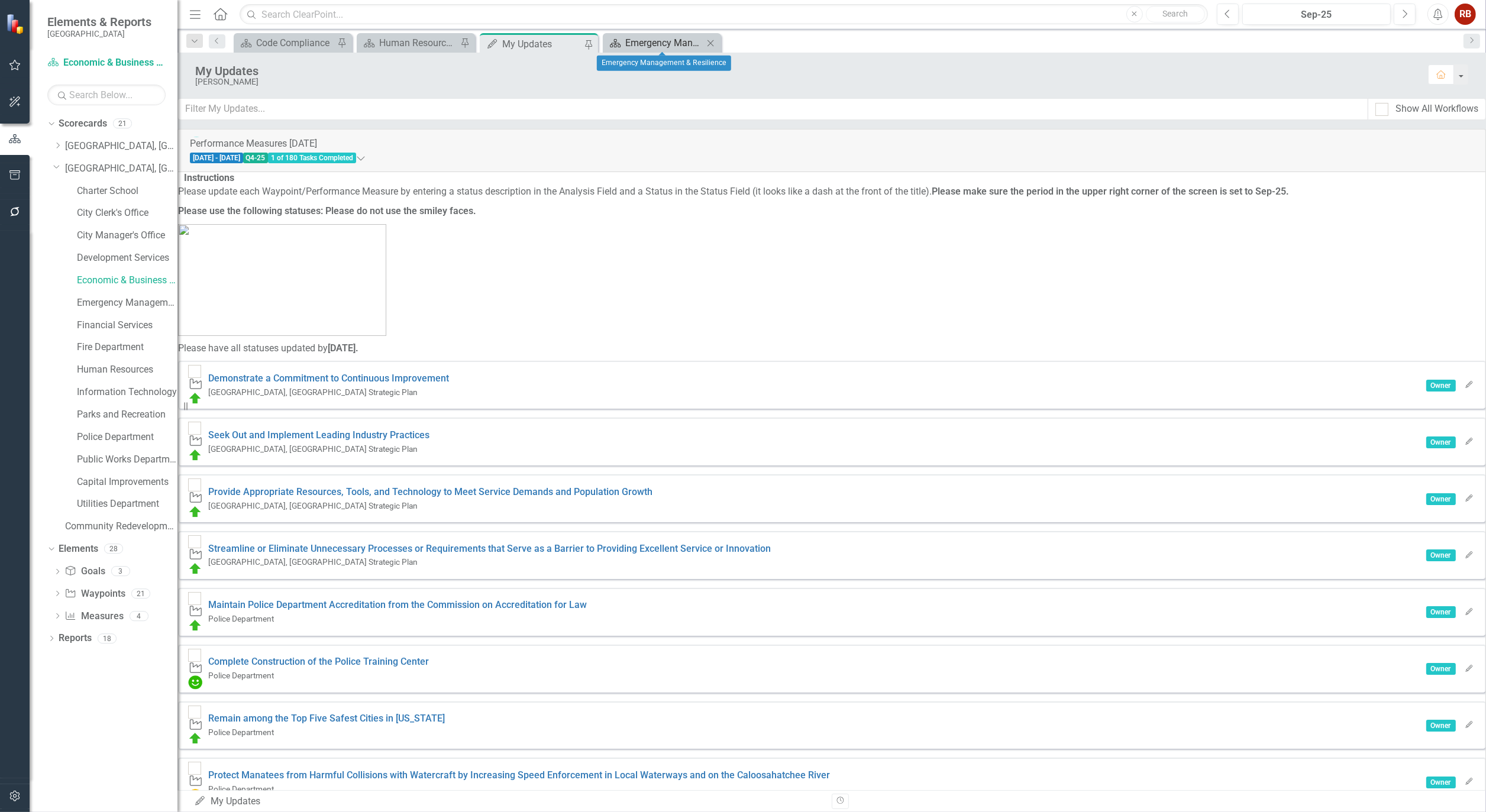
click at [661, 45] on div "Emergency Management & Resilience" at bounding box center [664, 42] width 78 height 15
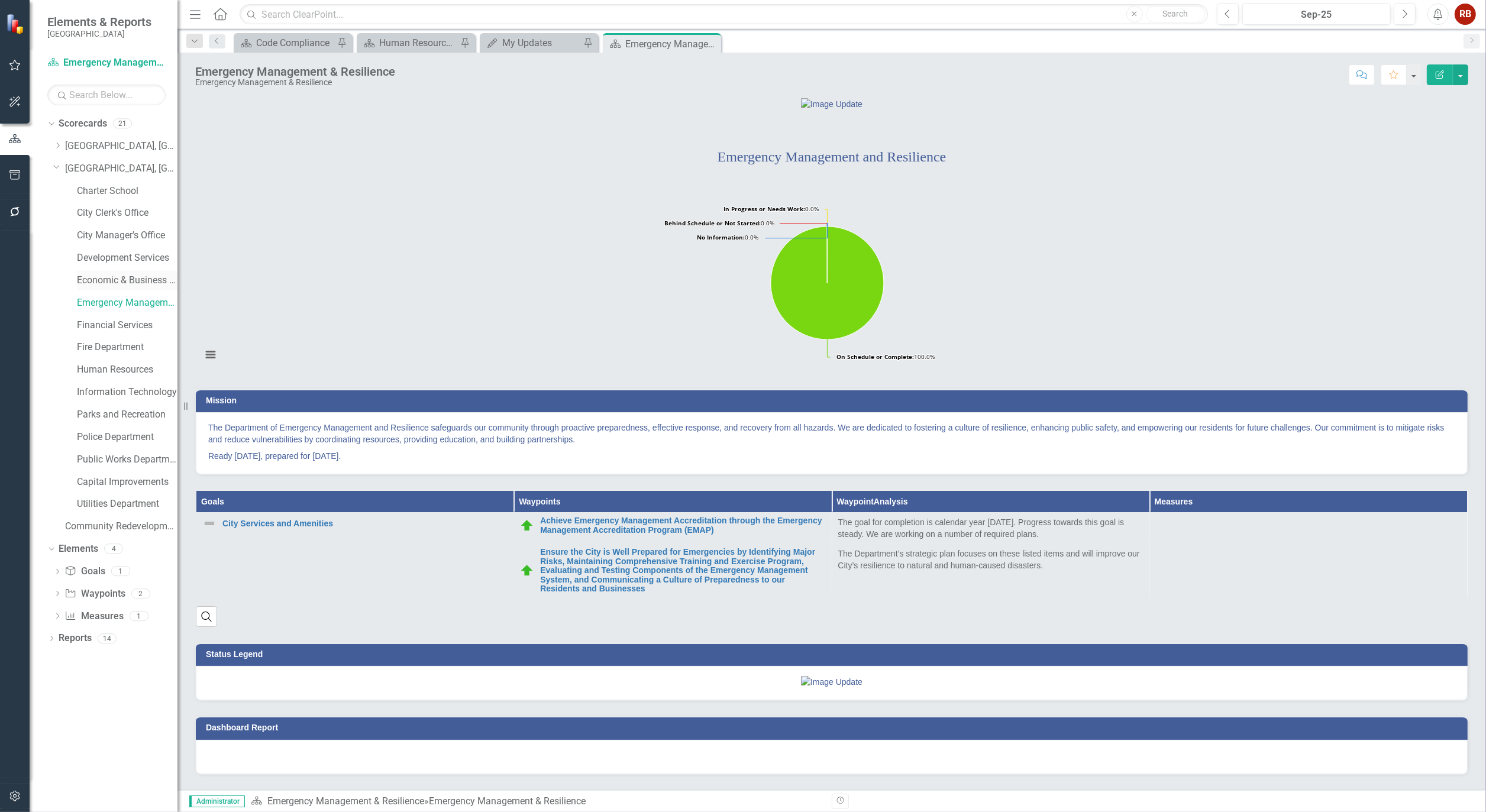
click at [108, 285] on link "Economic & Business Development" at bounding box center [127, 281] width 100 height 14
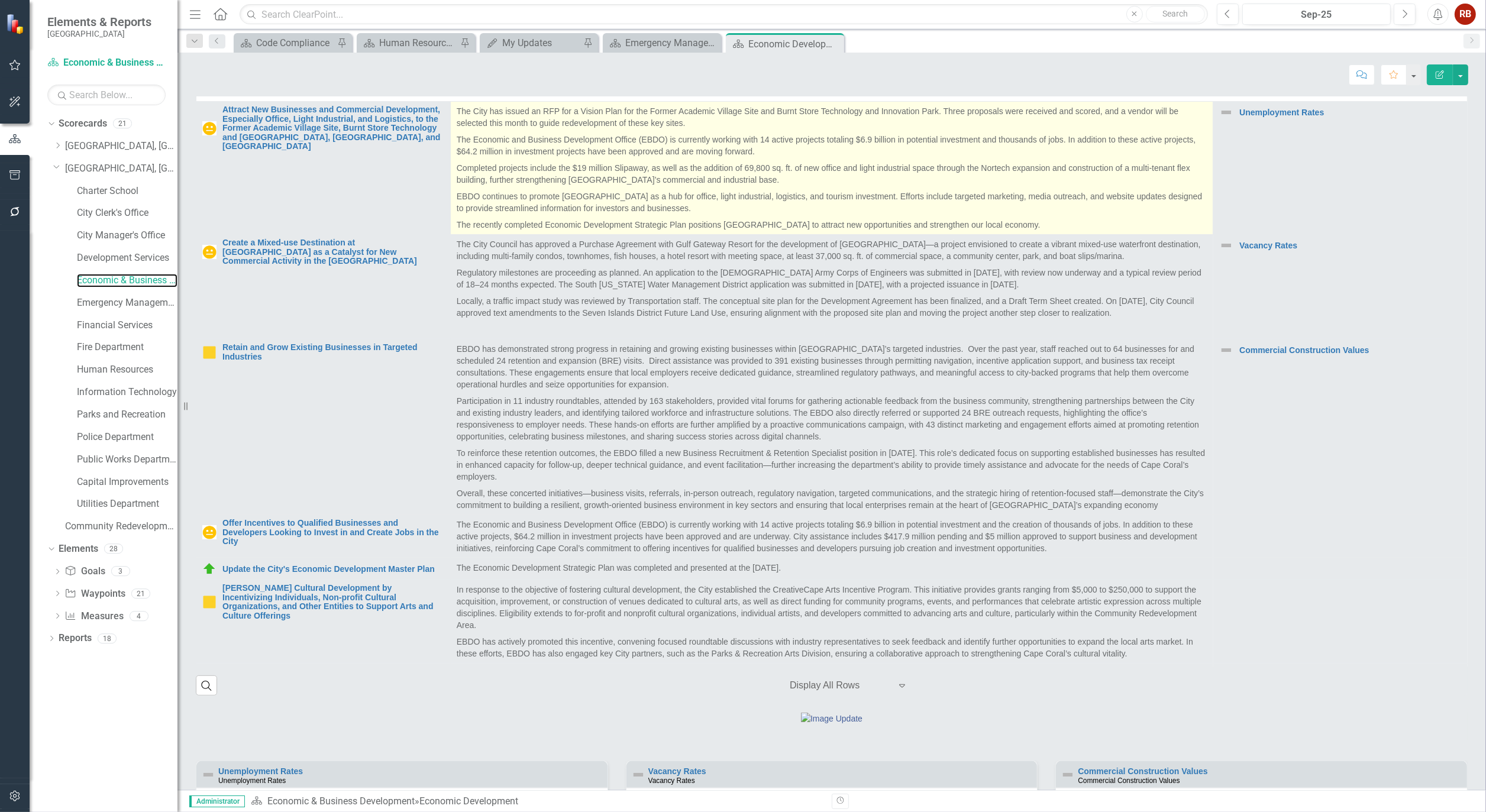
scroll to position [263, 0]
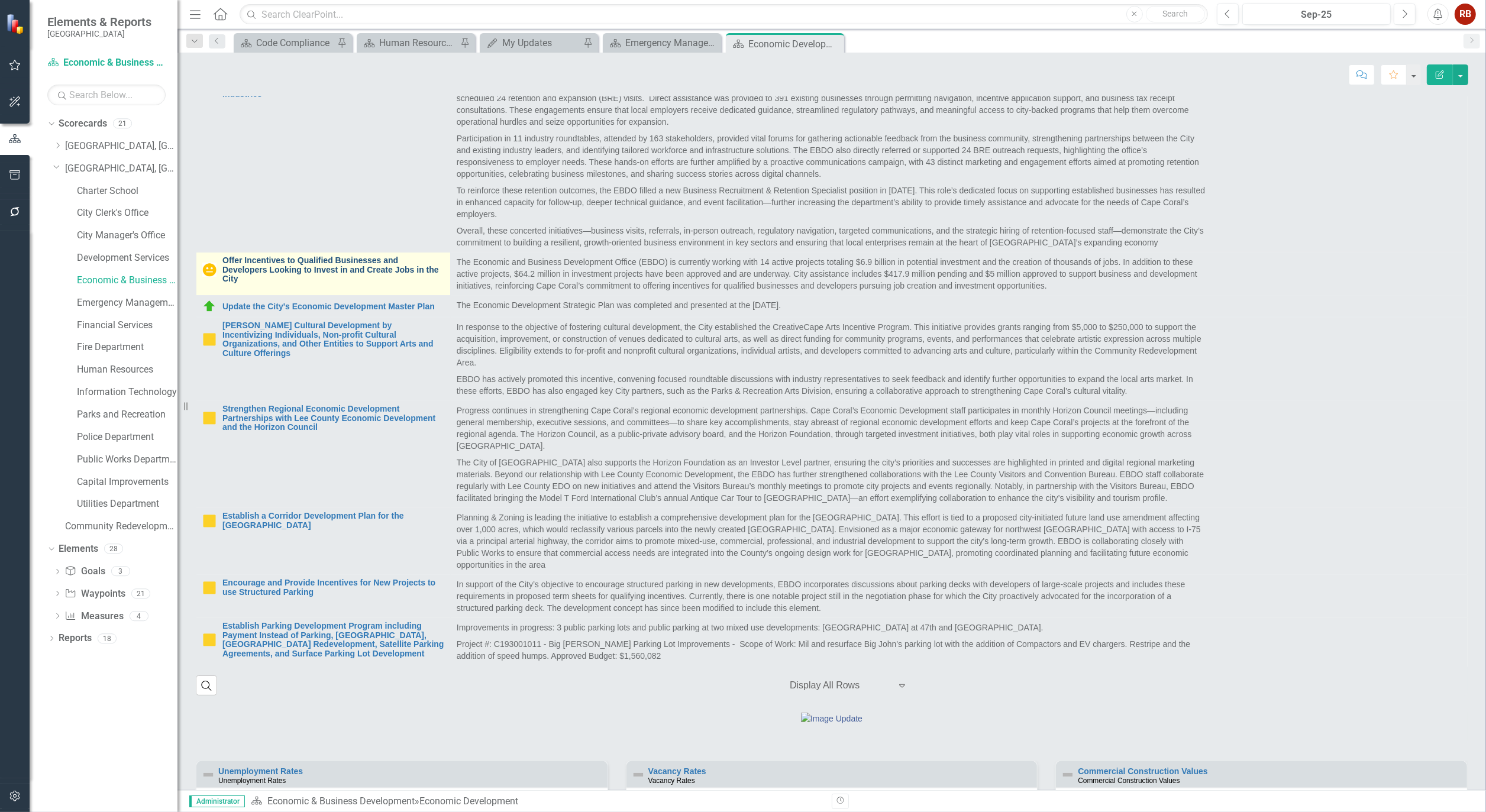
click at [291, 283] on link "Offer Incentives to Qualified Businesses and Developers Looking to Invest in an…" at bounding box center [333, 270] width 222 height 27
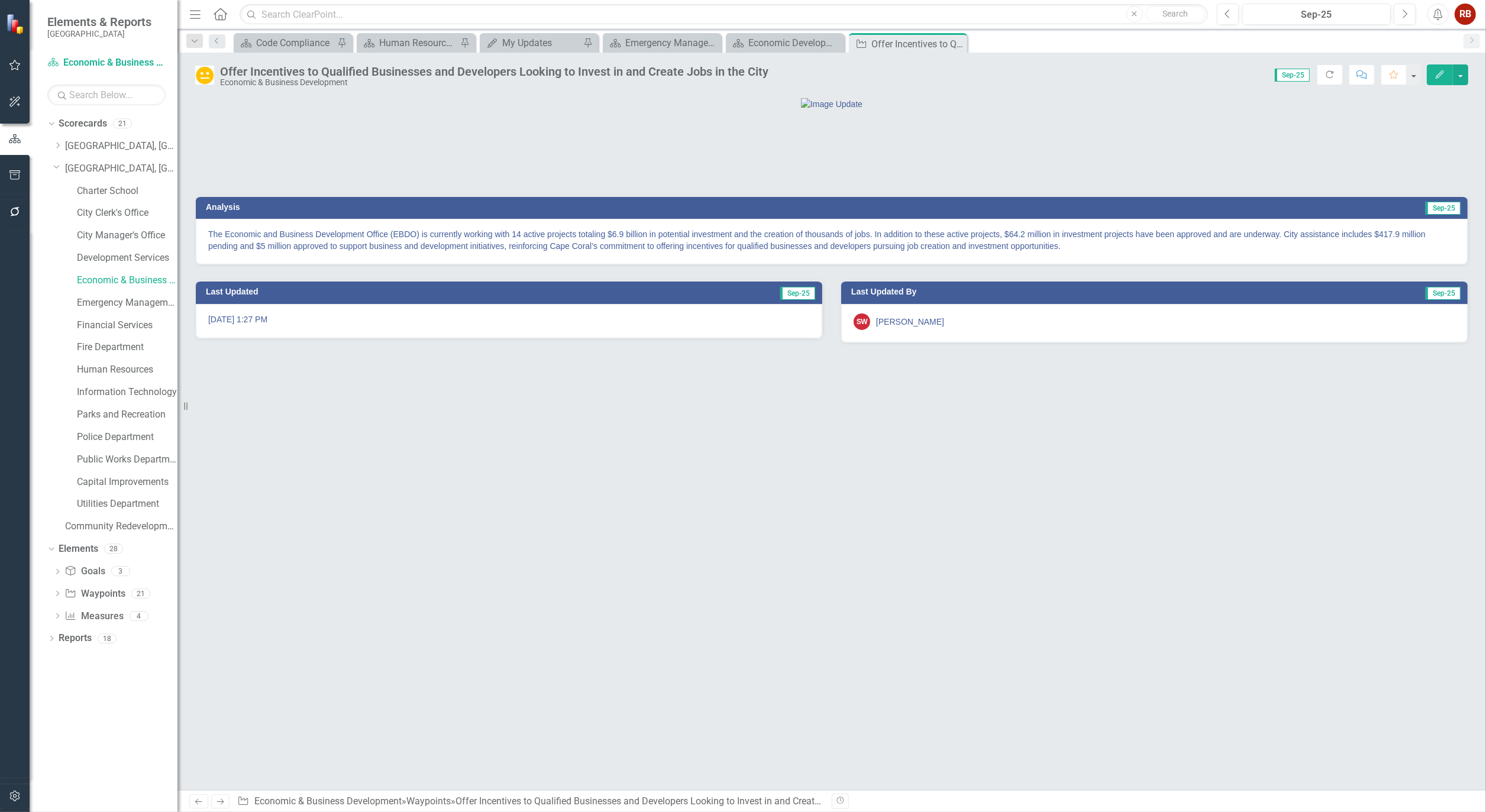
click at [209, 73] on img at bounding box center [204, 75] width 19 height 19
click at [0, 0] on icon "Close" at bounding box center [0, 0] width 0 height 0
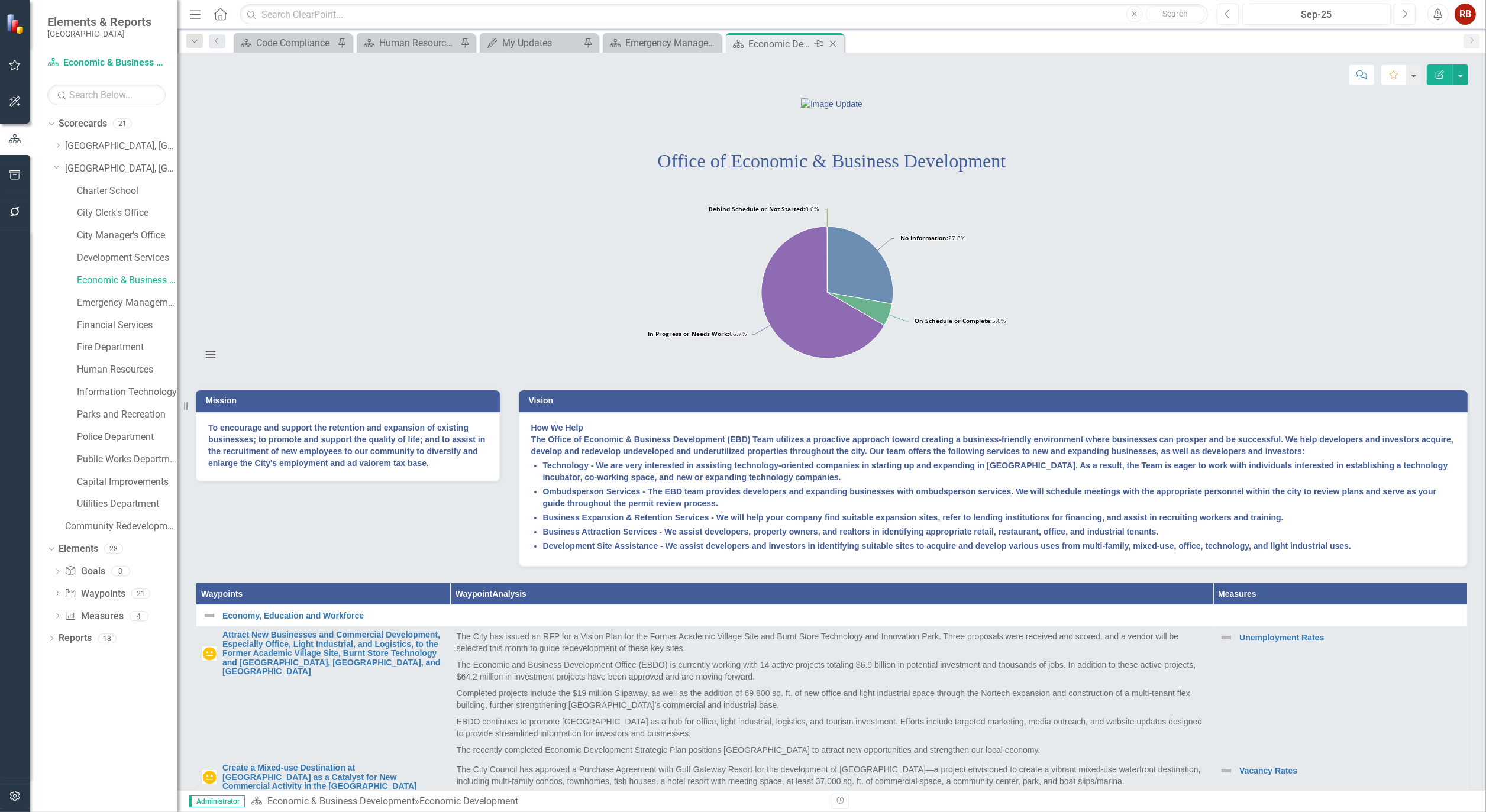
click at [831, 45] on icon at bounding box center [833, 44] width 6 height 6
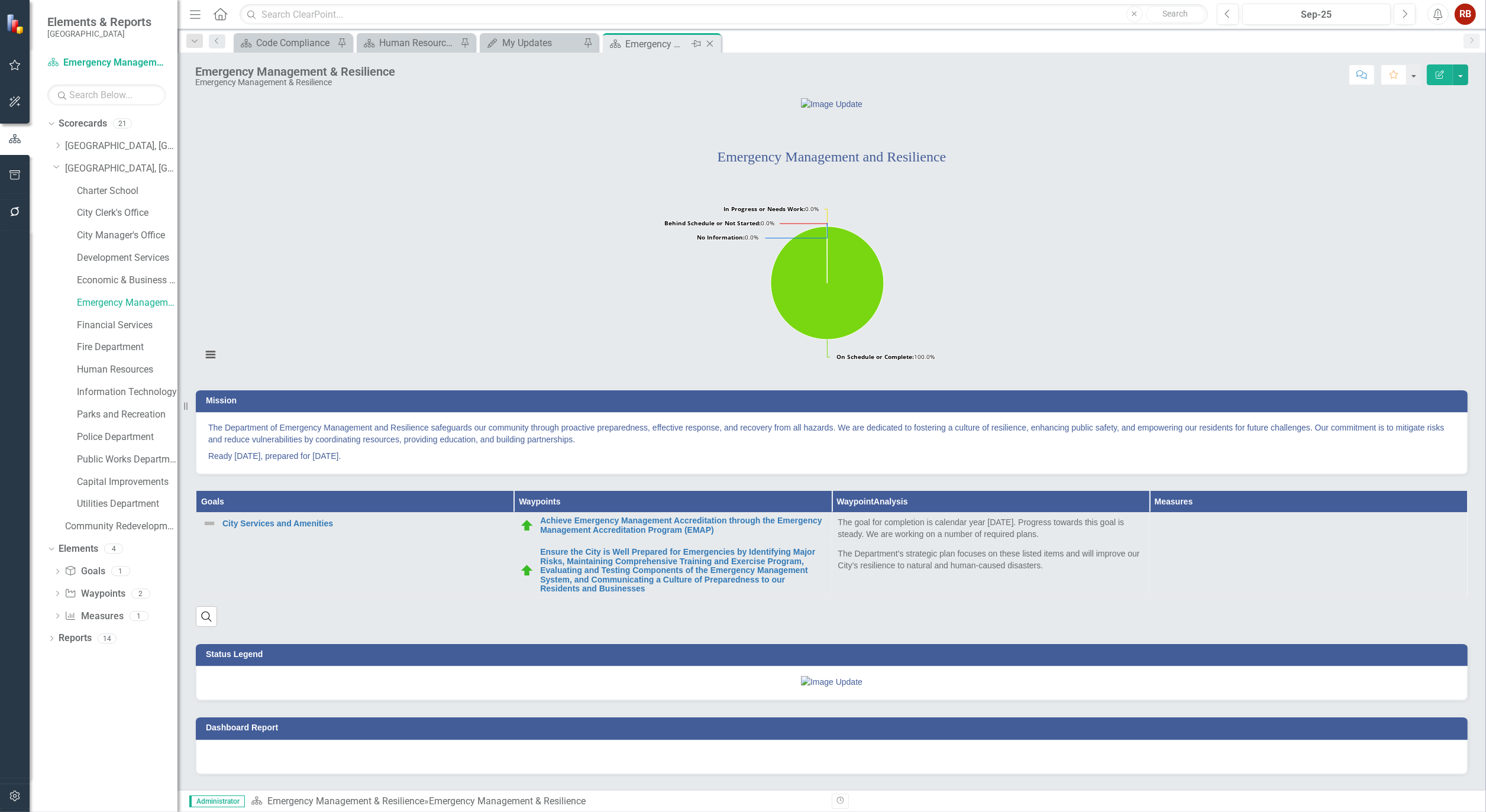
click at [714, 44] on icon "Close" at bounding box center [710, 44] width 12 height 10
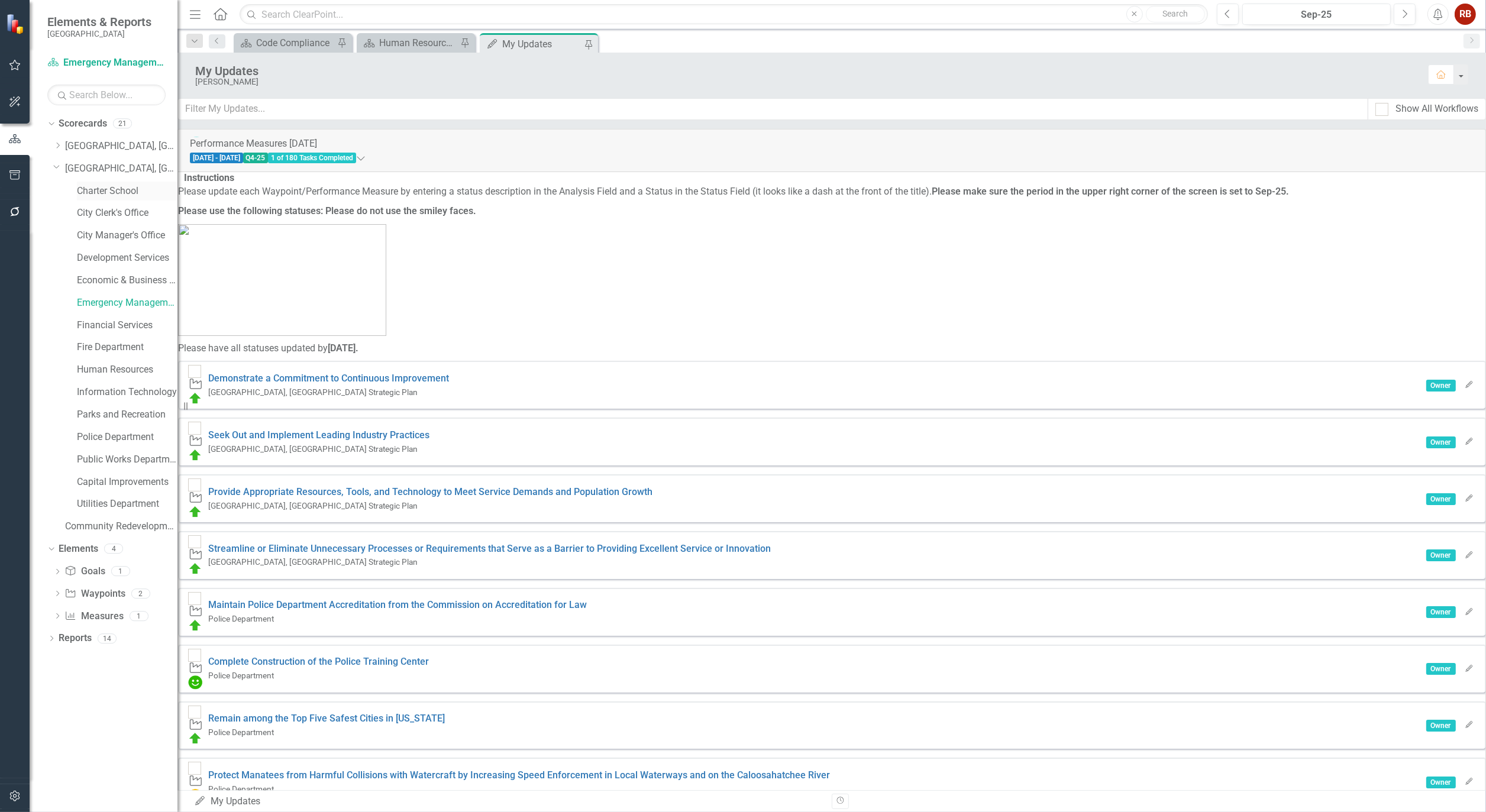
click at [99, 194] on link "Charter School" at bounding box center [127, 191] width 100 height 14
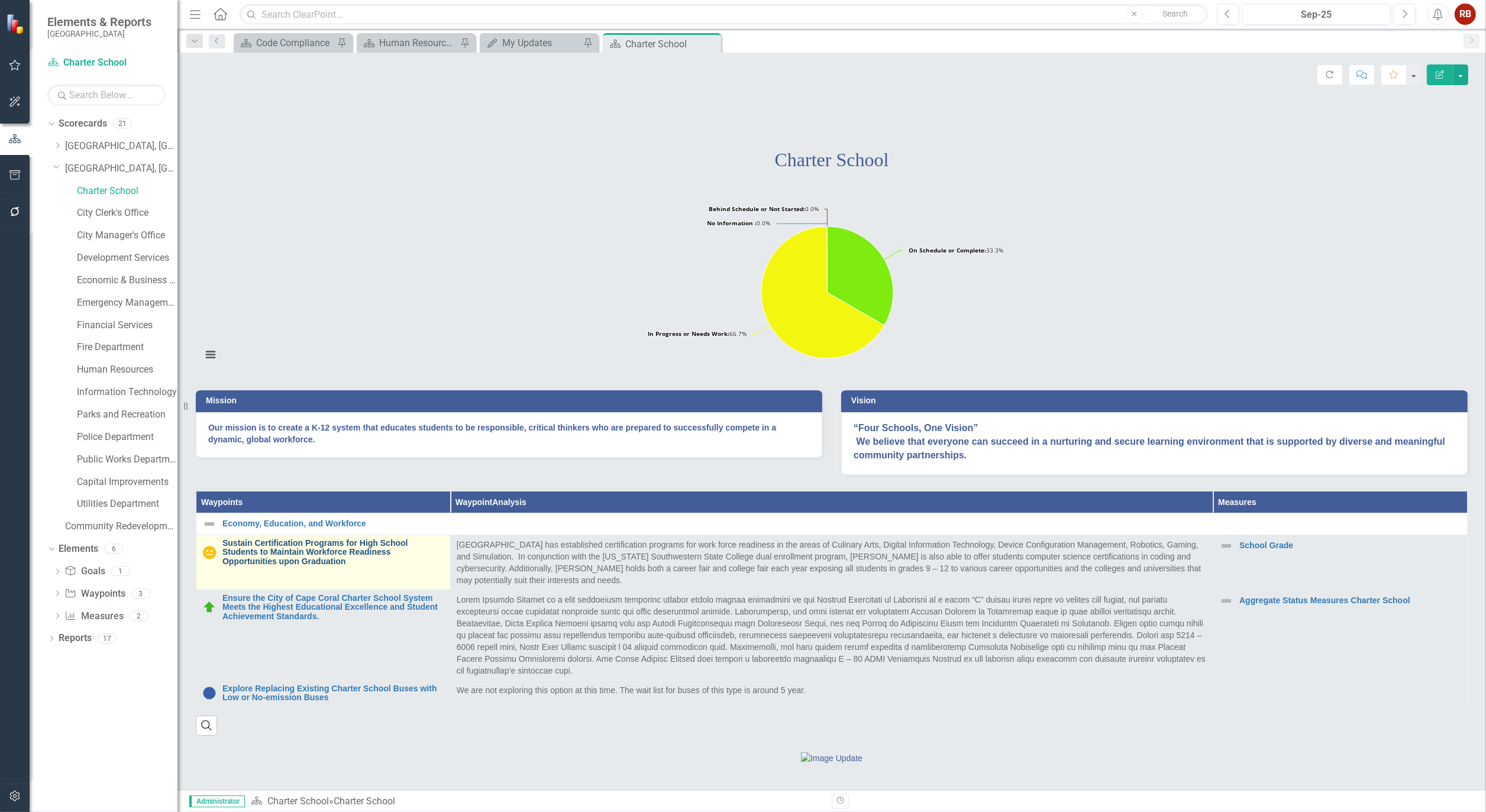
click at [279, 566] on link "Sustain Certification Programs for High School Students to Maintain Workforce R…" at bounding box center [333, 552] width 222 height 27
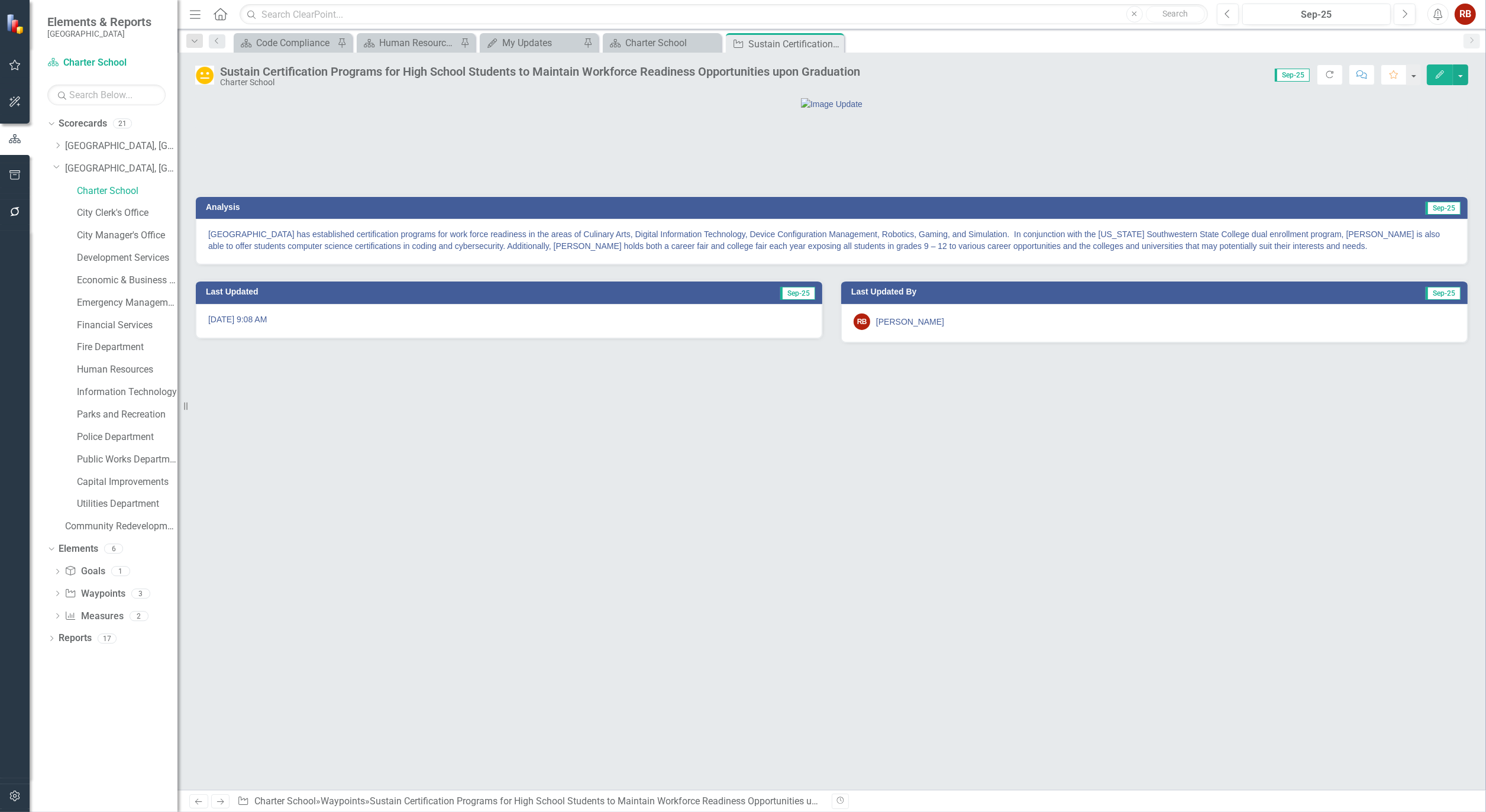
click at [202, 83] on img at bounding box center [204, 75] width 19 height 19
click at [204, 75] on img at bounding box center [204, 75] width 19 height 19
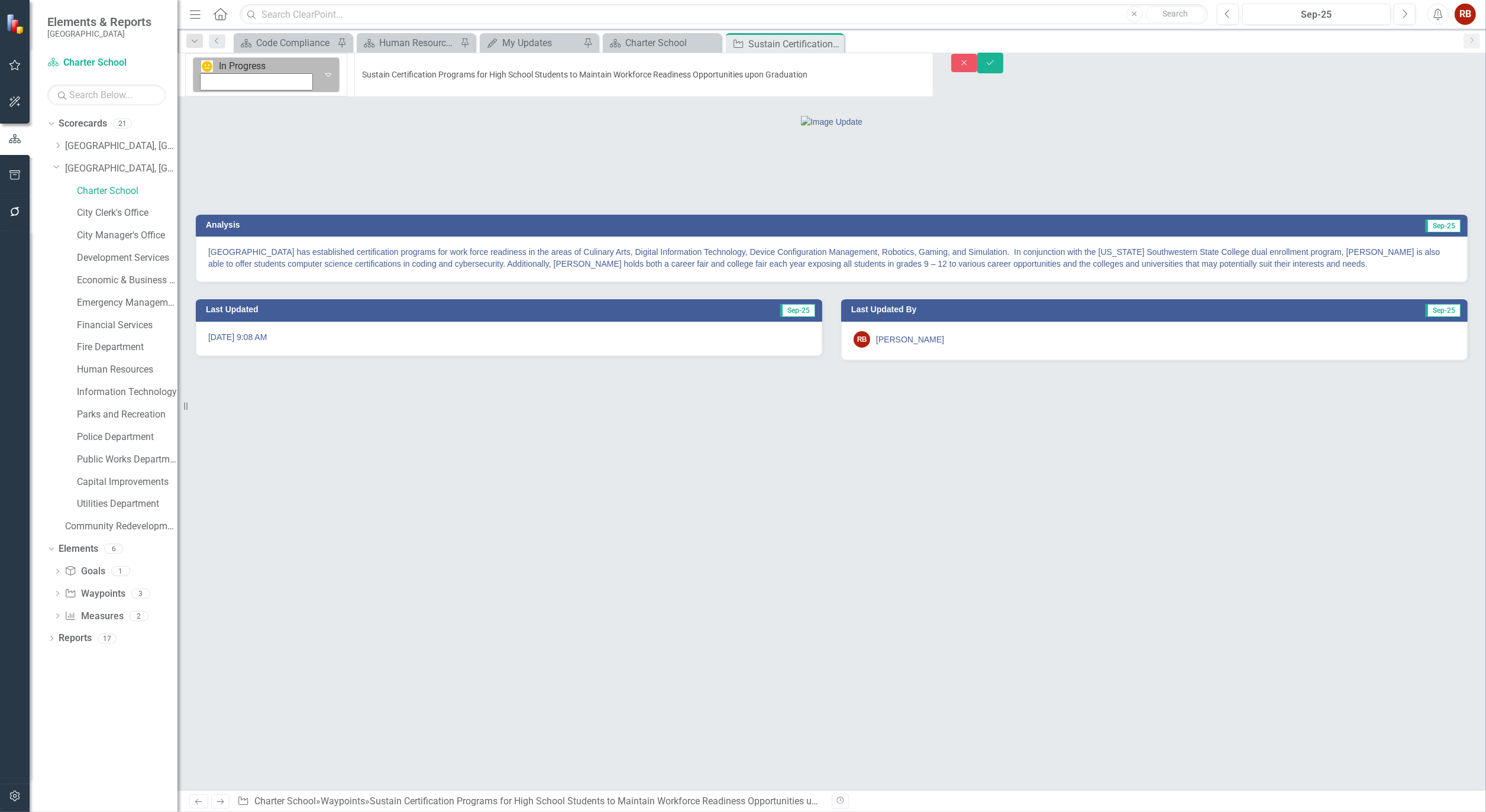
click at [322, 70] on icon "Expand" at bounding box center [328, 75] width 12 height 10
click at [996, 67] on icon "Save" at bounding box center [990, 63] width 10 height 8
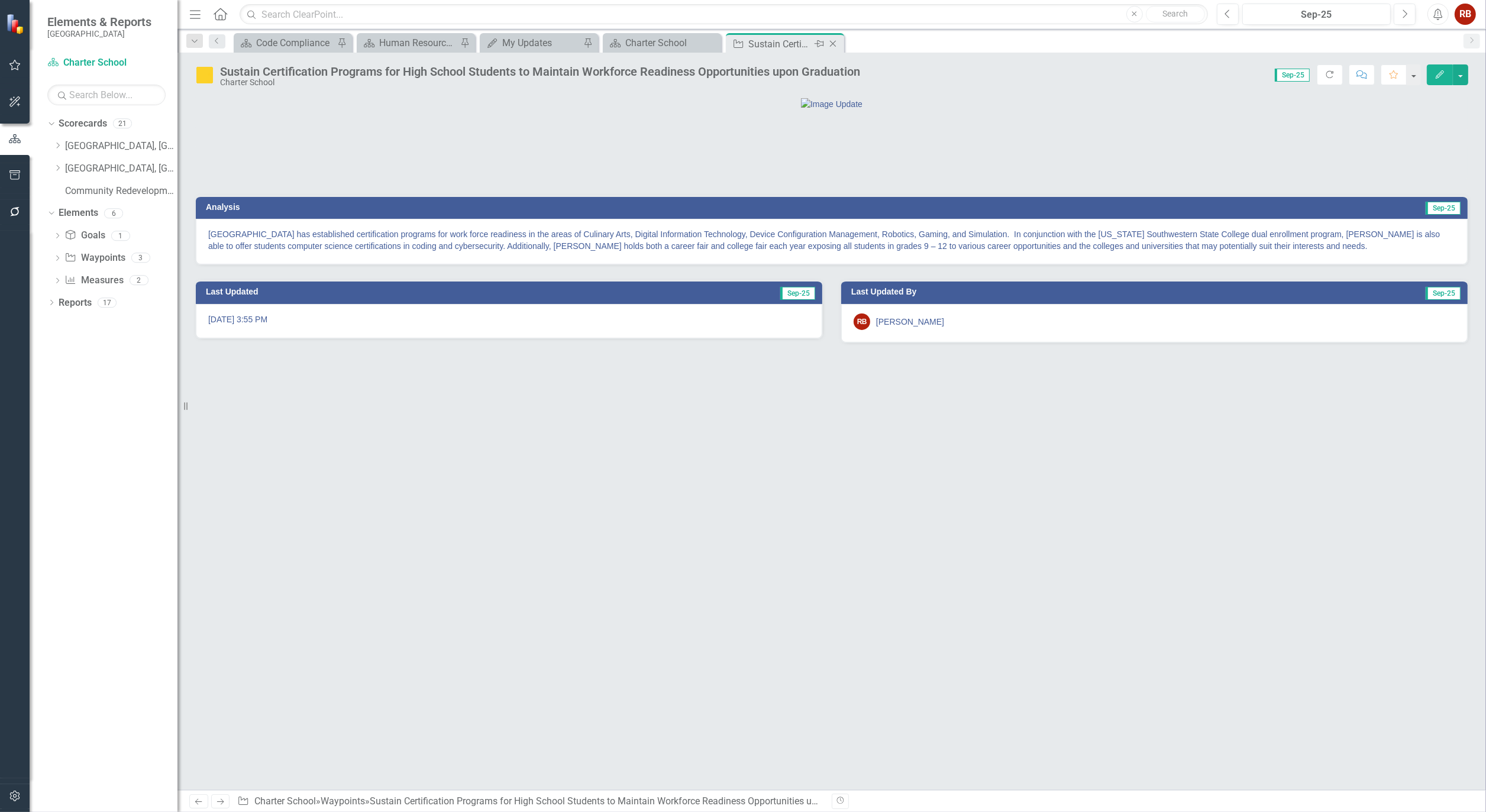
click at [835, 42] on icon "Close" at bounding box center [832, 44] width 12 height 10
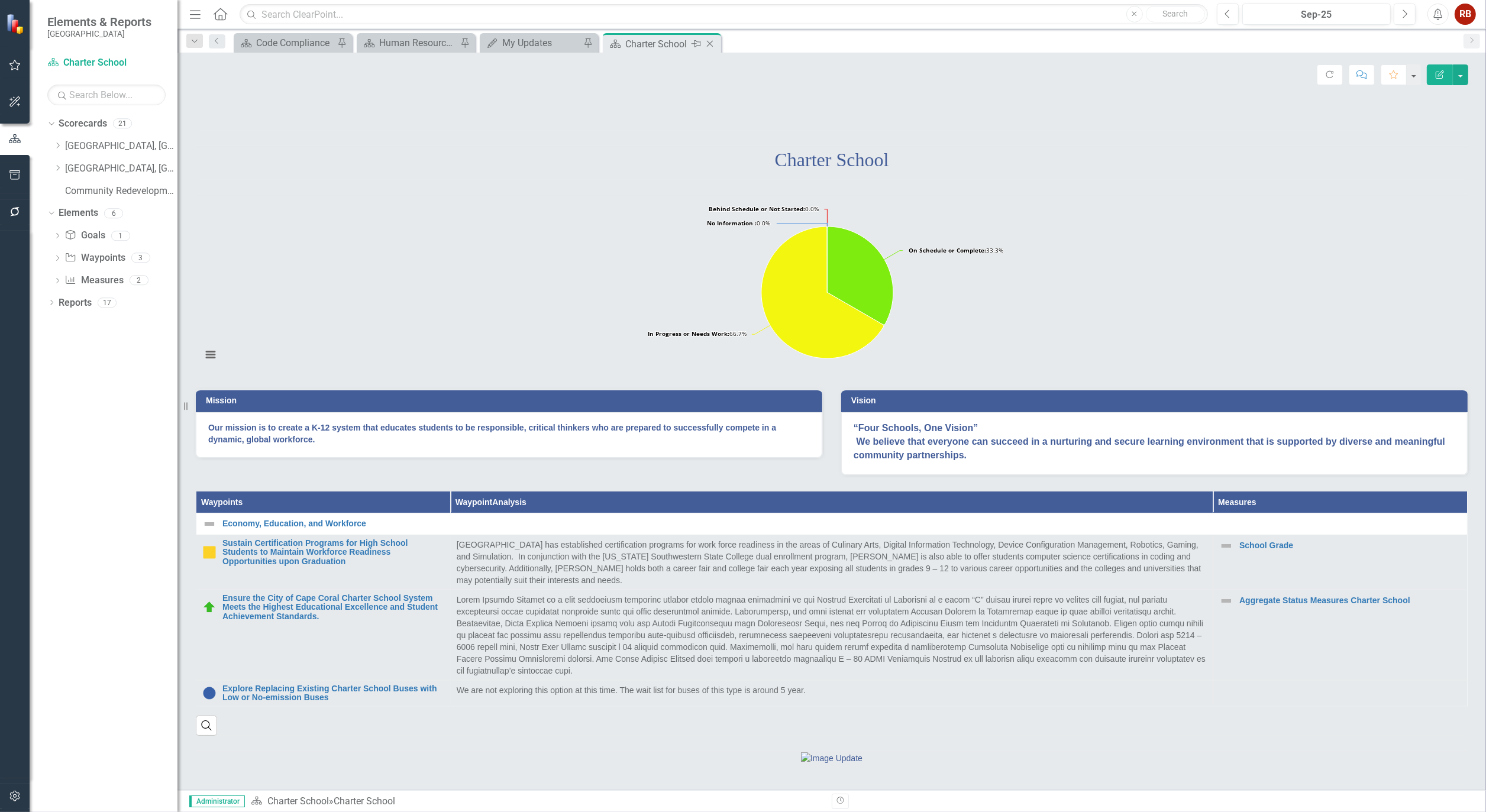
click at [710, 42] on icon "Close" at bounding box center [710, 44] width 12 height 10
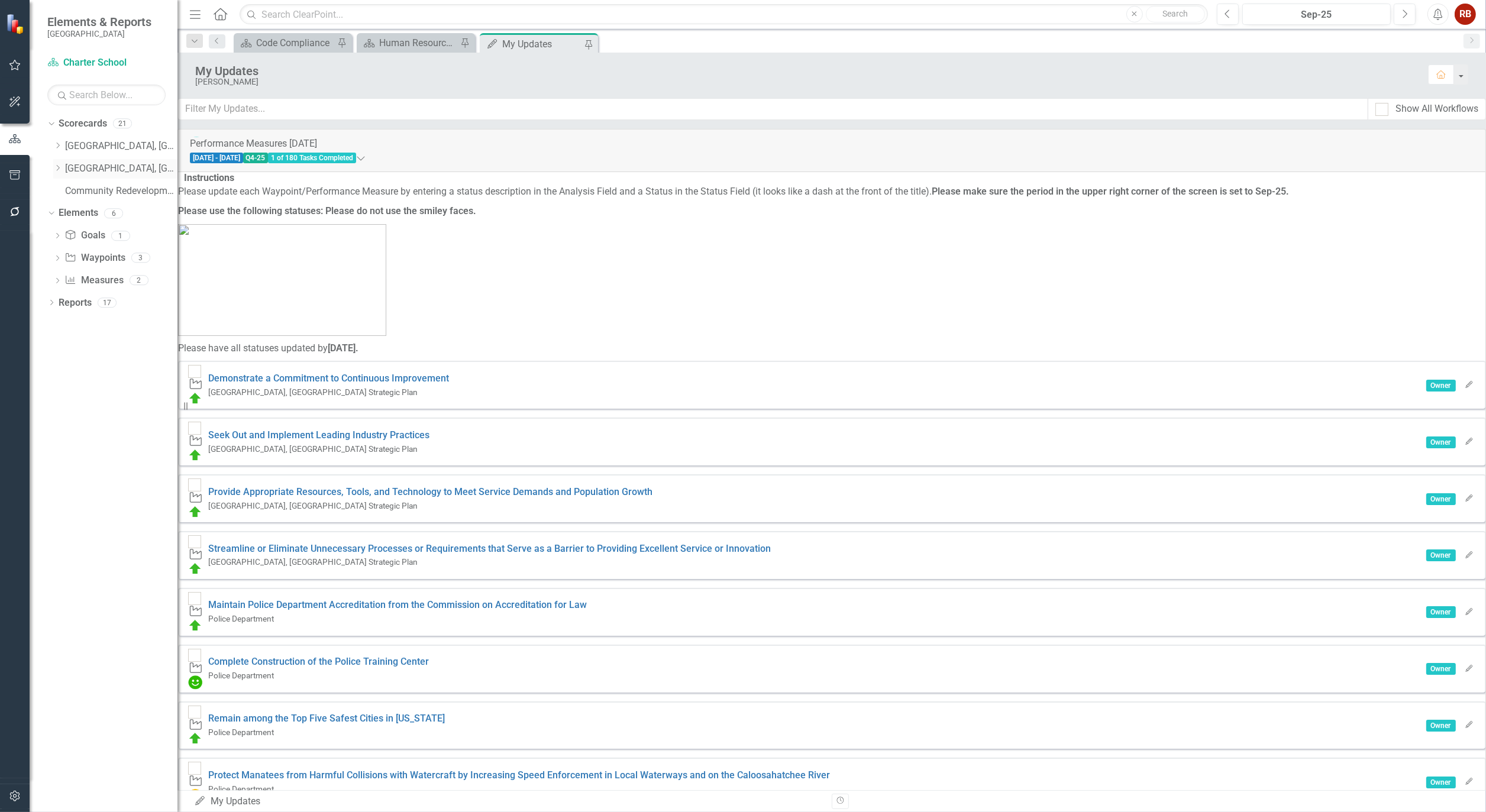
click at [57, 168] on icon "Dropdown" at bounding box center [58, 168] width 9 height 7
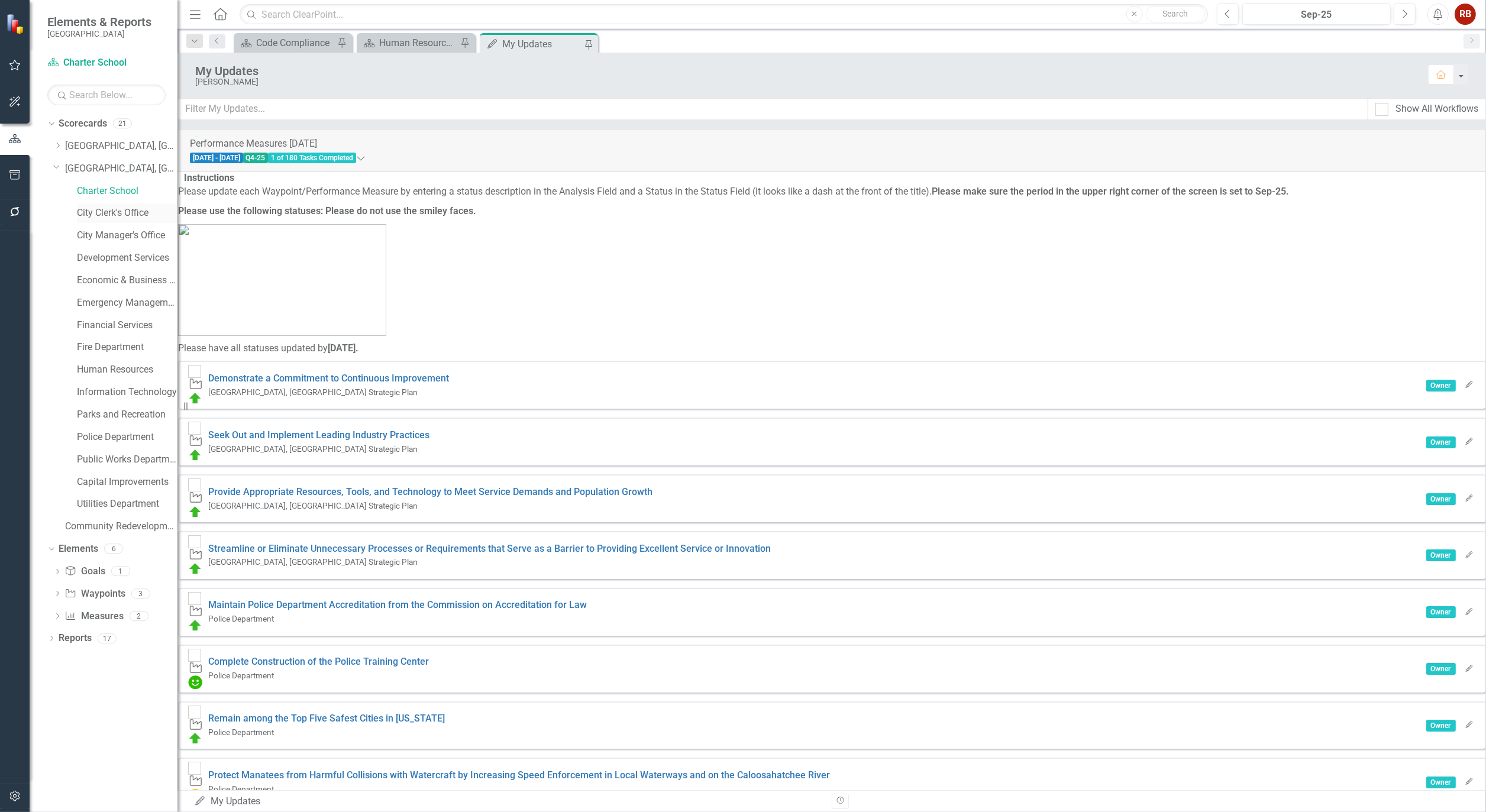
click at [116, 213] on link "City Clerk's Office" at bounding box center [127, 213] width 100 height 14
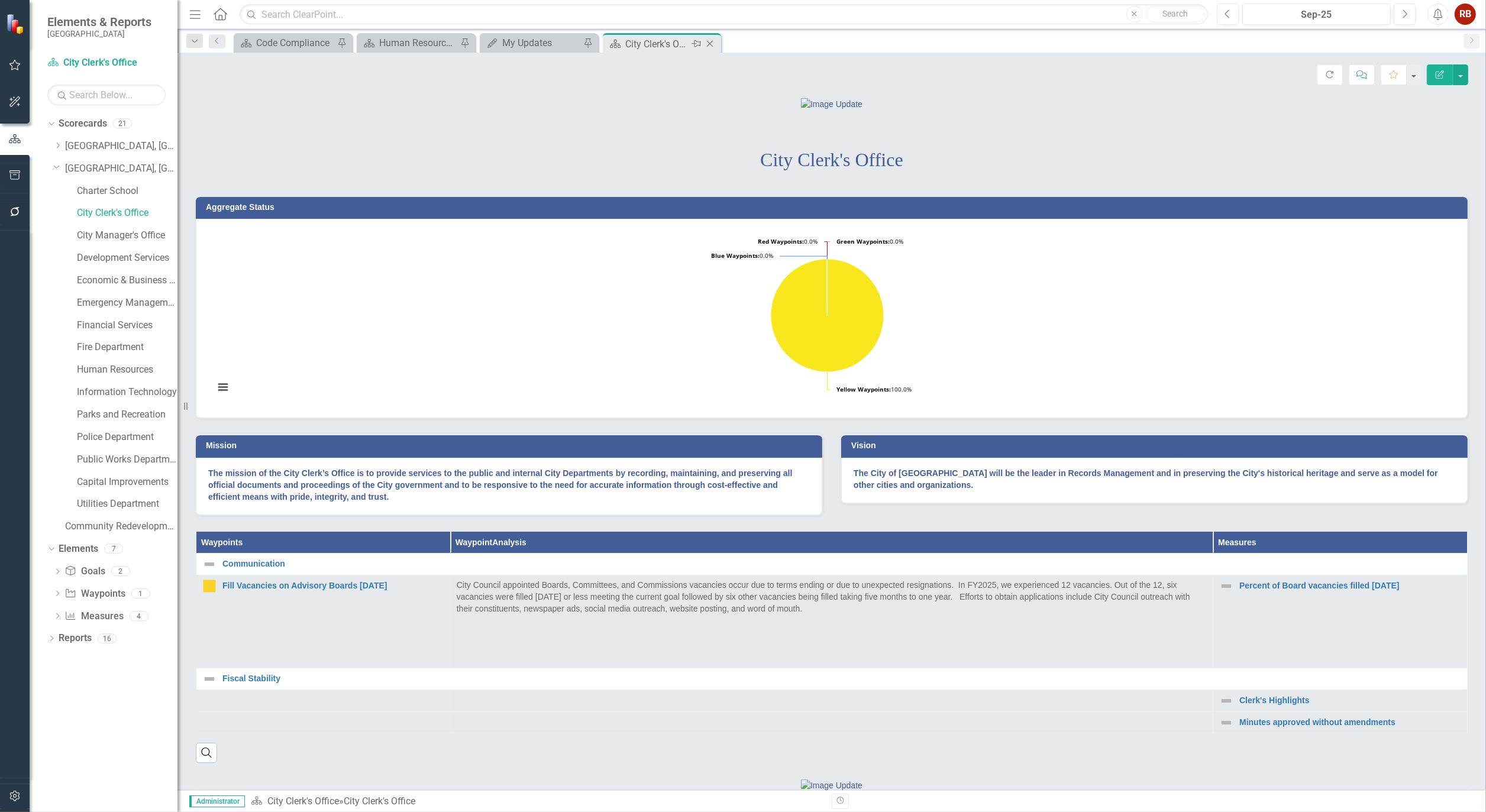
click at [714, 44] on icon "Close" at bounding box center [710, 44] width 12 height 10
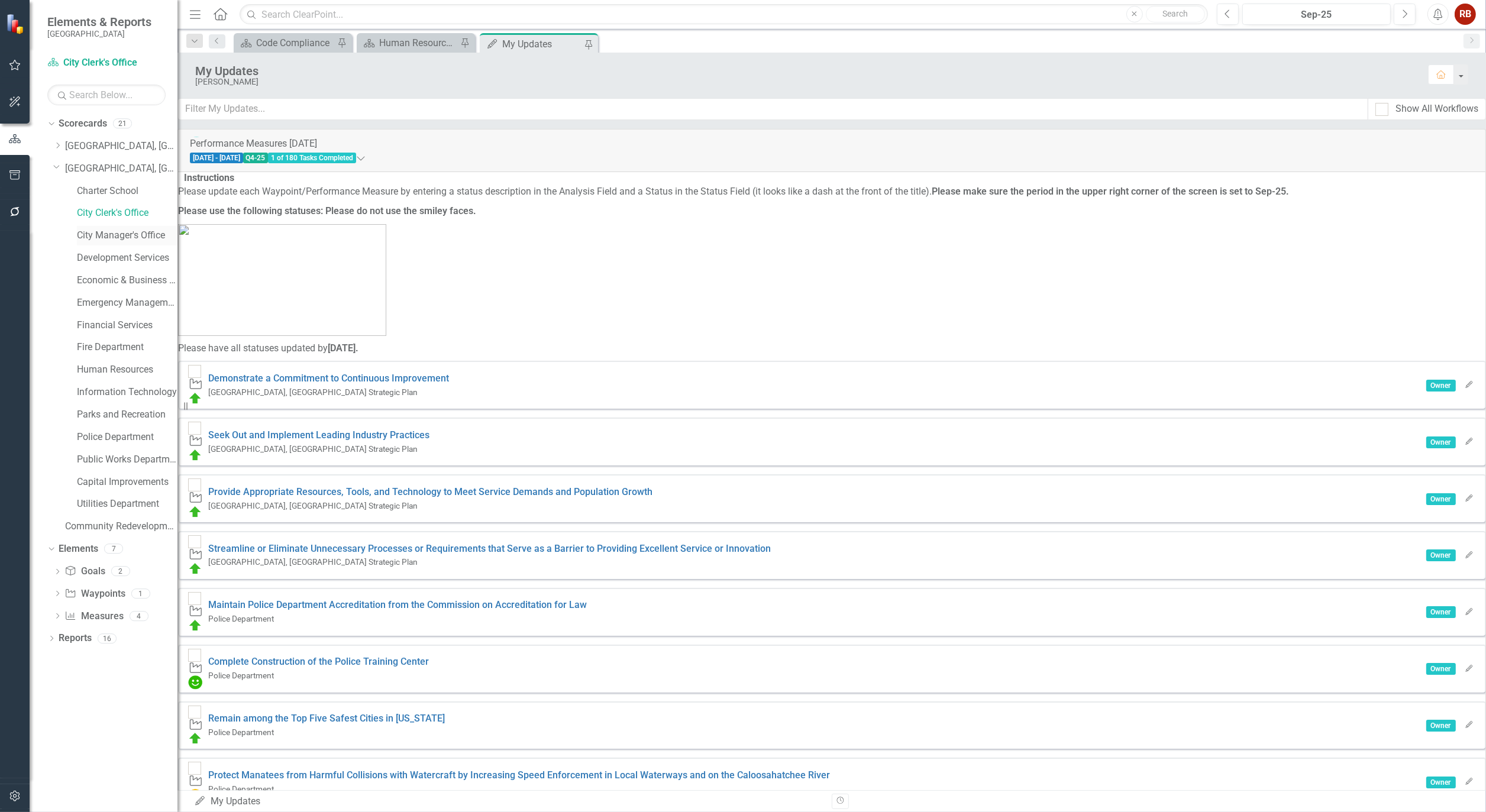
click at [132, 233] on link "City Manager's Office" at bounding box center [127, 236] width 100 height 14
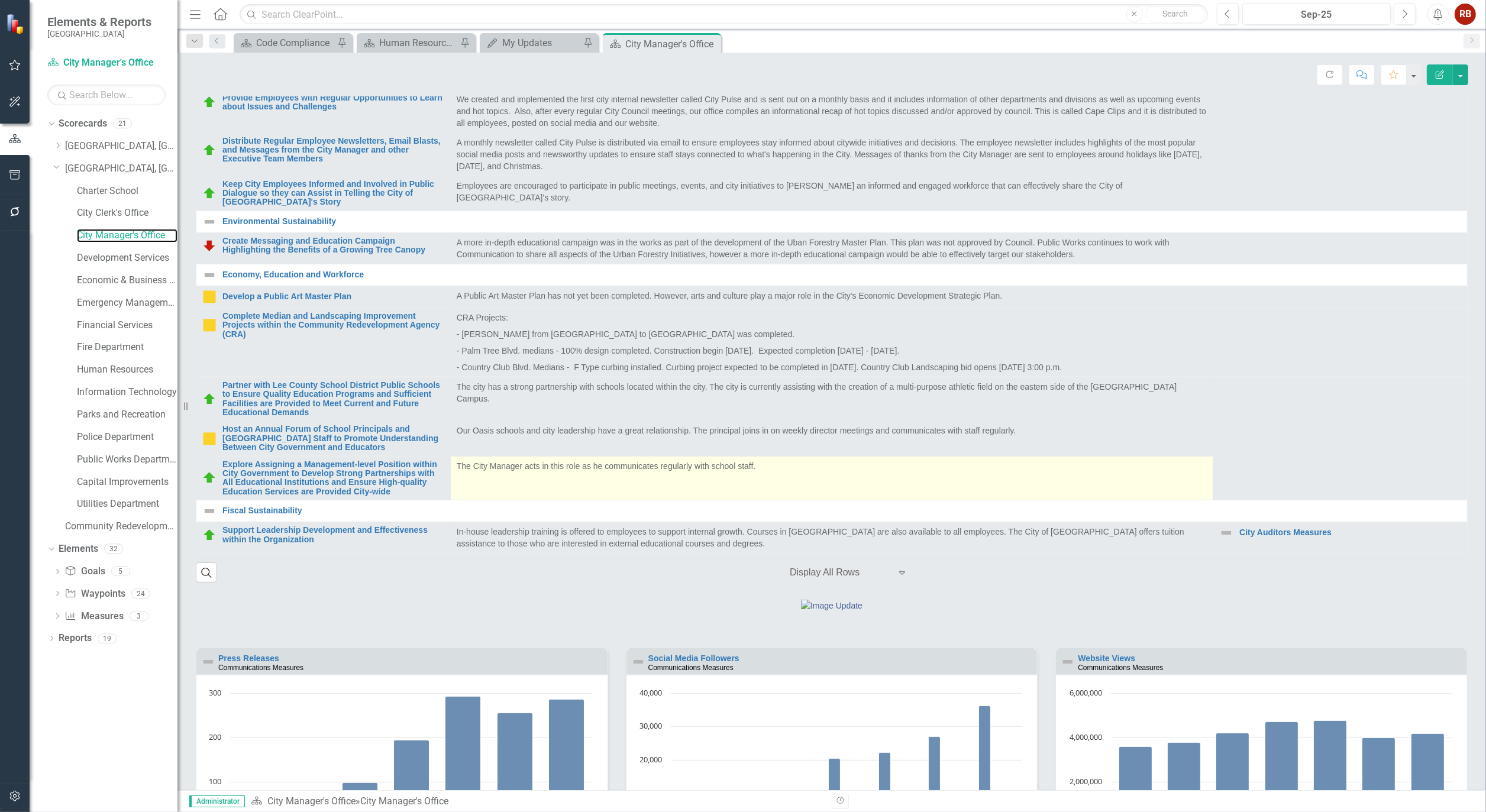
scroll to position [525, 0]
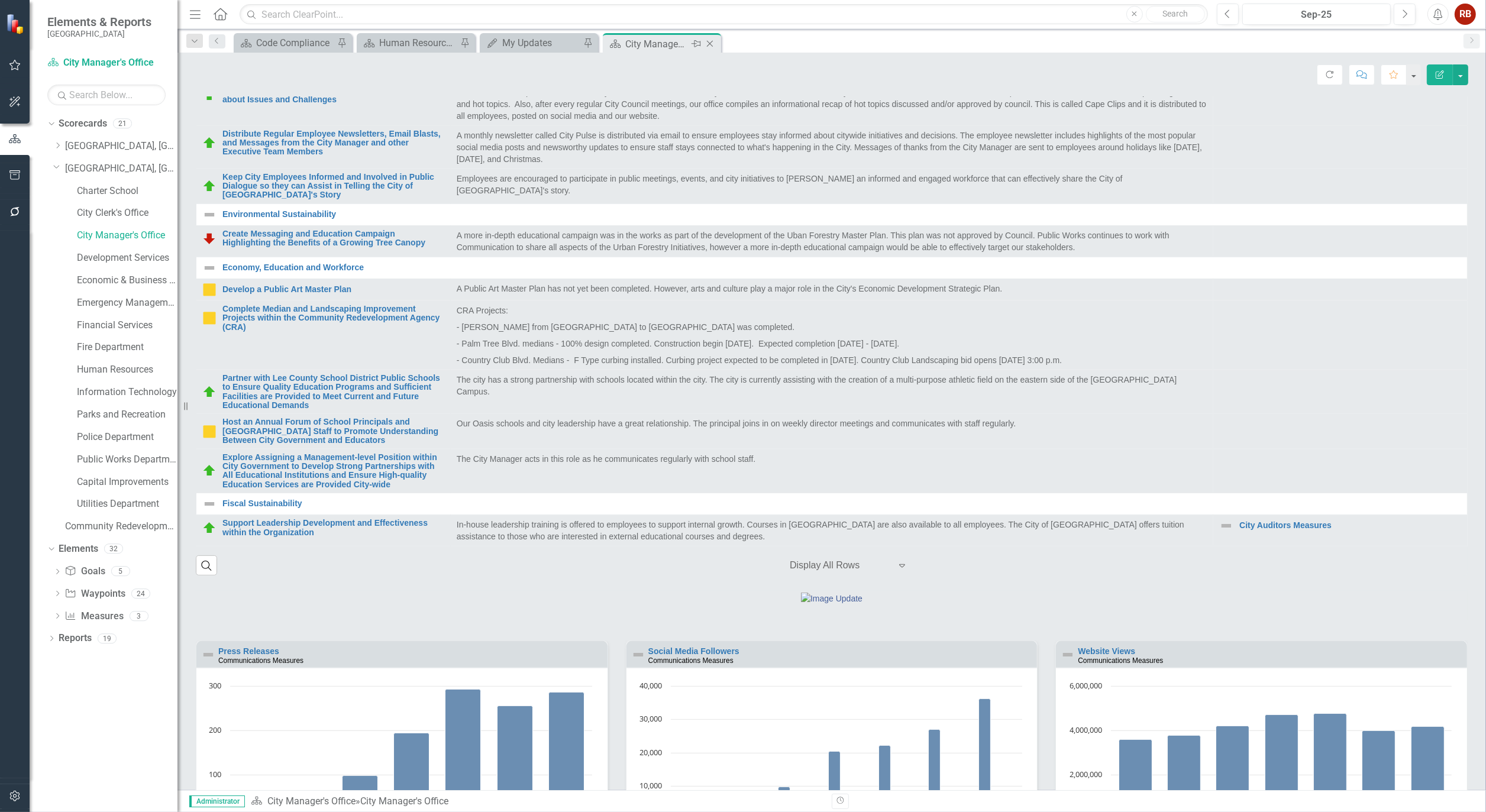
click at [712, 43] on icon "Close" at bounding box center [710, 44] width 12 height 10
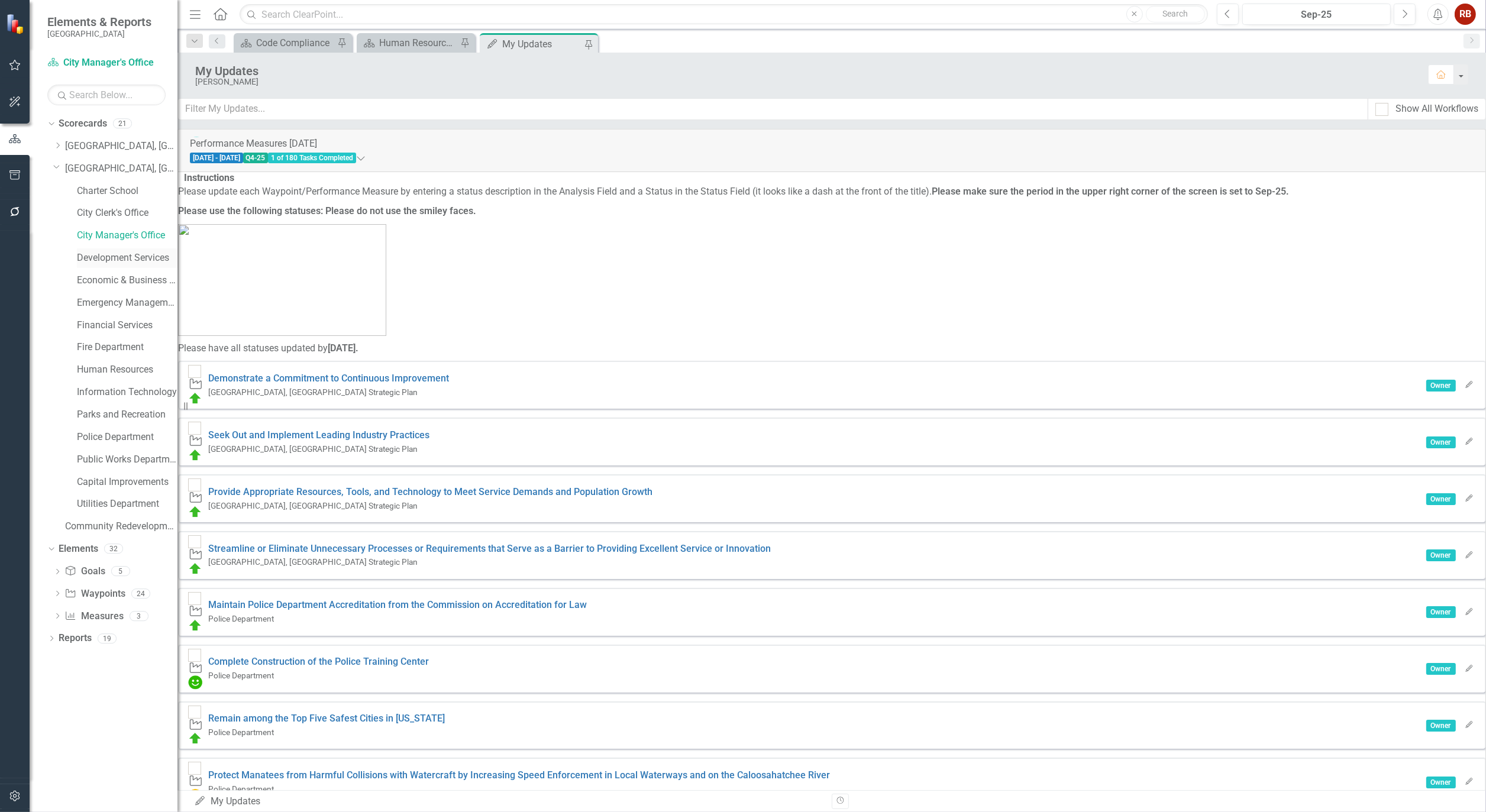
click at [121, 258] on link "Development Services" at bounding box center [127, 258] width 100 height 14
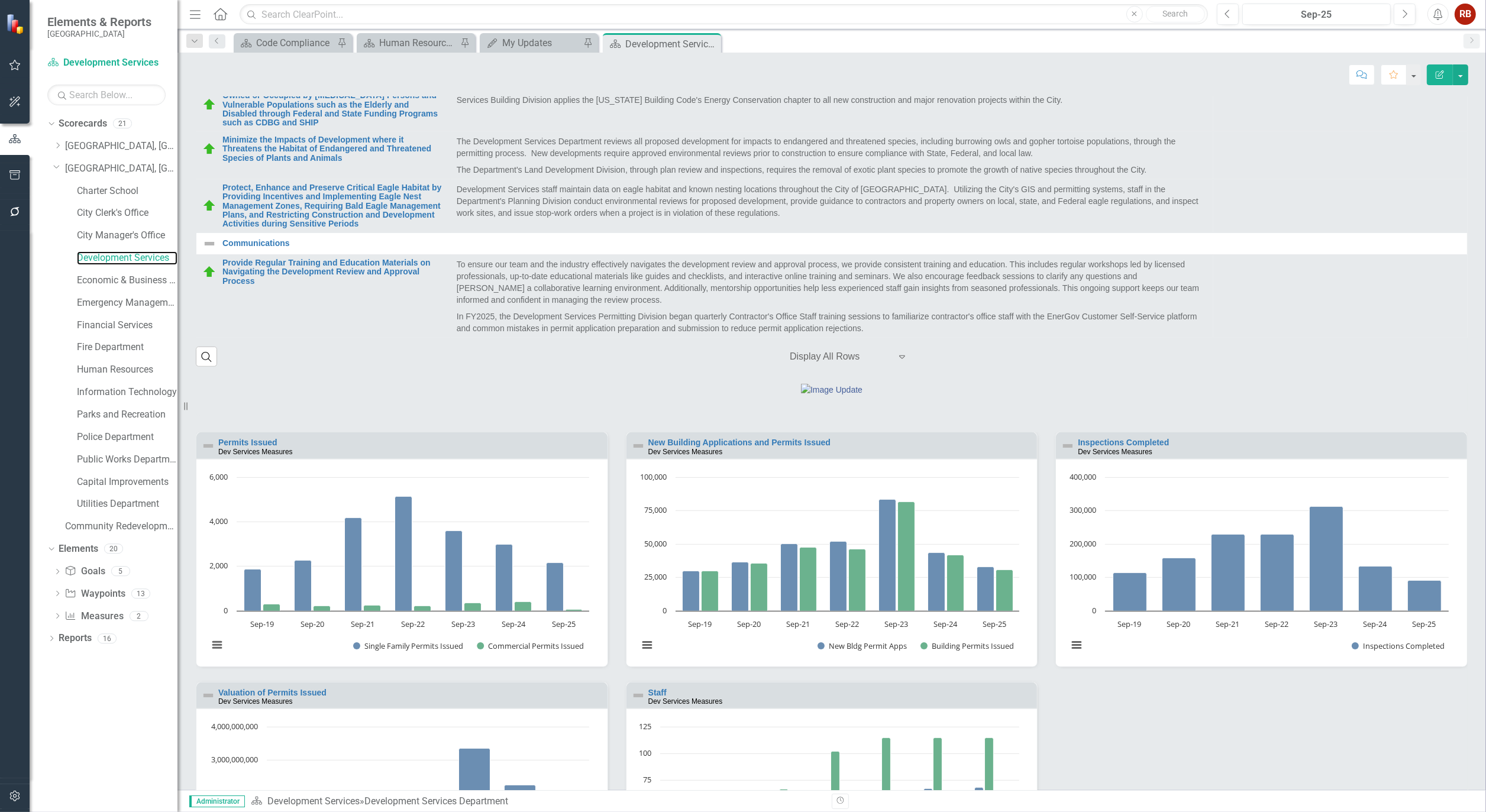
scroll to position [408, 0]
click at [712, 42] on icon at bounding box center [710, 44] width 6 height 6
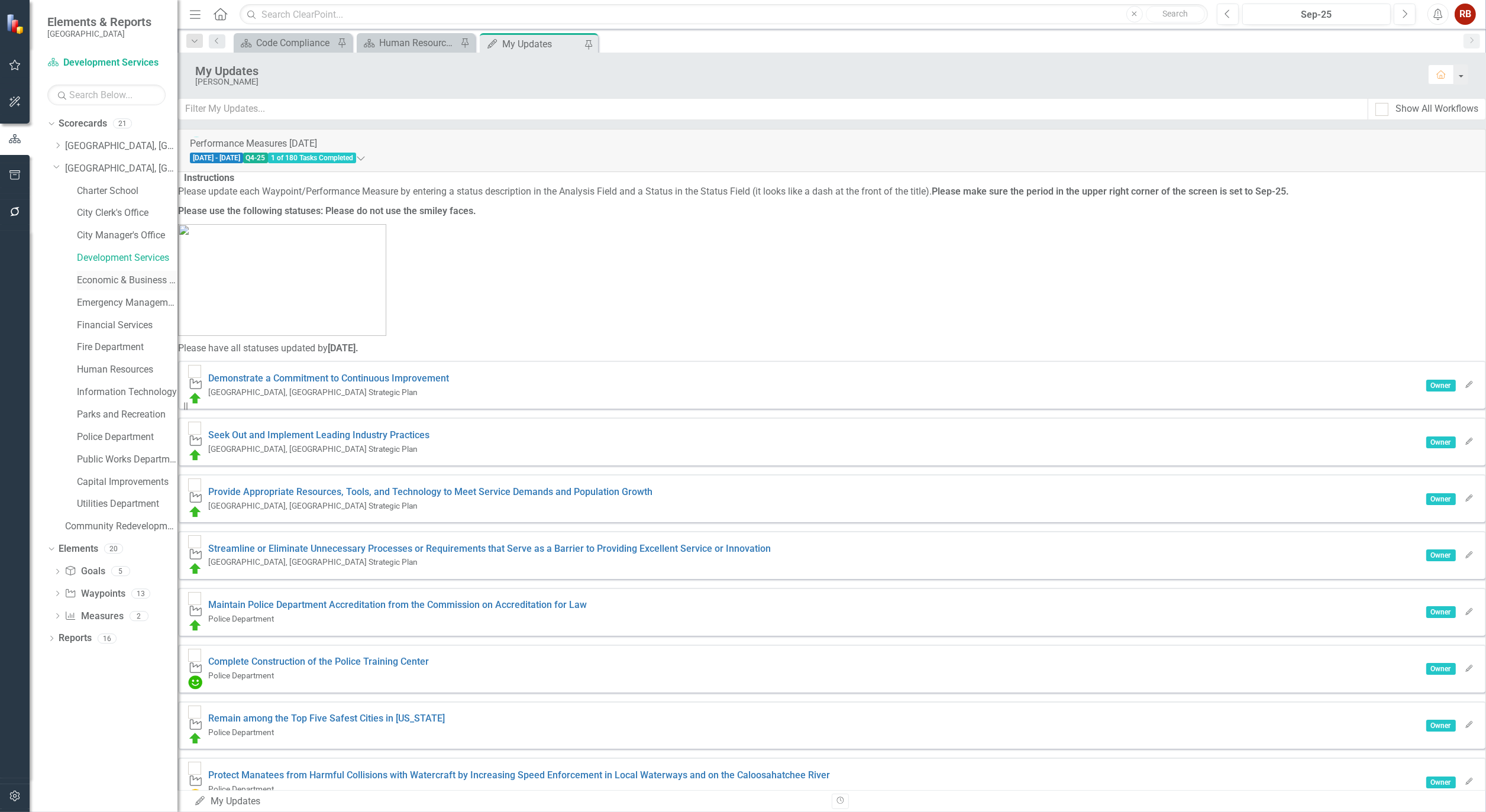
click at [143, 279] on link "Economic & Business Development" at bounding box center [127, 281] width 100 height 14
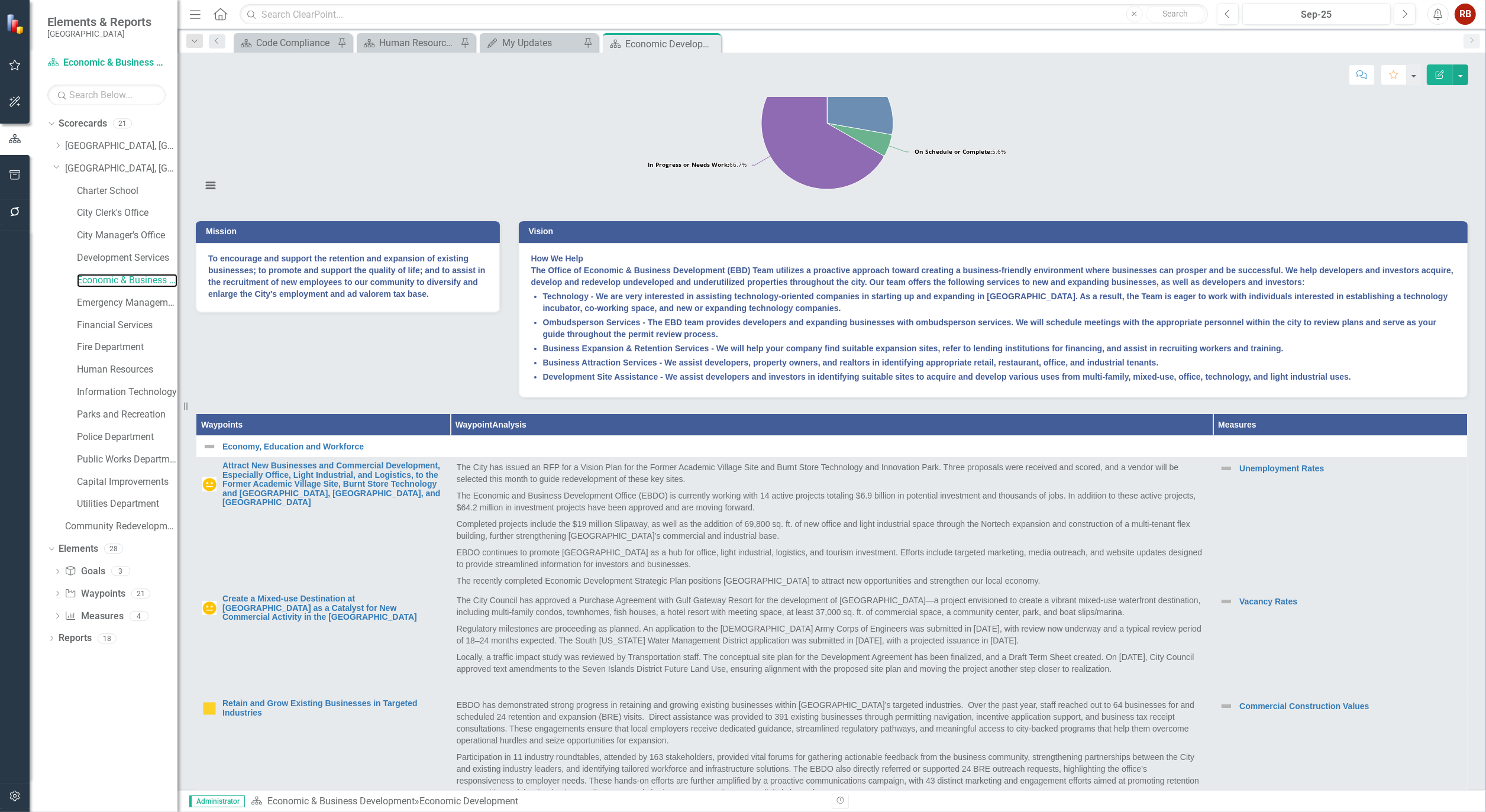
scroll to position [197, 0]
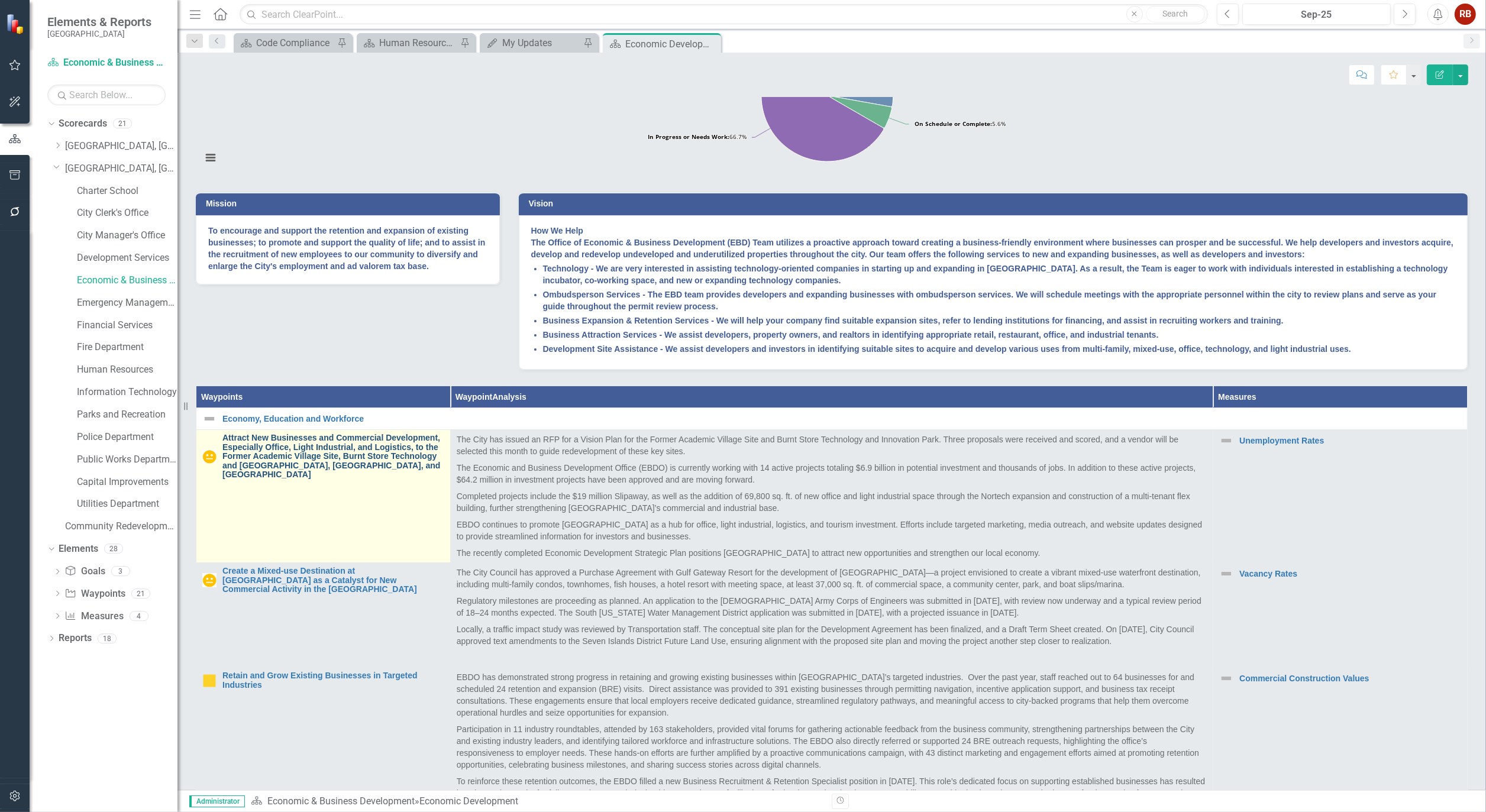
click at [288, 479] on link "Attract New Businesses and Commercial Development, Especially Office, Light Ind…" at bounding box center [333, 457] width 222 height 46
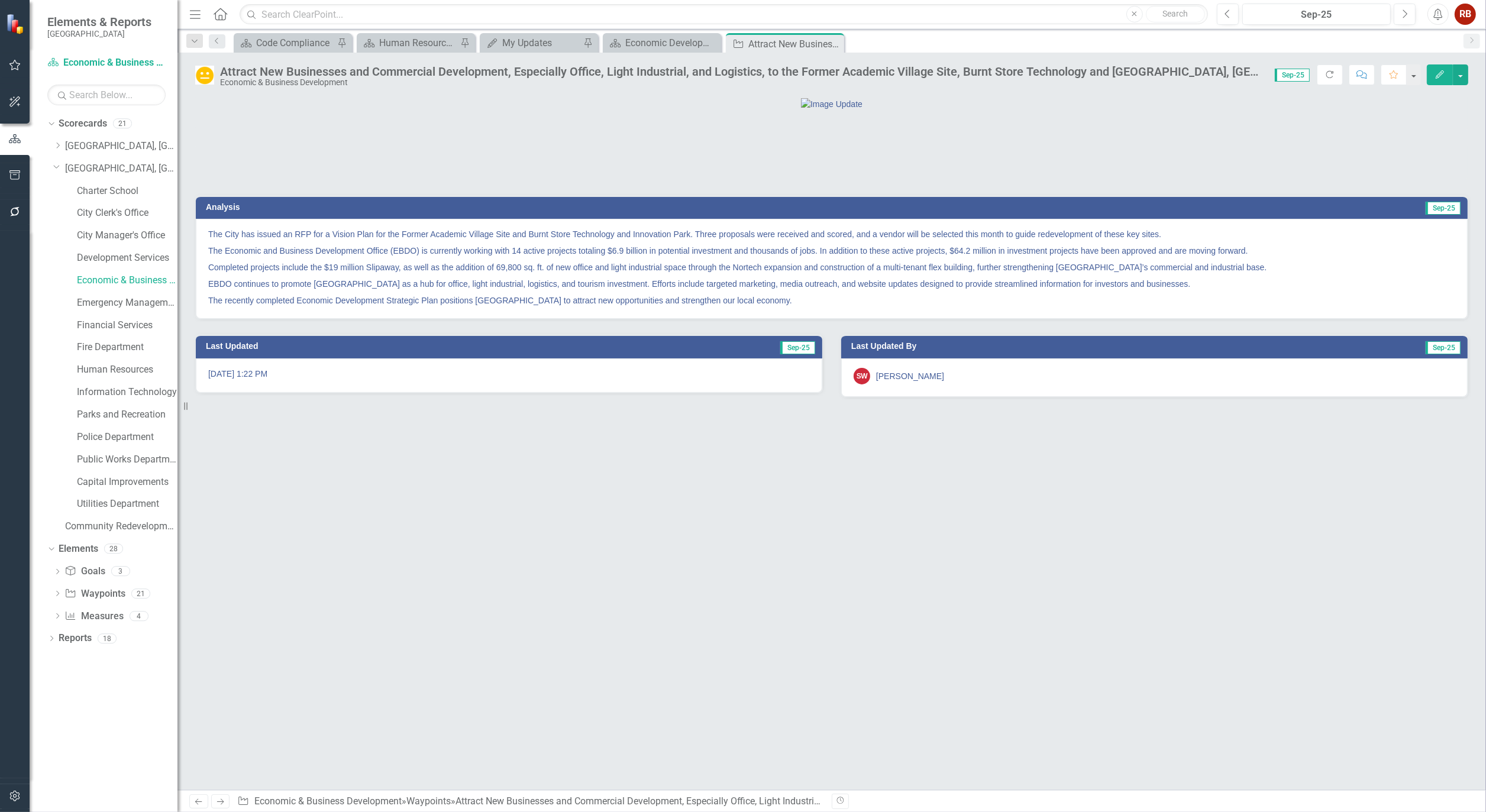
click at [204, 74] on img at bounding box center [204, 75] width 19 height 19
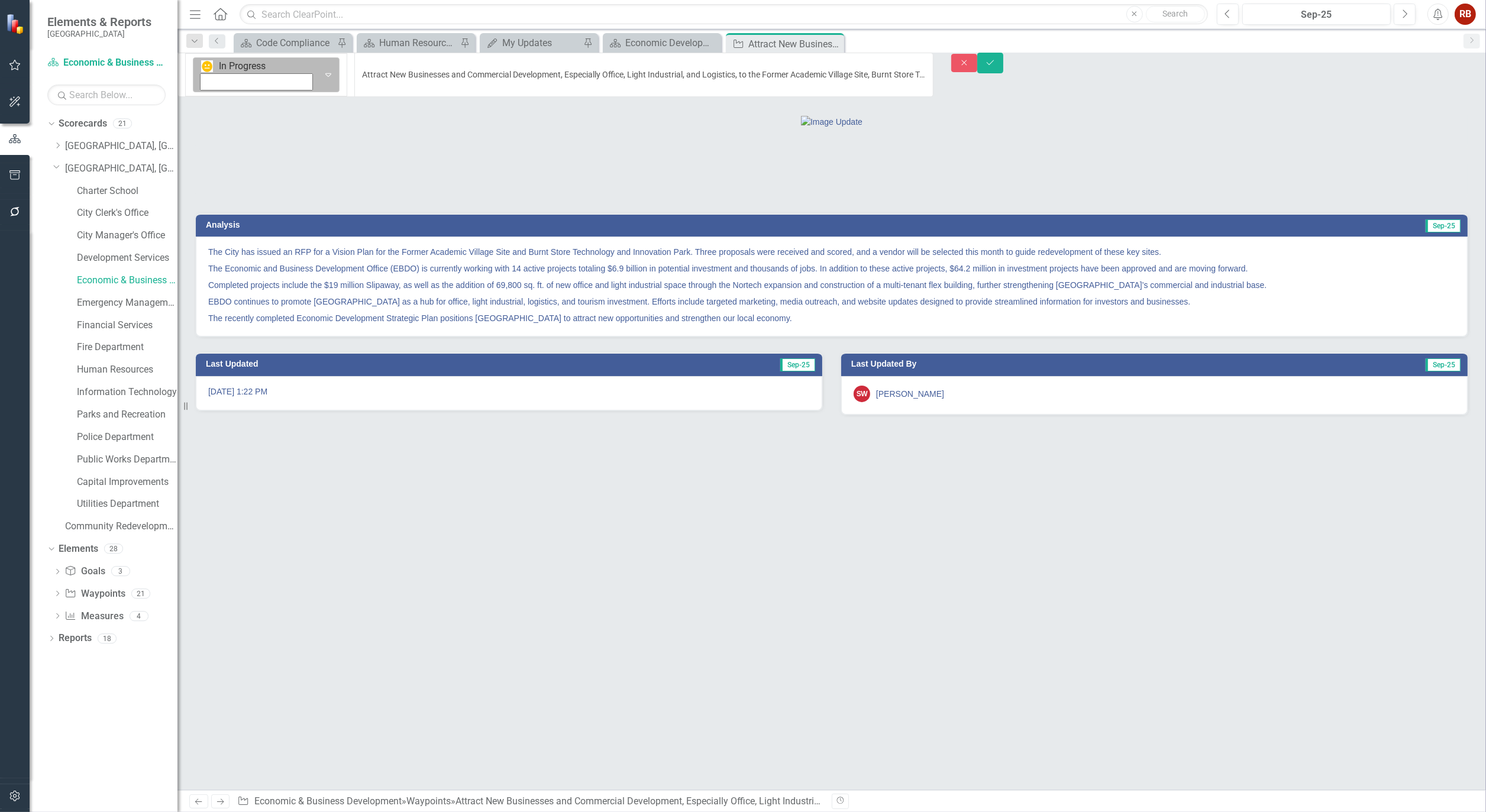
click at [322, 70] on icon "Expand" at bounding box center [328, 75] width 12 height 10
click at [996, 67] on icon "Save" at bounding box center [990, 63] width 10 height 8
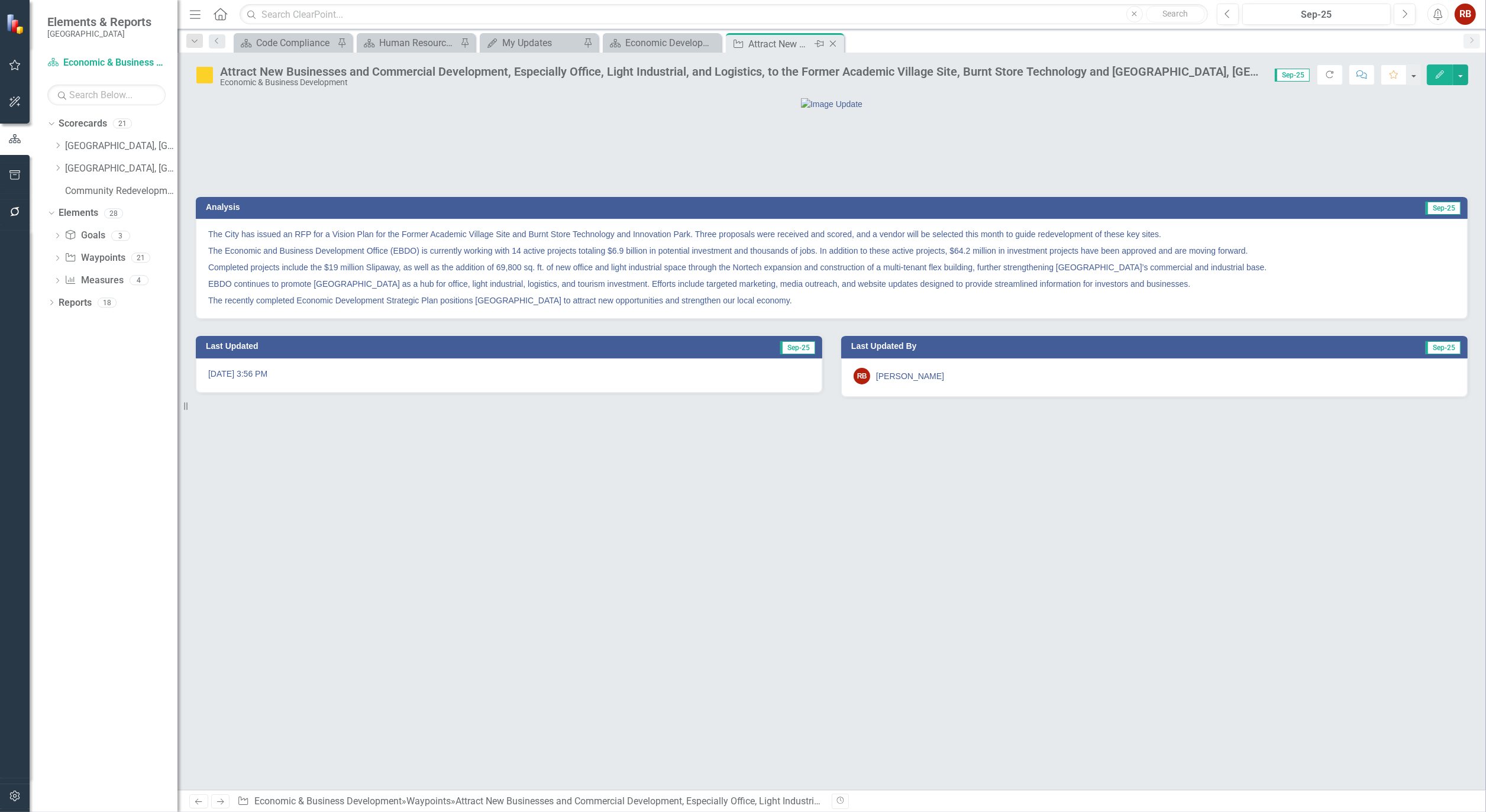
click at [834, 44] on icon at bounding box center [833, 44] width 6 height 6
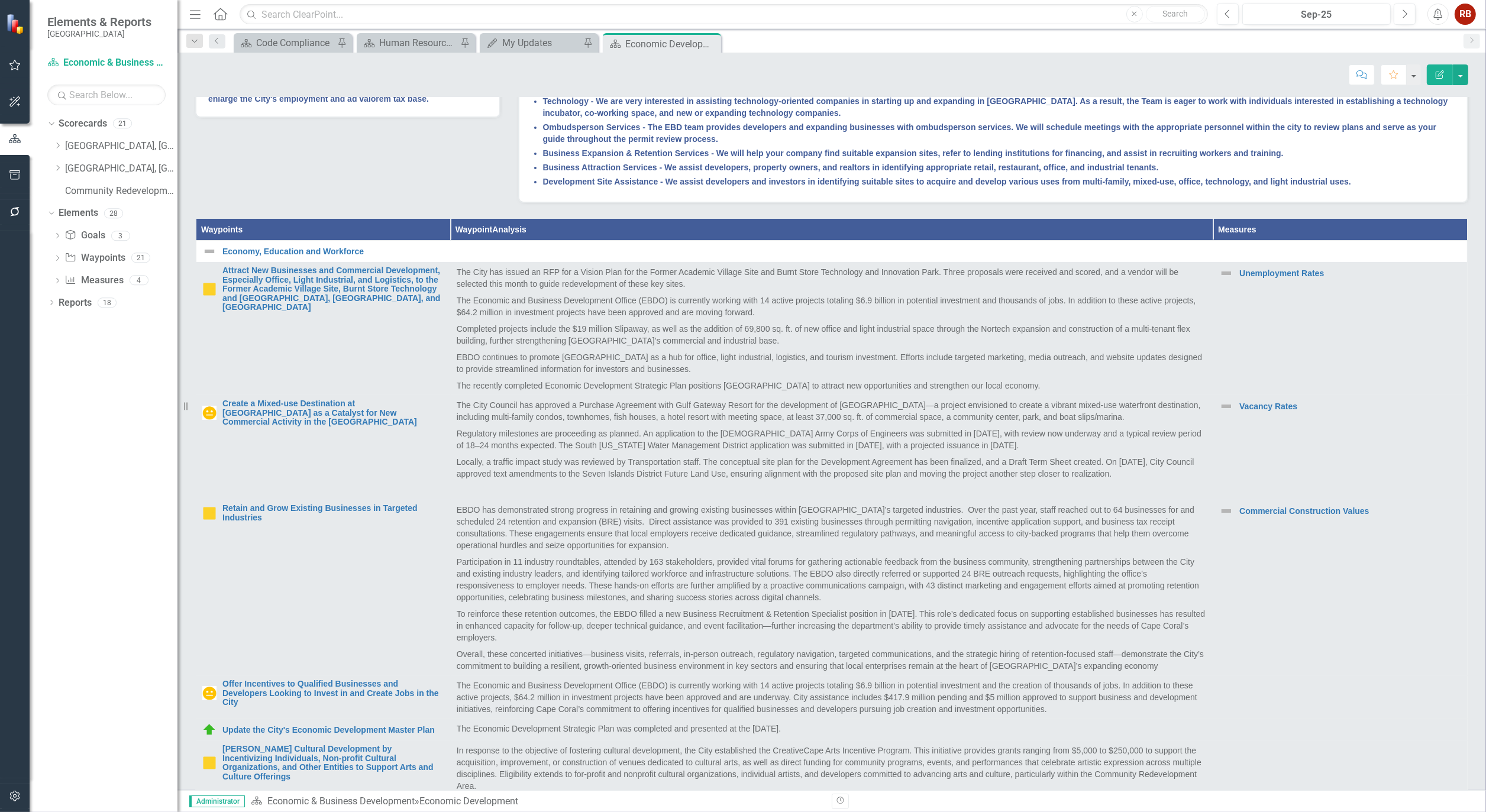
scroll to position [394, 0]
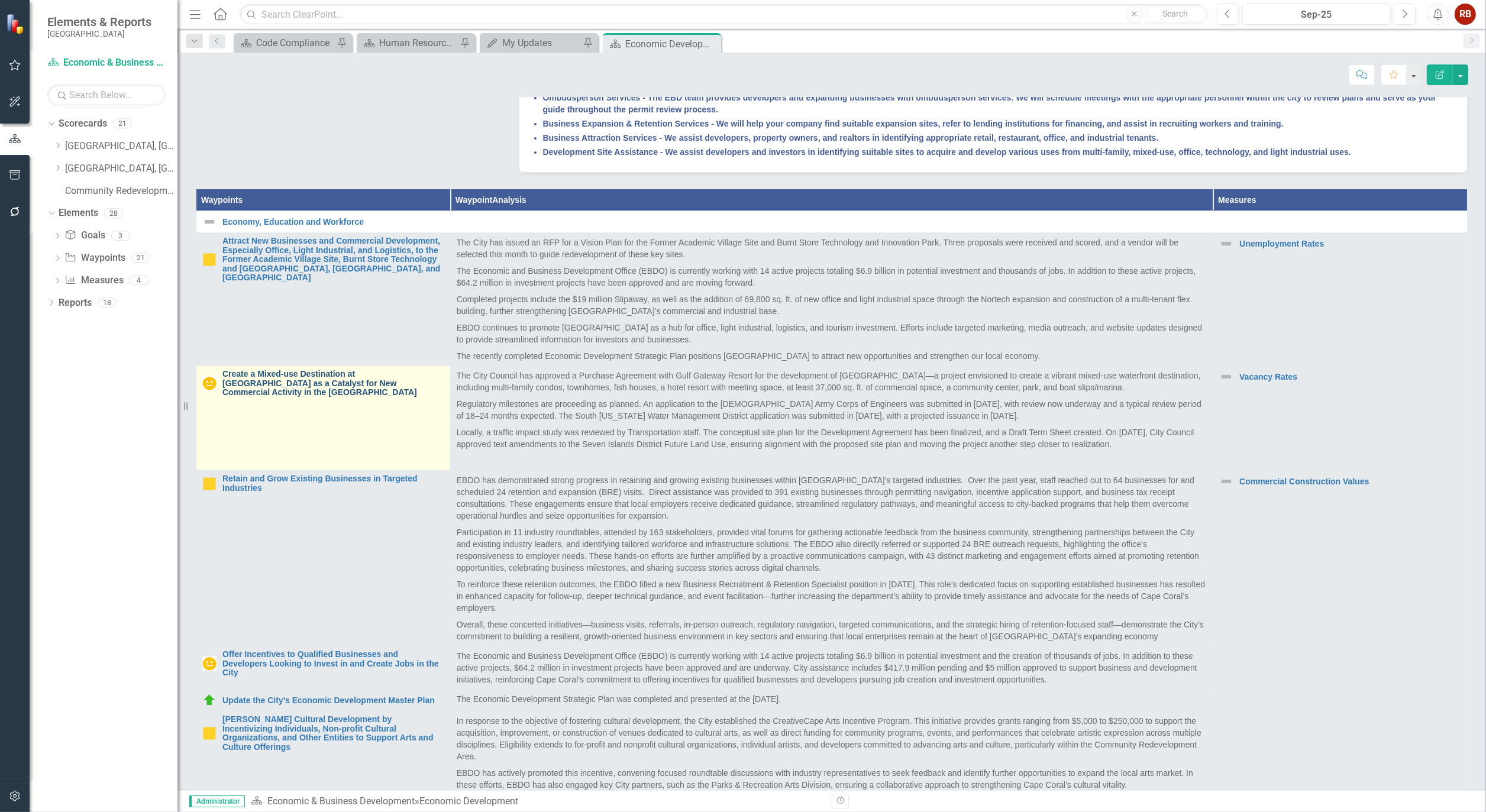
click at [274, 397] on link "Create a Mixed-use Destination at [GEOGRAPHIC_DATA] as a Catalyst for New Comme…" at bounding box center [333, 383] width 222 height 27
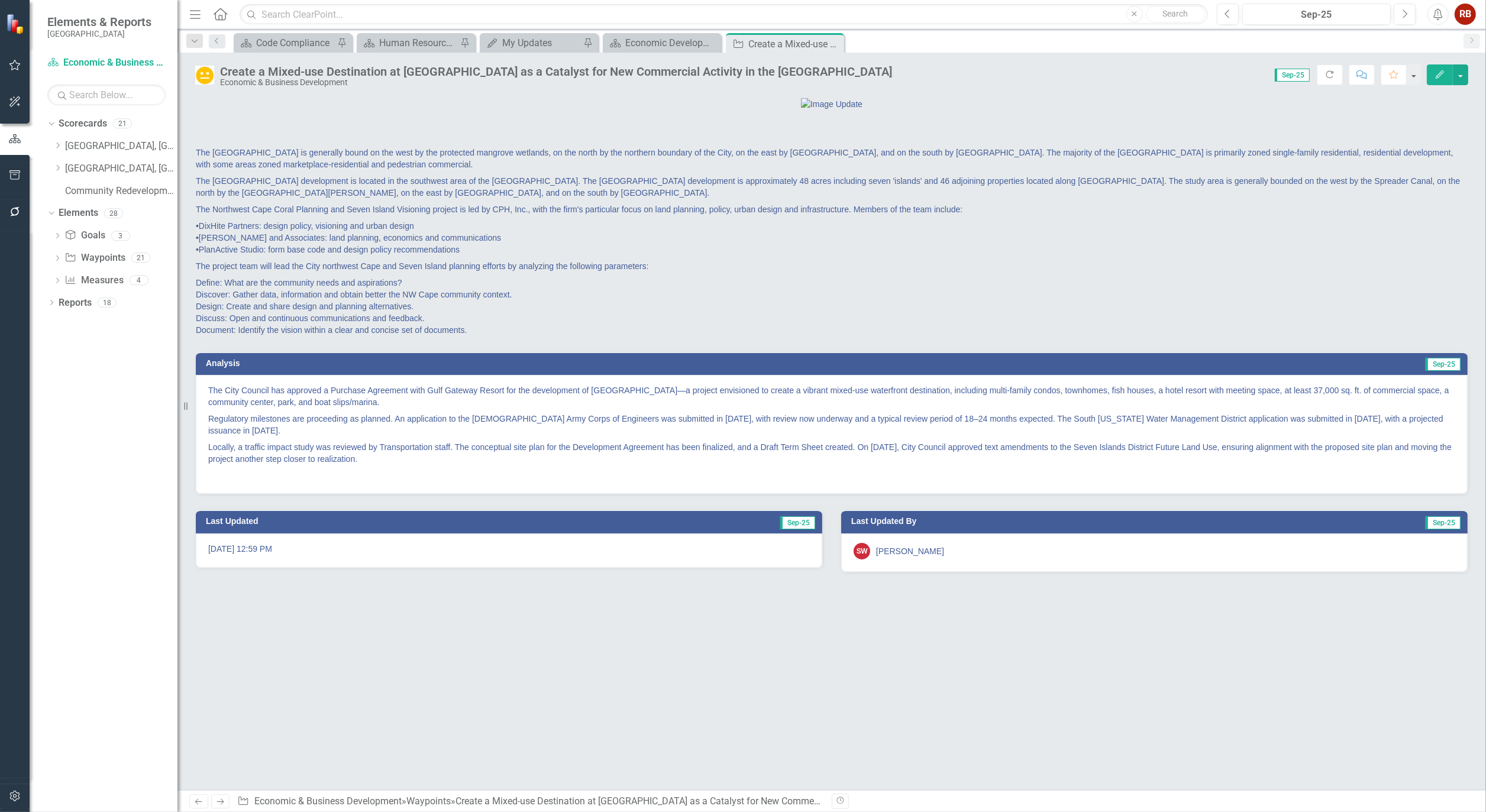
click at [204, 70] on img at bounding box center [204, 75] width 19 height 19
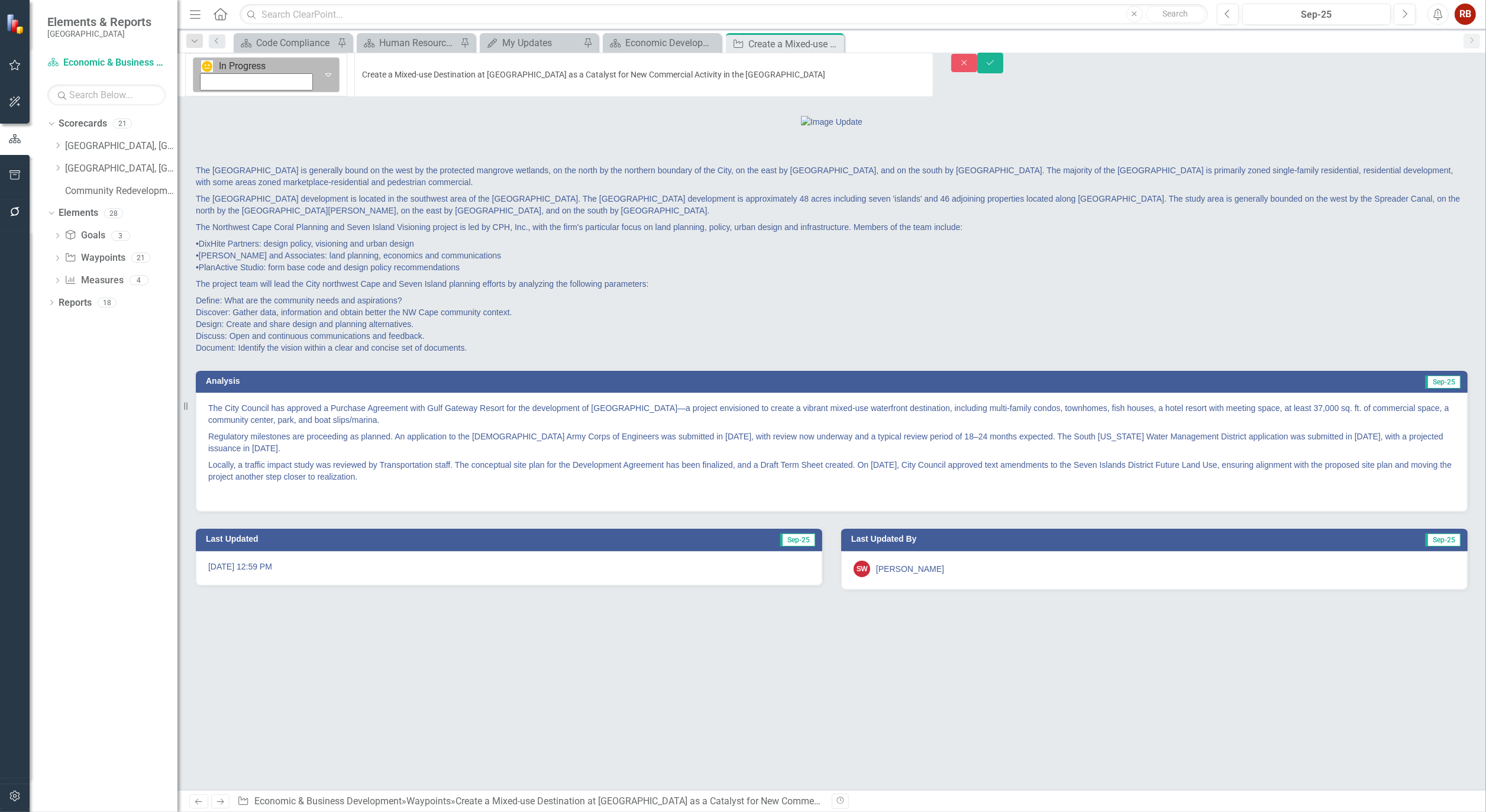
click at [322, 70] on icon "Expand" at bounding box center [328, 75] width 12 height 10
click at [1004, 68] on button "Save" at bounding box center [990, 63] width 26 height 21
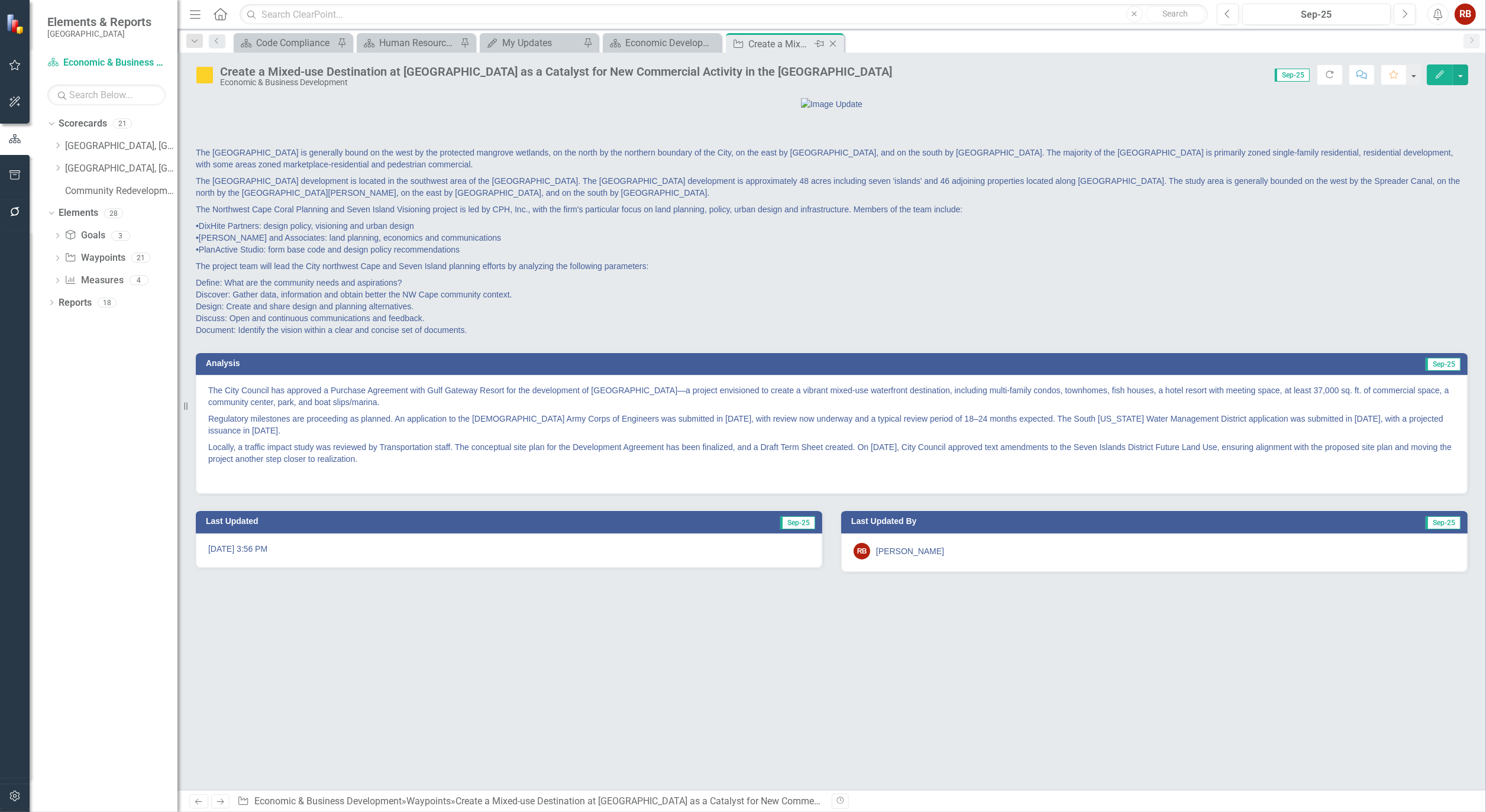
click at [833, 44] on icon at bounding box center [833, 44] width 6 height 6
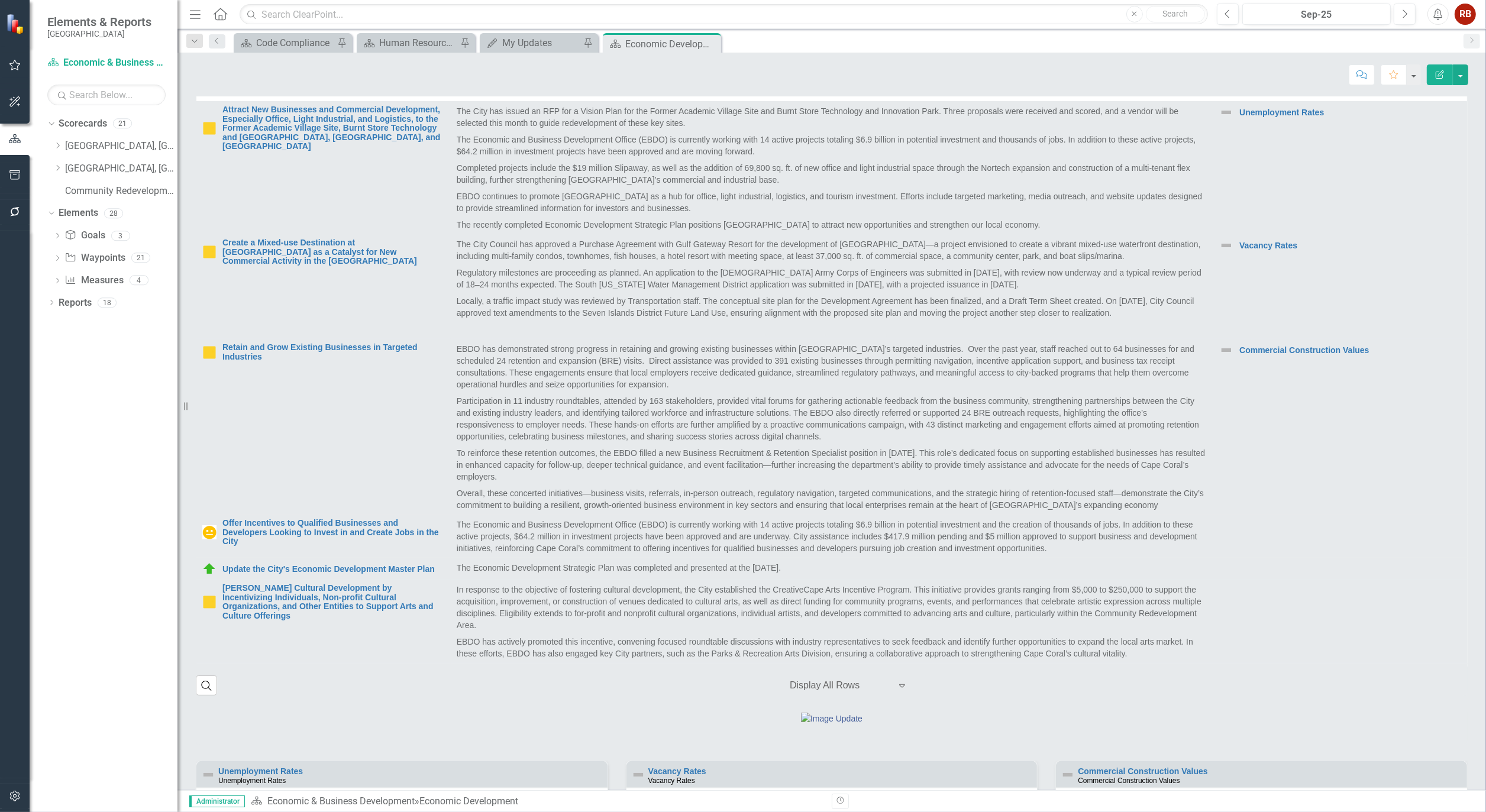
scroll to position [723, 0]
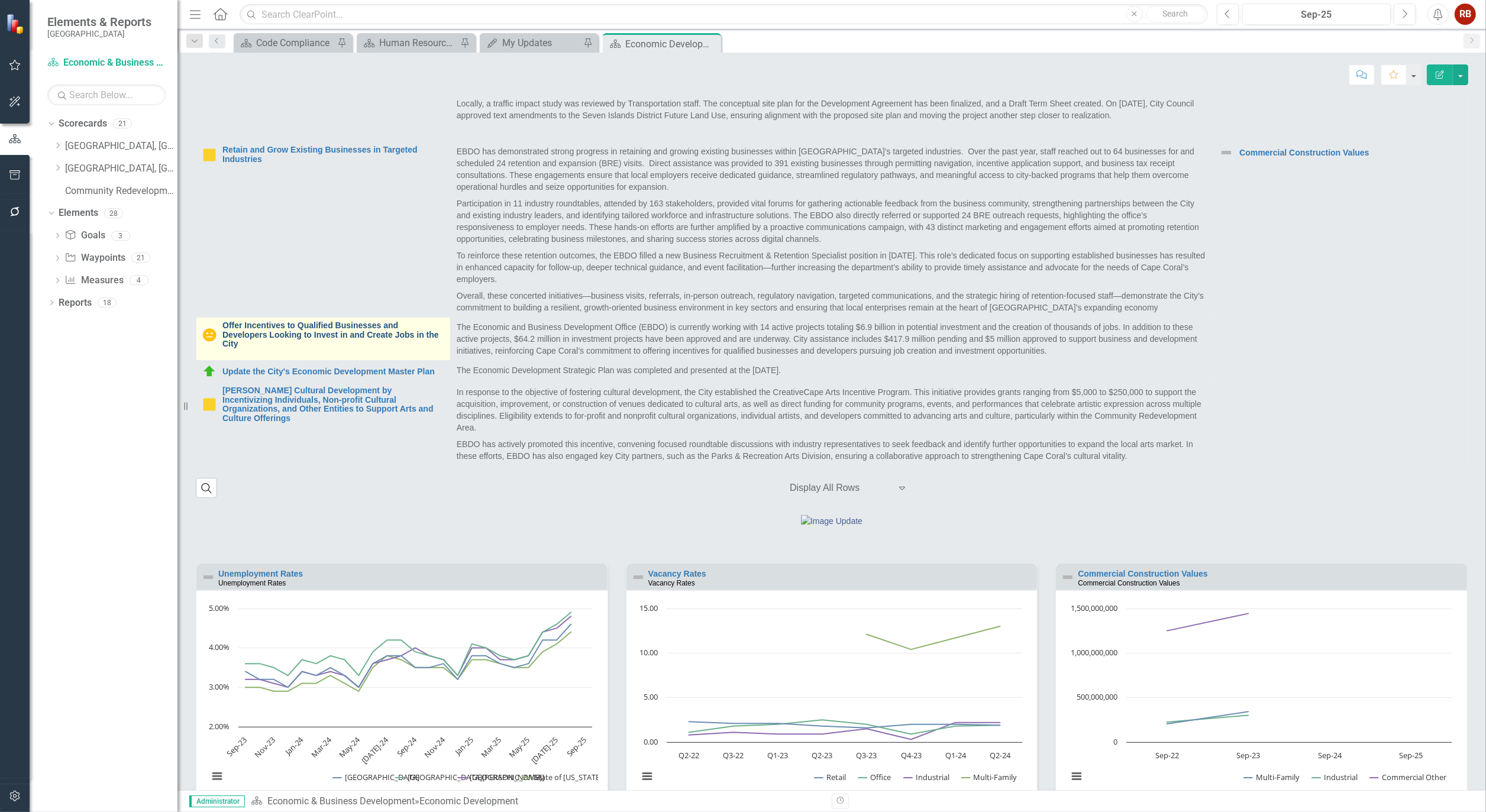
click at [299, 348] on link "Offer Incentives to Qualified Businesses and Developers Looking to Invest in an…" at bounding box center [333, 335] width 222 height 27
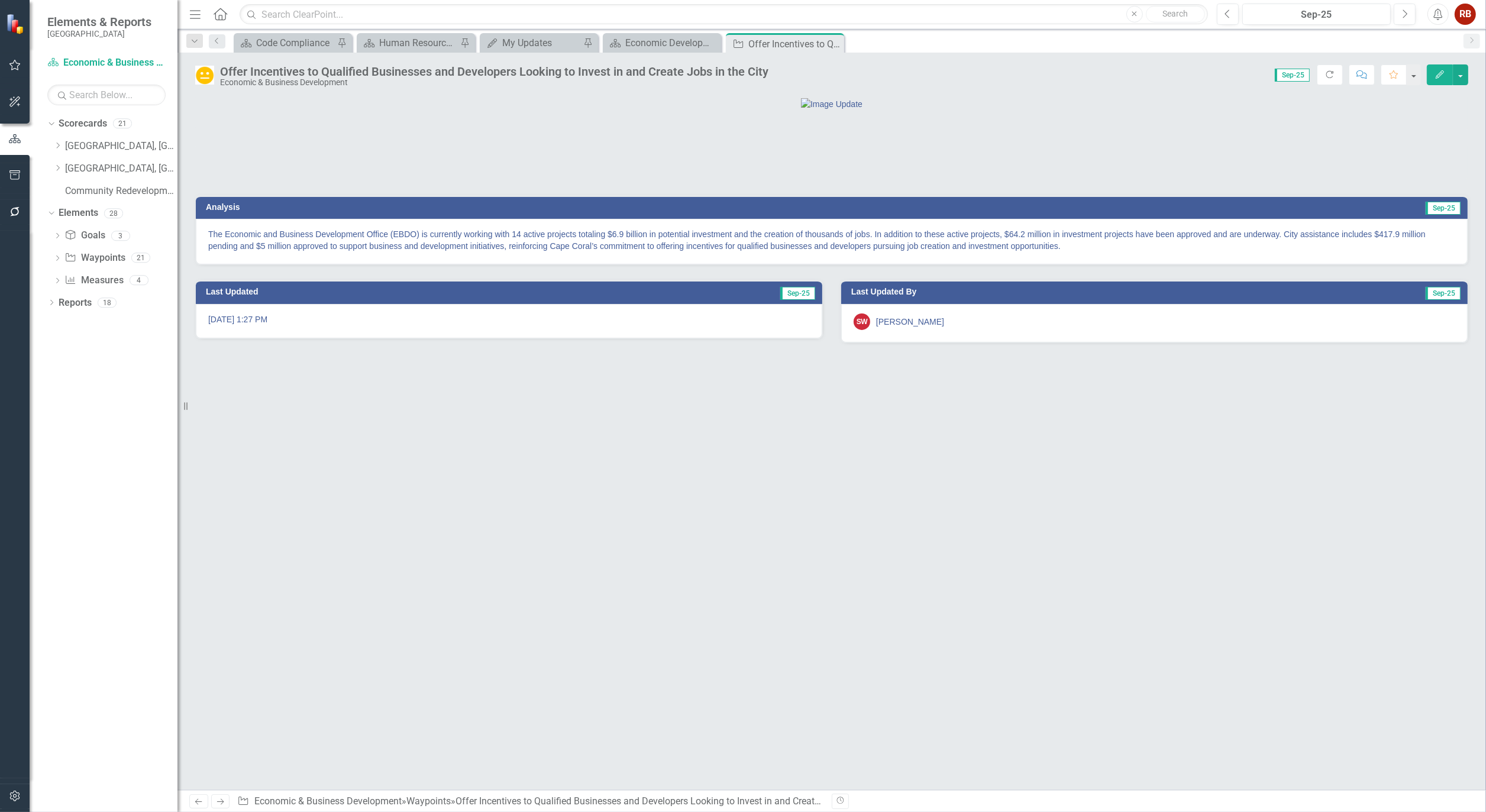
click at [204, 76] on img at bounding box center [204, 75] width 19 height 19
click at [204, 75] on img at bounding box center [204, 75] width 19 height 19
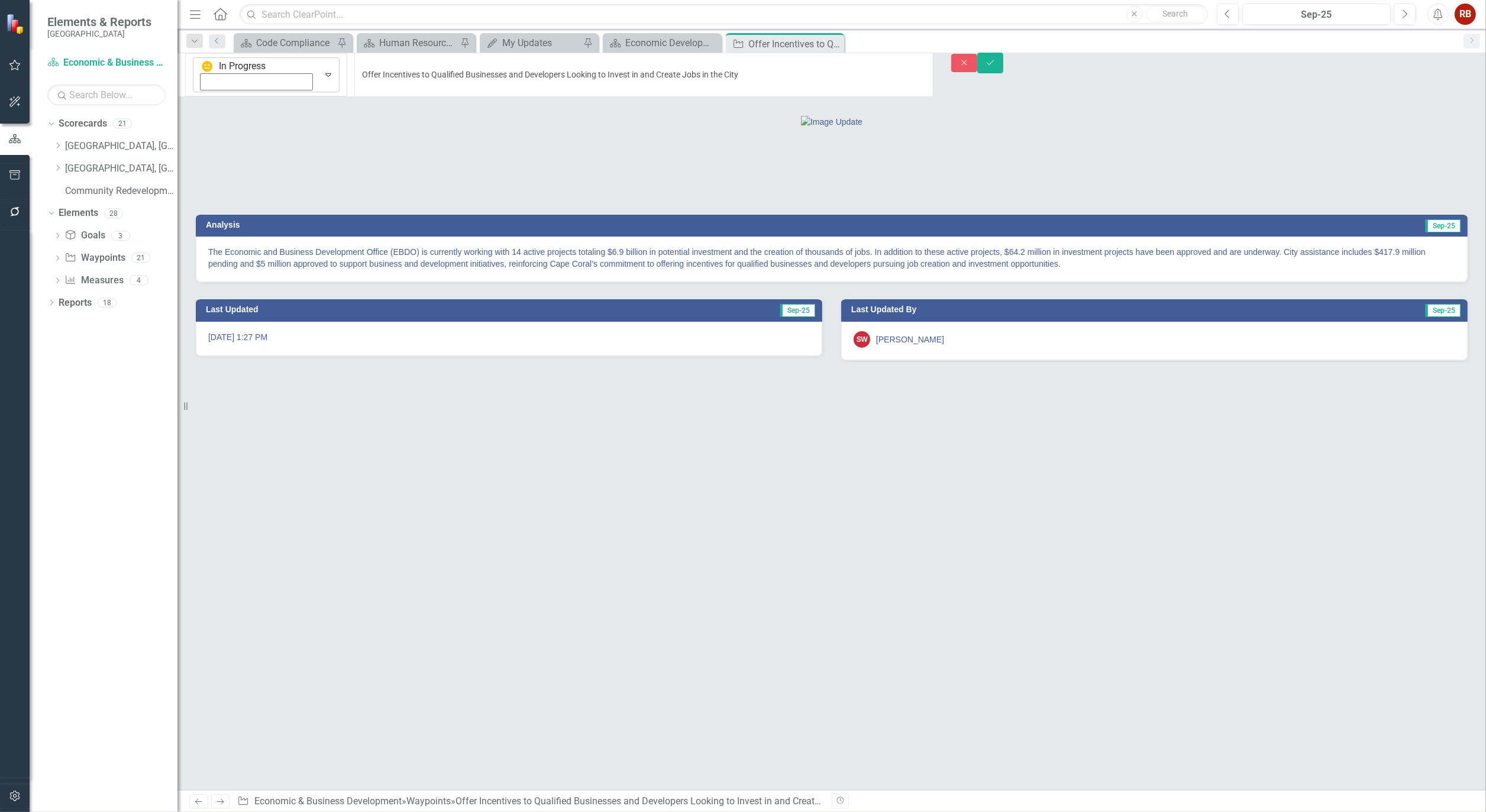
click at [322, 70] on icon "Expand" at bounding box center [328, 75] width 12 height 10
click at [1004, 71] on button "Save" at bounding box center [990, 63] width 26 height 21
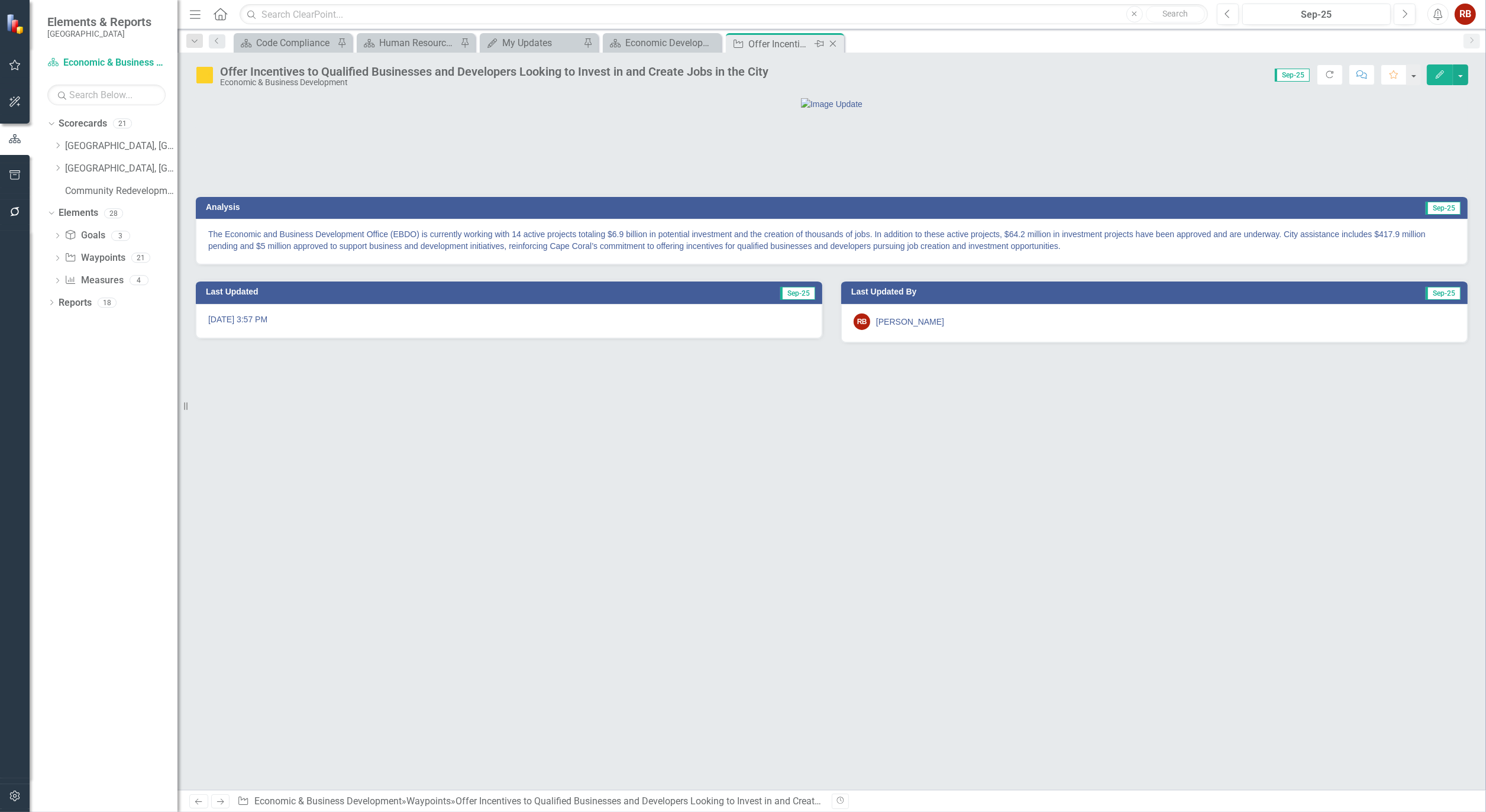
click at [837, 39] on icon "Close" at bounding box center [832, 44] width 12 height 10
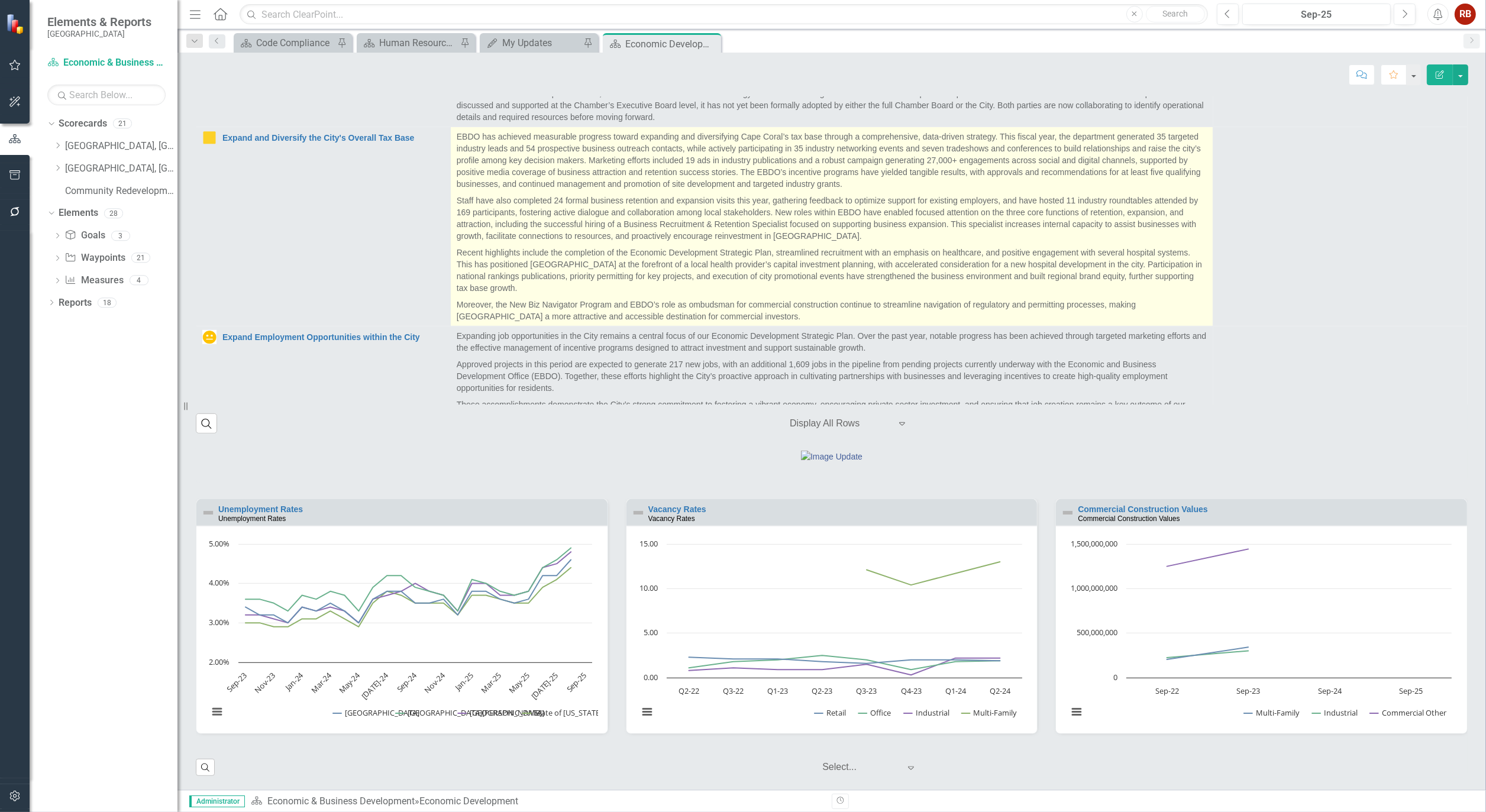
scroll to position [970, 0]
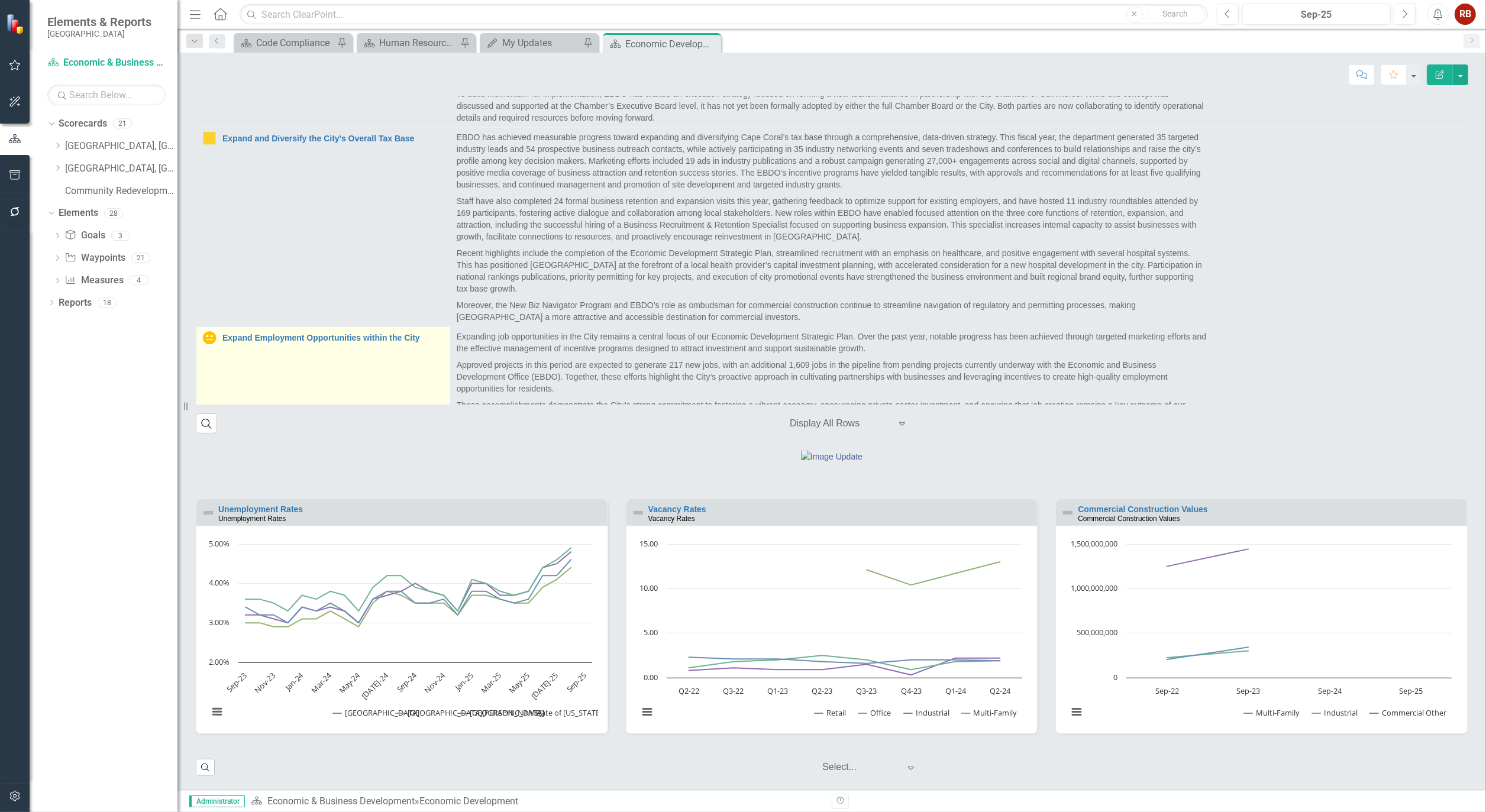
click at [272, 331] on div "Expand Employment Opportunities within the City" at bounding box center [323, 337] width 242 height 14
click at [273, 336] on link "Expand Employment Opportunities within the City" at bounding box center [333, 337] width 222 height 9
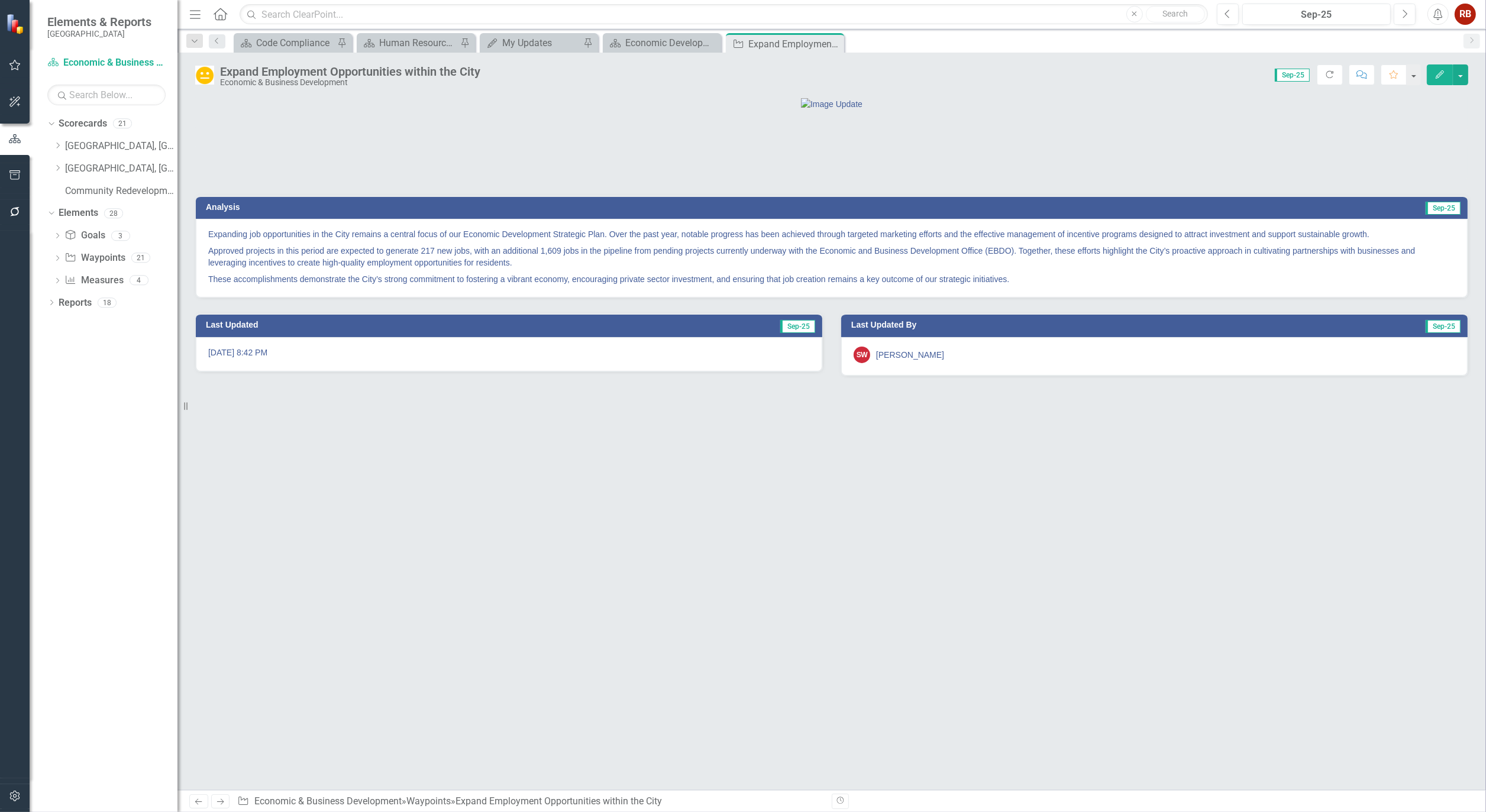
click at [200, 73] on img at bounding box center [204, 75] width 19 height 19
click at [199, 73] on img at bounding box center [204, 75] width 19 height 19
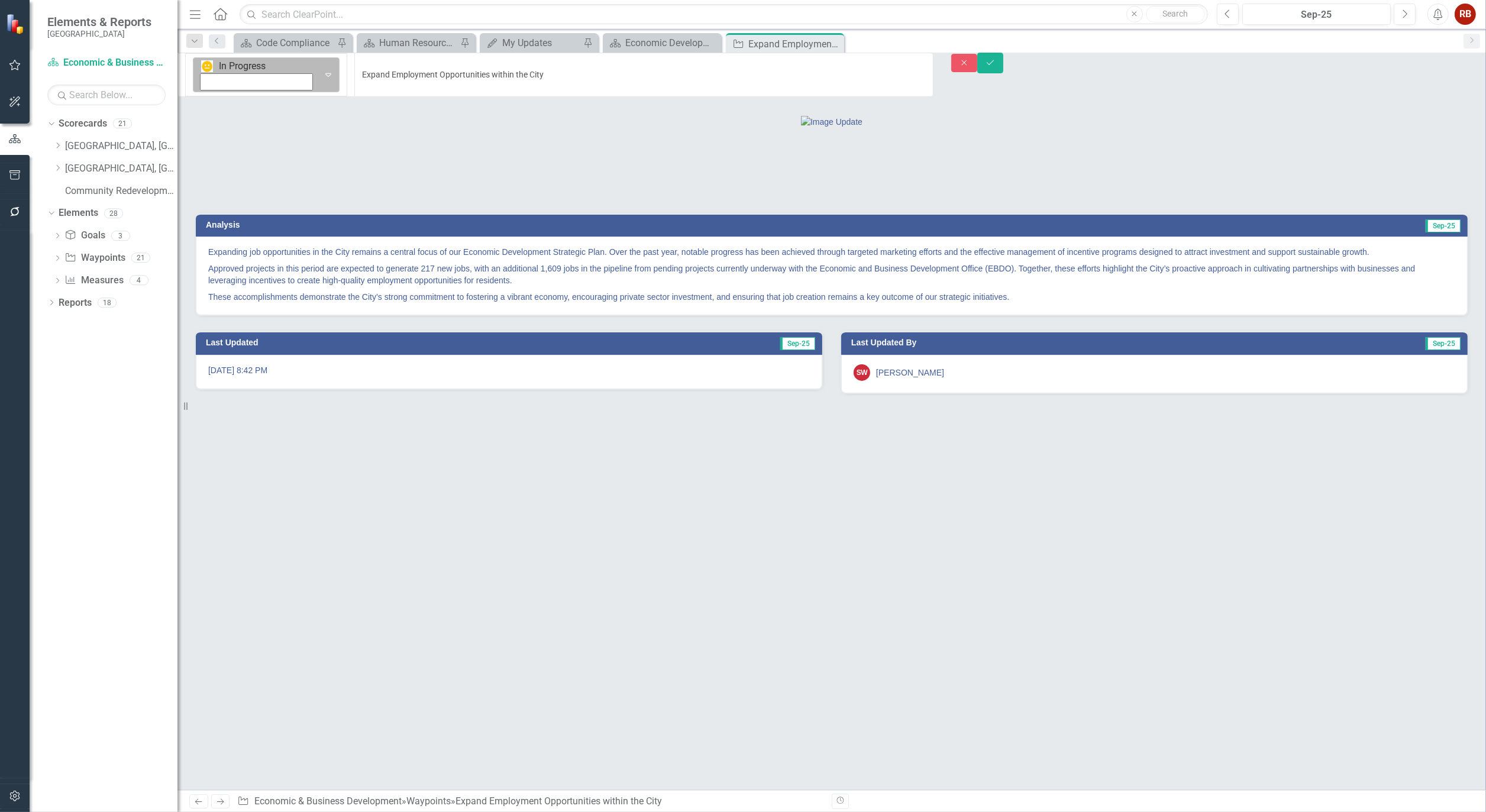
click at [322, 70] on icon "Expand" at bounding box center [328, 75] width 12 height 10
click at [1004, 60] on button "Save" at bounding box center [990, 63] width 26 height 21
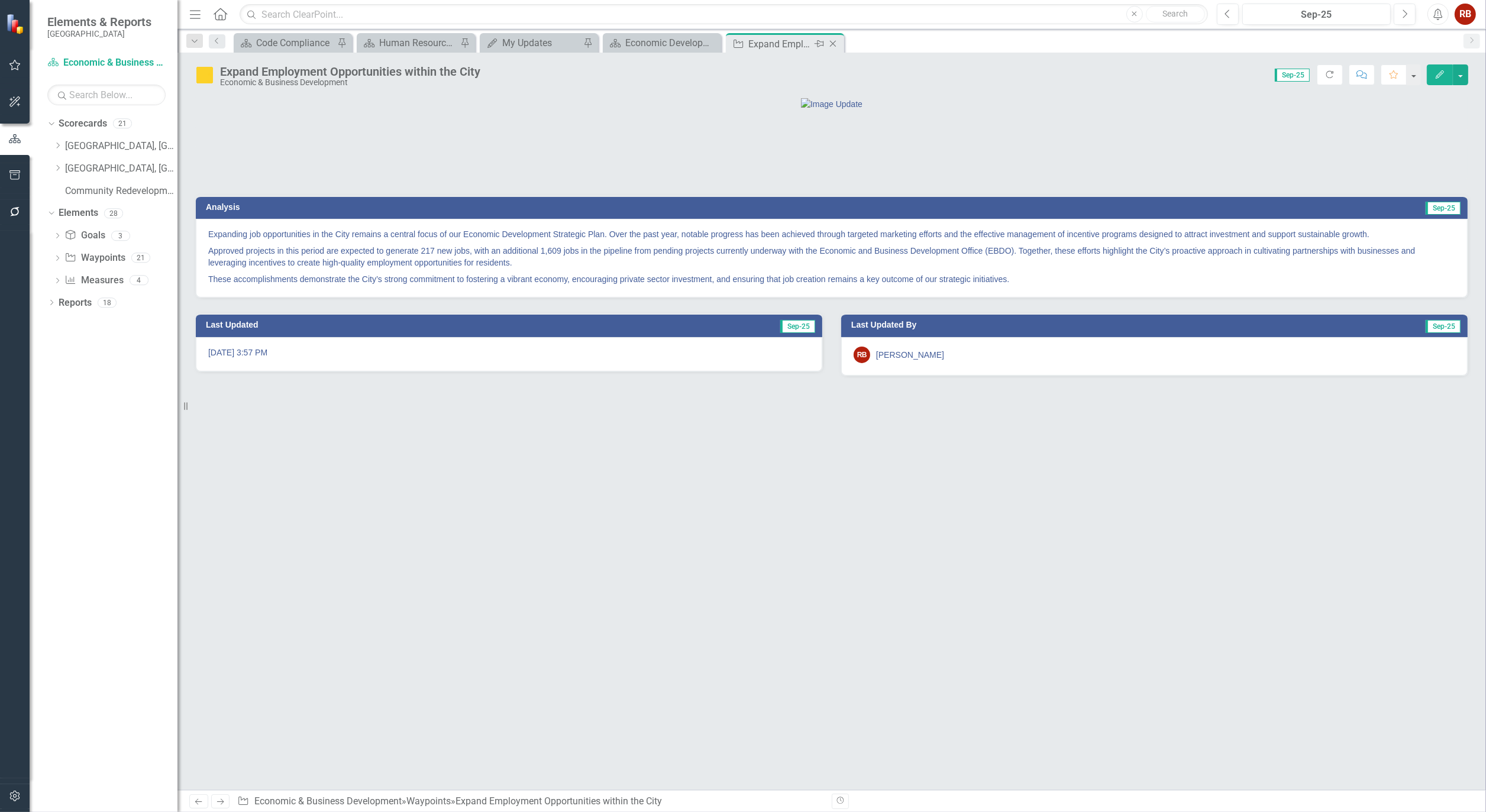
click at [831, 42] on icon "Close" at bounding box center [832, 44] width 12 height 10
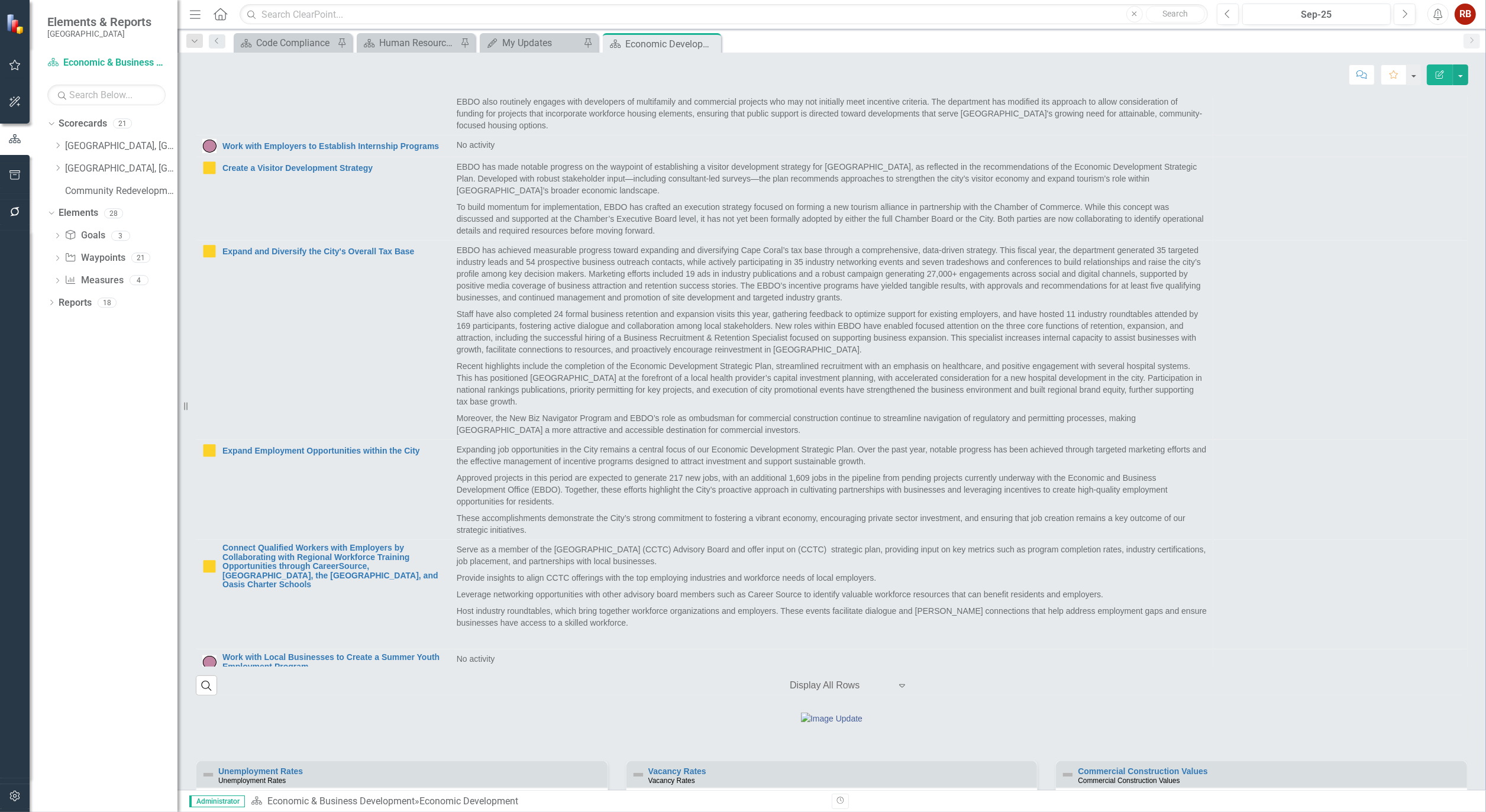
scroll to position [1232, 0]
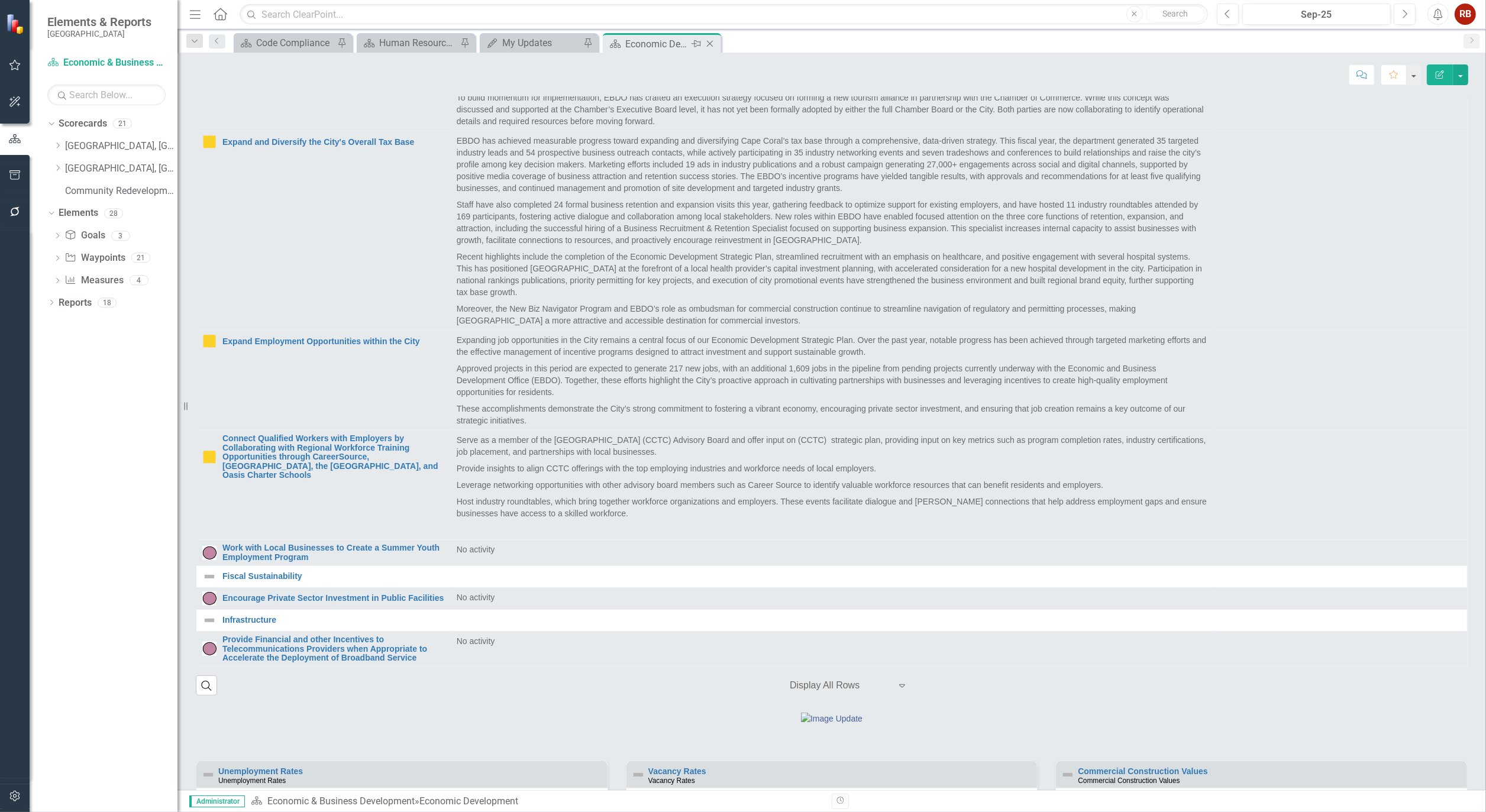
click at [710, 39] on icon "Close" at bounding box center [710, 44] width 12 height 10
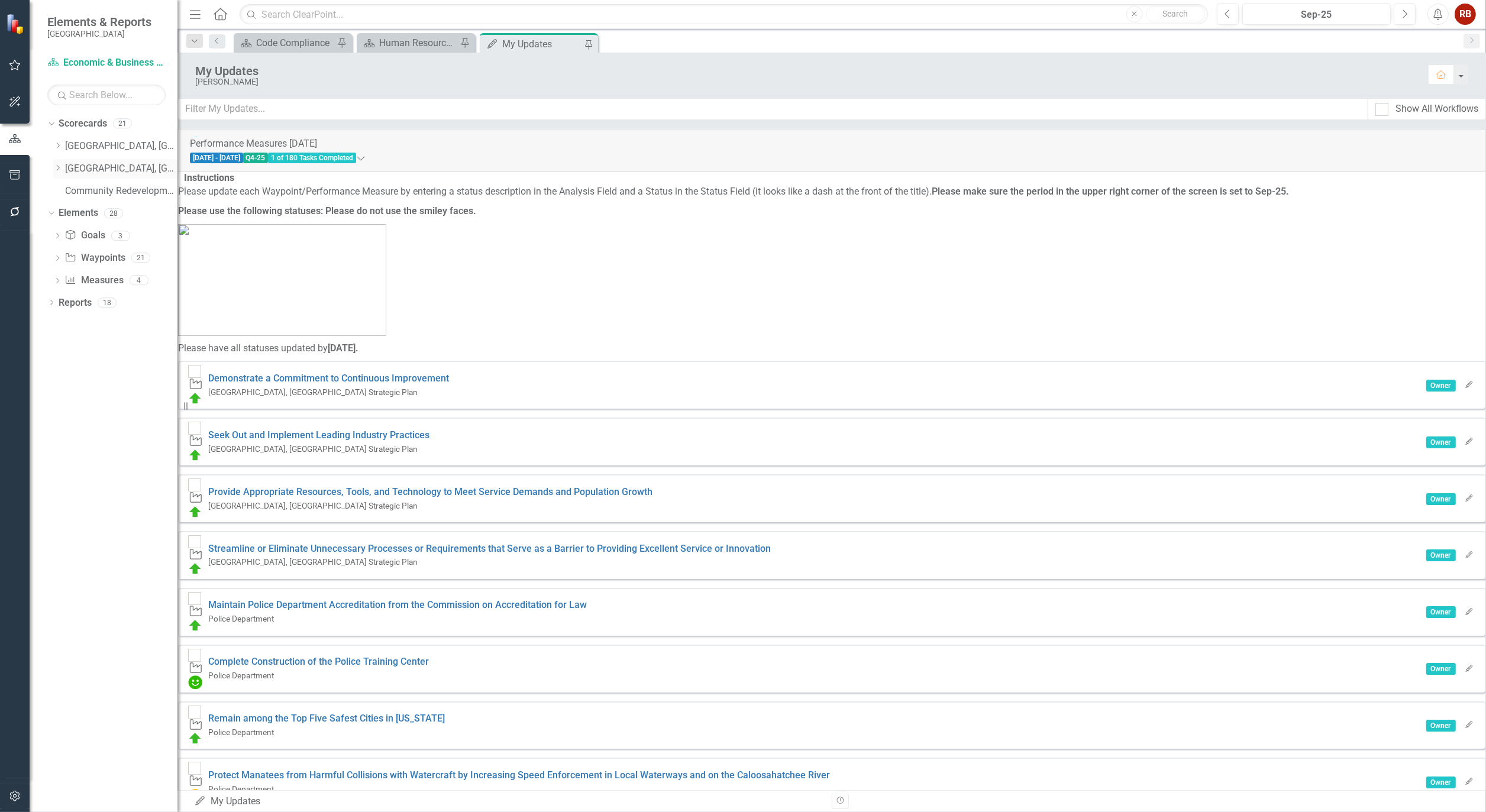
click at [55, 168] on icon "Dropdown" at bounding box center [58, 168] width 9 height 7
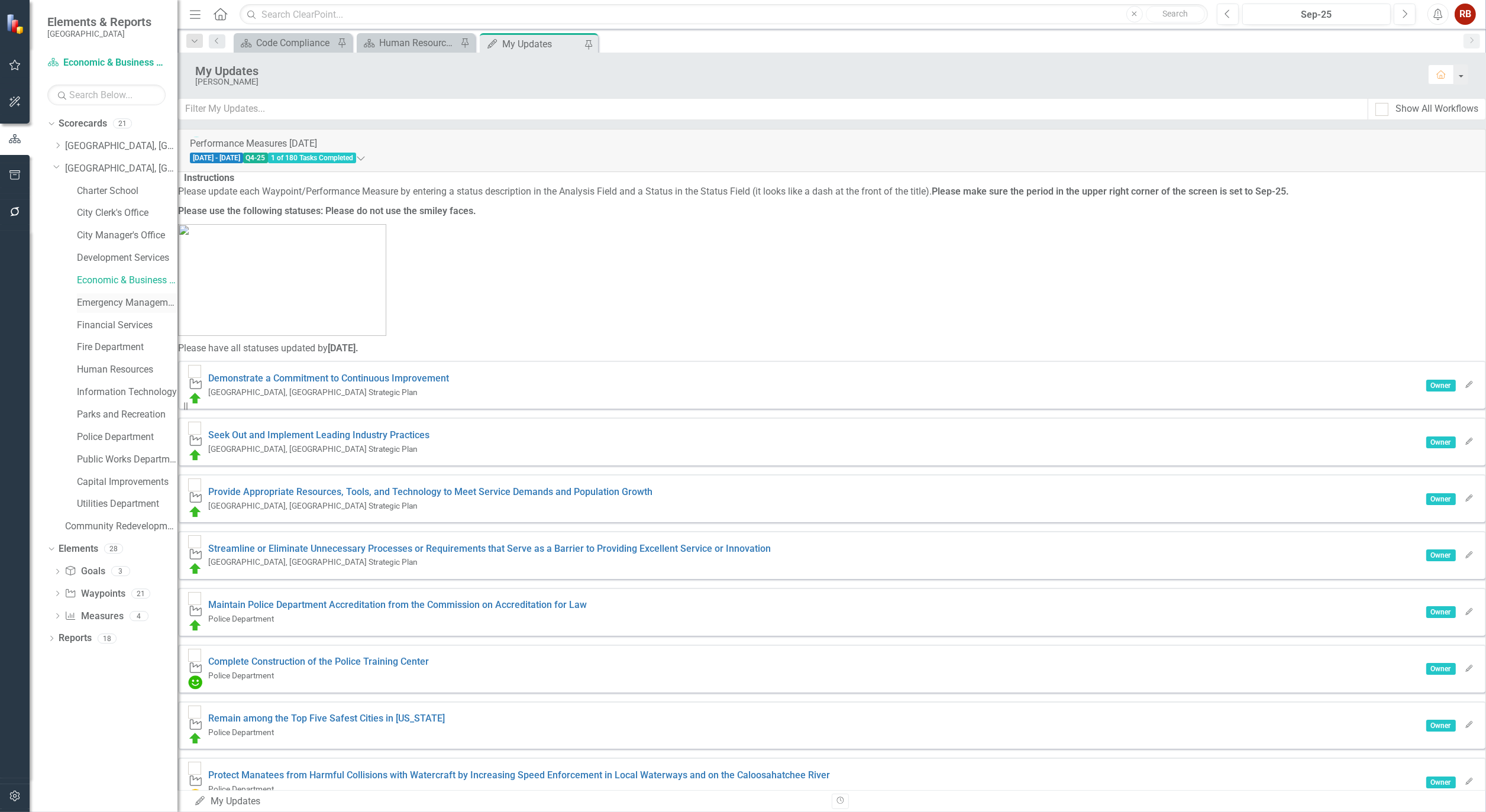
click at [125, 299] on link "Emergency Management & Resilience" at bounding box center [127, 303] width 100 height 14
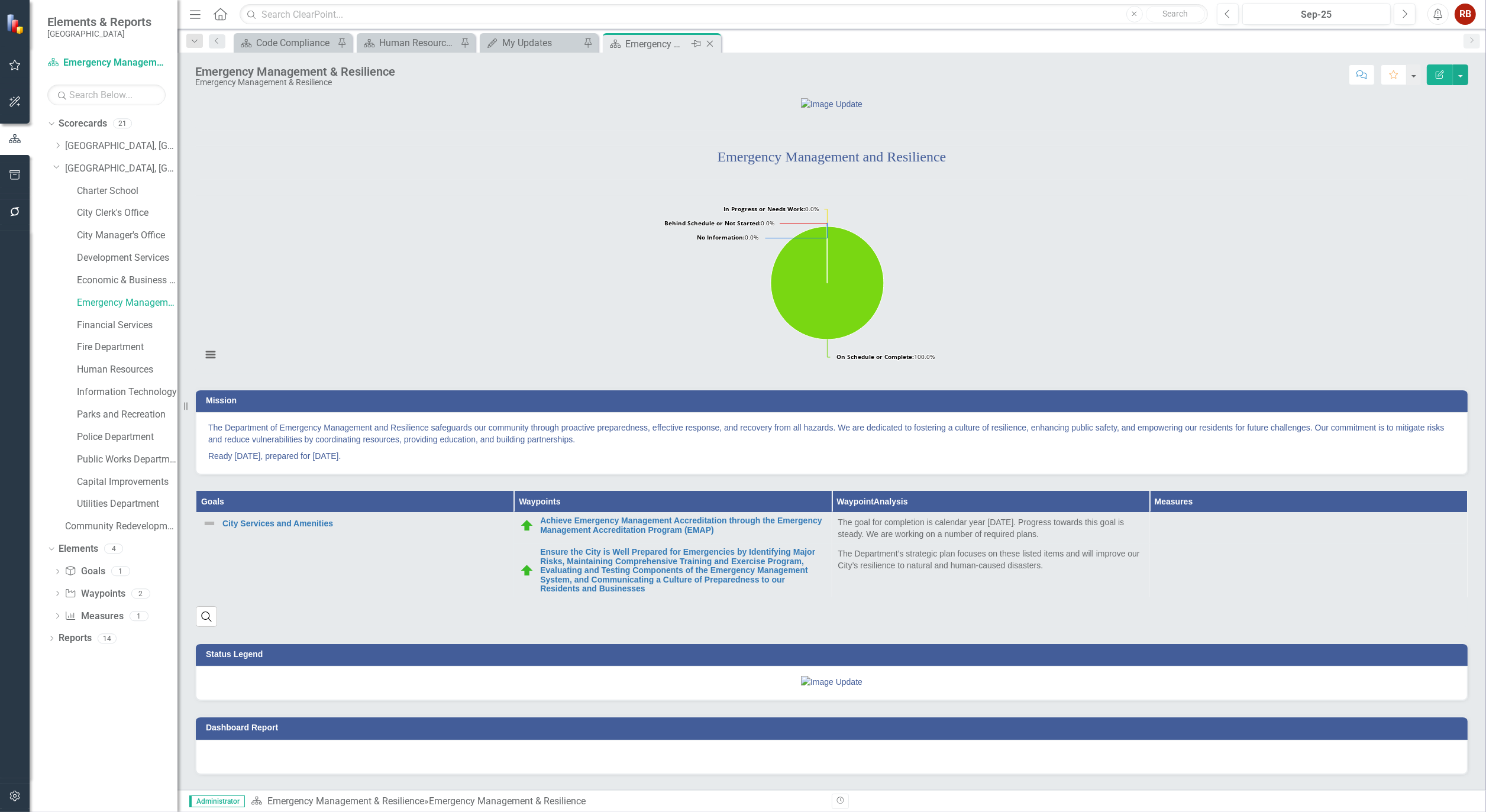
click at [711, 39] on icon "Close" at bounding box center [710, 44] width 12 height 10
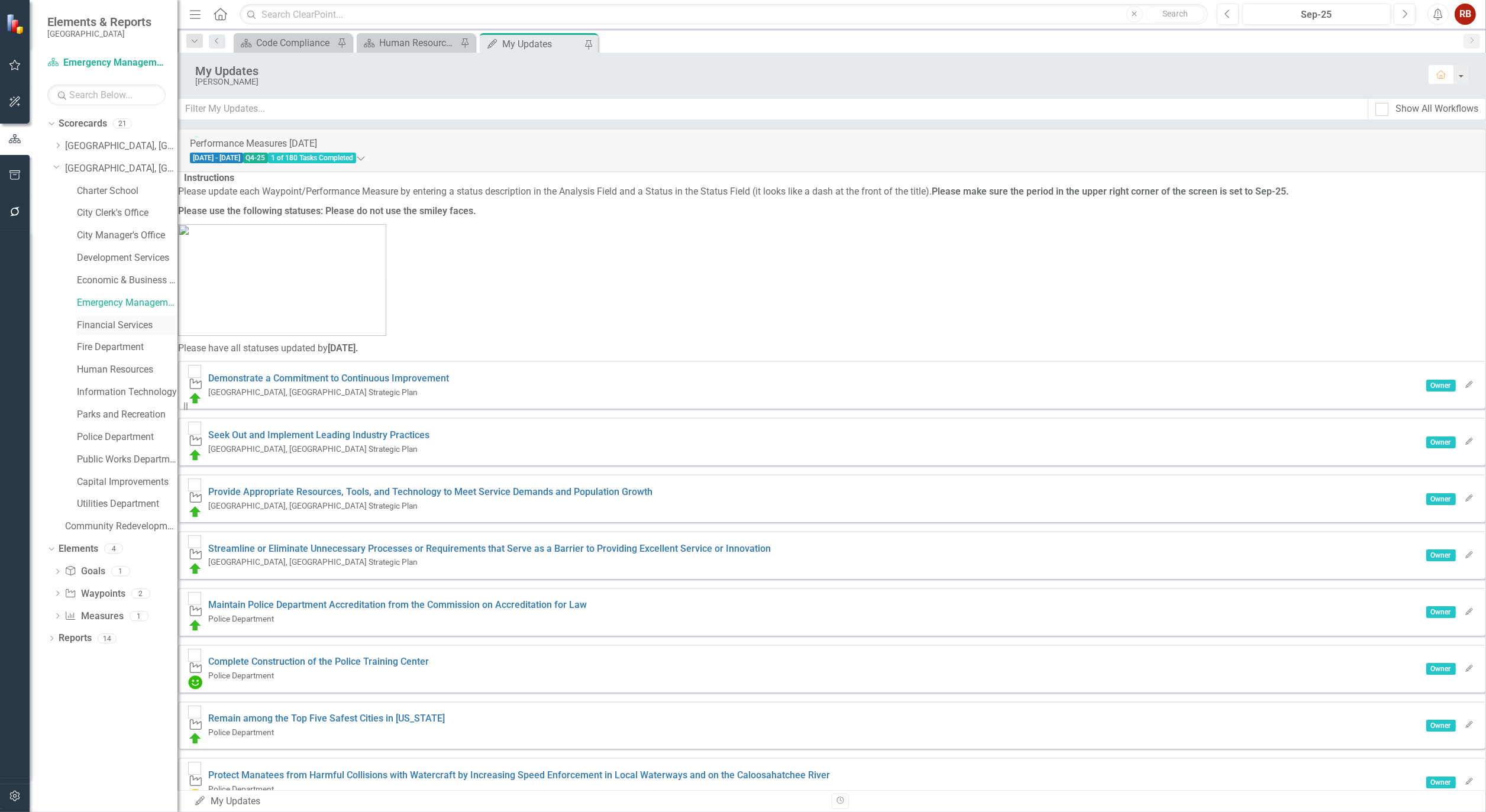
click at [114, 321] on link "Financial Services" at bounding box center [127, 326] width 100 height 14
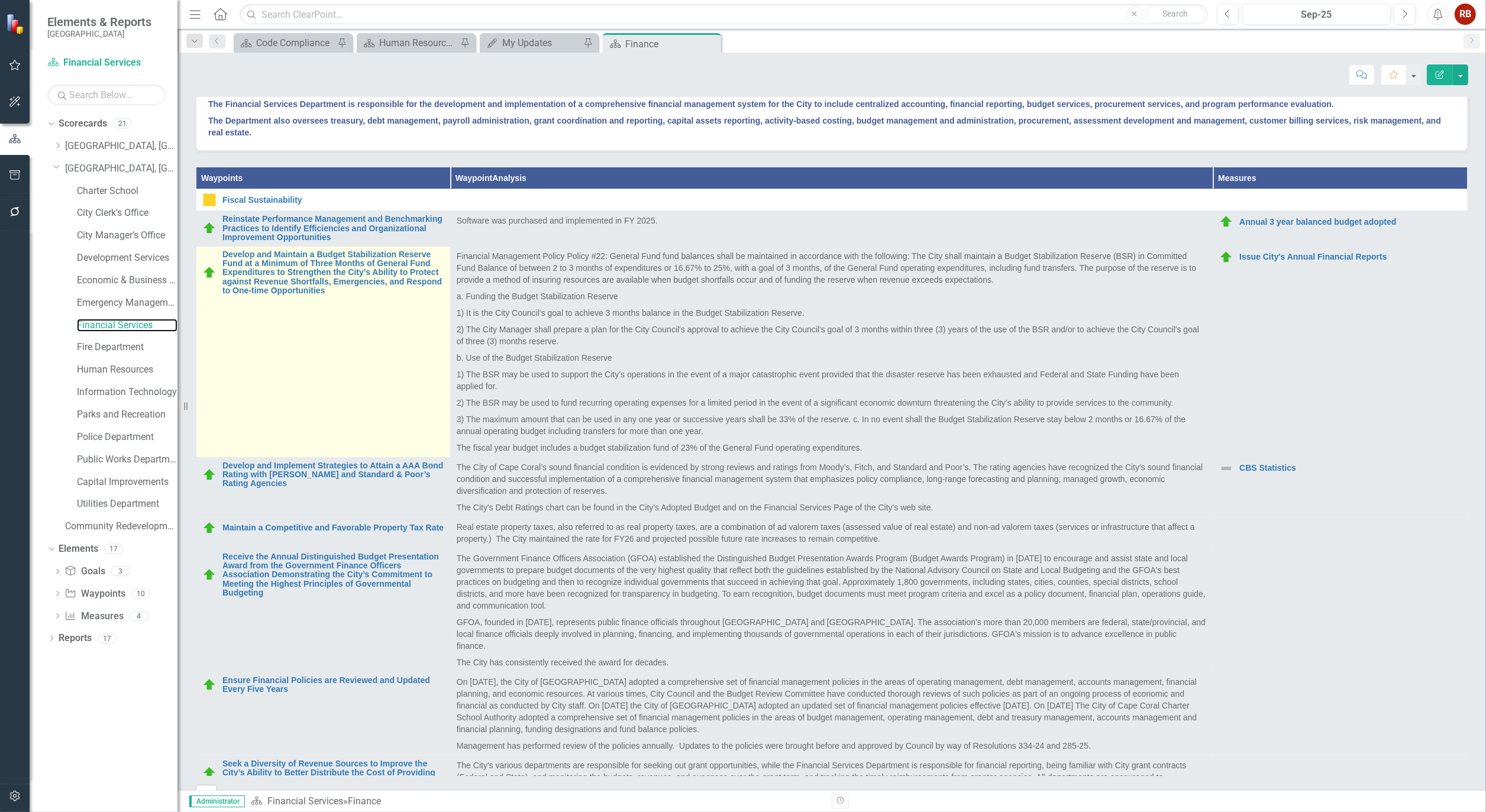
scroll to position [263, 0]
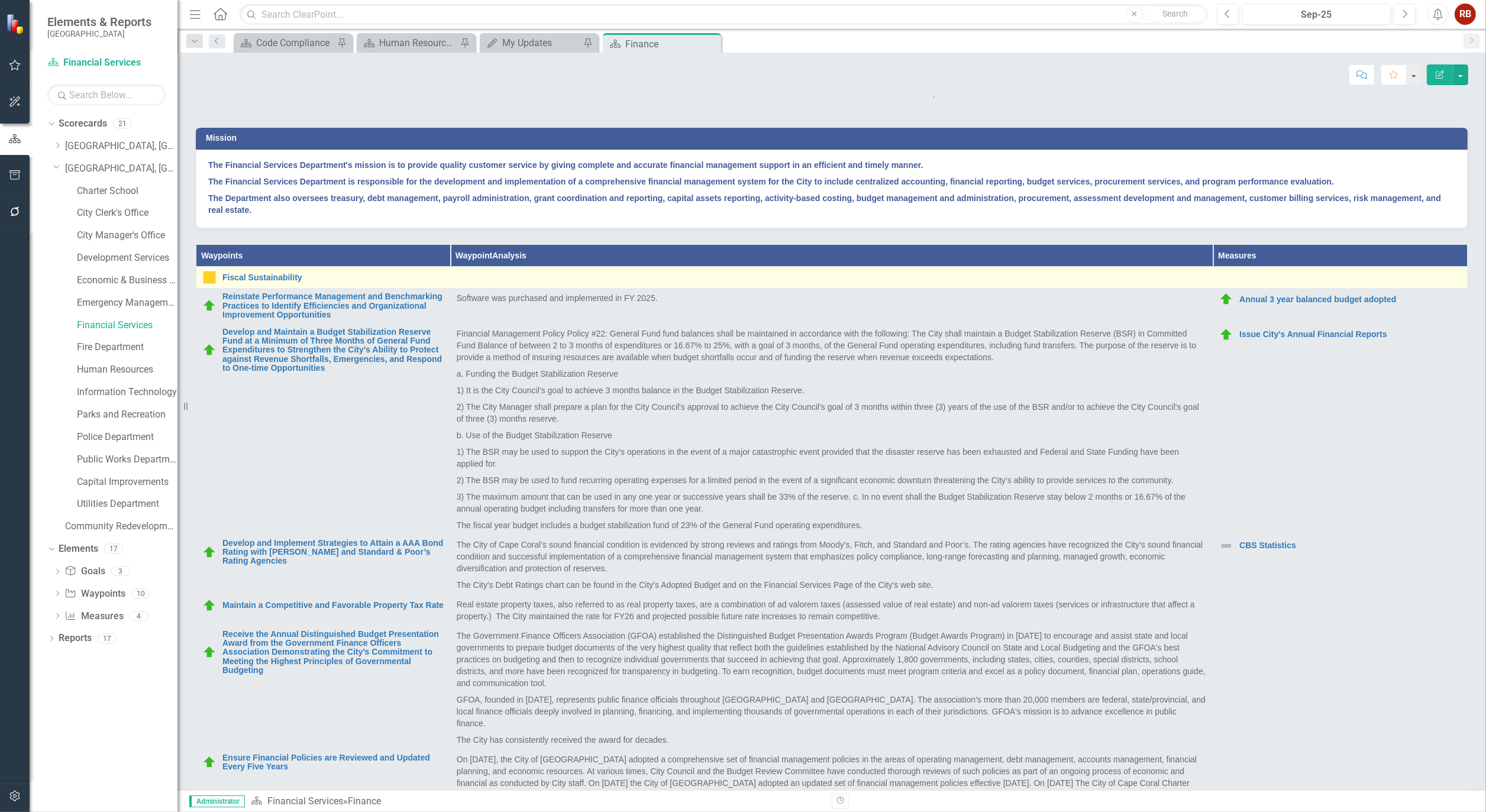
click at [209, 285] on img at bounding box center [209, 277] width 14 height 14
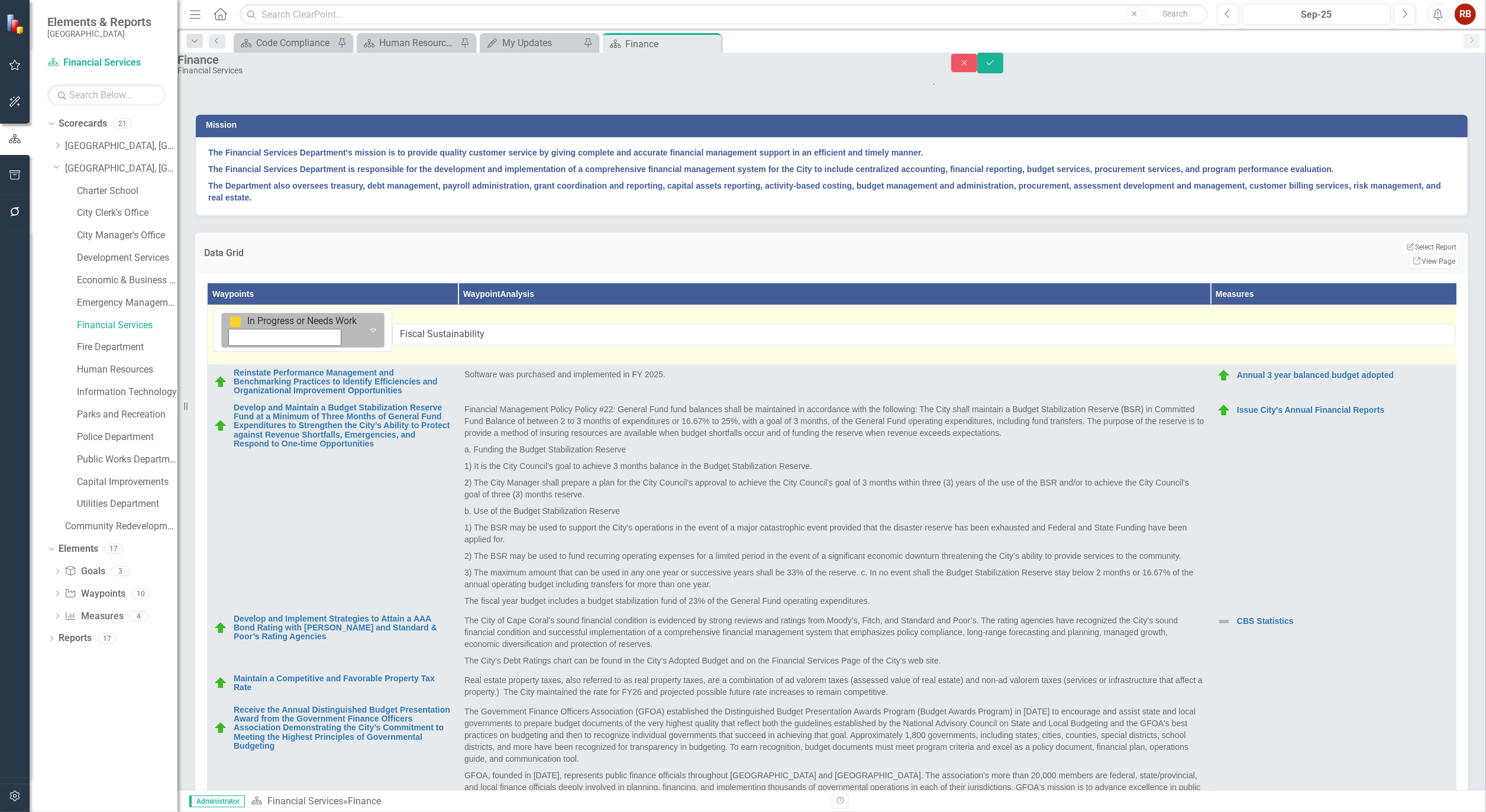
click at [367, 335] on icon "Expand" at bounding box center [373, 330] width 12 height 10
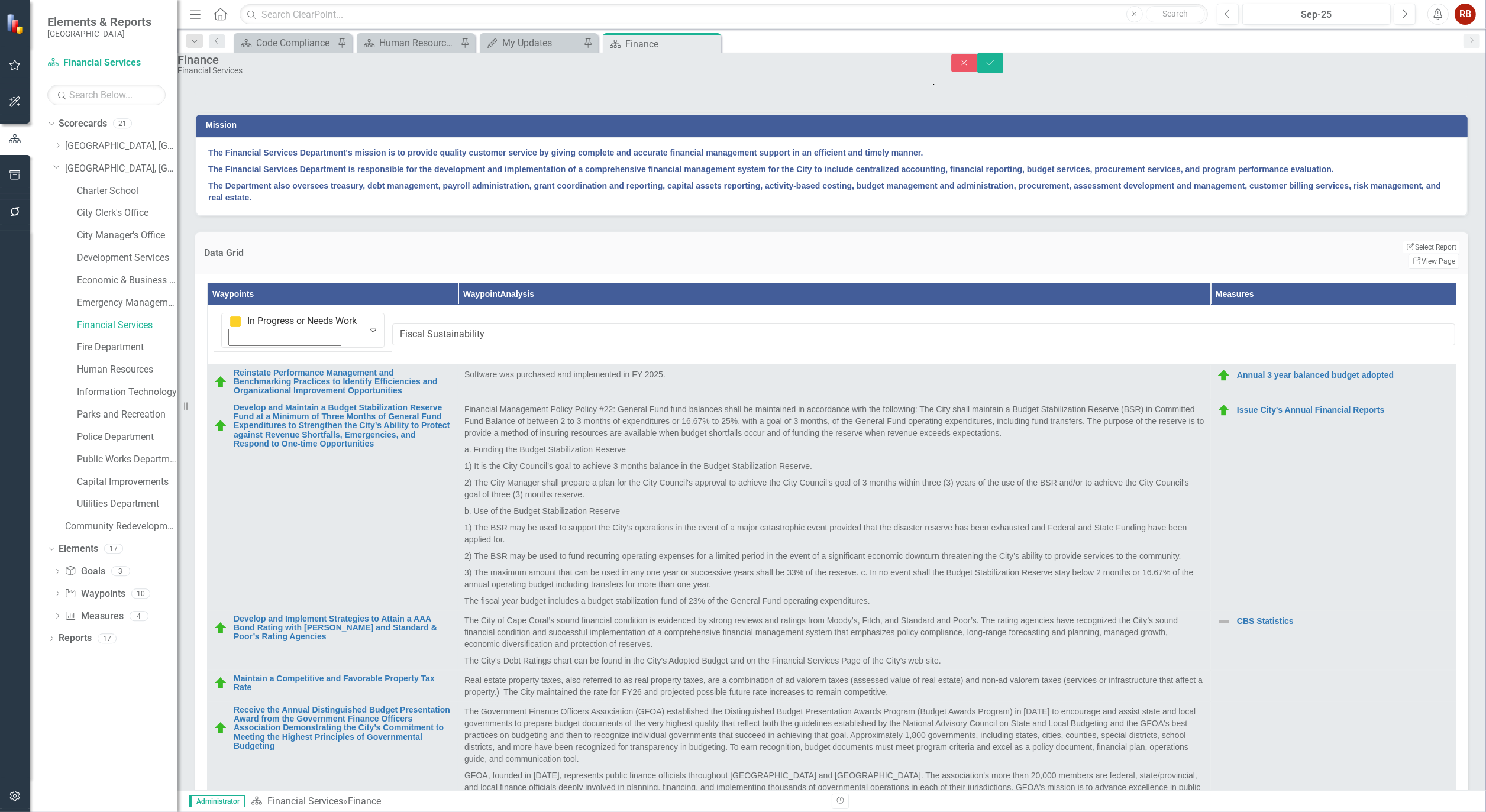
click at [81, 811] on div "Not Defined" at bounding box center [56, 822] width 49 height 14
click at [1004, 71] on button "Save" at bounding box center [990, 63] width 26 height 21
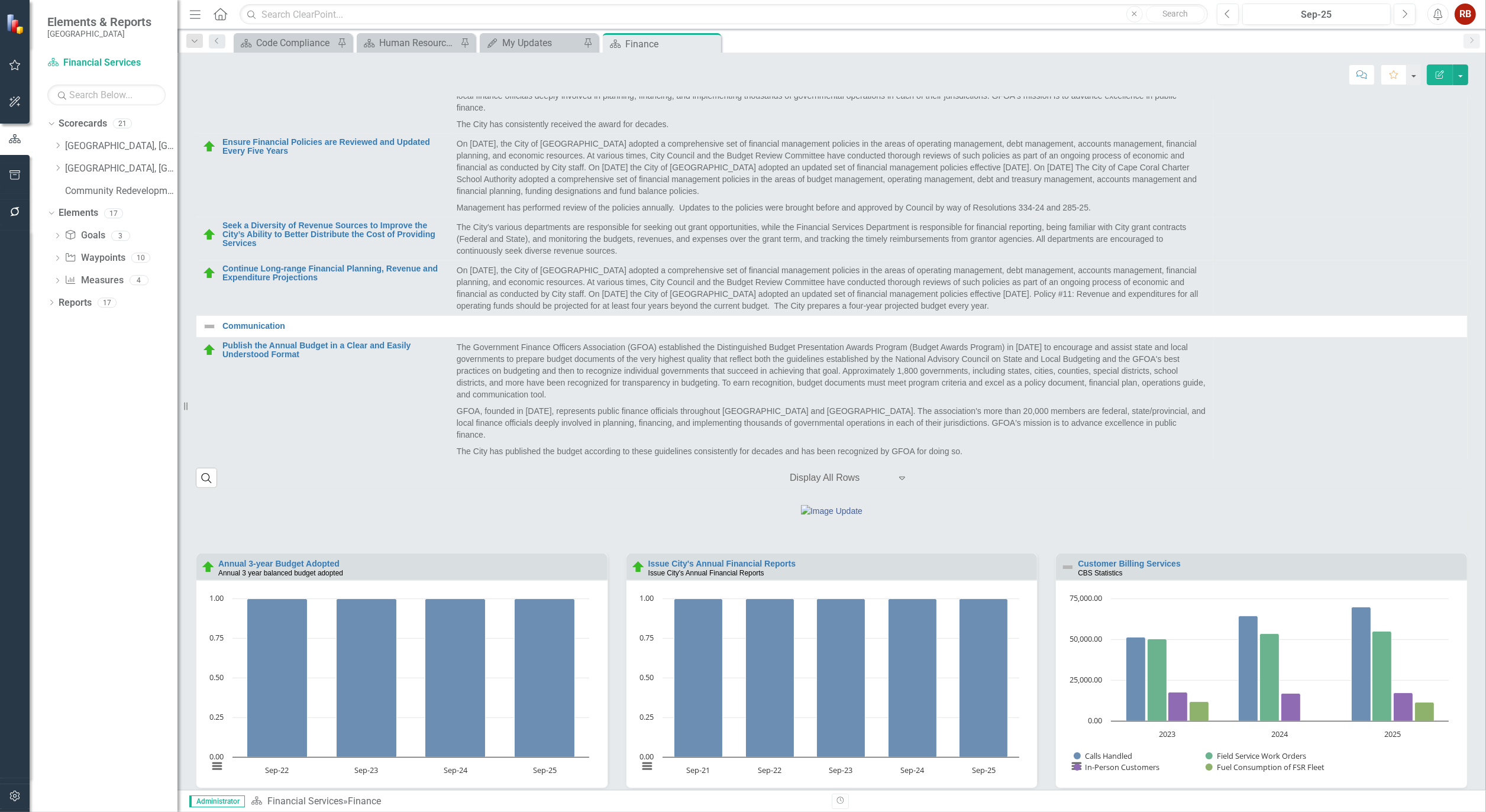
scroll to position [854, 0]
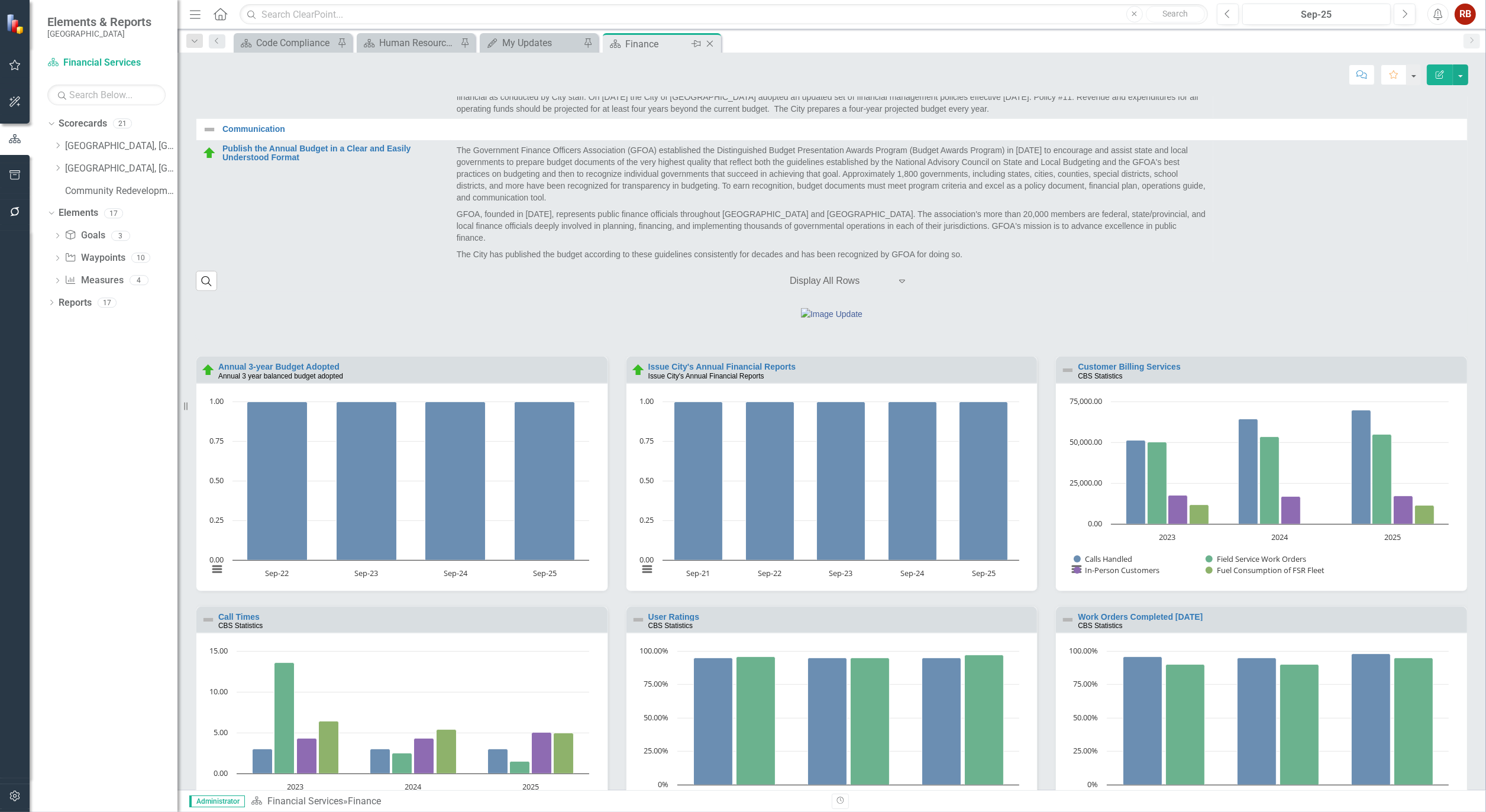
click at [716, 44] on icon "Close" at bounding box center [710, 44] width 12 height 10
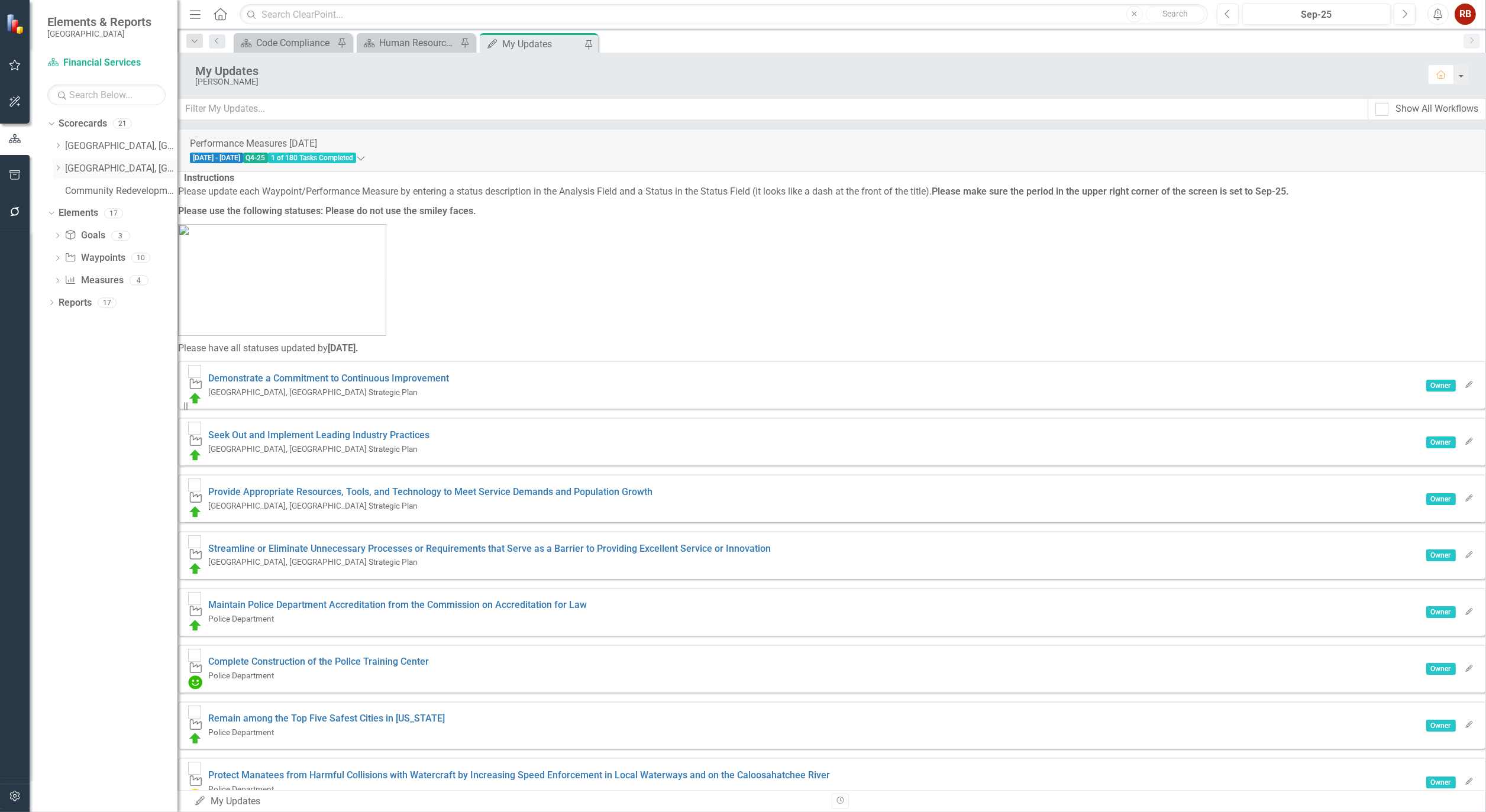
click at [58, 168] on icon "Dropdown" at bounding box center [58, 168] width 9 height 7
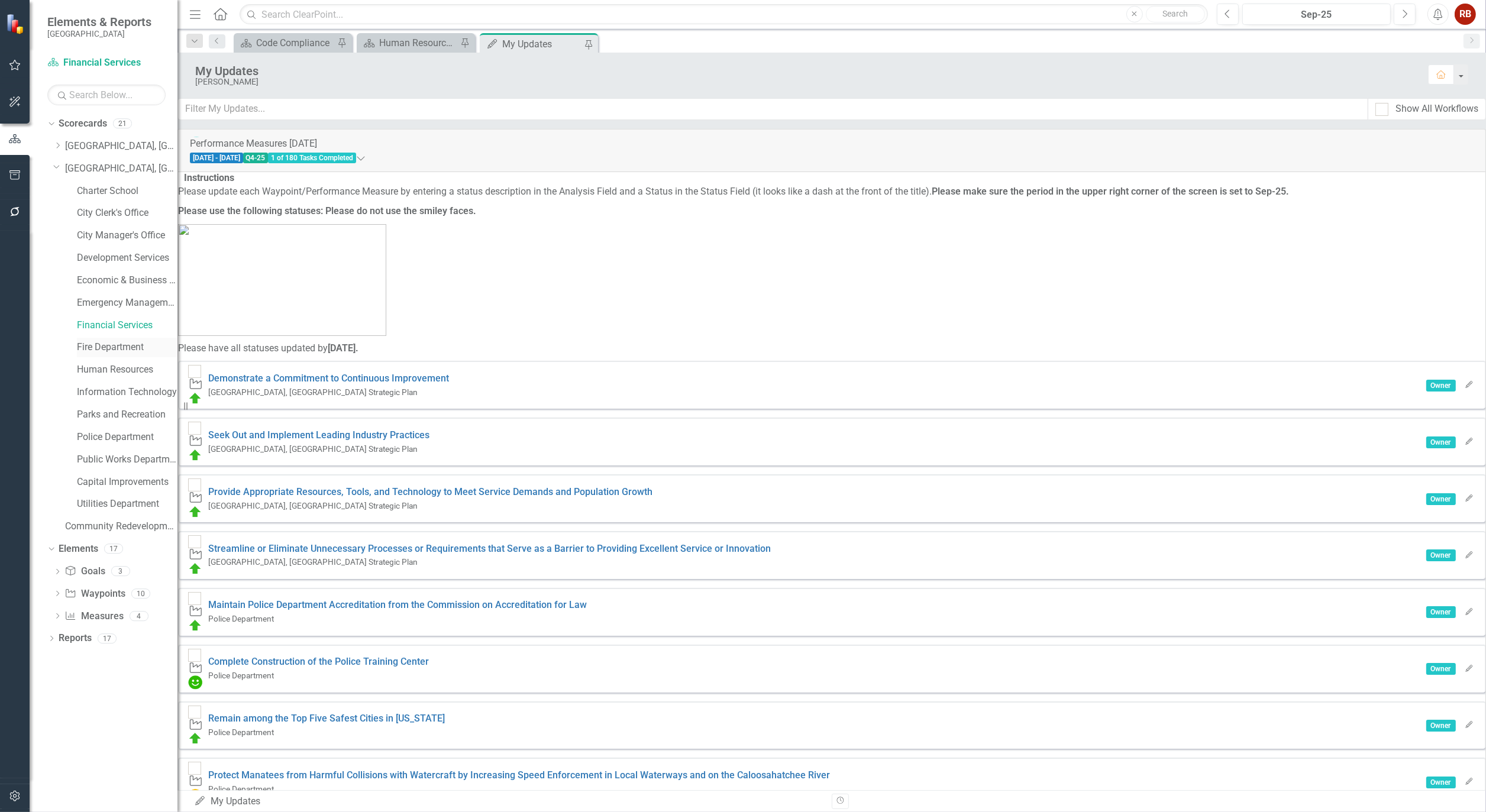
click at [119, 342] on link "Fire Department" at bounding box center [127, 348] width 100 height 14
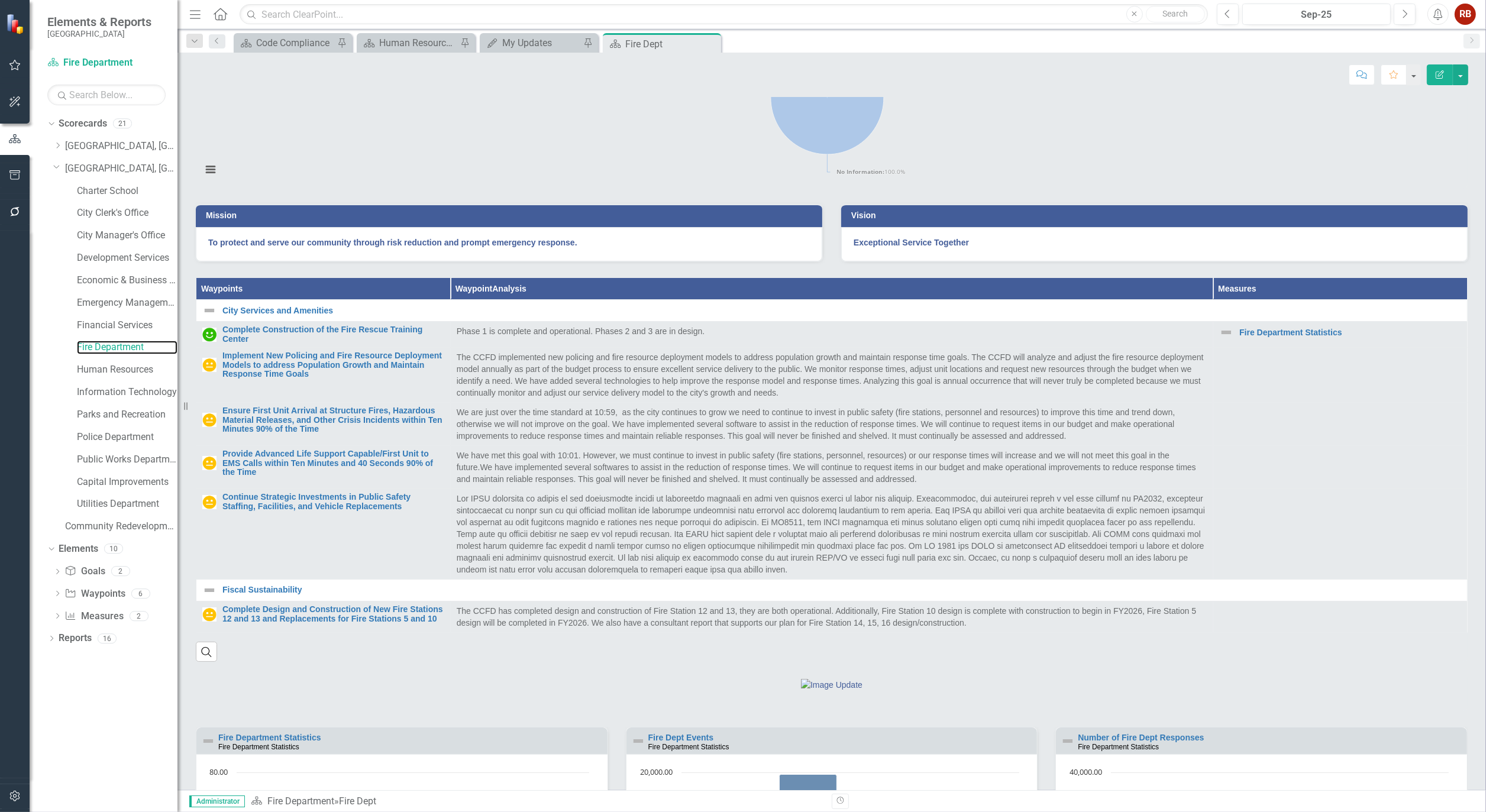
scroll to position [197, 0]
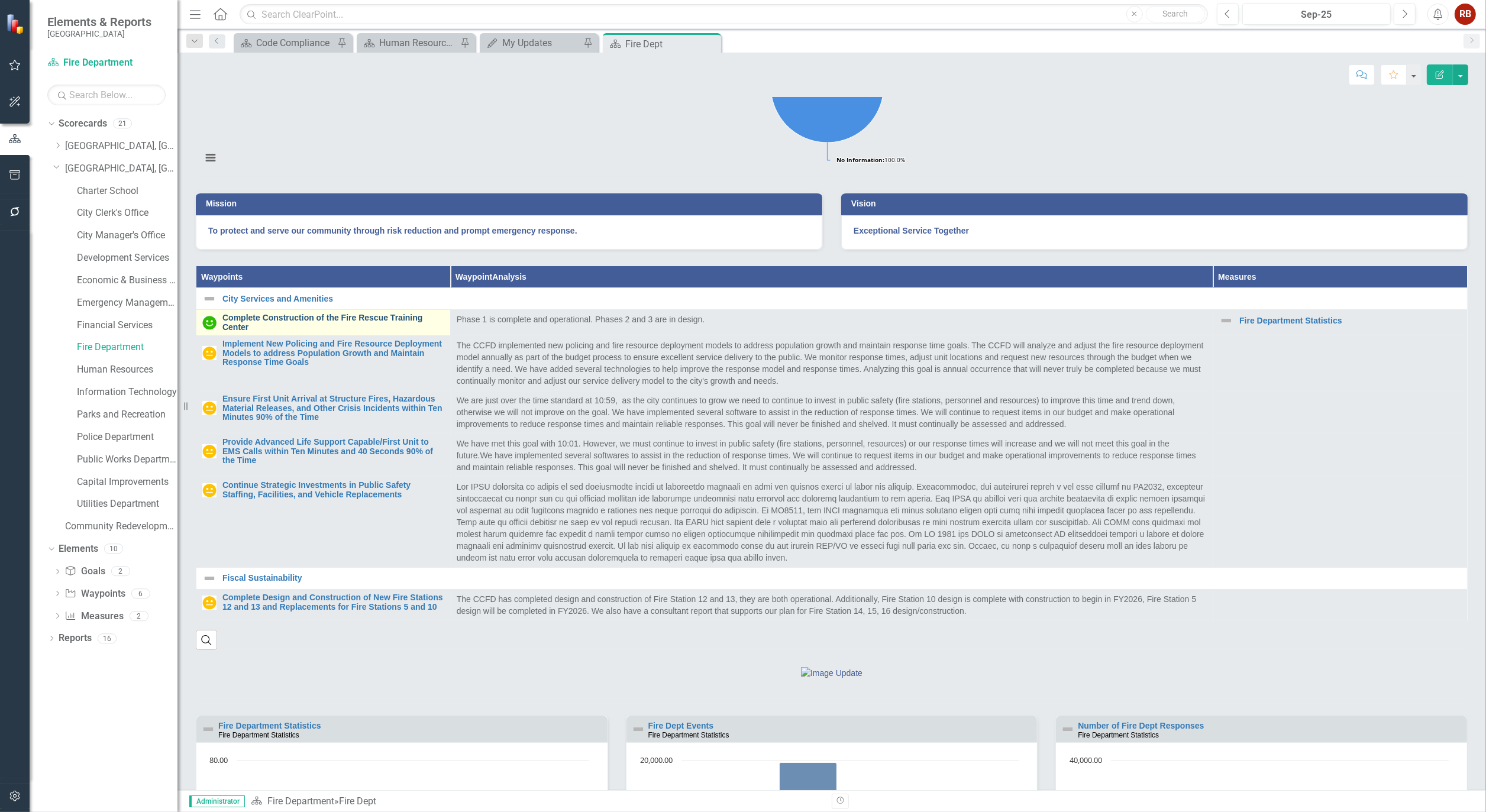
click at [265, 332] on link "Complete Construction of the Fire Rescue Training Center" at bounding box center [333, 322] width 222 height 18
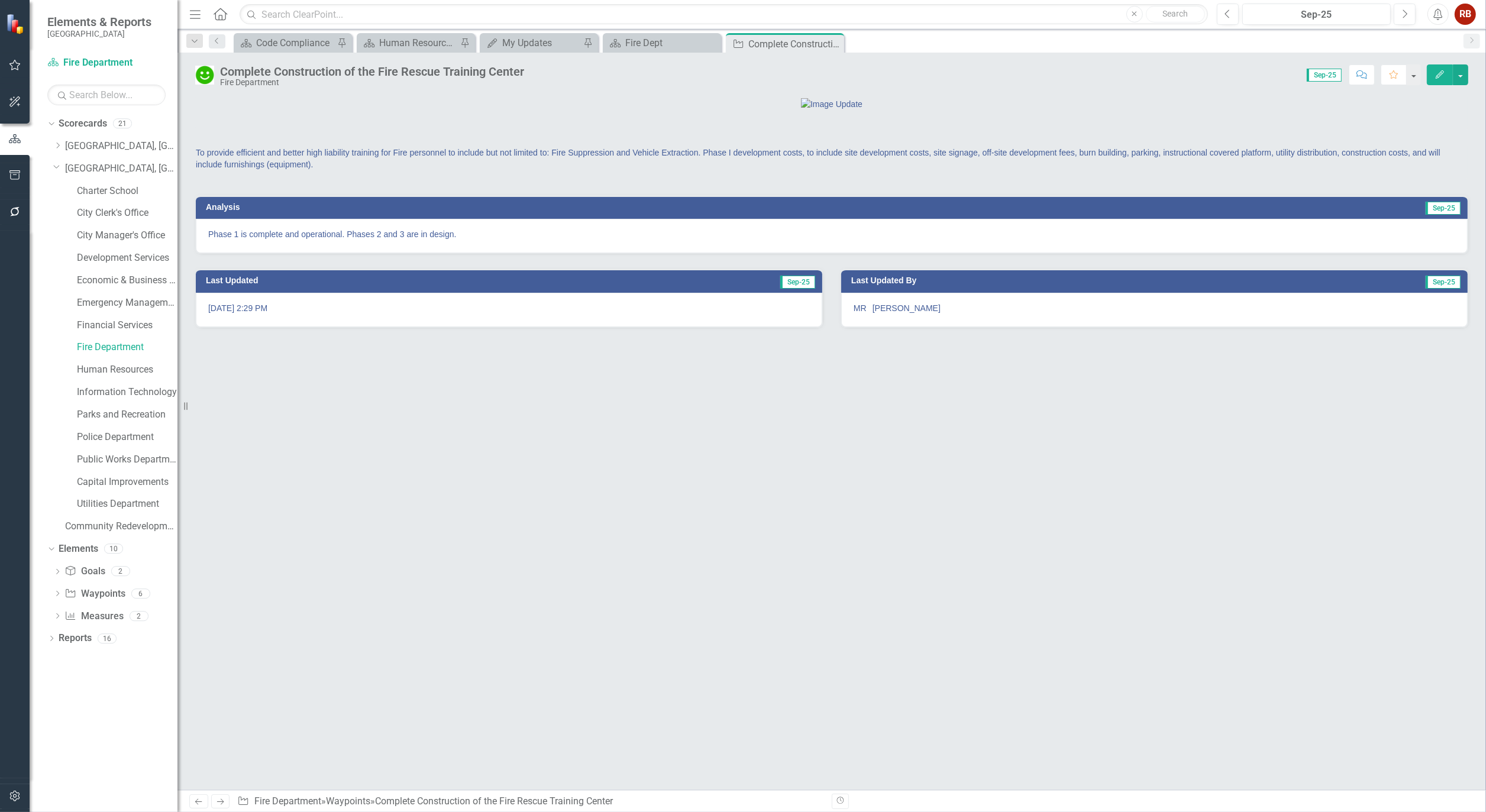
click at [198, 72] on img at bounding box center [204, 75] width 19 height 19
click at [192, 79] on div "Complete Construction of the Fire Rescue Training Center Fire Department Score:…" at bounding box center [832, 70] width 1309 height 35
click at [205, 72] on img at bounding box center [204, 75] width 19 height 19
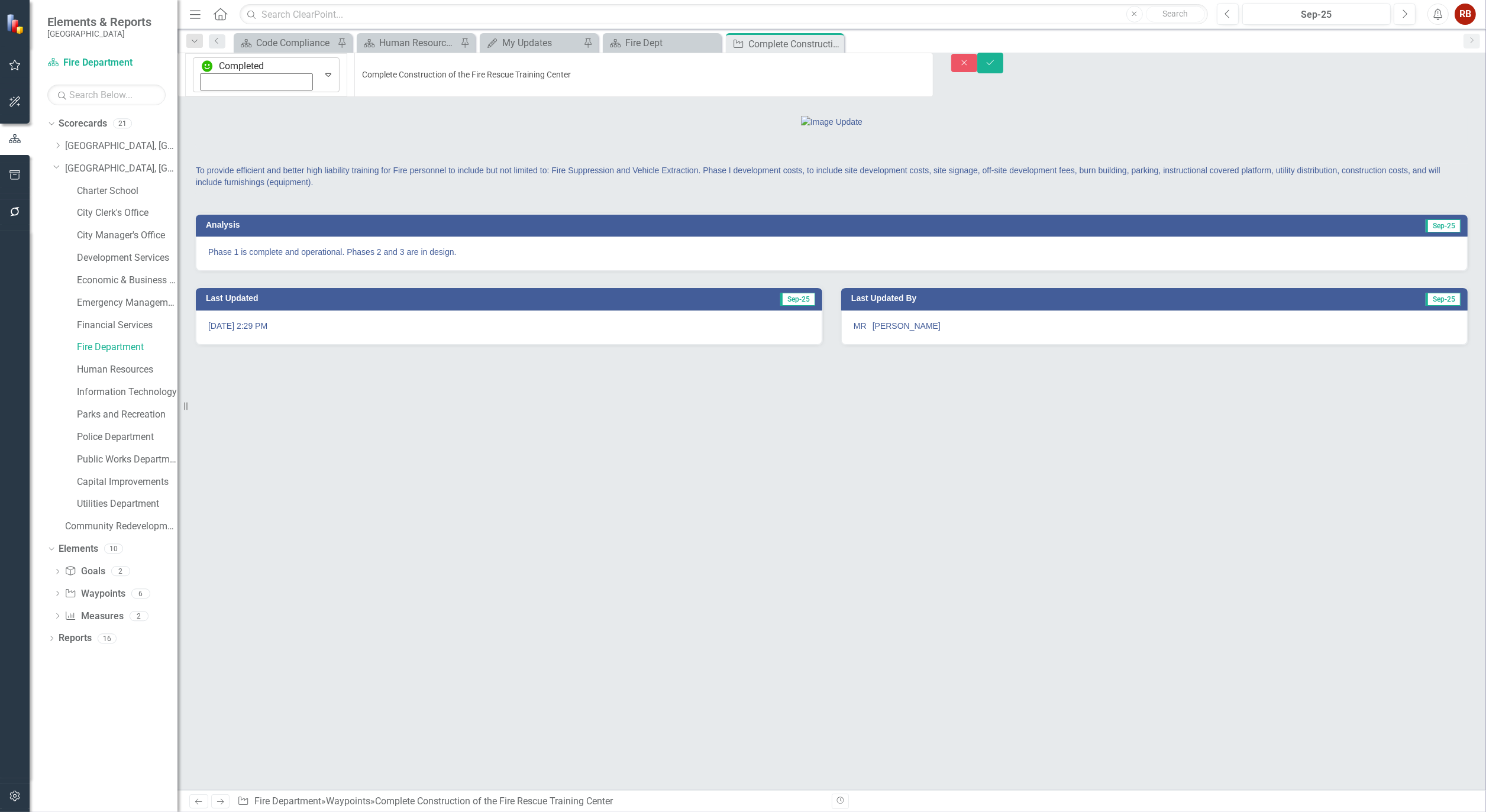
click at [322, 70] on icon "Expand" at bounding box center [328, 75] width 12 height 10
click at [996, 67] on icon "Save" at bounding box center [990, 63] width 10 height 8
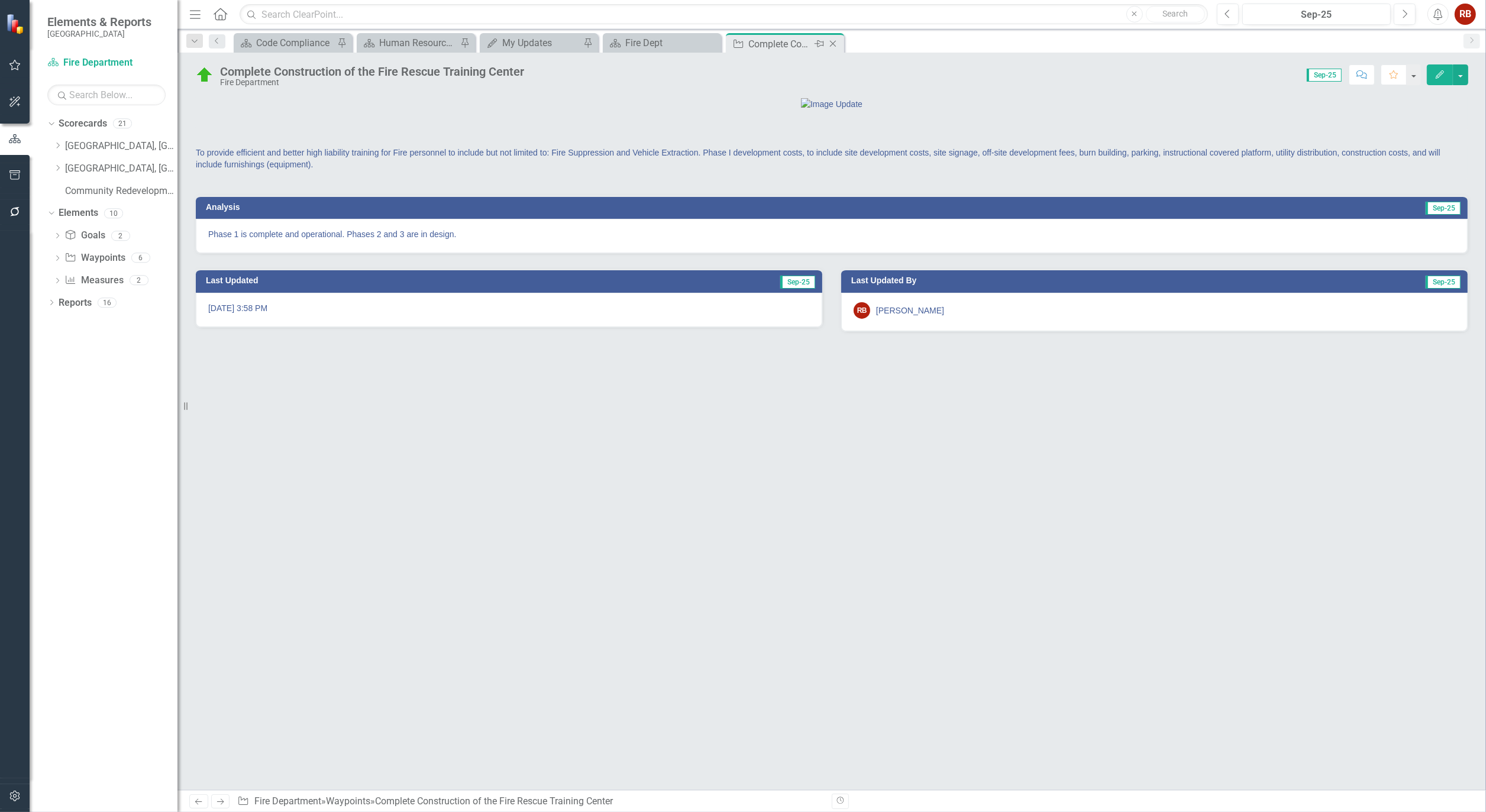
click at [835, 43] on icon "Close" at bounding box center [832, 44] width 12 height 10
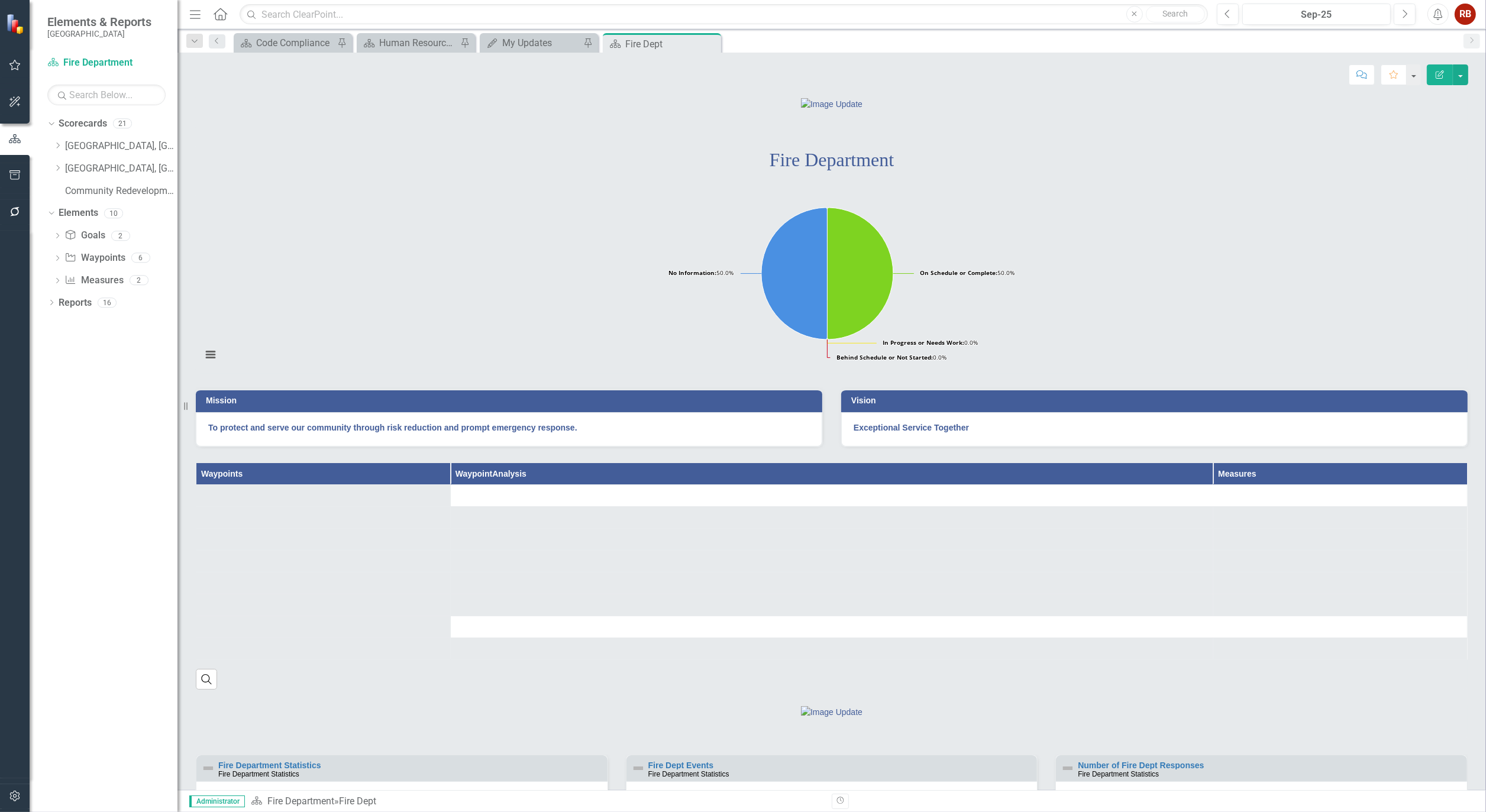
scroll to position [263, 0]
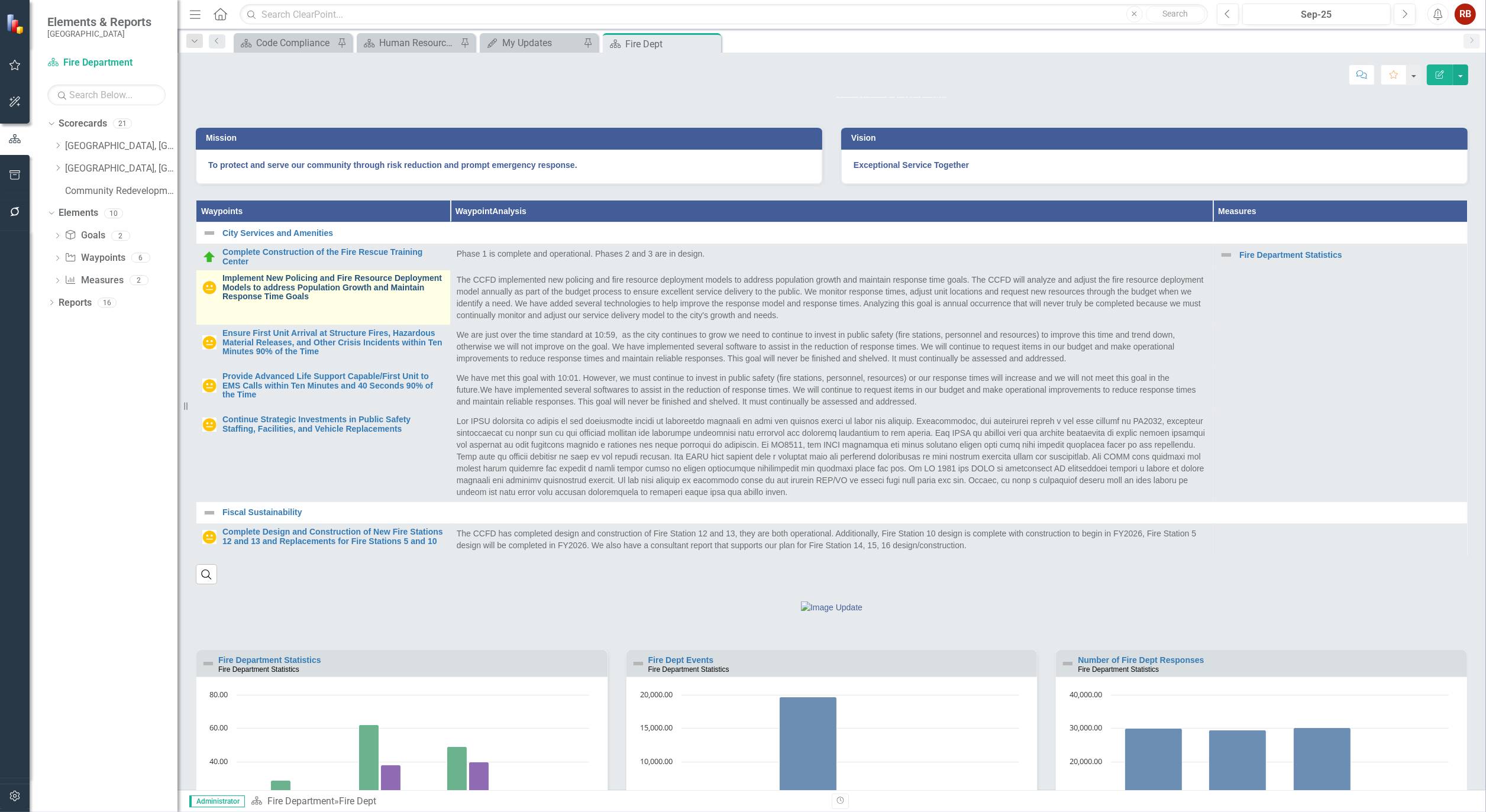
click at [250, 301] on link "Implement New Policing and Fire Resource Deployment Models to address Populatio…" at bounding box center [333, 287] width 222 height 27
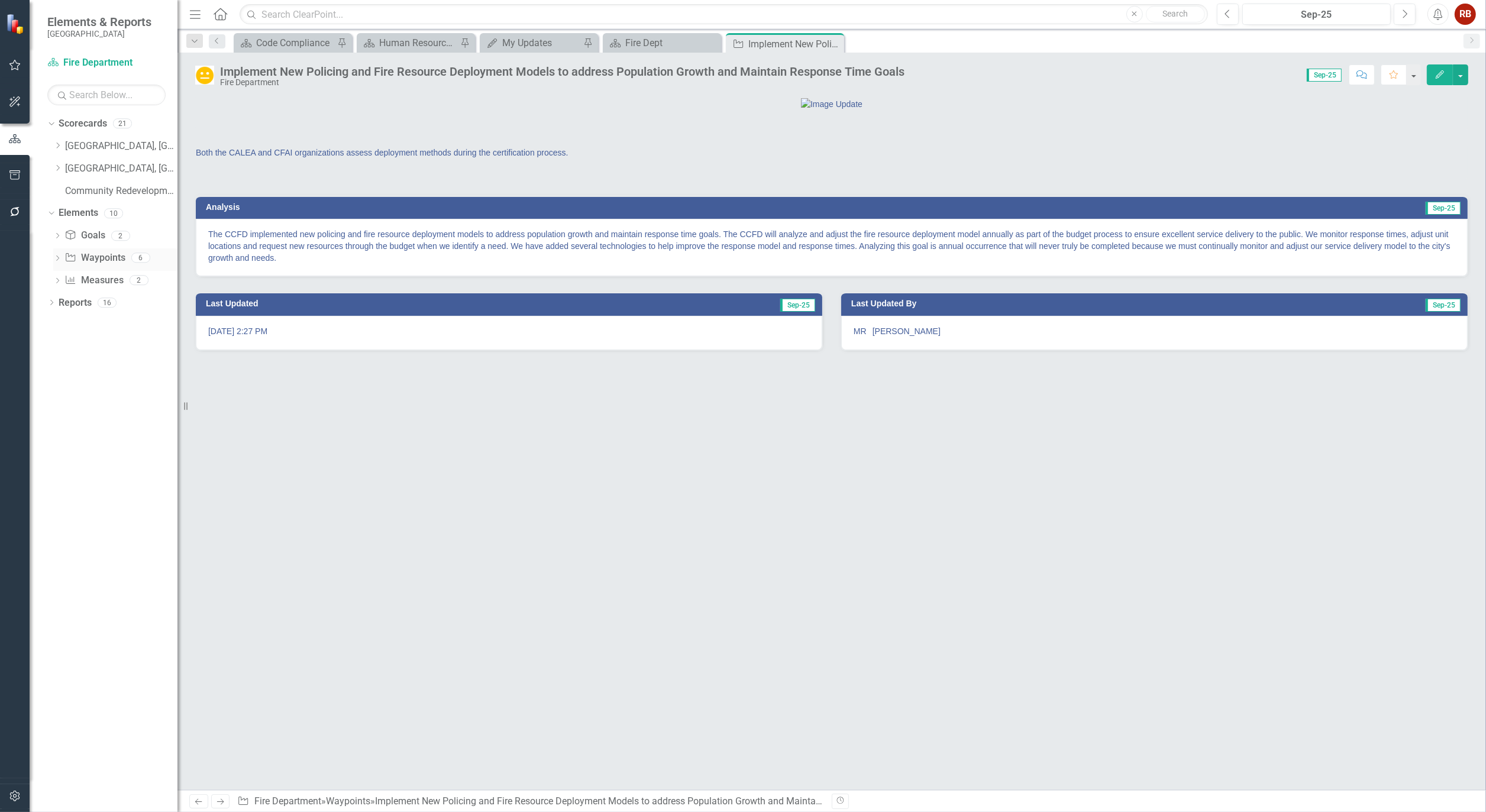
click at [55, 257] on icon "Dropdown" at bounding box center [58, 259] width 8 height 6
click at [95, 256] on link "Waypoint Waypoints" at bounding box center [89, 258] width 60 height 14
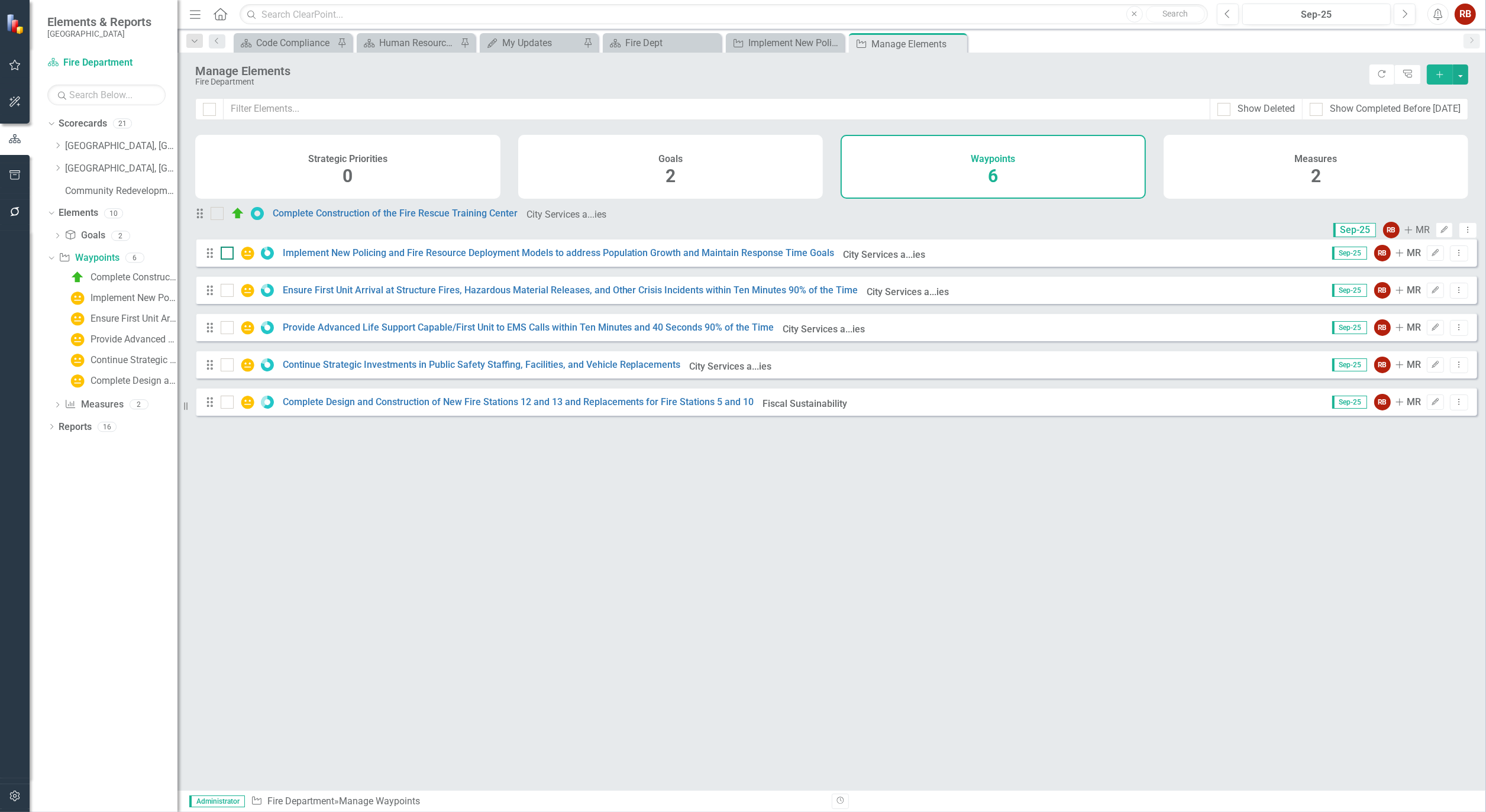
click at [250, 261] on img at bounding box center [247, 253] width 14 height 14
click at [229, 254] on input "checkbox" at bounding box center [224, 250] width 8 height 8
click at [250, 261] on img at bounding box center [247, 253] width 14 height 14
click at [229, 254] on input "checkbox" at bounding box center [224, 250] width 8 height 8
checkbox input "false"
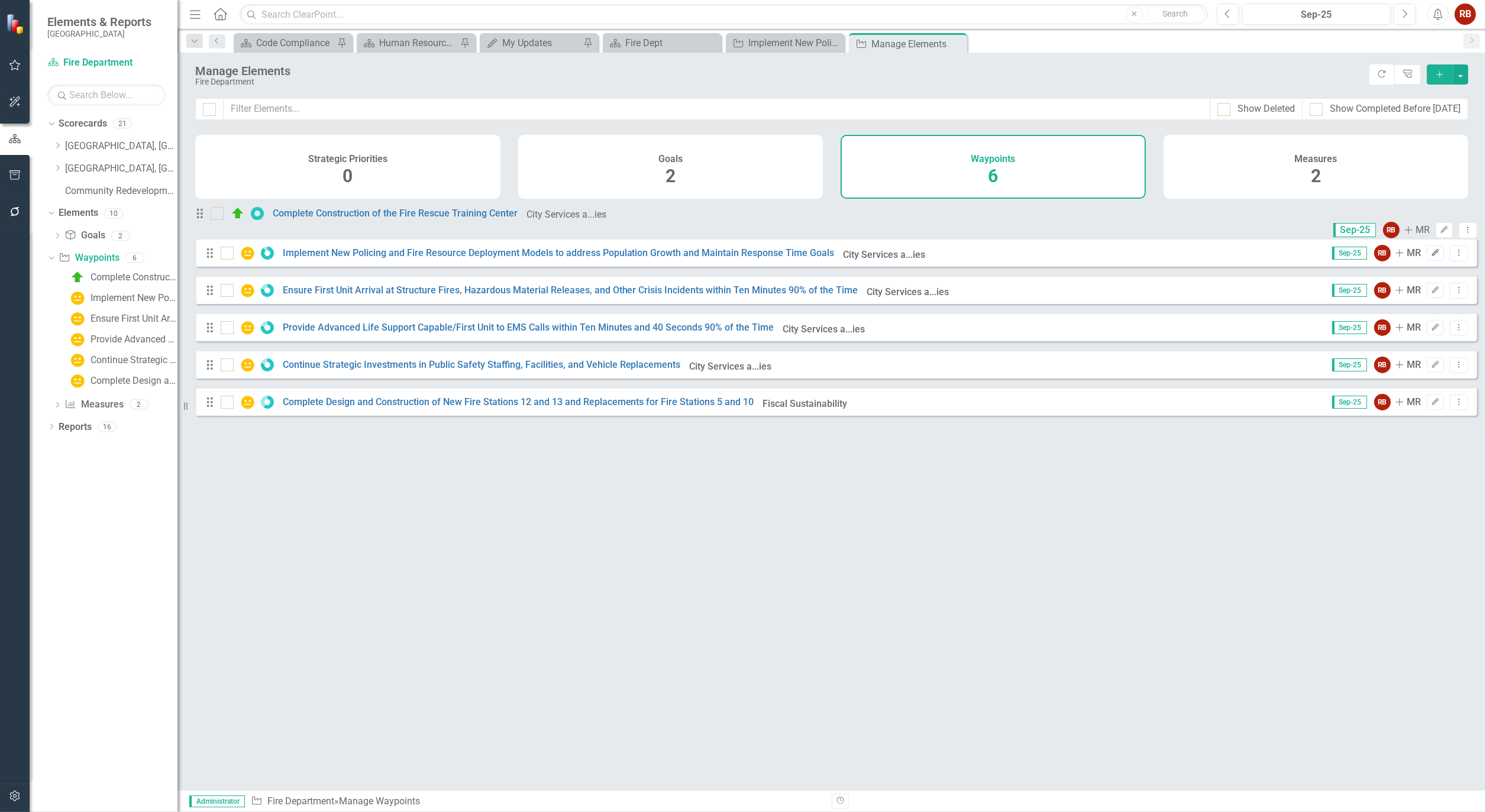
click at [1431, 261] on button "Edit" at bounding box center [1435, 253] width 17 height 15
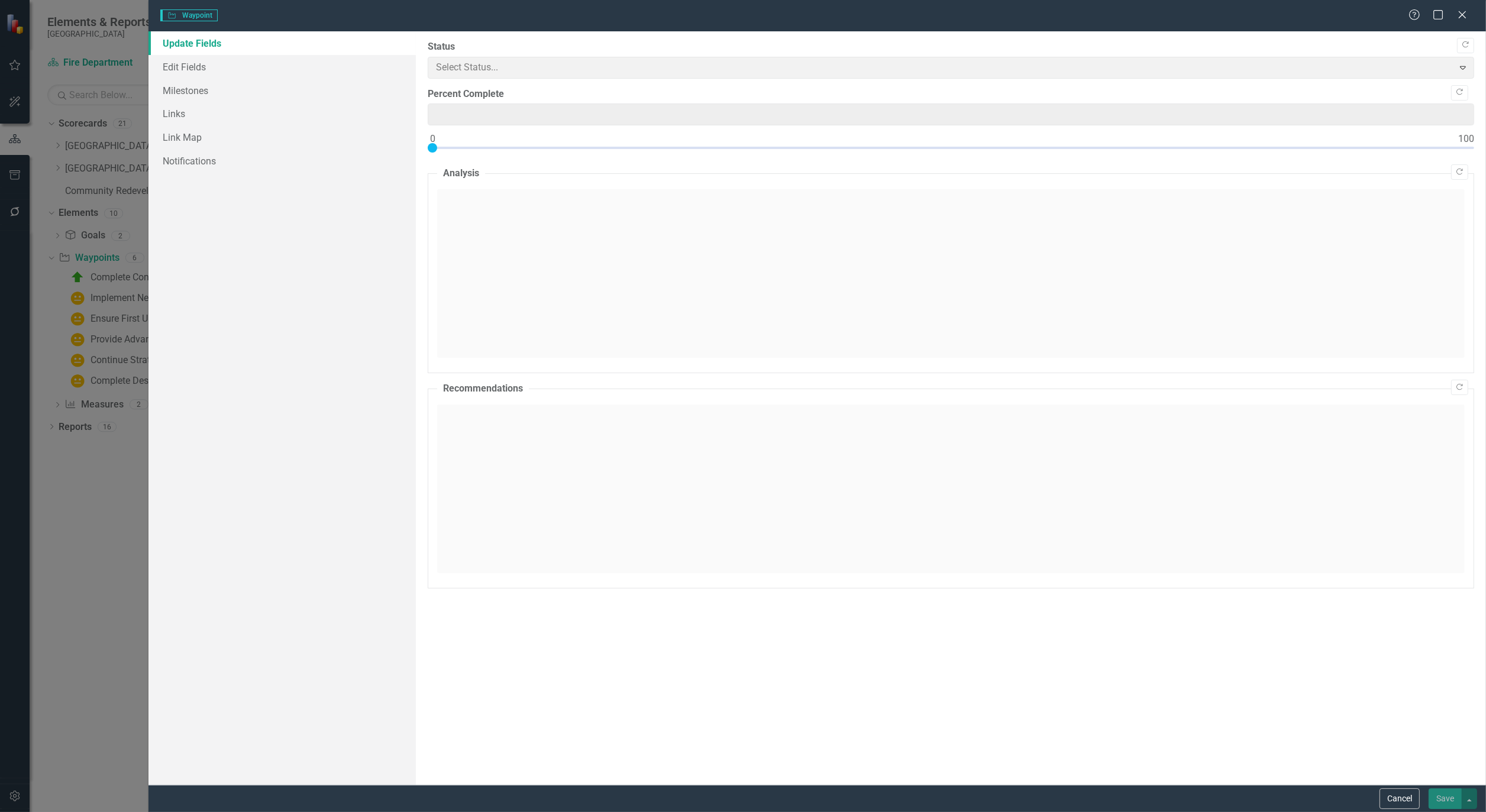
type input "90"
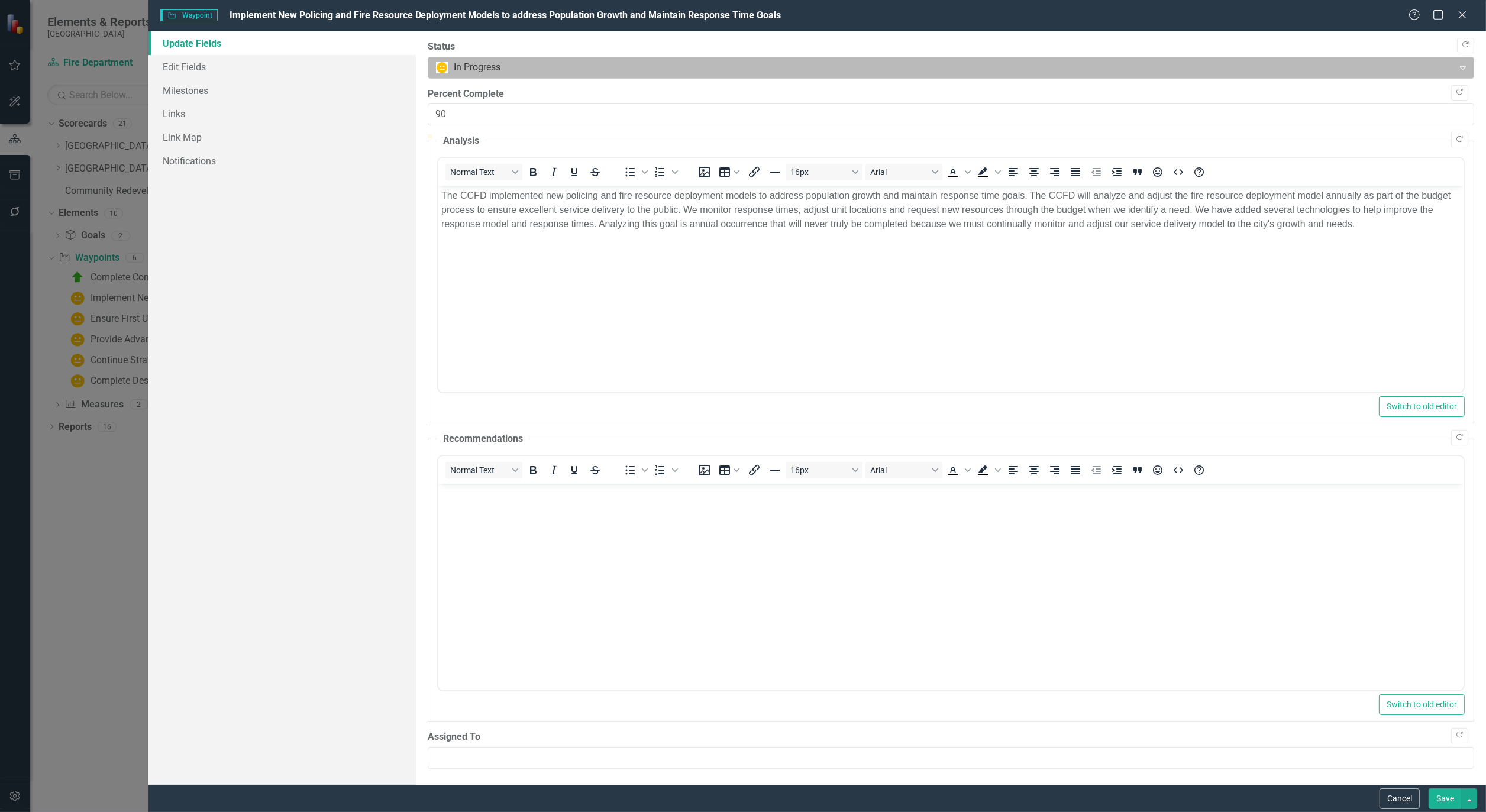
click at [569, 73] on div at bounding box center [941, 67] width 1010 height 16
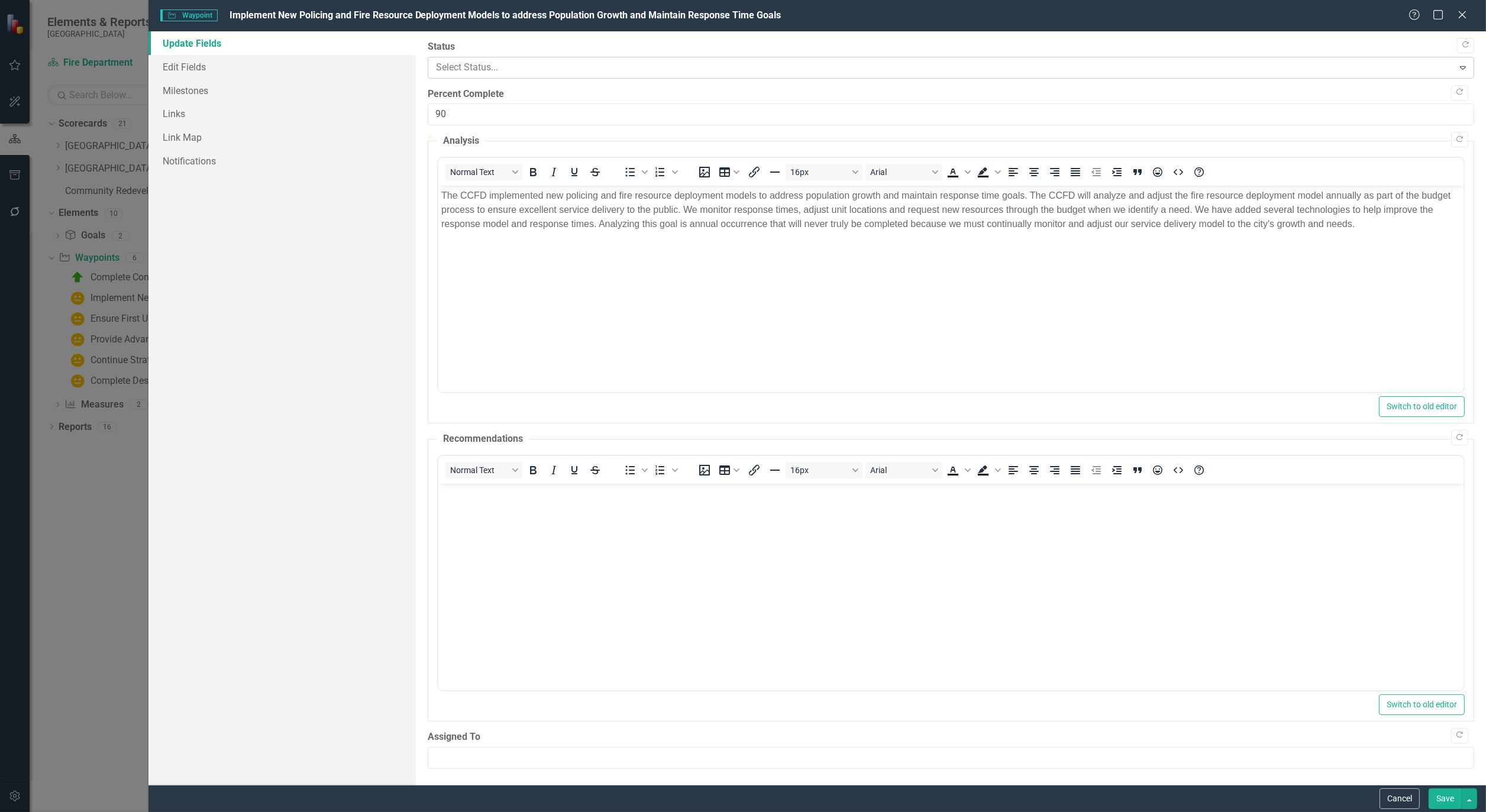
scroll to position [22, 0]
click at [1448, 795] on button "Save" at bounding box center [1446, 799] width 33 height 21
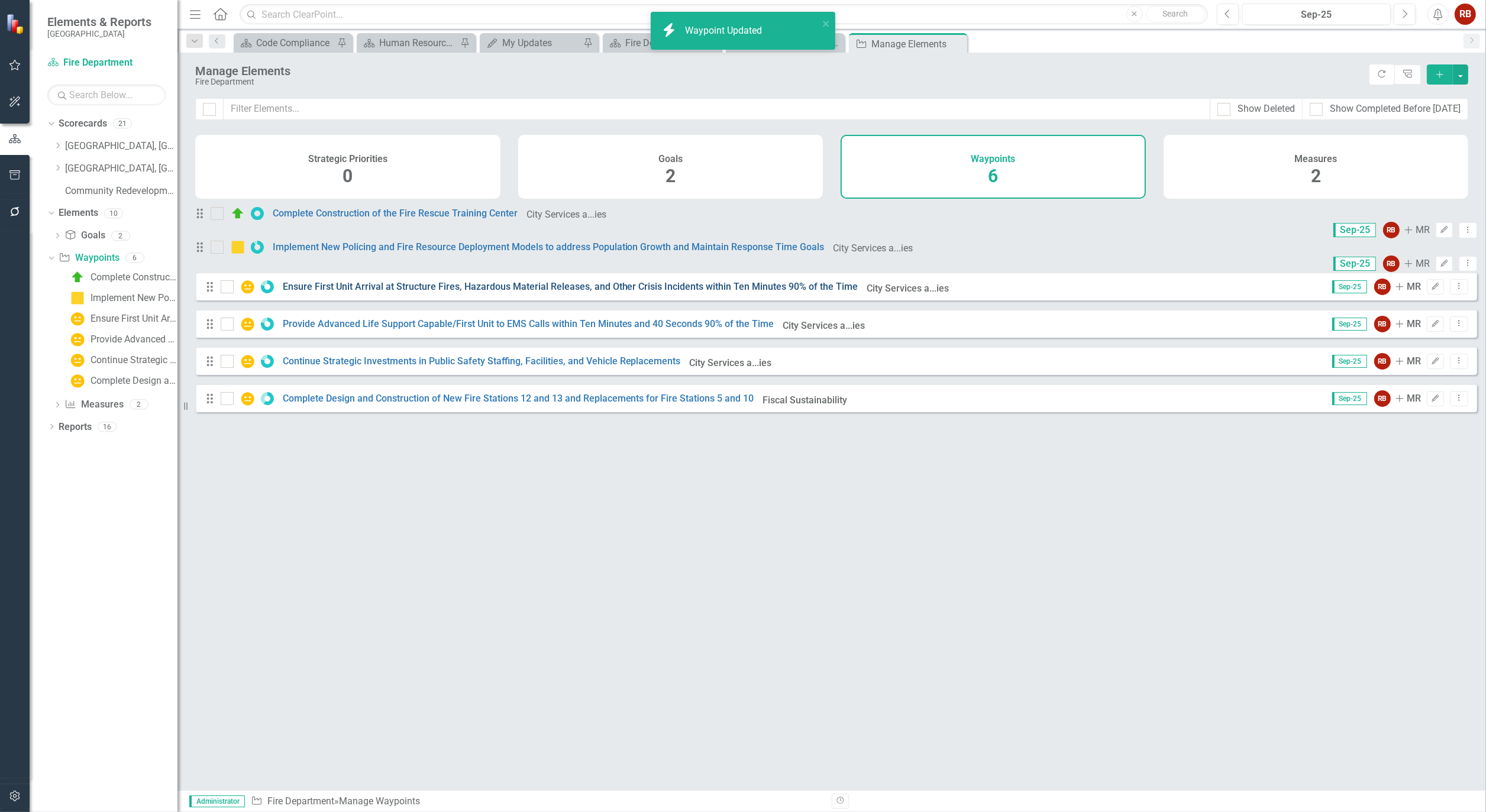
click at [340, 292] on link "Ensure First Unit Arrival at Structure Fires, Hazardous Material Releases, and …" at bounding box center [570, 287] width 576 height 11
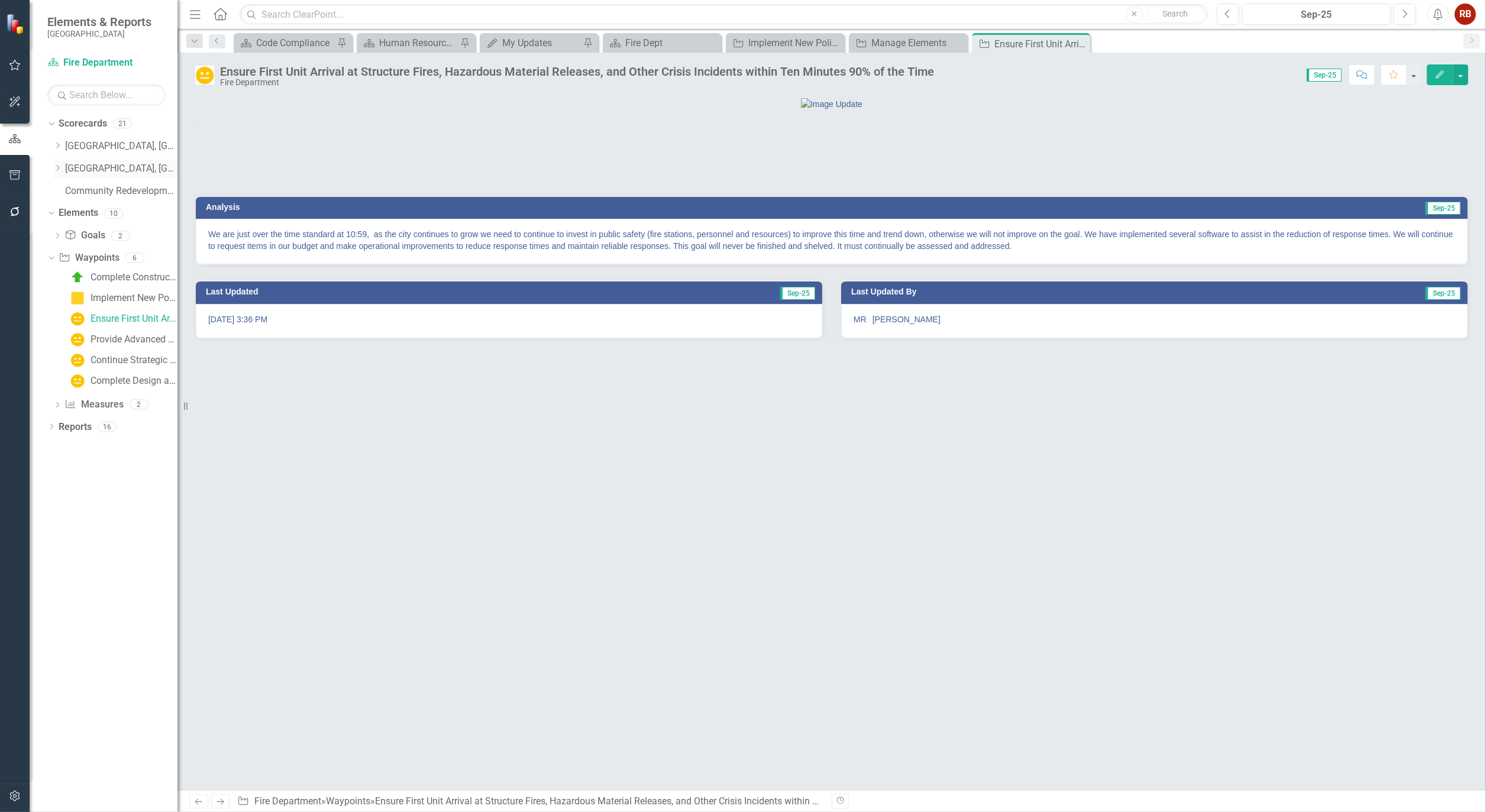
click at [80, 166] on link "[GEOGRAPHIC_DATA], [GEOGRAPHIC_DATA] Strategic Plan" at bounding box center [121, 169] width 112 height 14
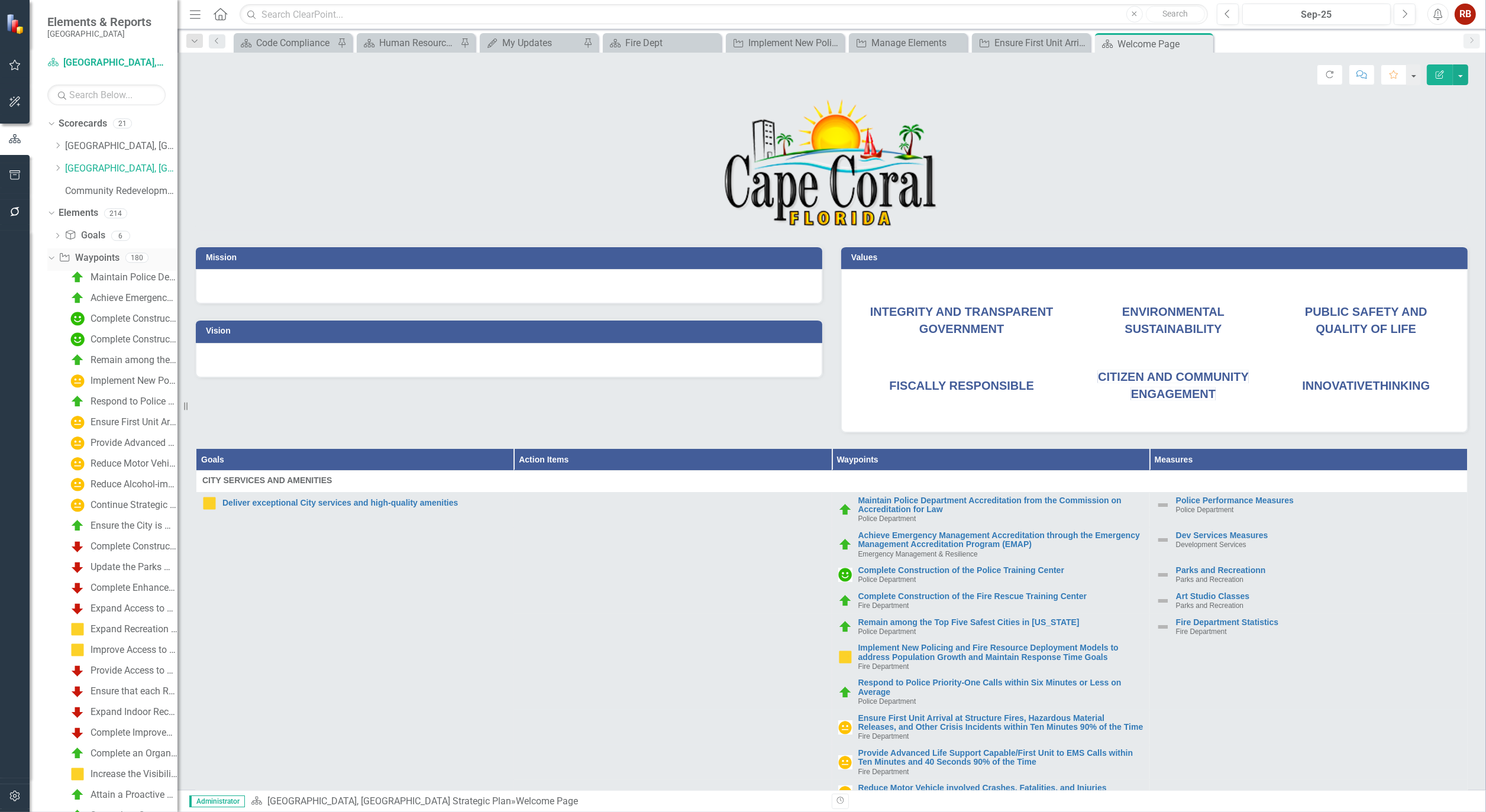
click at [101, 253] on link "Waypoint Waypoints" at bounding box center [89, 258] width 60 height 14
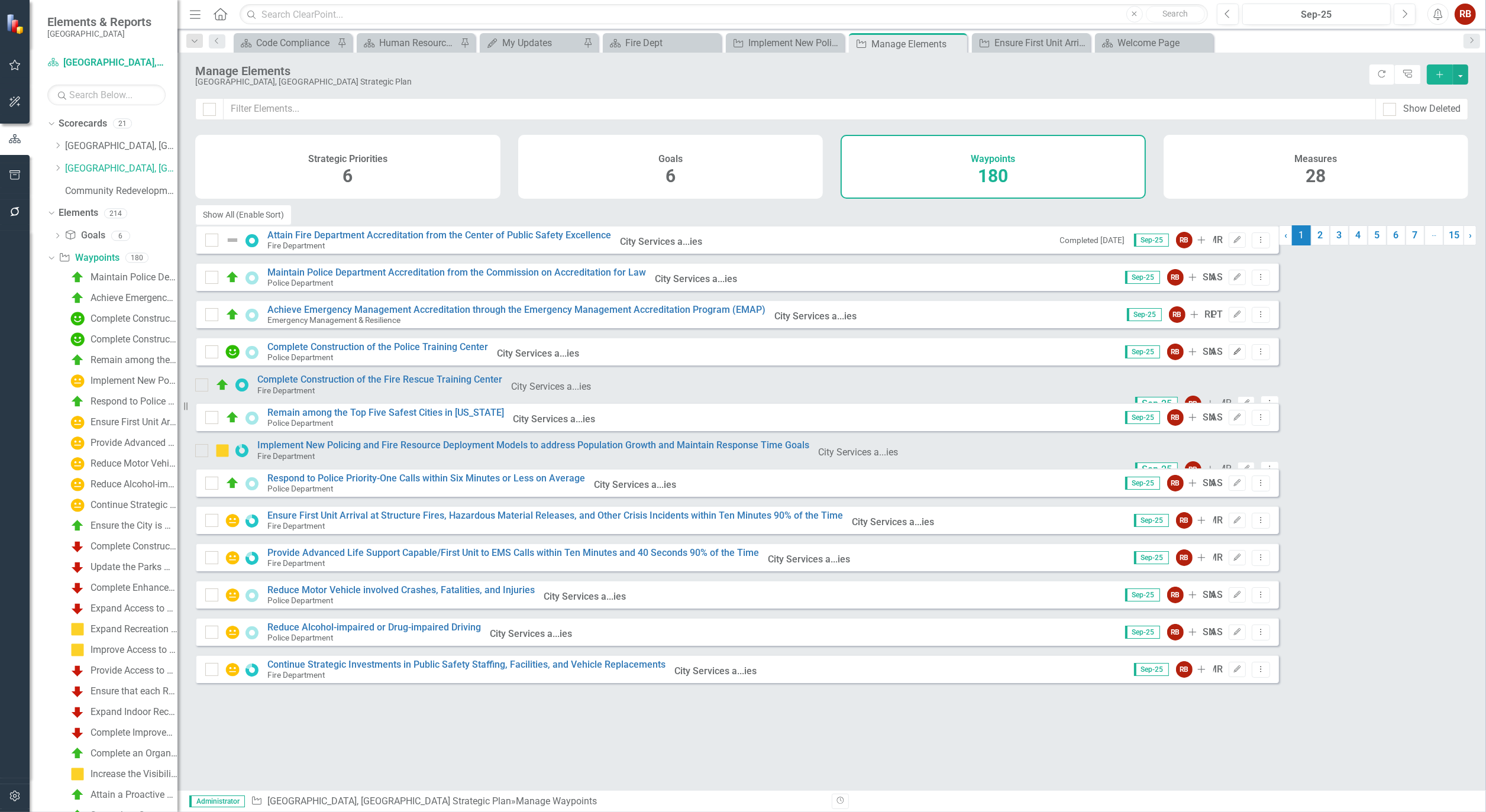
click at [1246, 344] on button "Edit" at bounding box center [1237, 352] width 17 height 15
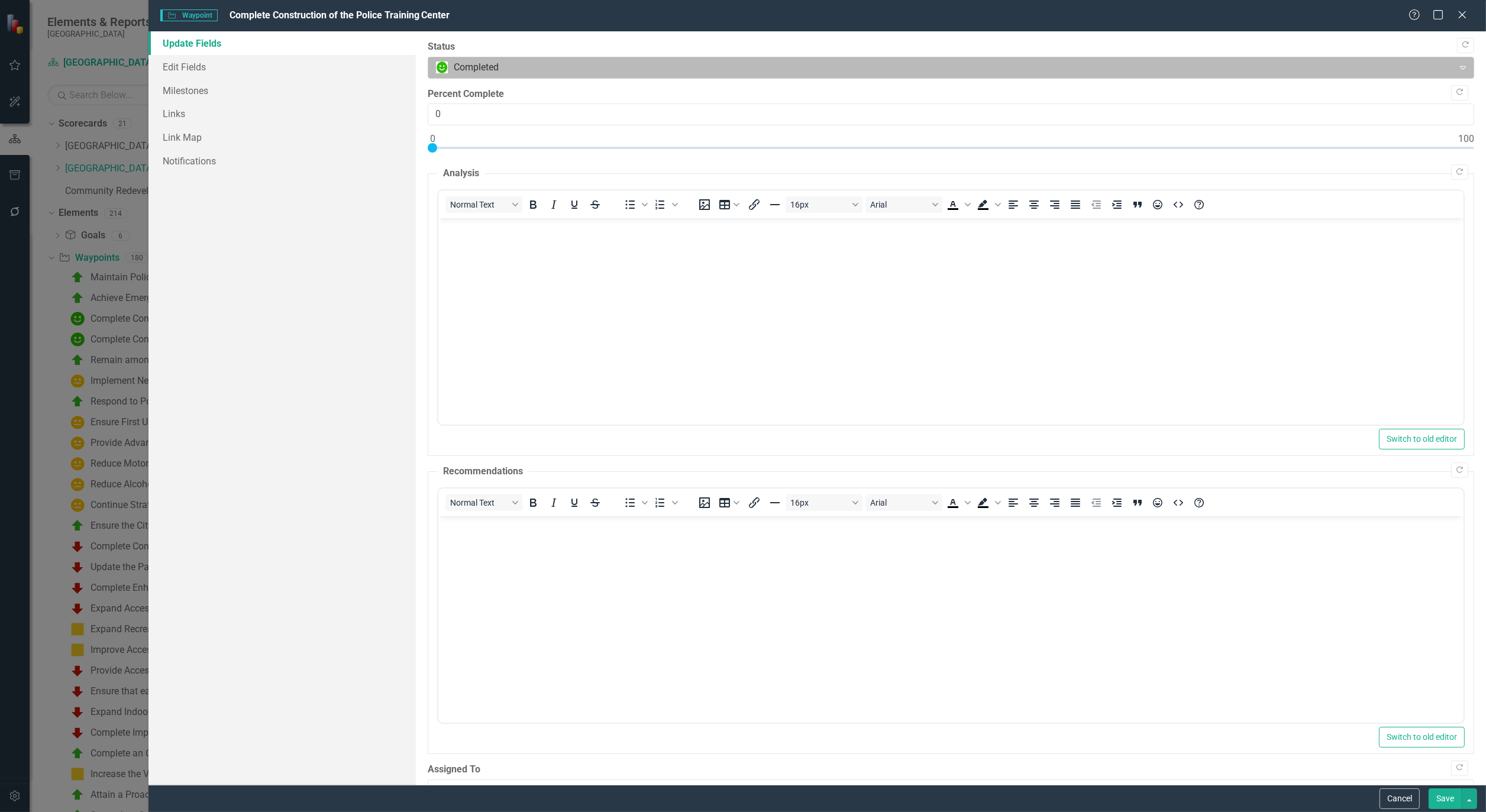
click at [525, 71] on div at bounding box center [941, 67] width 1010 height 16
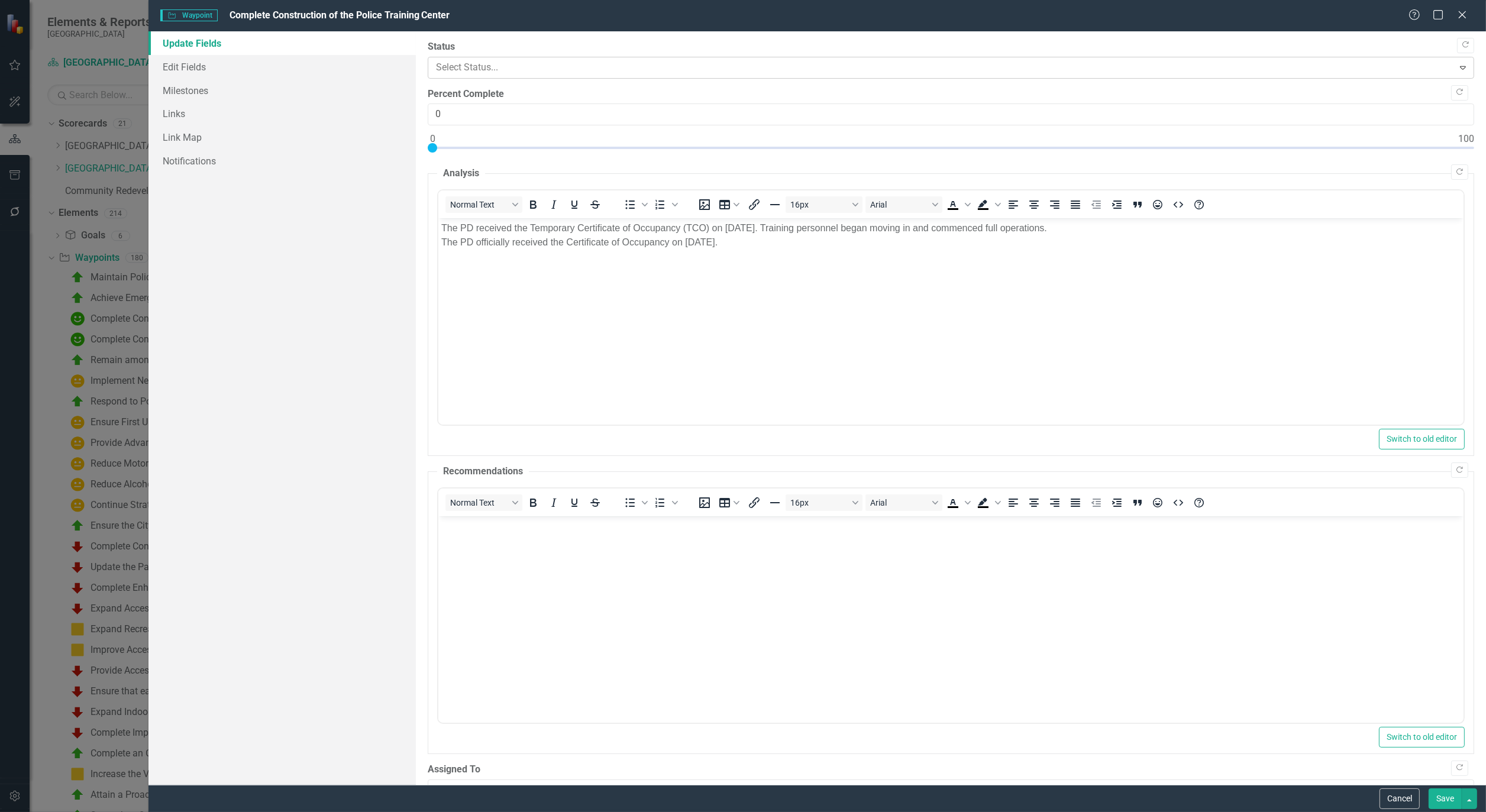
scroll to position [20, 0]
click at [1450, 798] on button "Save" at bounding box center [1446, 799] width 33 height 21
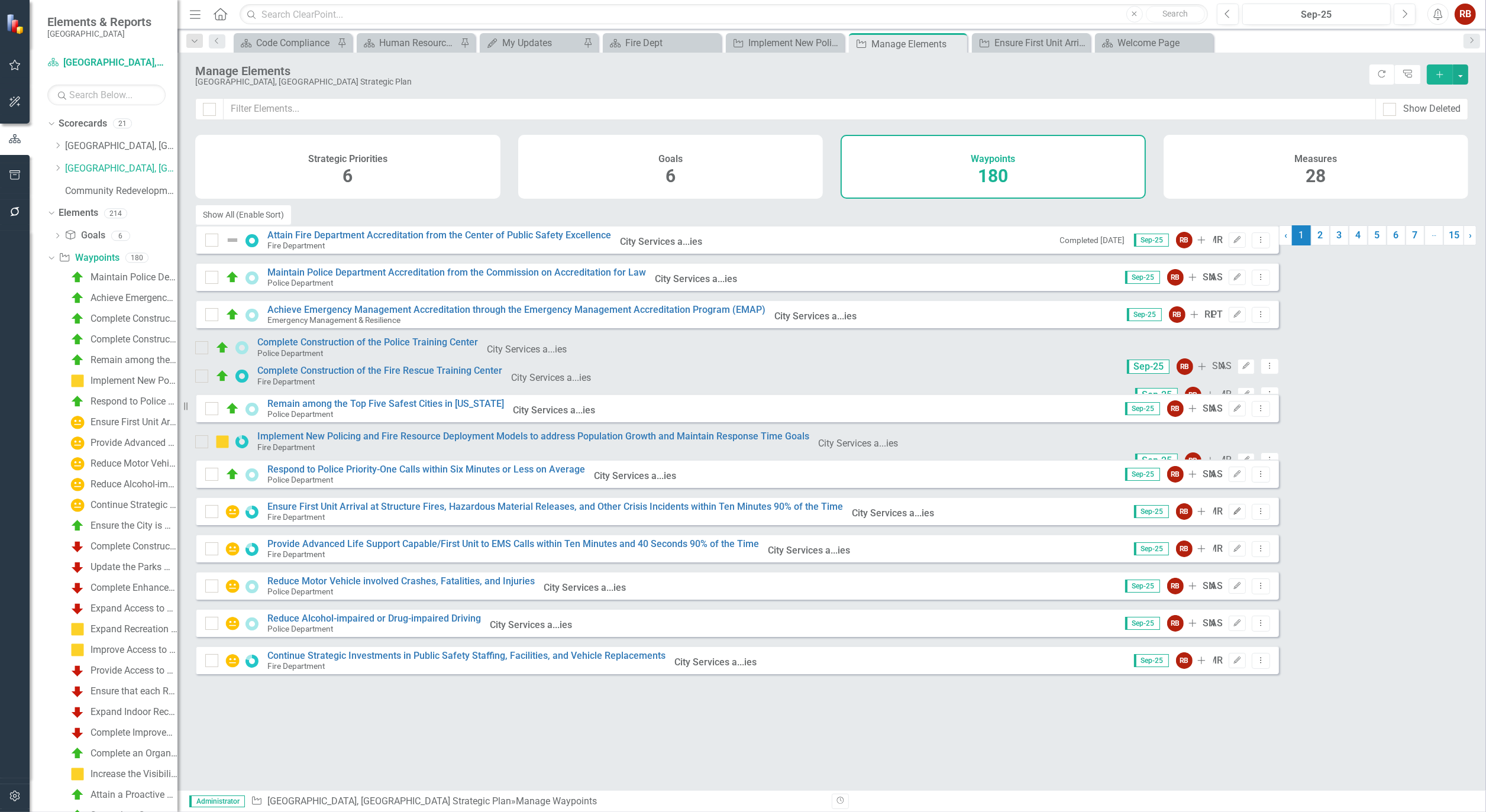
click at [1246, 520] on button "Edit" at bounding box center [1237, 511] width 17 height 15
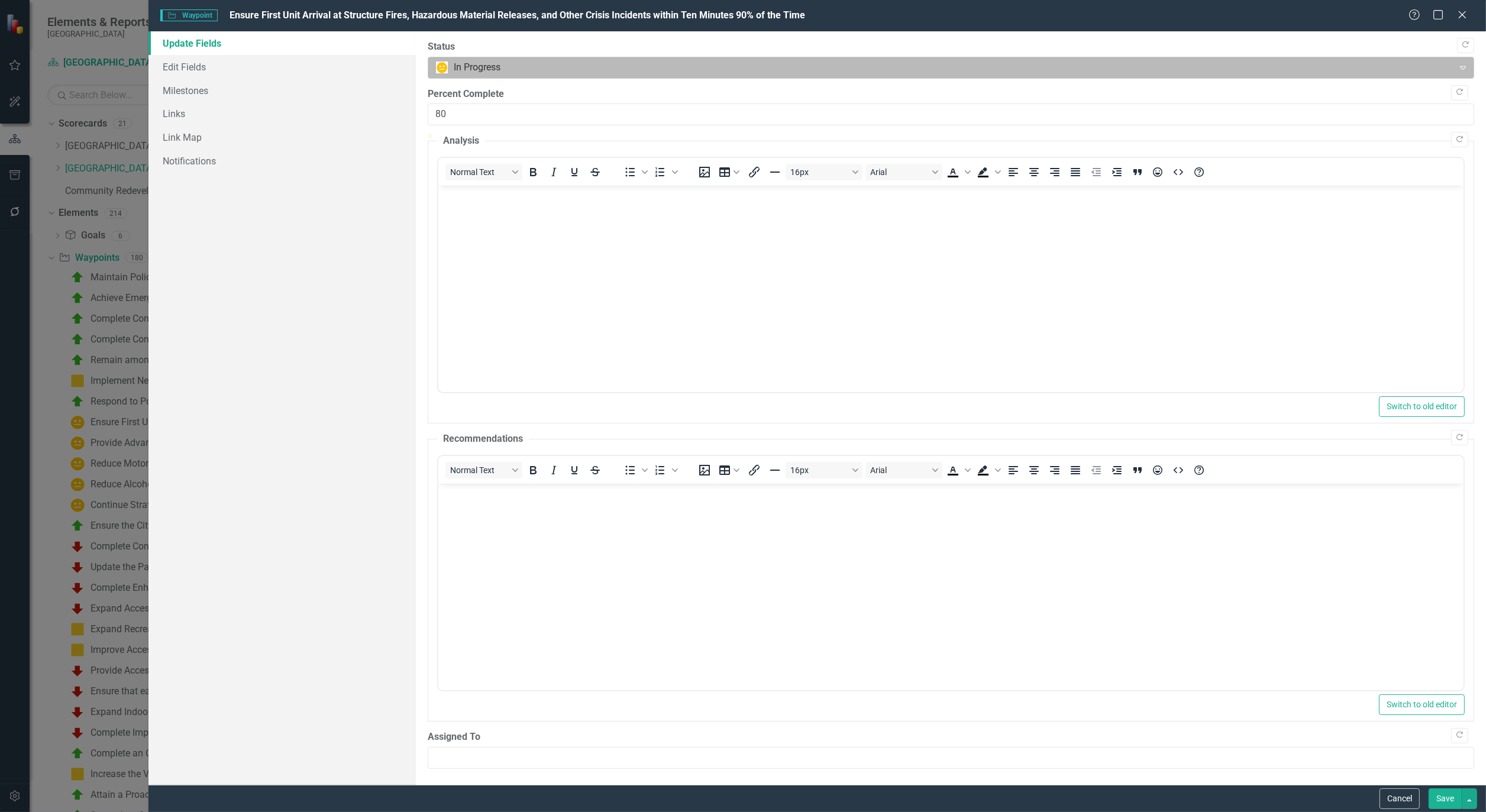
click at [493, 70] on div at bounding box center [941, 67] width 1010 height 16
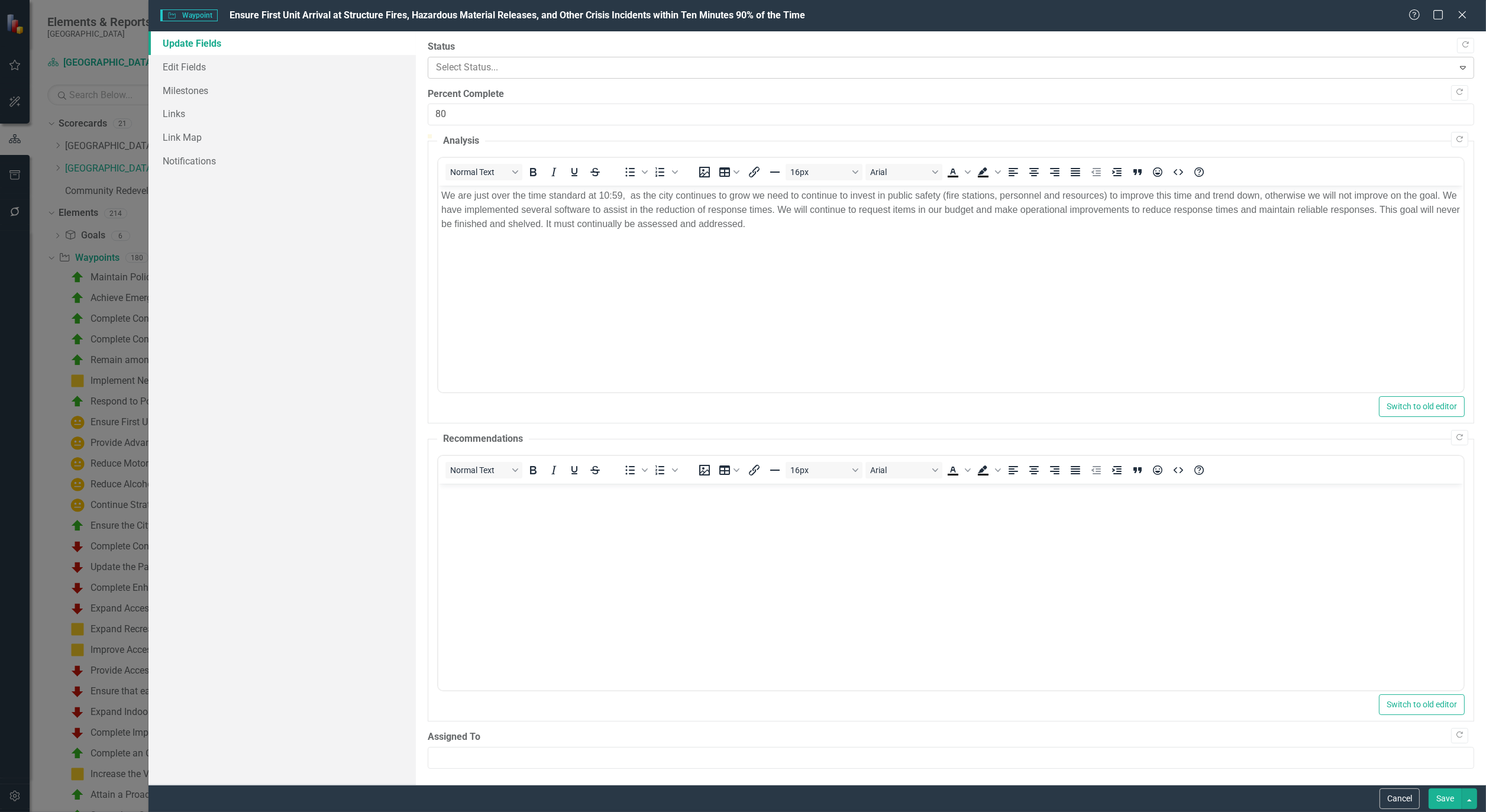
scroll to position [22, 0]
click at [1450, 800] on button "Save" at bounding box center [1446, 799] width 33 height 21
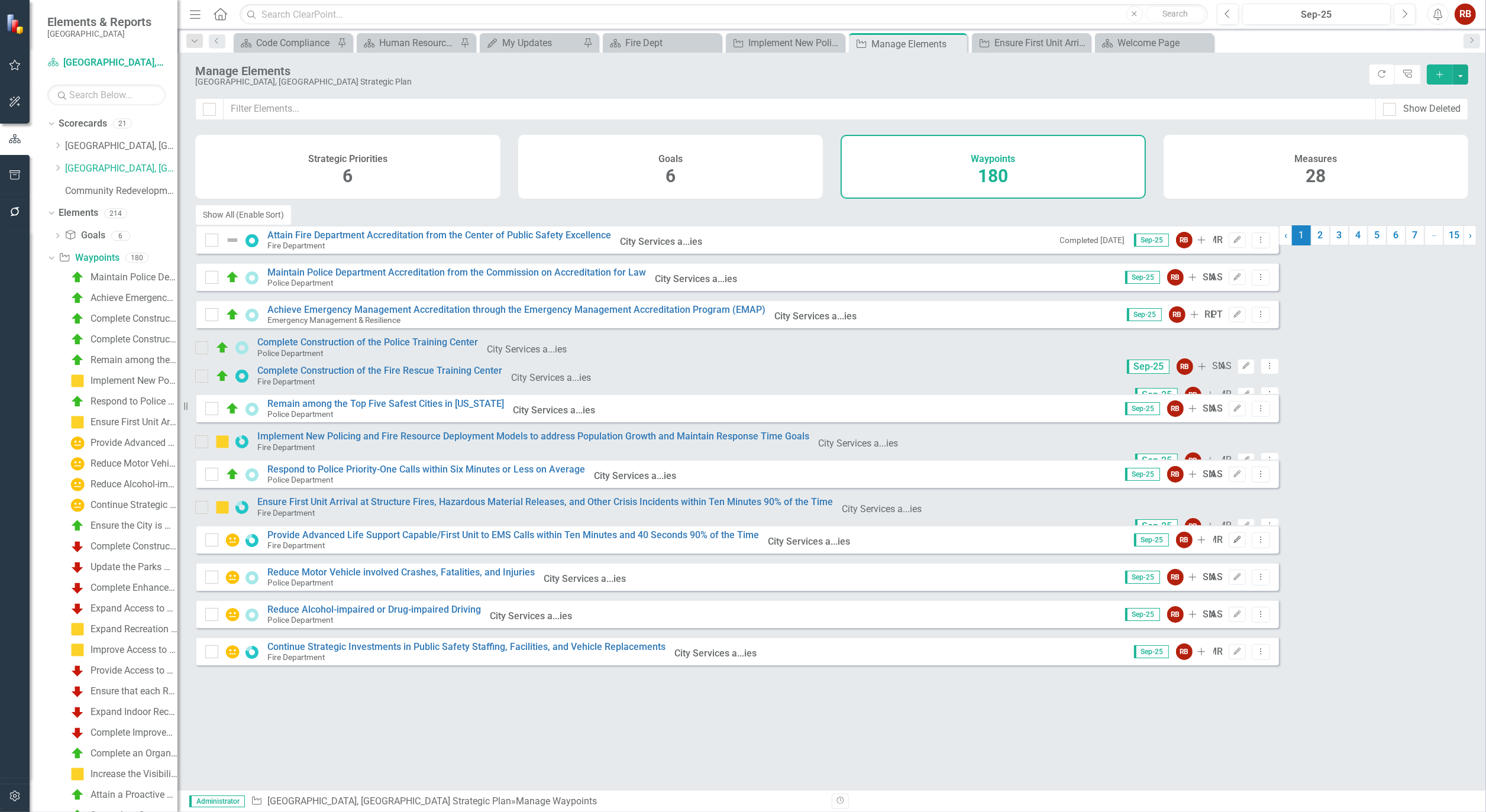
click at [1242, 544] on icon "Edit" at bounding box center [1237, 540] width 9 height 7
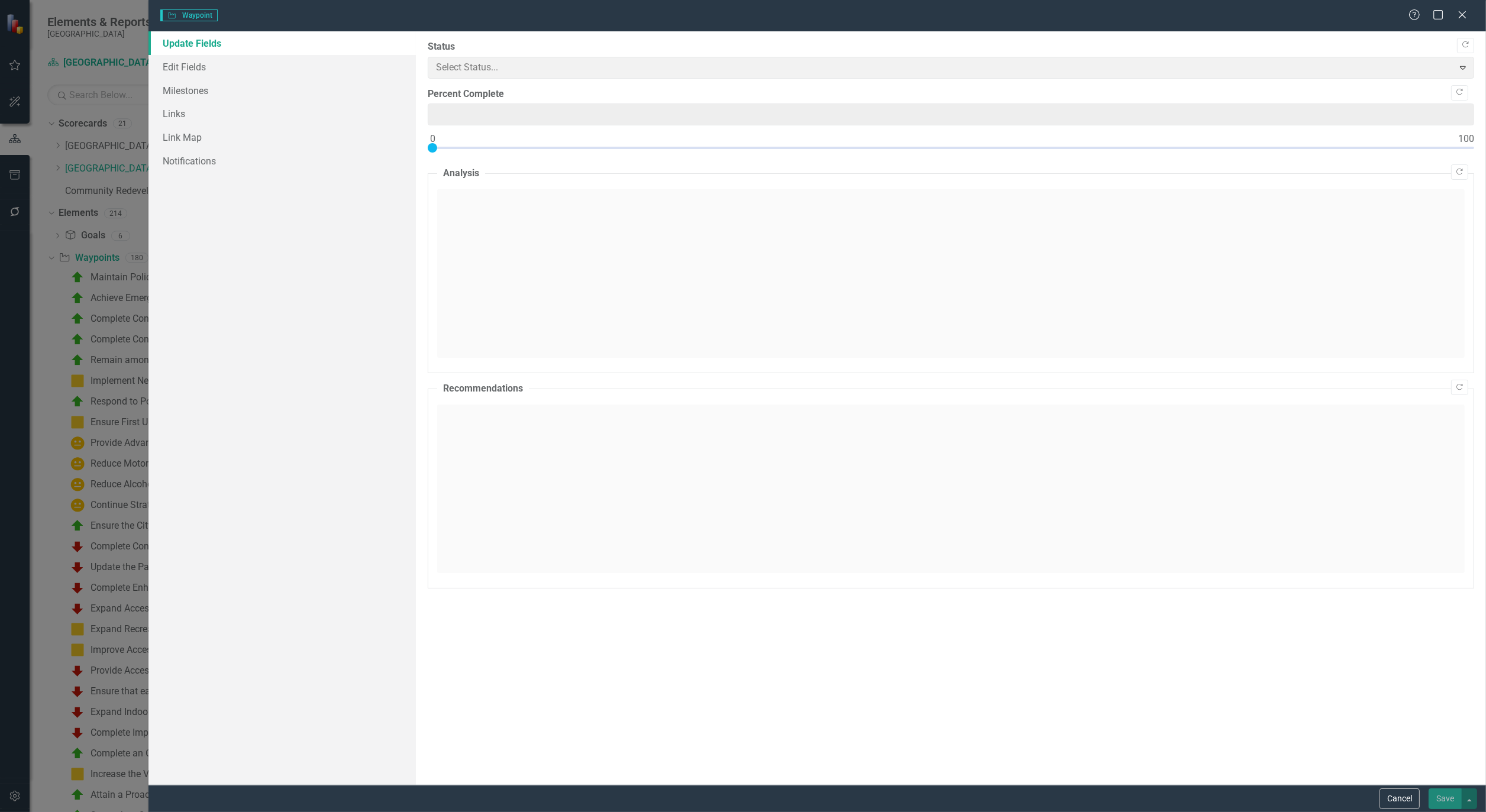
type input "80"
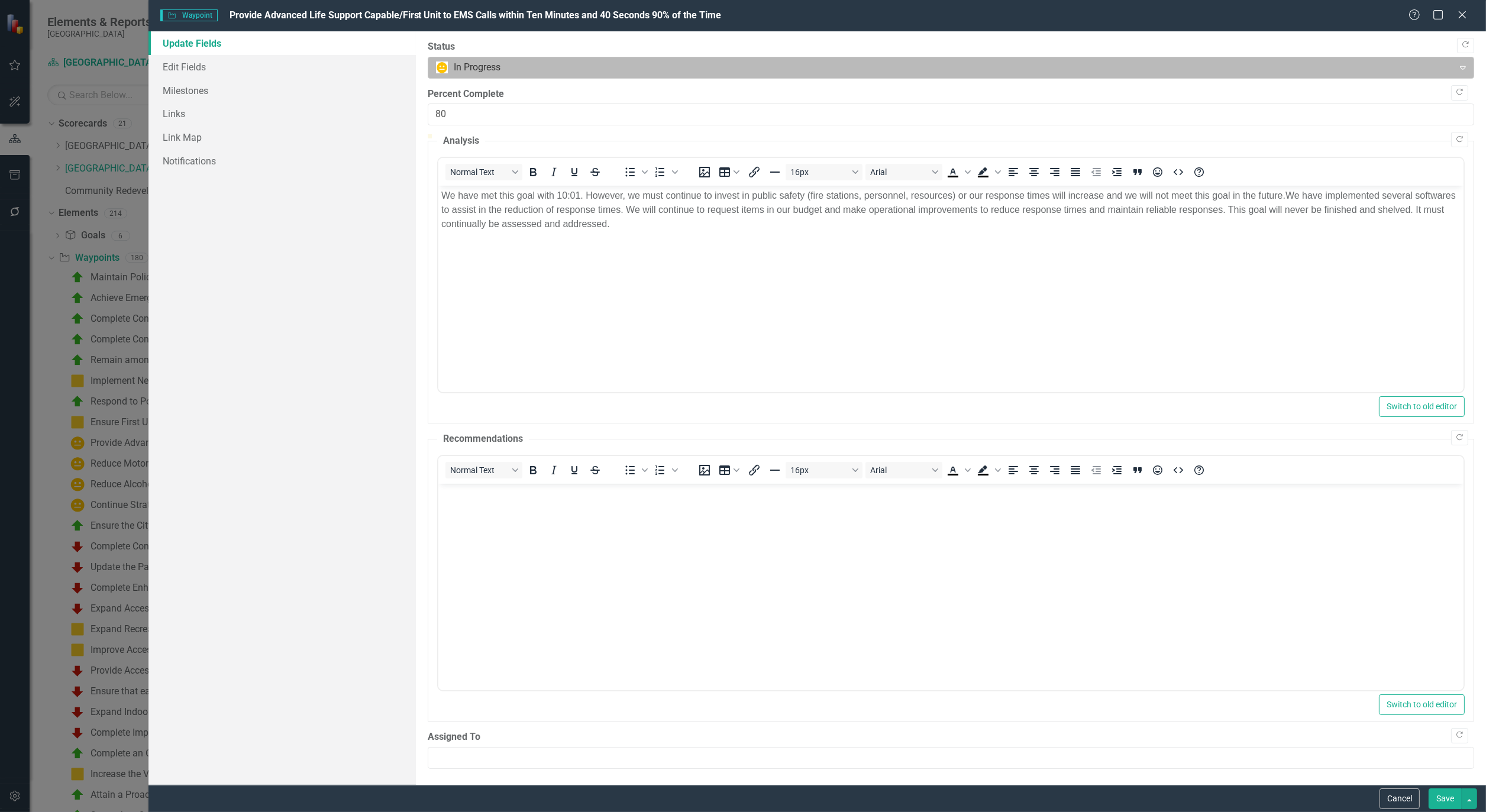
scroll to position [0, 0]
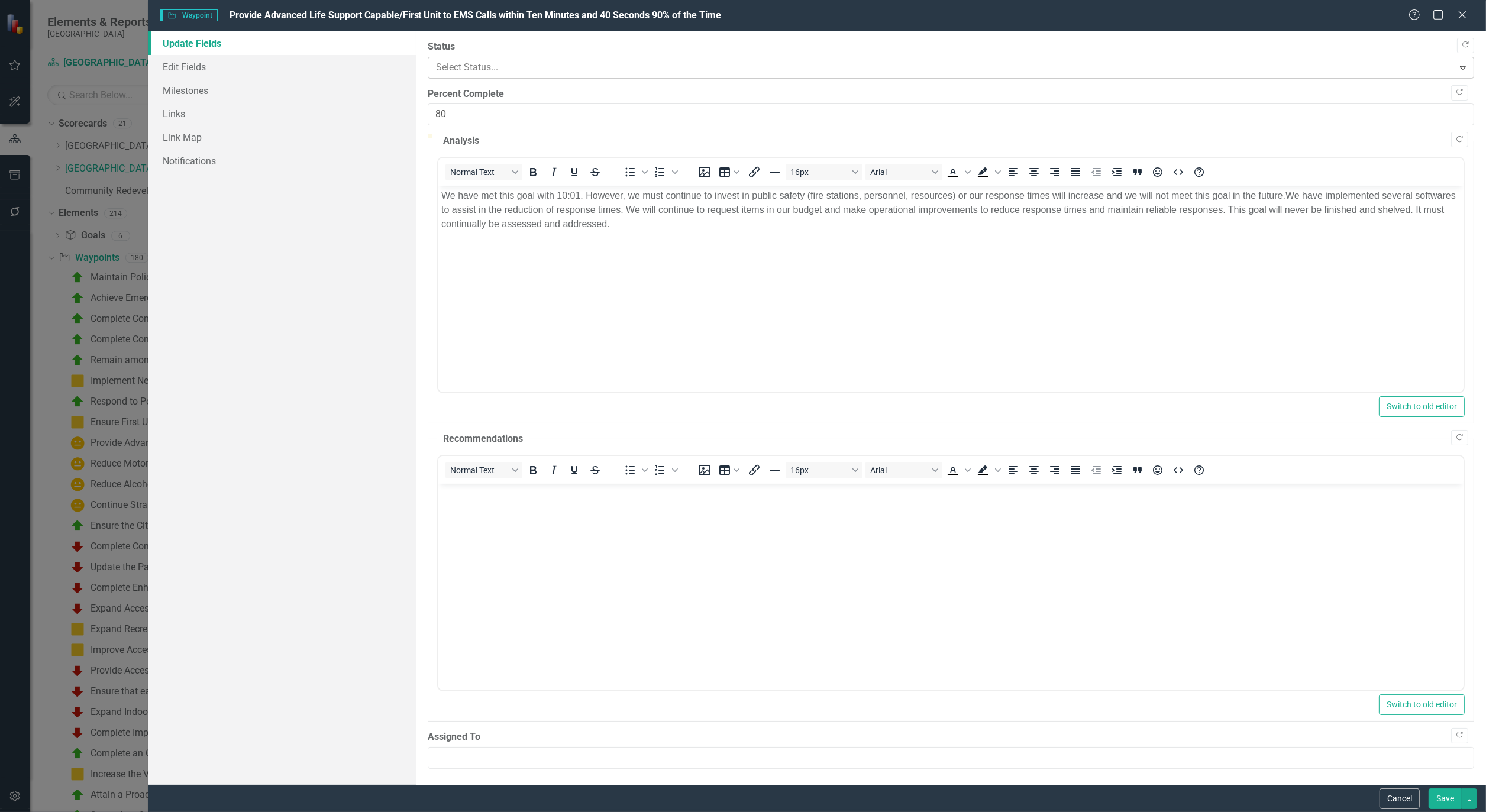
click at [567, 73] on div at bounding box center [941, 67] width 1010 height 16
click at [1440, 800] on button "Save" at bounding box center [1446, 799] width 33 height 21
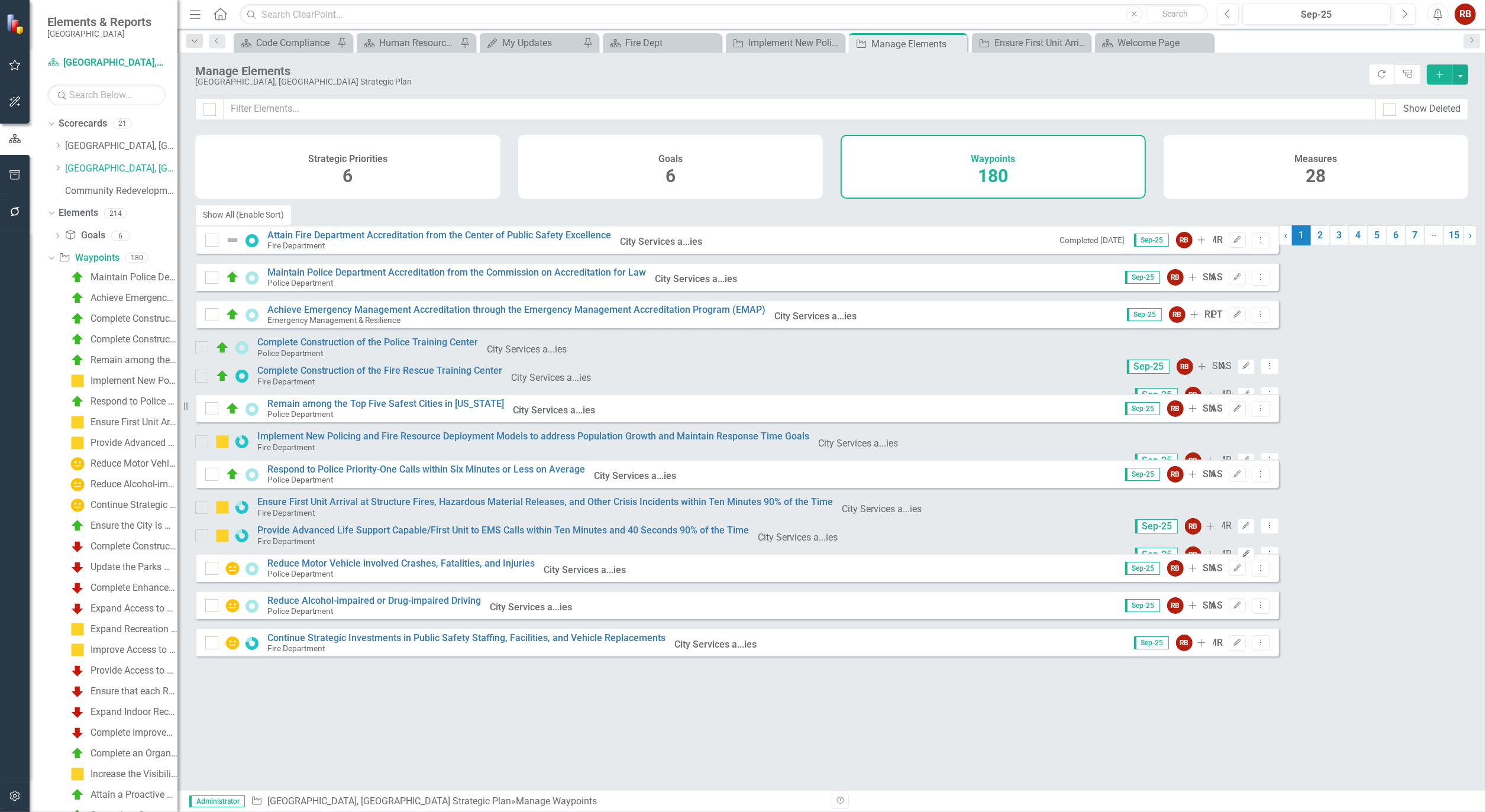
click at [1251, 558] on icon "Edit" at bounding box center [1246, 554] width 9 height 7
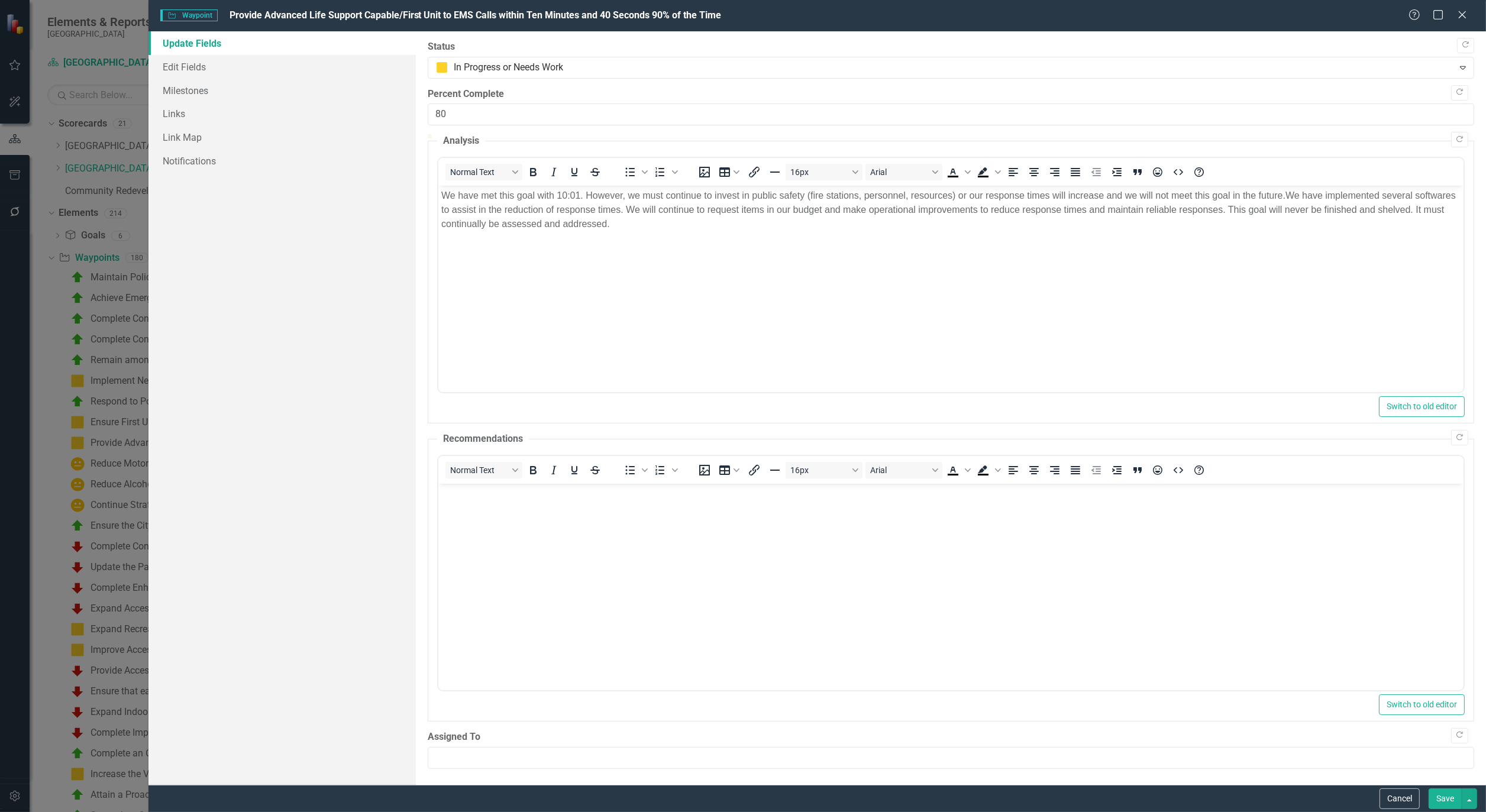
scroll to position [0, 0]
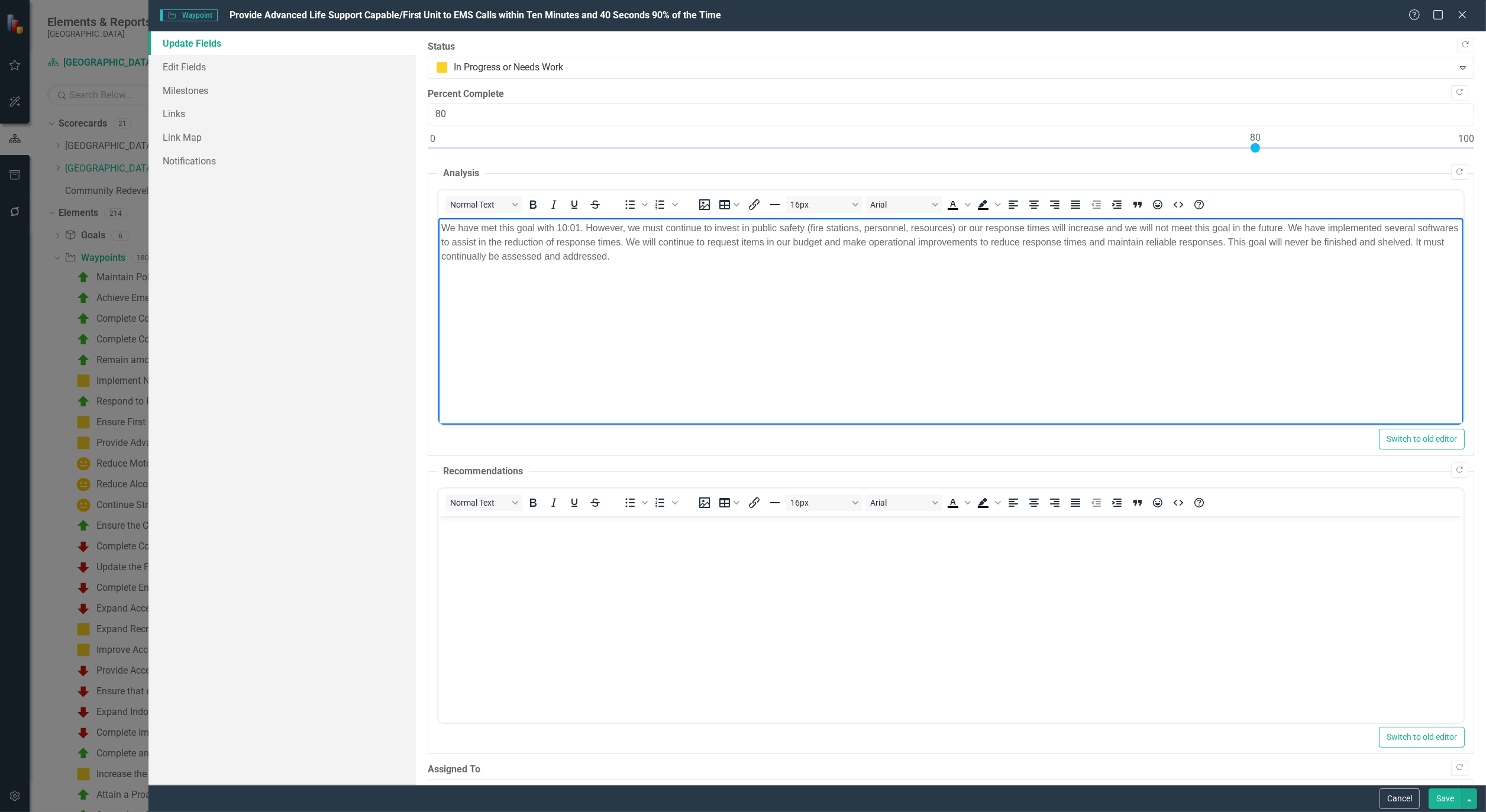
click at [455, 242] on p "We have met this goal with 10:01. However, we must continue to invest in public…" at bounding box center [951, 242] width 1020 height 42
click at [1435, 796] on button "Save" at bounding box center [1446, 799] width 33 height 21
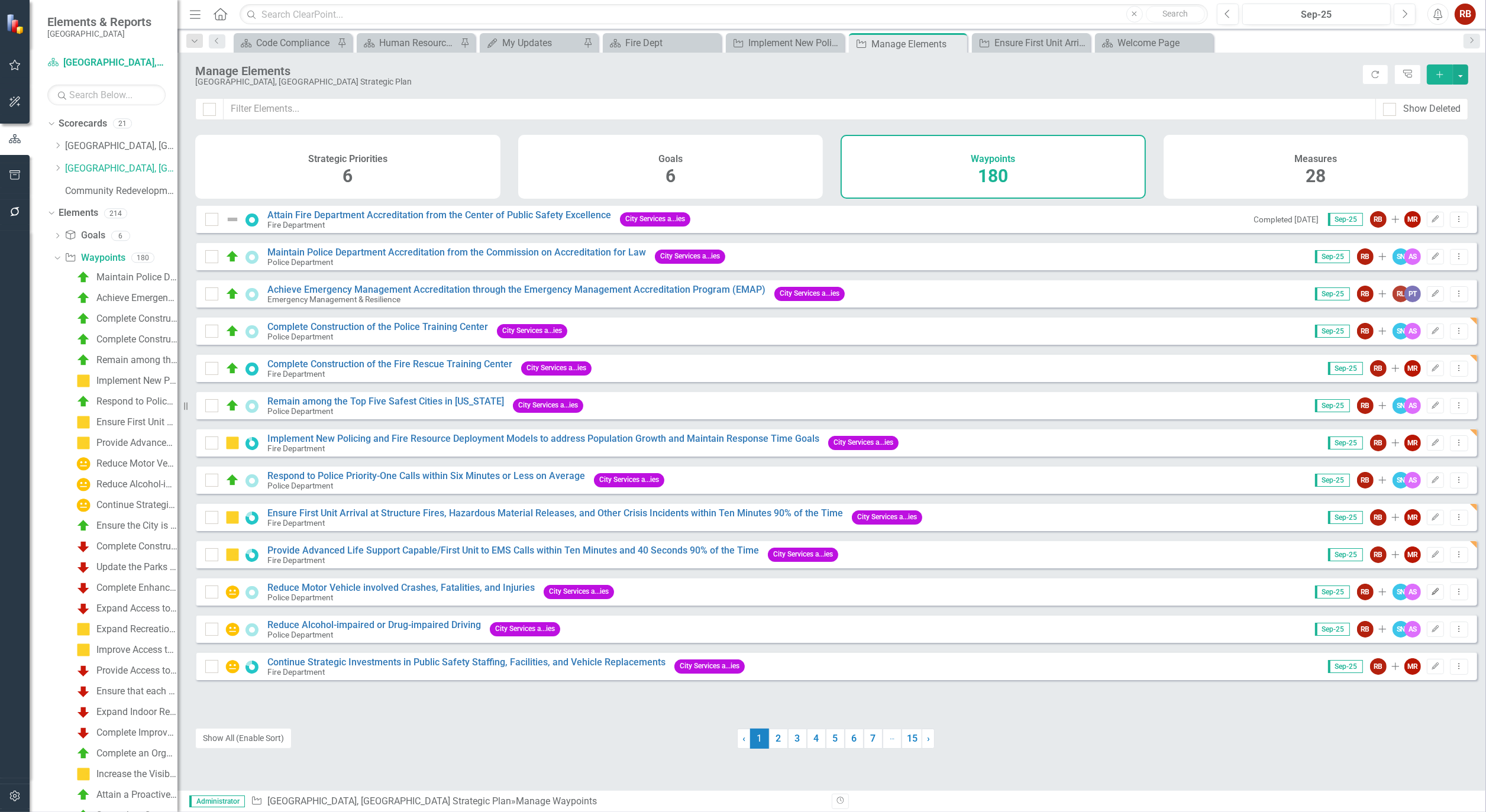
click at [1433, 595] on icon "button" at bounding box center [1436, 592] width 7 height 7
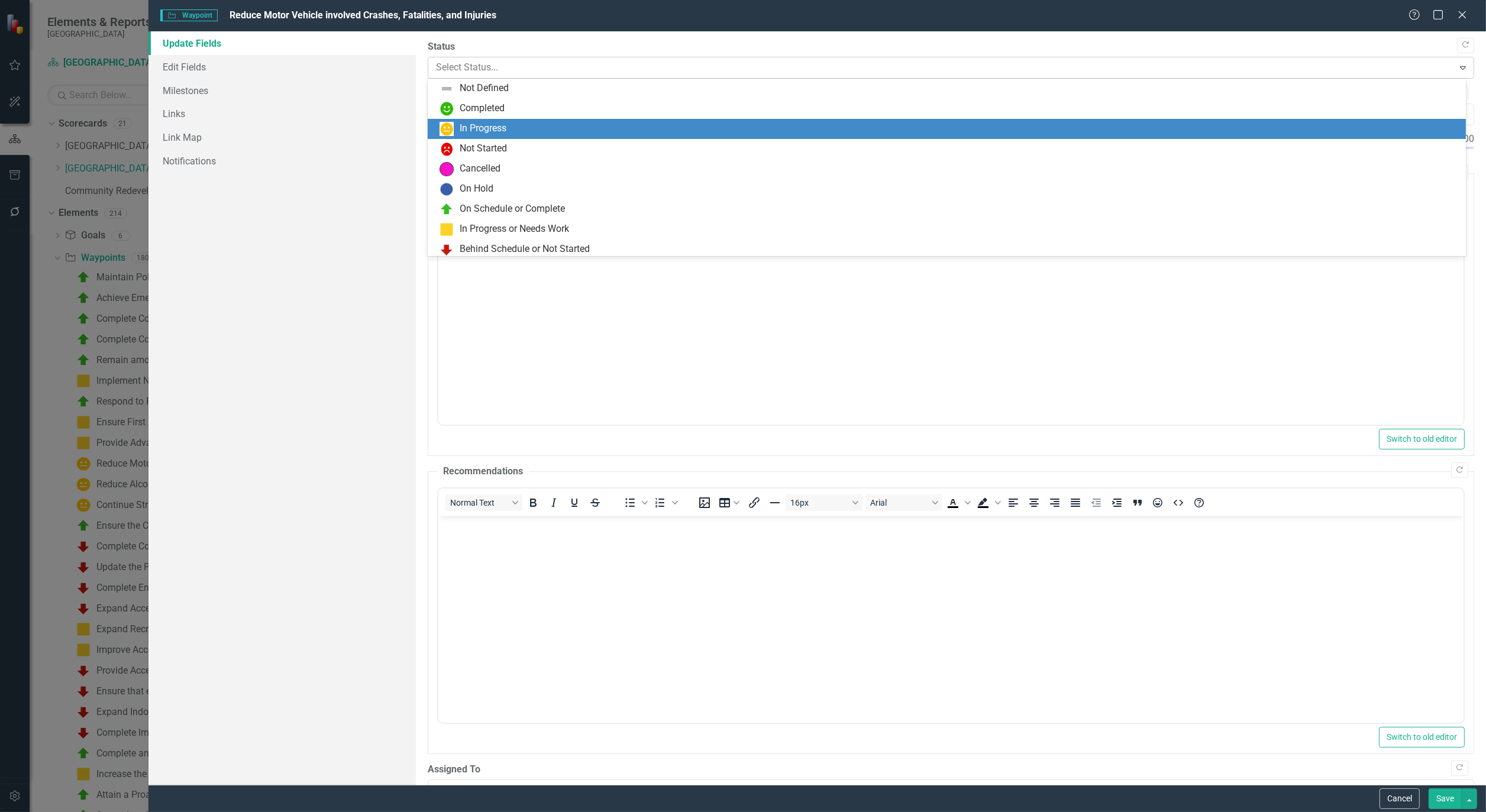
click at [537, 65] on div at bounding box center [941, 67] width 1010 height 16
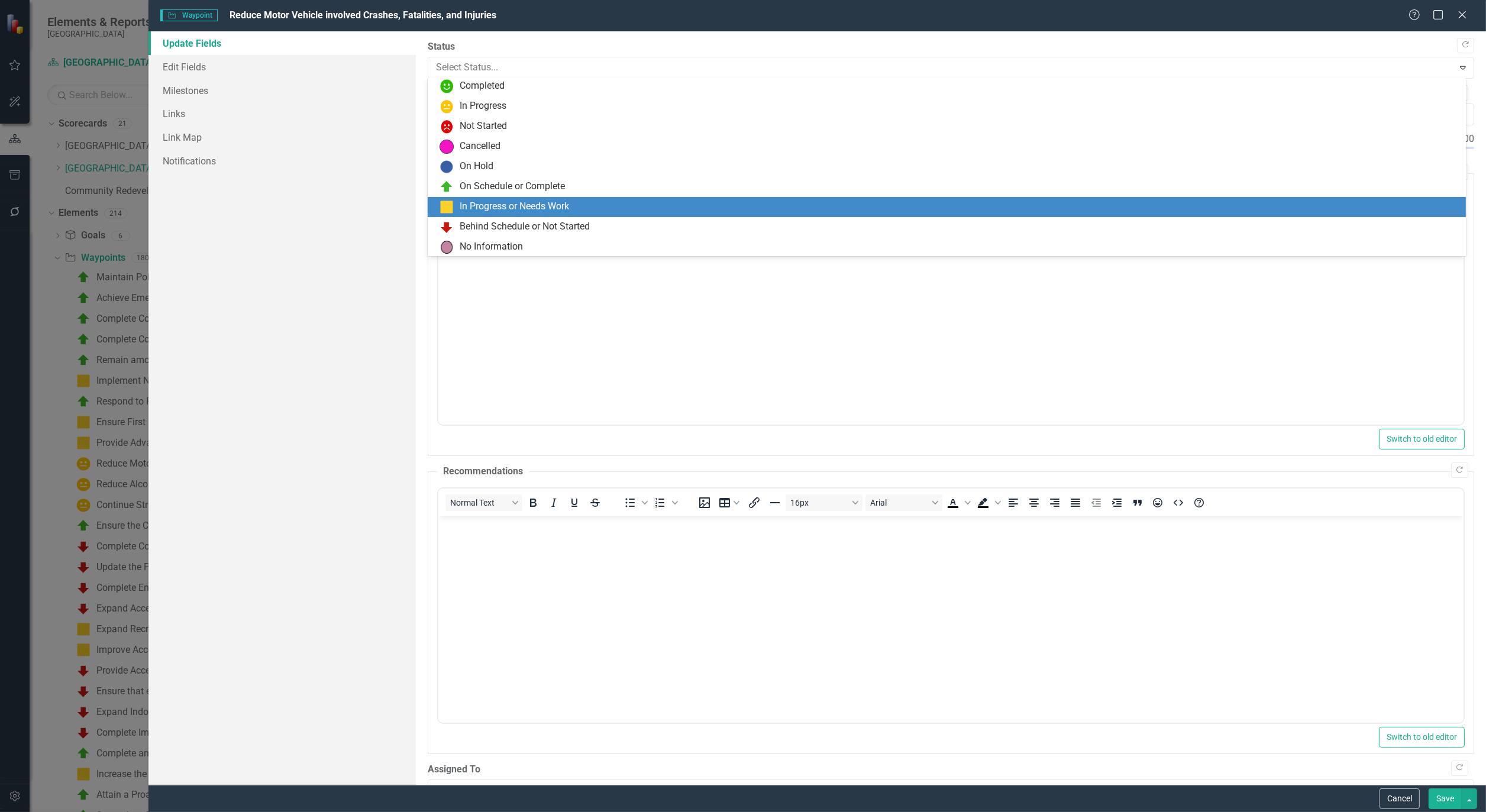
click at [493, 201] on div "In Progress or Needs Work" at bounding box center [514, 207] width 110 height 14
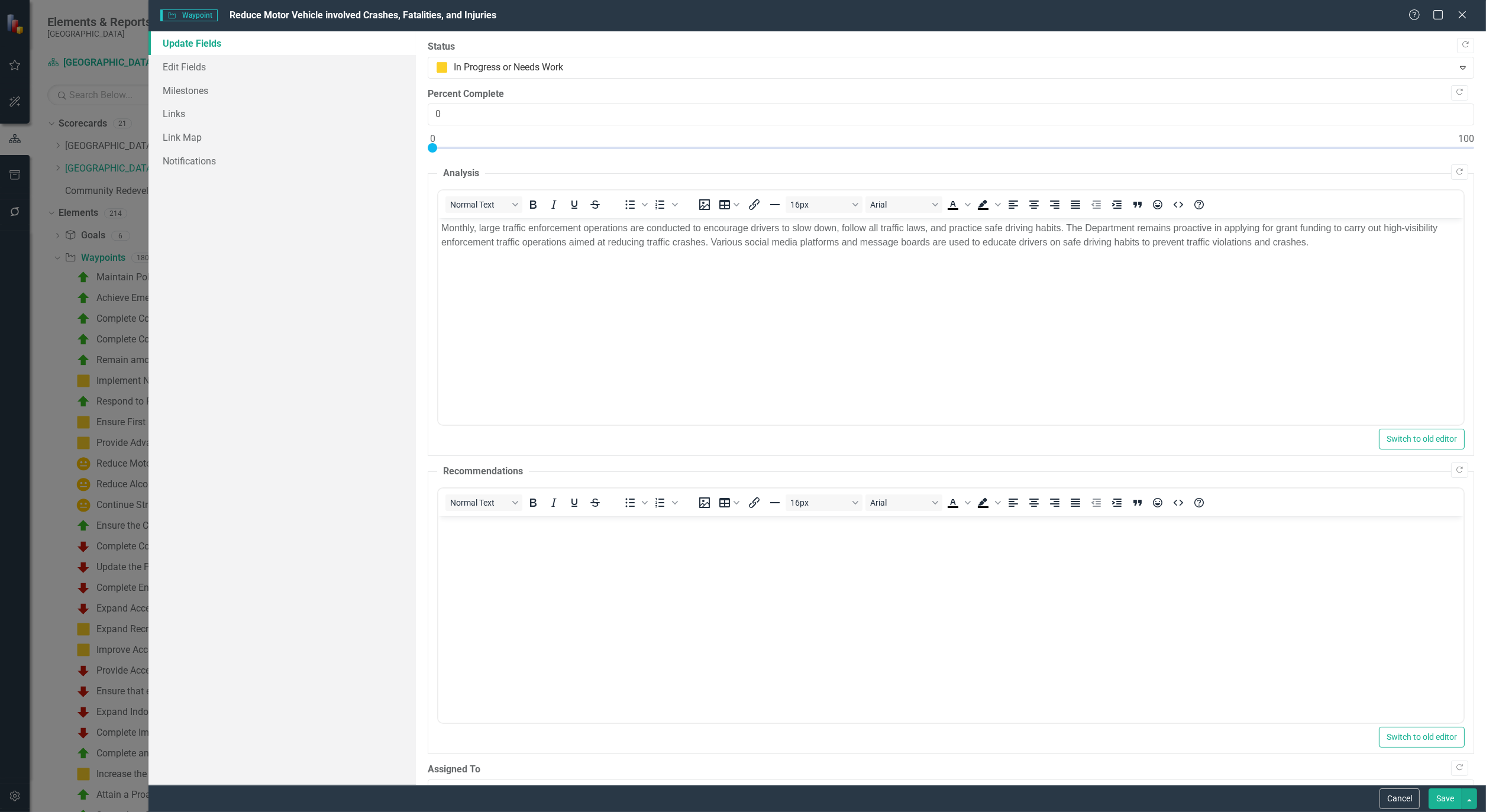
click at [1438, 793] on button "Save" at bounding box center [1446, 799] width 33 height 21
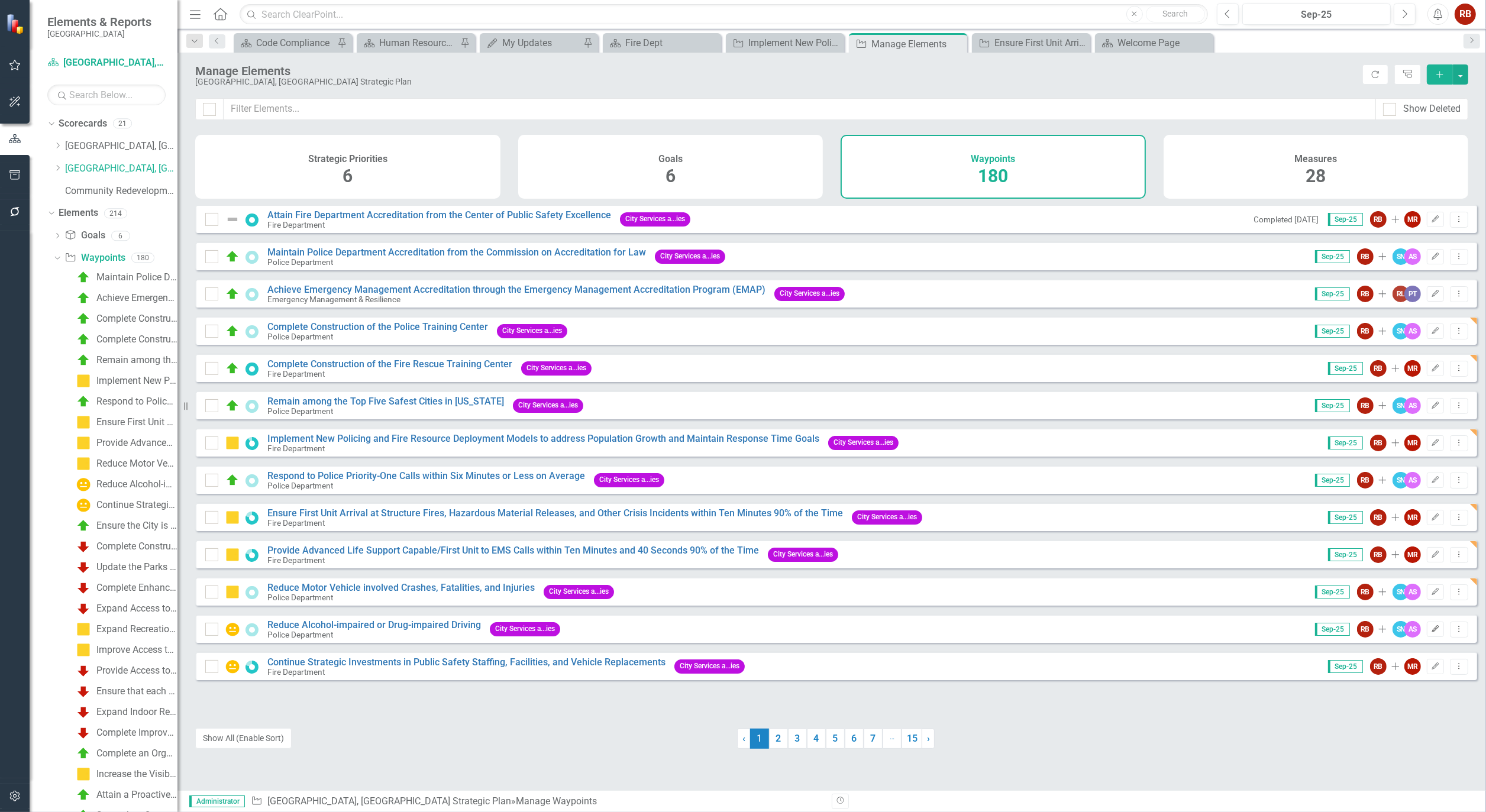
click at [1431, 633] on icon "Edit" at bounding box center [1435, 629] width 9 height 7
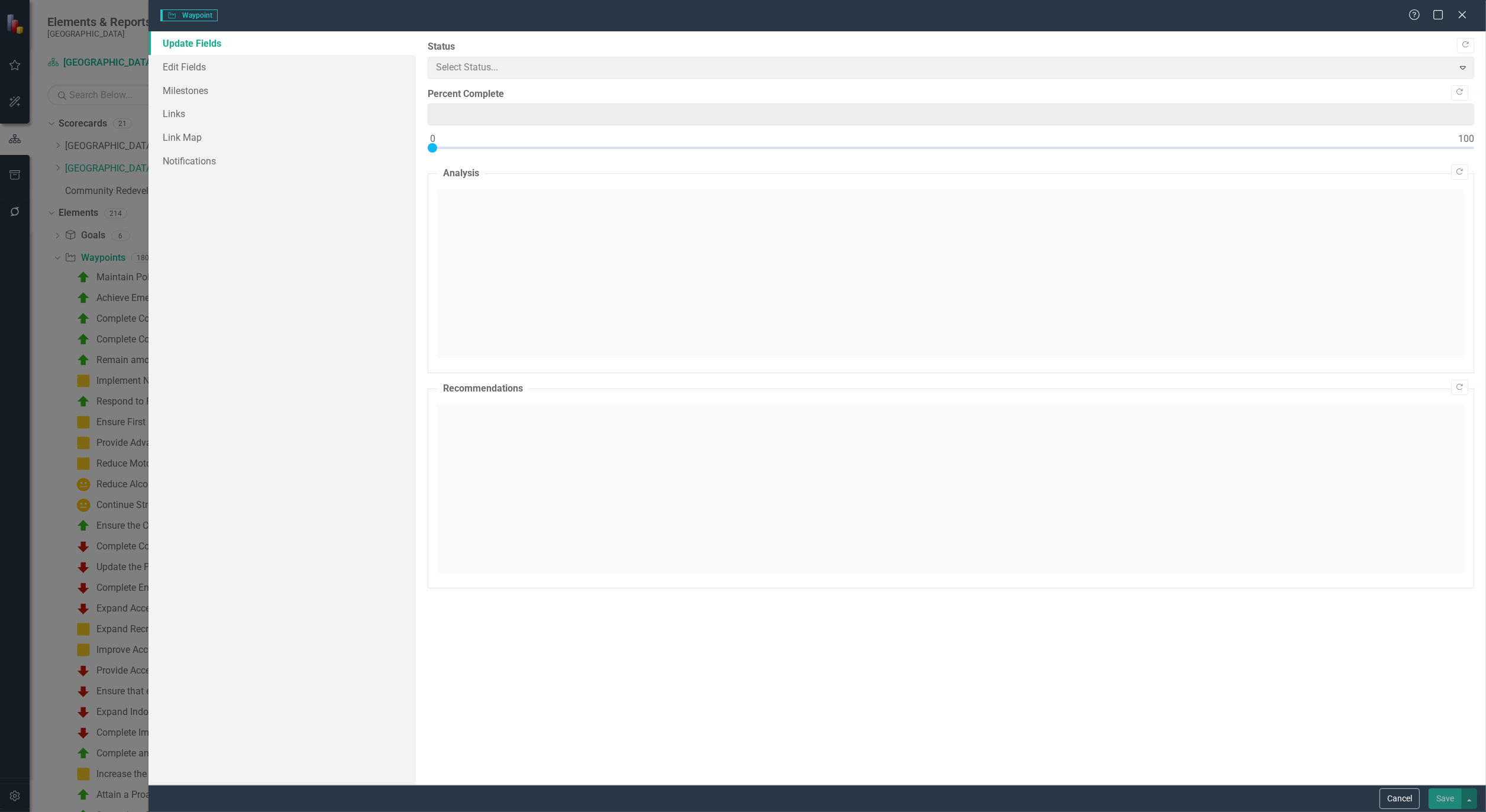
type input "0"
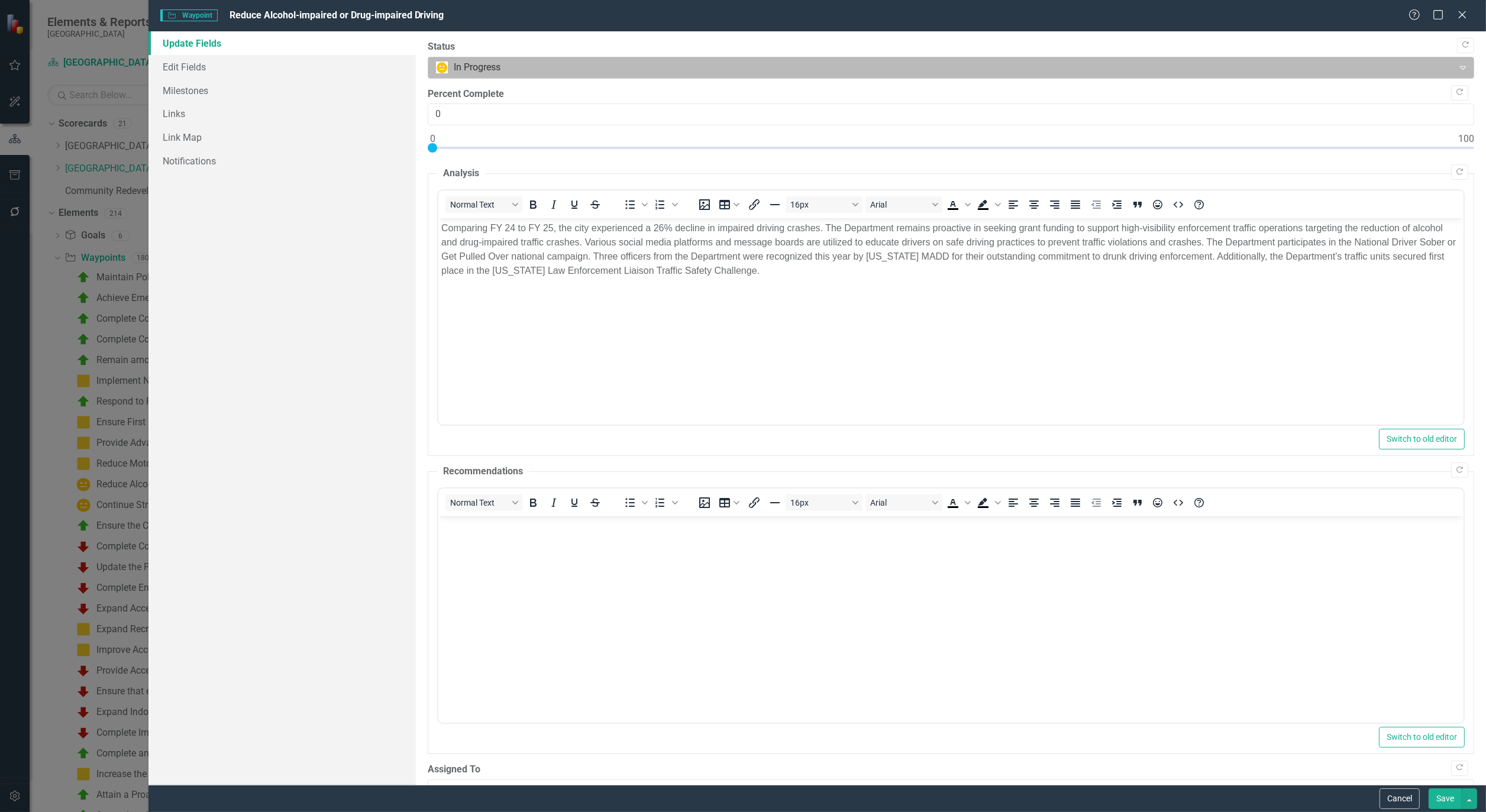
click at [480, 62] on div at bounding box center [941, 67] width 1010 height 16
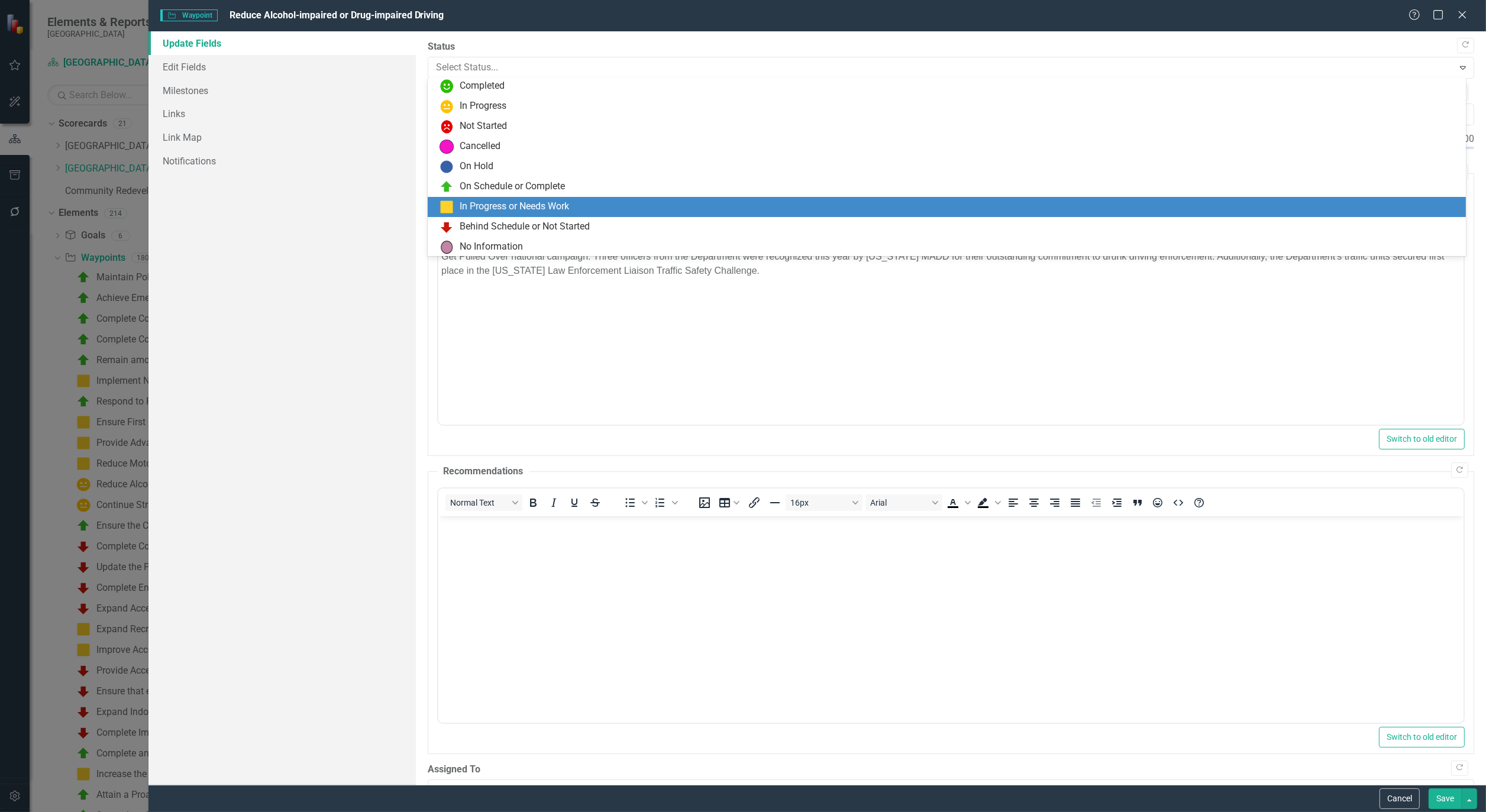
click at [507, 205] on div "In Progress or Needs Work" at bounding box center [514, 207] width 110 height 14
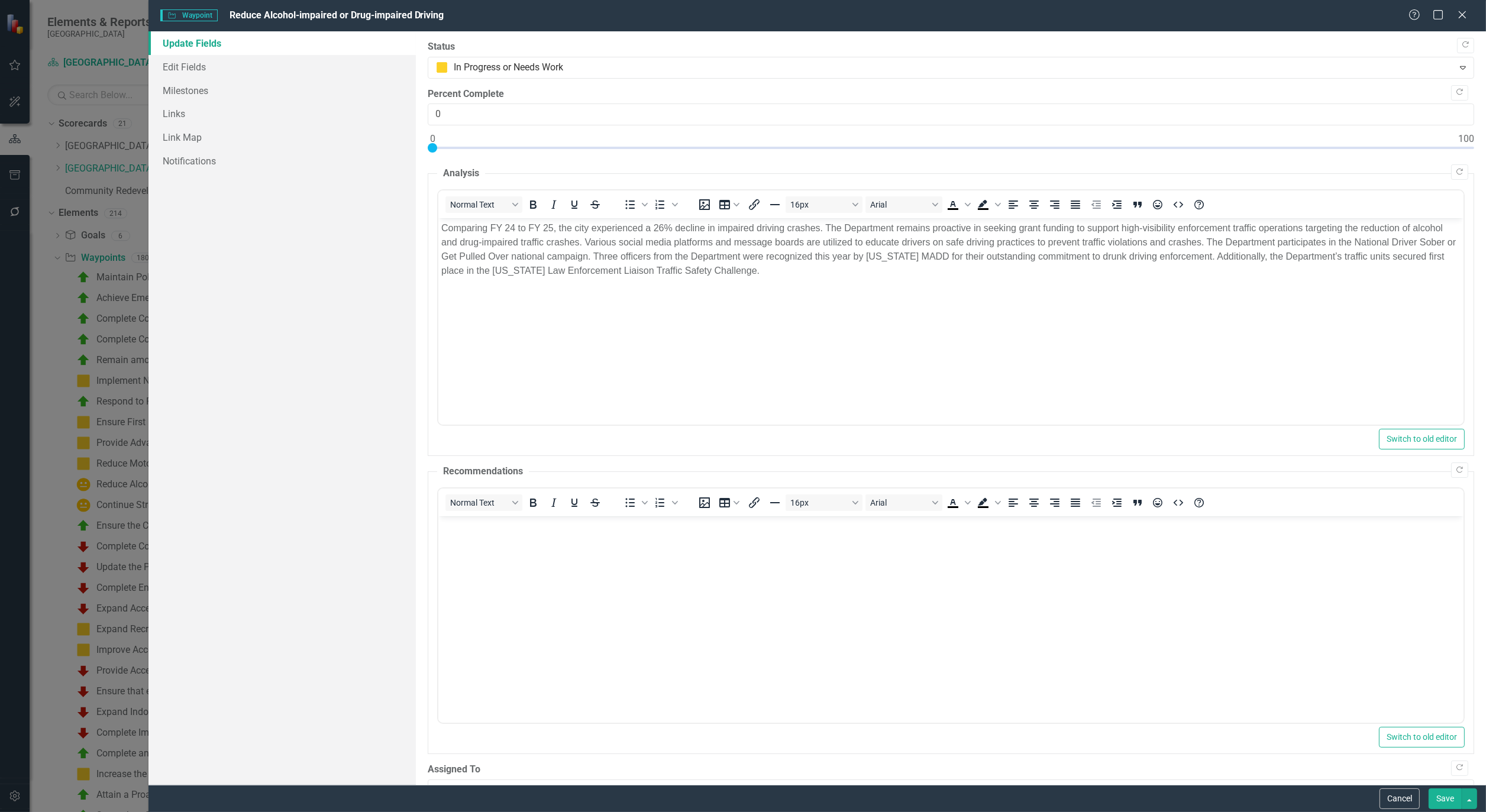
click at [1440, 807] on button "Save" at bounding box center [1446, 799] width 33 height 21
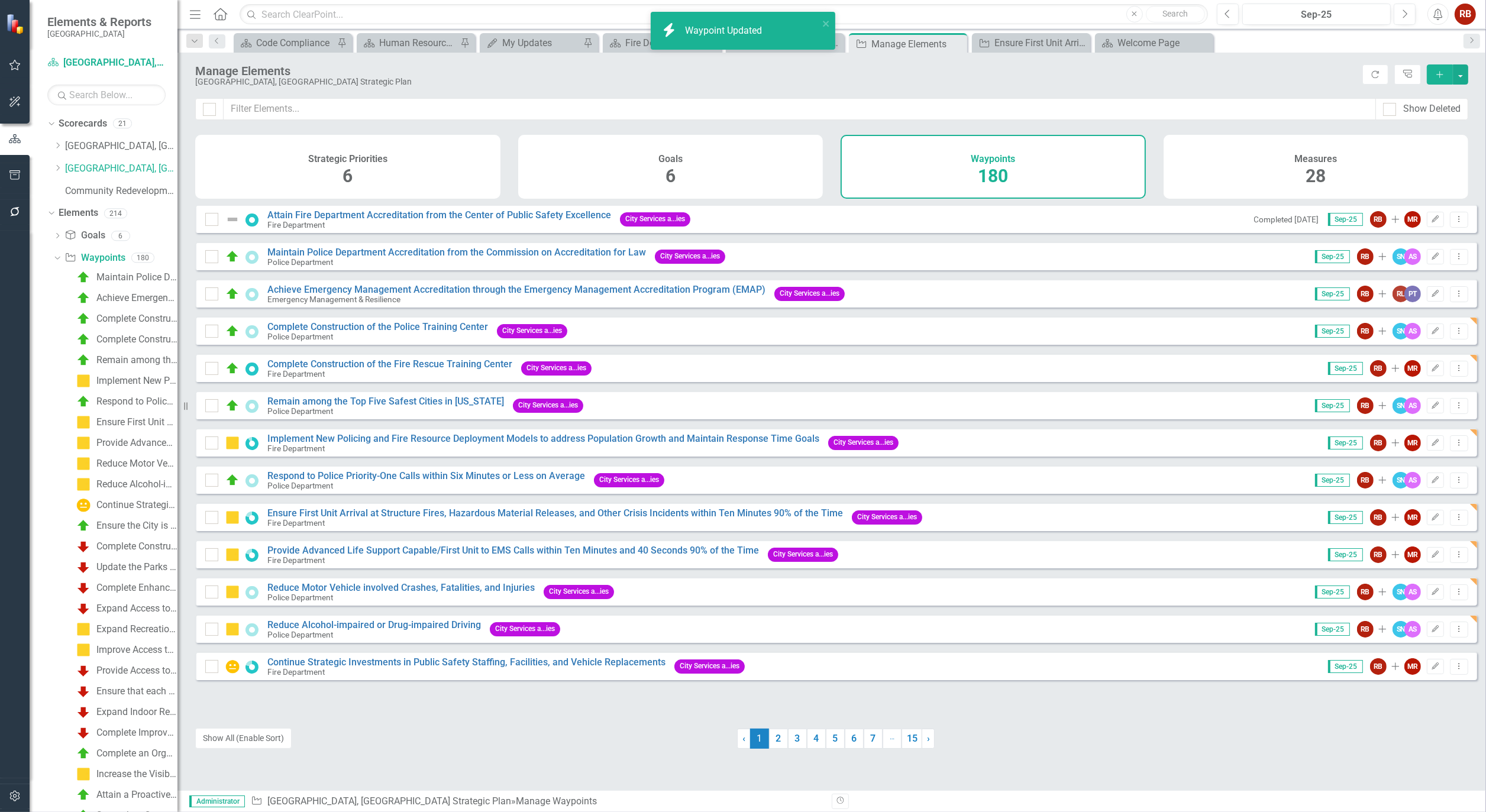
click at [1416, 669] on div "Sep-25 RB Add MR [PERSON_NAME] Dropdown Menu" at bounding box center [1391, 667] width 156 height 17
click at [1433, 669] on icon "button" at bounding box center [1436, 666] width 7 height 7
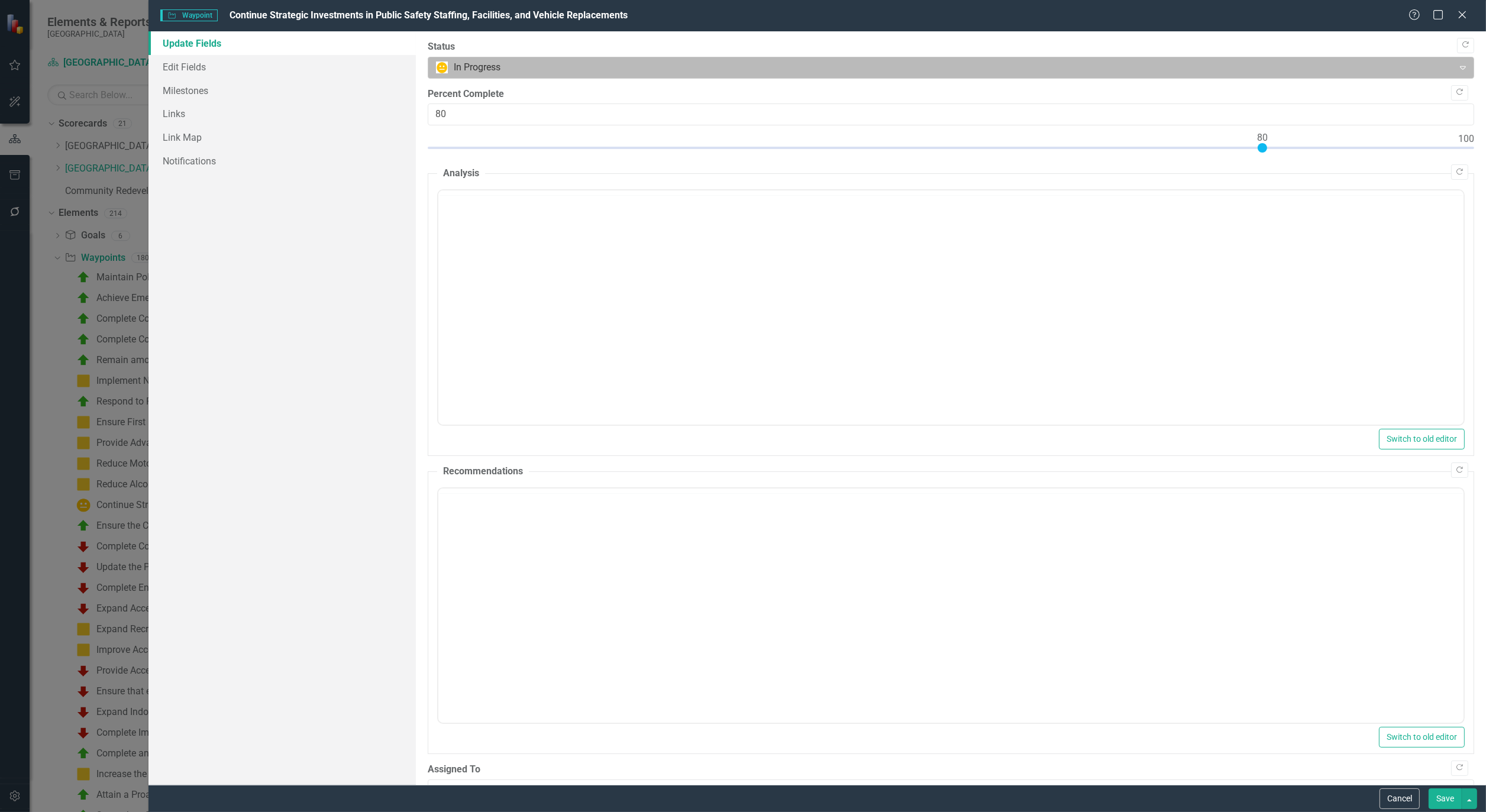
click at [498, 72] on div at bounding box center [941, 67] width 1010 height 16
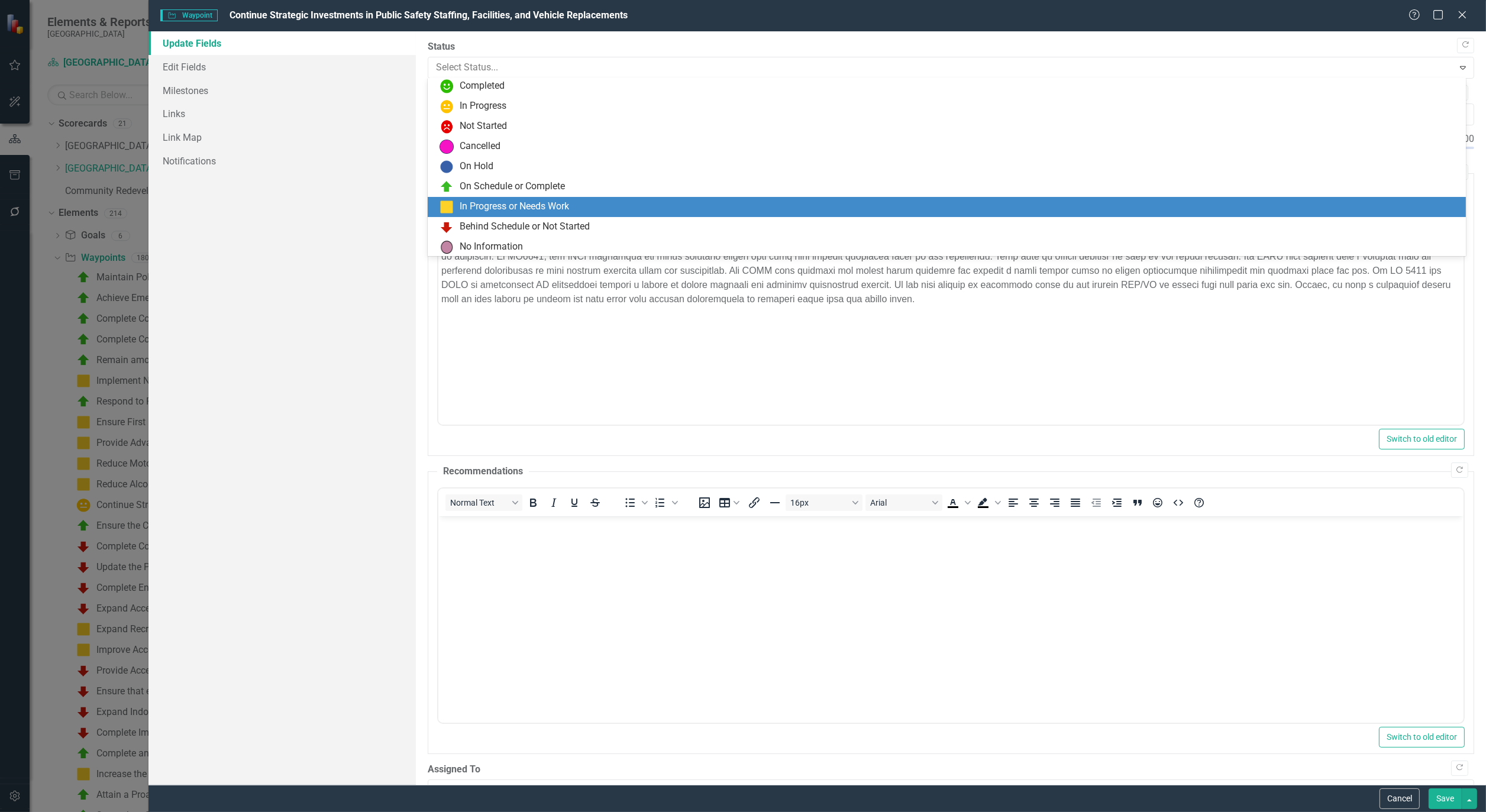
click at [495, 203] on div "In Progress or Needs Work" at bounding box center [514, 207] width 110 height 14
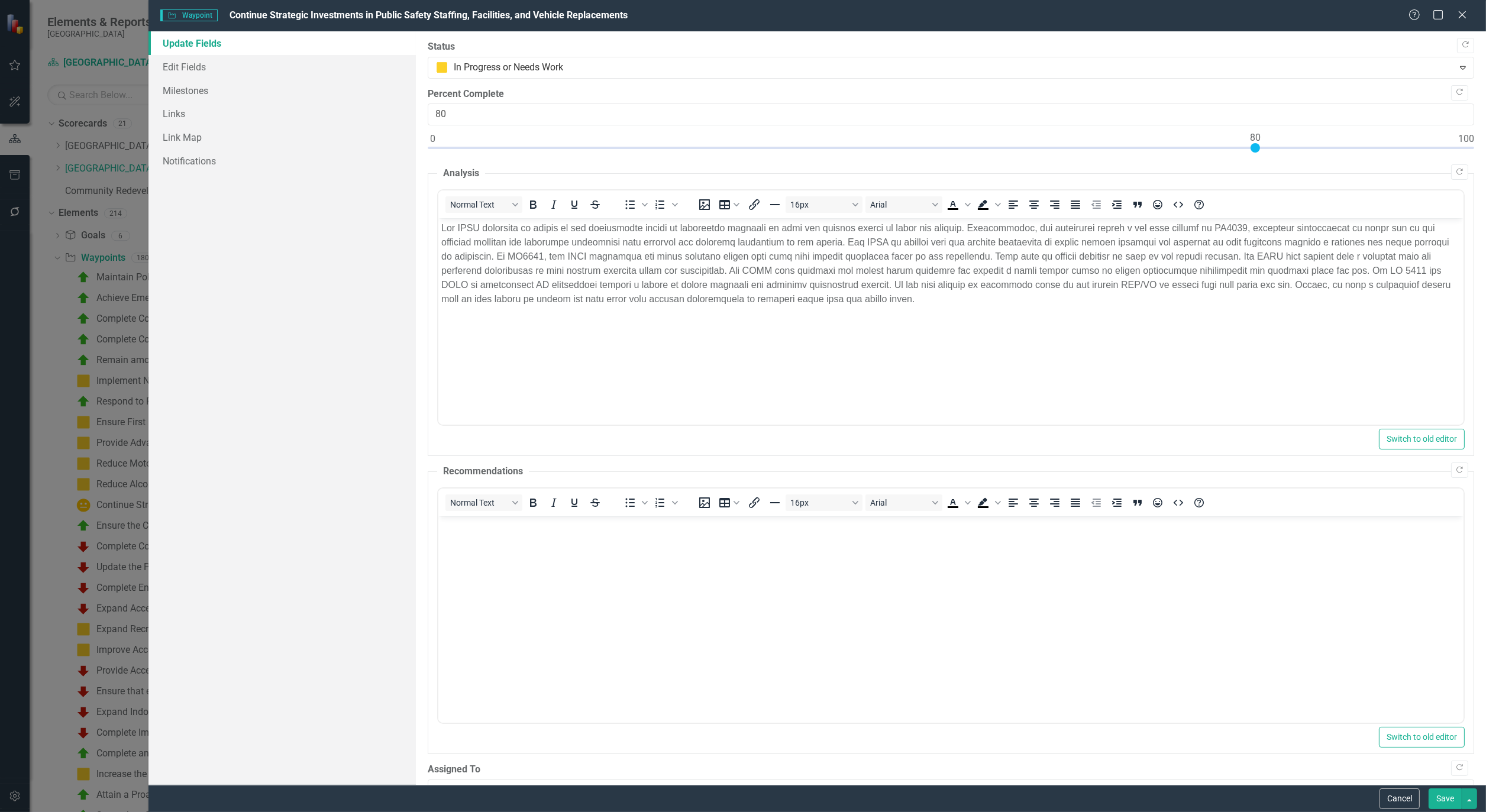
click at [1448, 808] on button "Save" at bounding box center [1446, 799] width 33 height 21
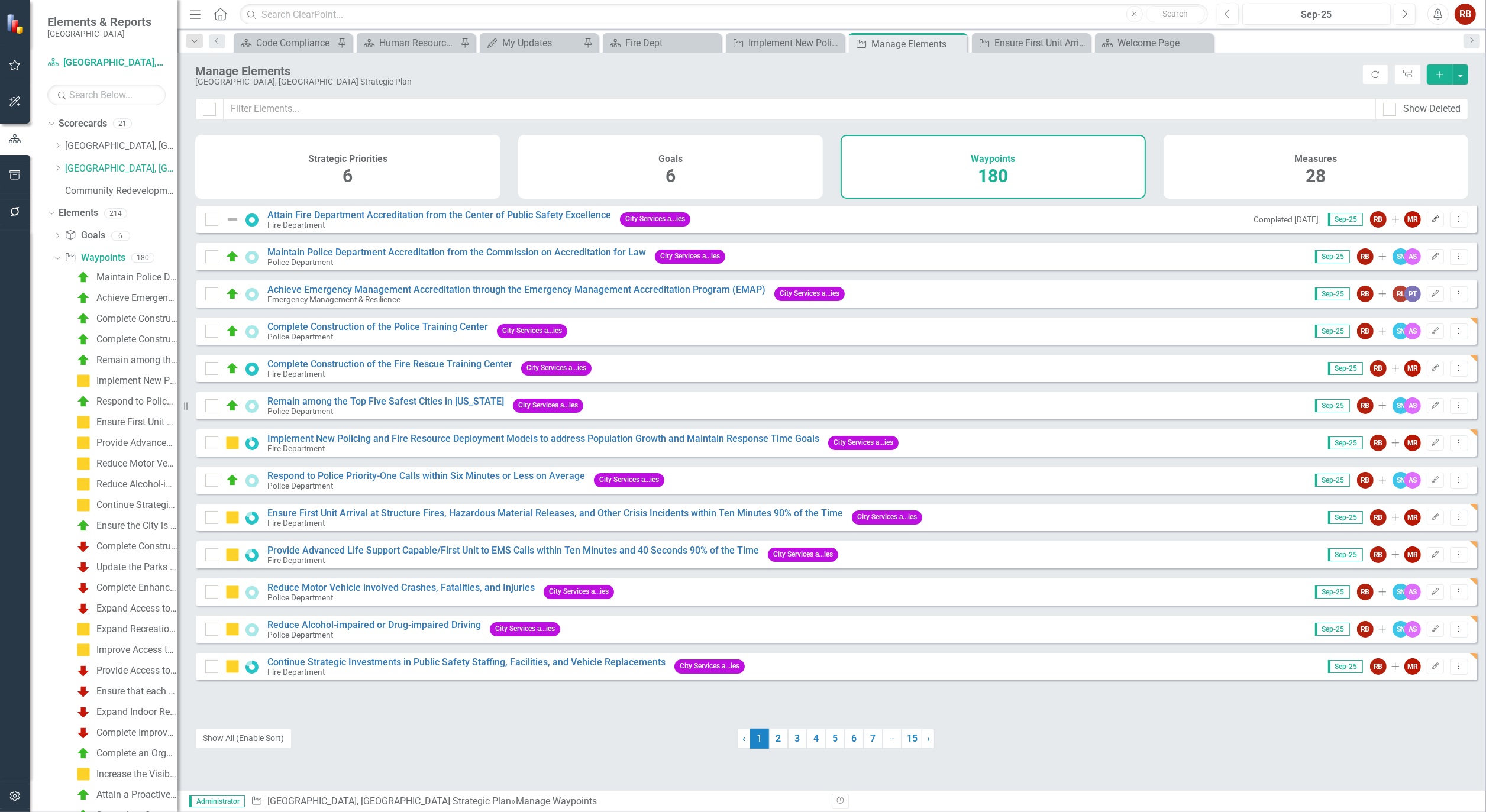
click at [1429, 227] on button "Edit" at bounding box center [1435, 220] width 17 height 15
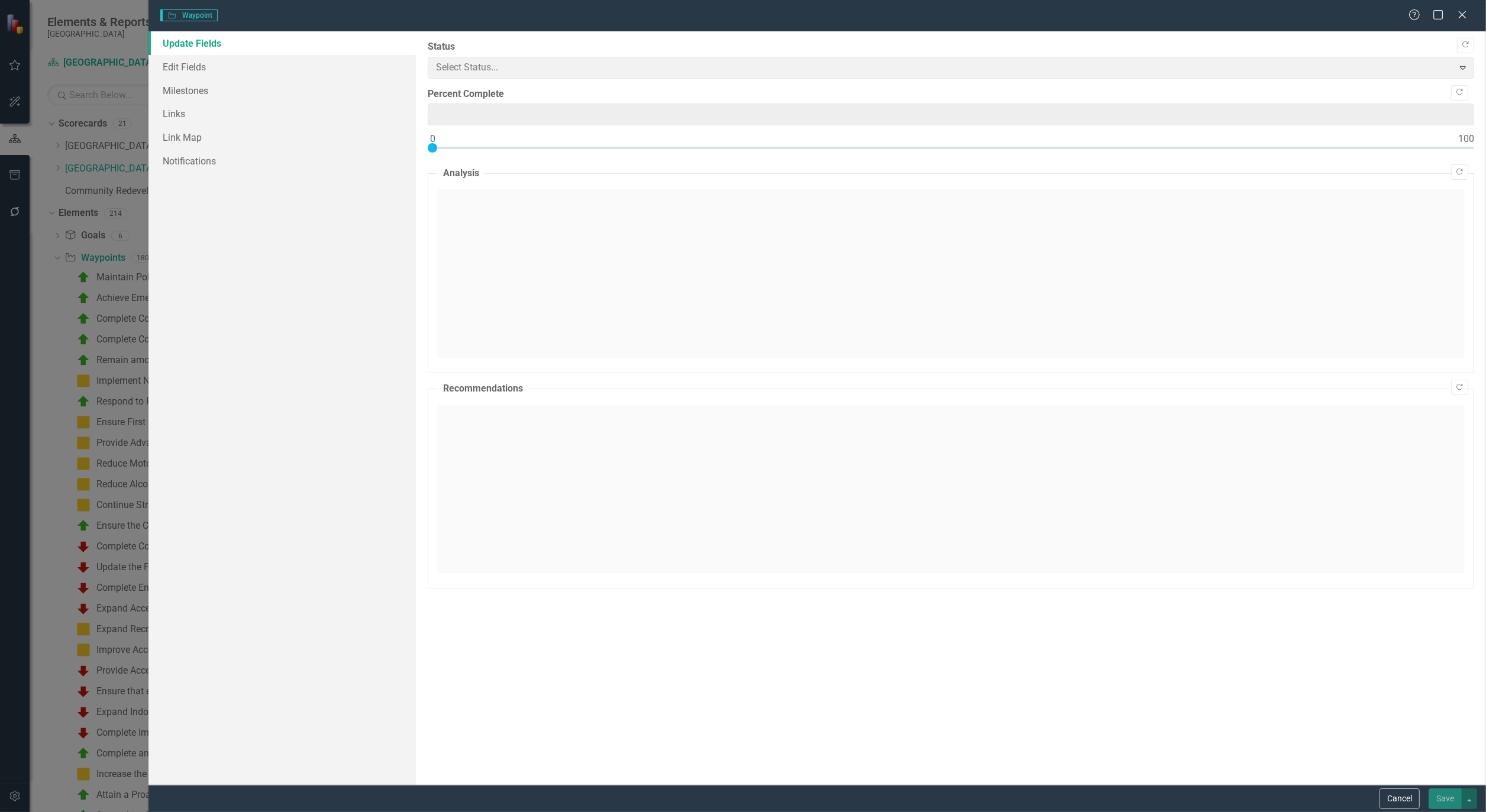
type input "0"
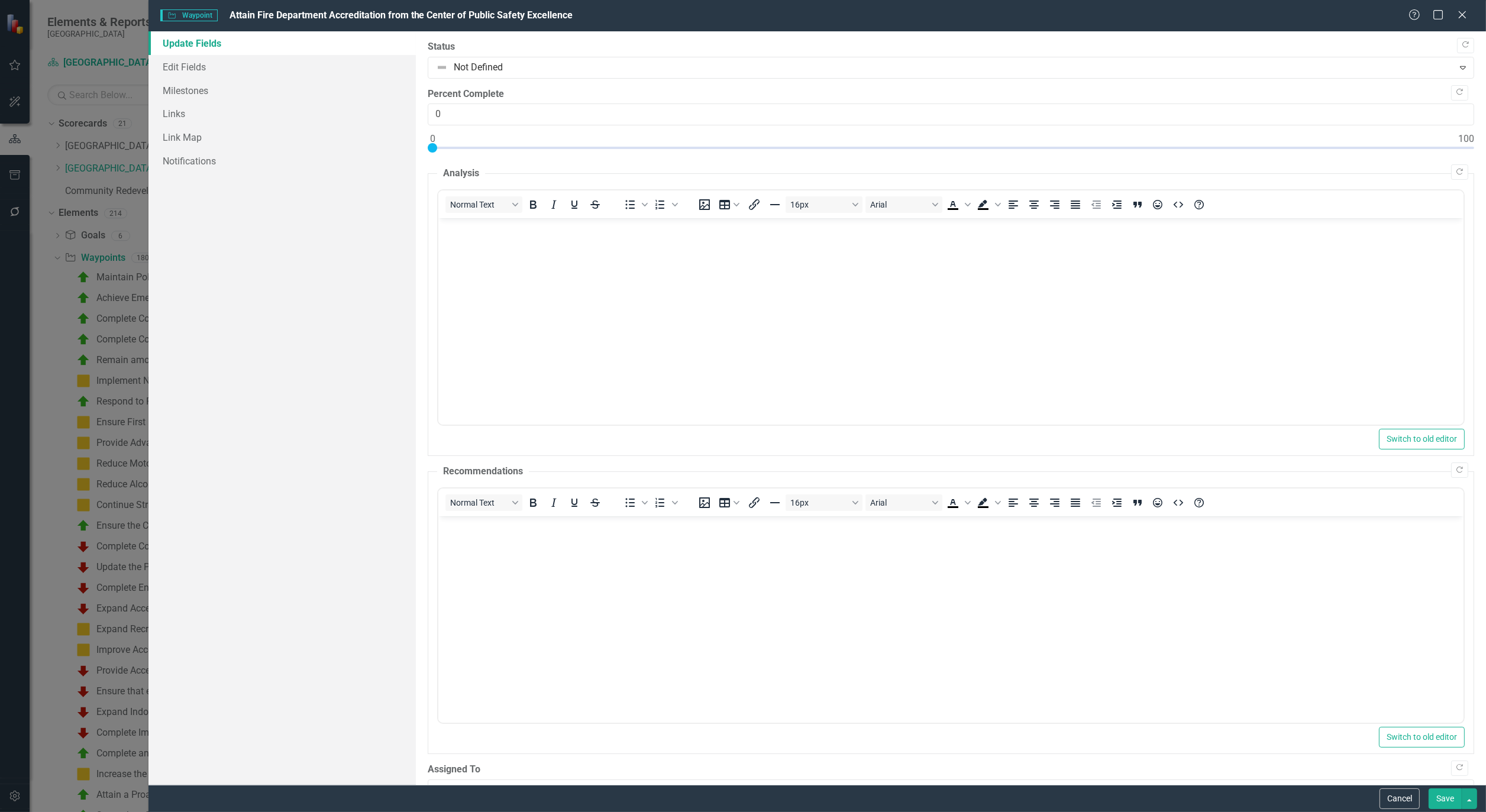
scroll to position [0, 0]
click at [1394, 801] on button "Cancel" at bounding box center [1400, 799] width 40 height 21
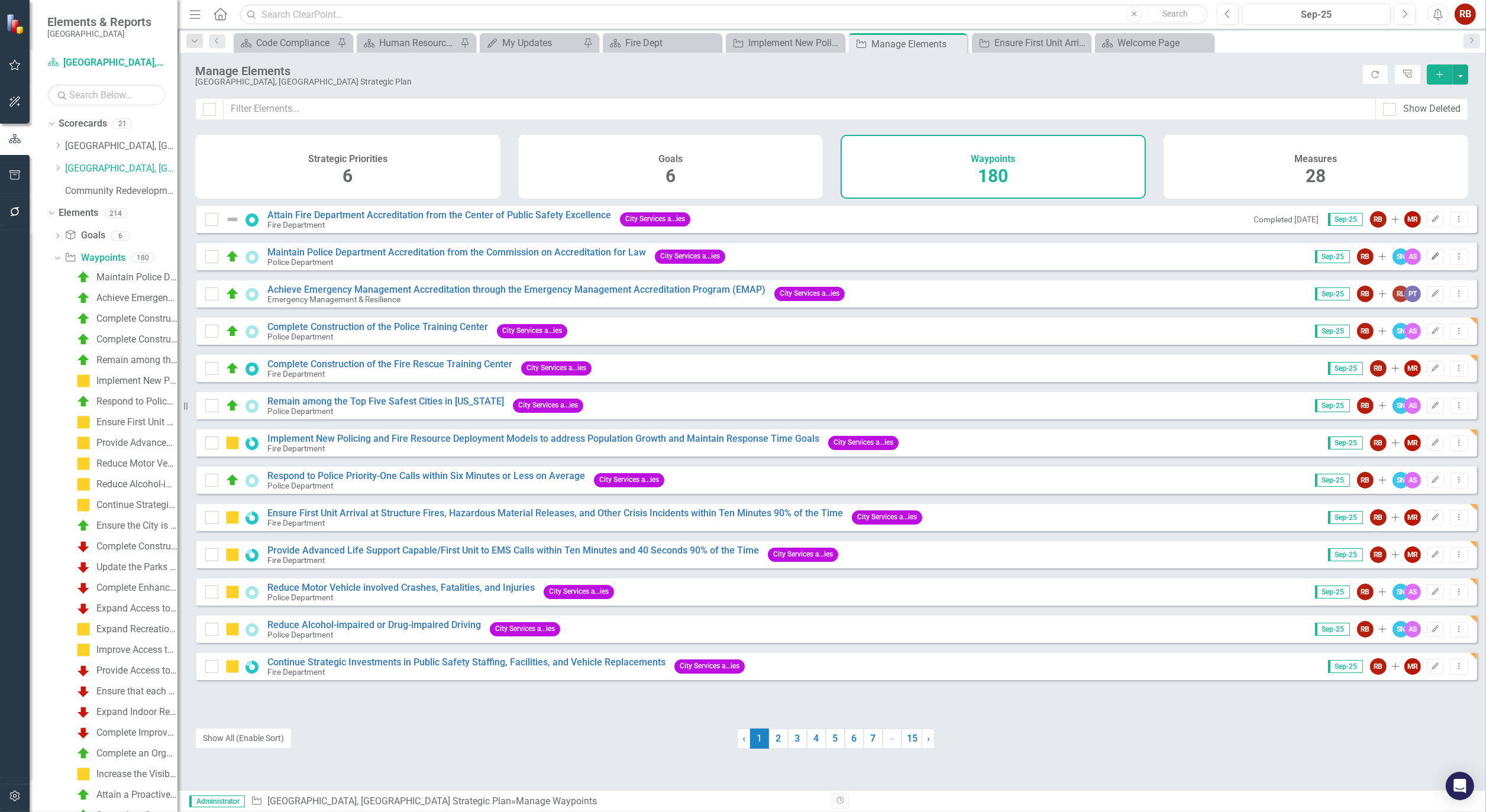
click at [1431, 261] on icon "Edit" at bounding box center [1435, 256] width 9 height 7
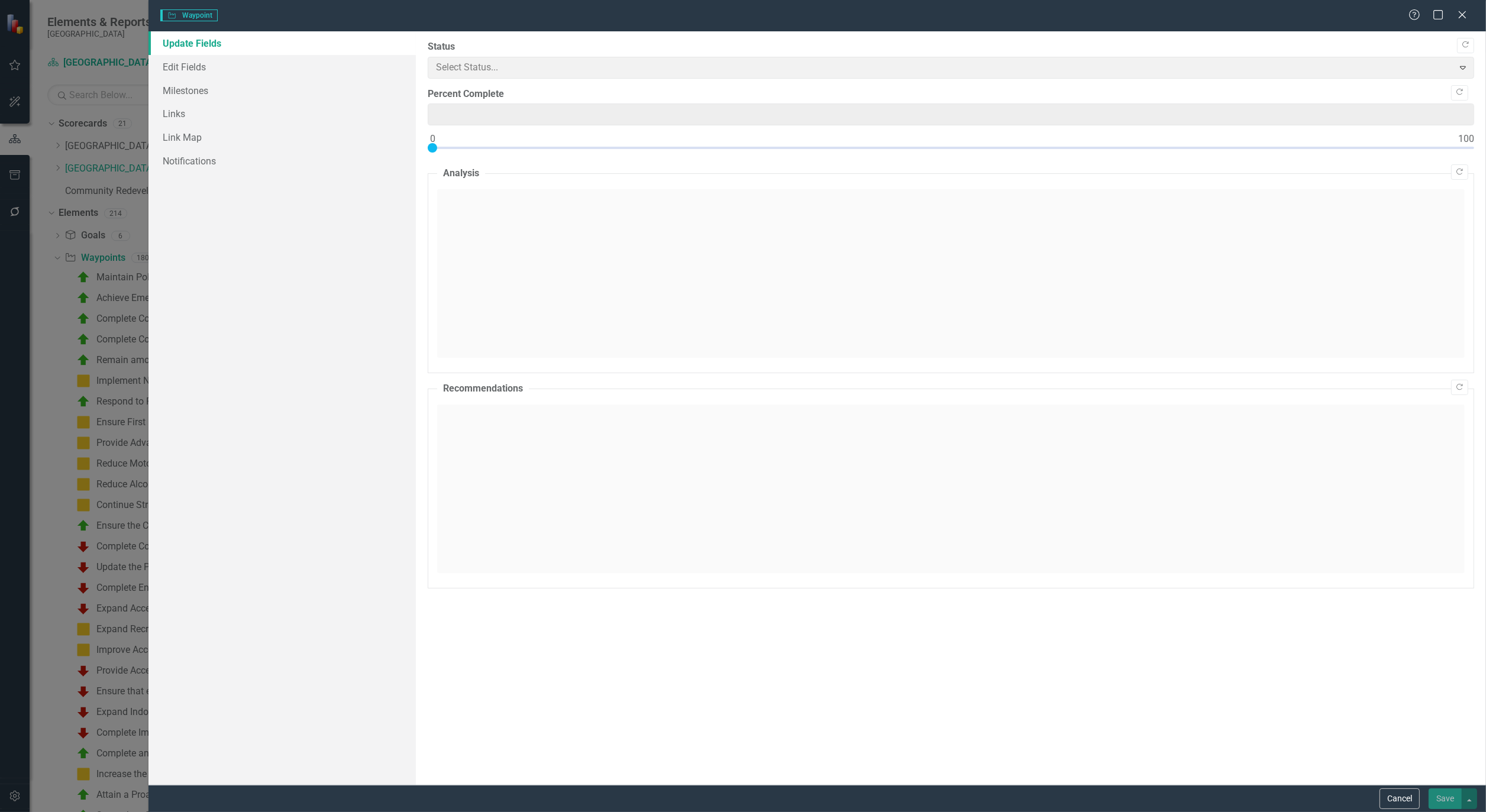
type input "0"
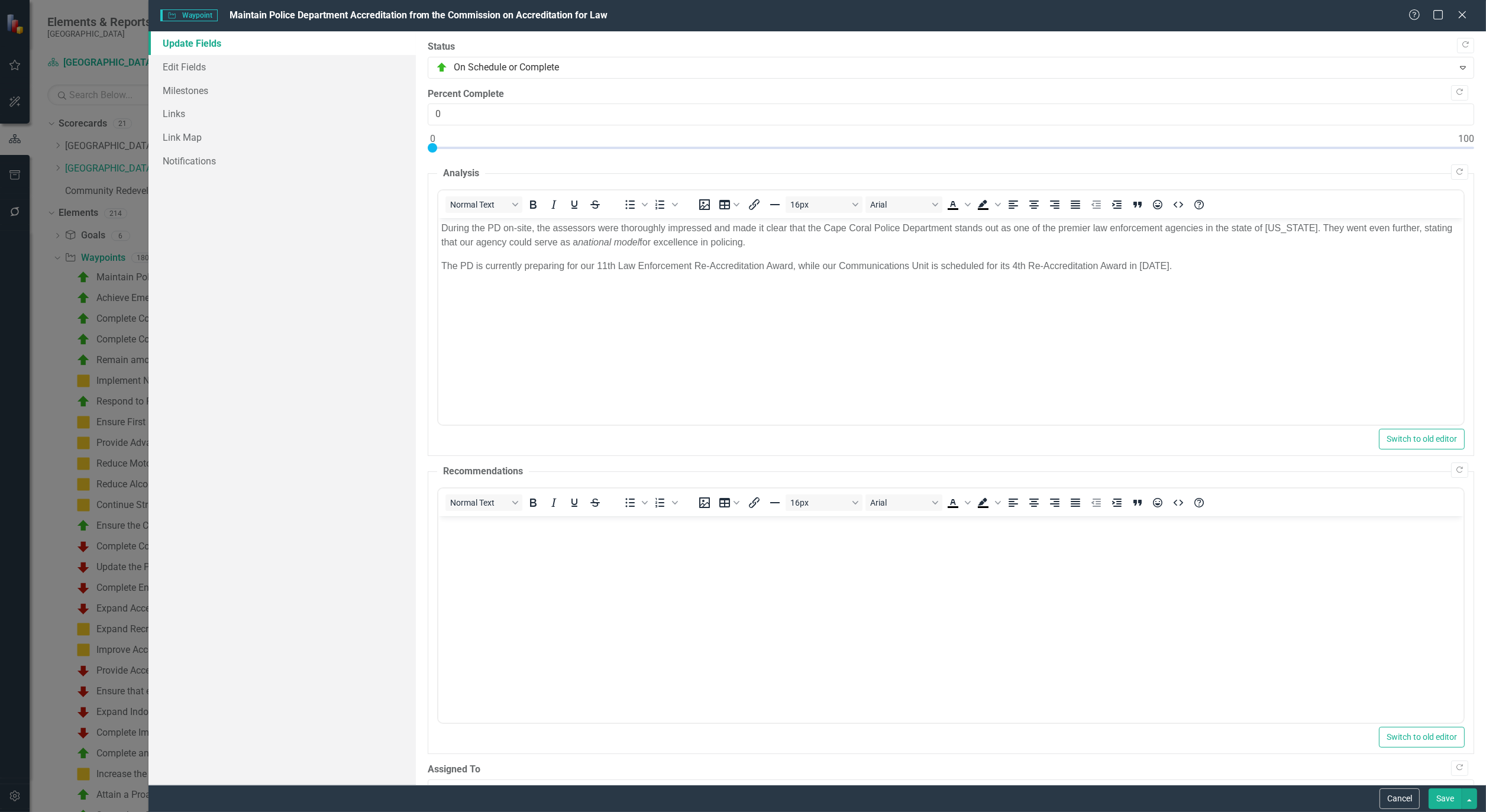
click at [1440, 807] on button "Save" at bounding box center [1446, 799] width 33 height 21
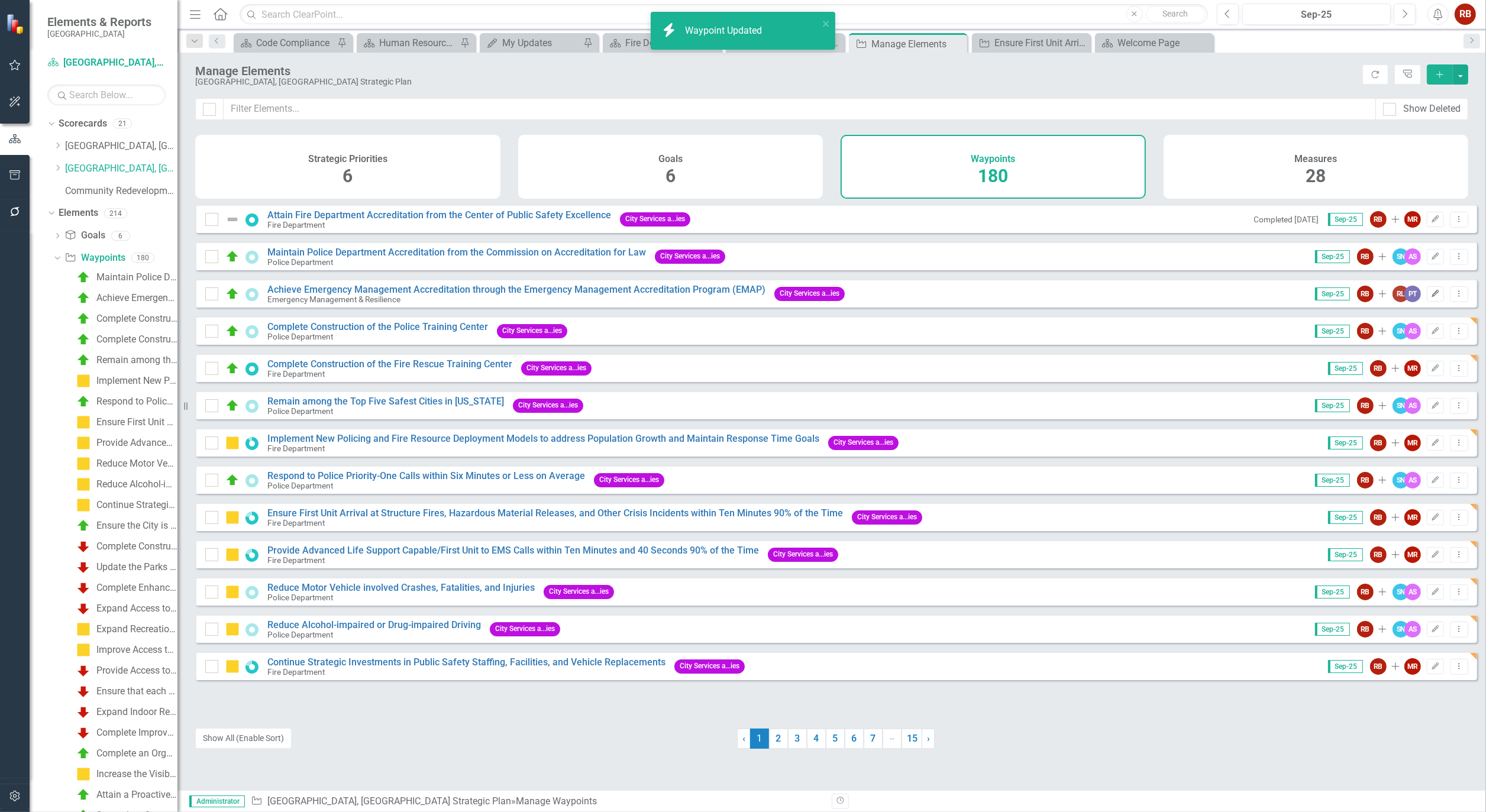
click at [1431, 297] on icon "Edit" at bounding box center [1435, 294] width 9 height 7
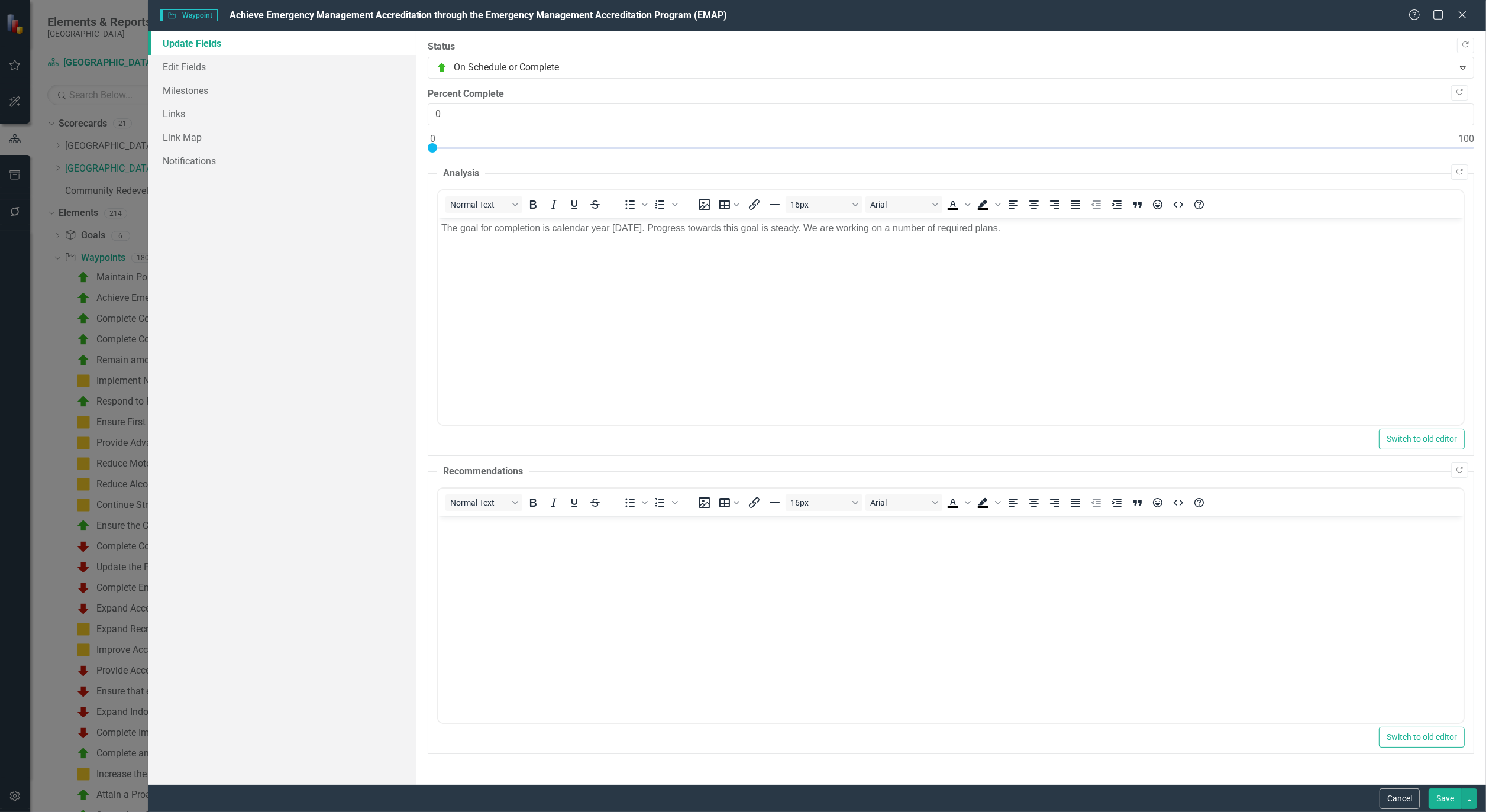
click at [1456, 797] on button "Save" at bounding box center [1446, 799] width 33 height 21
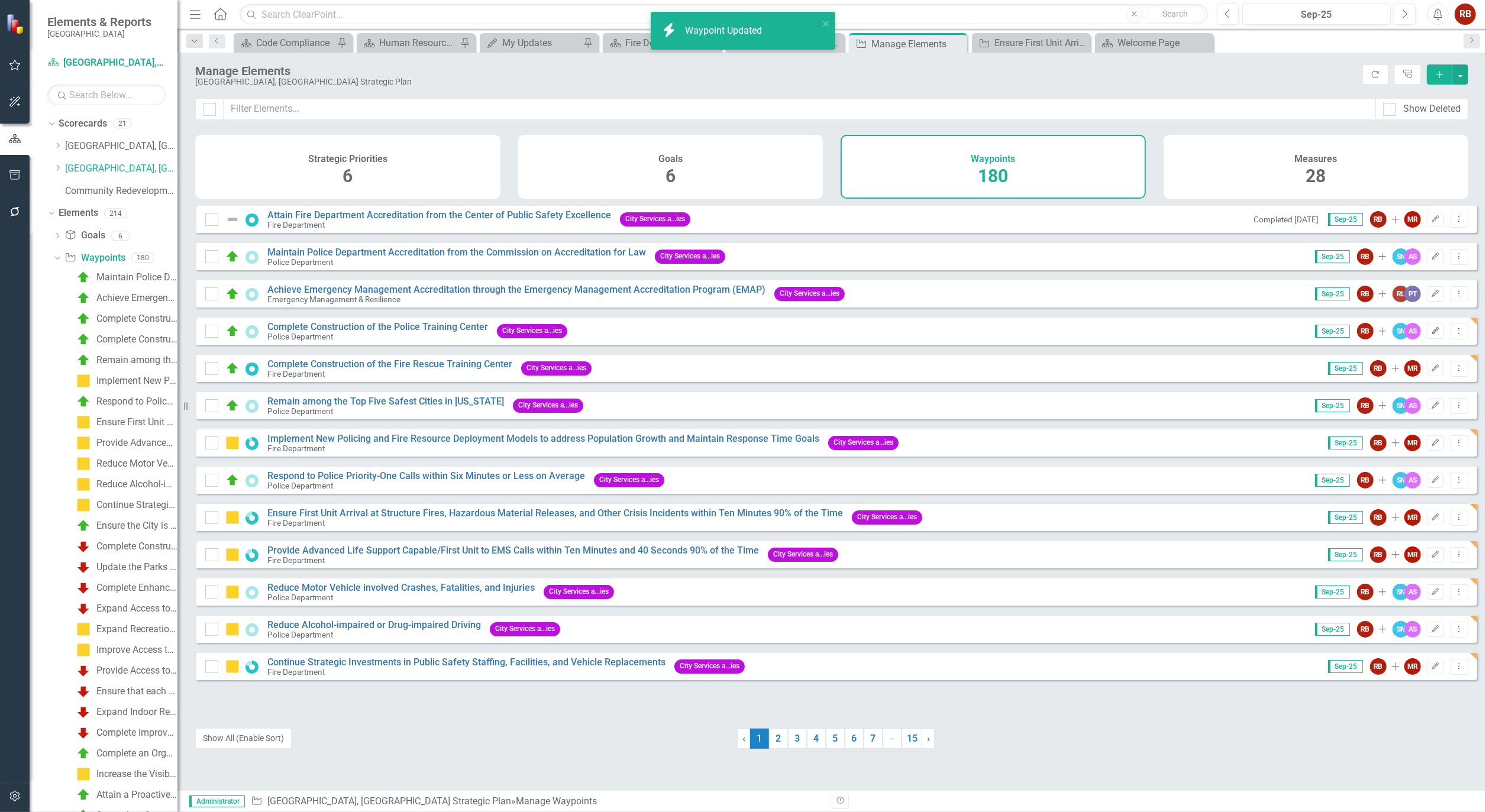
click at [1431, 335] on icon "Edit" at bounding box center [1435, 331] width 9 height 7
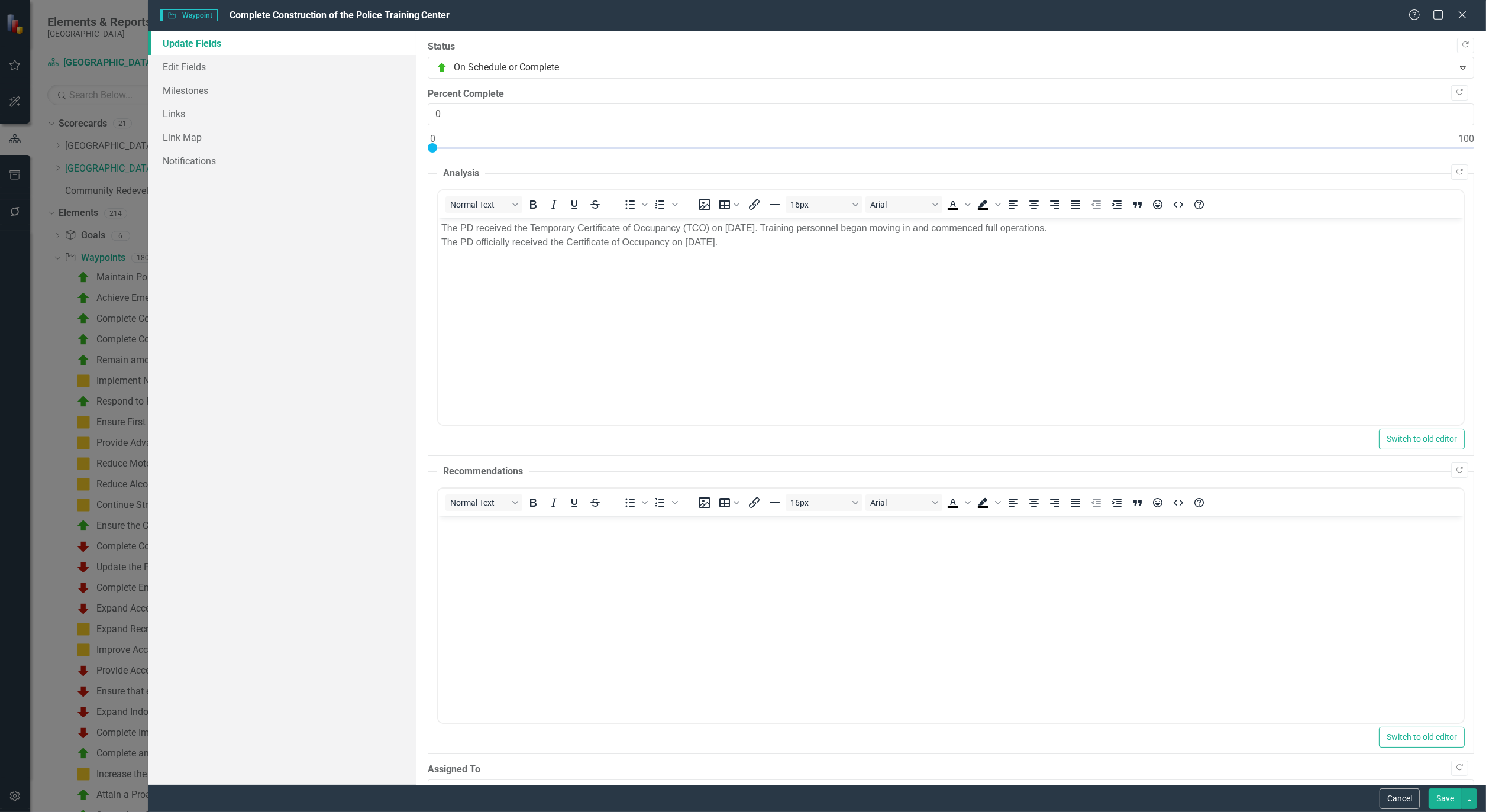
click at [1447, 800] on button "Save" at bounding box center [1446, 799] width 33 height 21
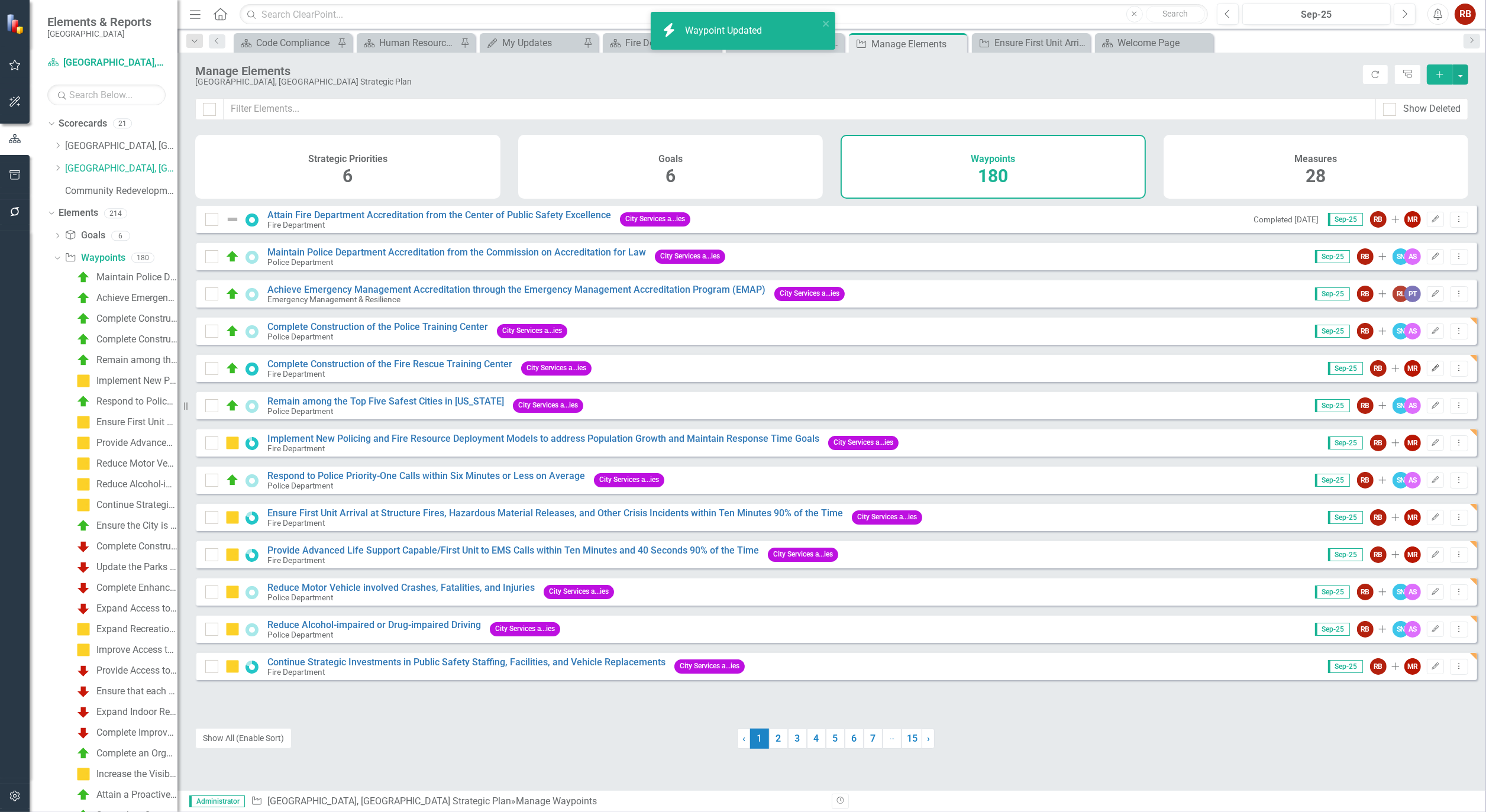
click at [1431, 372] on icon "Edit" at bounding box center [1435, 369] width 9 height 7
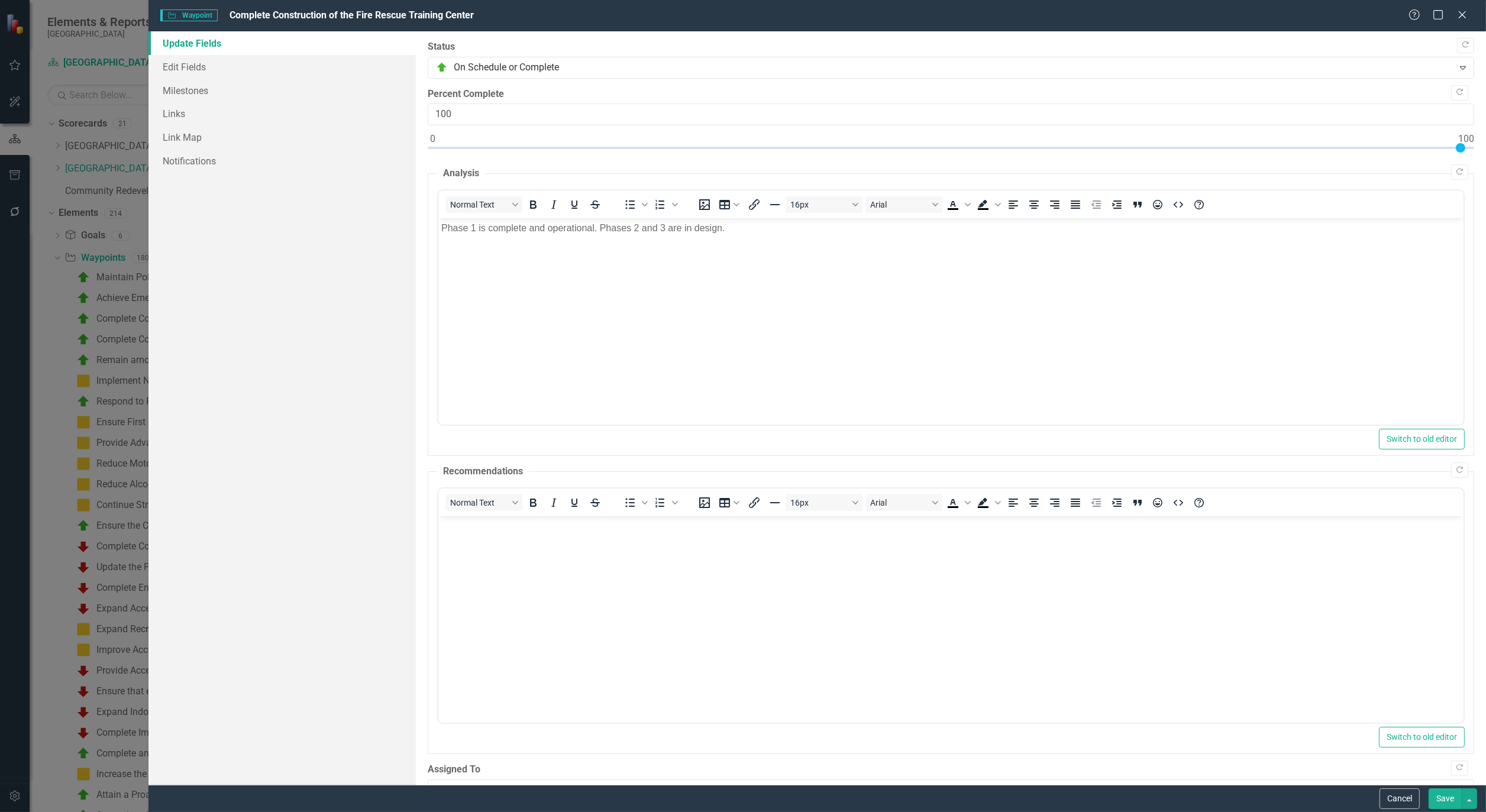
click at [1435, 802] on button "Save" at bounding box center [1446, 799] width 33 height 21
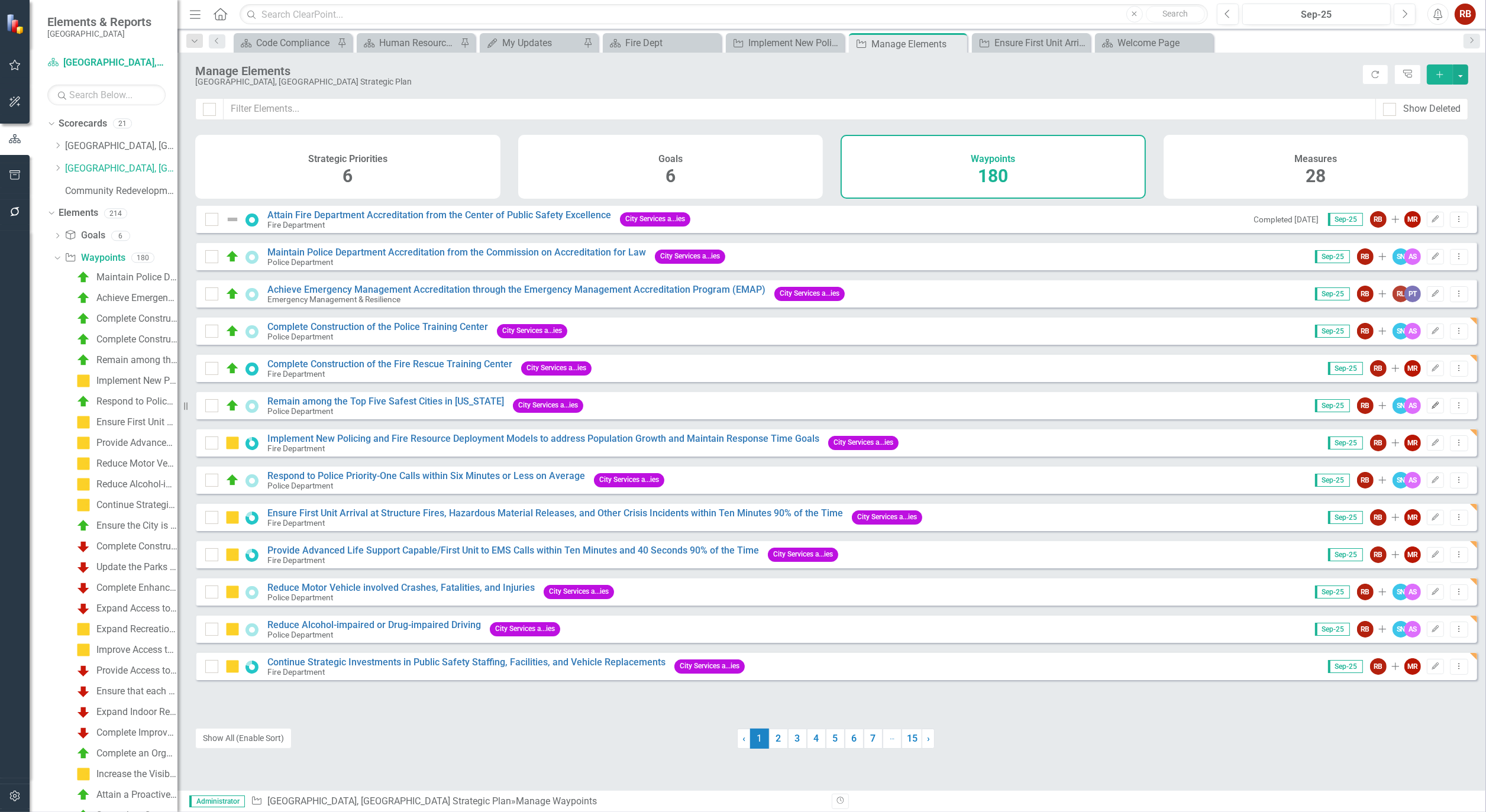
click at [1431, 409] on icon "Edit" at bounding box center [1435, 406] width 9 height 7
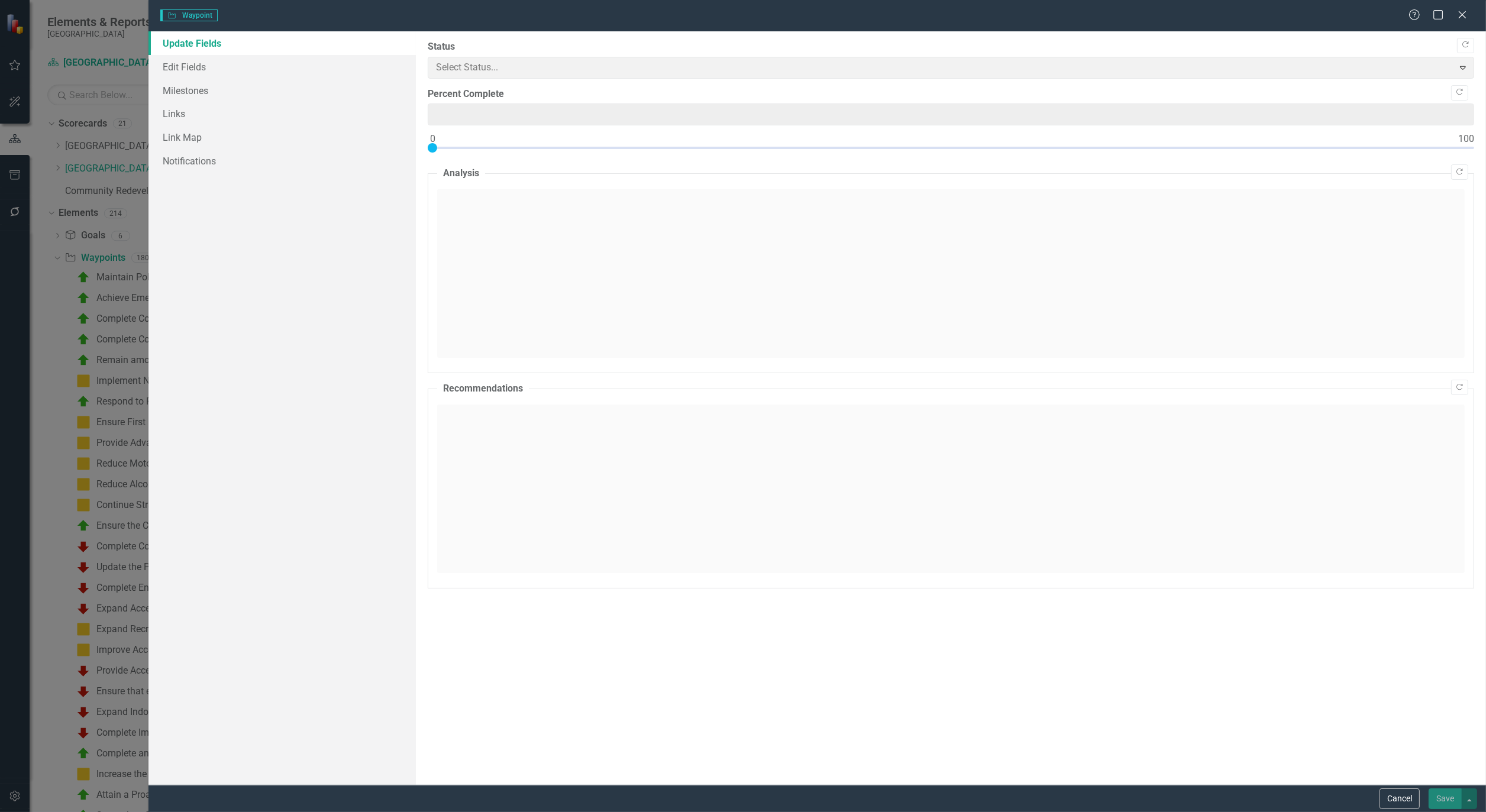
type input "0"
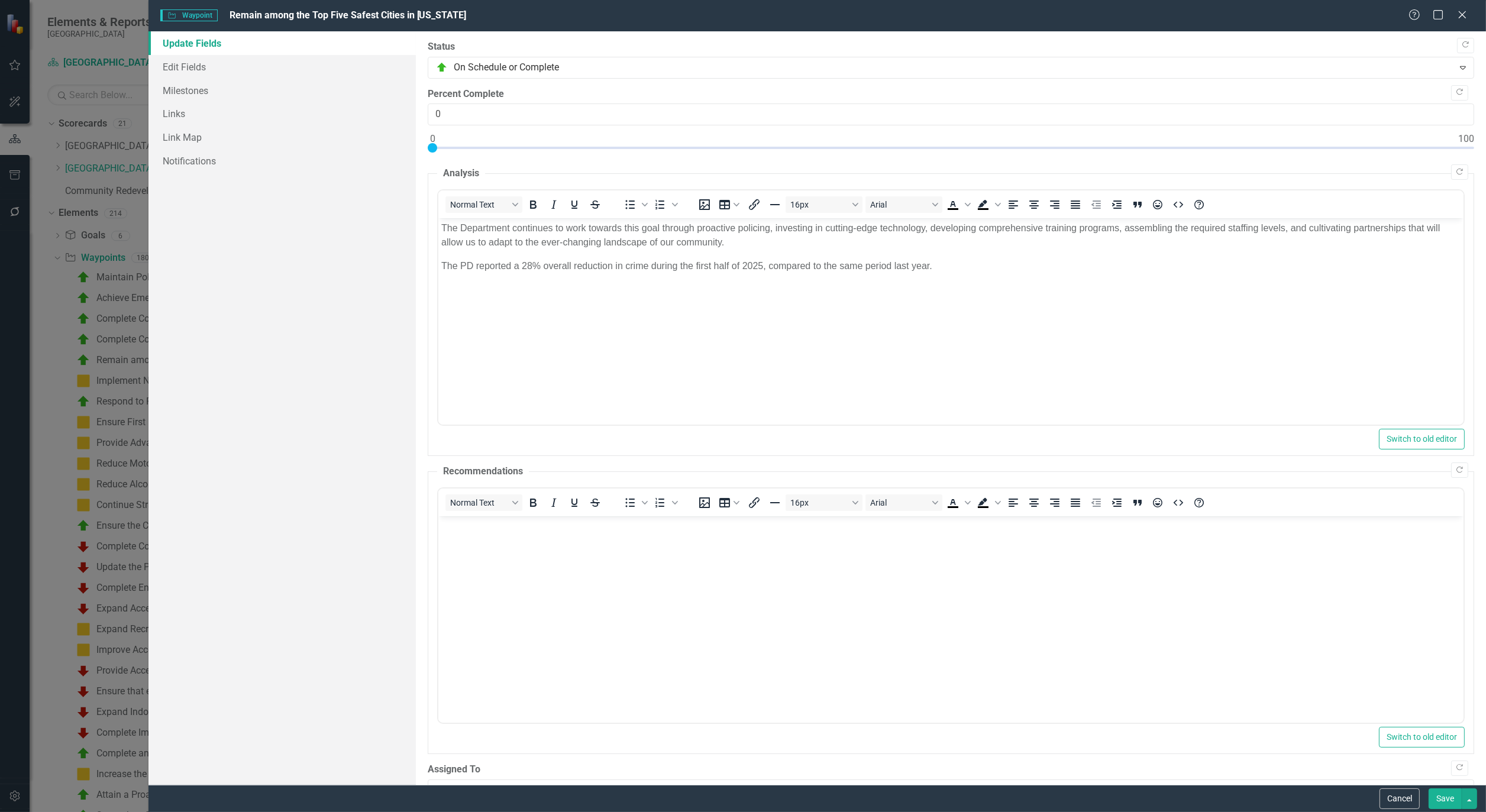
click at [1446, 797] on button "Save" at bounding box center [1446, 799] width 33 height 21
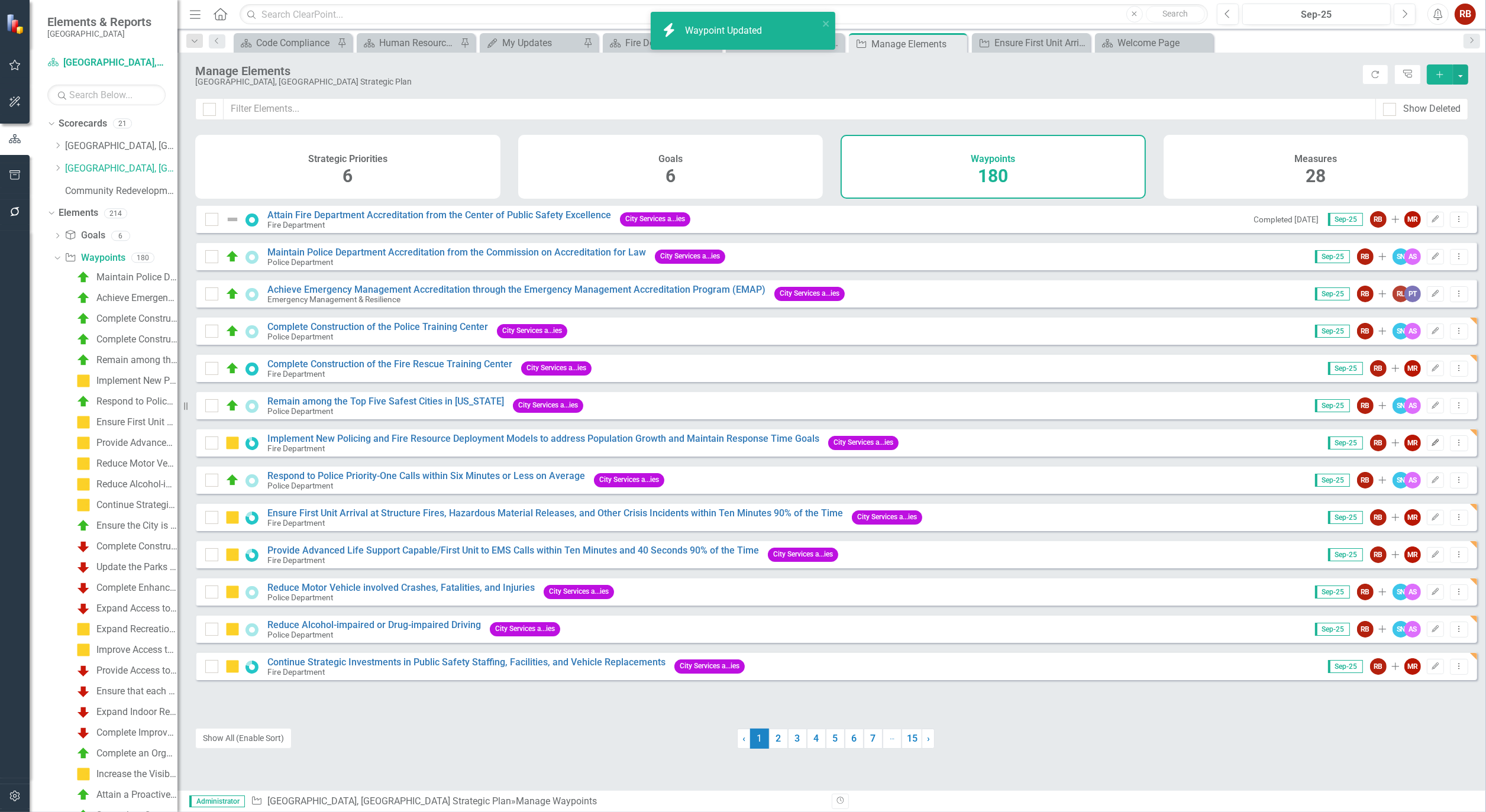
click at [1433, 446] on icon "button" at bounding box center [1436, 442] width 7 height 7
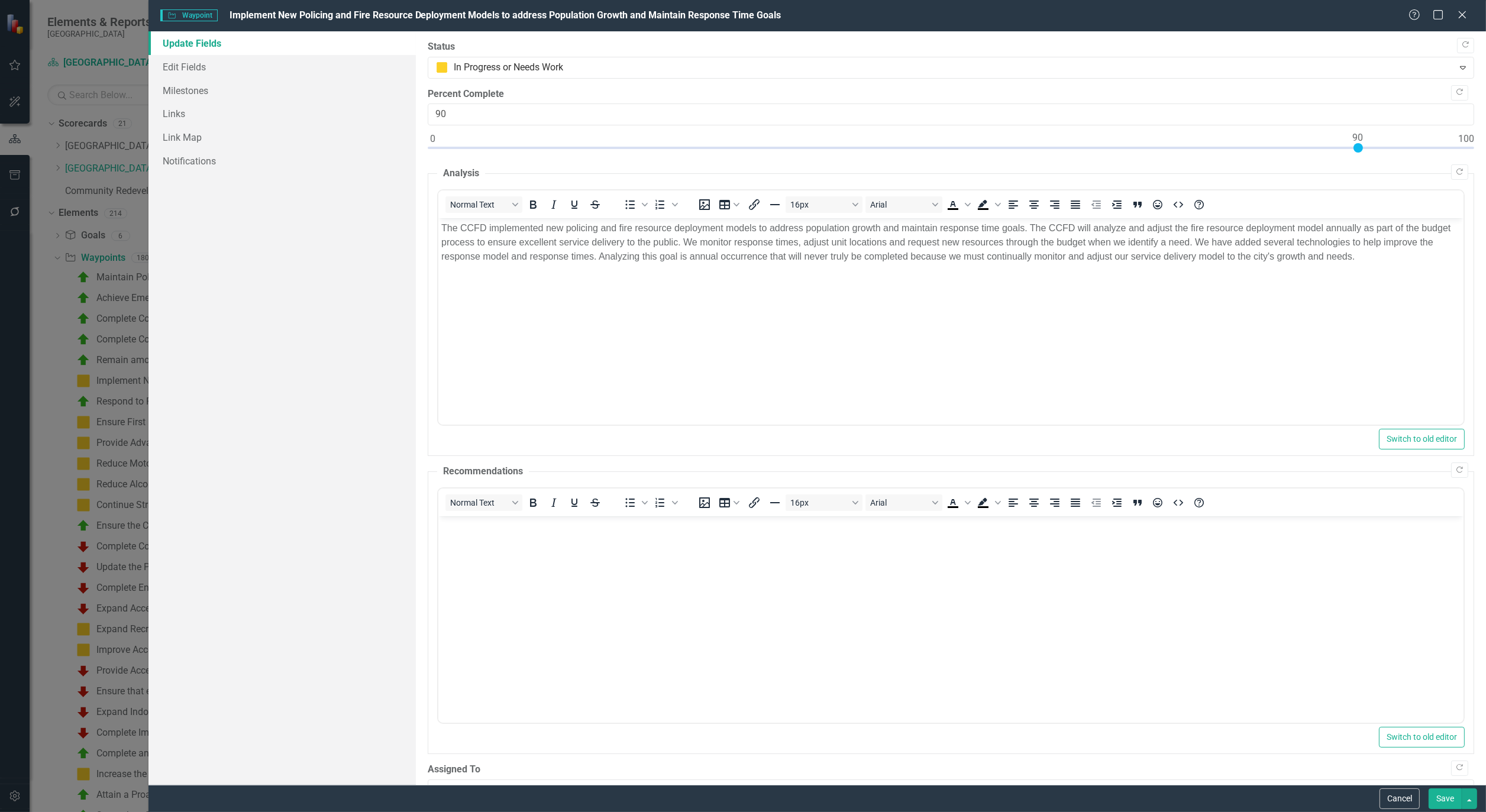
click at [1446, 805] on button "Save" at bounding box center [1446, 799] width 33 height 21
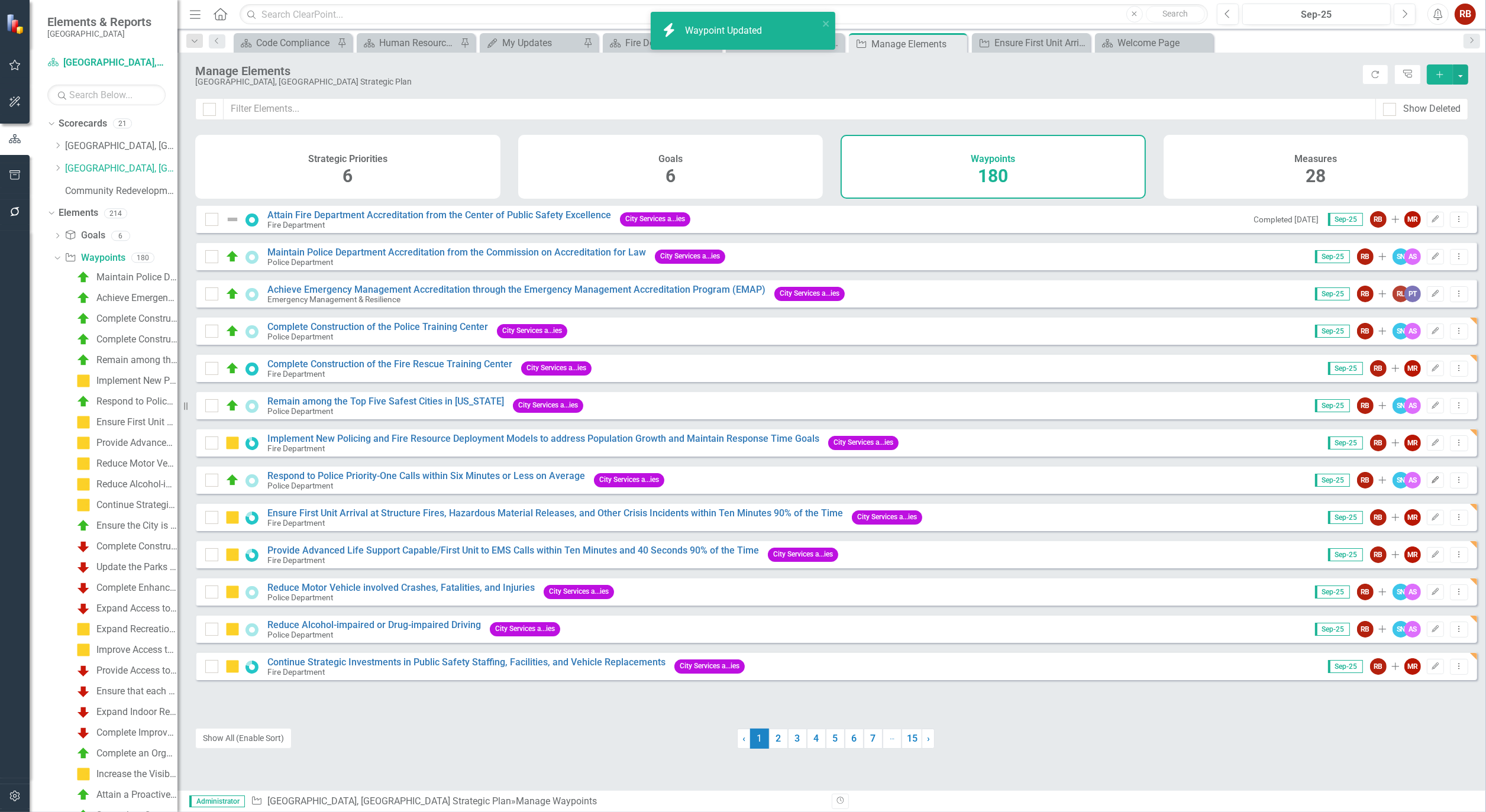
click at [1431, 484] on icon "Edit" at bounding box center [1435, 480] width 9 height 7
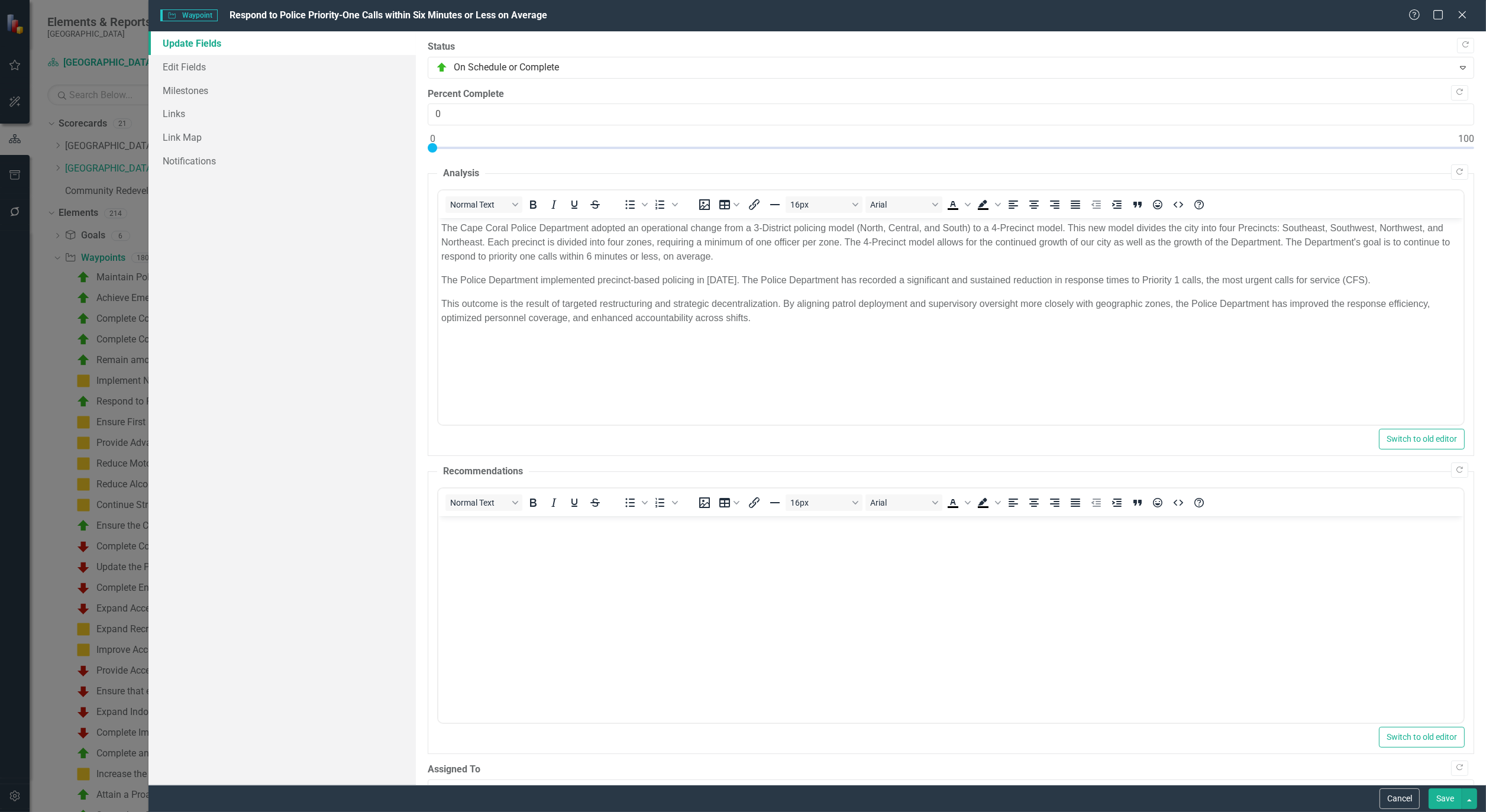
click at [1444, 794] on button "Save" at bounding box center [1446, 799] width 33 height 21
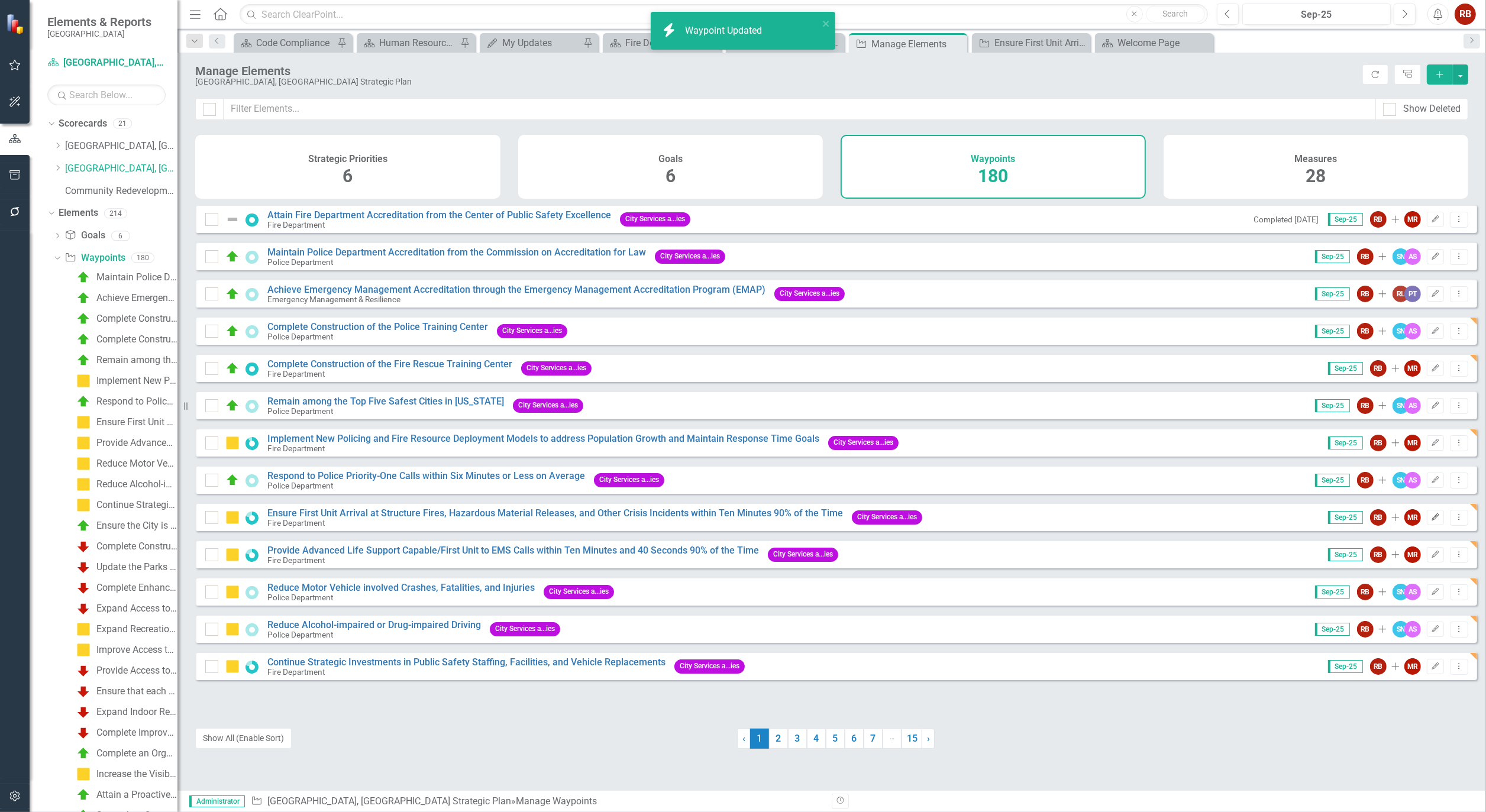
click at [1427, 524] on button "Edit" at bounding box center [1435, 518] width 17 height 15
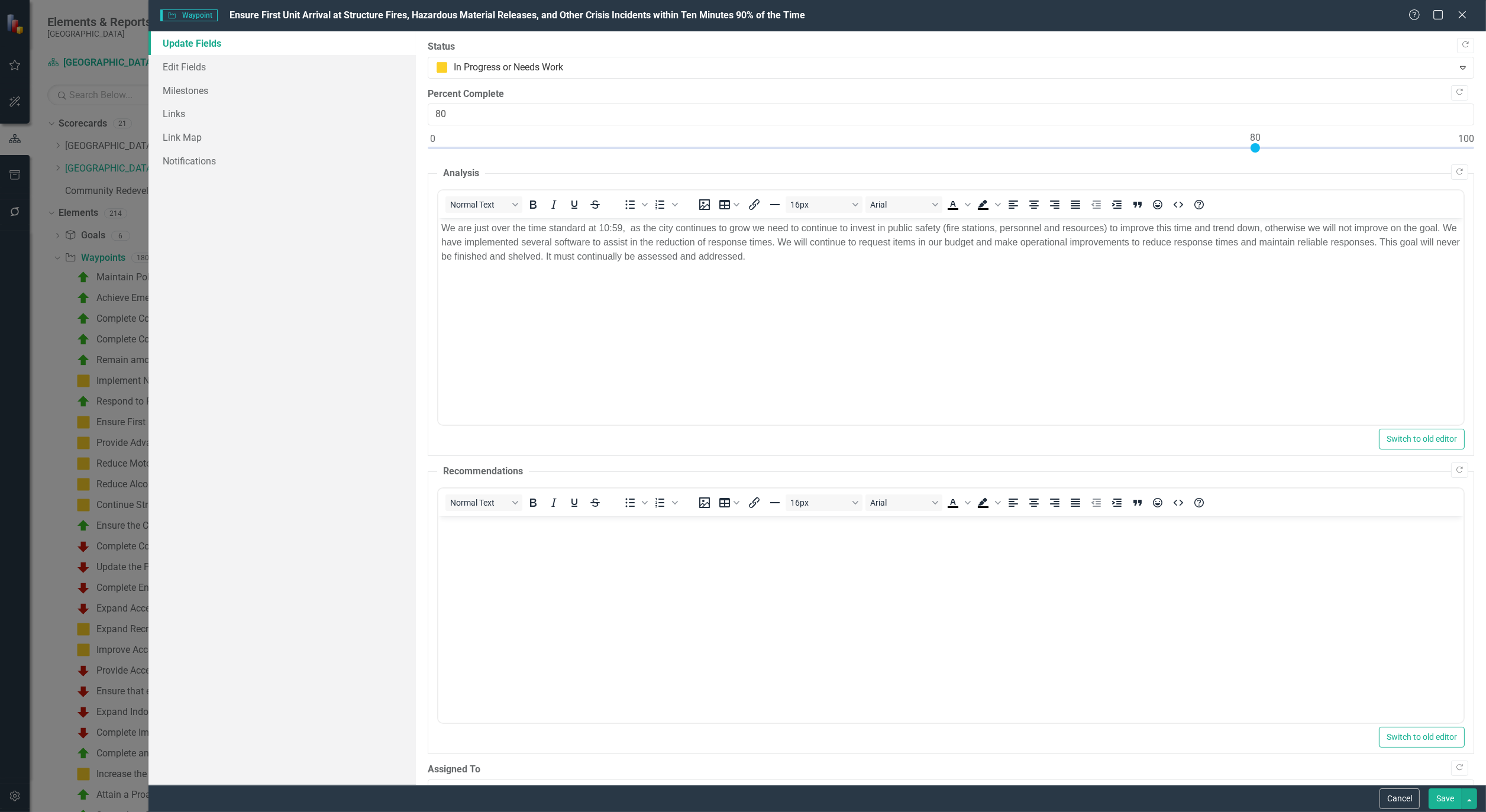
click at [1437, 802] on button "Save" at bounding box center [1446, 799] width 33 height 21
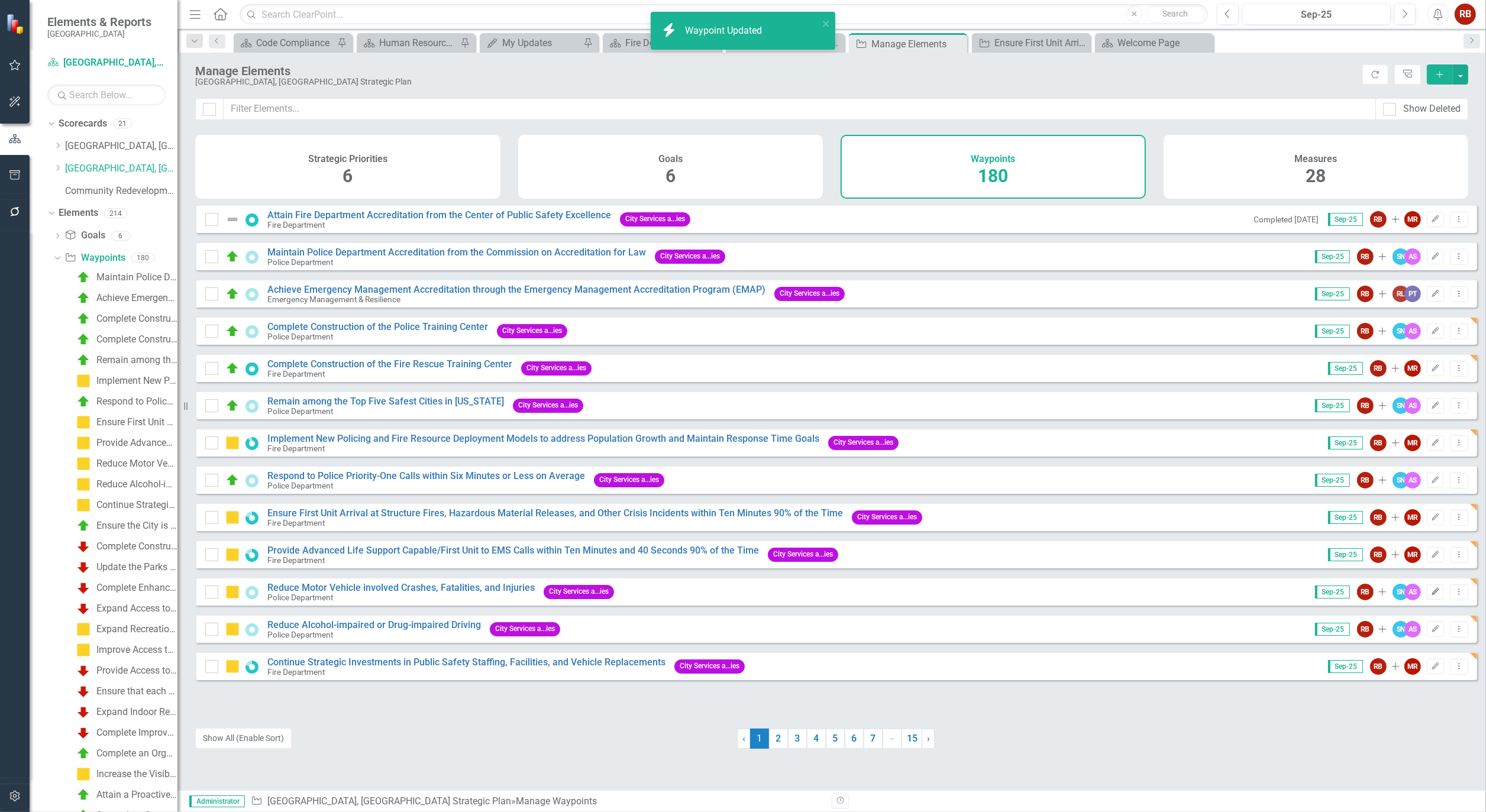
click at [1427, 598] on button "Edit" at bounding box center [1435, 592] width 17 height 15
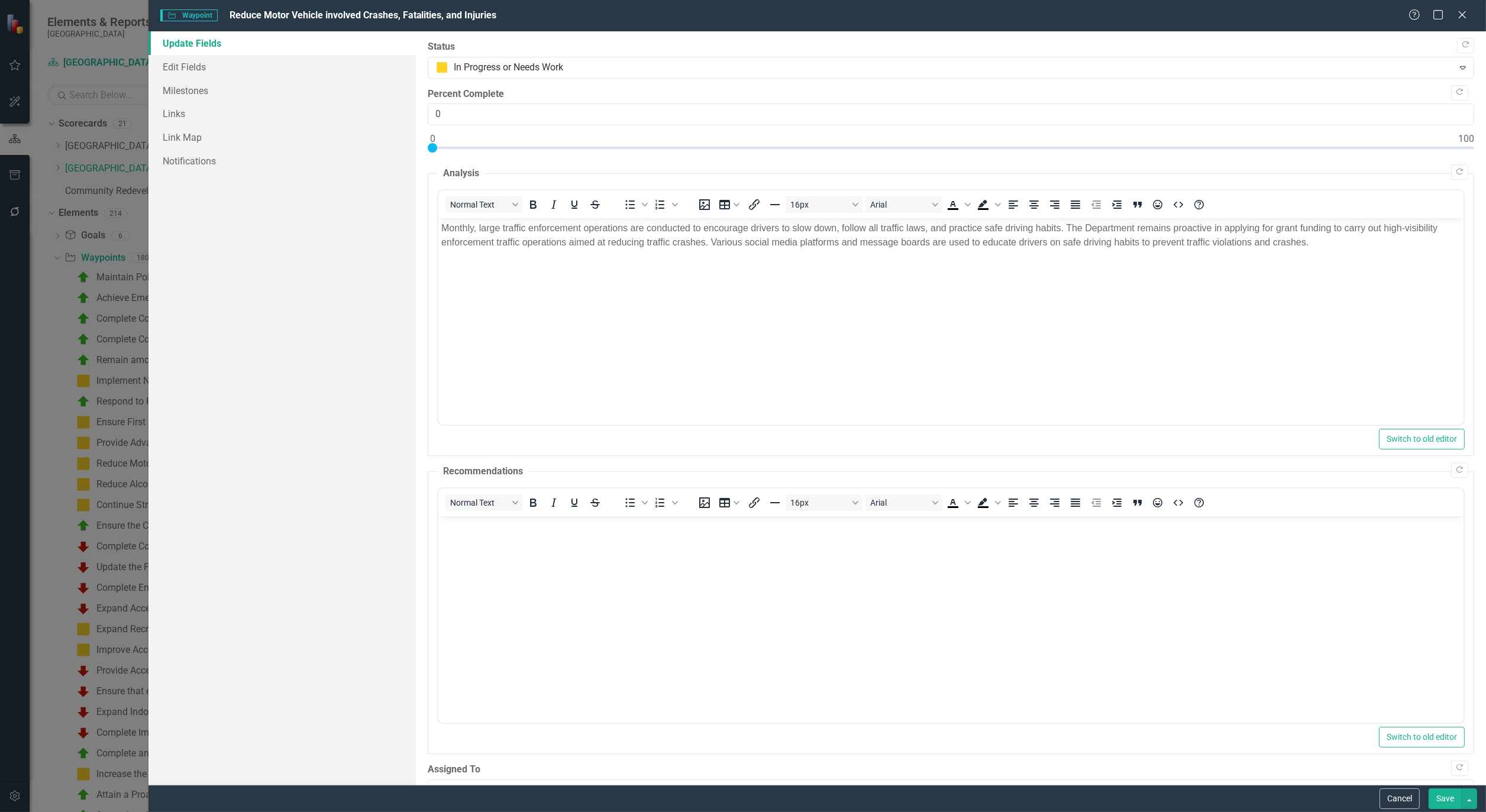
click at [1437, 795] on button "Save" at bounding box center [1446, 799] width 33 height 21
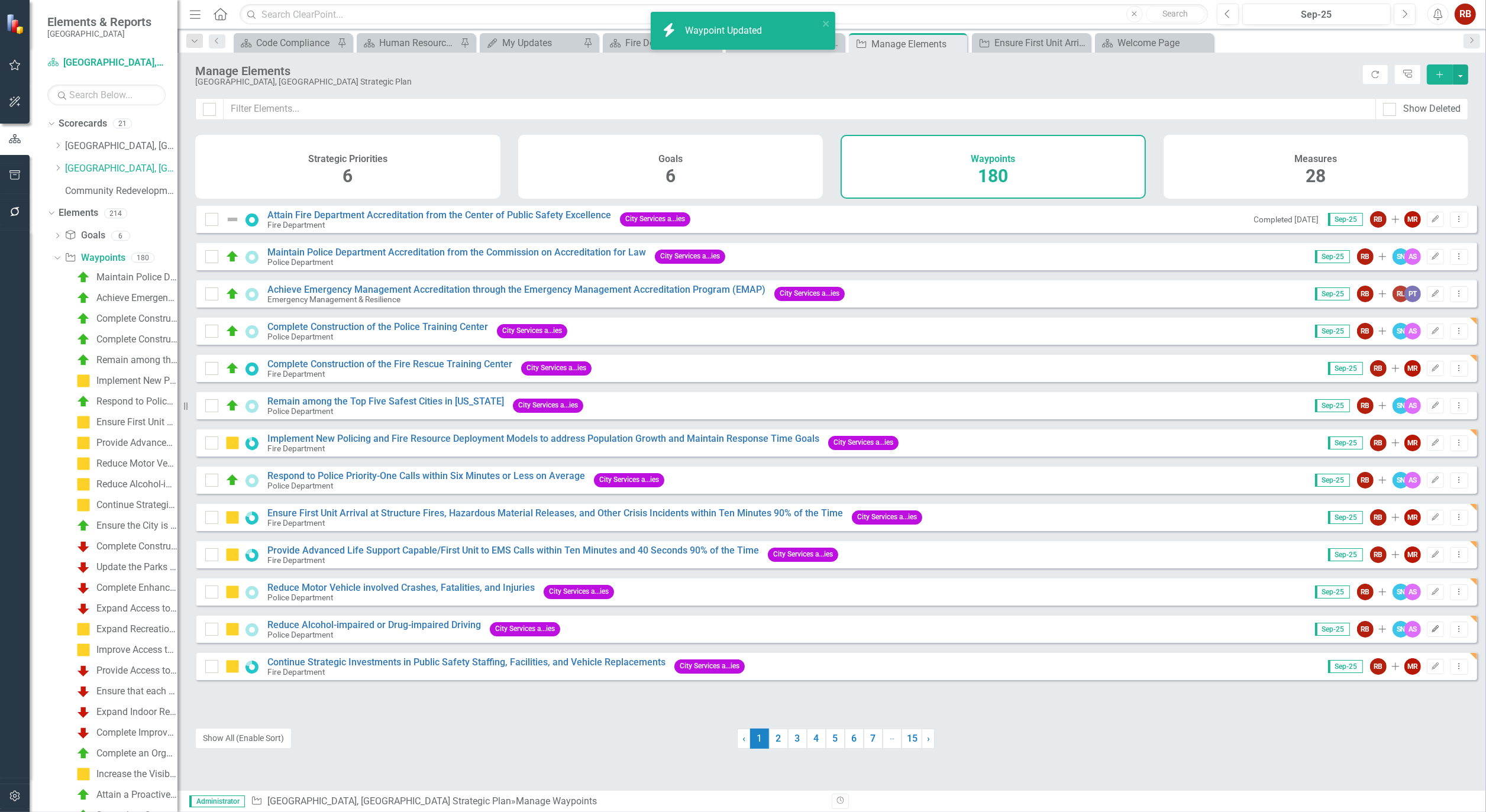
click at [1431, 633] on icon "Edit" at bounding box center [1435, 629] width 9 height 7
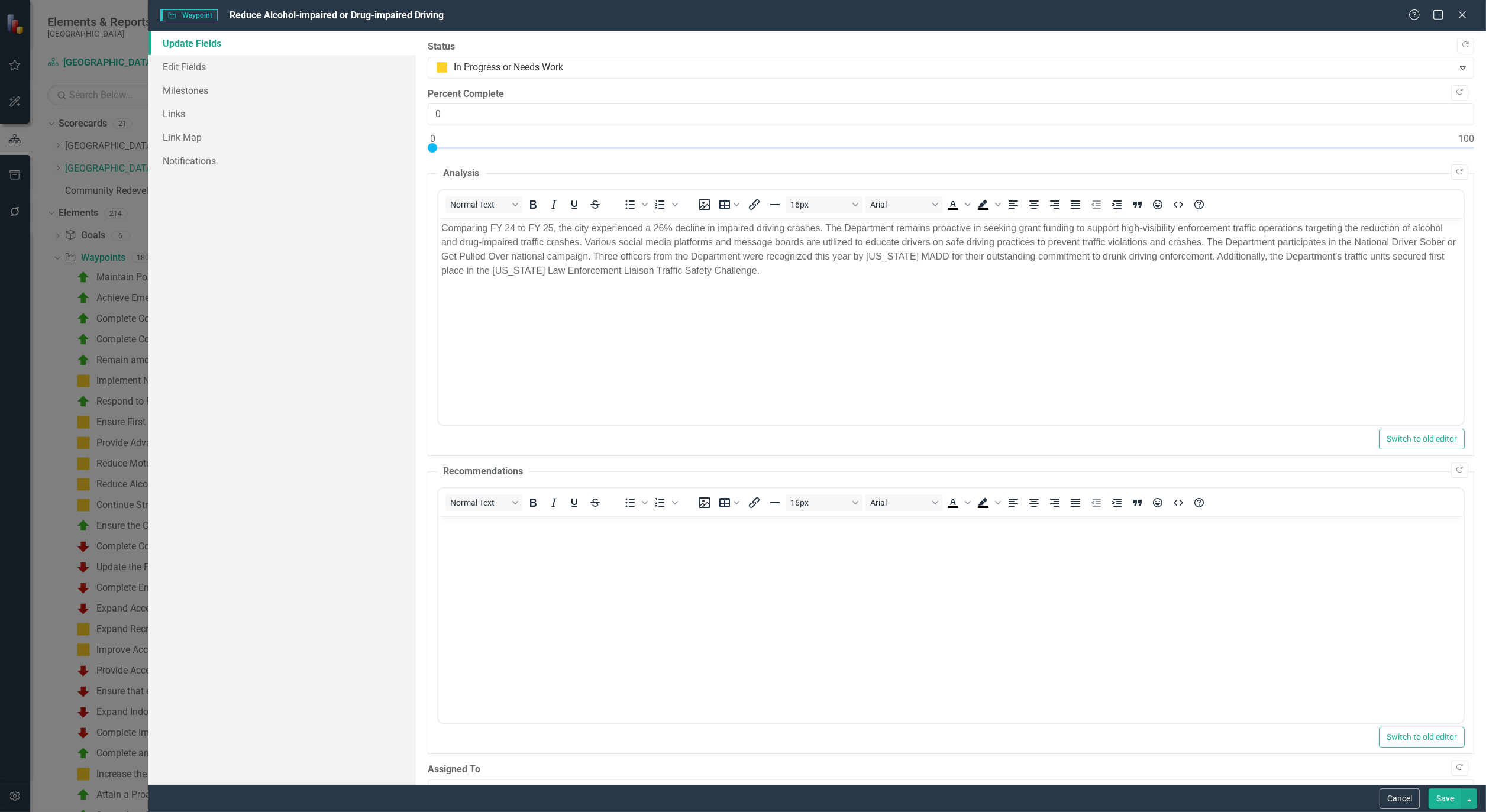
click at [1442, 797] on button "Save" at bounding box center [1446, 799] width 33 height 21
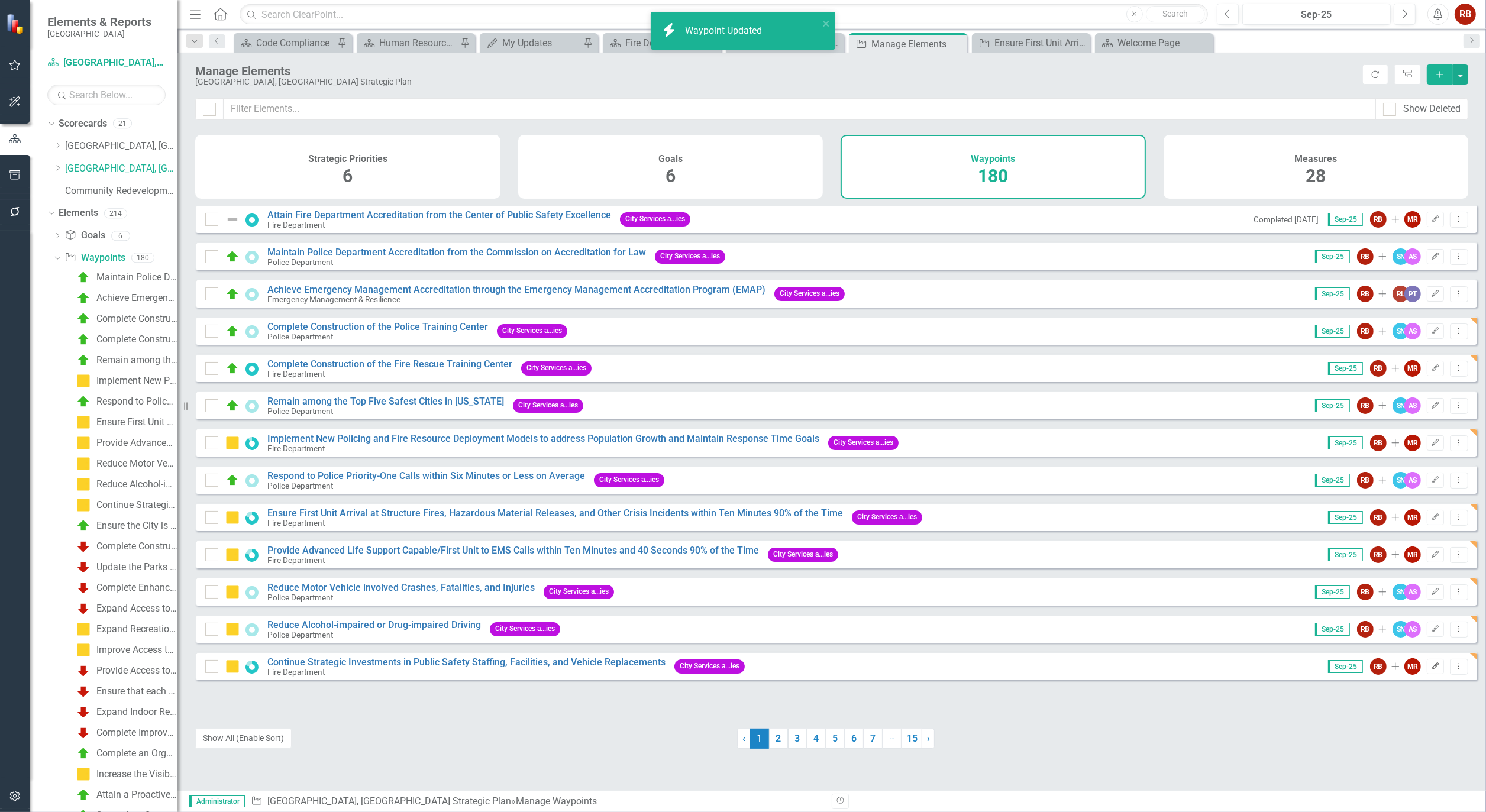
click at [1431, 670] on icon "Edit" at bounding box center [1435, 667] width 9 height 7
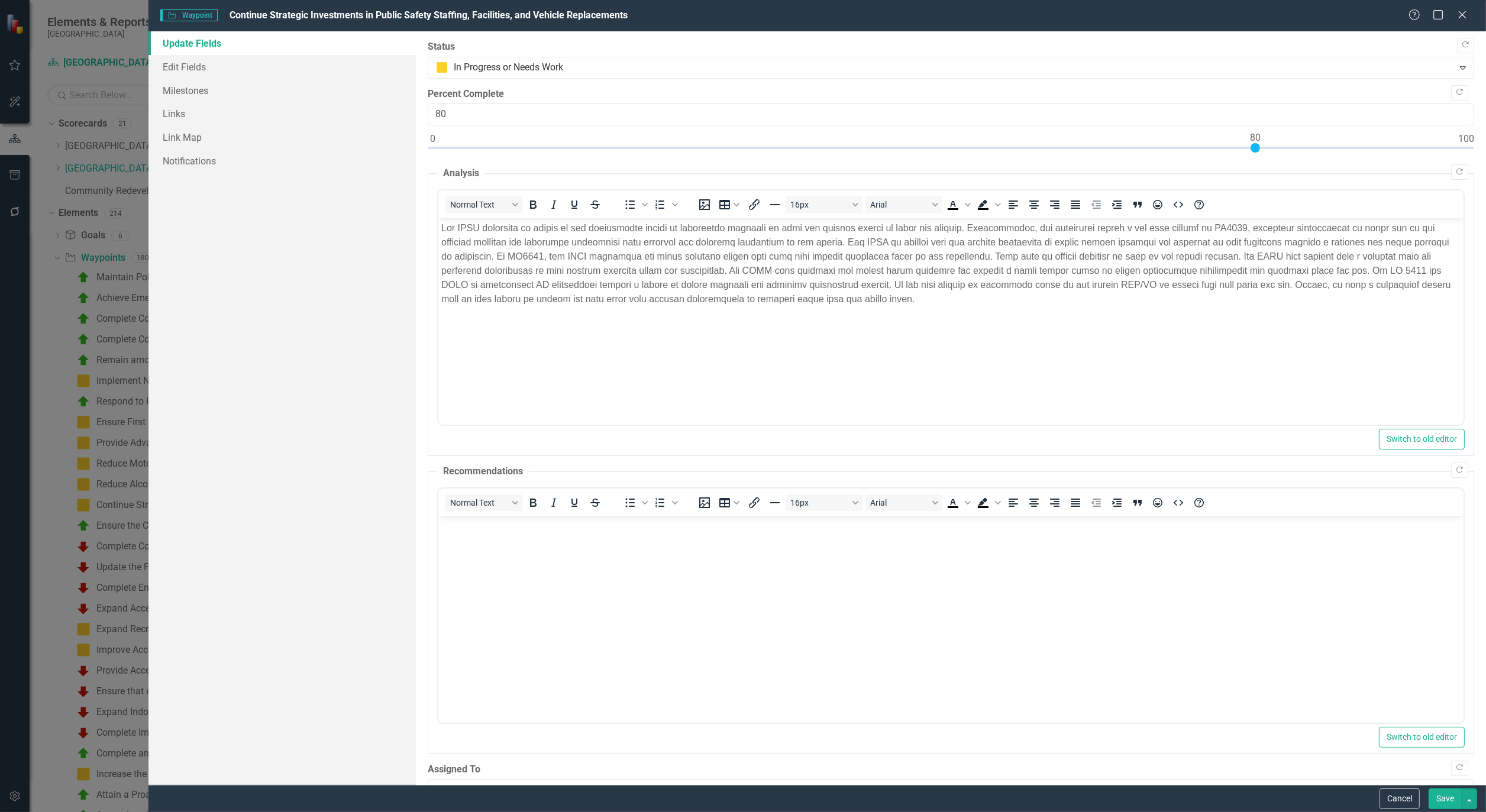
click at [1444, 795] on button "Save" at bounding box center [1446, 799] width 33 height 21
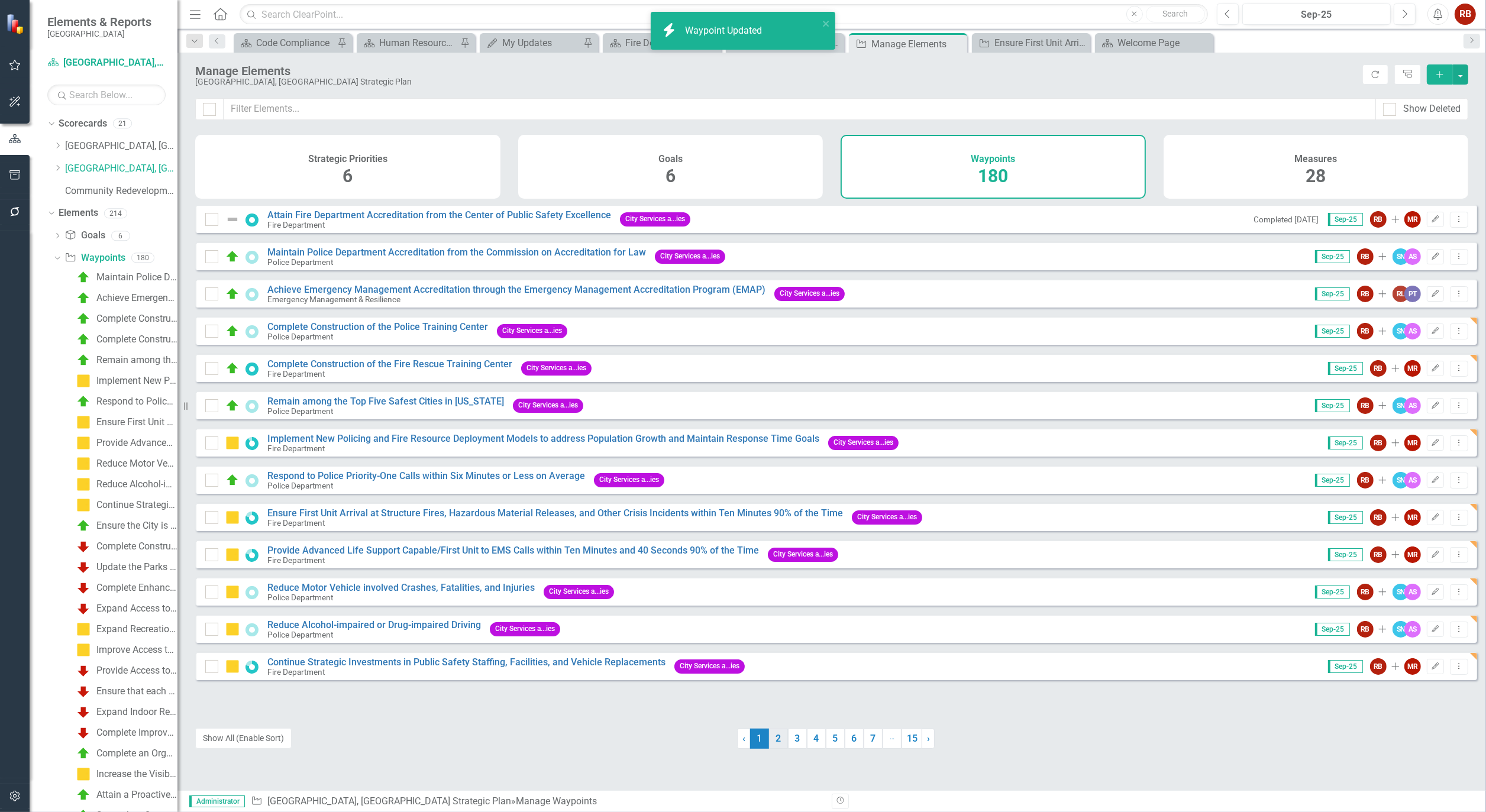
click at [771, 742] on link "2" at bounding box center [778, 739] width 19 height 20
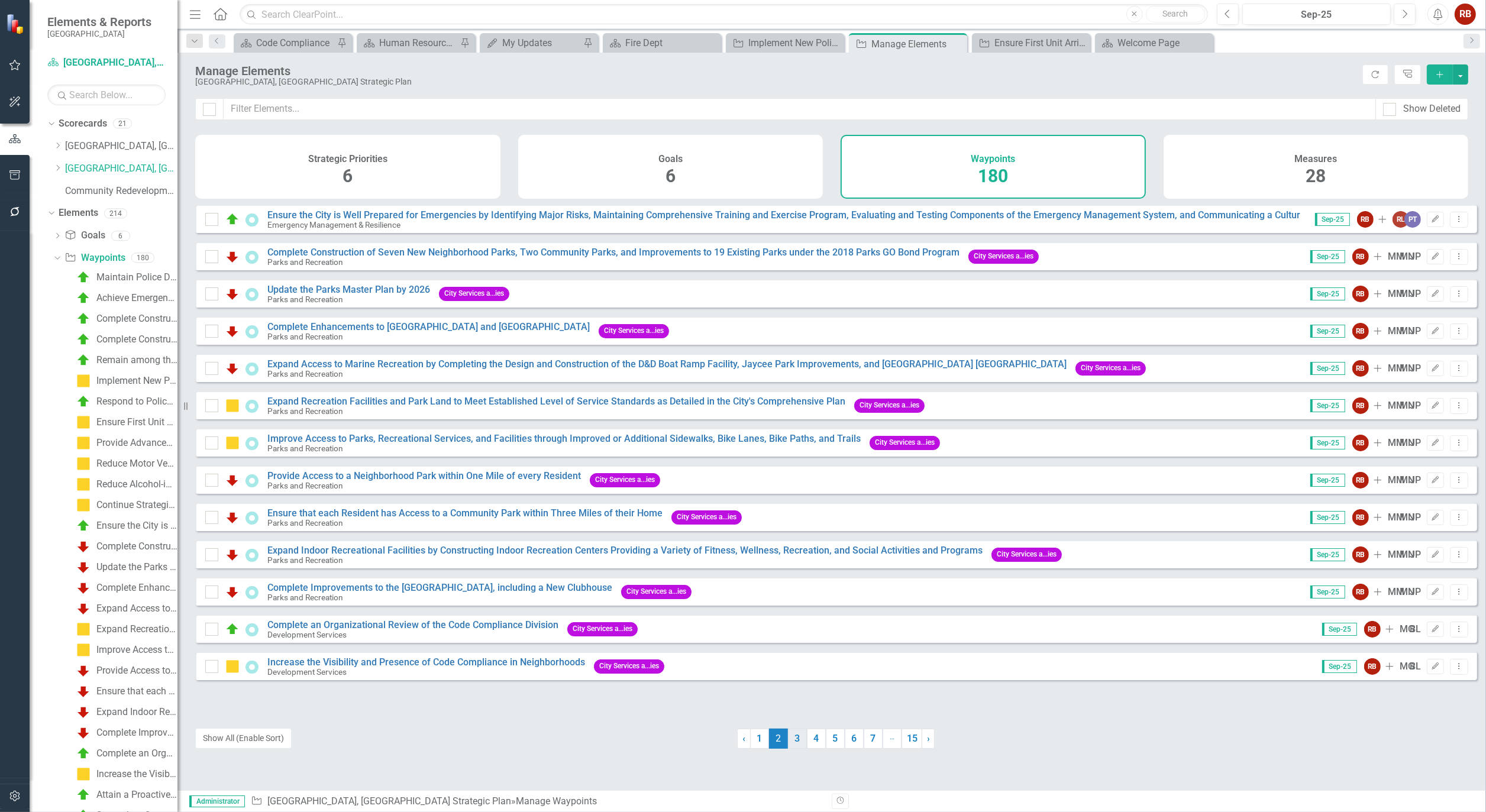
click at [794, 741] on link "3" at bounding box center [797, 739] width 19 height 20
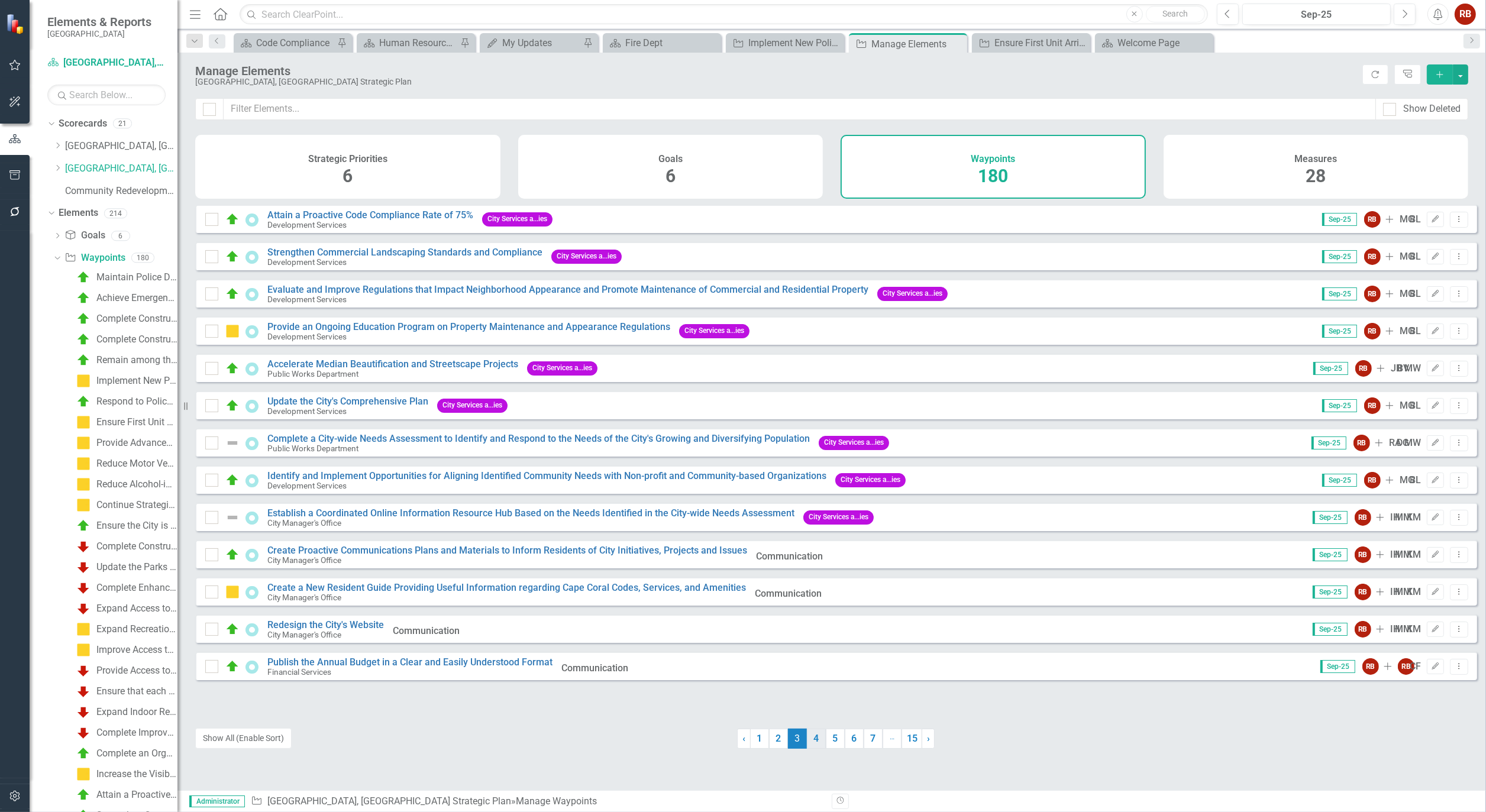
click at [811, 739] on link "4" at bounding box center [816, 739] width 19 height 20
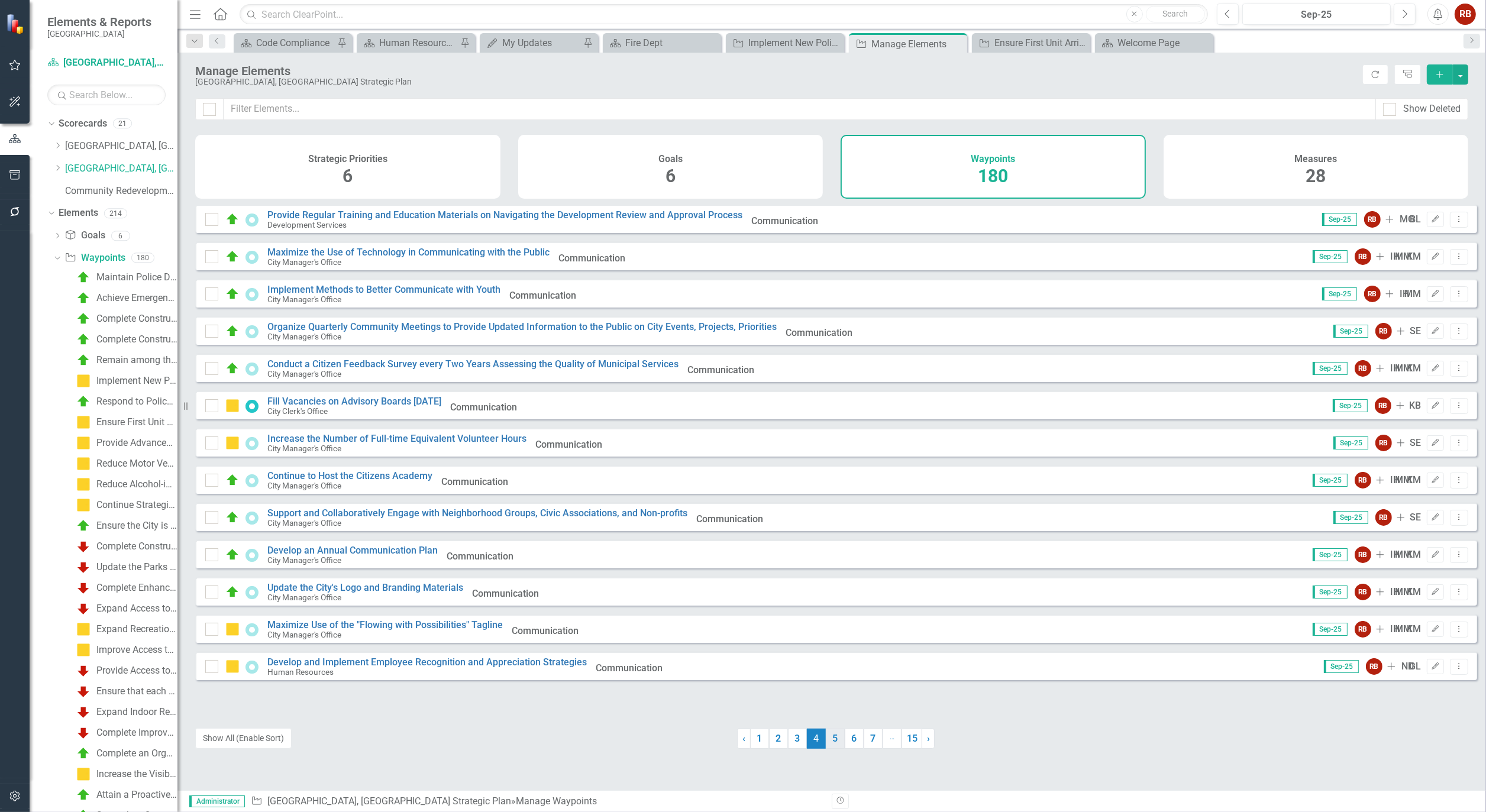
click at [831, 738] on link "5" at bounding box center [835, 739] width 19 height 20
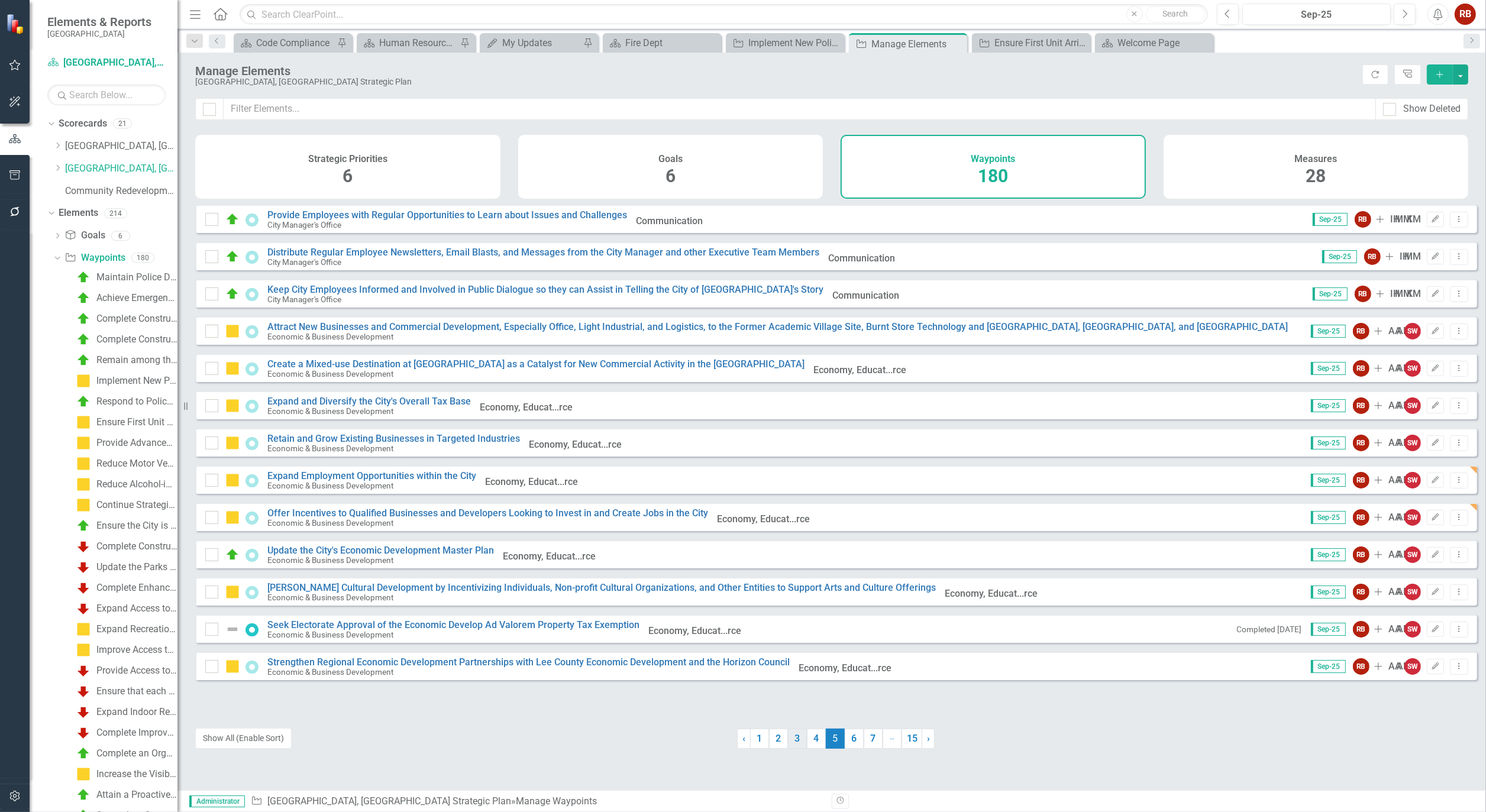
click at [800, 736] on link "3" at bounding box center [797, 739] width 19 height 20
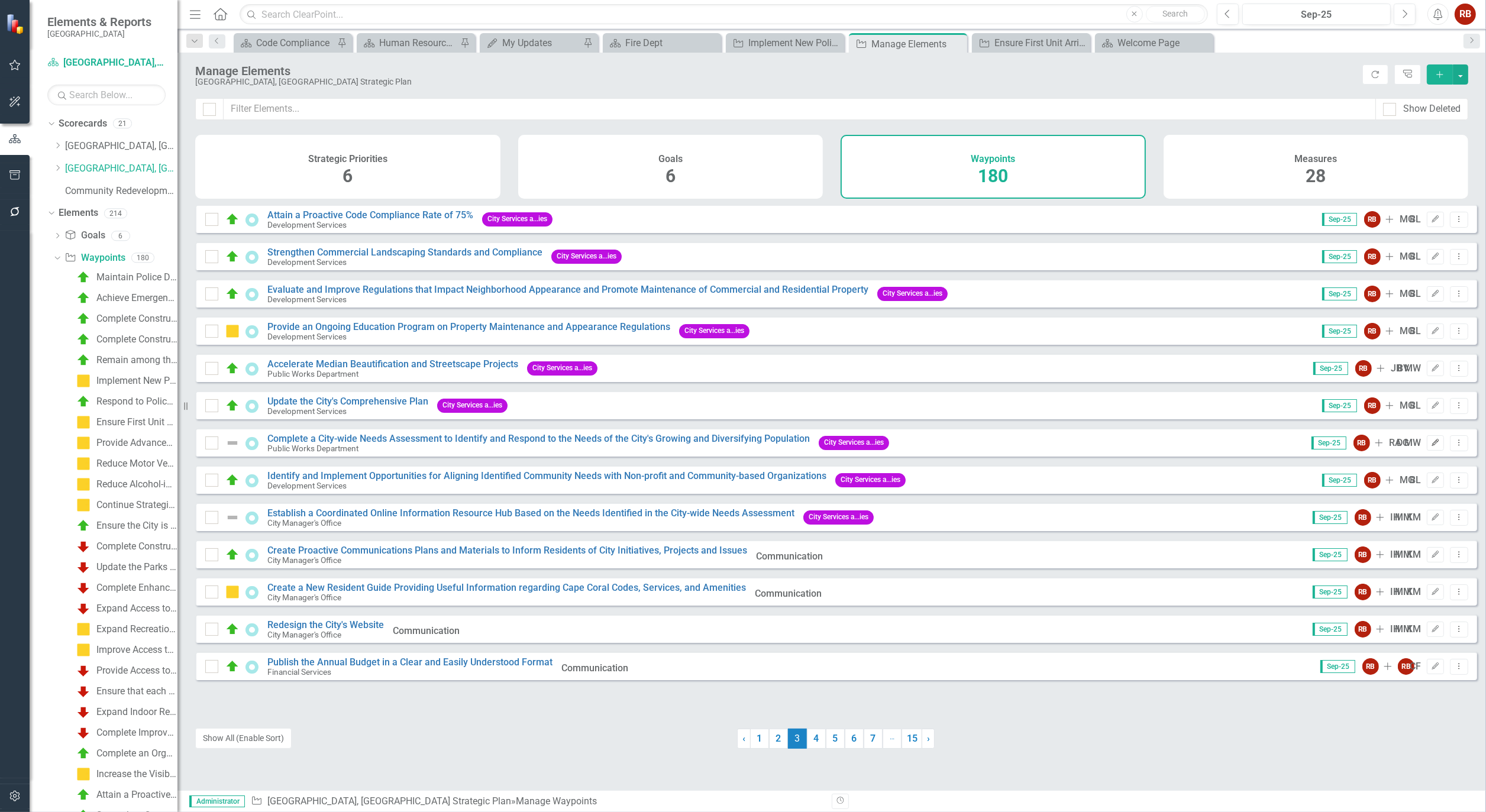
click at [1432, 451] on button "Edit" at bounding box center [1435, 443] width 17 height 15
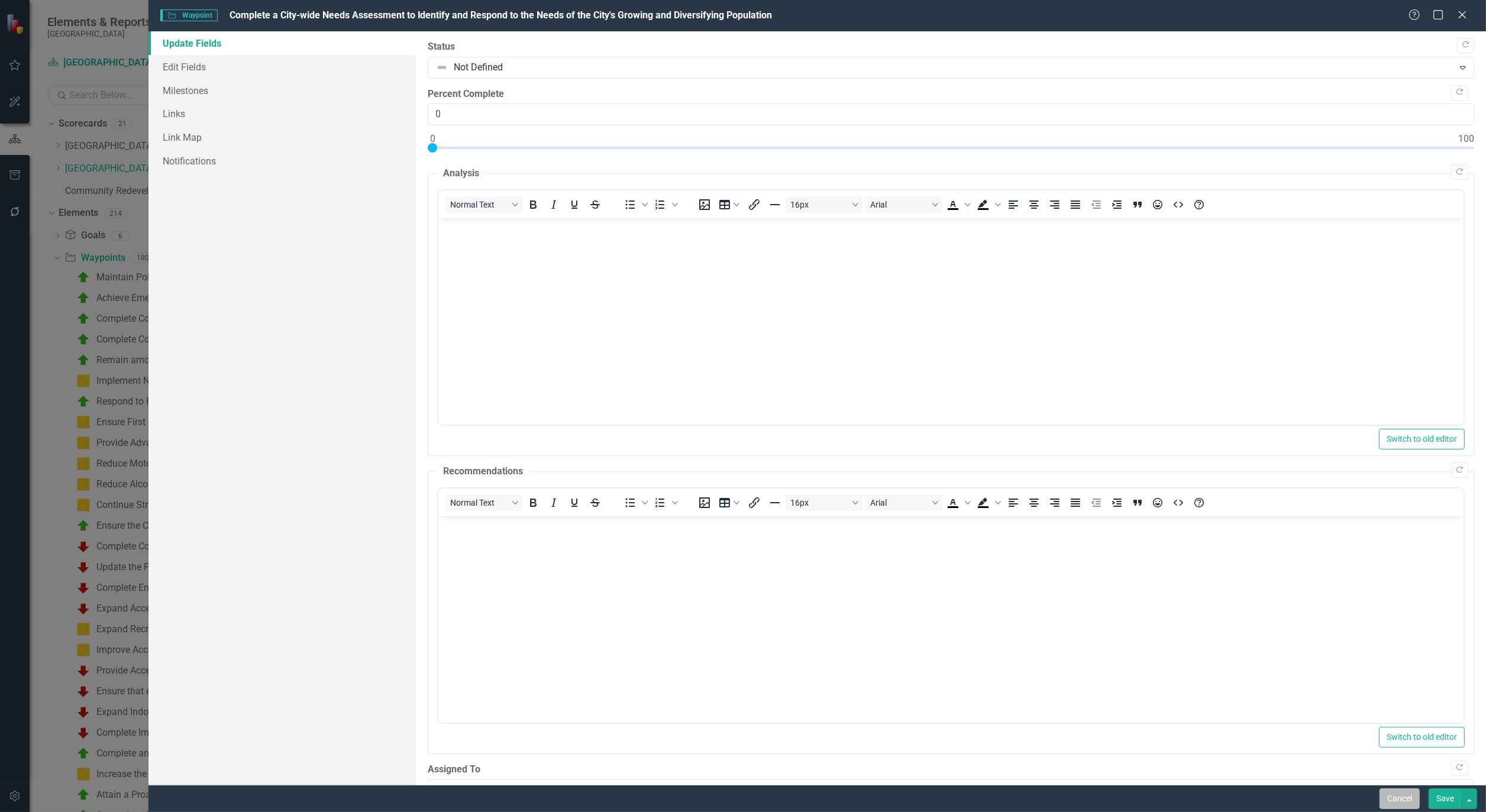
click at [1391, 797] on button "Cancel" at bounding box center [1400, 799] width 40 height 21
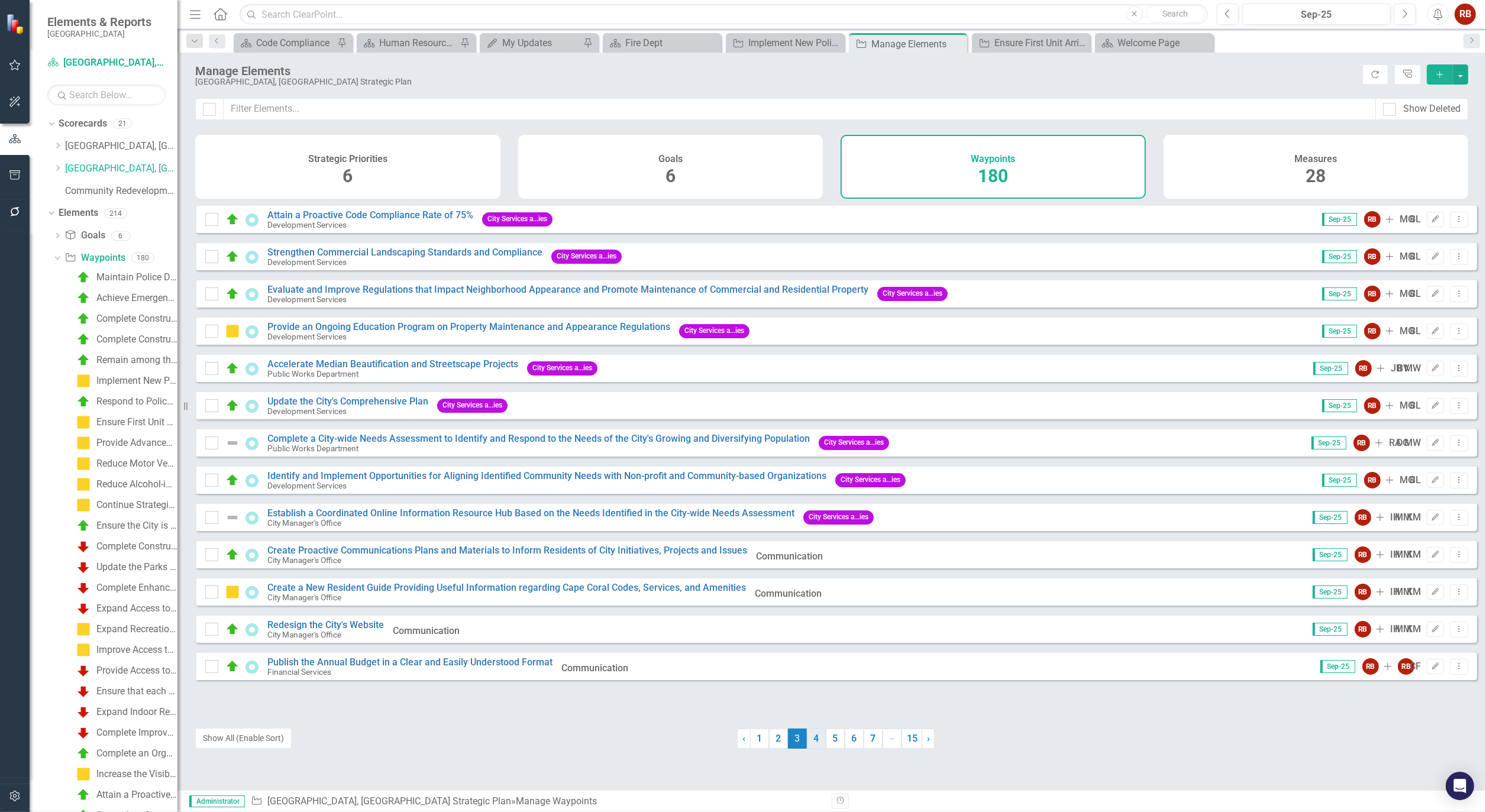
click at [814, 734] on link "4" at bounding box center [816, 739] width 19 height 20
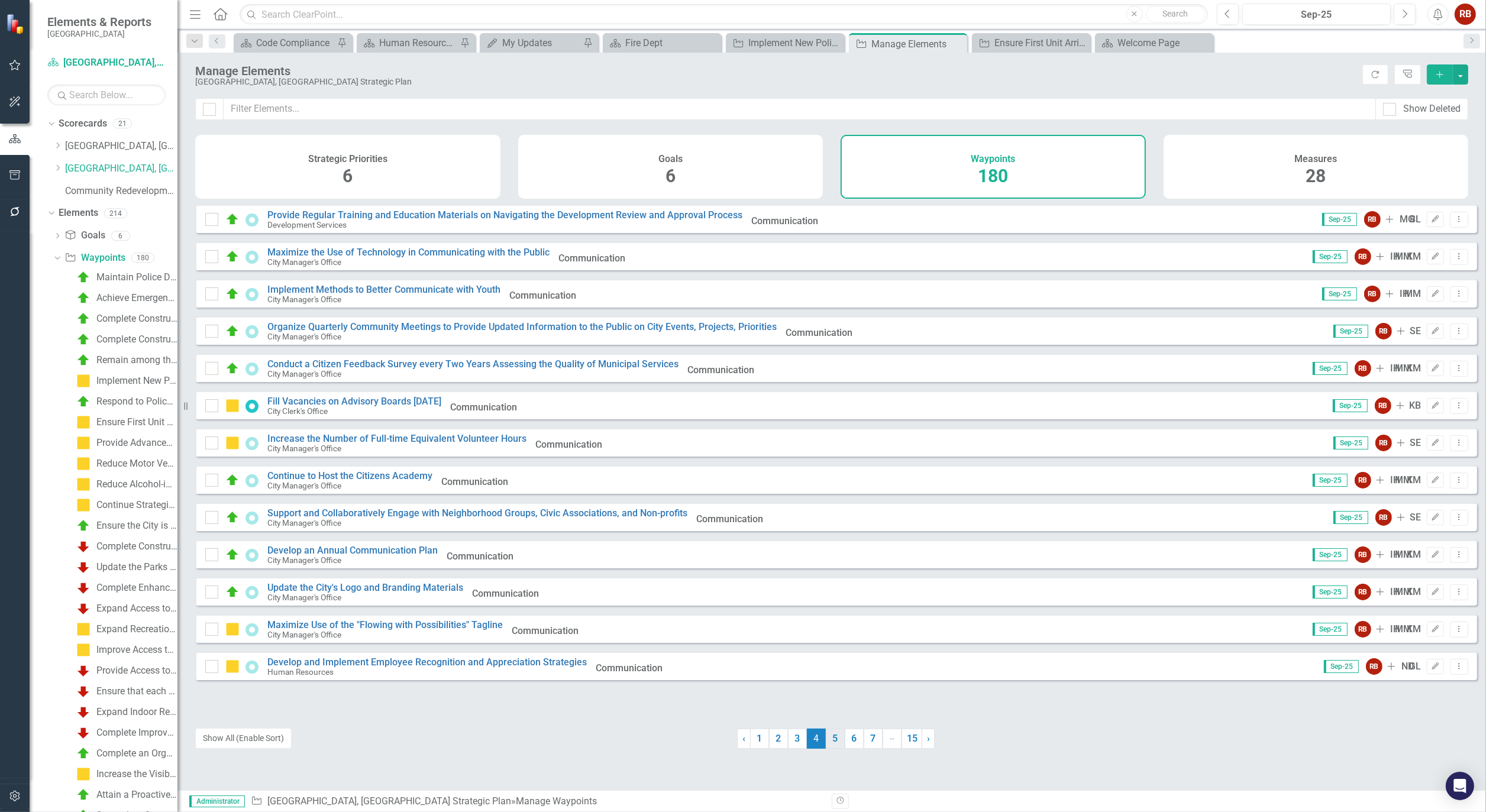
click at [835, 734] on link "5" at bounding box center [835, 739] width 19 height 20
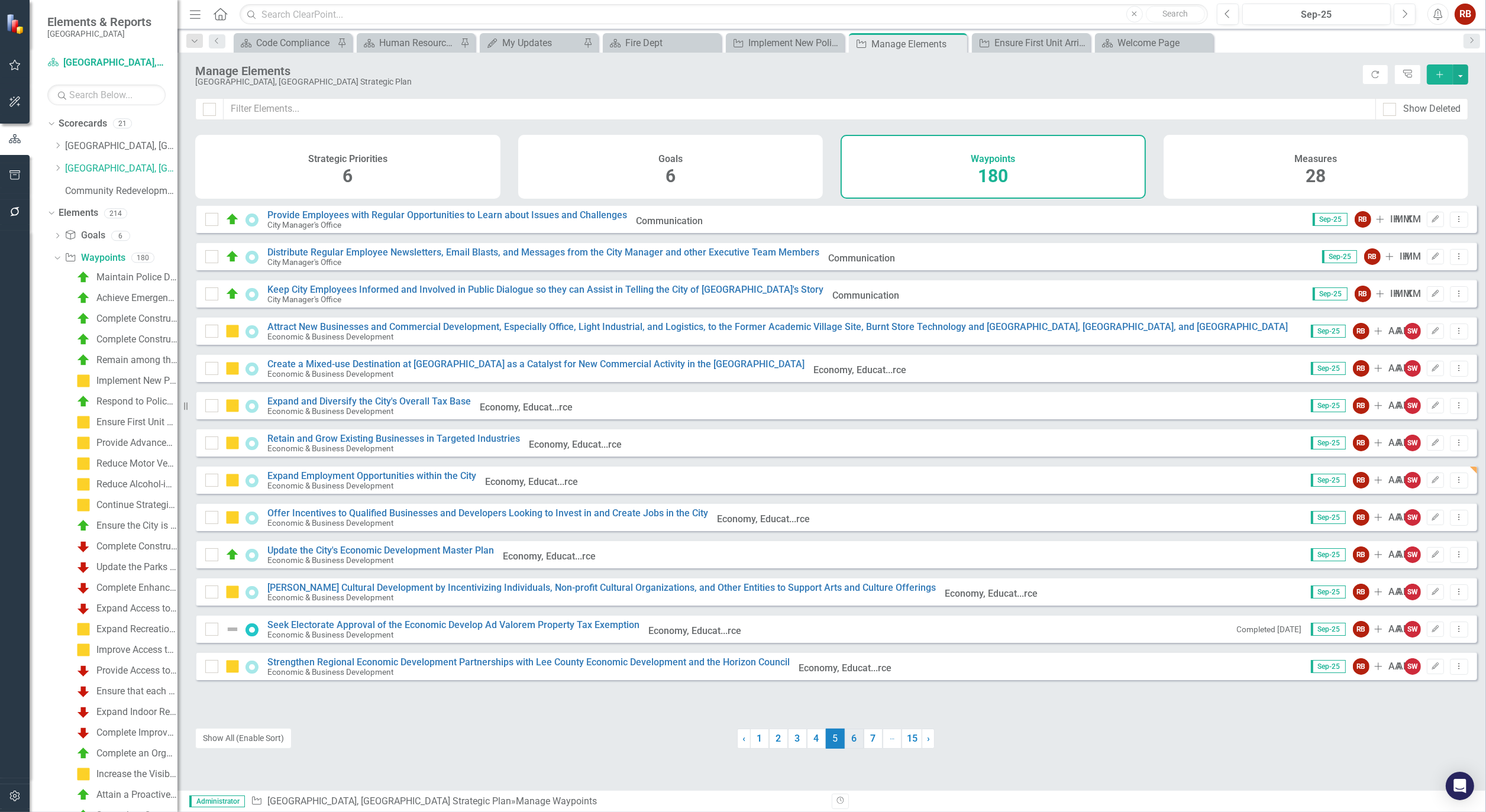
click at [845, 734] on link "6" at bounding box center [854, 739] width 19 height 20
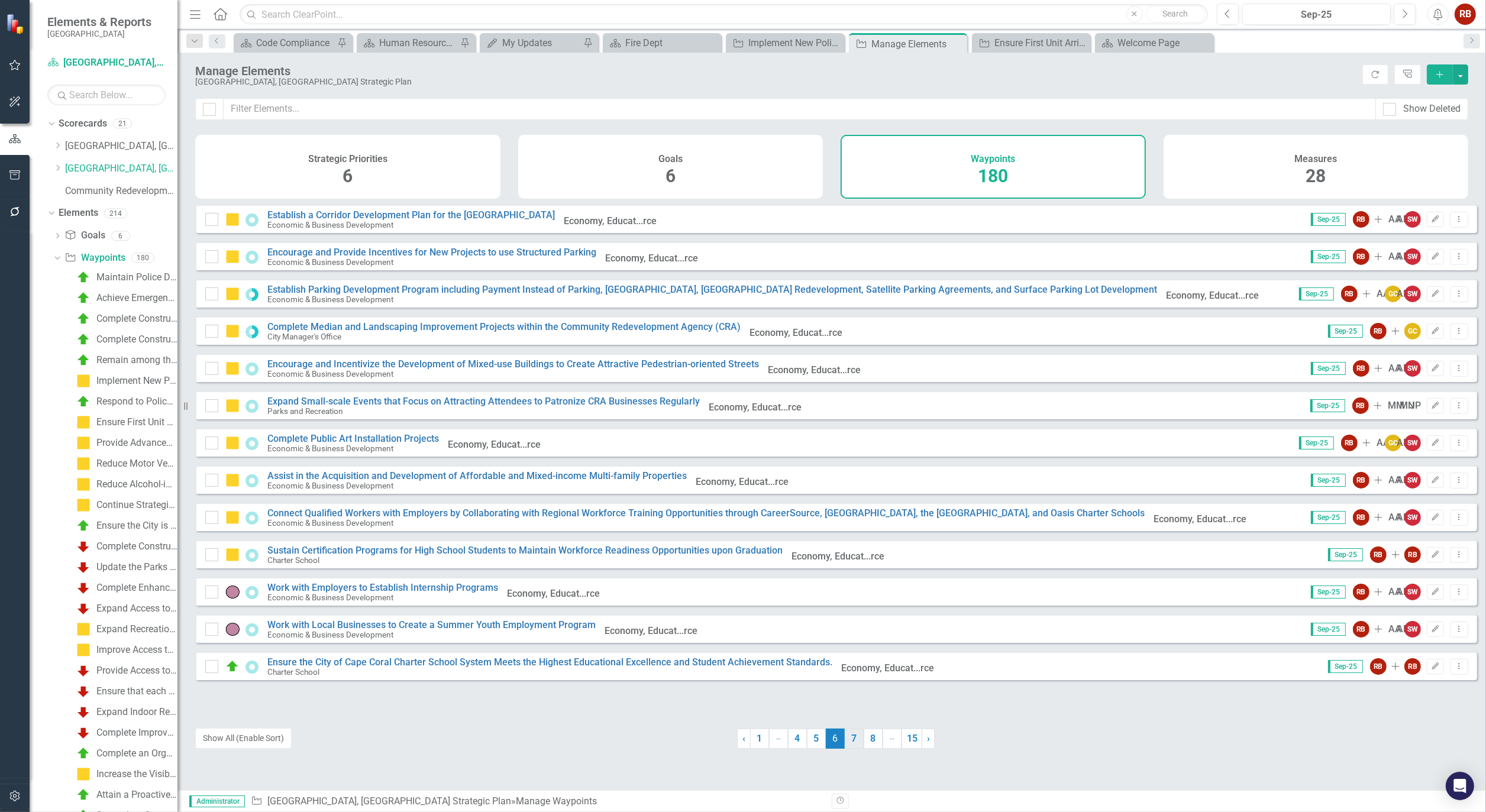
click at [853, 735] on link "7" at bounding box center [854, 739] width 19 height 20
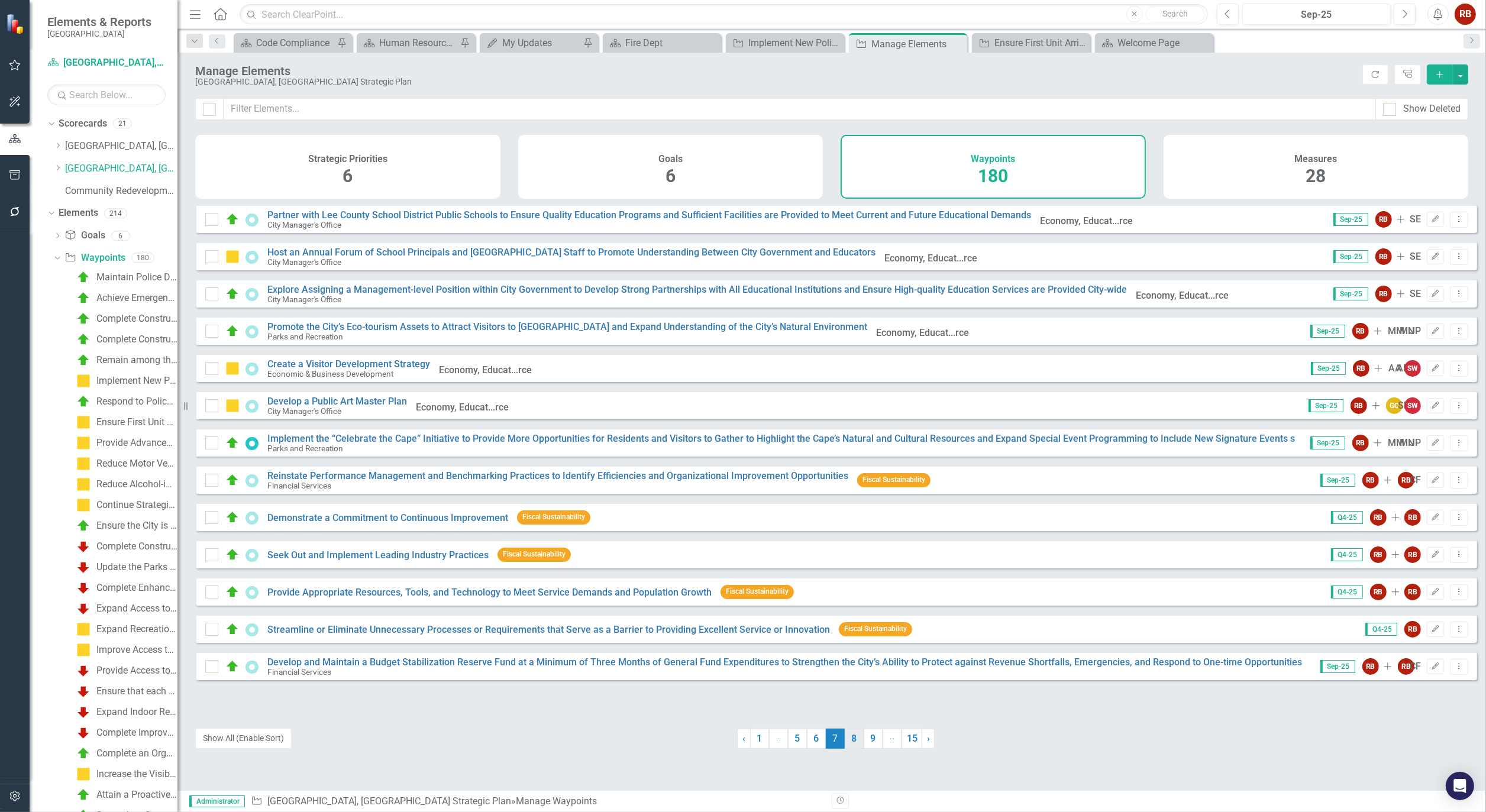
click at [855, 735] on link "8" at bounding box center [854, 739] width 19 height 20
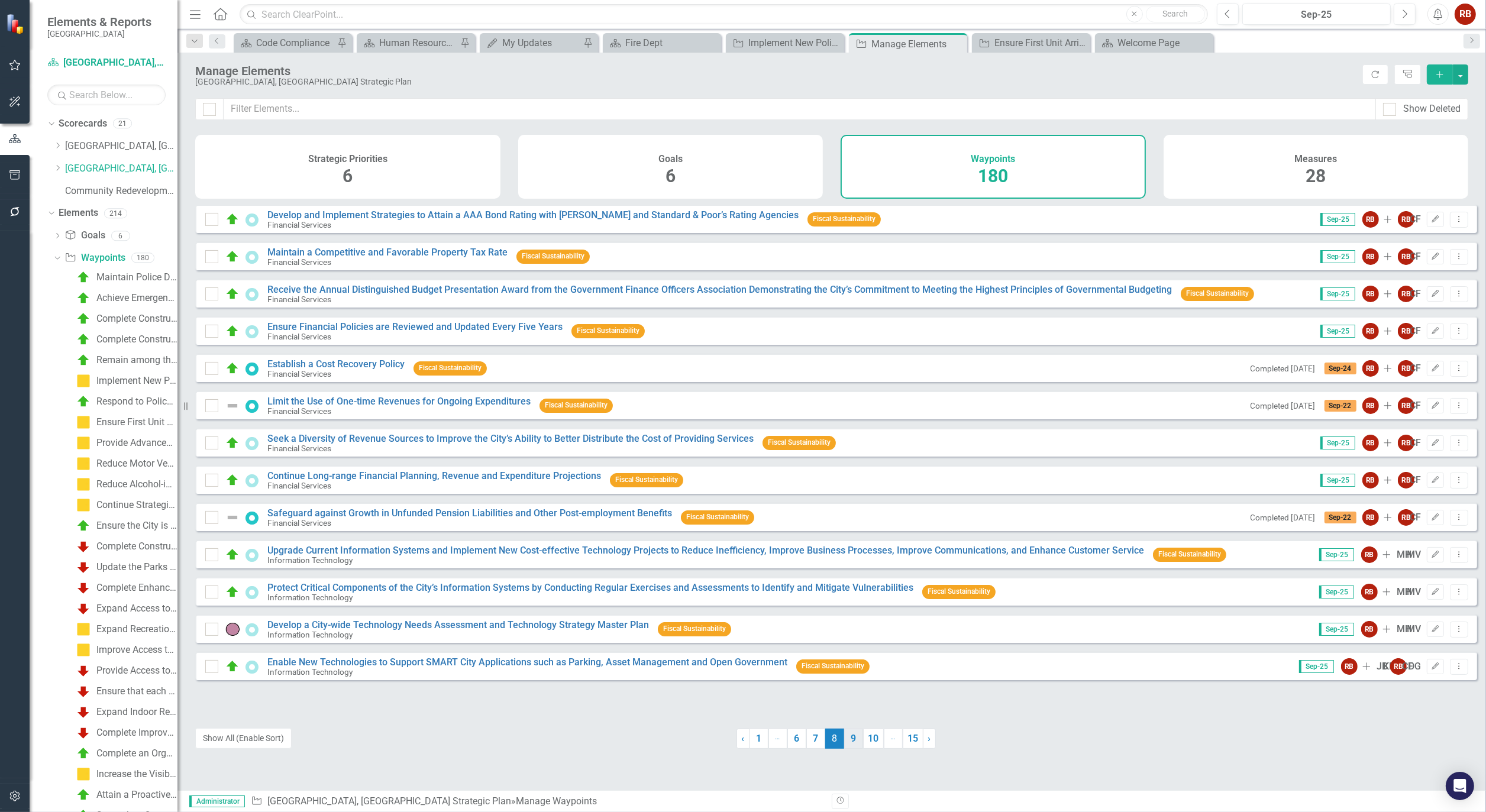
click at [855, 741] on link "9" at bounding box center [853, 739] width 19 height 20
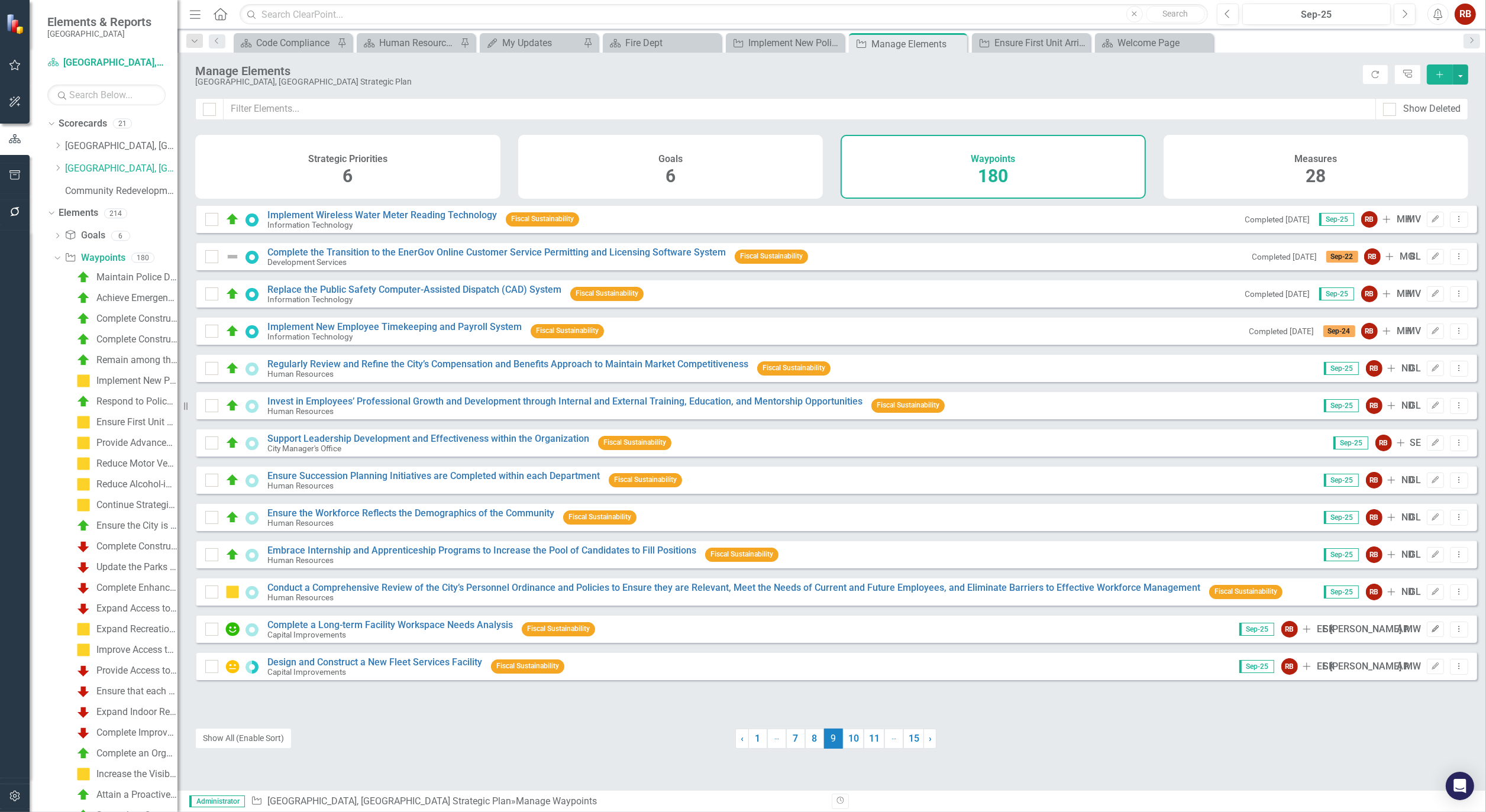
click at [1433, 633] on icon "button" at bounding box center [1436, 628] width 7 height 7
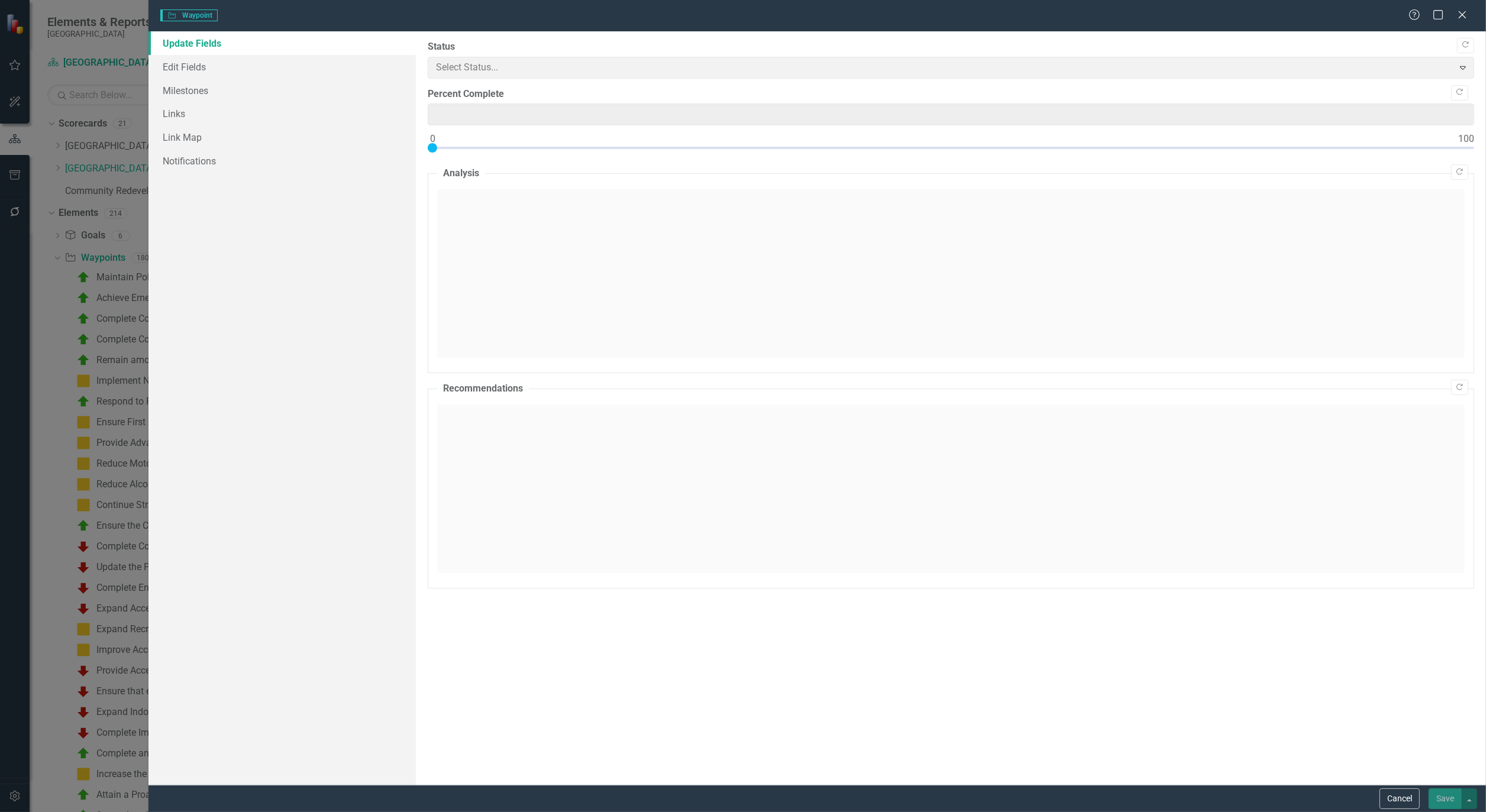
type input "0"
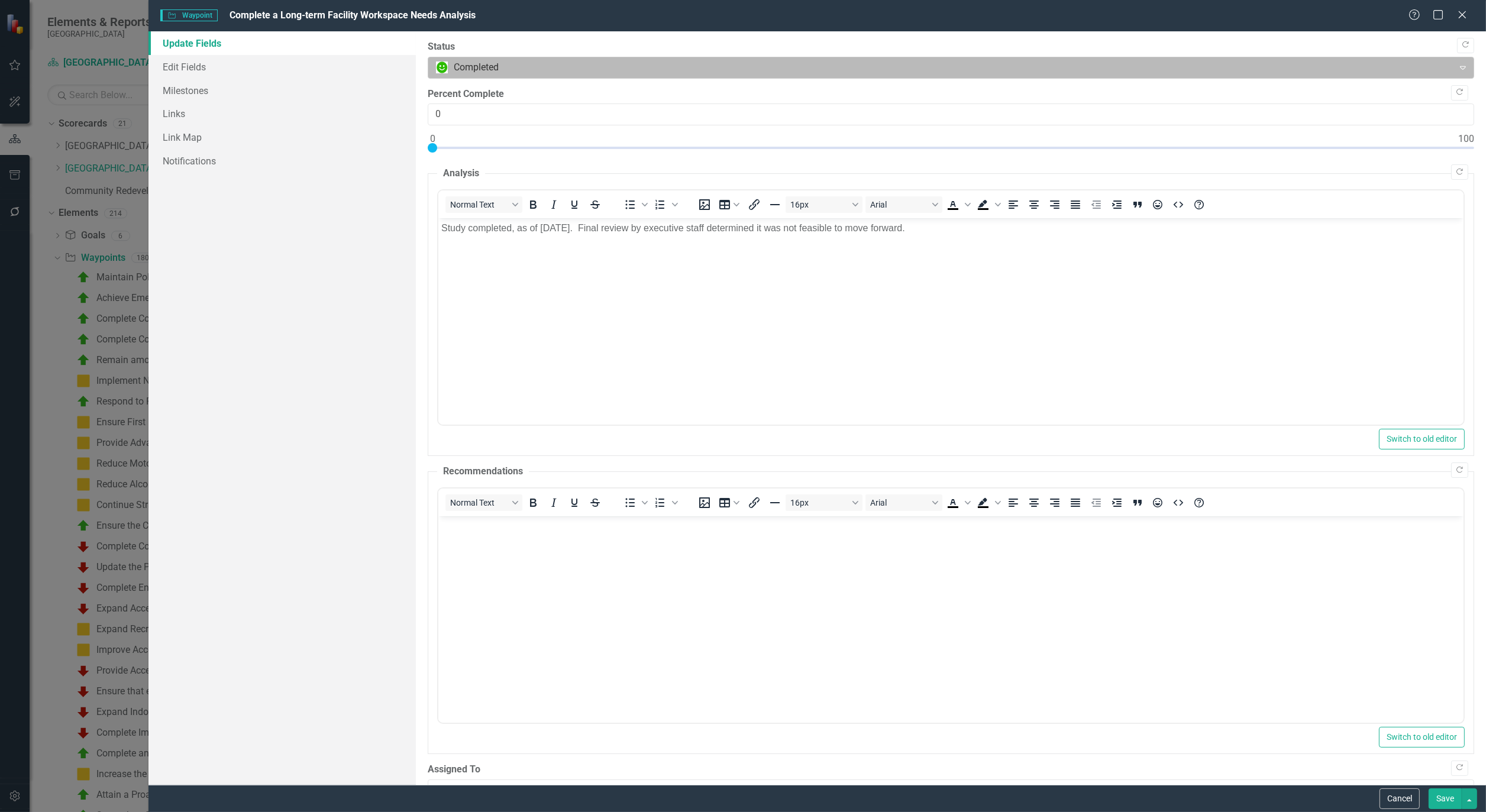
click at [512, 71] on div at bounding box center [941, 67] width 1010 height 16
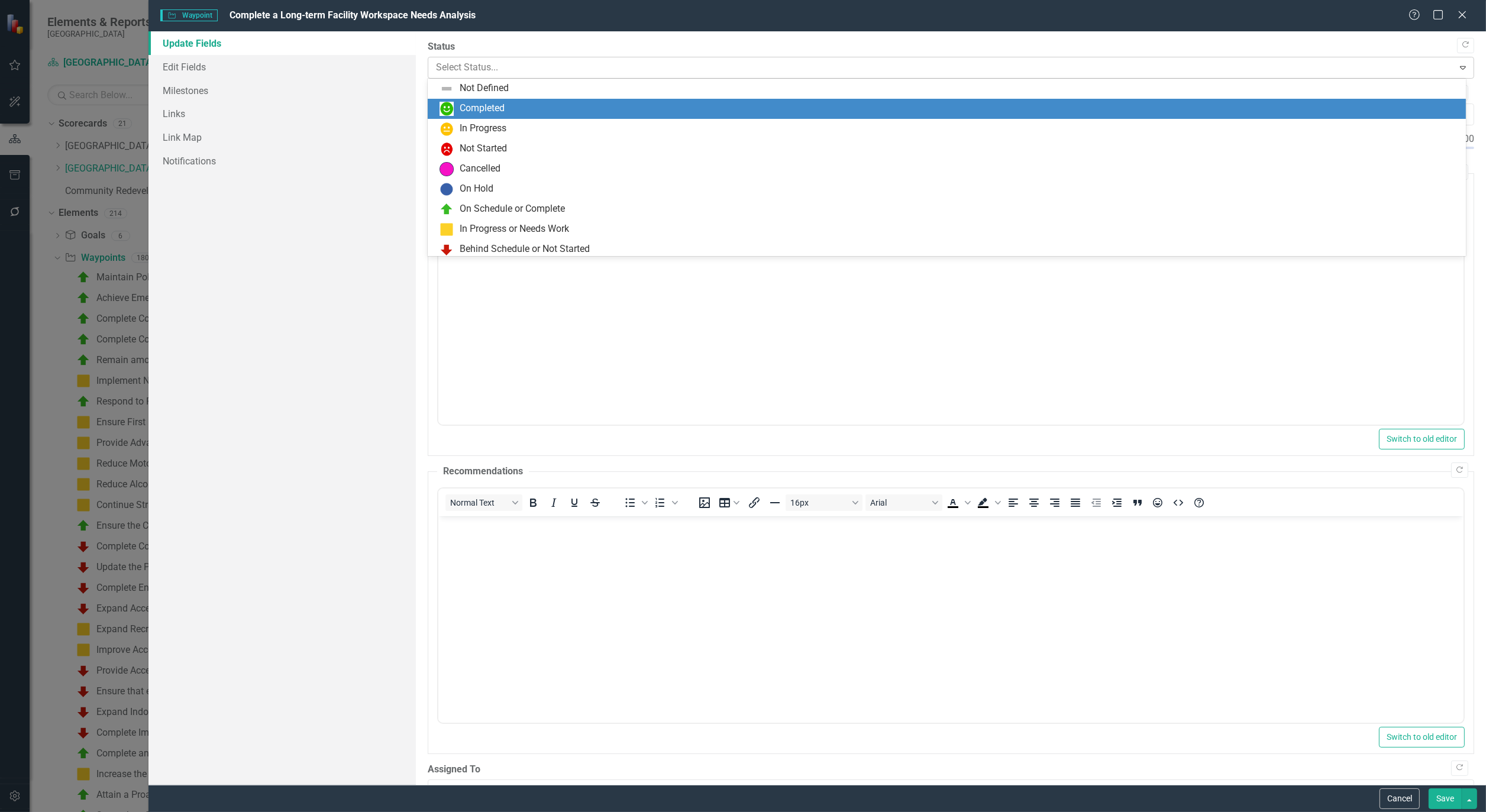
scroll to position [20, 0]
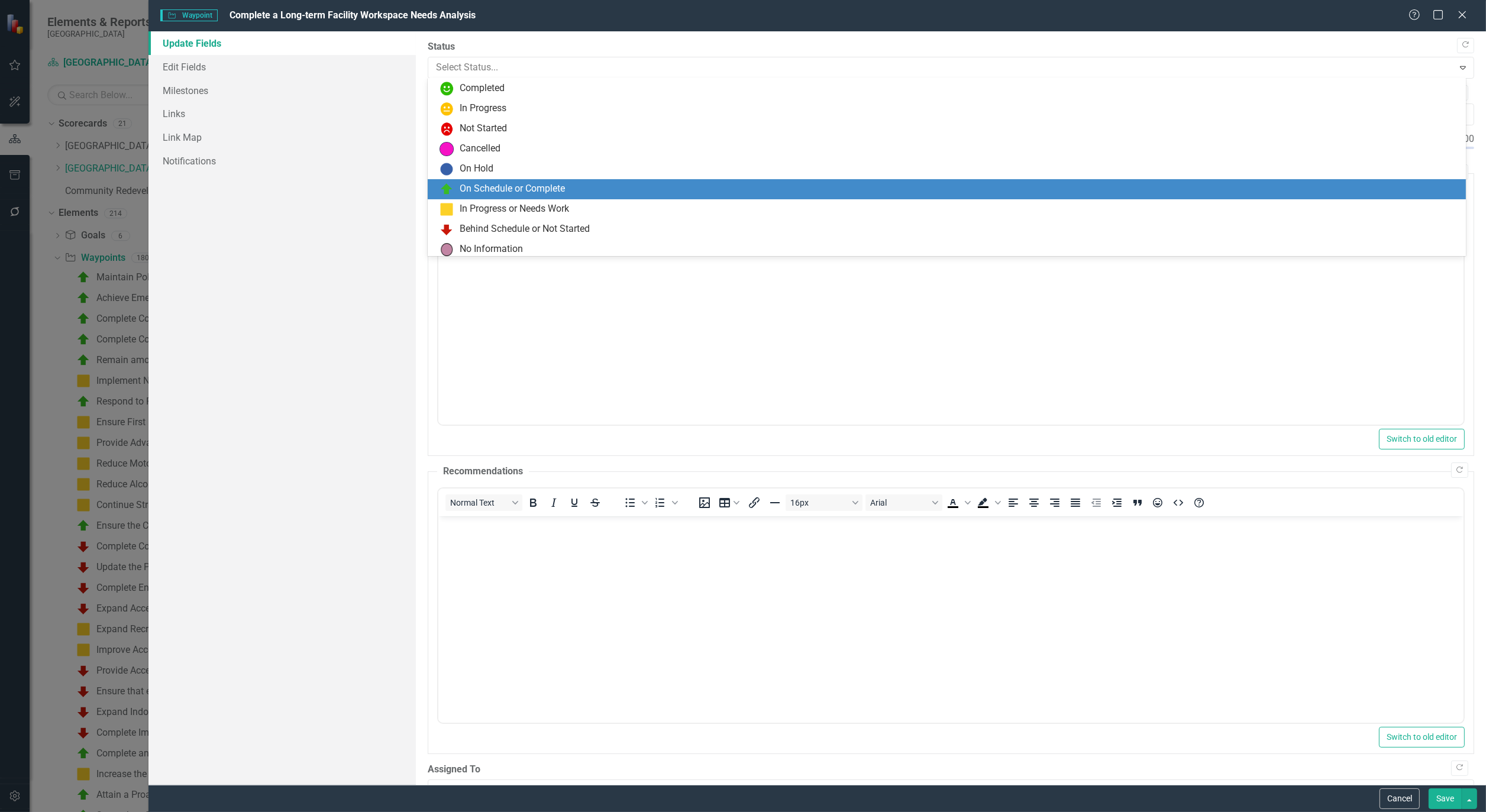
click at [502, 184] on div "On Schedule or Complete" at bounding box center [512, 189] width 105 height 14
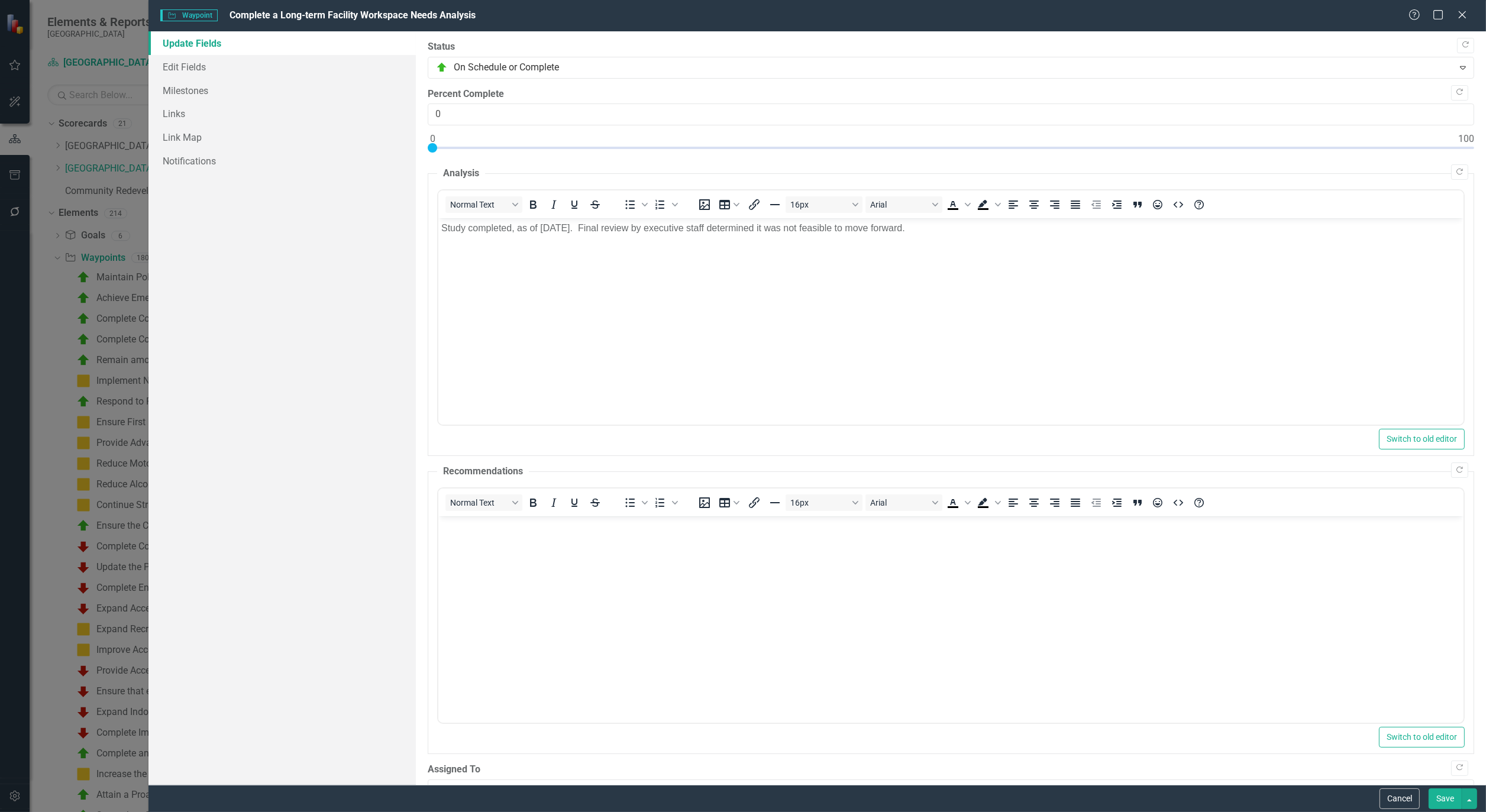
click at [1446, 798] on button "Save" at bounding box center [1446, 799] width 33 height 21
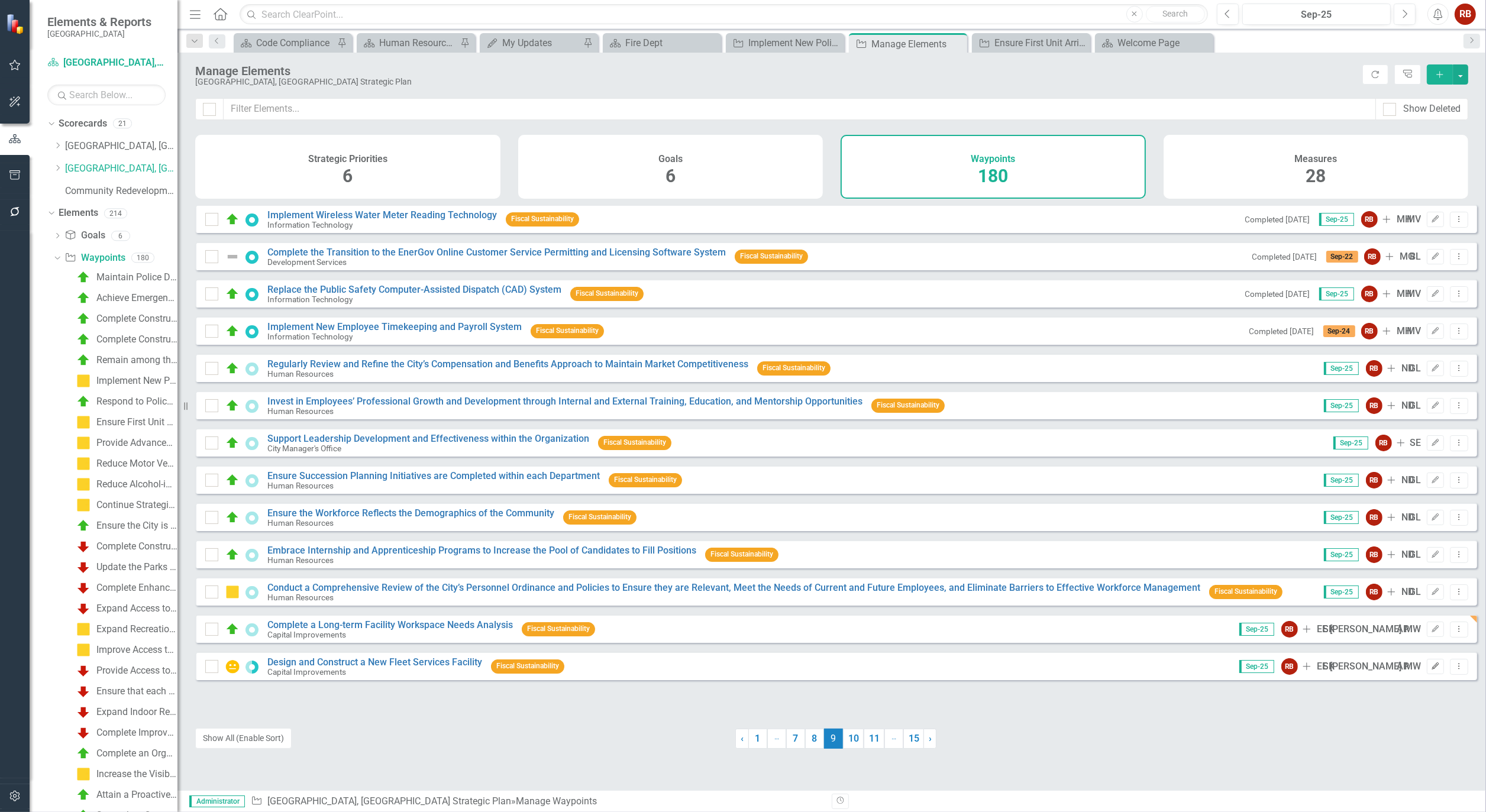
click at [1431, 670] on icon "Edit" at bounding box center [1435, 667] width 9 height 7
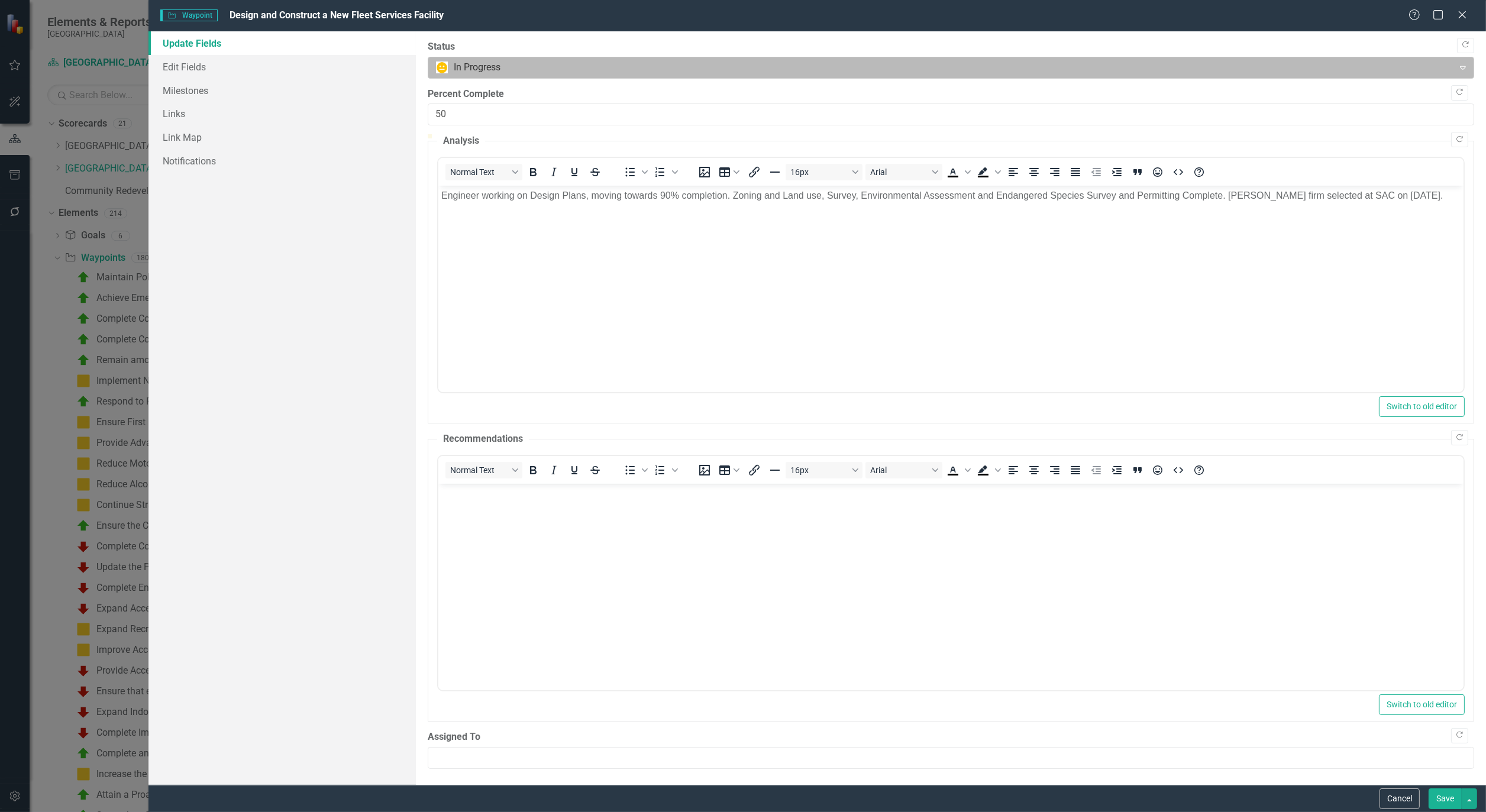
scroll to position [0, 0]
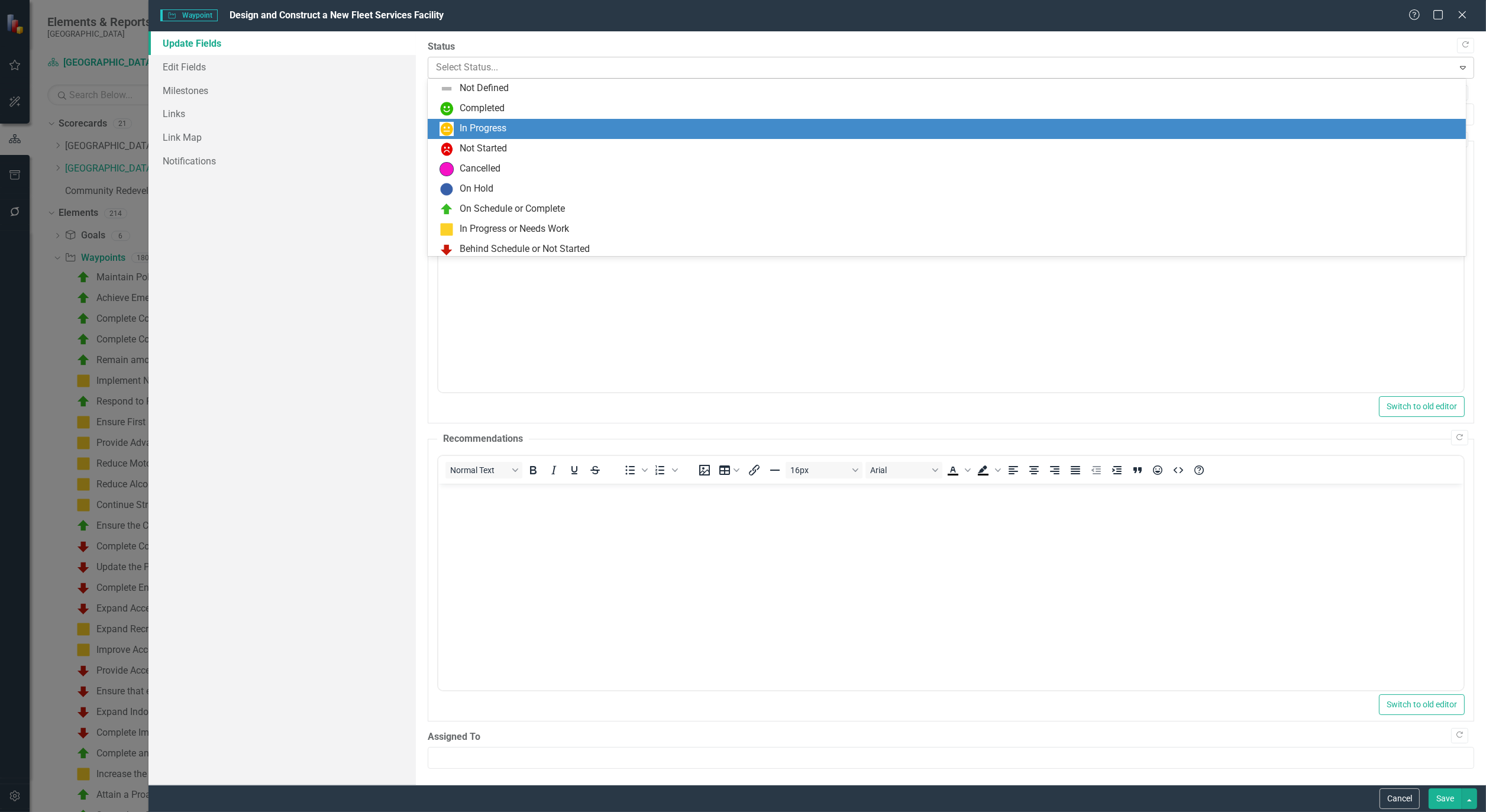
click at [569, 75] on div at bounding box center [941, 67] width 1010 height 16
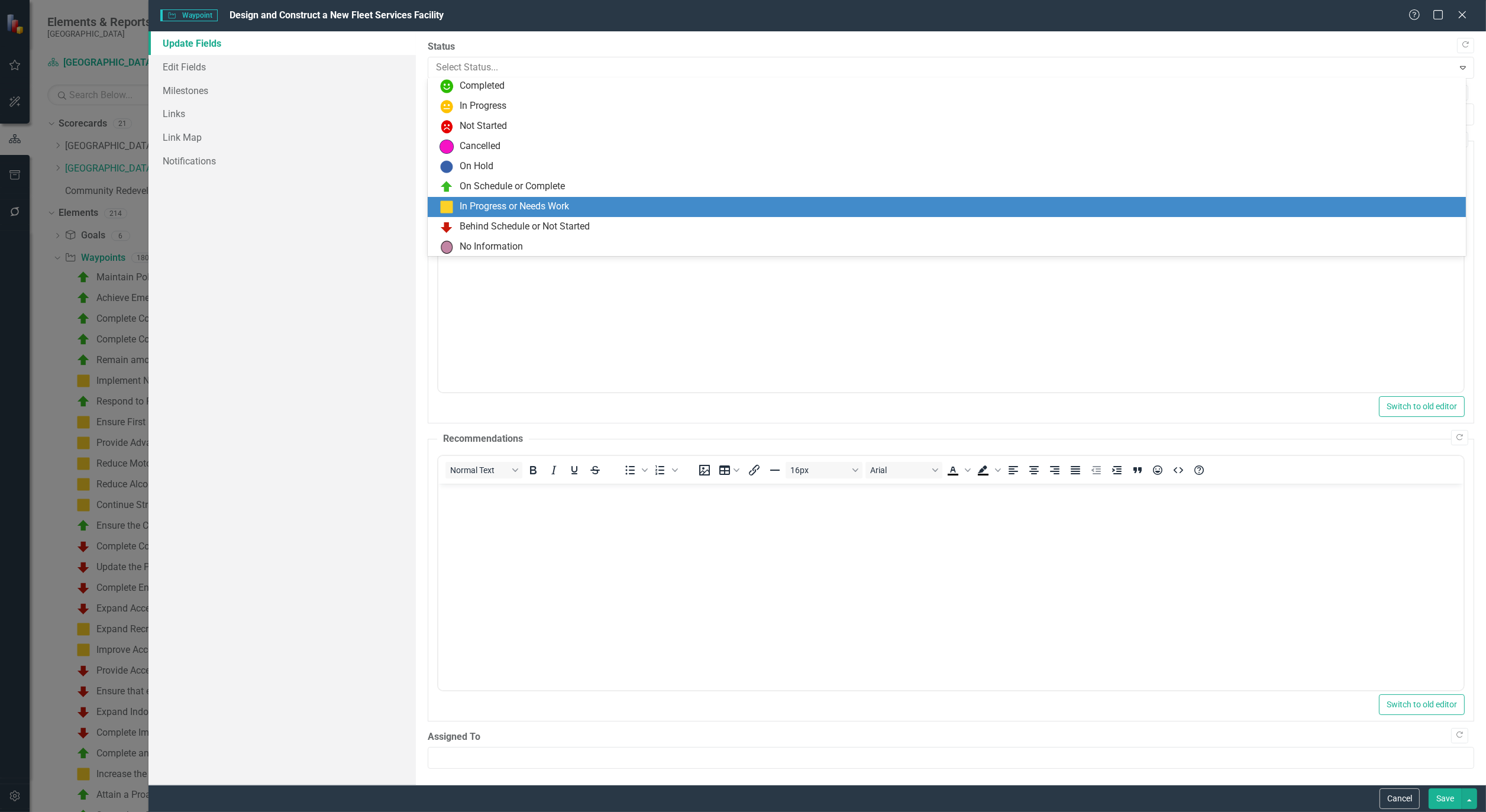
click at [475, 204] on div "In Progress or Needs Work" at bounding box center [514, 207] width 110 height 14
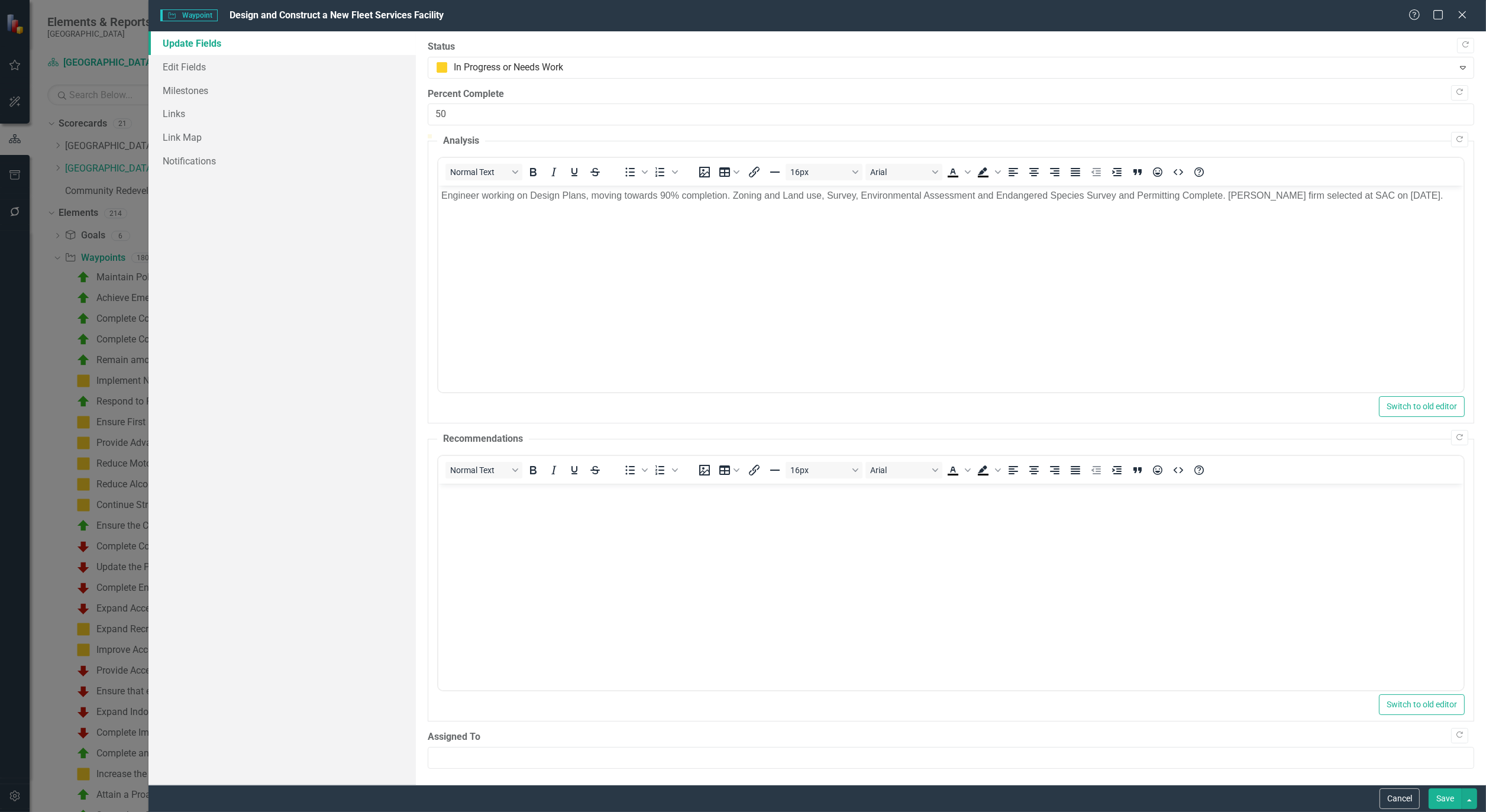
click at [1445, 799] on button "Save" at bounding box center [1446, 799] width 33 height 21
